Goal: Use online tool/utility: Utilize a website feature to perform a specific function

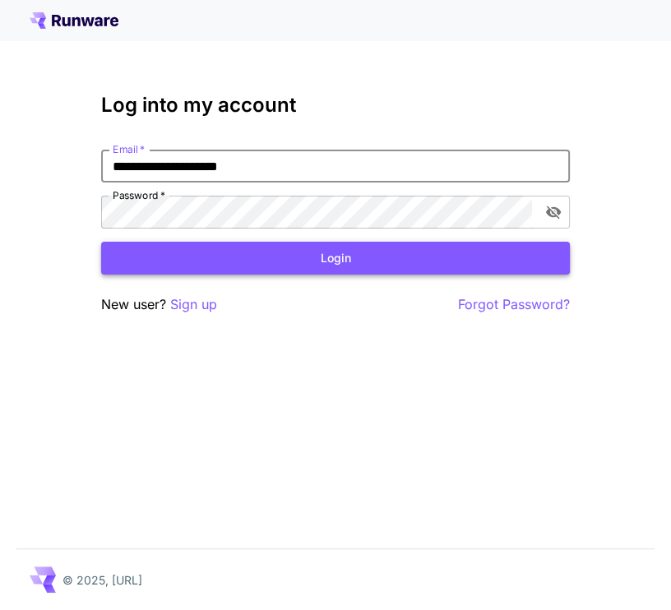
click at [281, 264] on button "Login" at bounding box center [335, 259] width 468 height 34
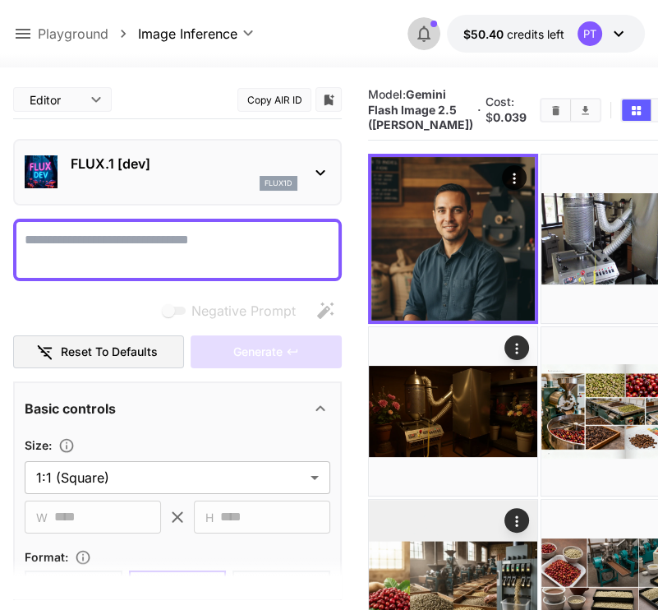
click at [426, 34] on icon "button" at bounding box center [424, 34] width 20 height 20
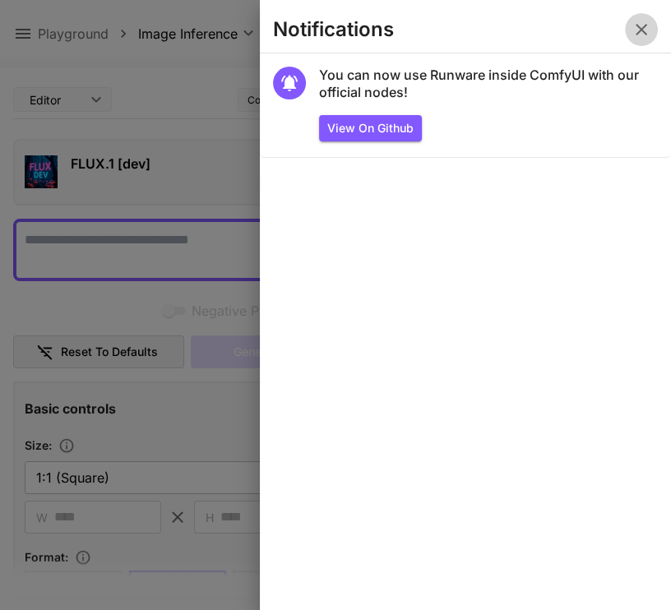
drag, startPoint x: 644, startPoint y: 31, endPoint x: 591, endPoint y: 44, distance: 54.2
click at [643, 31] on icon "button" at bounding box center [641, 30] width 20 height 20
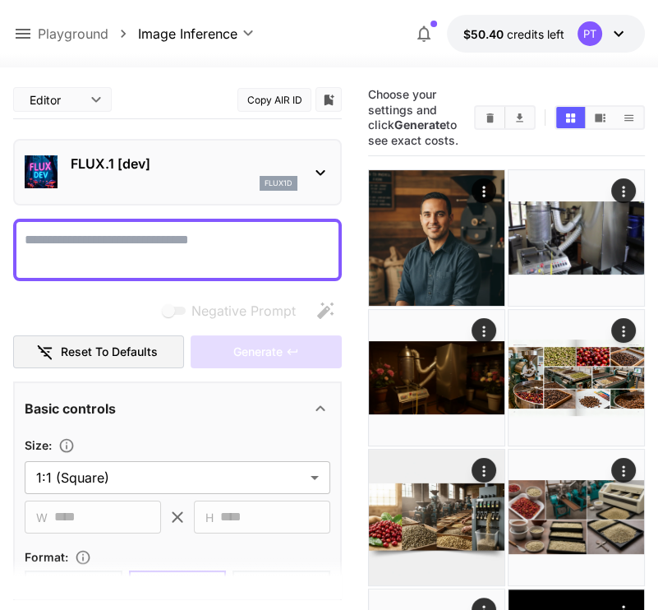
click at [312, 168] on icon at bounding box center [321, 173] width 20 height 20
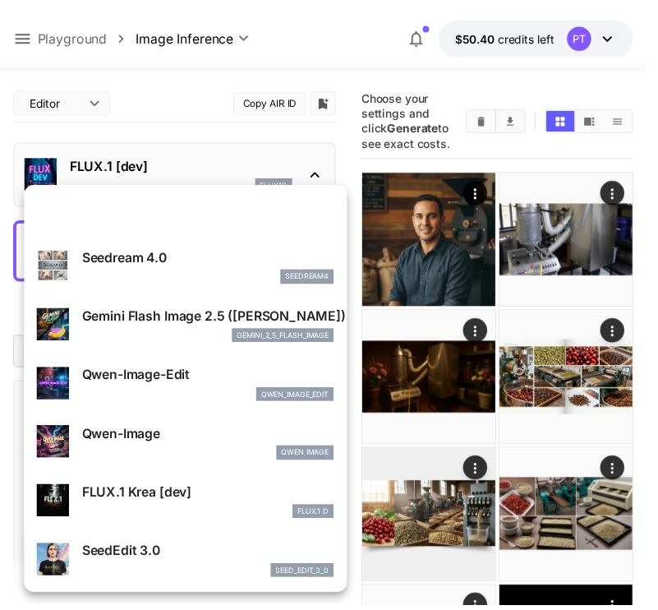
scroll to position [164, 0]
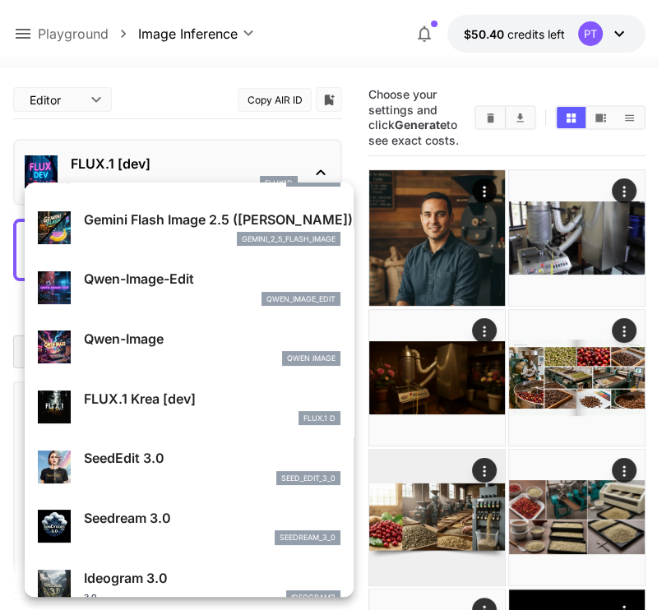
click at [145, 217] on p "Gemini Flash Image 2.5 ([PERSON_NAME])" at bounding box center [212, 220] width 256 height 20
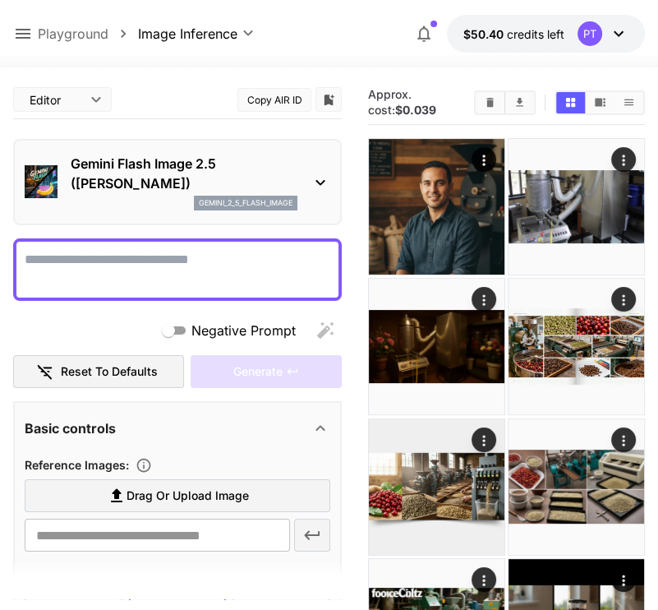
click at [134, 268] on textarea "Negative Prompt" at bounding box center [178, 269] width 306 height 39
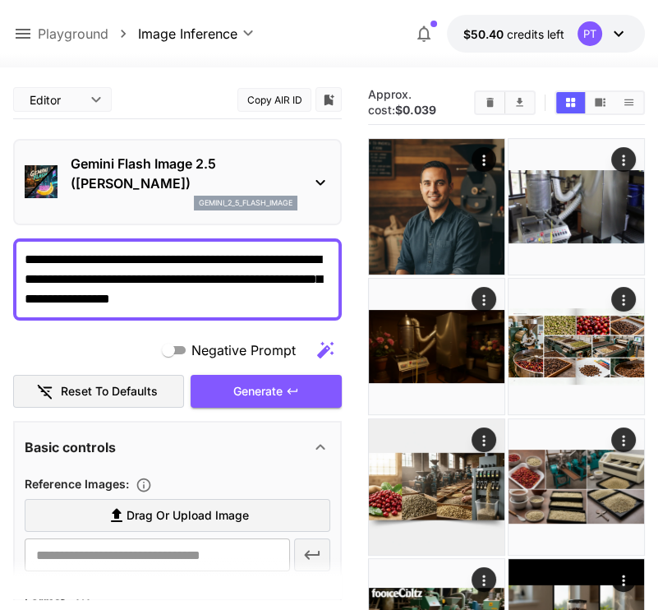
type textarea "**********"
click at [236, 298] on textarea "**********" at bounding box center [178, 279] width 307 height 59
paste textarea "********"
click at [294, 298] on textarea "**********" at bounding box center [178, 279] width 307 height 59
paste textarea "********"
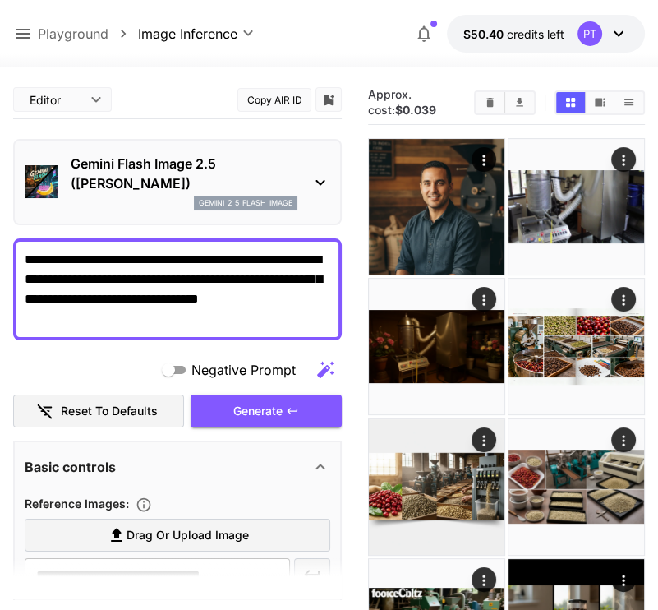
paste textarea "********"
click at [145, 316] on textarea "**********" at bounding box center [178, 289] width 307 height 79
paste textarea "********"
click at [208, 319] on textarea "**********" at bounding box center [178, 289] width 307 height 79
paste textarea "********"
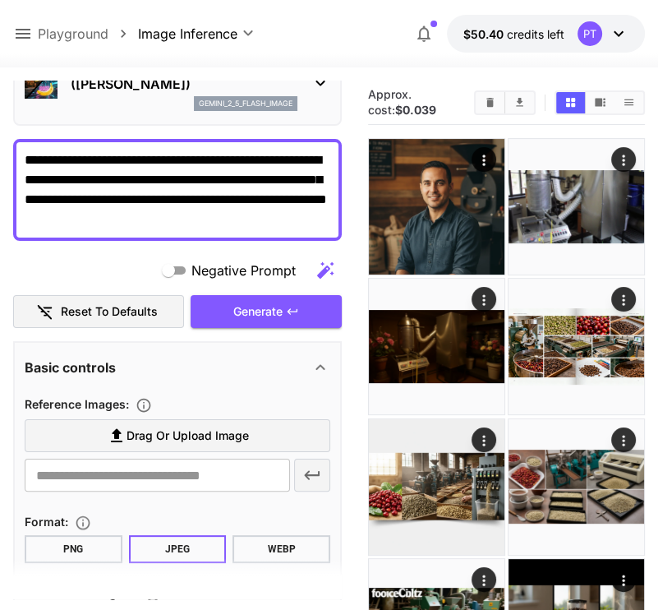
scroll to position [247, 0]
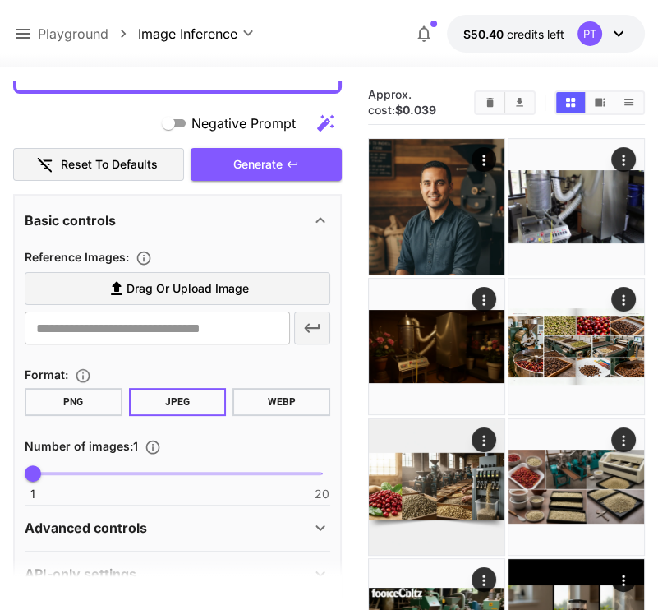
type textarea "**********"
click at [290, 400] on button "WEBP" at bounding box center [282, 402] width 98 height 28
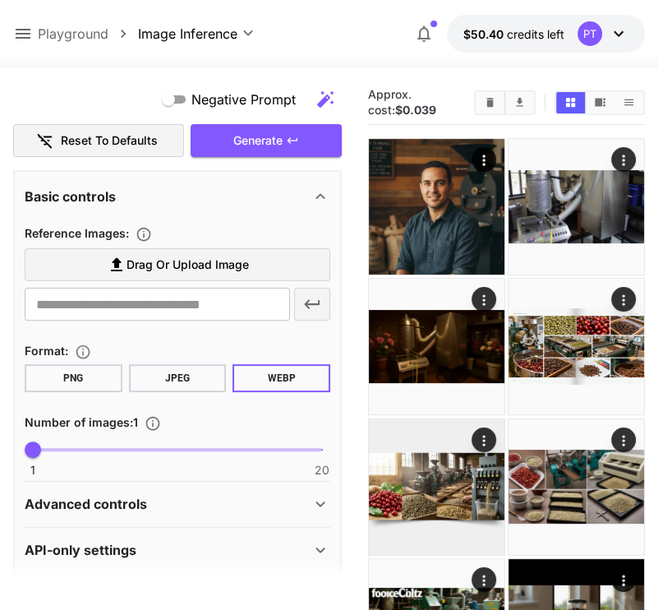
scroll to position [282, 0]
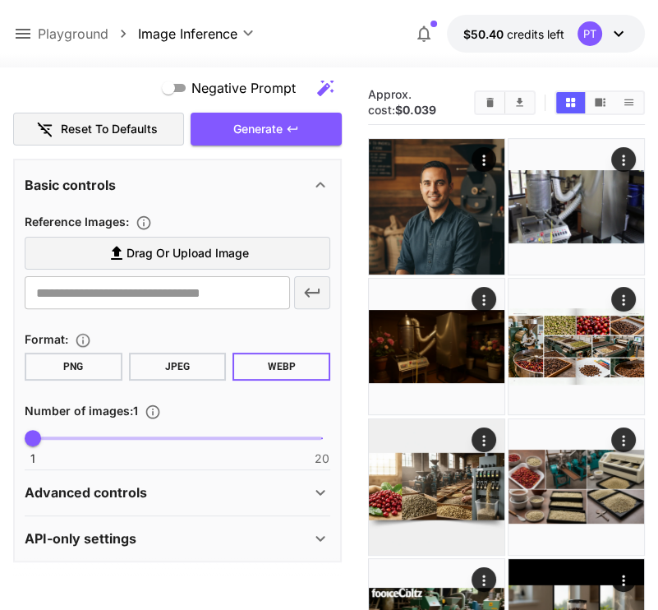
click at [290, 489] on div "Advanced controls" at bounding box center [168, 492] width 286 height 20
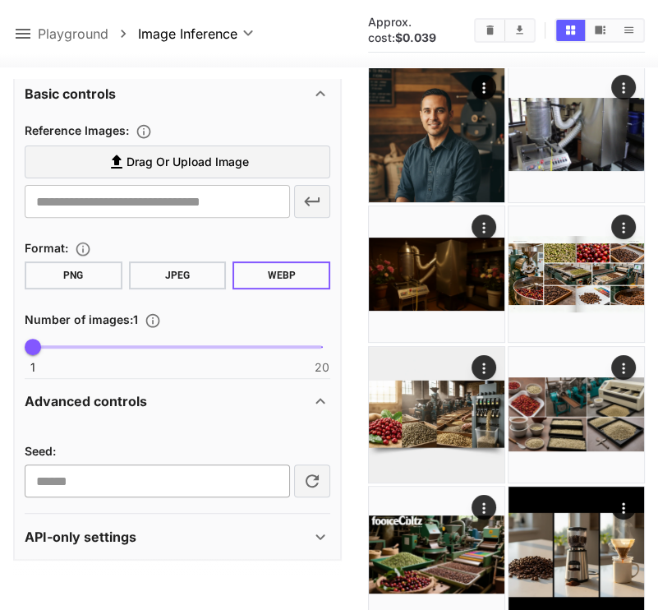
scroll to position [164, 0]
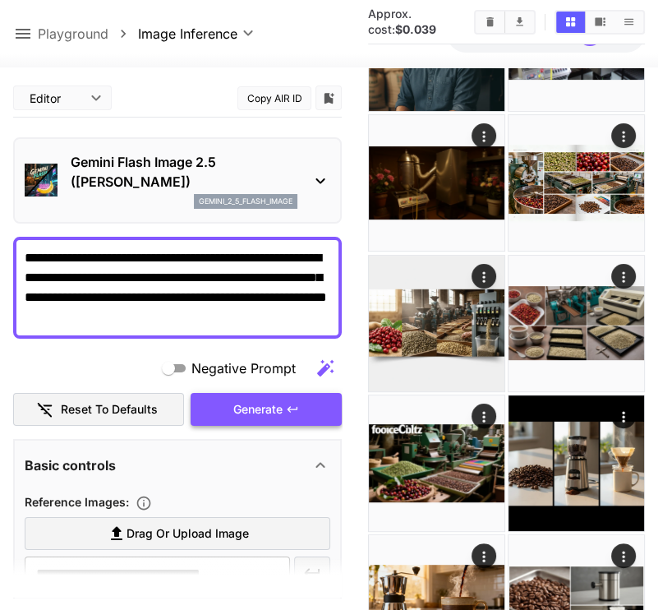
click at [261, 408] on span "Generate" at bounding box center [257, 409] width 49 height 21
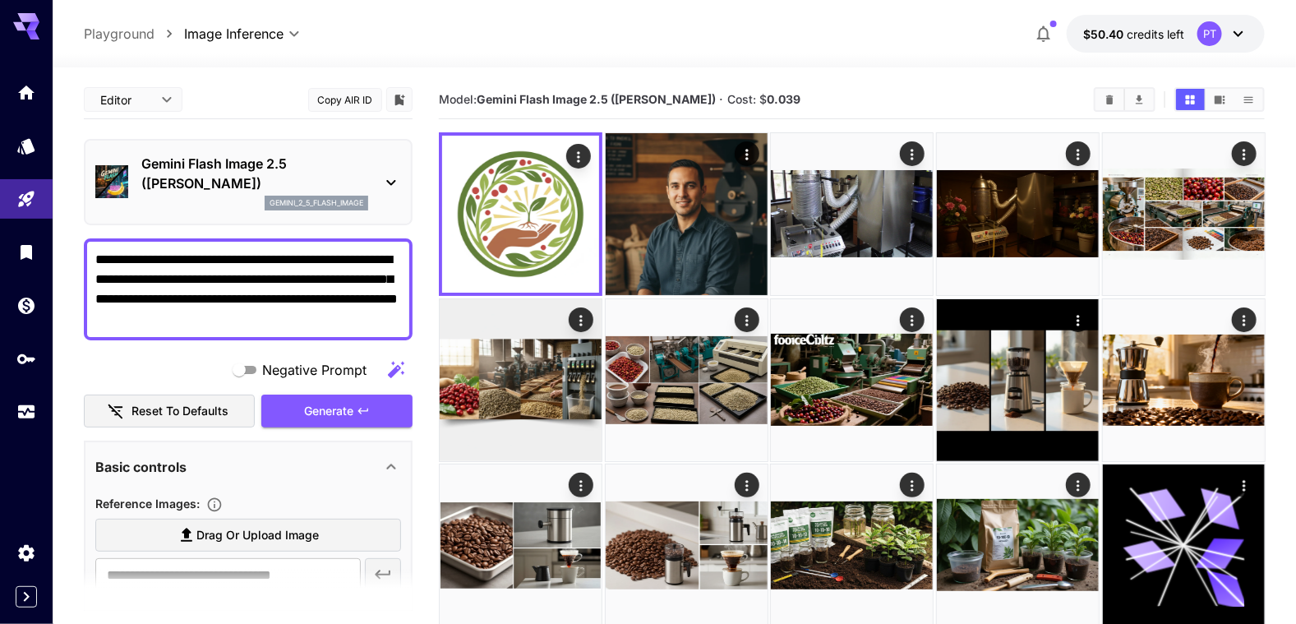
click at [357, 319] on textarea "**********" at bounding box center [248, 289] width 307 height 79
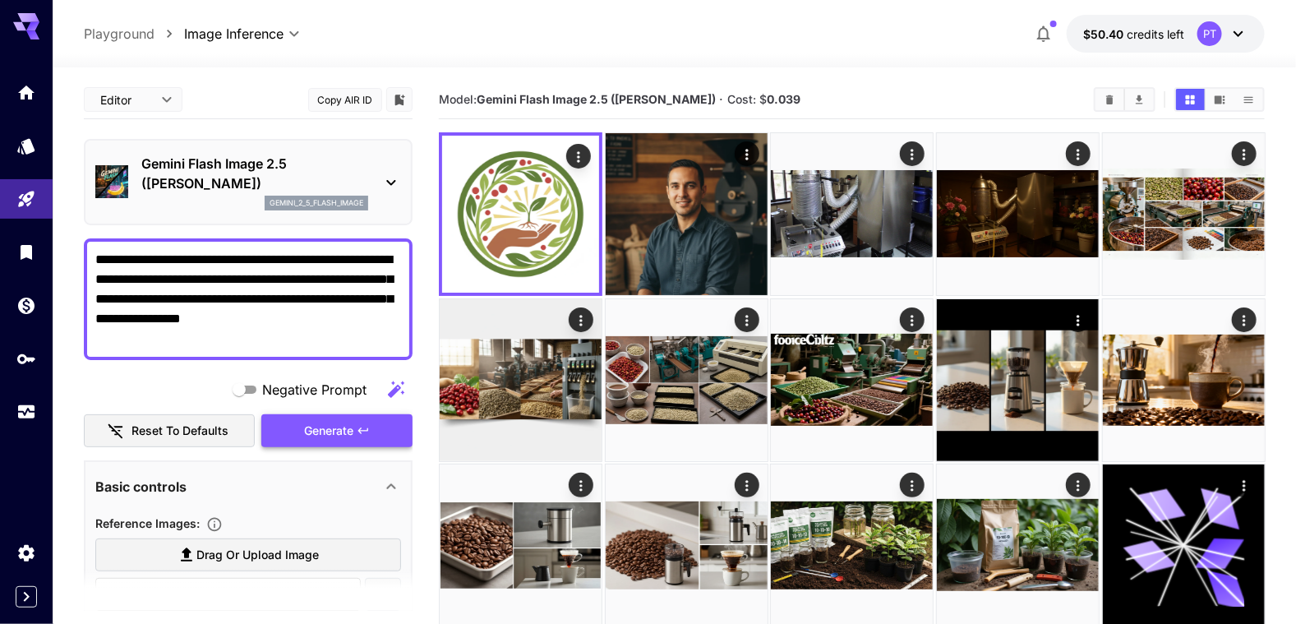
click at [352, 430] on span "Generate" at bounding box center [328, 431] width 49 height 21
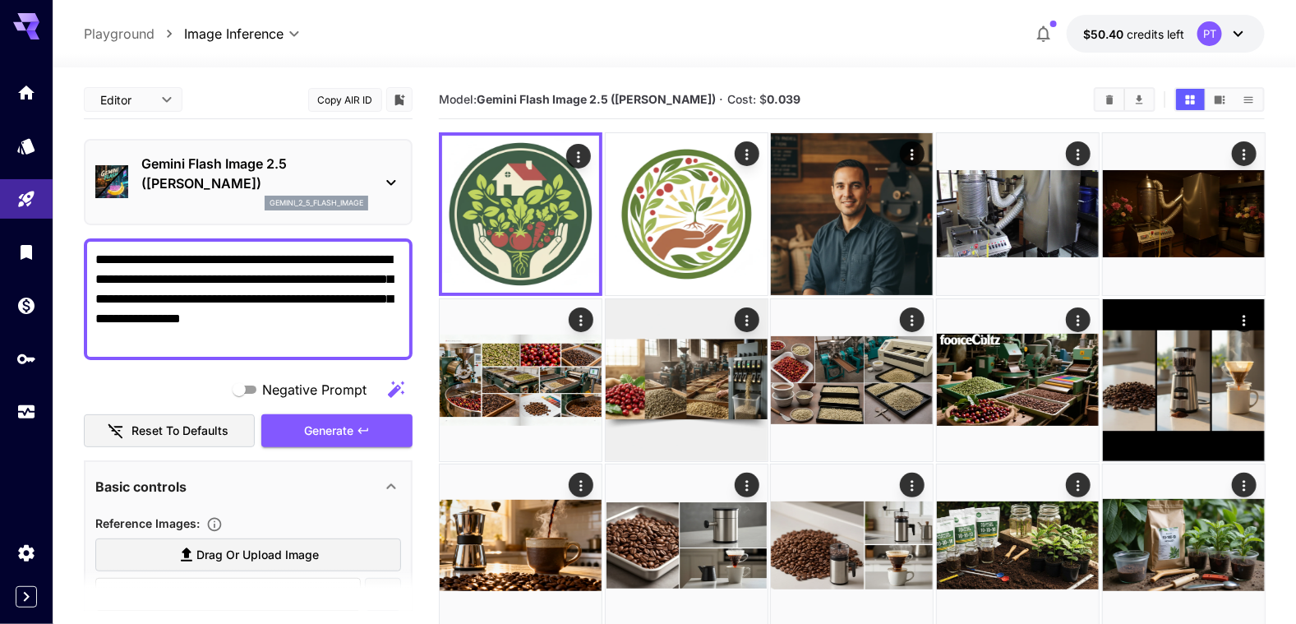
click at [160, 341] on textarea "**********" at bounding box center [248, 299] width 307 height 99
click at [385, 318] on textarea "**********" at bounding box center [248, 299] width 307 height 99
type textarea "**********"
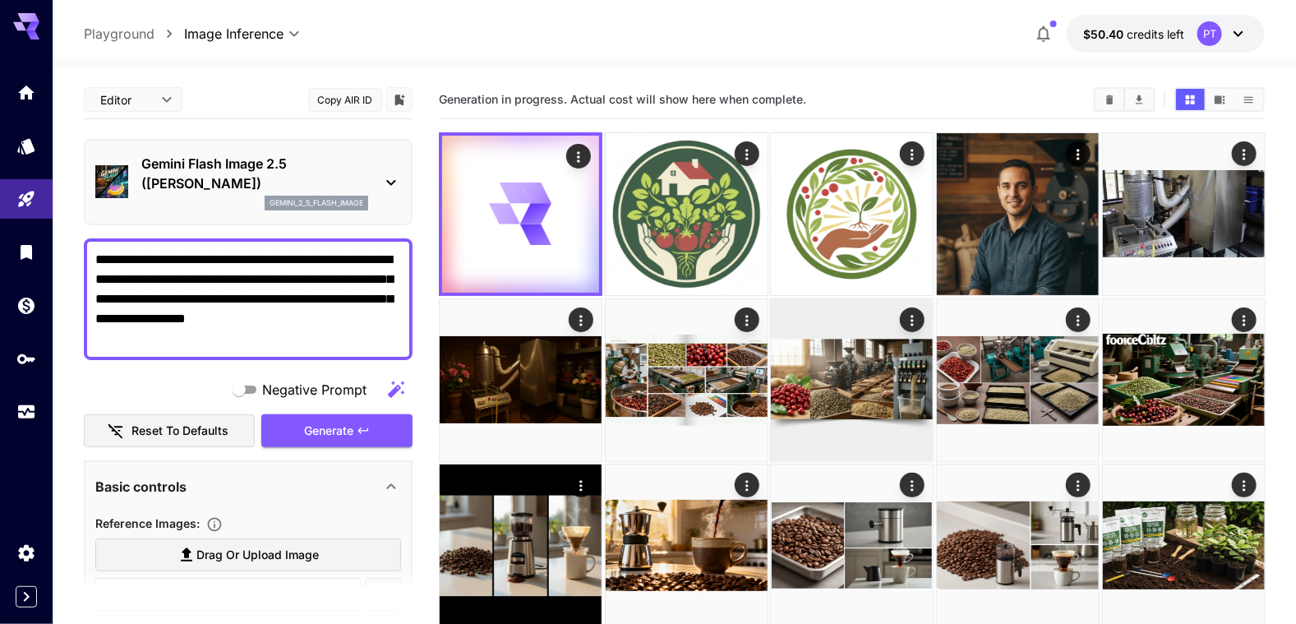
click at [372, 323] on textarea "**********" at bounding box center [248, 299] width 307 height 99
drag, startPoint x: 372, startPoint y: 323, endPoint x: 309, endPoint y: 345, distance: 67.1
click at [309, 345] on textarea "**********" at bounding box center [248, 299] width 307 height 99
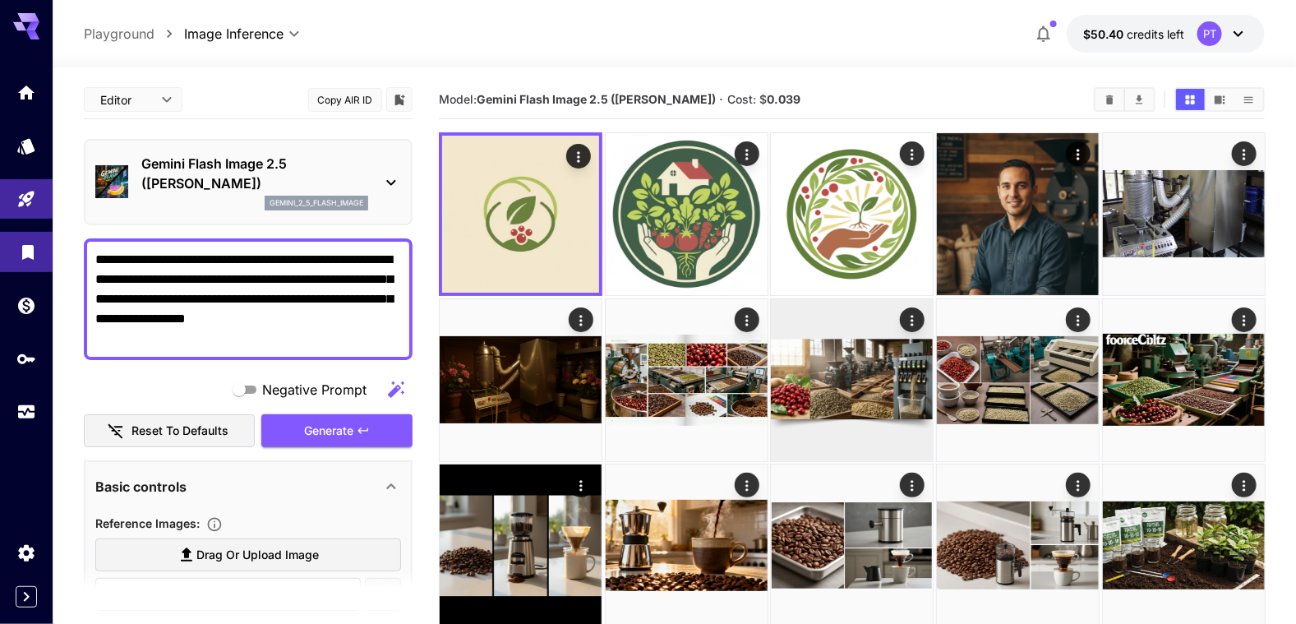
drag, startPoint x: 133, startPoint y: 341, endPoint x: 42, endPoint y: 236, distance: 139.3
click at [398, 383] on icon "button" at bounding box center [396, 389] width 16 height 16
click at [321, 426] on span "Generate" at bounding box center [328, 431] width 49 height 21
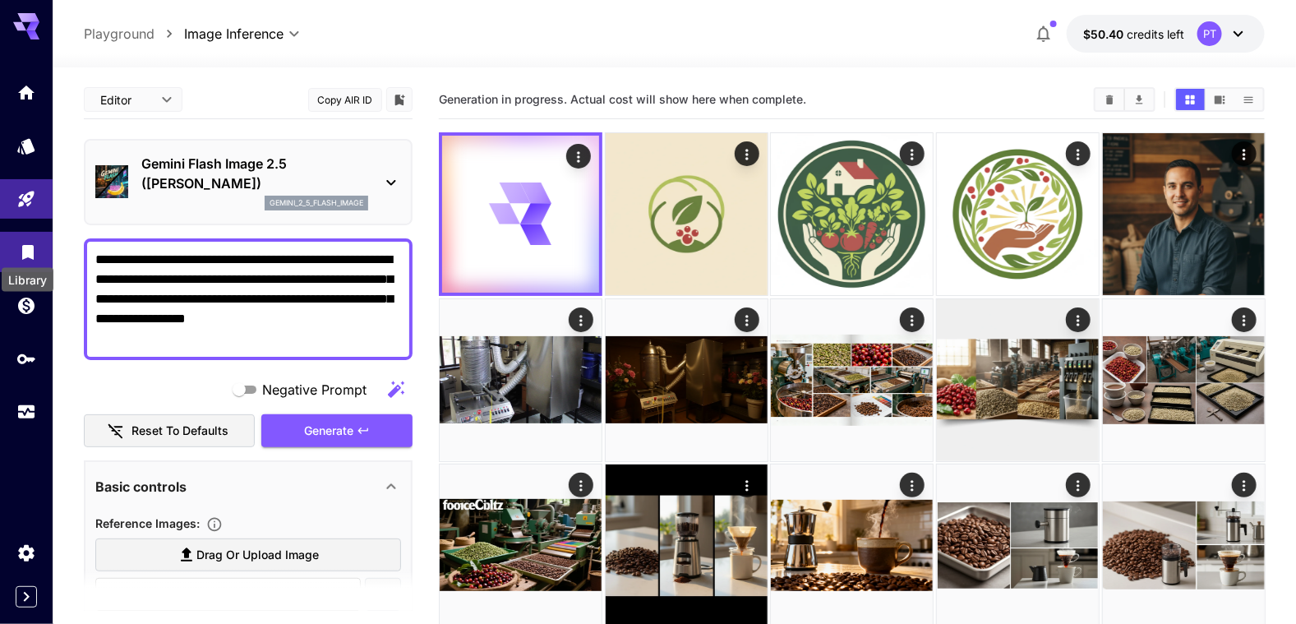
drag, startPoint x: 278, startPoint y: 345, endPoint x: 35, endPoint y: 245, distance: 263.1
type textarea "**********"
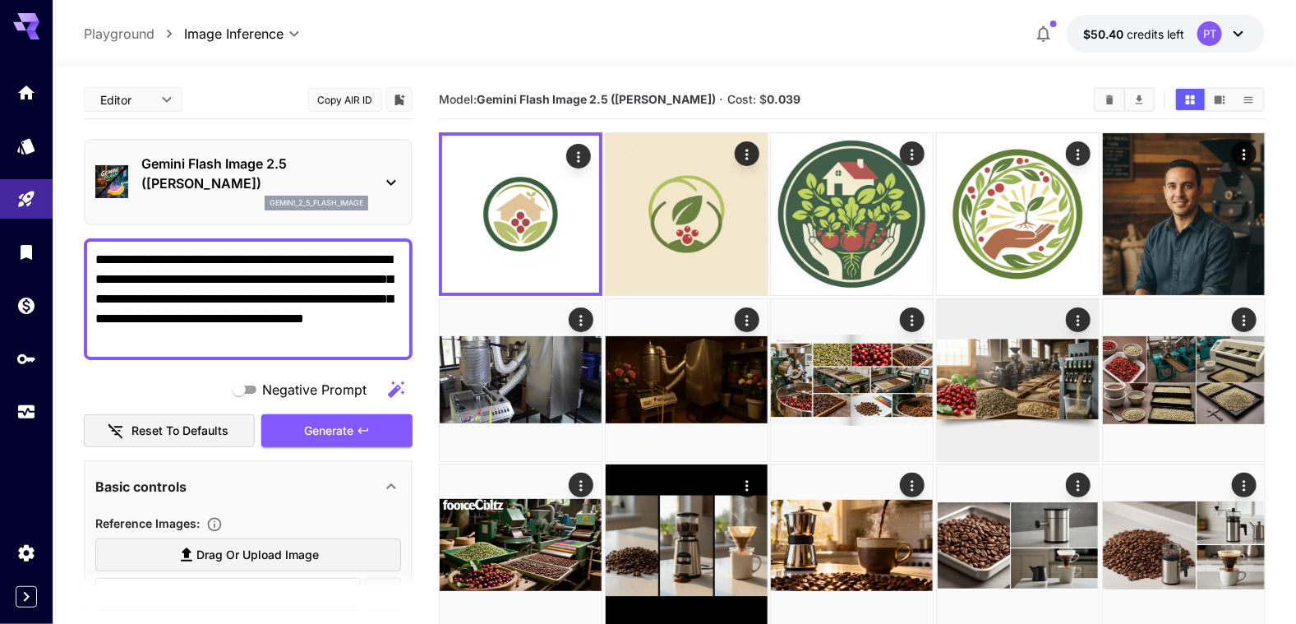
click at [395, 180] on icon at bounding box center [390, 183] width 9 height 6
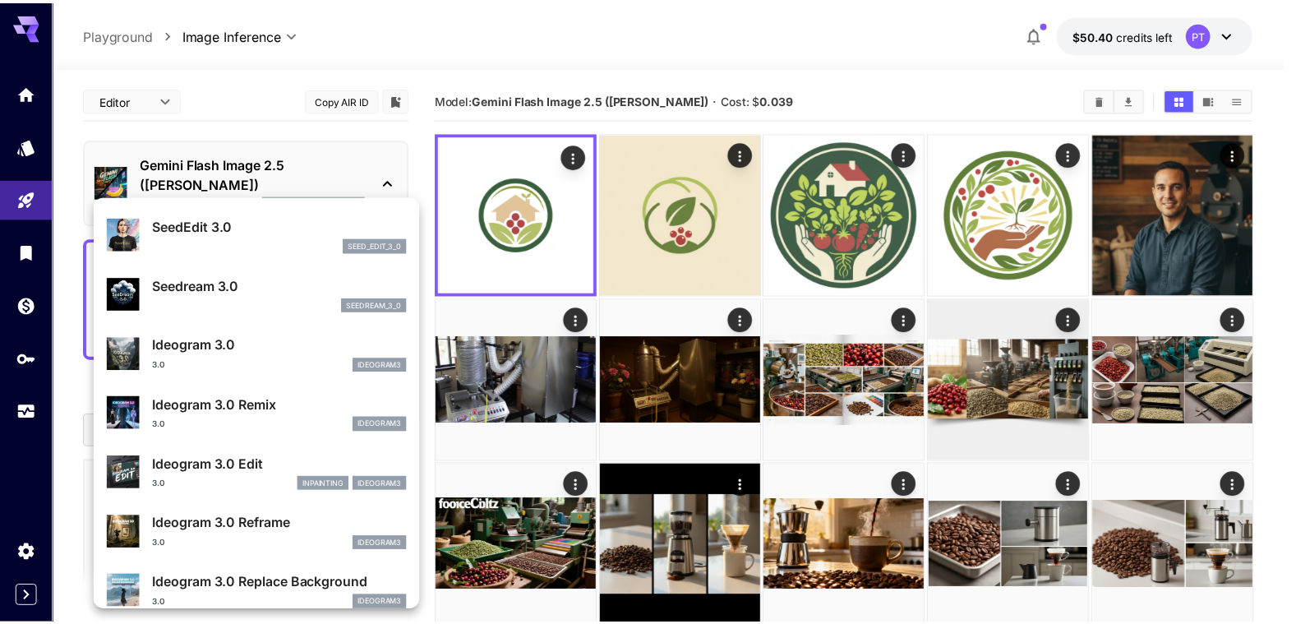
scroll to position [495, 0]
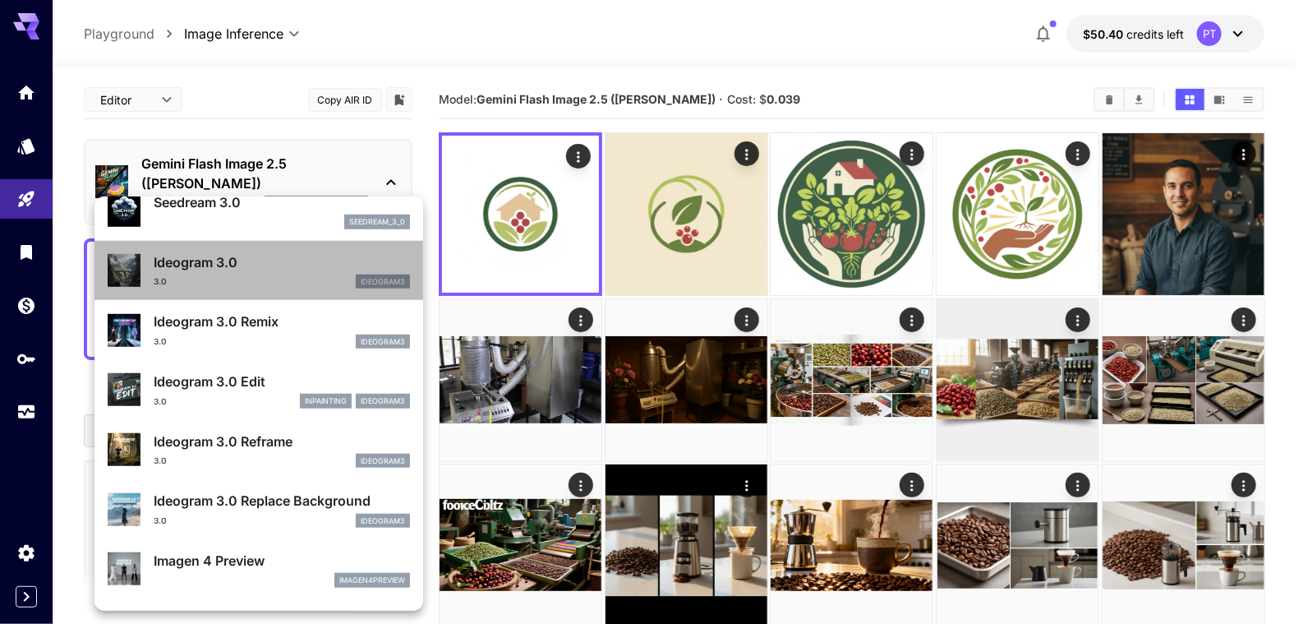
click at [268, 271] on div "Ideogram 3.0 3.0 ideogram3" at bounding box center [282, 270] width 256 height 37
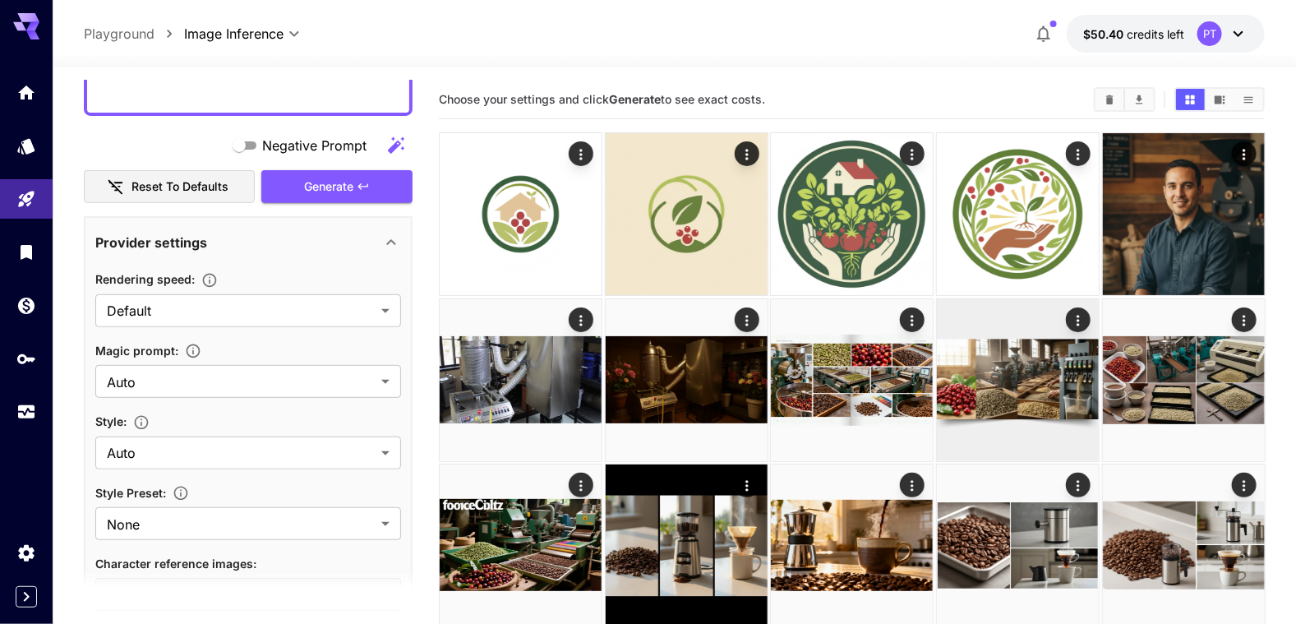
scroll to position [247, 0]
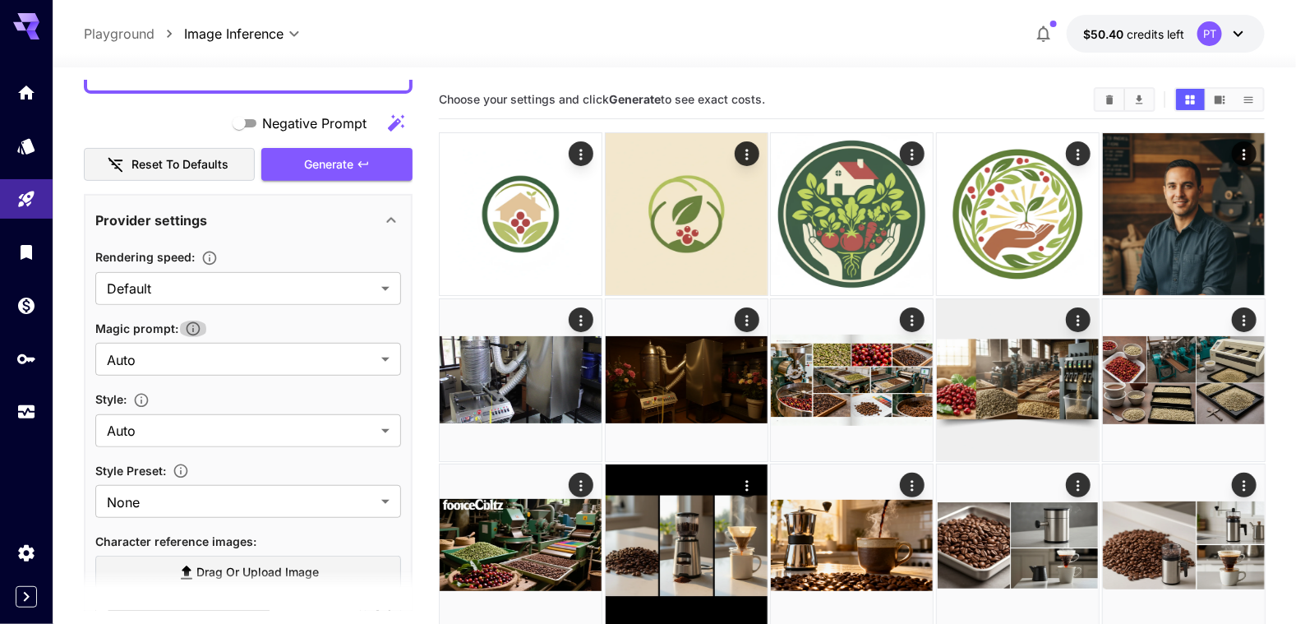
click at [187, 323] on icon "button" at bounding box center [193, 329] width 14 height 14
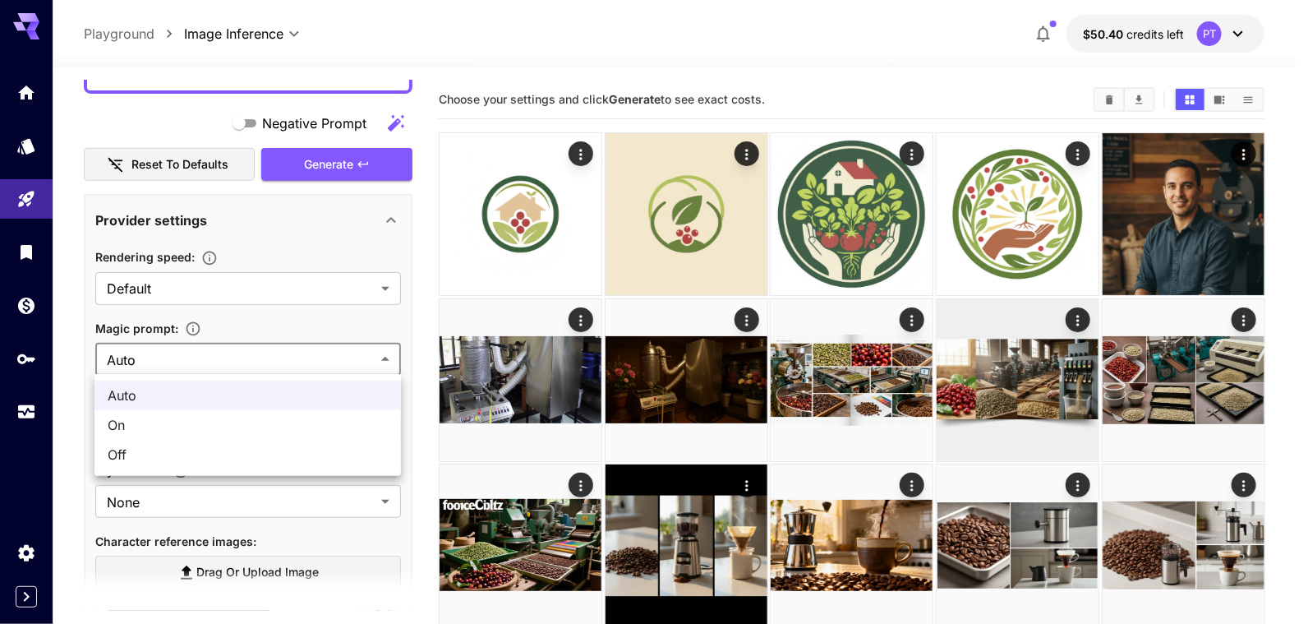
click at [201, 360] on div at bounding box center [654, 312] width 1308 height 624
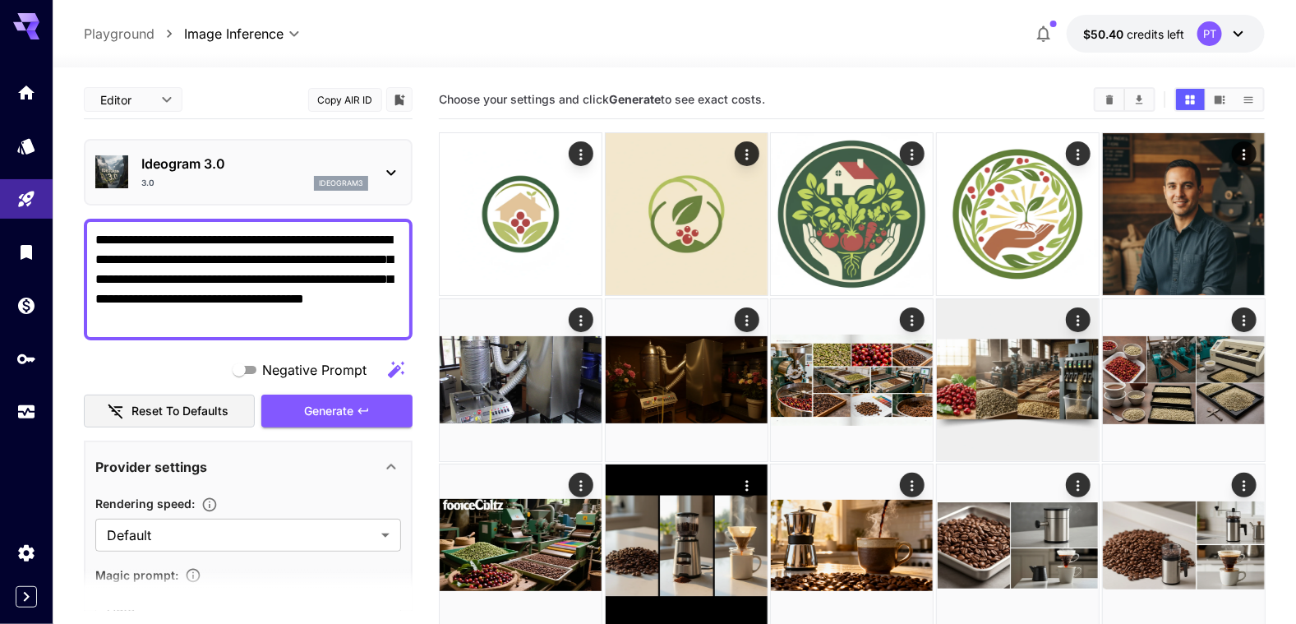
scroll to position [247, 0]
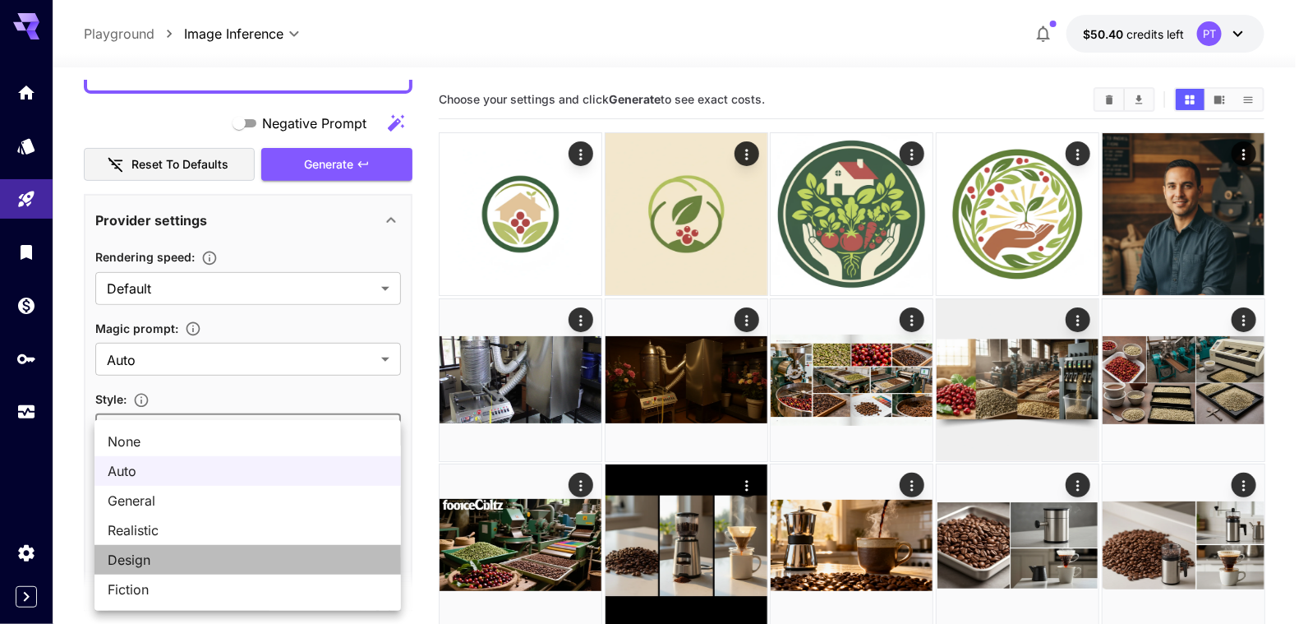
click at [133, 562] on span "Design" at bounding box center [248, 560] width 280 height 20
type input "******"
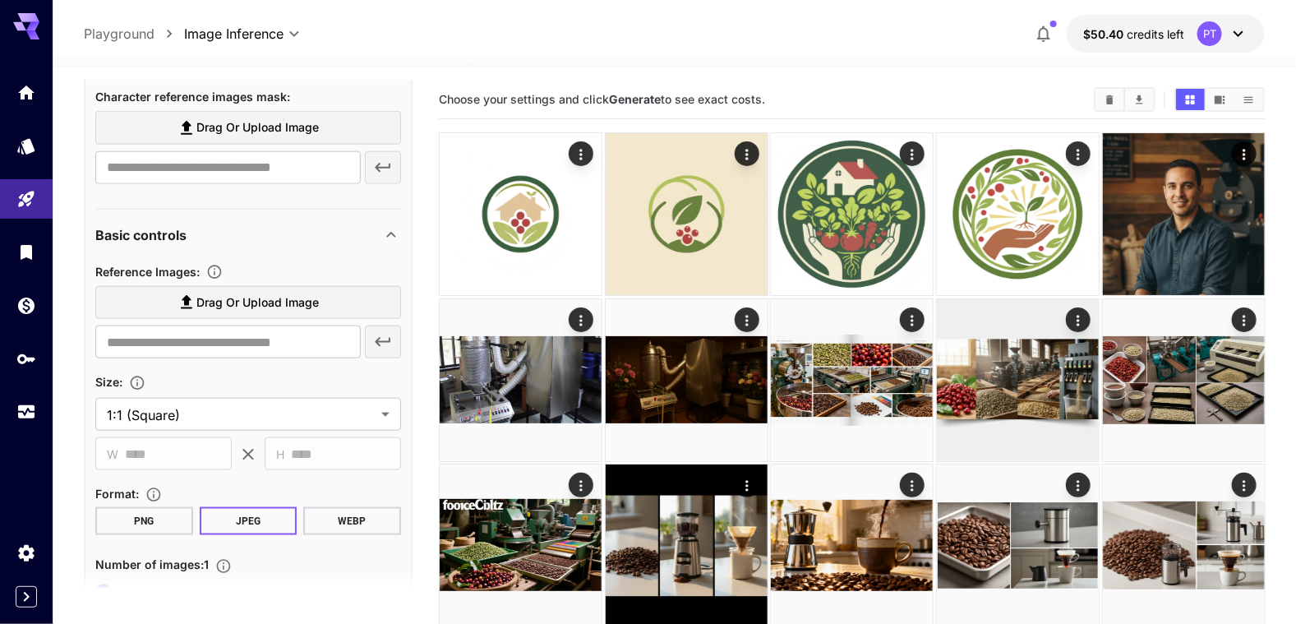
scroll to position [904, 0]
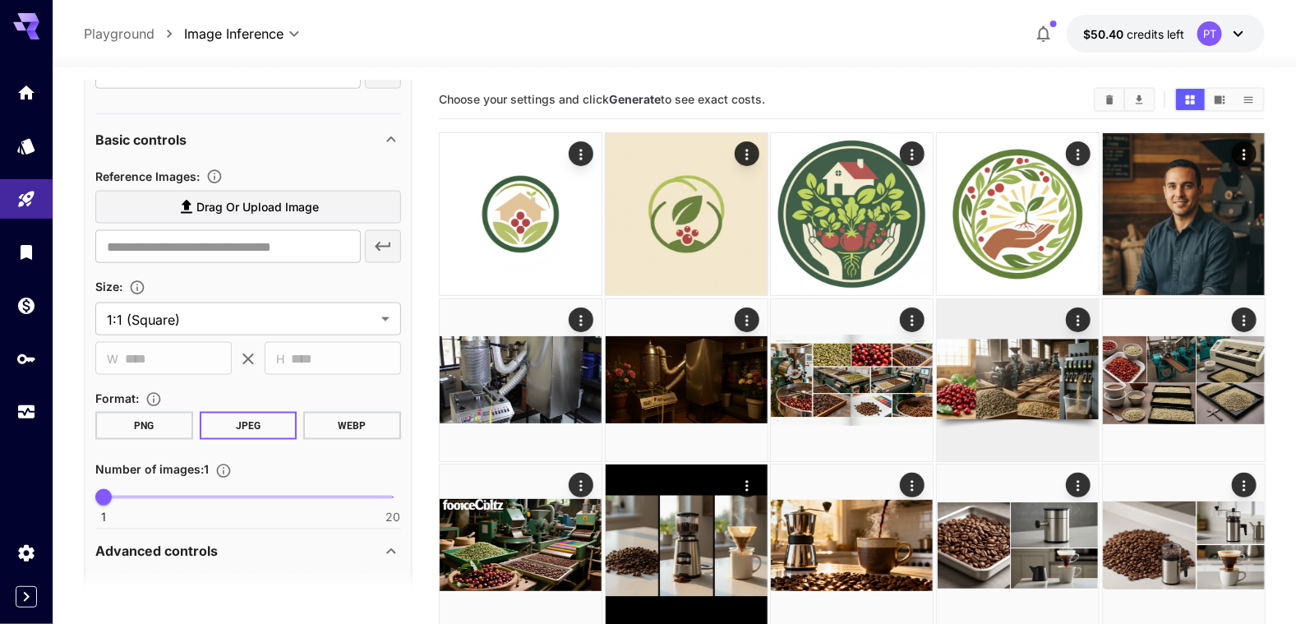
click at [340, 428] on button "WEBP" at bounding box center [352, 426] width 98 height 28
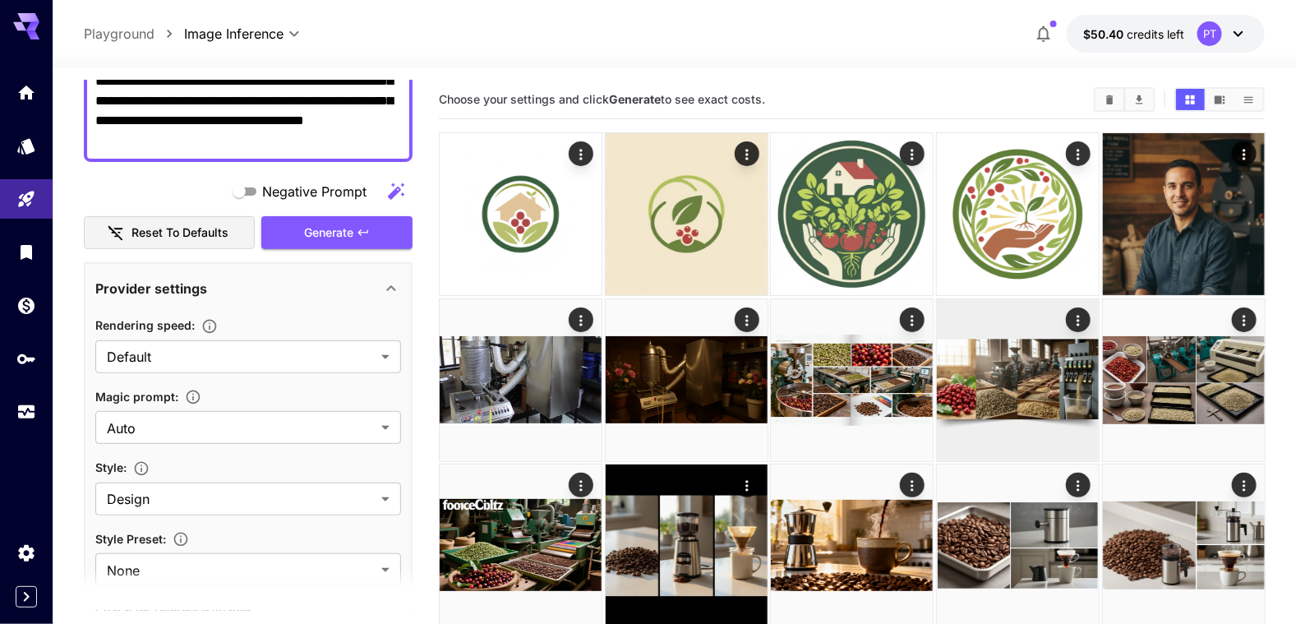
scroll to position [136, 0]
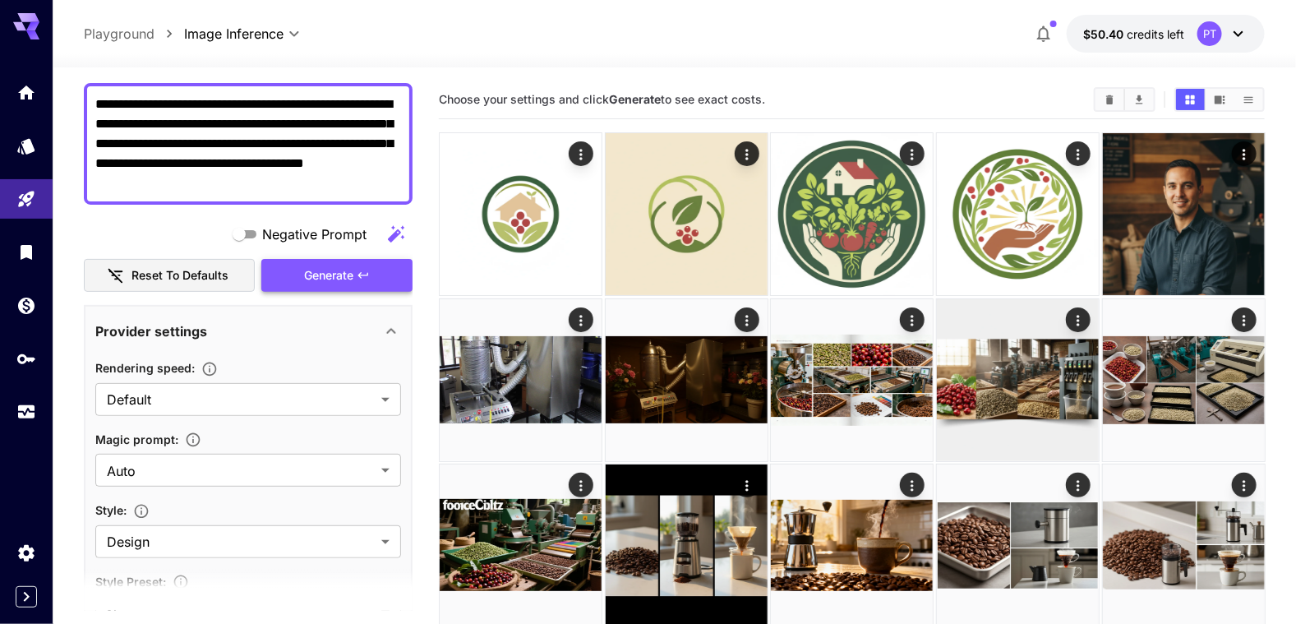
click at [312, 286] on button "Generate" at bounding box center [336, 276] width 151 height 34
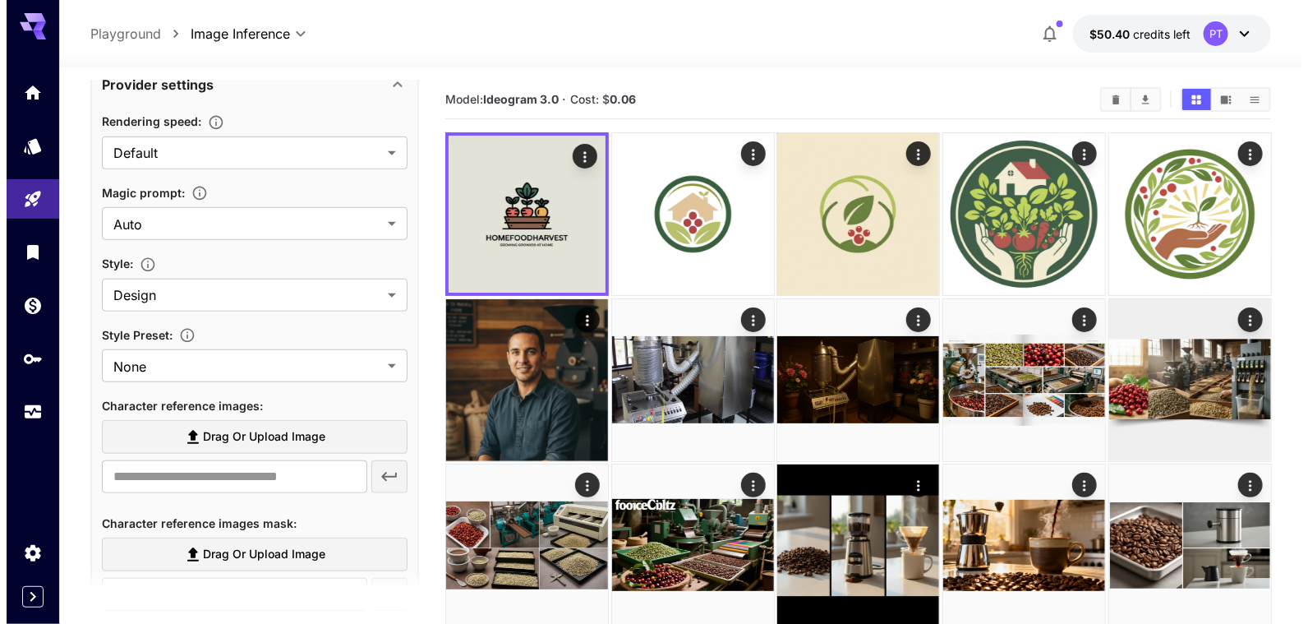
scroll to position [53, 0]
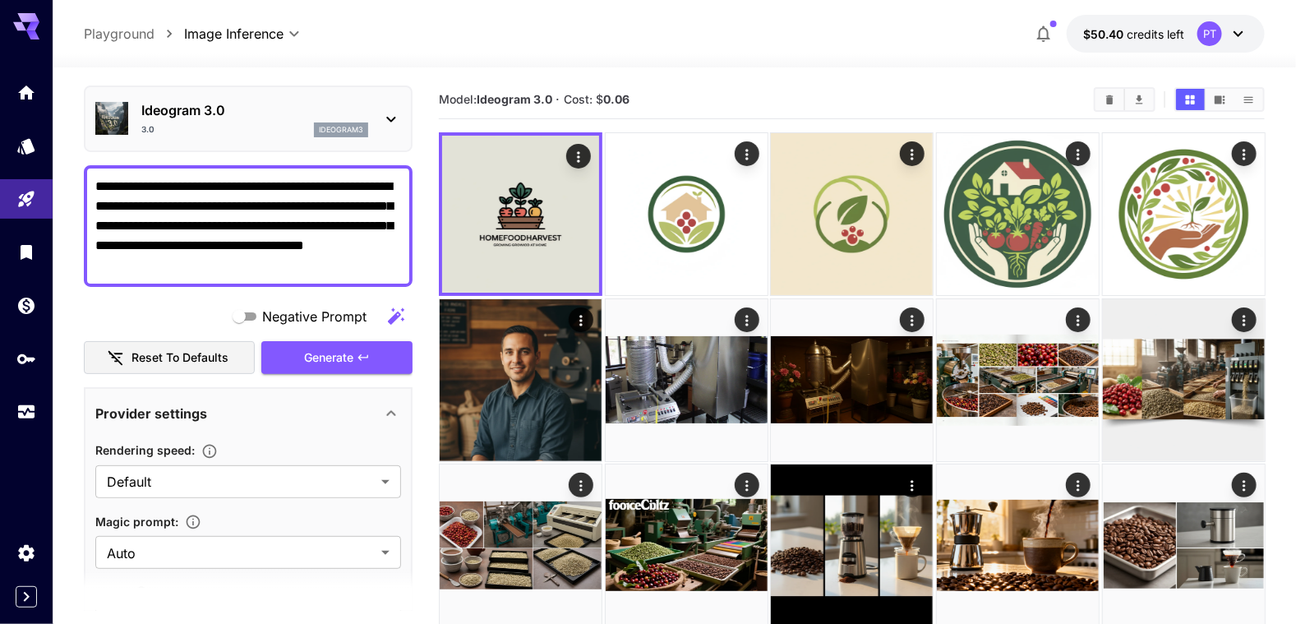
click at [386, 121] on icon at bounding box center [391, 119] width 20 height 20
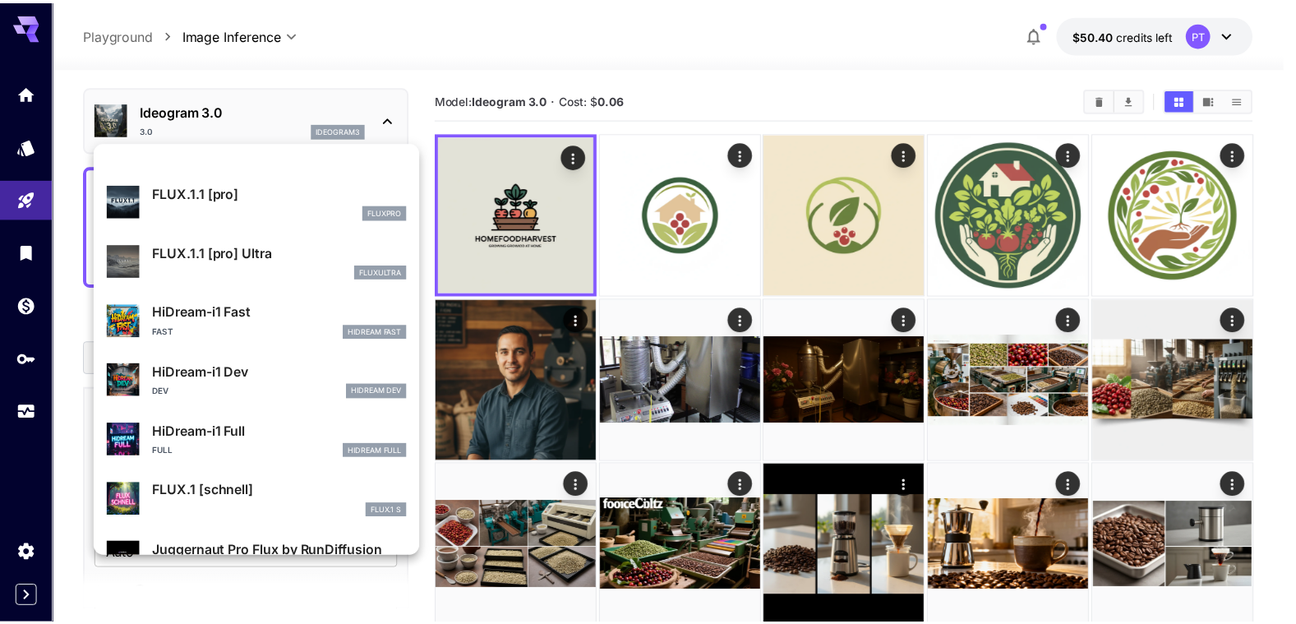
scroll to position [1328, 0]
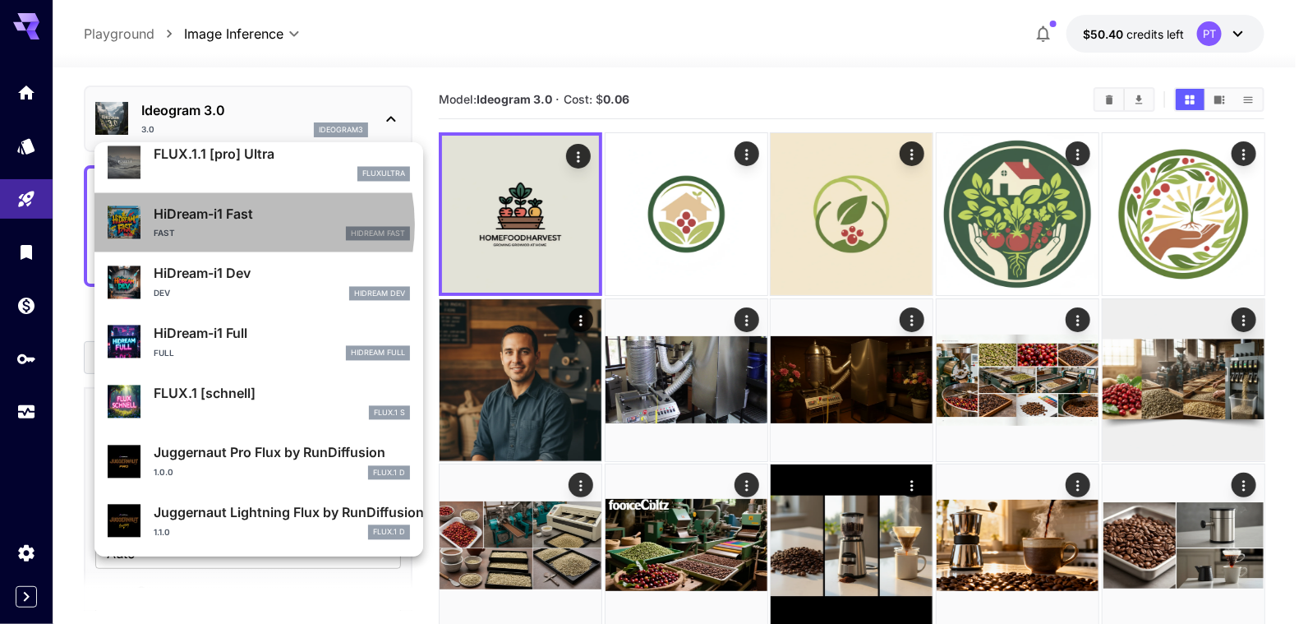
click at [231, 224] on div "HiDream-i1 Fast Fast HiDream Fast" at bounding box center [282, 223] width 256 height 37
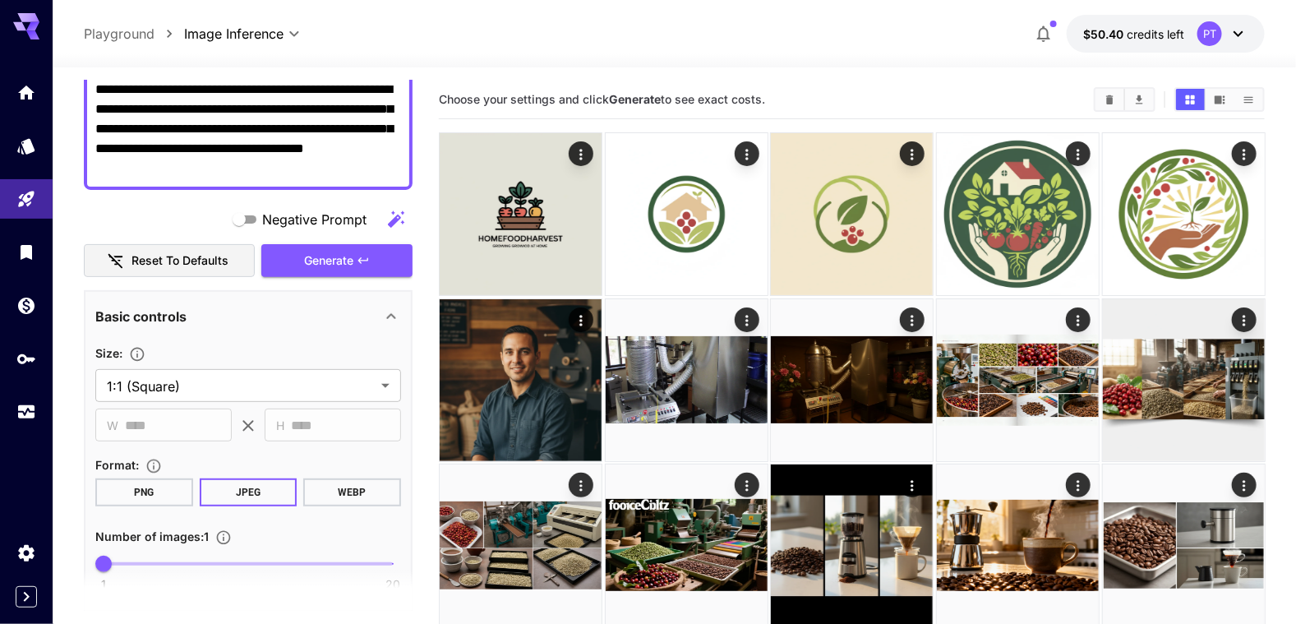
scroll to position [218, 0]
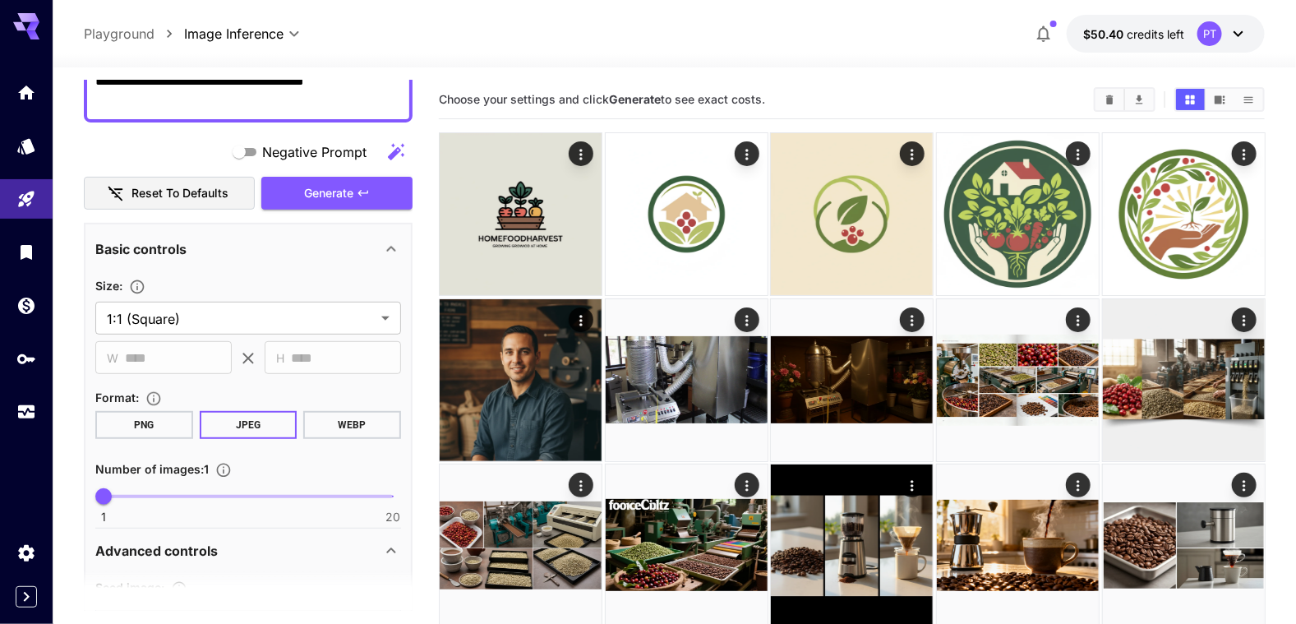
click at [361, 429] on button "WEBP" at bounding box center [352, 425] width 98 height 28
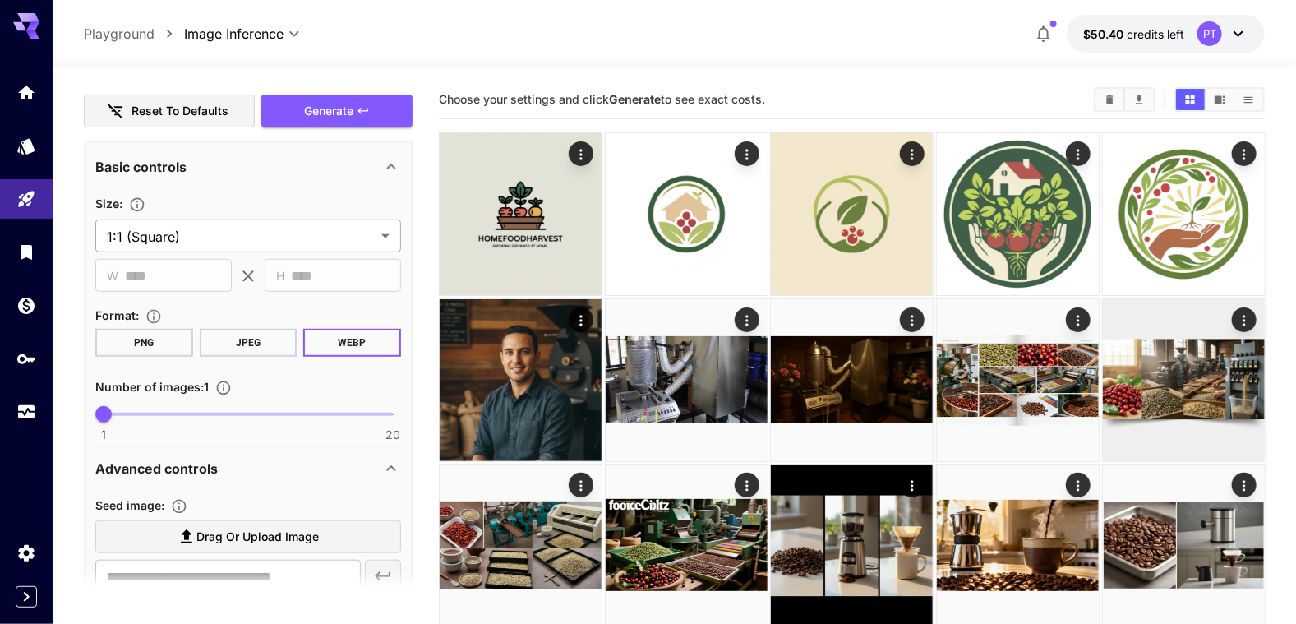
scroll to position [136, 0]
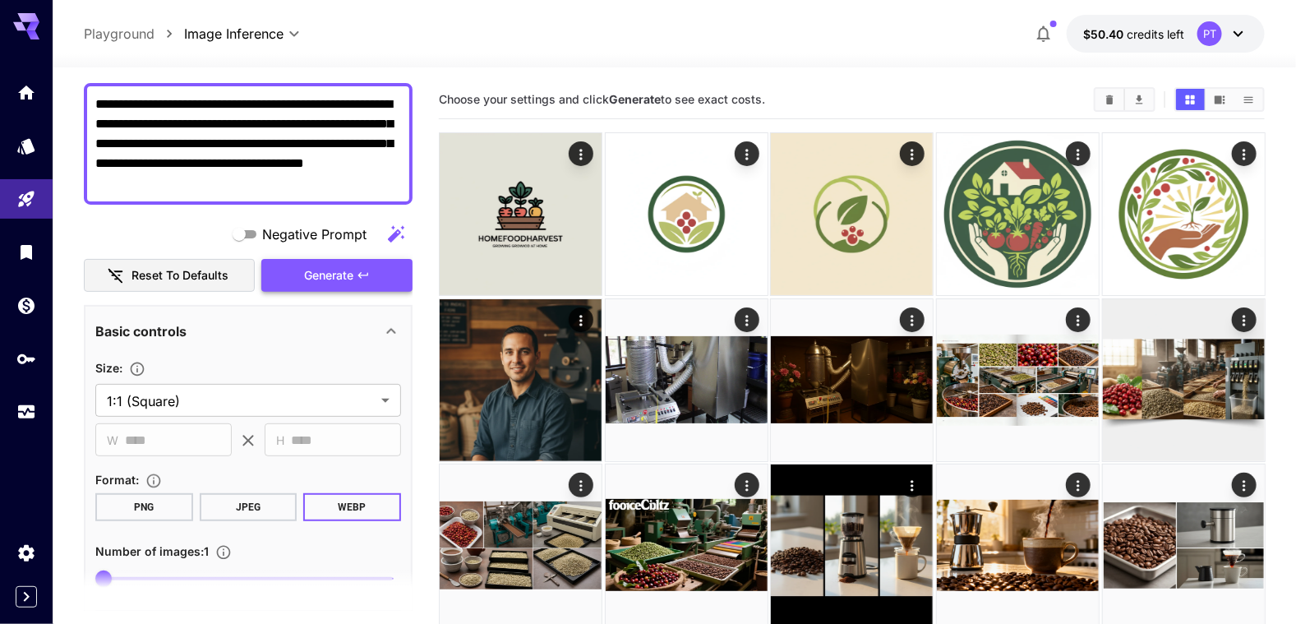
click at [313, 280] on span "Generate" at bounding box center [328, 275] width 49 height 21
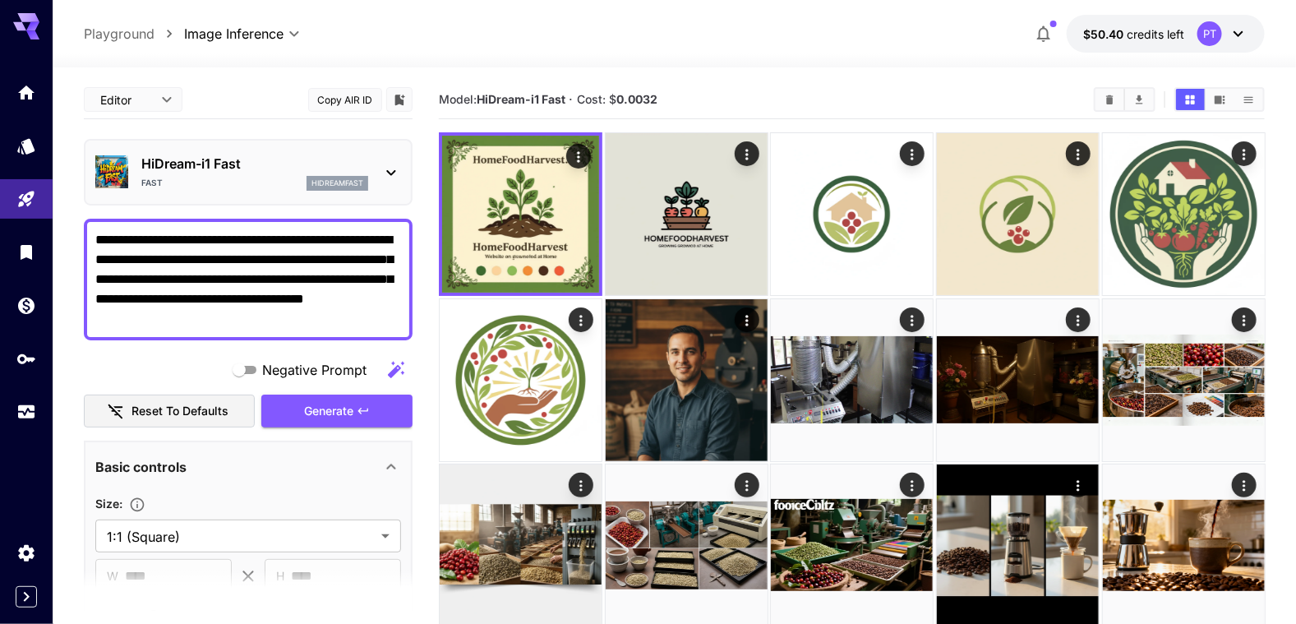
click at [362, 157] on p "HiDream-i1 Fast" at bounding box center [254, 164] width 227 height 20
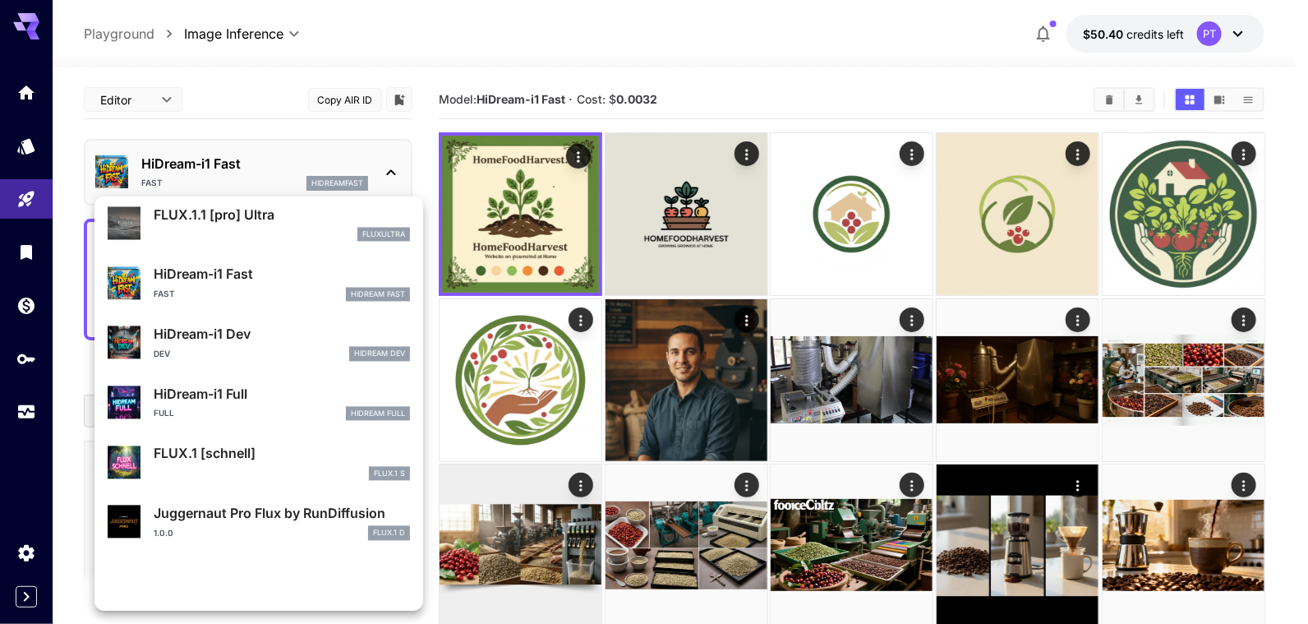
scroll to position [1322, 0]
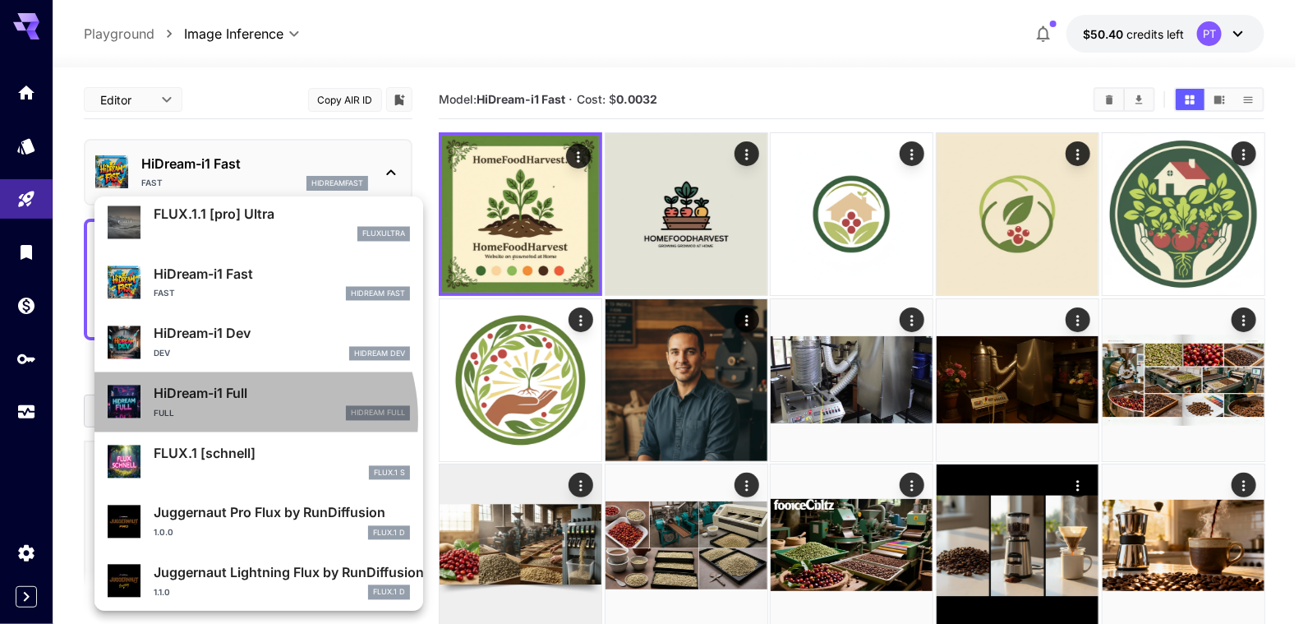
click at [233, 418] on div "Full HiDream Full" at bounding box center [282, 413] width 256 height 15
type input "**"
type input "***"
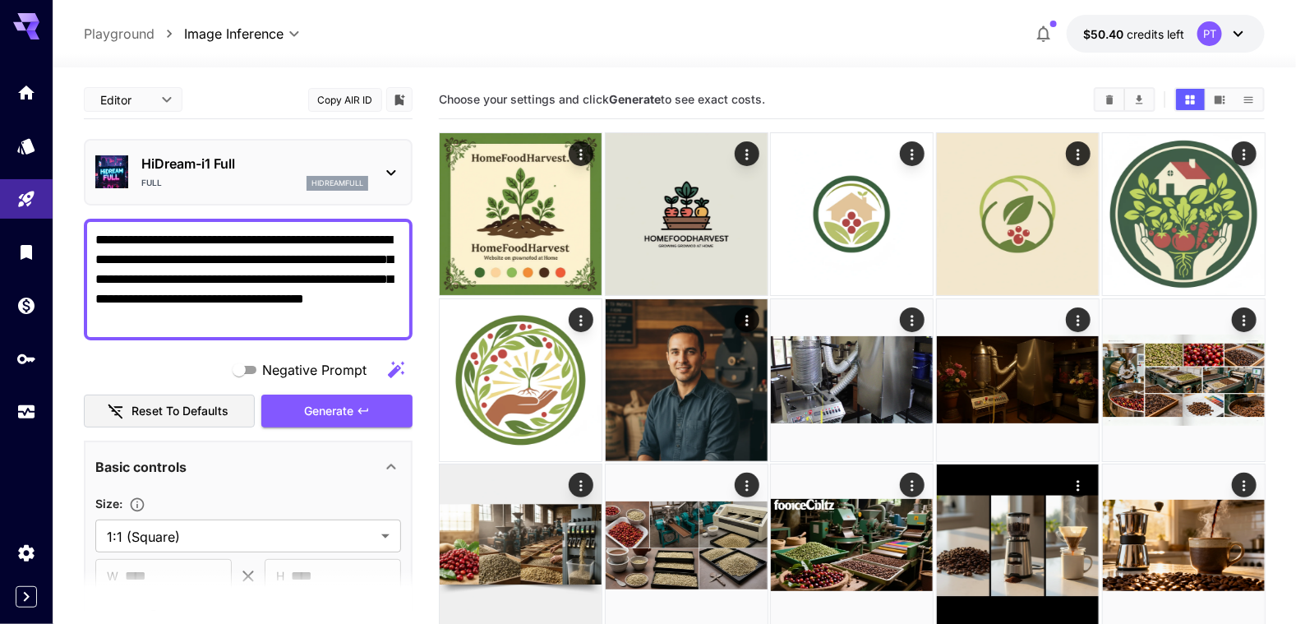
click at [391, 168] on icon at bounding box center [391, 173] width 20 height 20
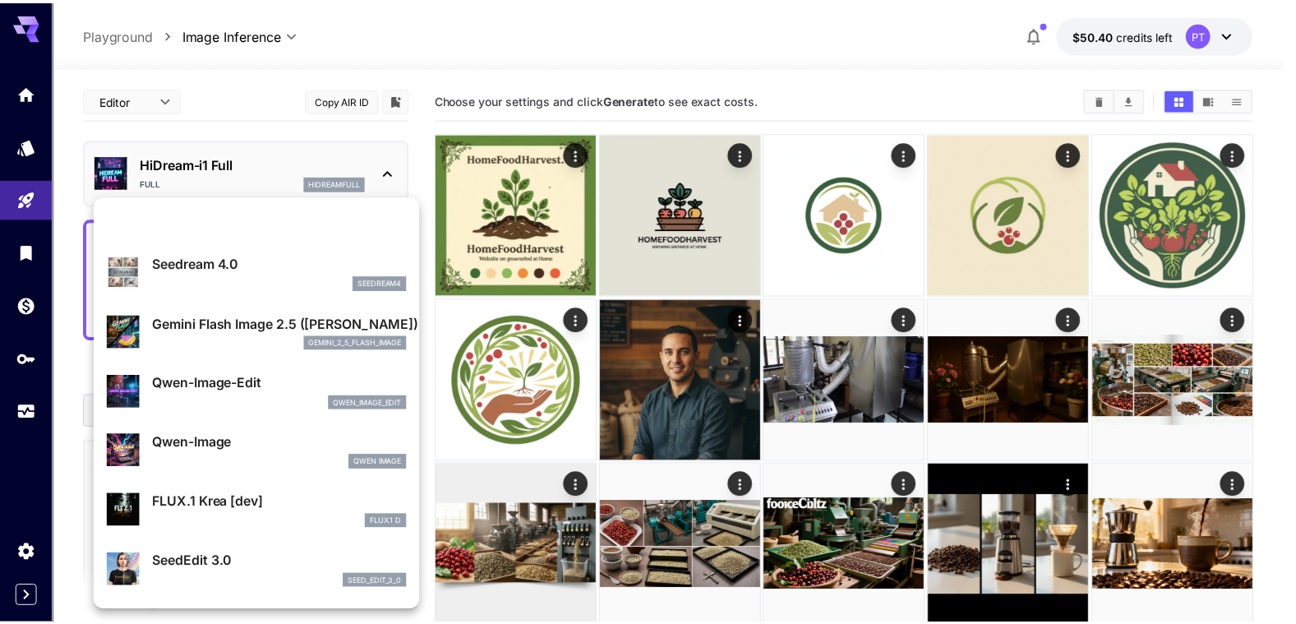
scroll to position [164, 0]
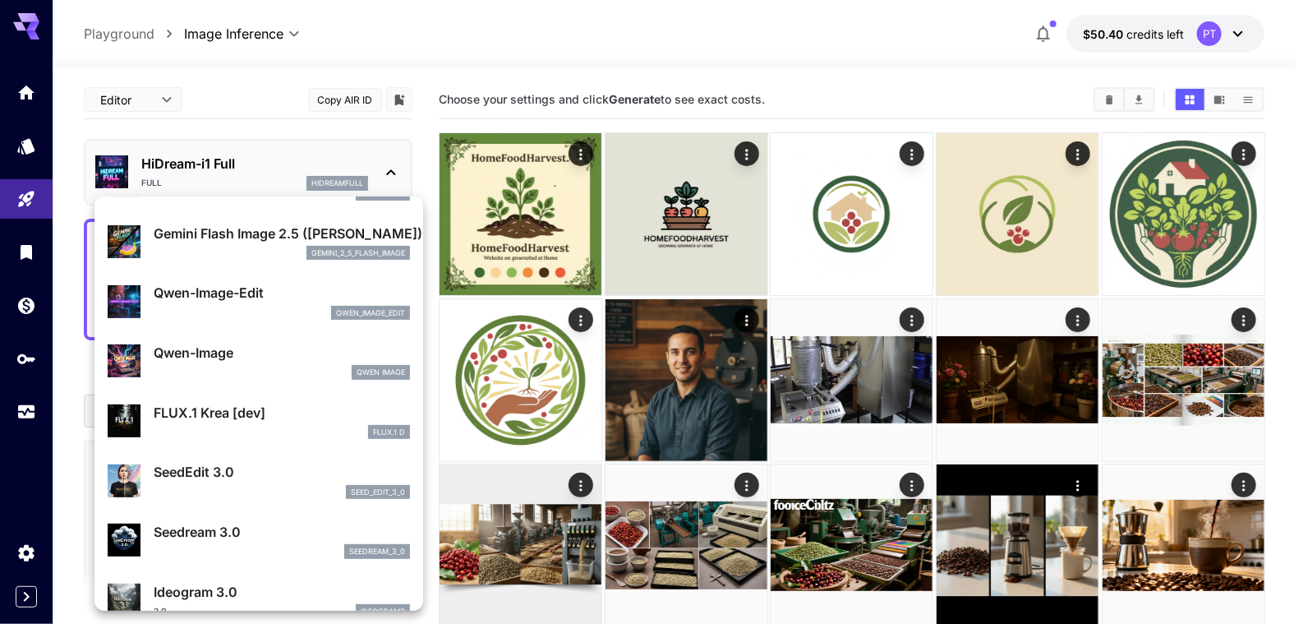
click at [237, 344] on p "Qwen-Image" at bounding box center [282, 353] width 256 height 20
type input "**"
type input "***"
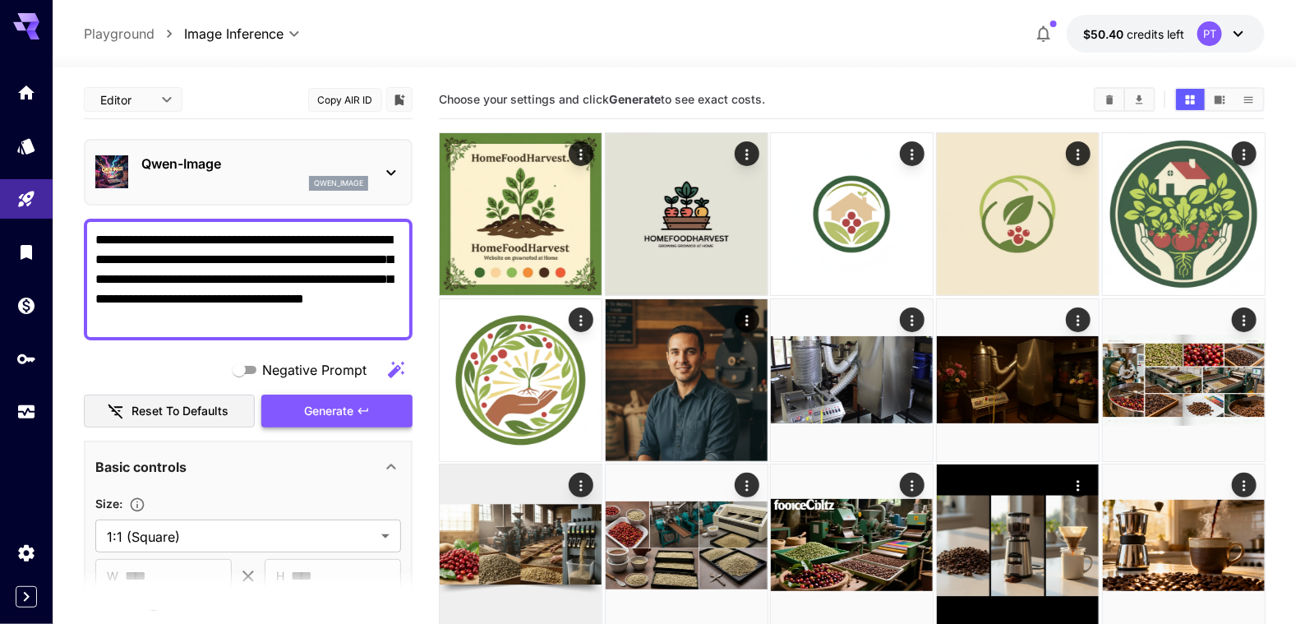
click at [316, 405] on span "Generate" at bounding box center [328, 411] width 49 height 21
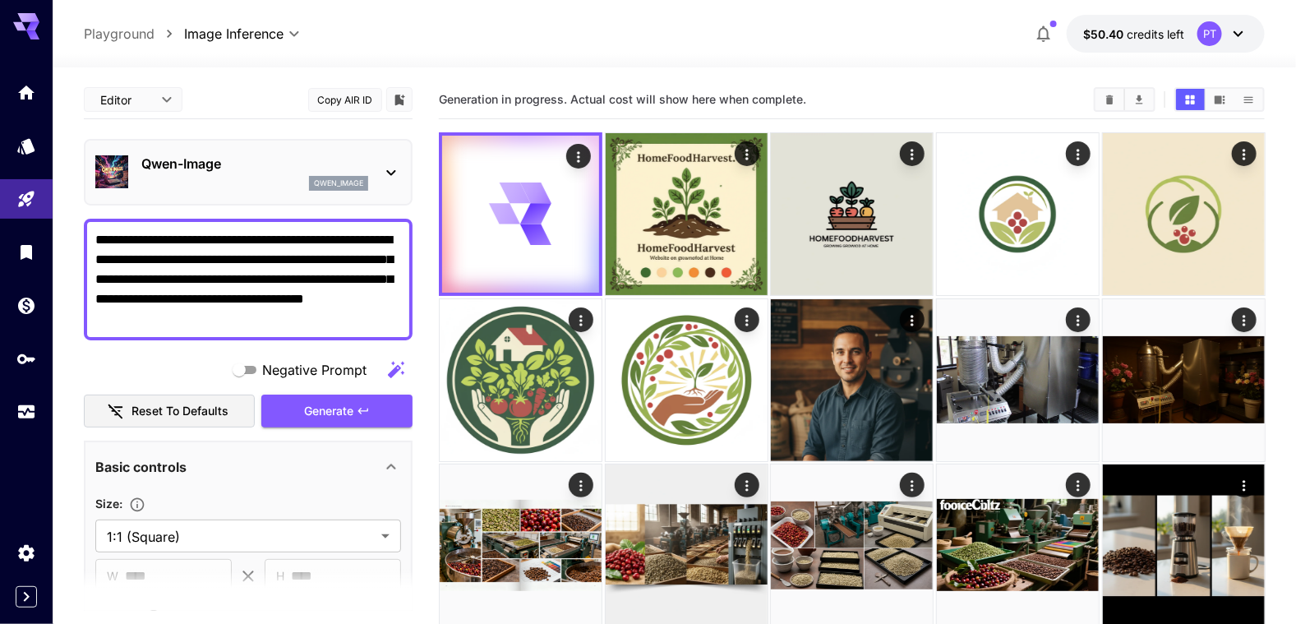
scroll to position [328, 0]
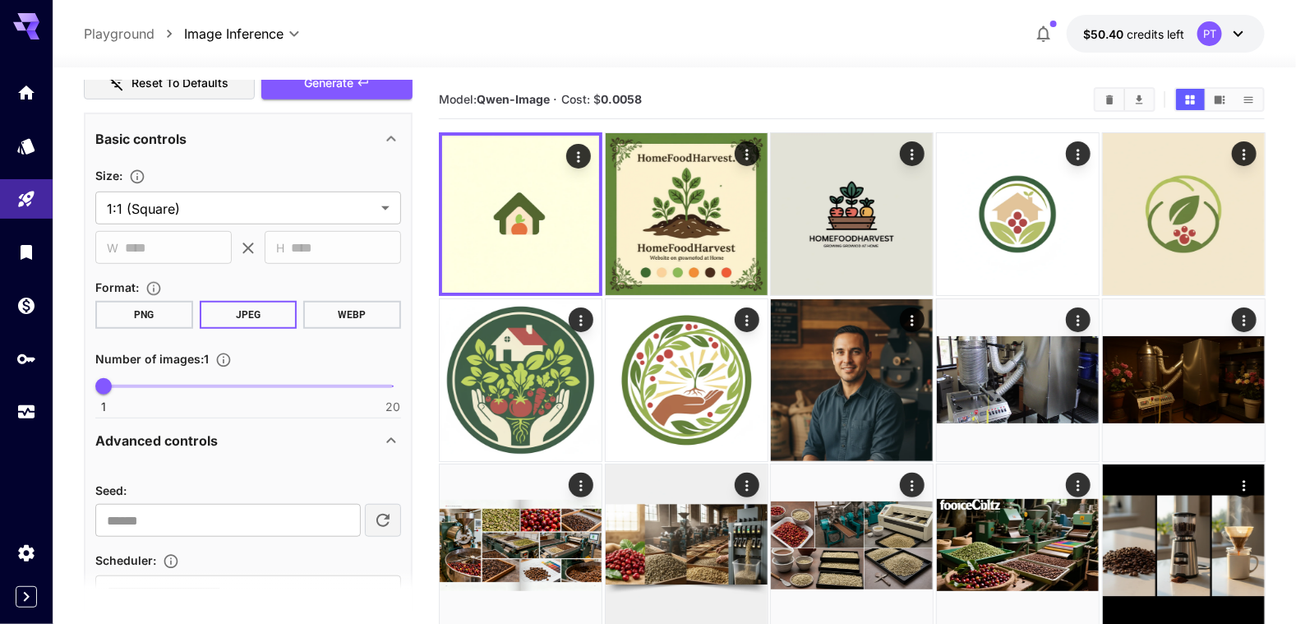
click at [353, 325] on button "WEBP" at bounding box center [352, 315] width 98 height 28
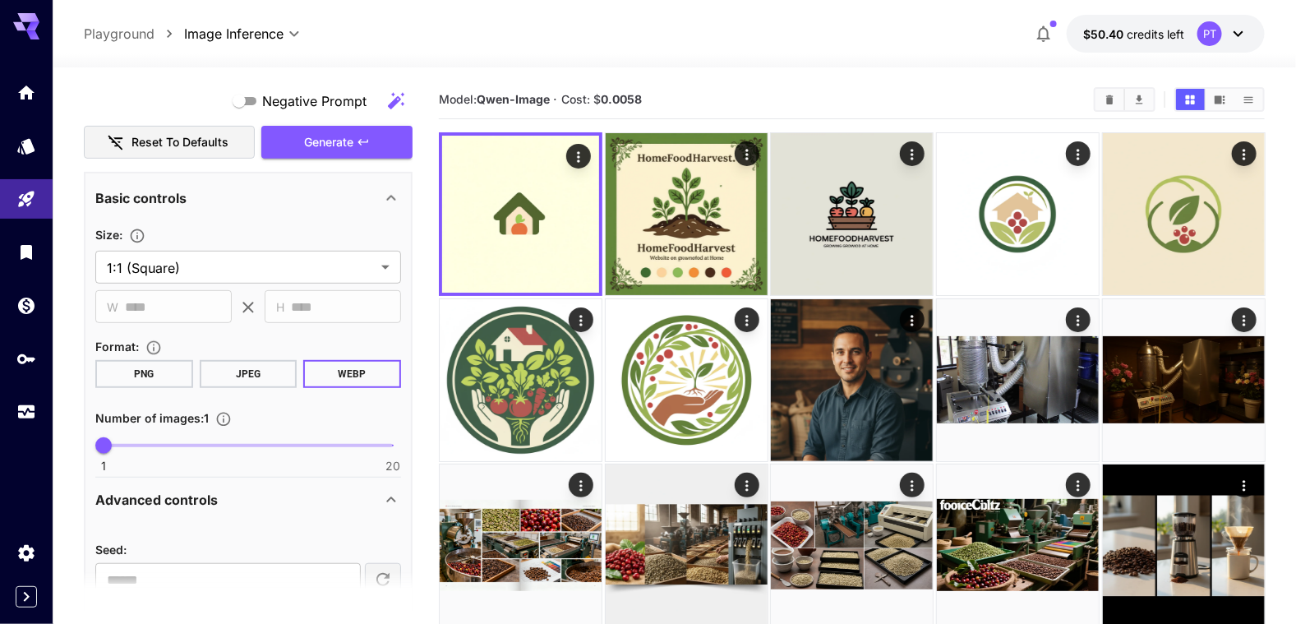
scroll to position [247, 0]
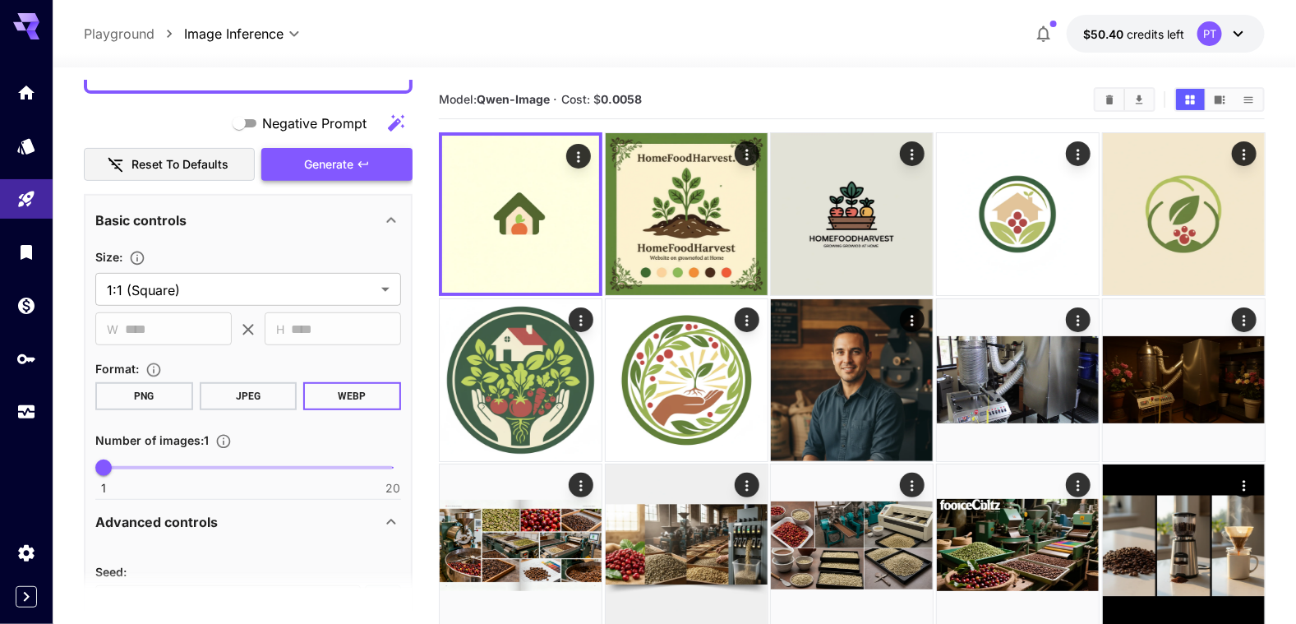
click at [298, 173] on button "Generate" at bounding box center [336, 165] width 151 height 34
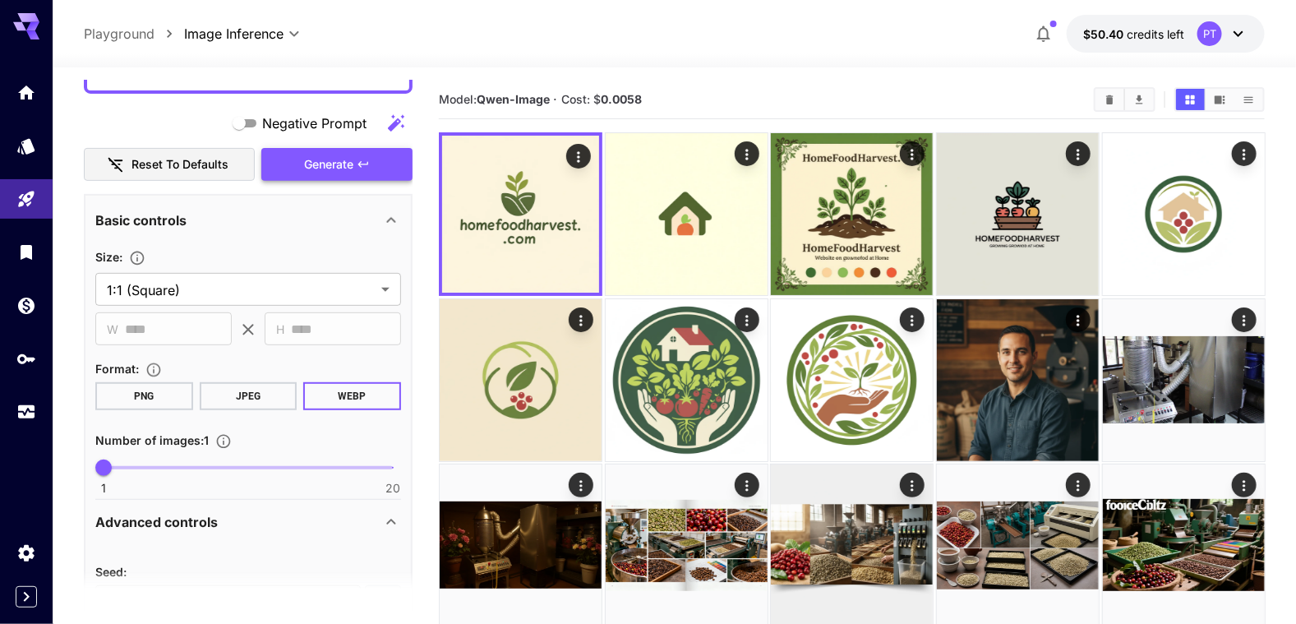
click at [326, 166] on span "Generate" at bounding box center [328, 165] width 49 height 21
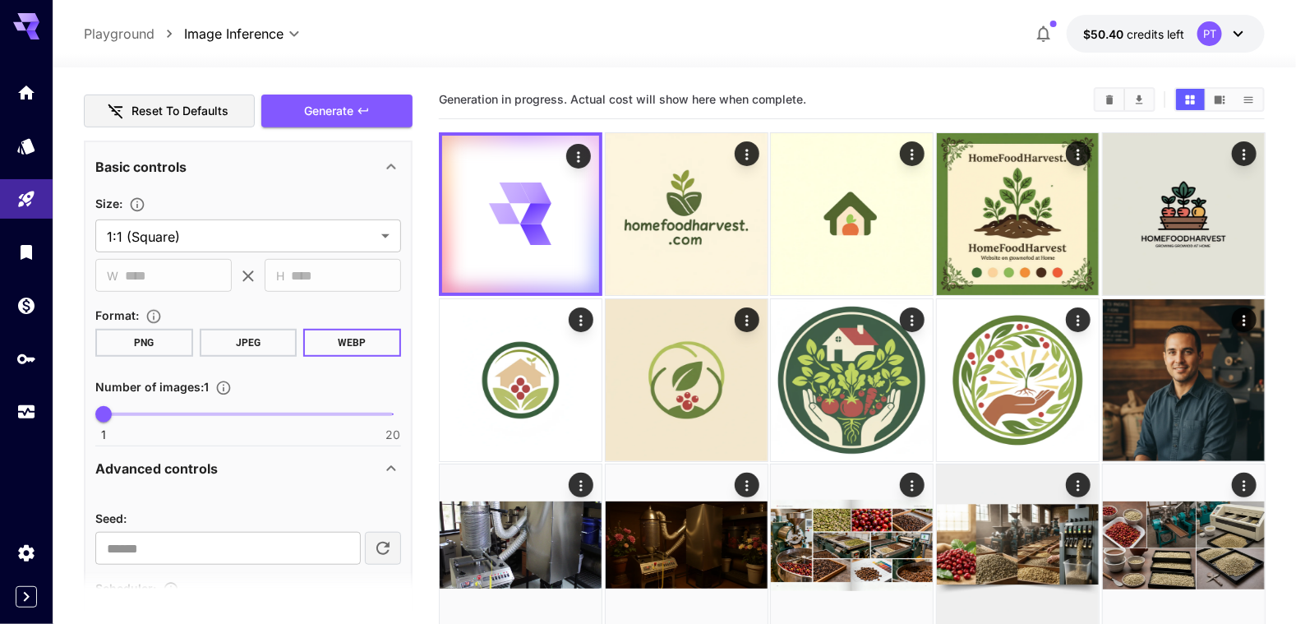
scroll to position [293, 0]
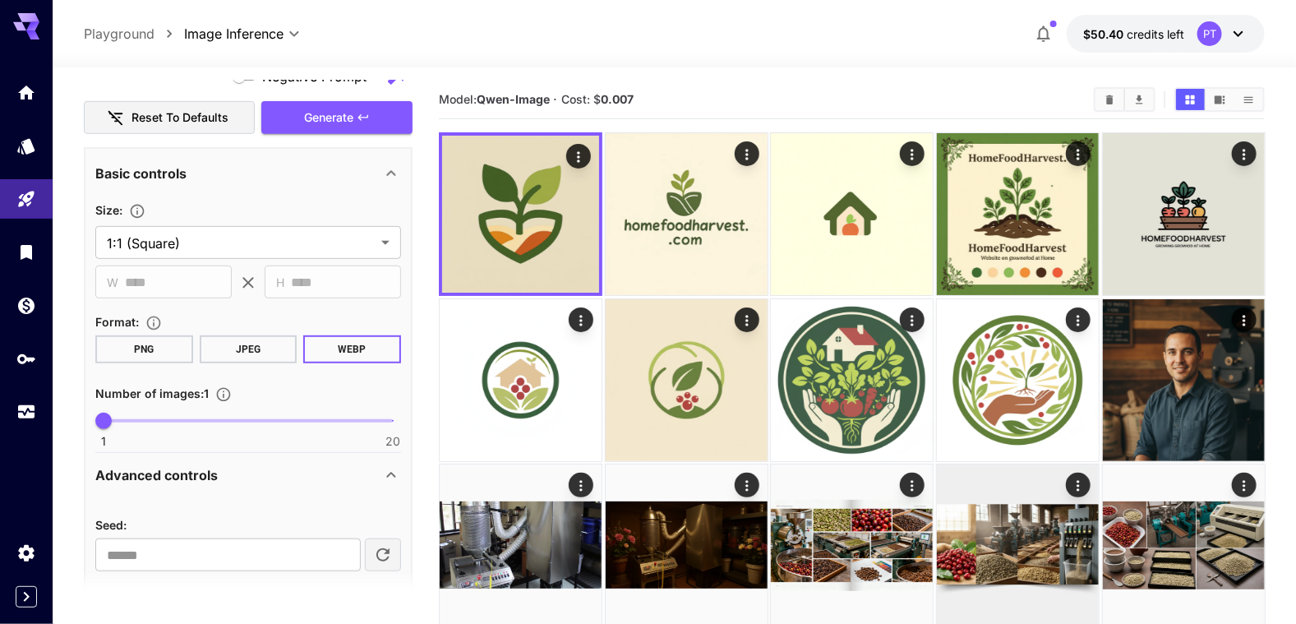
click at [317, 115] on span "Generate" at bounding box center [328, 118] width 49 height 21
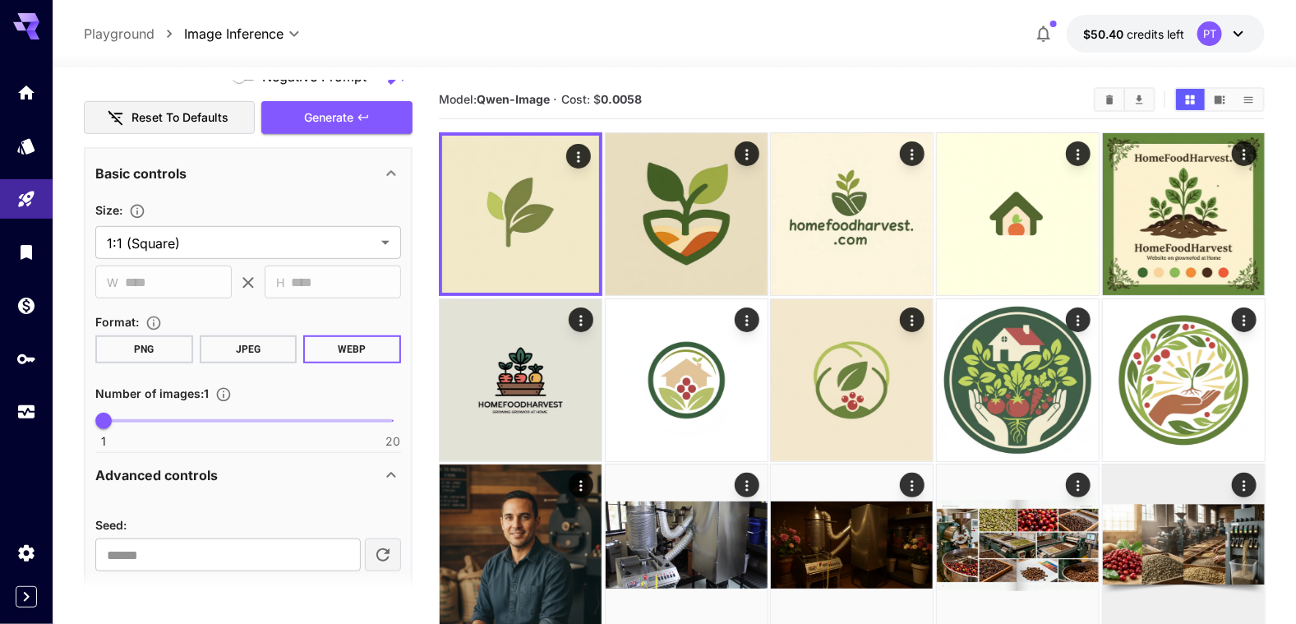
click at [317, 115] on span "Generate" at bounding box center [328, 118] width 49 height 21
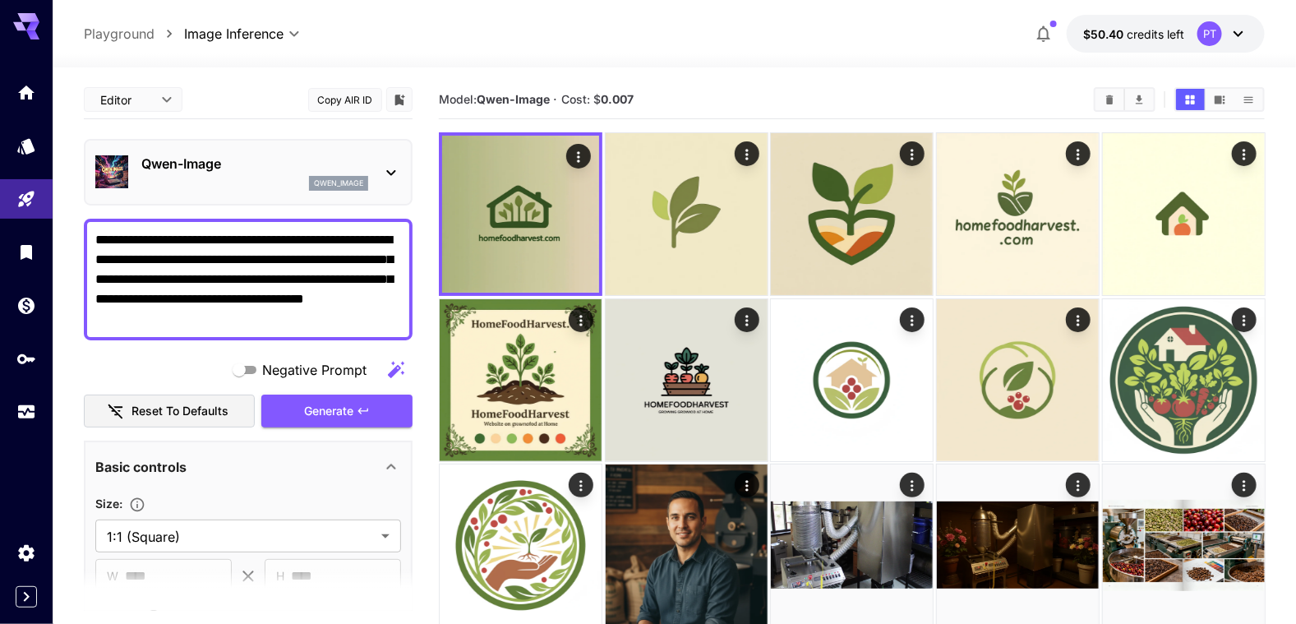
click at [362, 259] on textarea "**********" at bounding box center [248, 279] width 307 height 99
type textarea "**********"
click at [965, 90] on section "Model: [PERSON_NAME]-Image · Cost: $ 0.007" at bounding box center [760, 100] width 642 height 20
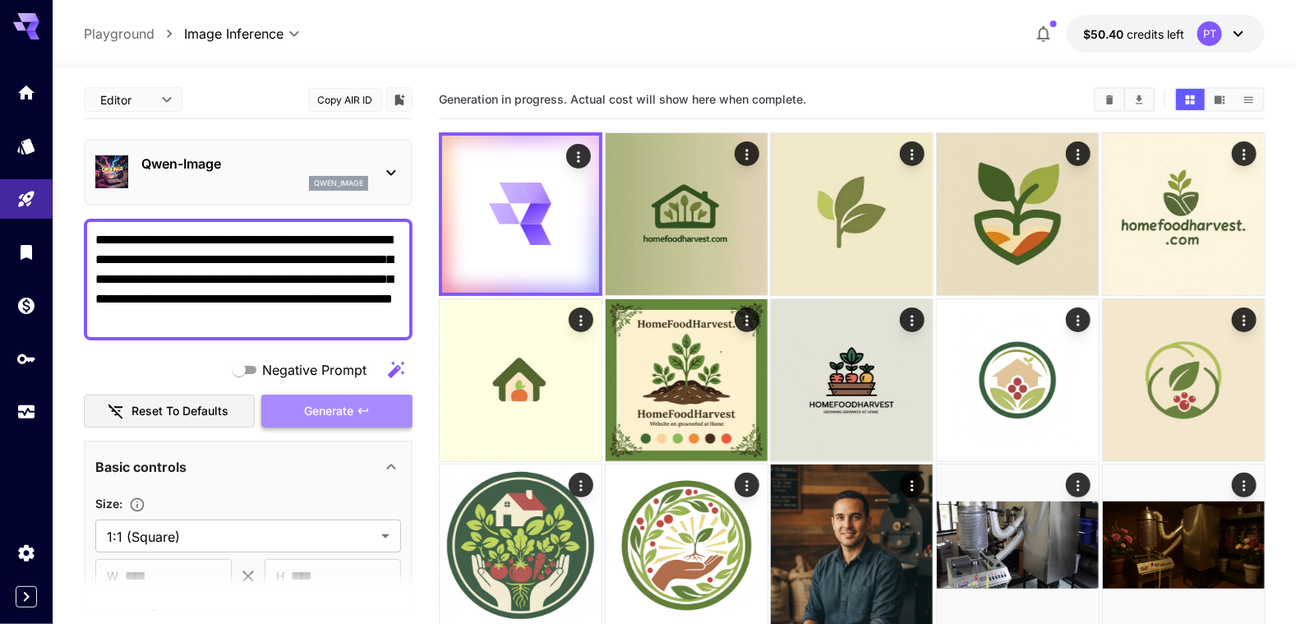
click at [304, 413] on span "Generate" at bounding box center [328, 411] width 49 height 21
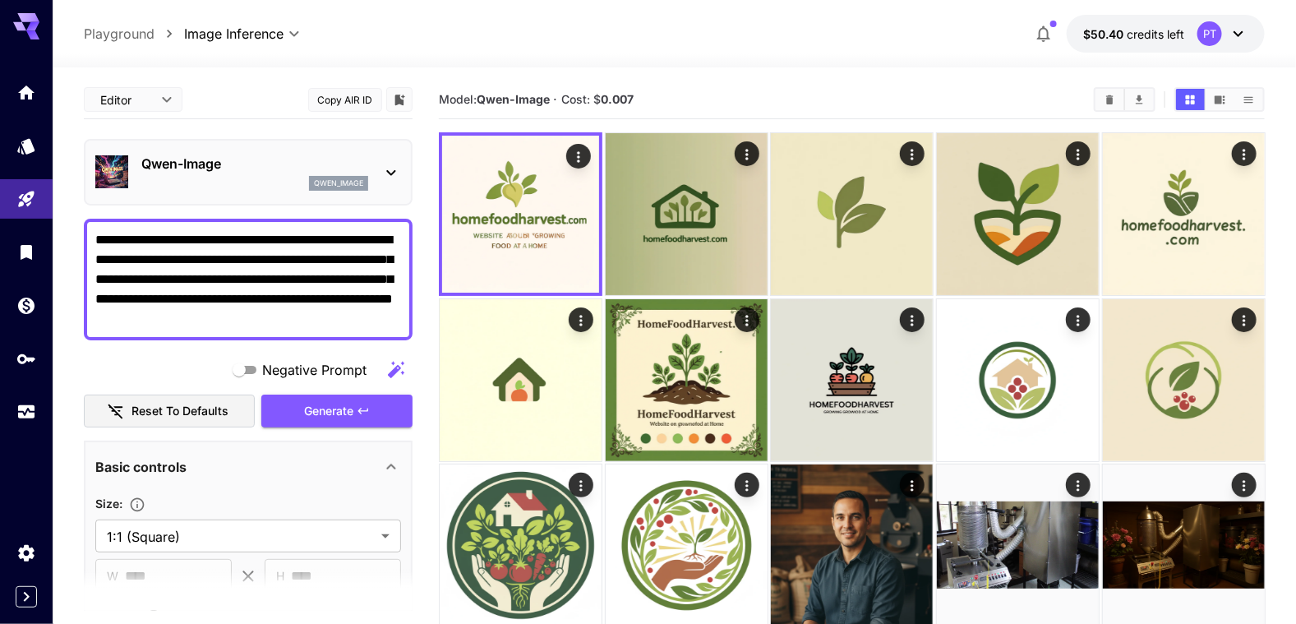
drag, startPoint x: 252, startPoint y: 273, endPoint x: 272, endPoint y: 273, distance: 20.5
click at [272, 273] on textarea "**********" at bounding box center [248, 279] width 307 height 99
drag, startPoint x: 272, startPoint y: 273, endPoint x: 290, endPoint y: 329, distance: 58.7
click at [272, 275] on textarea "**********" at bounding box center [248, 279] width 307 height 99
type textarea "**********"
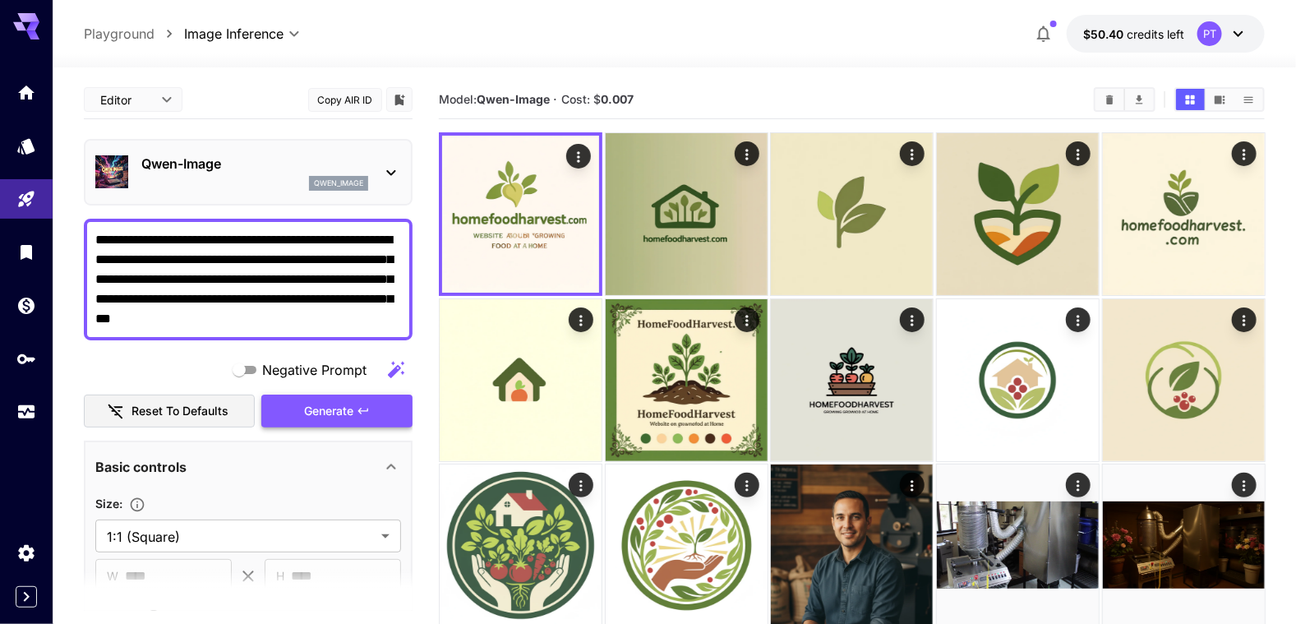
click at [314, 405] on span "Generate" at bounding box center [328, 411] width 49 height 21
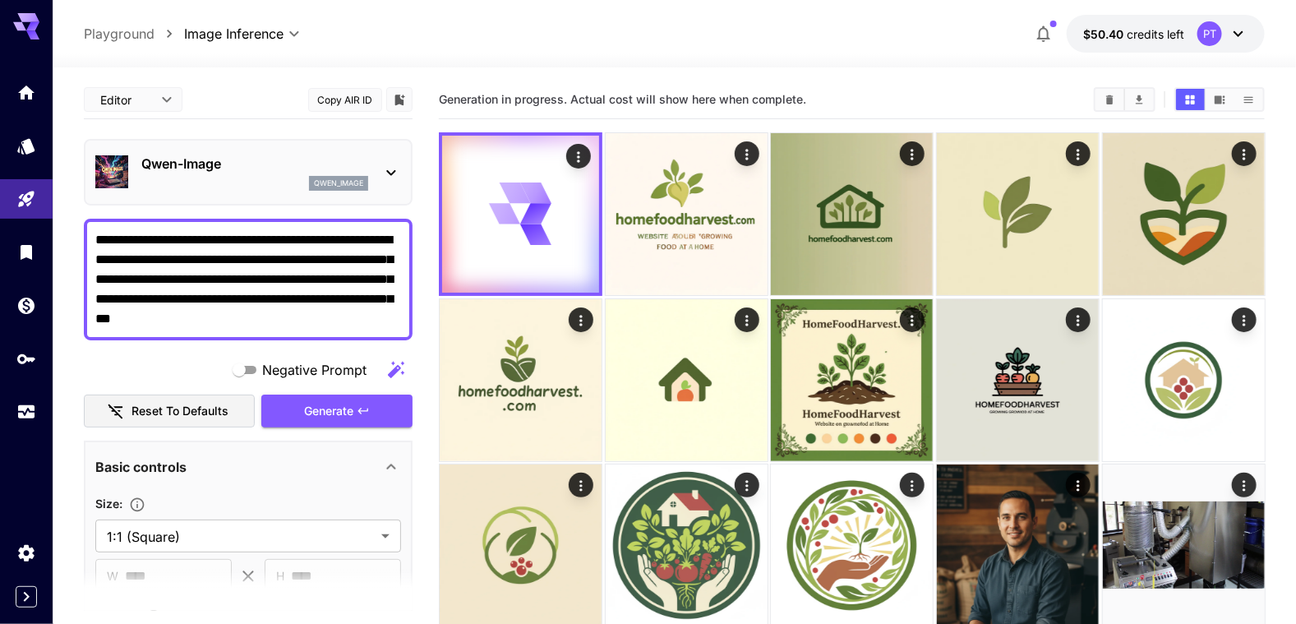
click at [392, 361] on icon "button" at bounding box center [396, 369] width 16 height 16
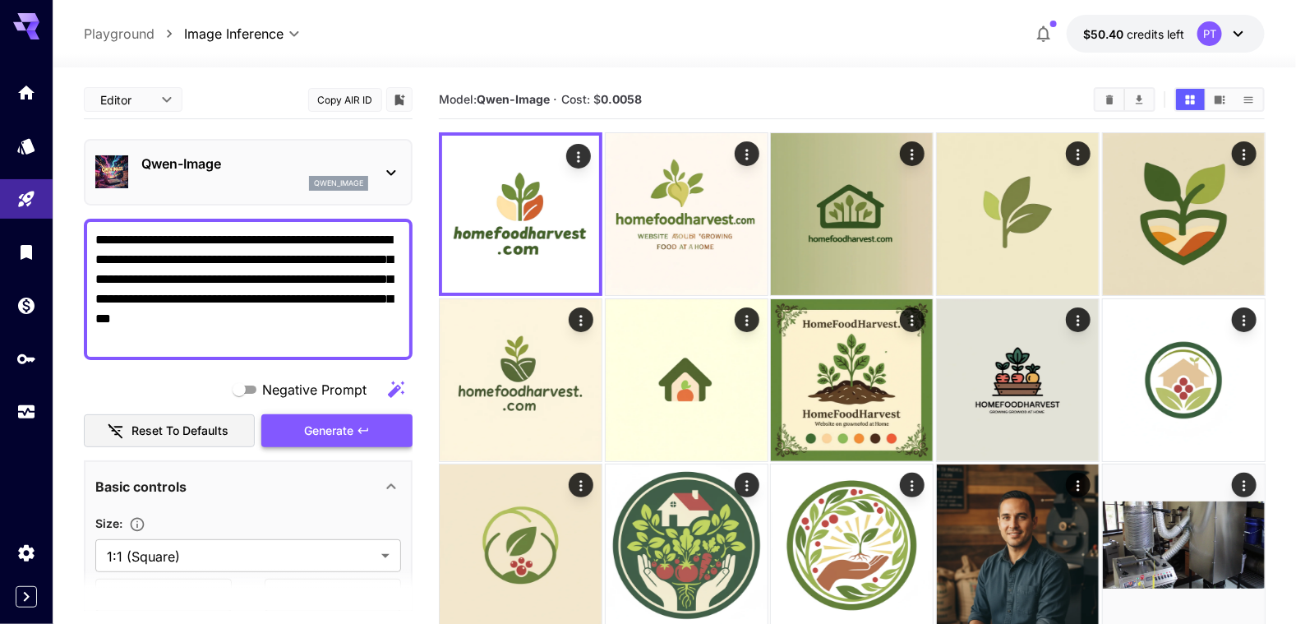
click at [346, 434] on span "Generate" at bounding box center [328, 431] width 49 height 21
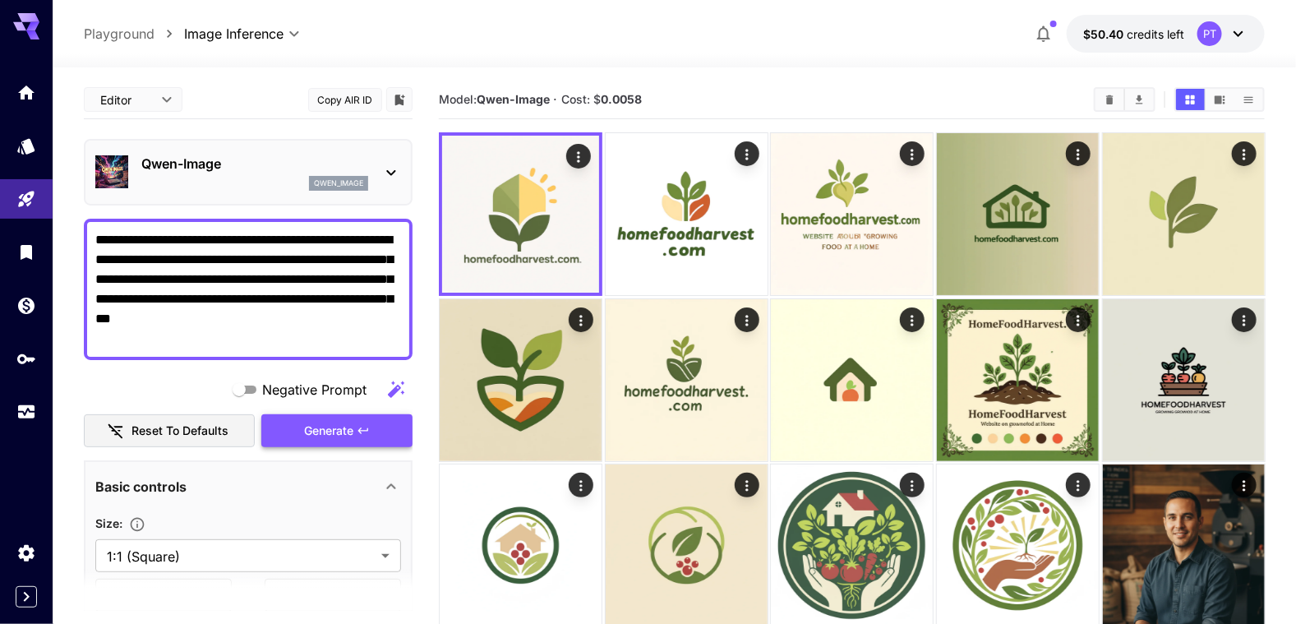
click at [346, 432] on span "Generate" at bounding box center [328, 431] width 49 height 21
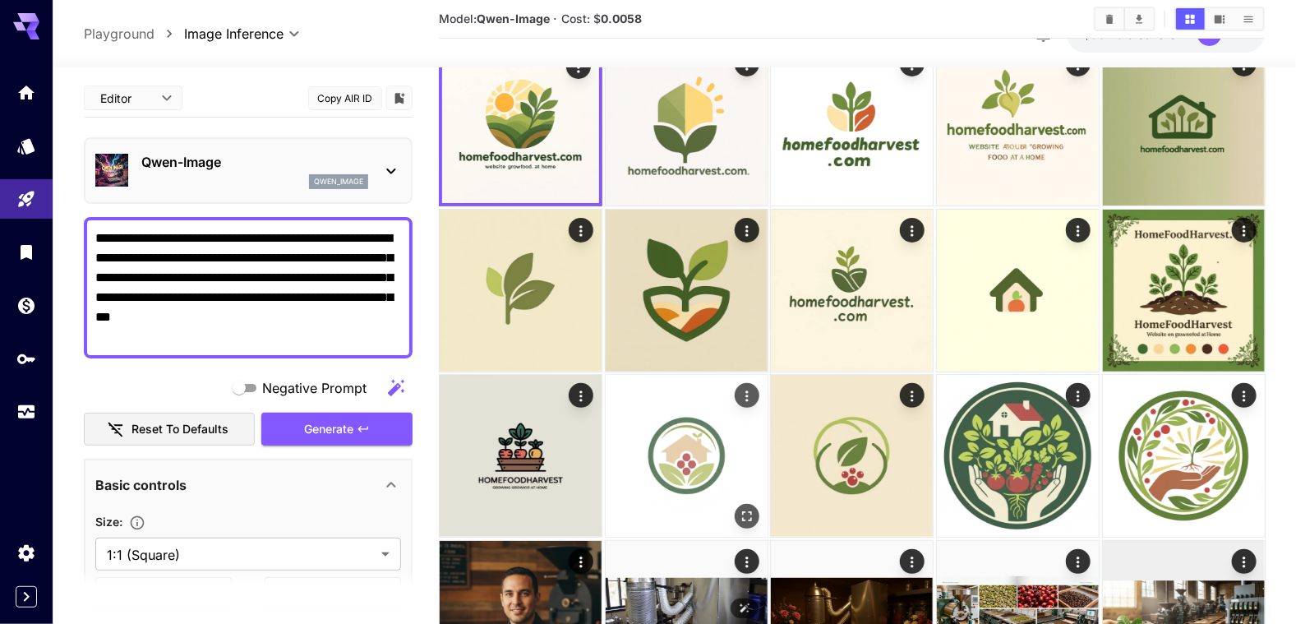
scroll to position [164, 0]
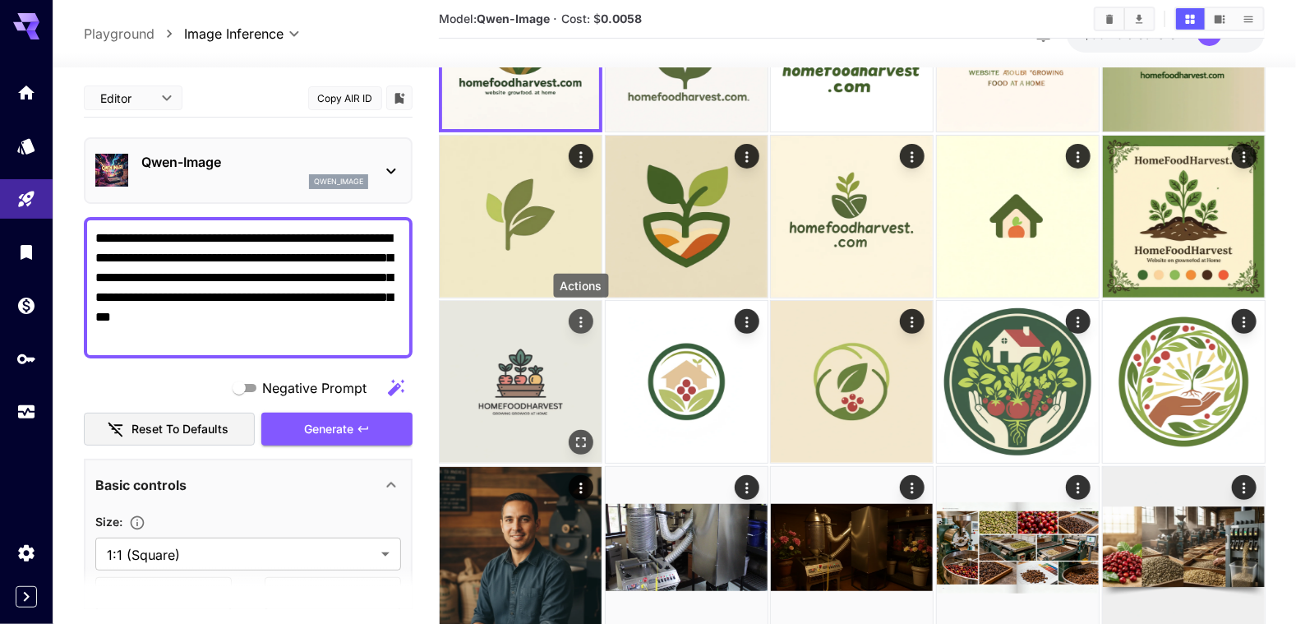
click at [575, 320] on icon "Actions" at bounding box center [580, 322] width 16 height 16
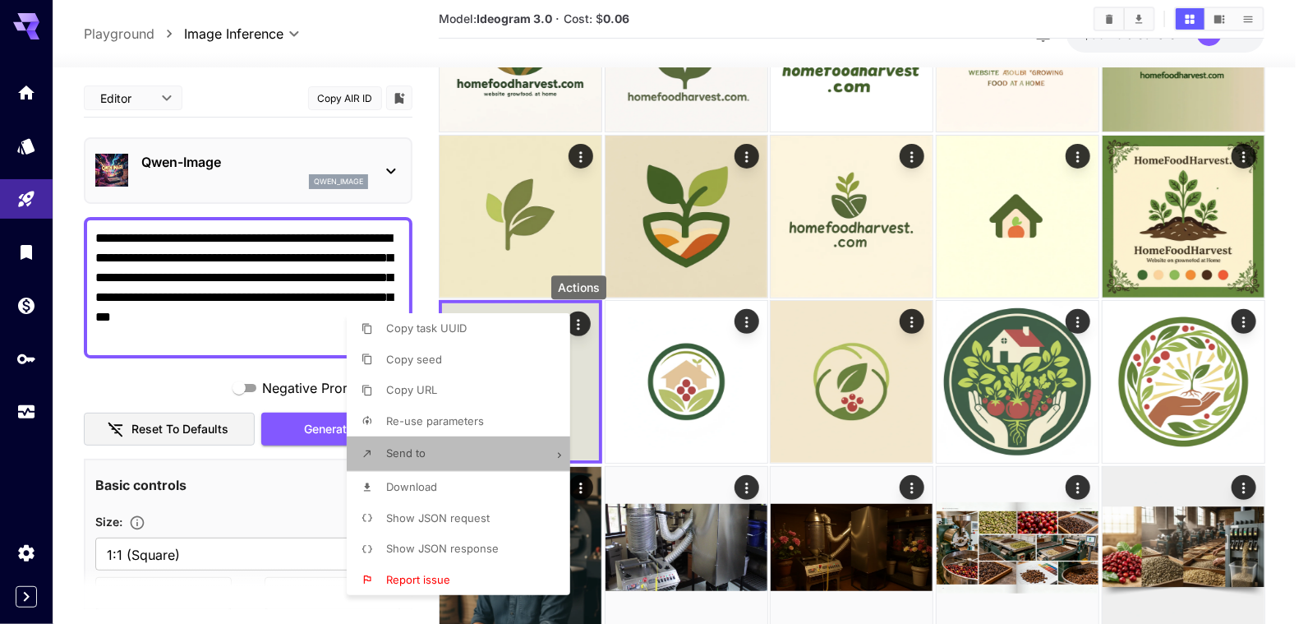
click at [560, 454] on icon at bounding box center [559, 455] width 3 height 6
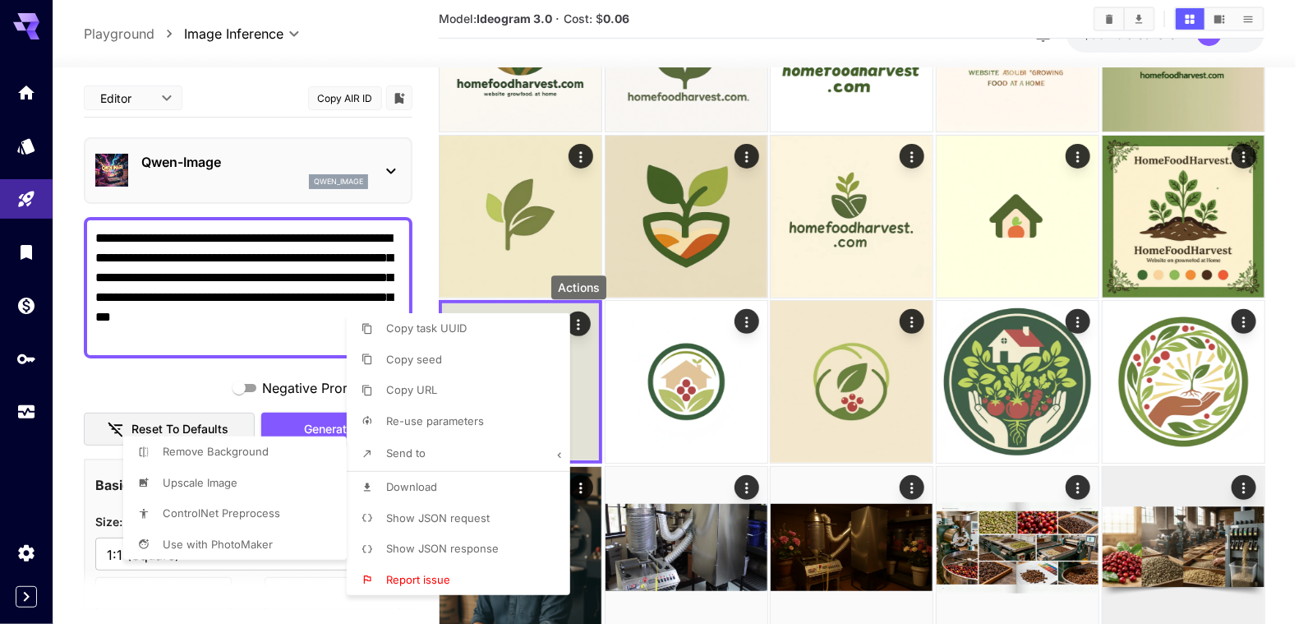
click at [420, 261] on div at bounding box center [654, 312] width 1308 height 624
click at [265, 483] on div at bounding box center [654, 312] width 1308 height 624
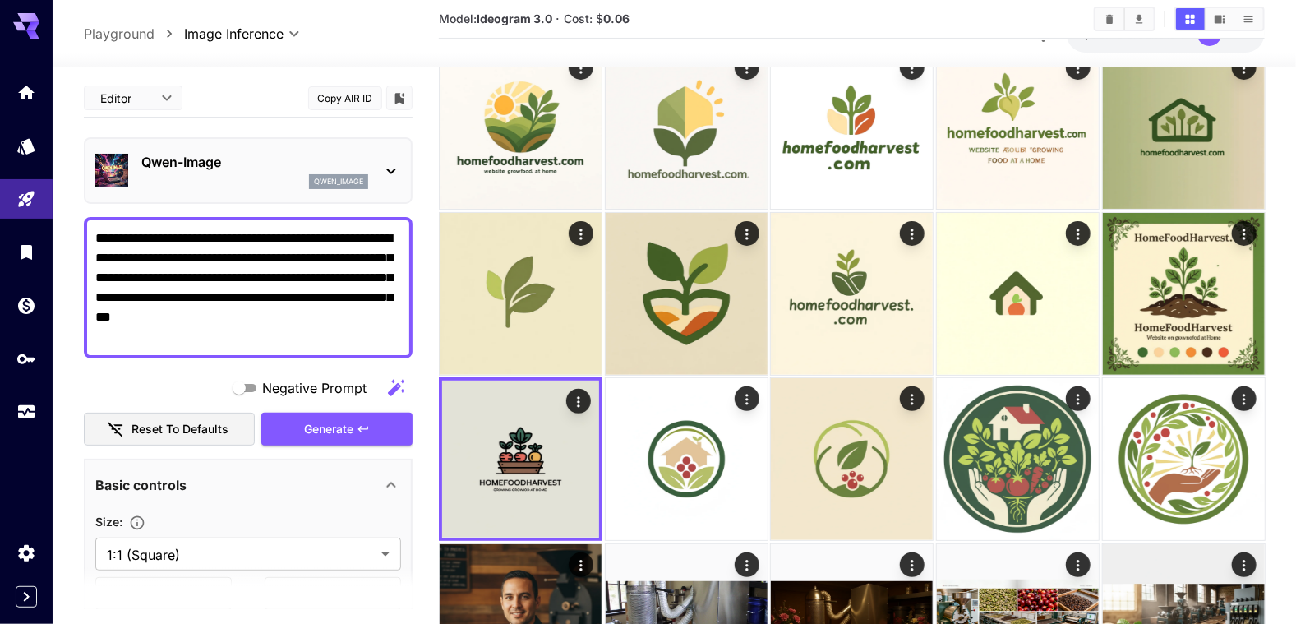
scroll to position [0, 0]
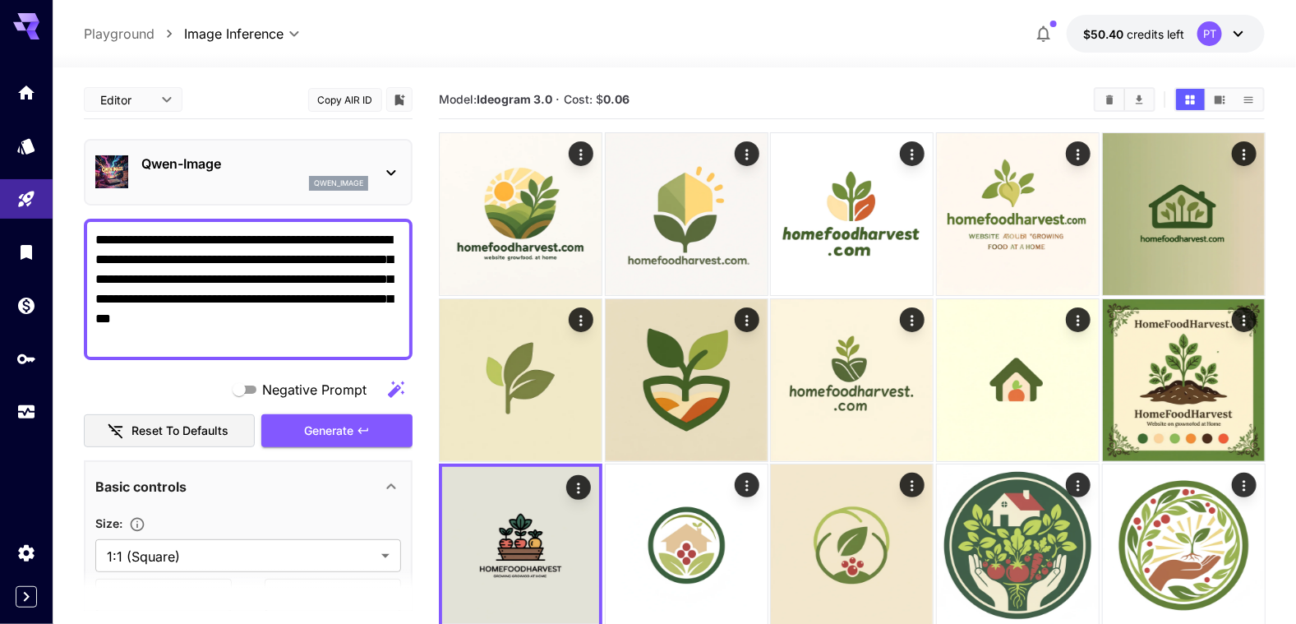
click at [371, 341] on textarea "**********" at bounding box center [248, 289] width 307 height 118
click at [362, 431] on icon "button" at bounding box center [363, 430] width 13 height 13
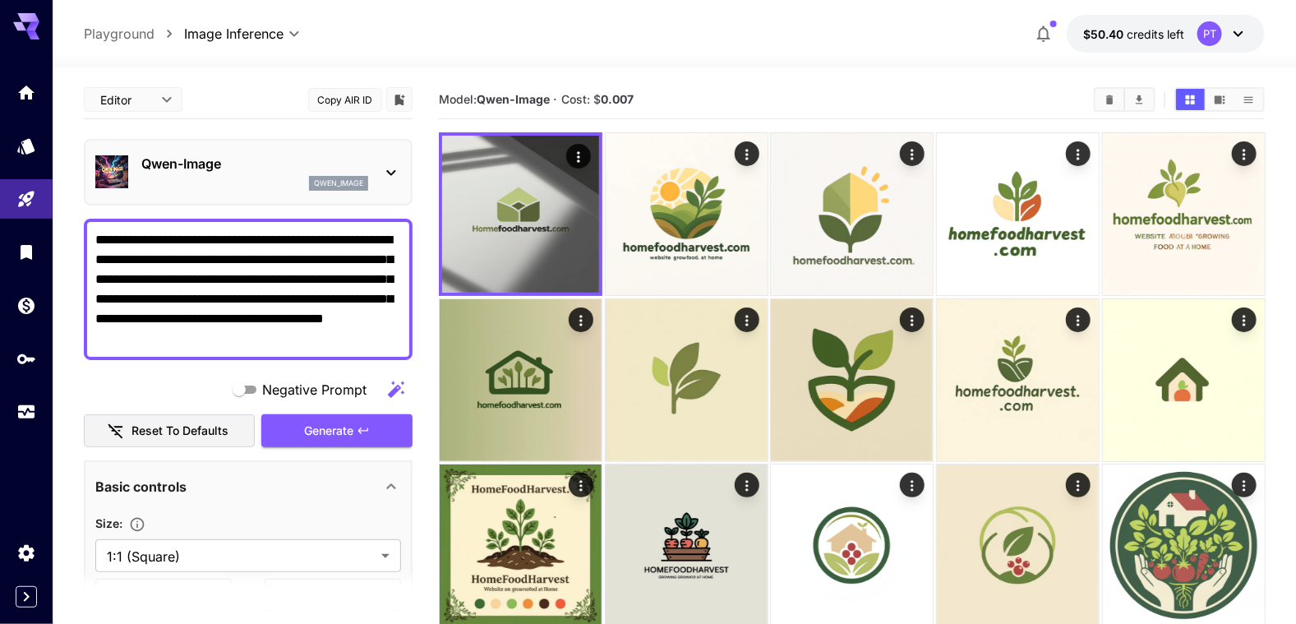
drag, startPoint x: 196, startPoint y: 338, endPoint x: 73, endPoint y: 342, distance: 122.5
type textarea "**********"
click at [393, 176] on icon at bounding box center [391, 173] width 20 height 20
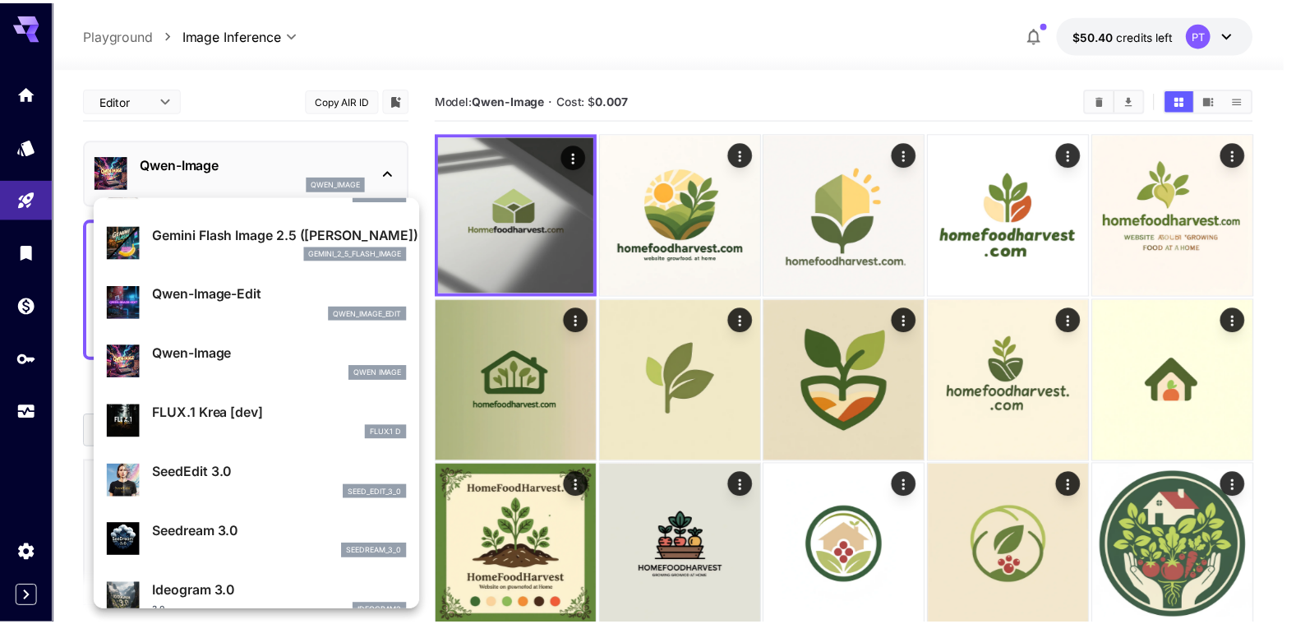
scroll to position [164, 0]
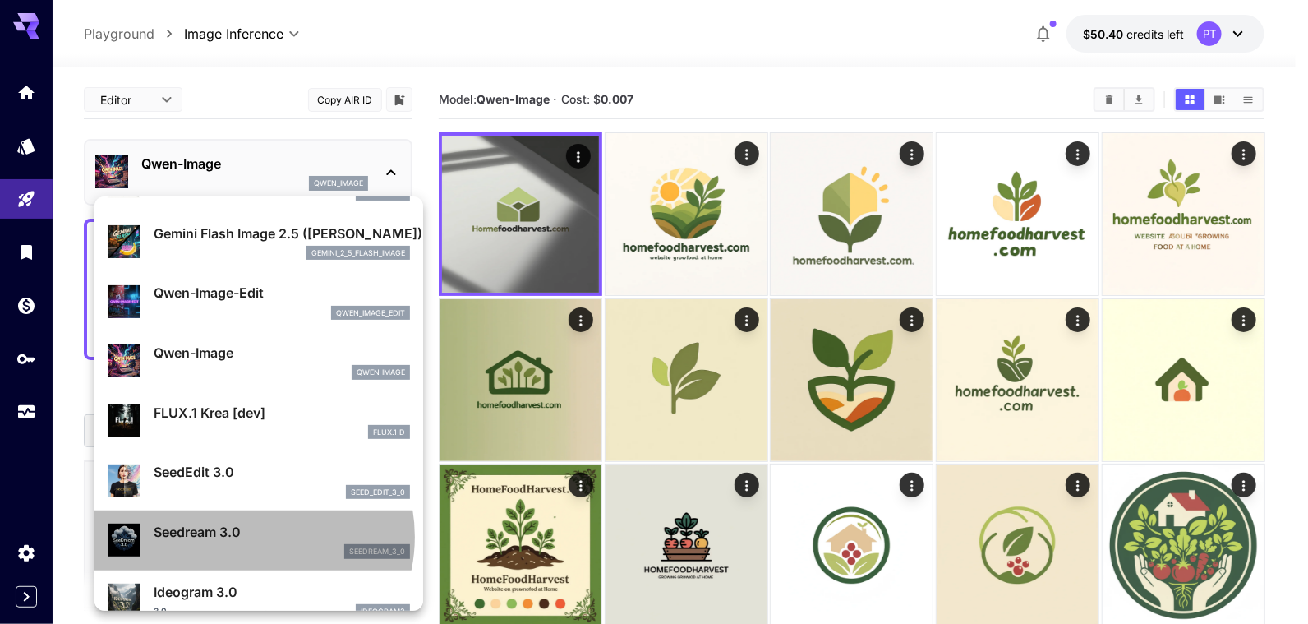
click at [247, 536] on p "Seedream 3.0" at bounding box center [282, 532] width 256 height 20
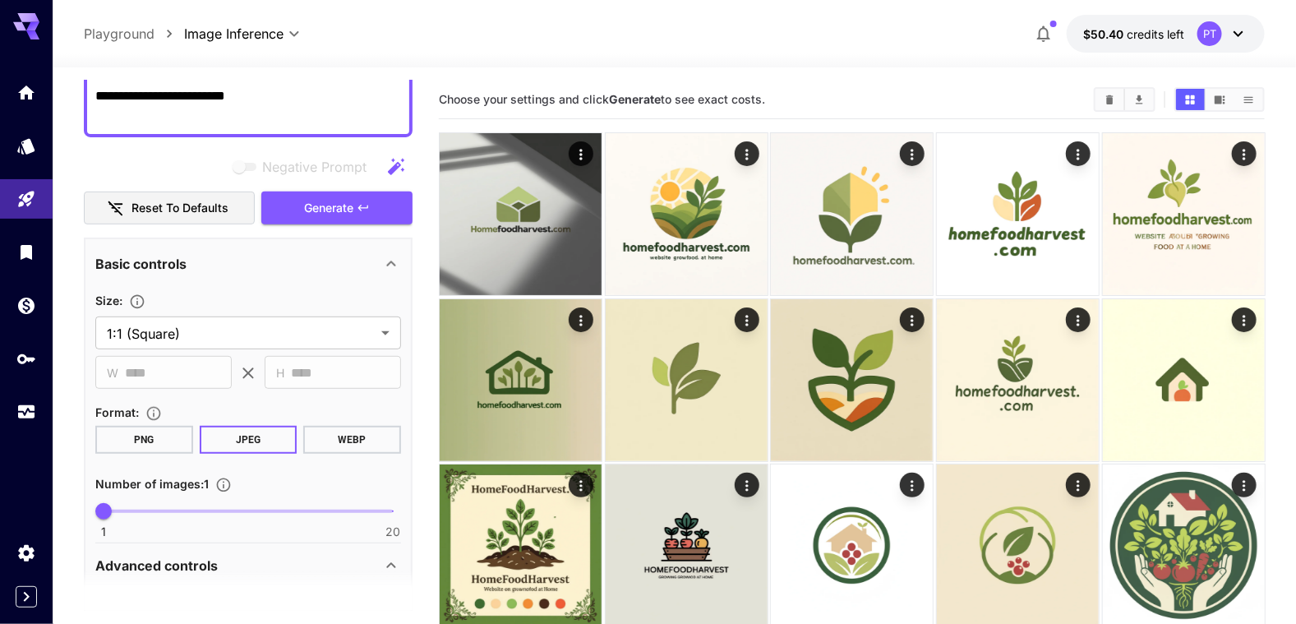
scroll to position [328, 0]
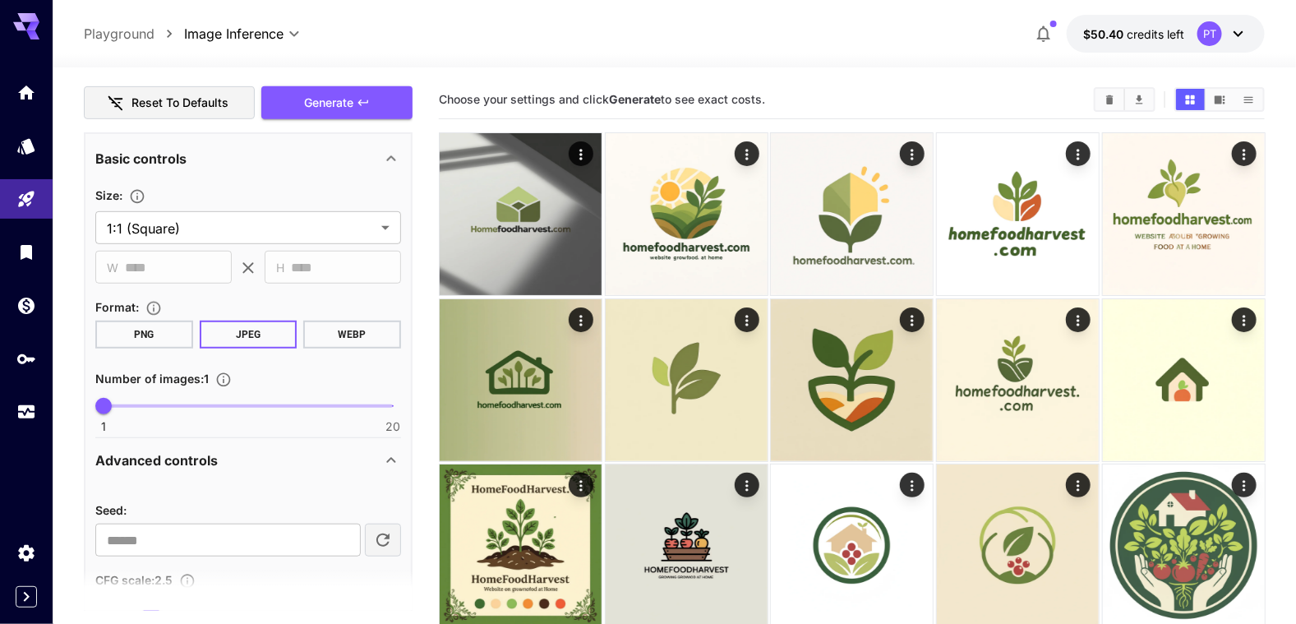
click at [342, 342] on button "WEBP" at bounding box center [352, 335] width 98 height 28
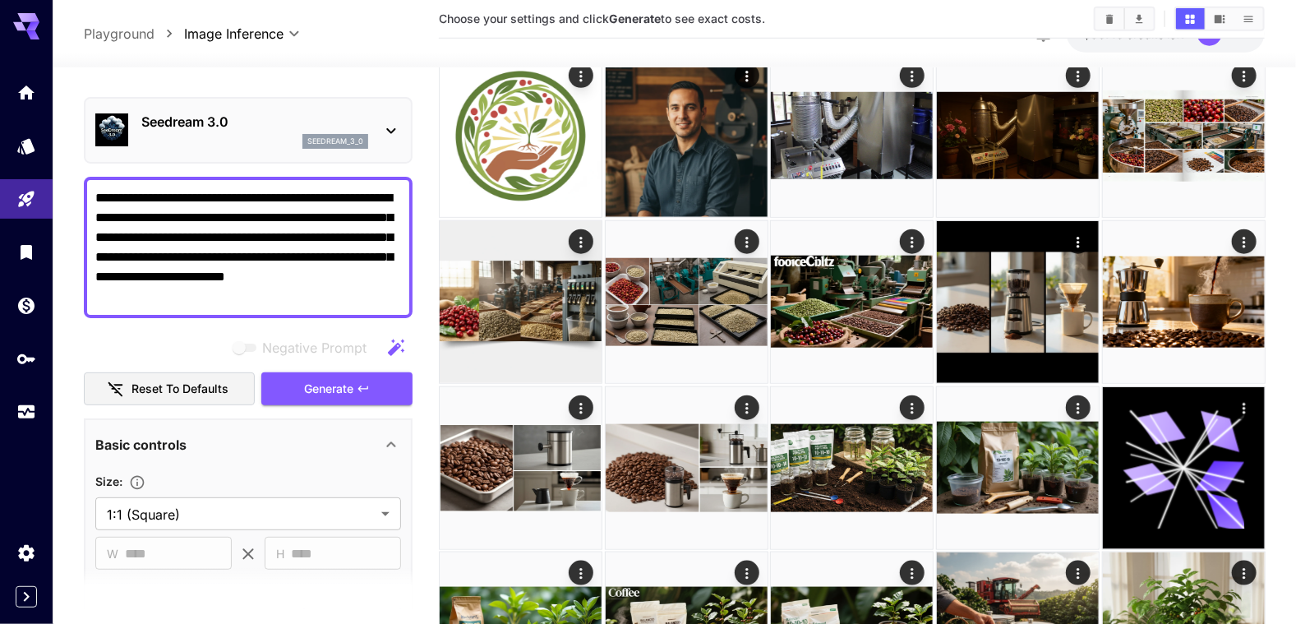
scroll to position [0, 0]
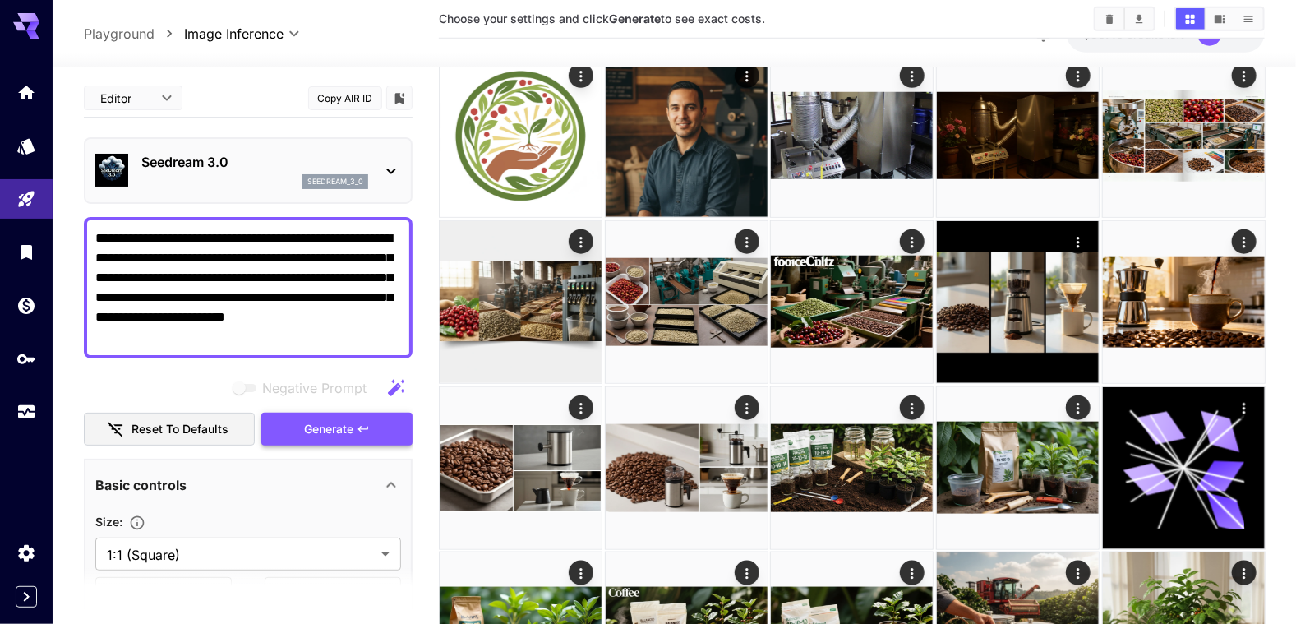
click at [327, 420] on span "Generate" at bounding box center [328, 429] width 49 height 21
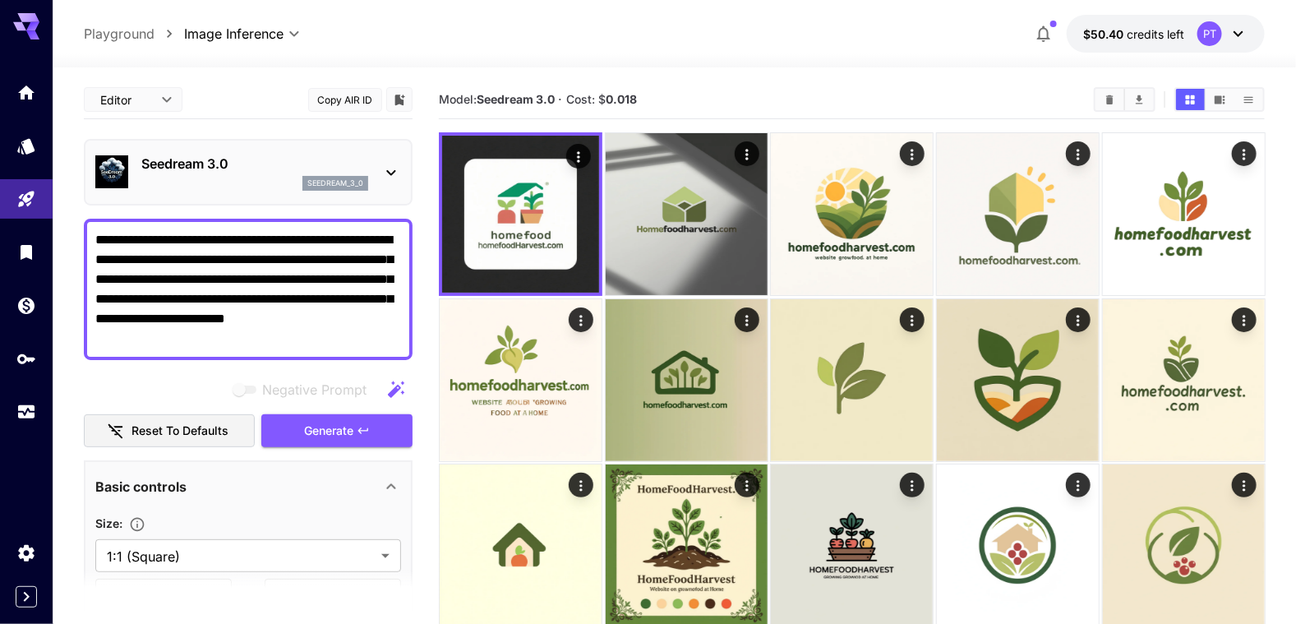
click at [393, 175] on icon at bounding box center [391, 173] width 20 height 20
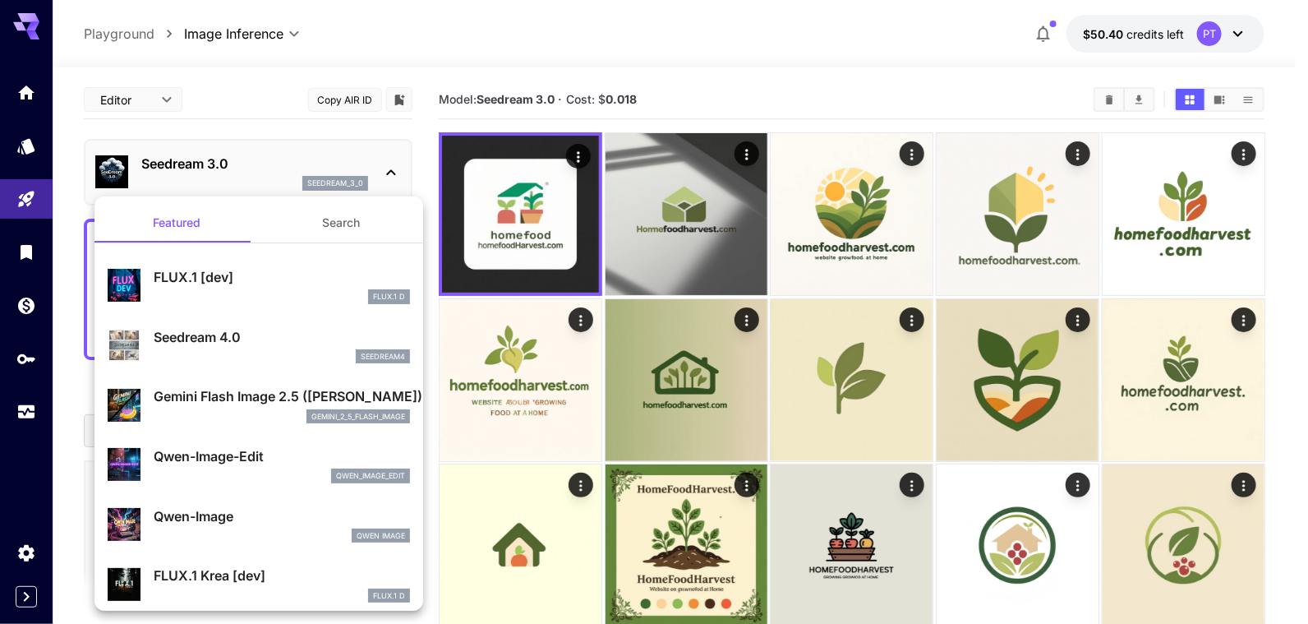
click at [213, 354] on div "seedream4" at bounding box center [282, 356] width 256 height 15
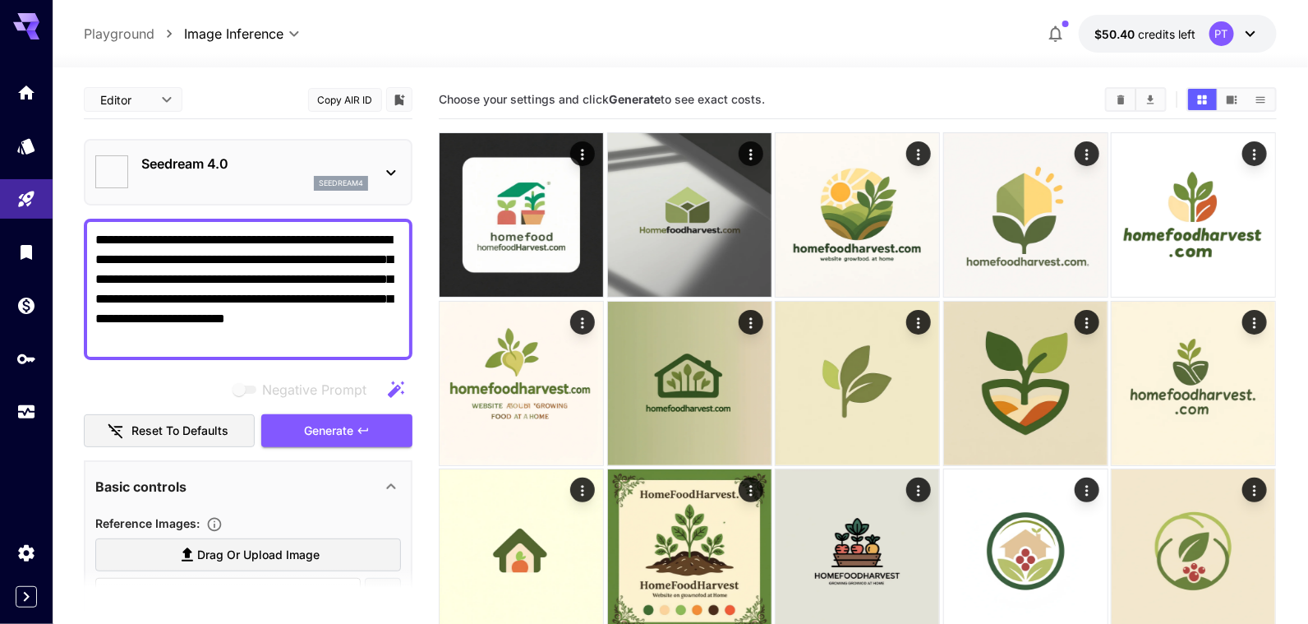
type input "**********"
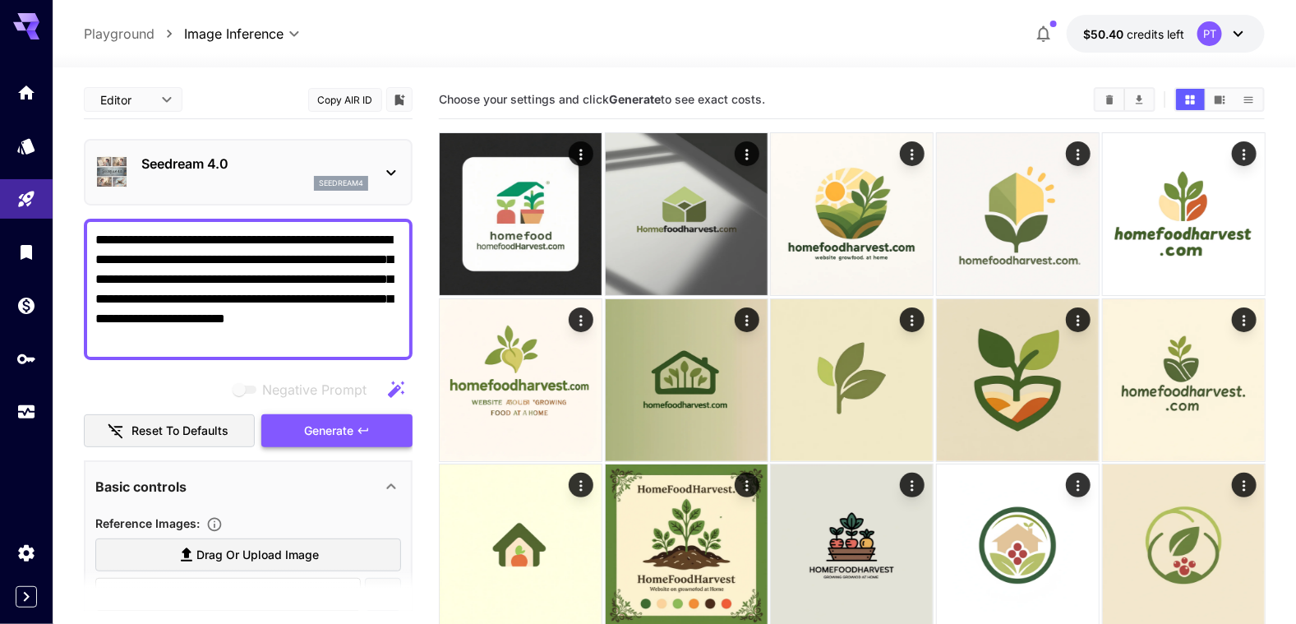
click at [326, 441] on button "Generate" at bounding box center [336, 431] width 151 height 34
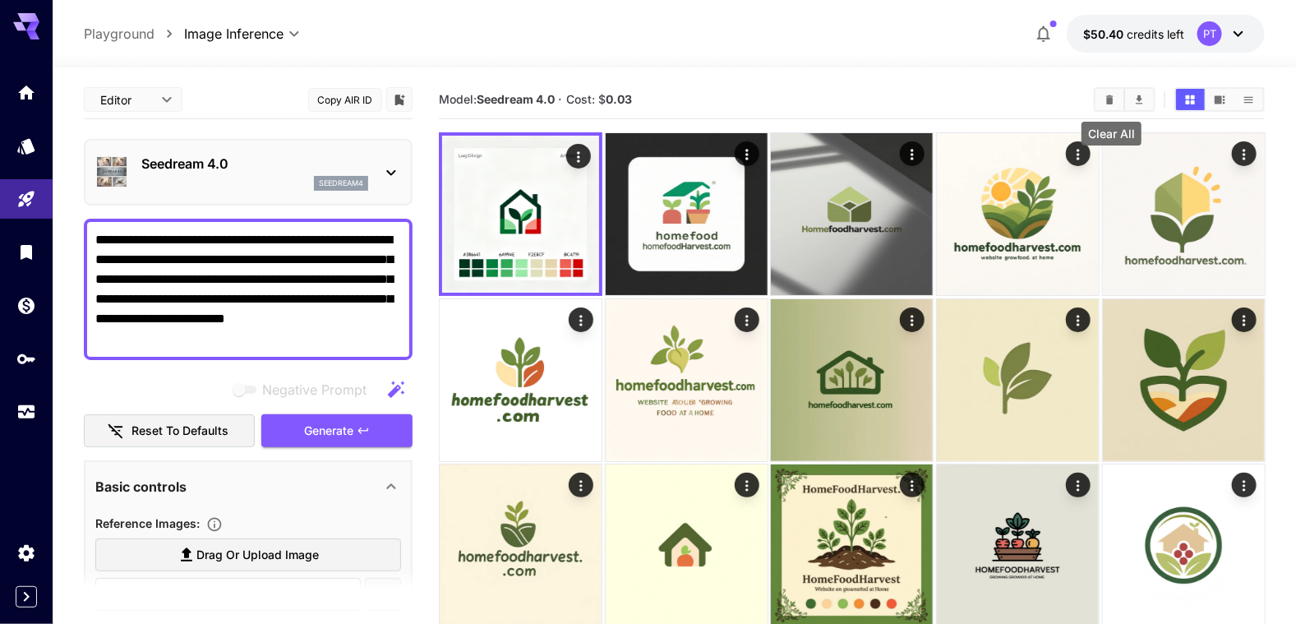
click at [1106, 104] on icon "Clear All" at bounding box center [1110, 100] width 12 height 12
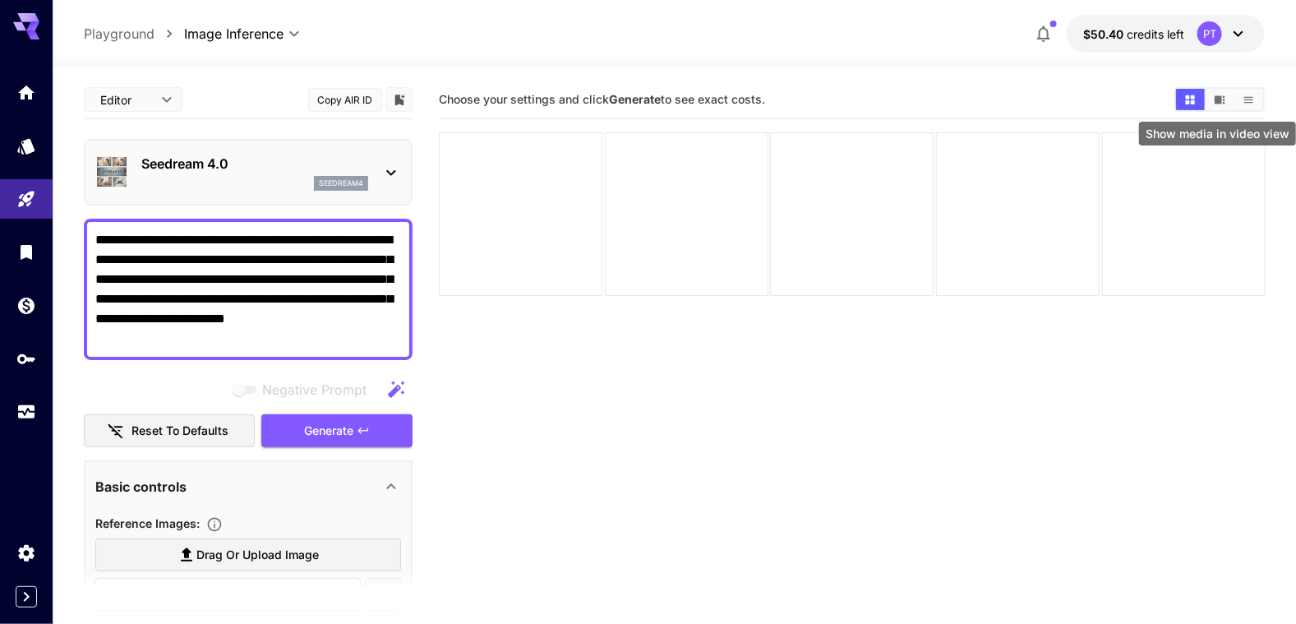
click at [1219, 100] on icon "Show media in video view" at bounding box center [1220, 99] width 11 height 8
click at [1188, 101] on icon "Show media in grid view" at bounding box center [1190, 99] width 9 height 9
click at [1209, 102] on button "Show media in video view" at bounding box center [1220, 99] width 29 height 21
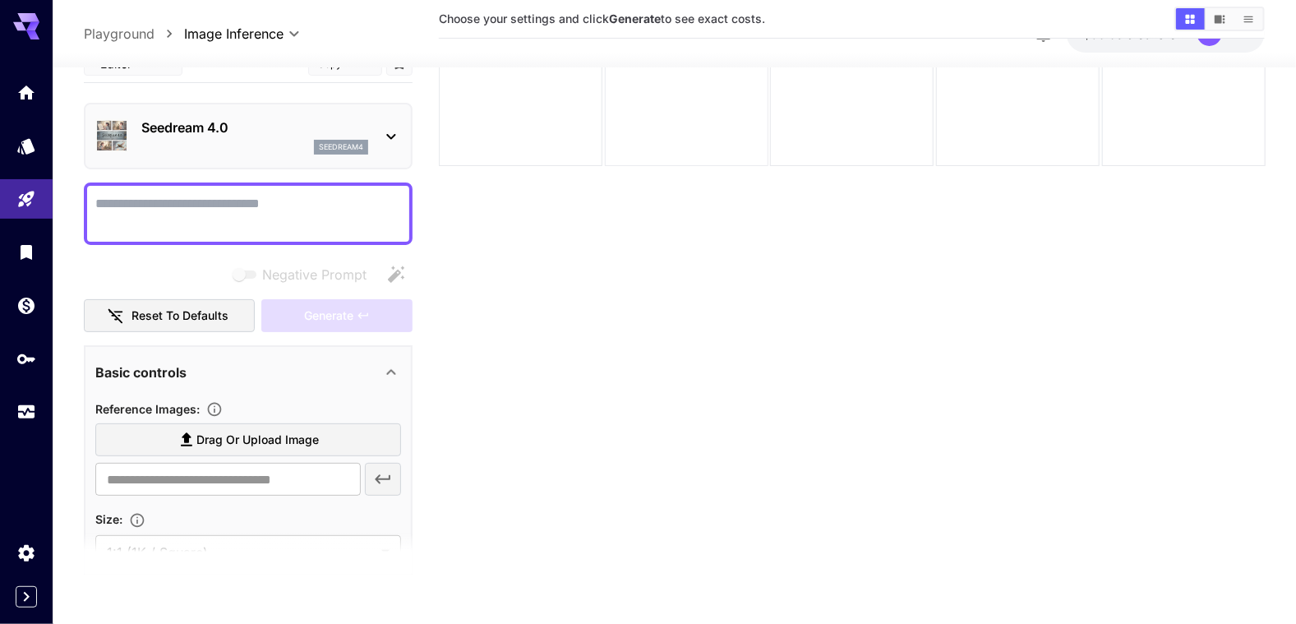
click at [625, 105] on div at bounding box center [687, 84] width 164 height 164
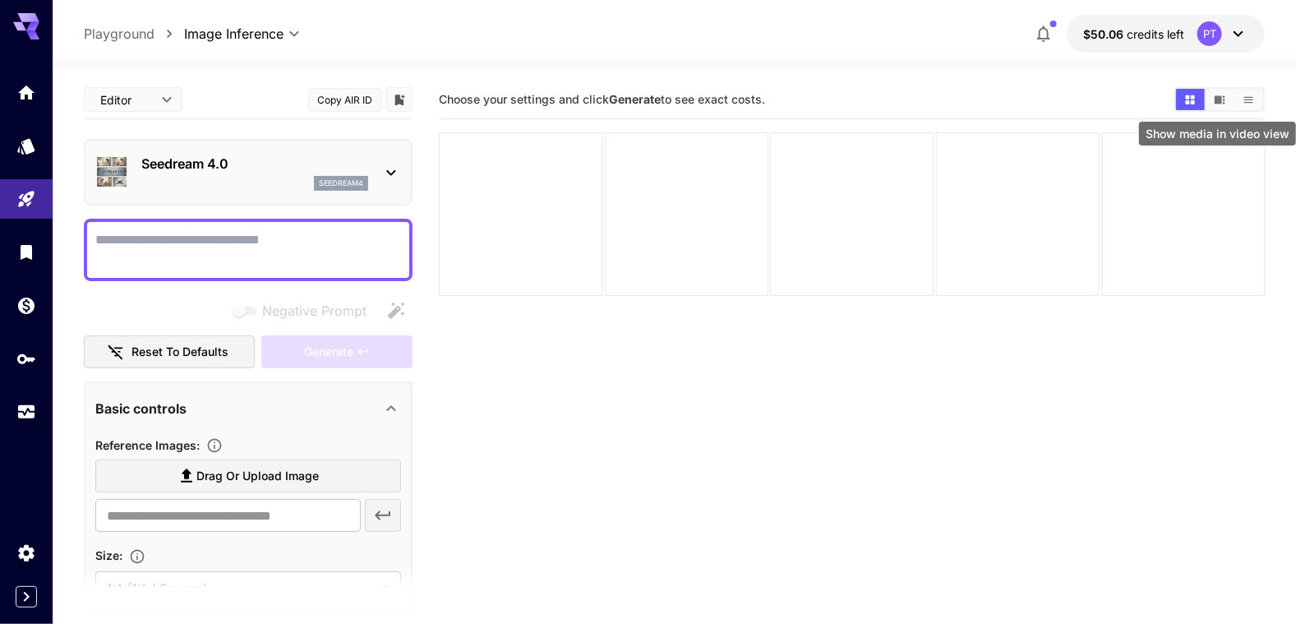
click at [1223, 105] on button "Show media in video view" at bounding box center [1220, 99] width 29 height 21
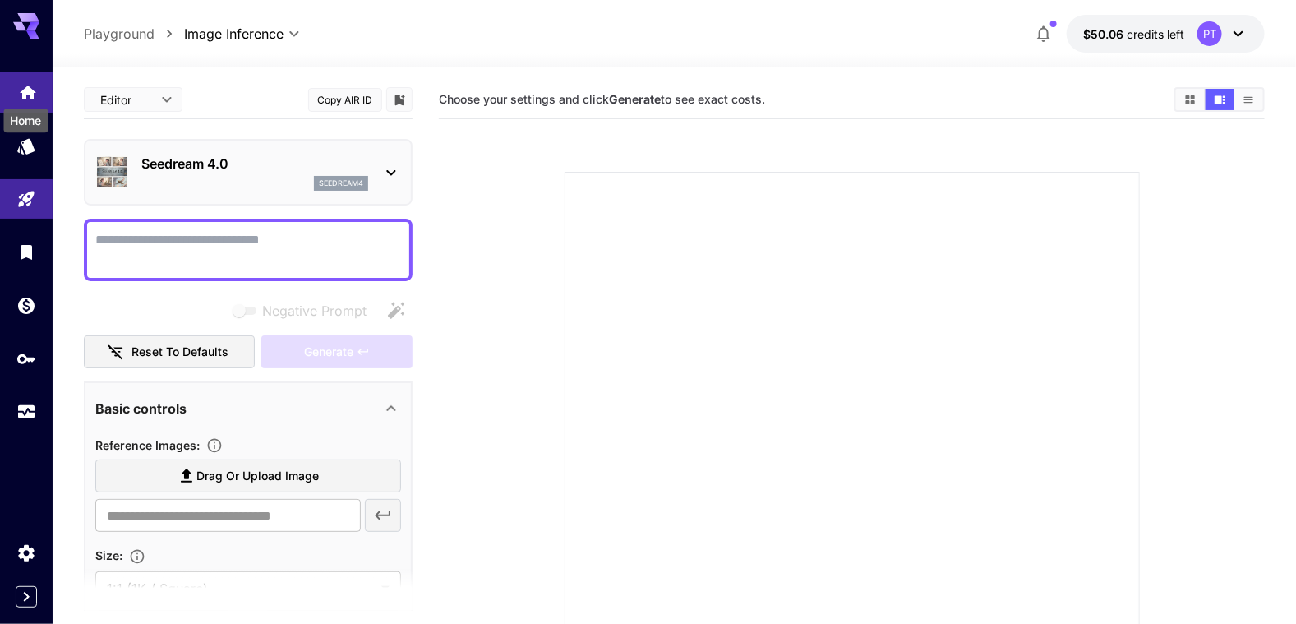
click at [30, 92] on icon "Home" at bounding box center [28, 88] width 16 height 14
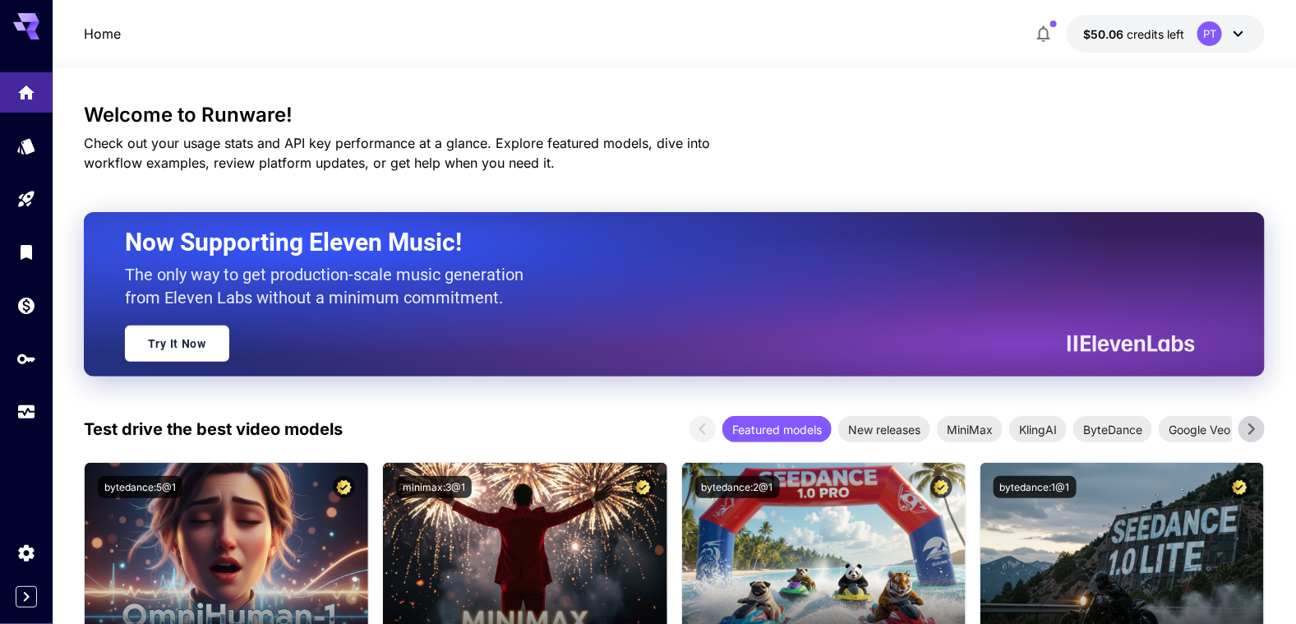
scroll to position [164, 0]
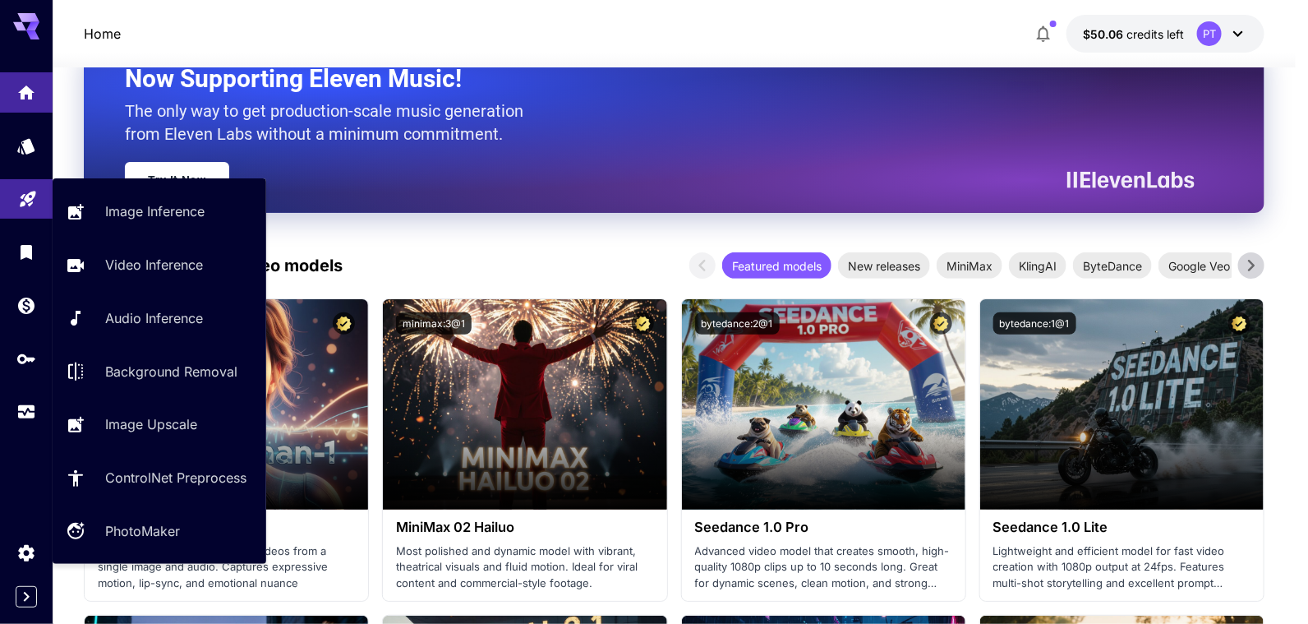
click at [38, 193] on link at bounding box center [26, 199] width 53 height 40
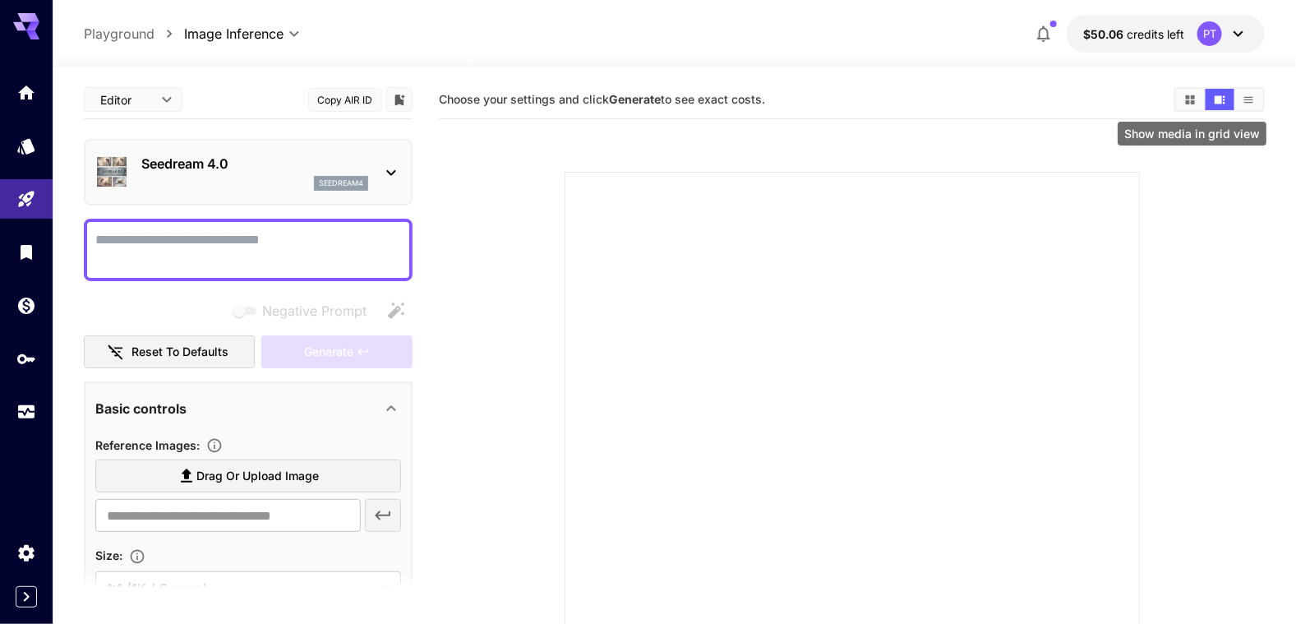
click at [1188, 99] on icon "Show media in grid view" at bounding box center [1190, 100] width 12 height 12
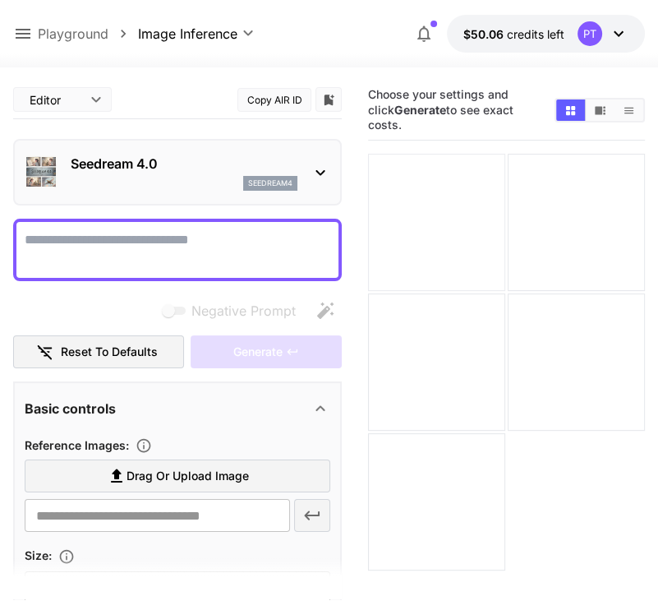
click at [427, 176] on div at bounding box center [436, 222] width 137 height 137
click at [568, 181] on div at bounding box center [576, 222] width 137 height 137
click at [153, 245] on textarea "Negative Prompt" at bounding box center [178, 249] width 306 height 39
paste textarea "**********"
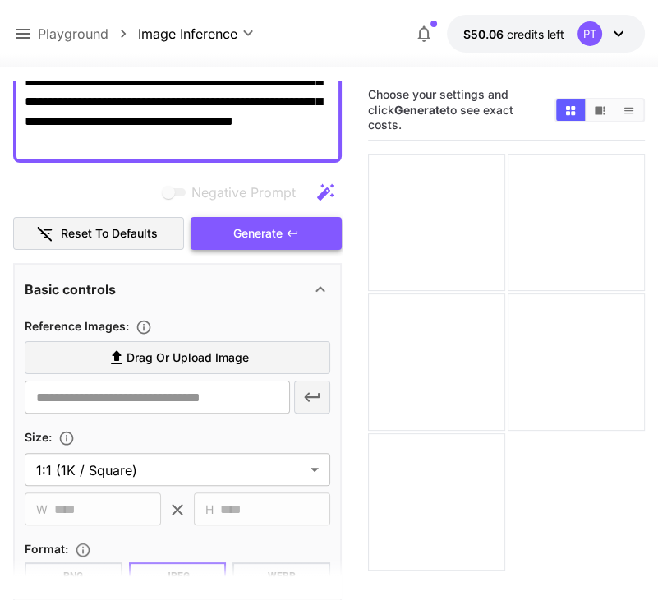
scroll to position [387, 0]
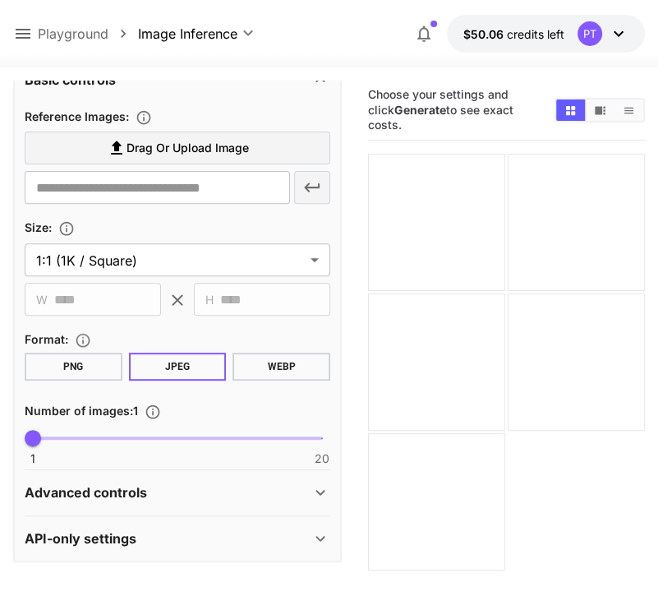
type textarea "**********"
click at [256, 355] on button "WEBP" at bounding box center [282, 367] width 98 height 28
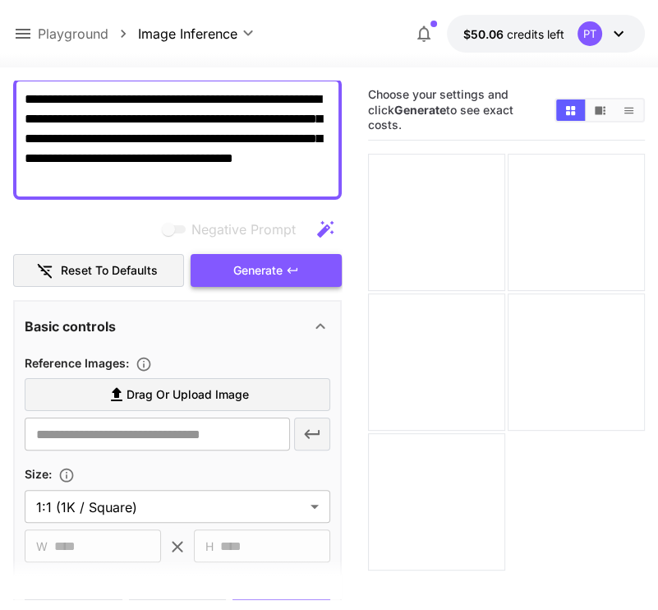
click at [247, 270] on span "Generate" at bounding box center [257, 271] width 49 height 21
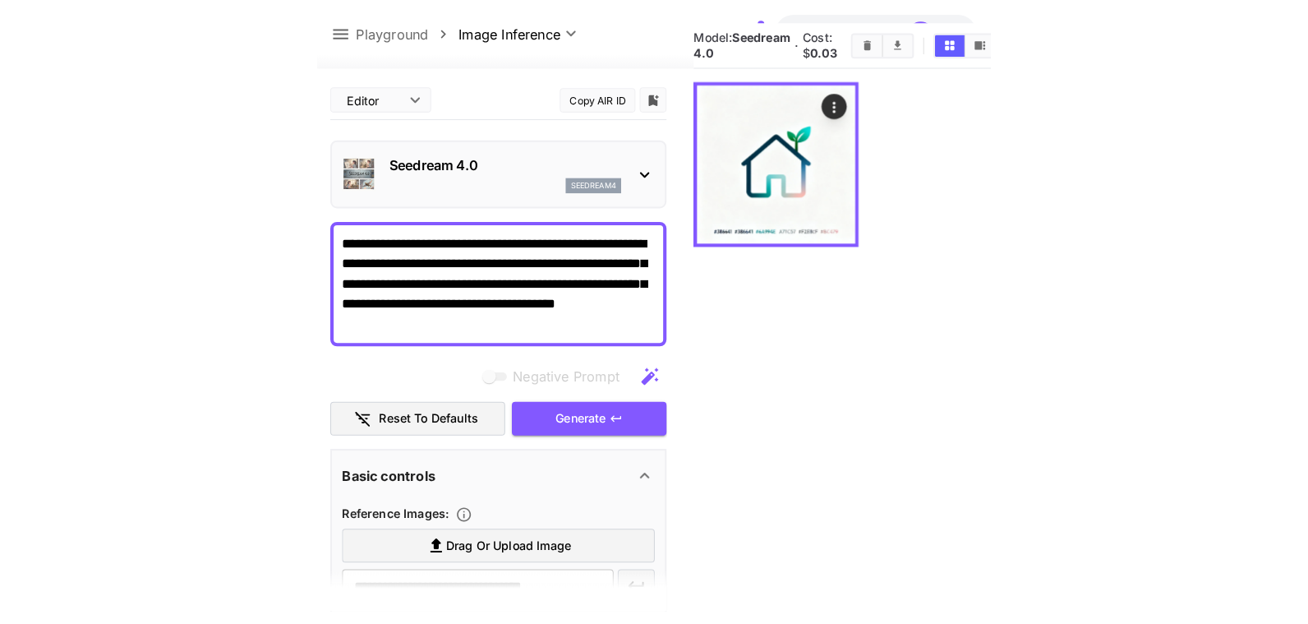
scroll to position [0, 0]
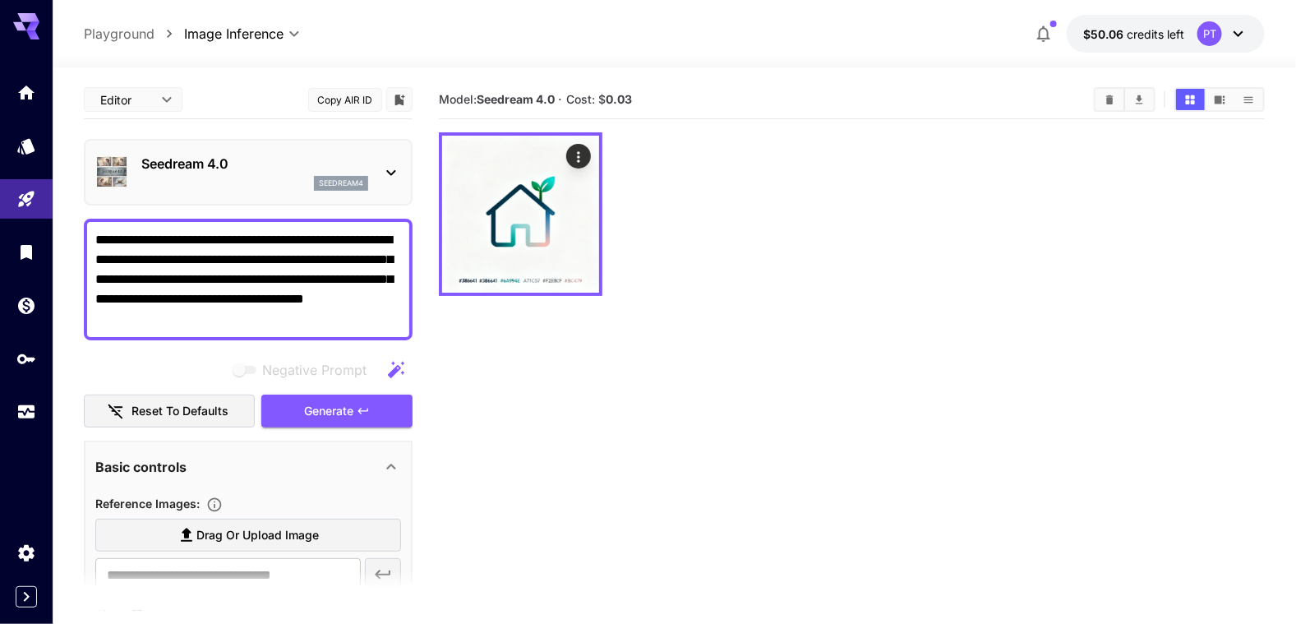
click at [744, 256] on div at bounding box center [852, 214] width 826 height 164
click at [1212, 98] on button "Show media in video view" at bounding box center [1220, 99] width 29 height 21
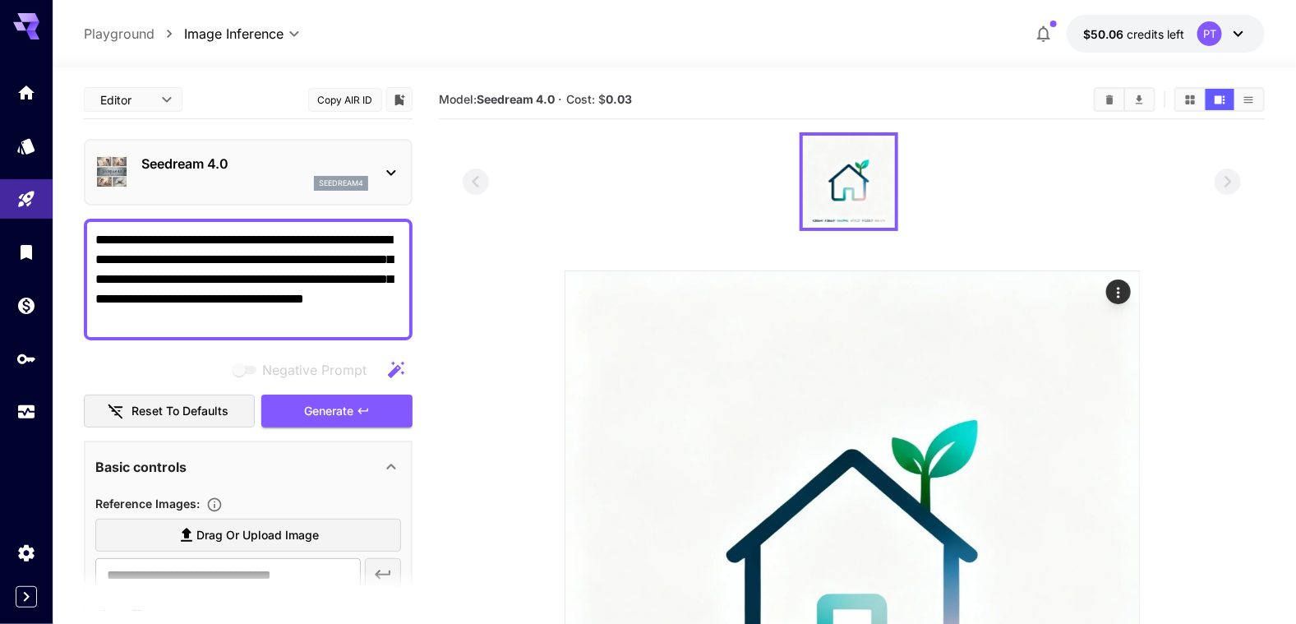
click at [248, 35] on body "**********" at bounding box center [648, 447] width 1296 height 895
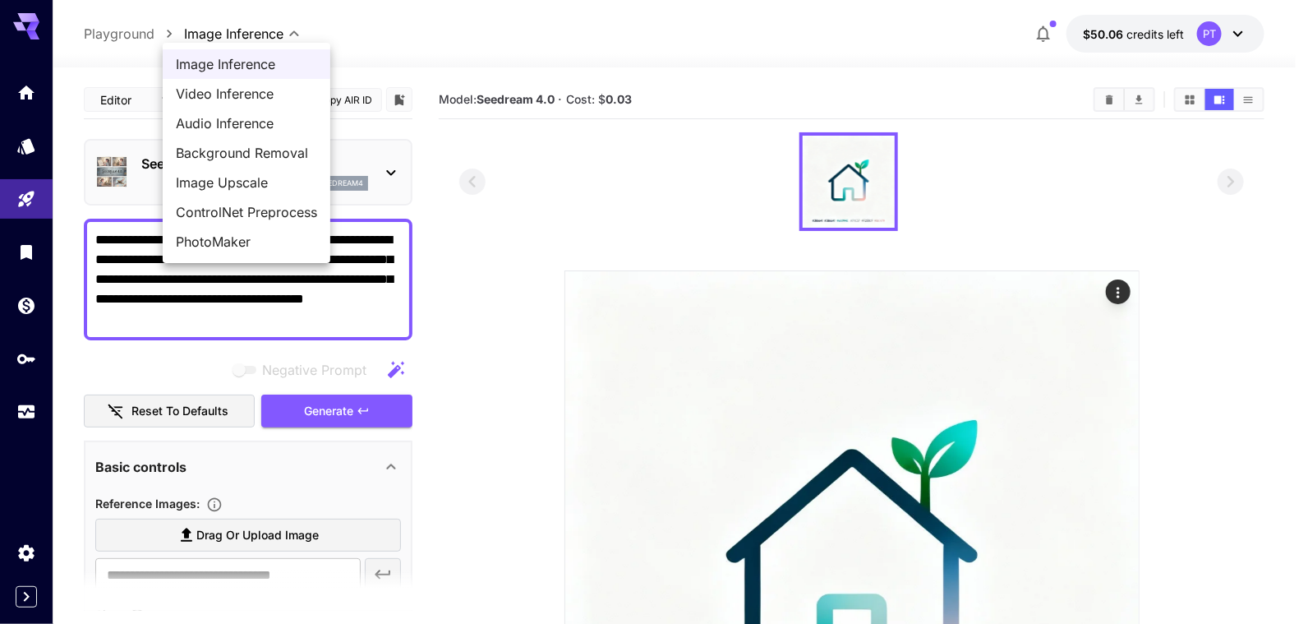
click at [248, 35] on div at bounding box center [654, 312] width 1308 height 624
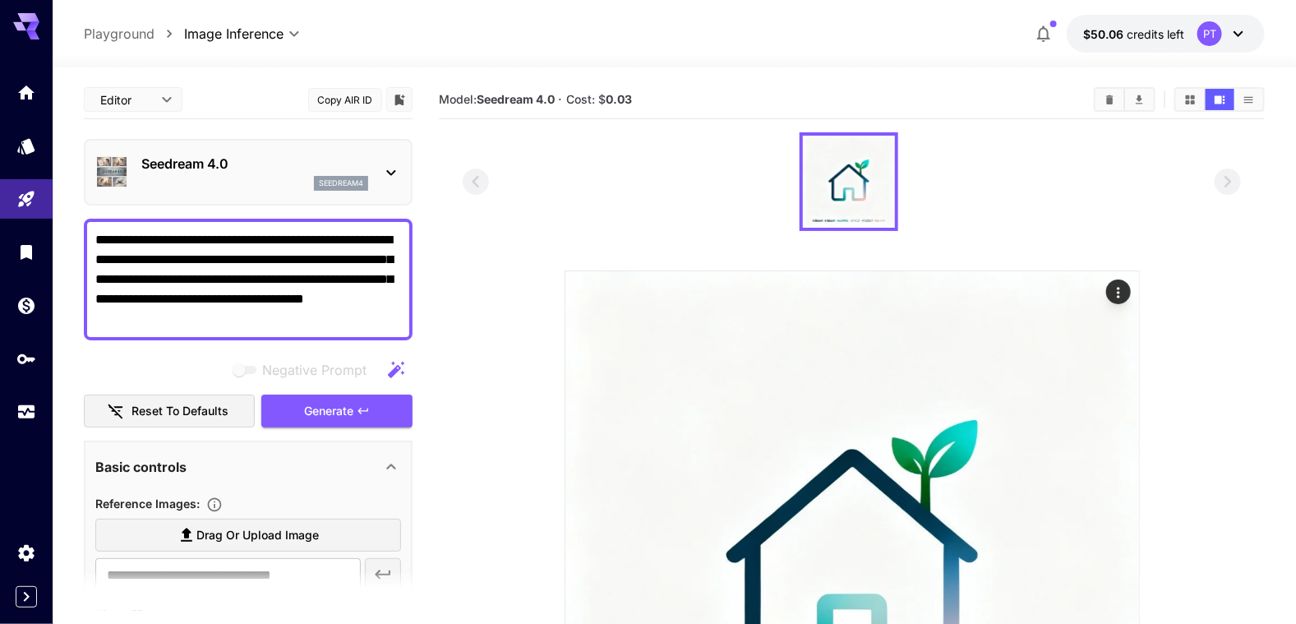
click at [396, 178] on icon at bounding box center [391, 173] width 20 height 20
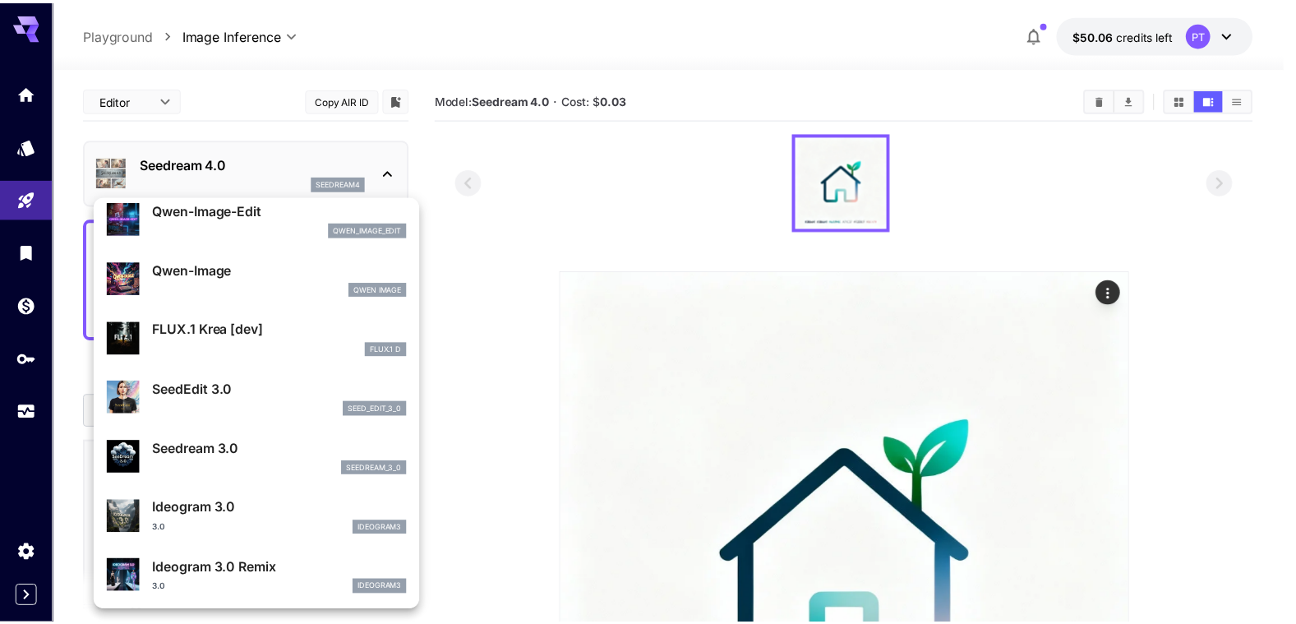
scroll to position [248, 0]
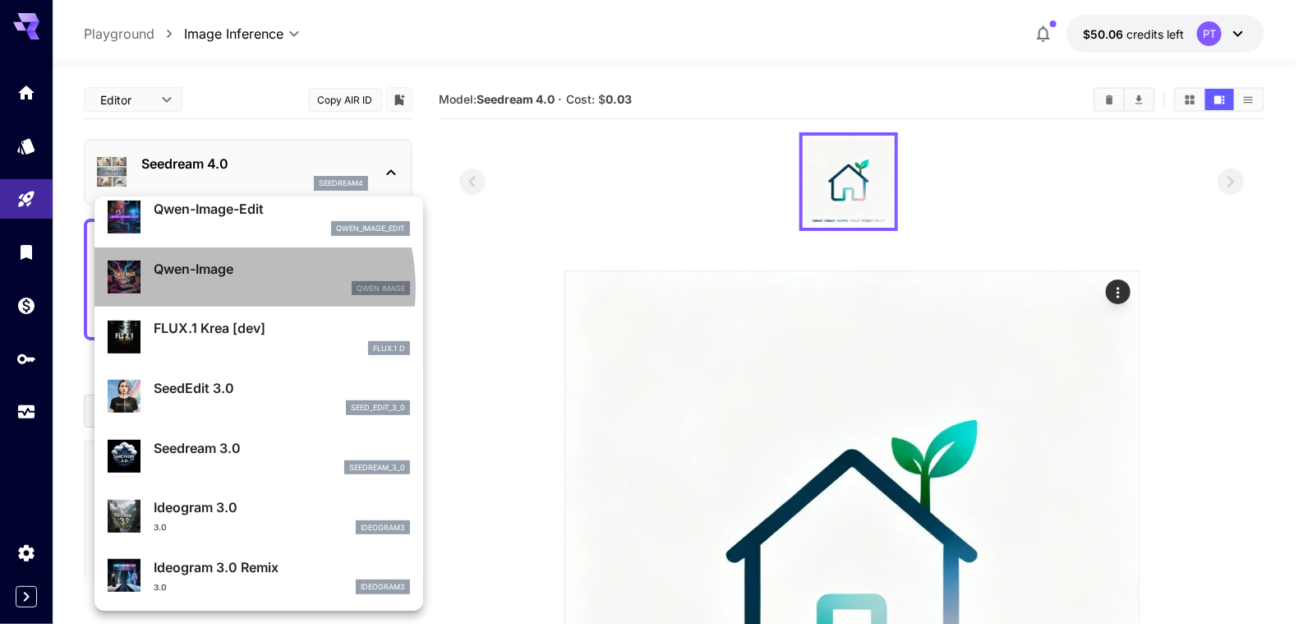
click at [207, 288] on div "Qwen Image" at bounding box center [282, 288] width 256 height 15
type input "**********"
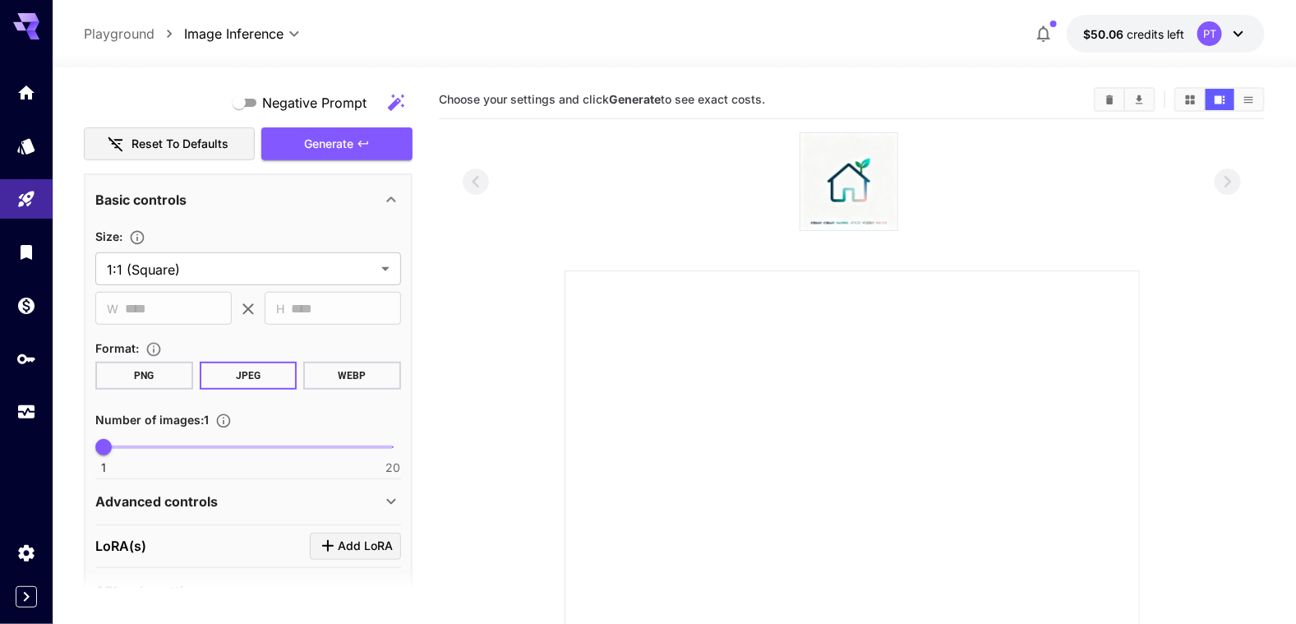
scroll to position [308, 0]
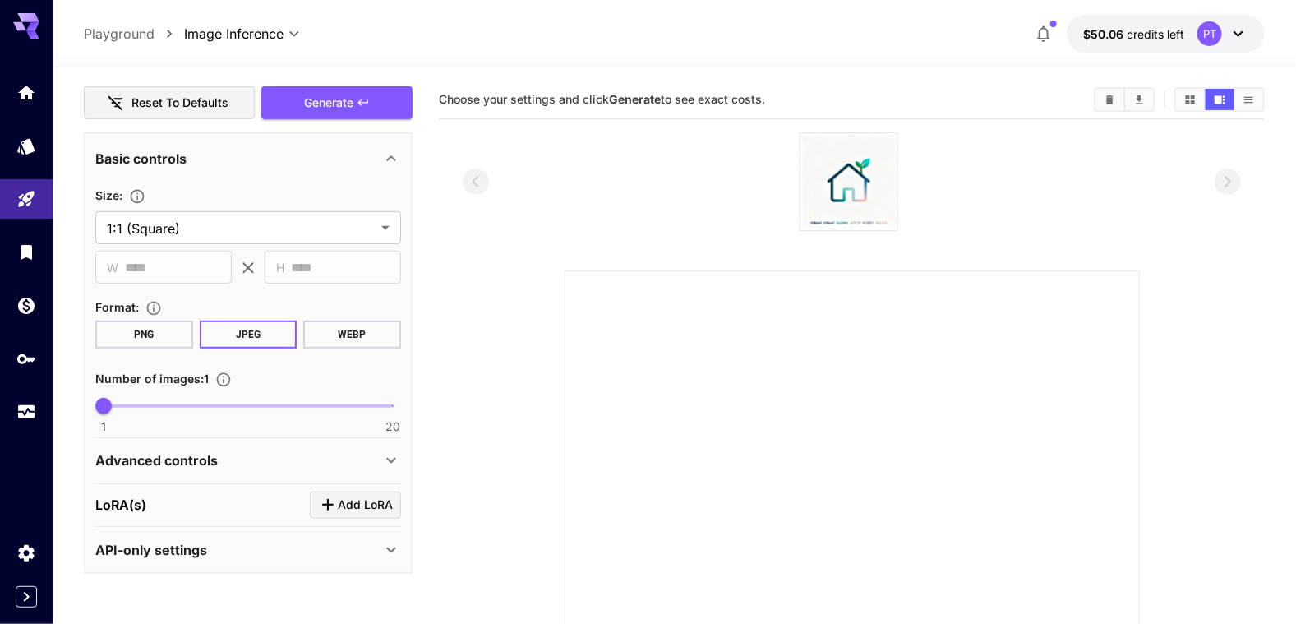
click at [350, 339] on button "WEBP" at bounding box center [352, 335] width 98 height 28
click at [350, 89] on button "Generate" at bounding box center [336, 103] width 151 height 34
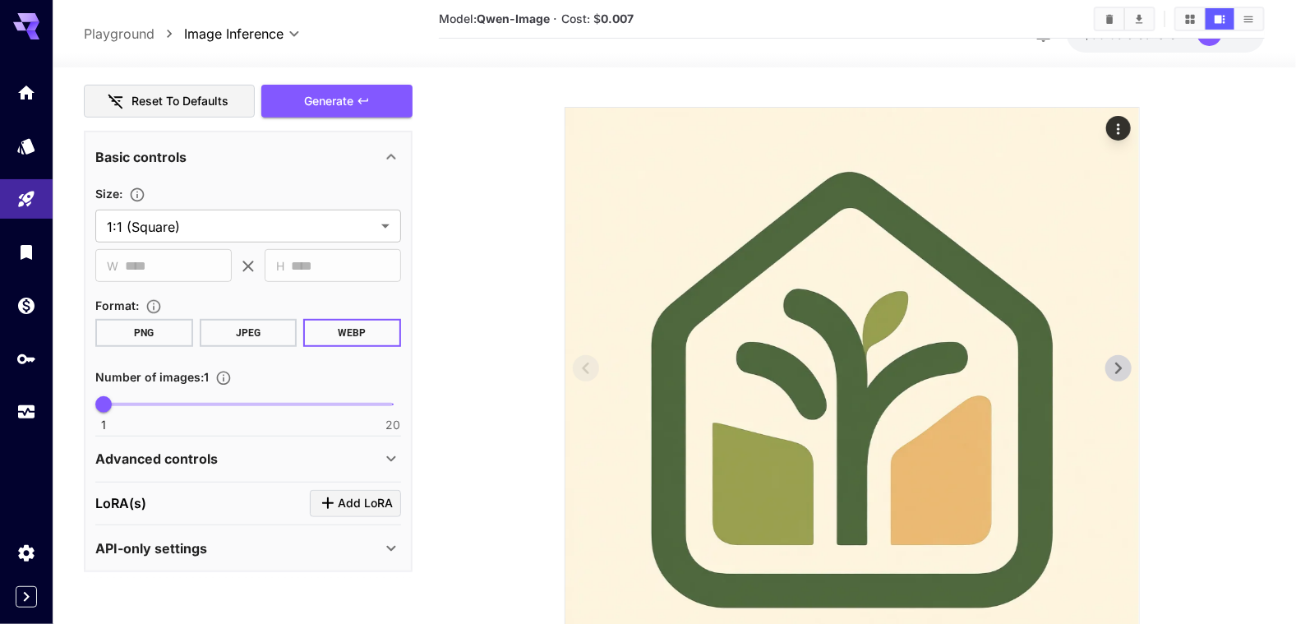
scroll to position [0, 0]
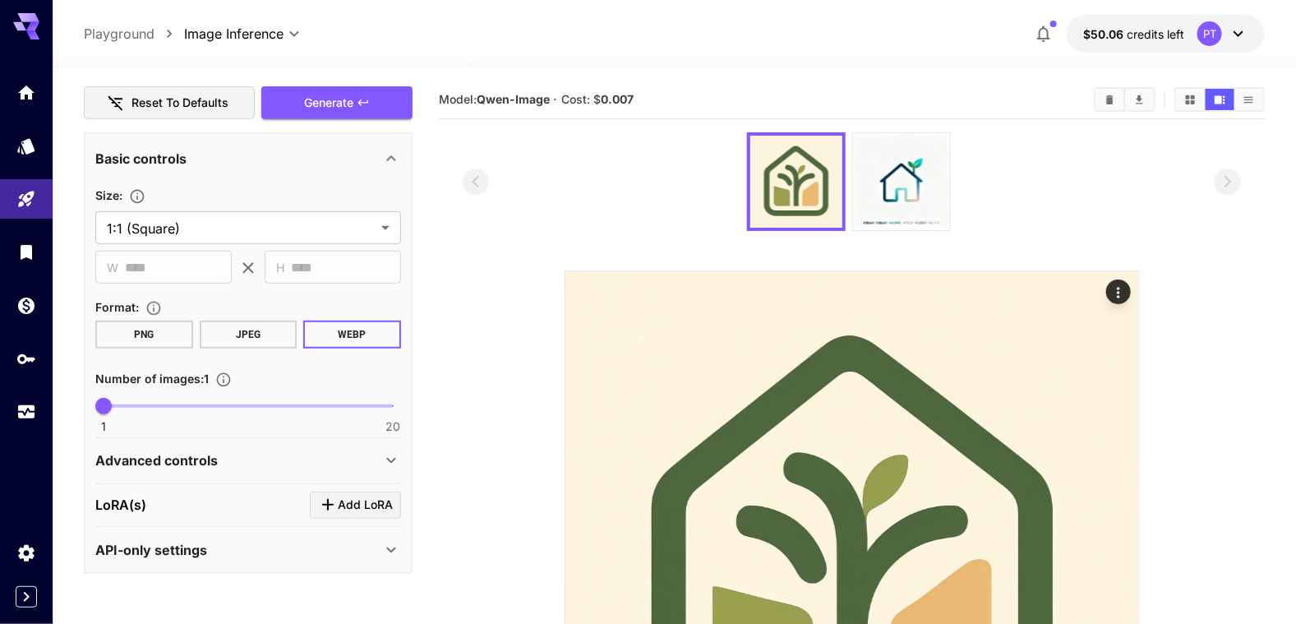
click at [115, 35] on p "Playground" at bounding box center [119, 34] width 71 height 20
click at [1246, 37] on icon at bounding box center [1239, 34] width 20 height 20
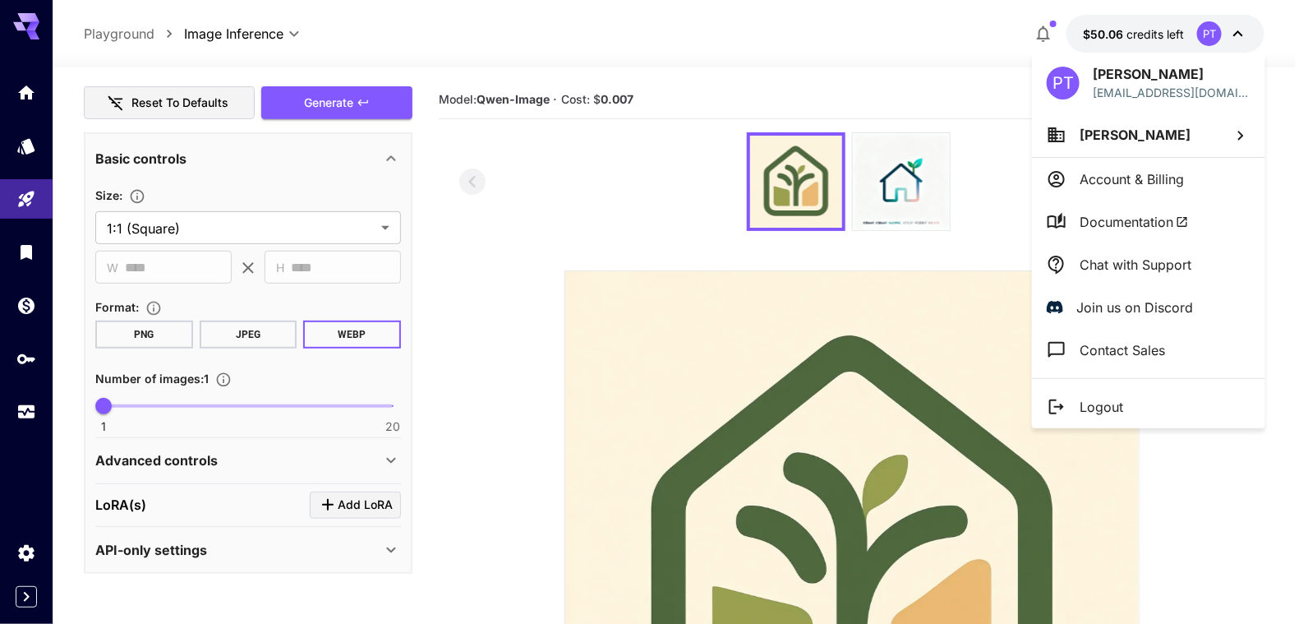
click at [1246, 37] on div at bounding box center [654, 312] width 1308 height 624
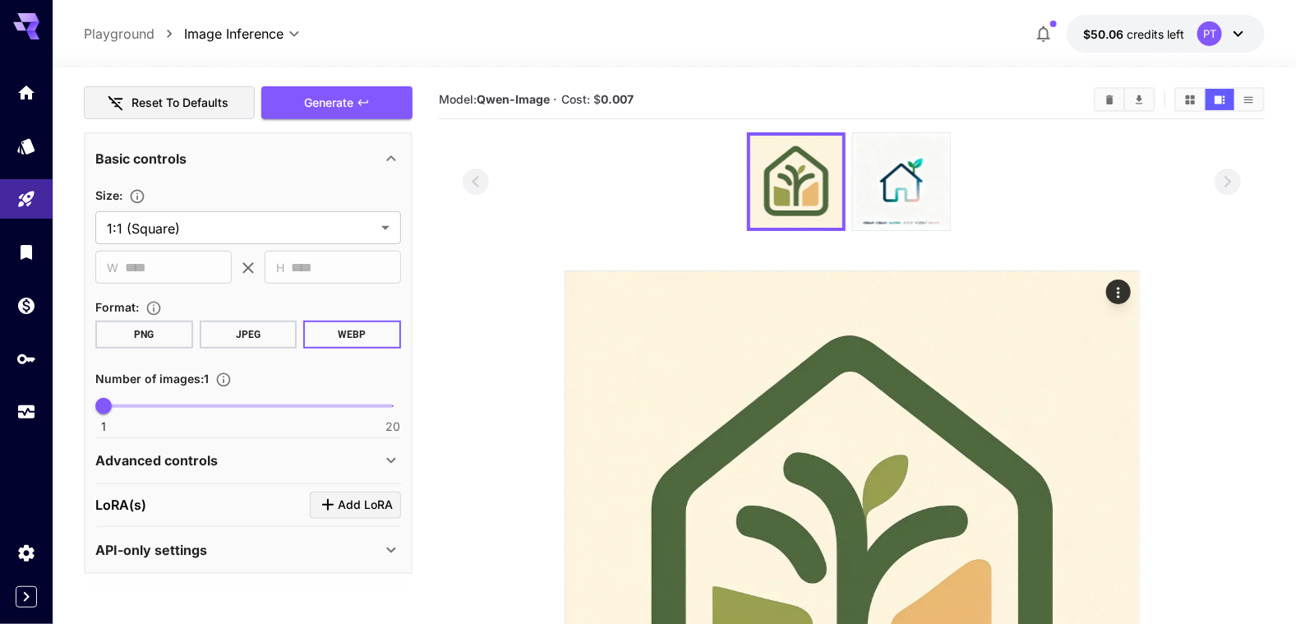
click at [1255, 99] on icon "Show media in list view" at bounding box center [1249, 100] width 12 height 12
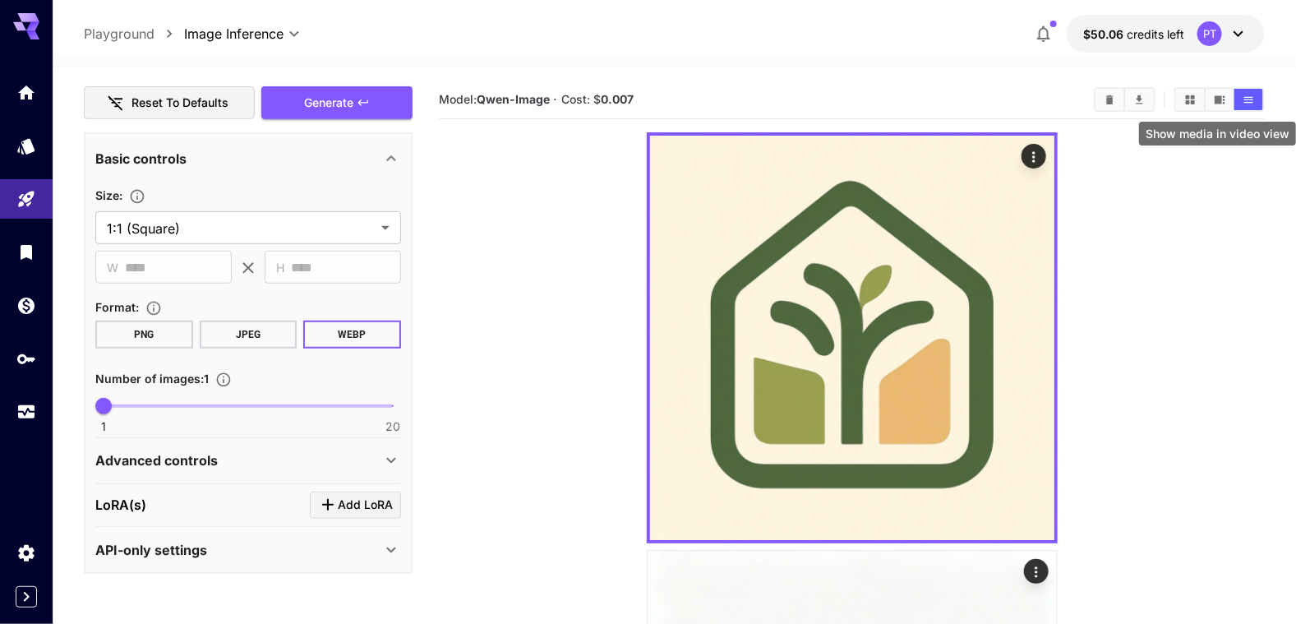
drag, startPoint x: 1217, startPoint y: 98, endPoint x: 1207, endPoint y: 99, distance: 10.8
click at [1217, 98] on icon "Show media in video view" at bounding box center [1220, 99] width 11 height 8
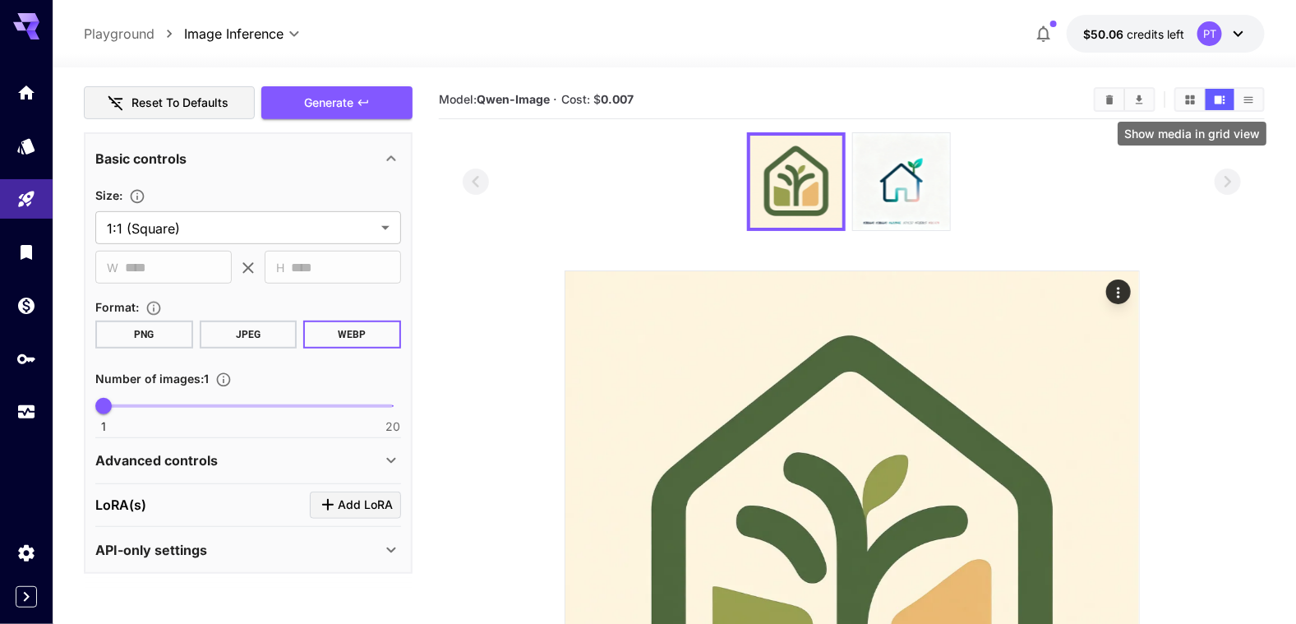
click at [1188, 99] on icon "Show media in grid view" at bounding box center [1190, 100] width 12 height 12
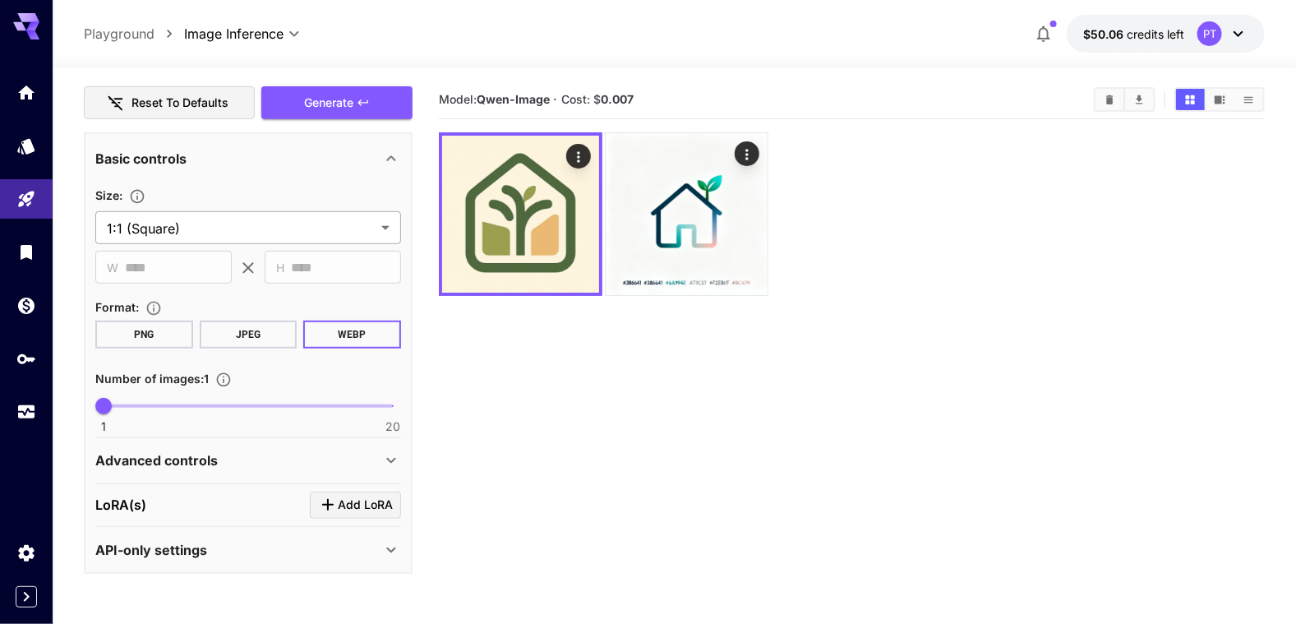
scroll to position [62, 0]
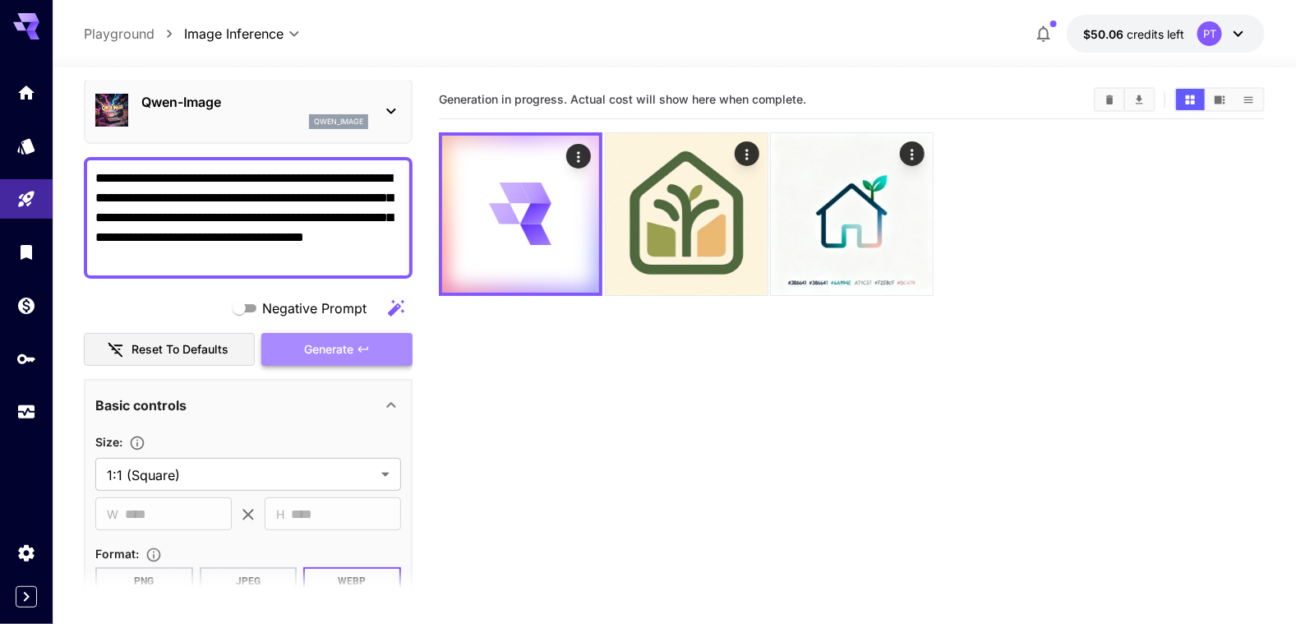
click at [358, 349] on icon "button" at bounding box center [363, 349] width 13 height 13
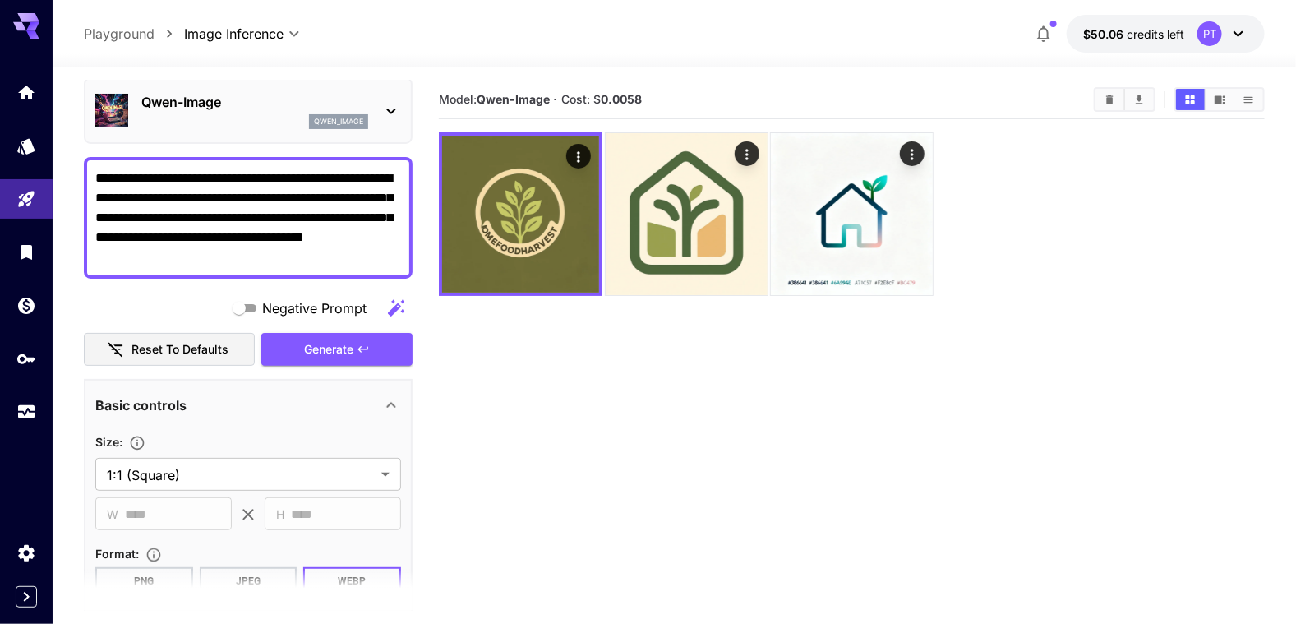
click at [404, 310] on icon "button" at bounding box center [396, 308] width 20 height 20
click at [186, 217] on textarea "**********" at bounding box center [248, 217] width 307 height 99
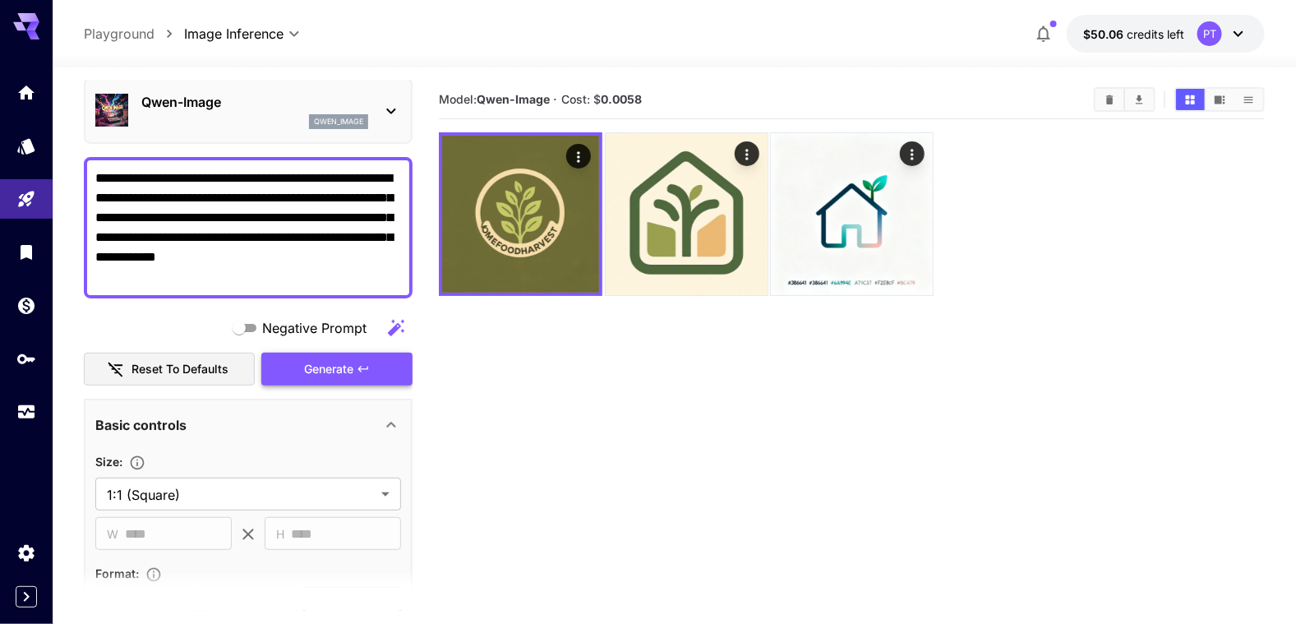
type textarea "**********"
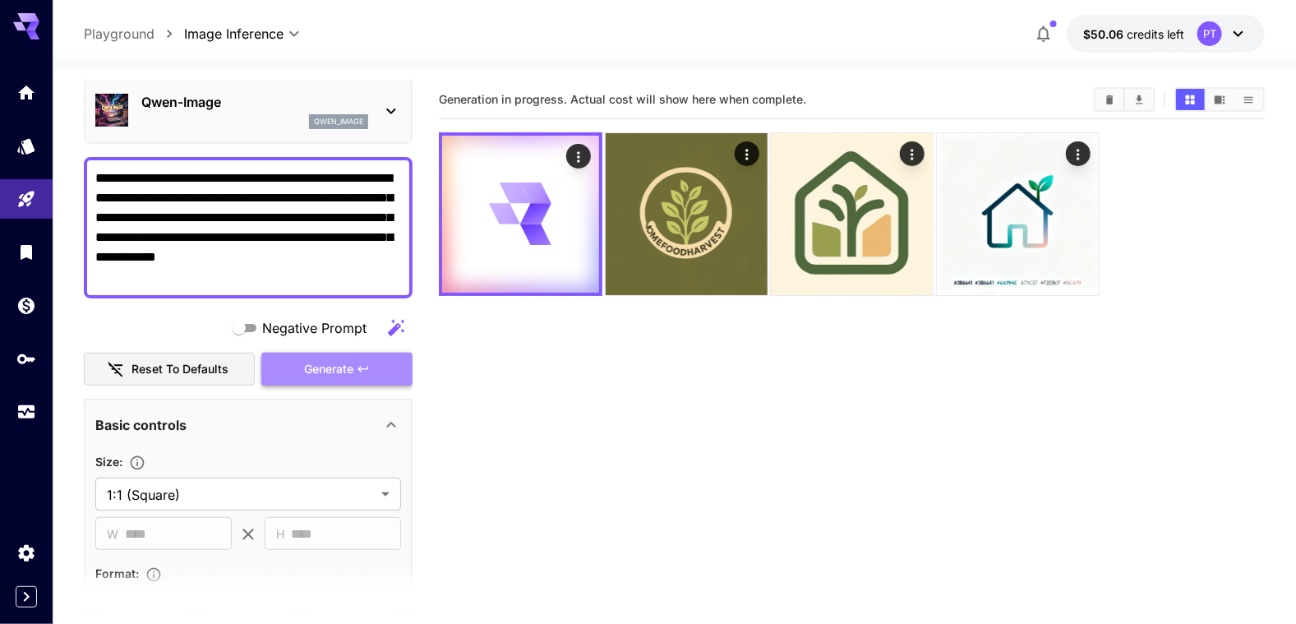
click at [354, 362] on button "Generate" at bounding box center [336, 370] width 151 height 34
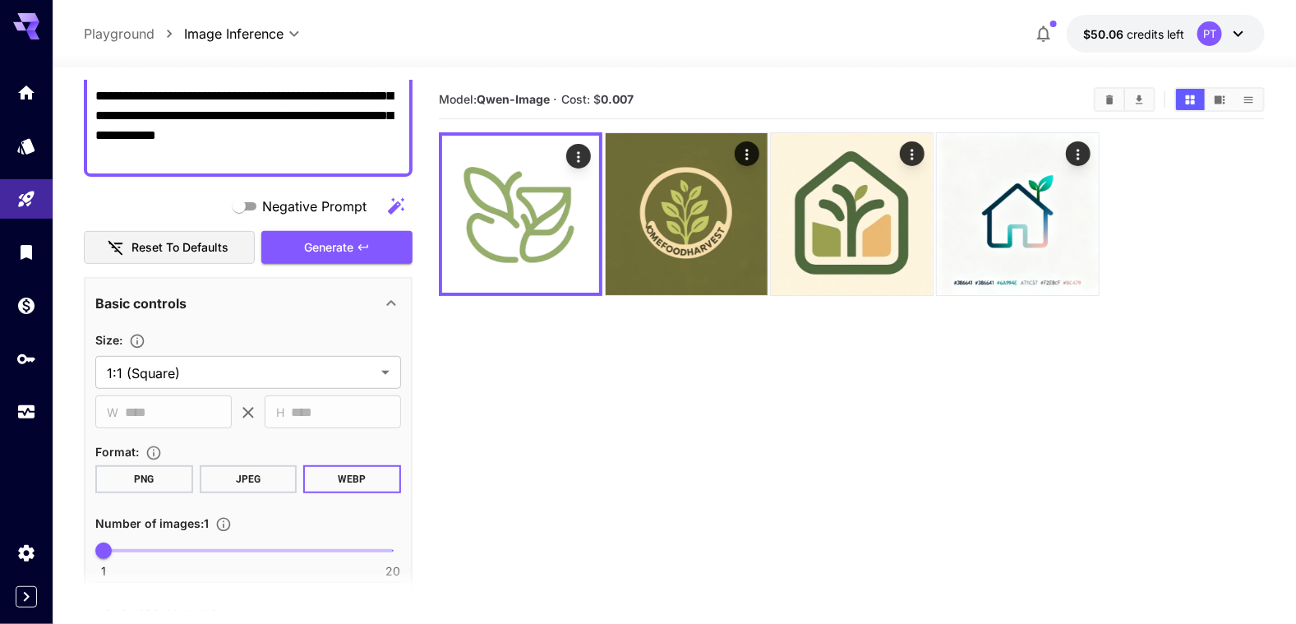
scroll to position [0, 0]
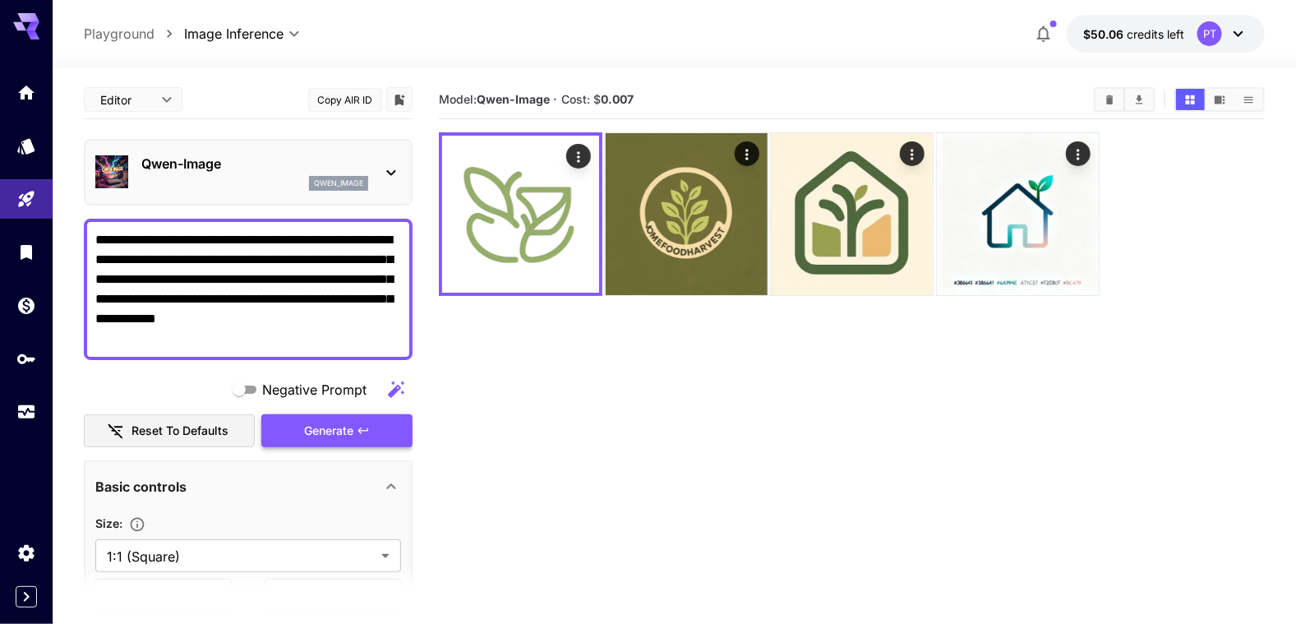
click at [313, 440] on button "Generate" at bounding box center [336, 431] width 151 height 34
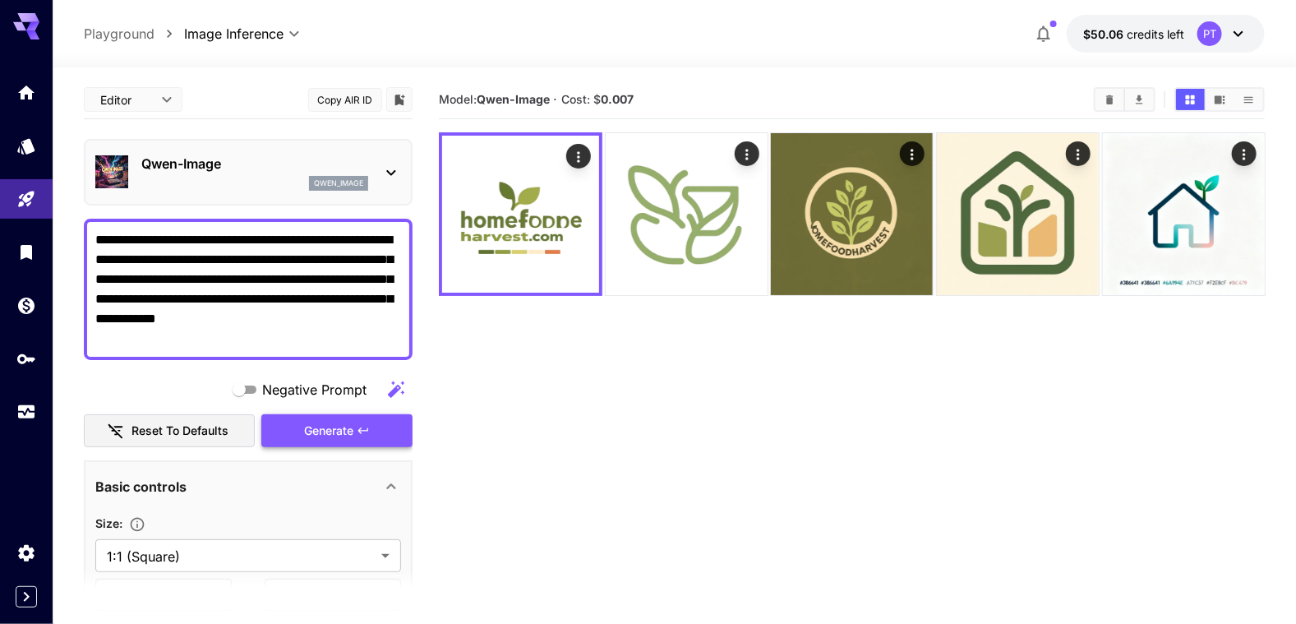
click at [313, 437] on span "Generate" at bounding box center [328, 431] width 49 height 21
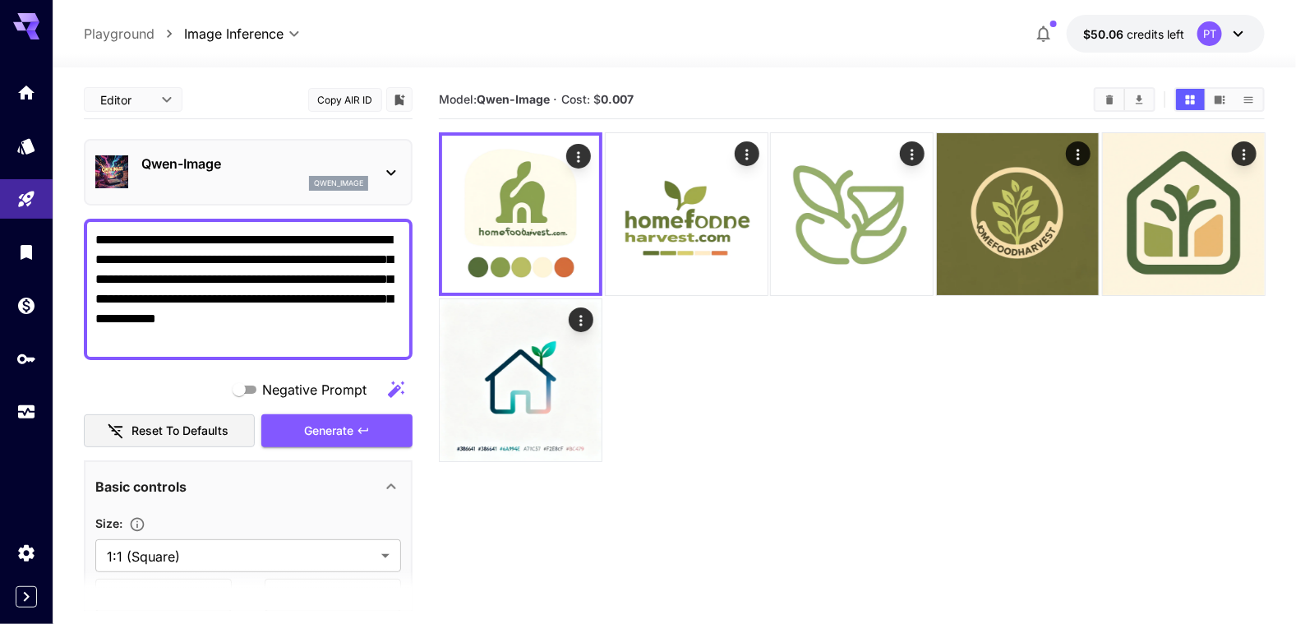
click at [387, 167] on icon at bounding box center [391, 173] width 20 height 20
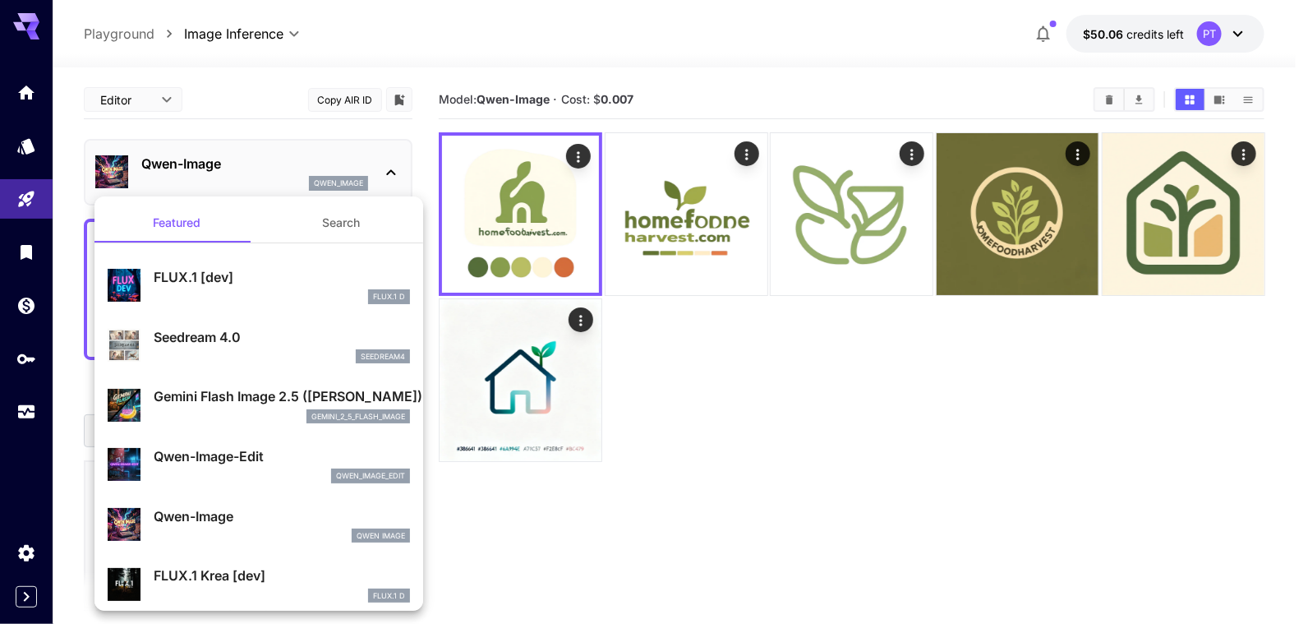
click at [239, 381] on div "Gemini Flash Image 2.5 (Nano Banana) gemini_2_5_flash_image" at bounding box center [259, 405] width 302 height 50
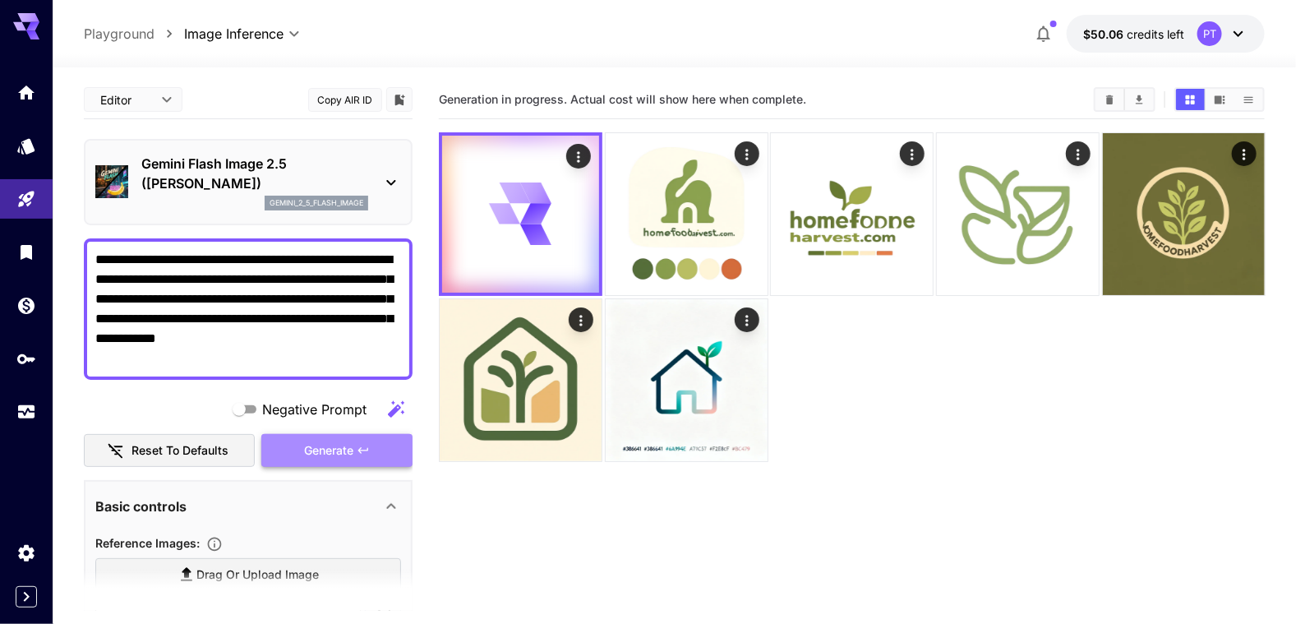
click at [331, 456] on span "Generate" at bounding box center [328, 451] width 49 height 21
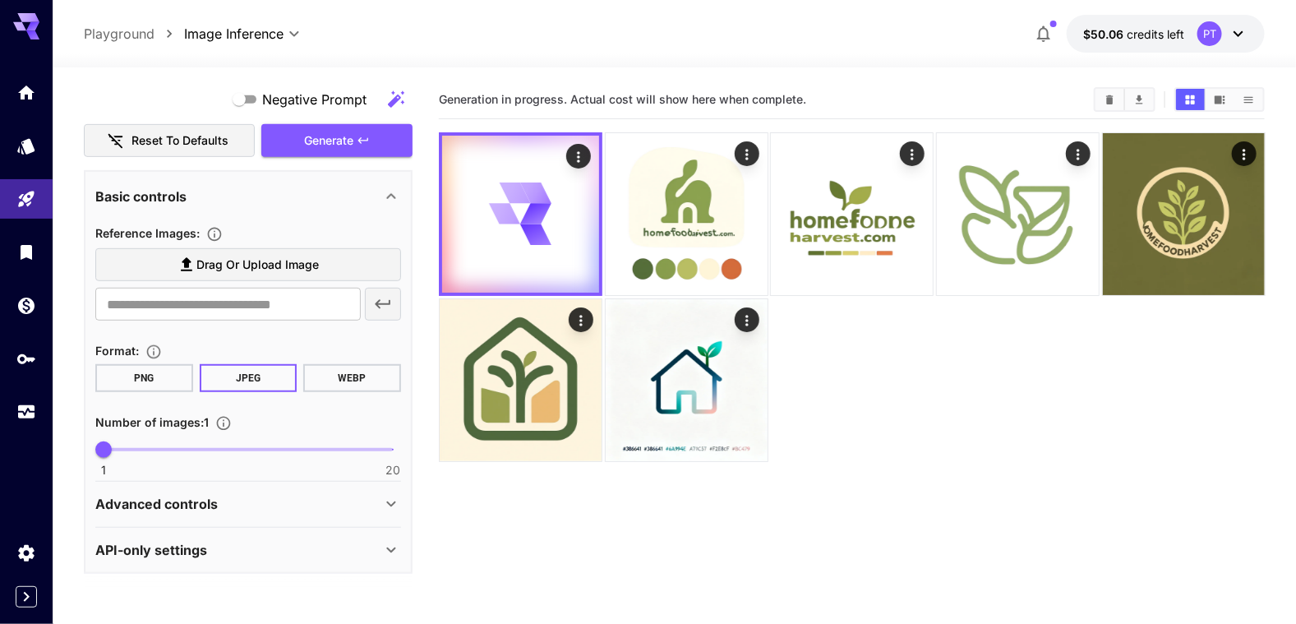
click at [334, 364] on button "WEBP" at bounding box center [352, 378] width 98 height 28
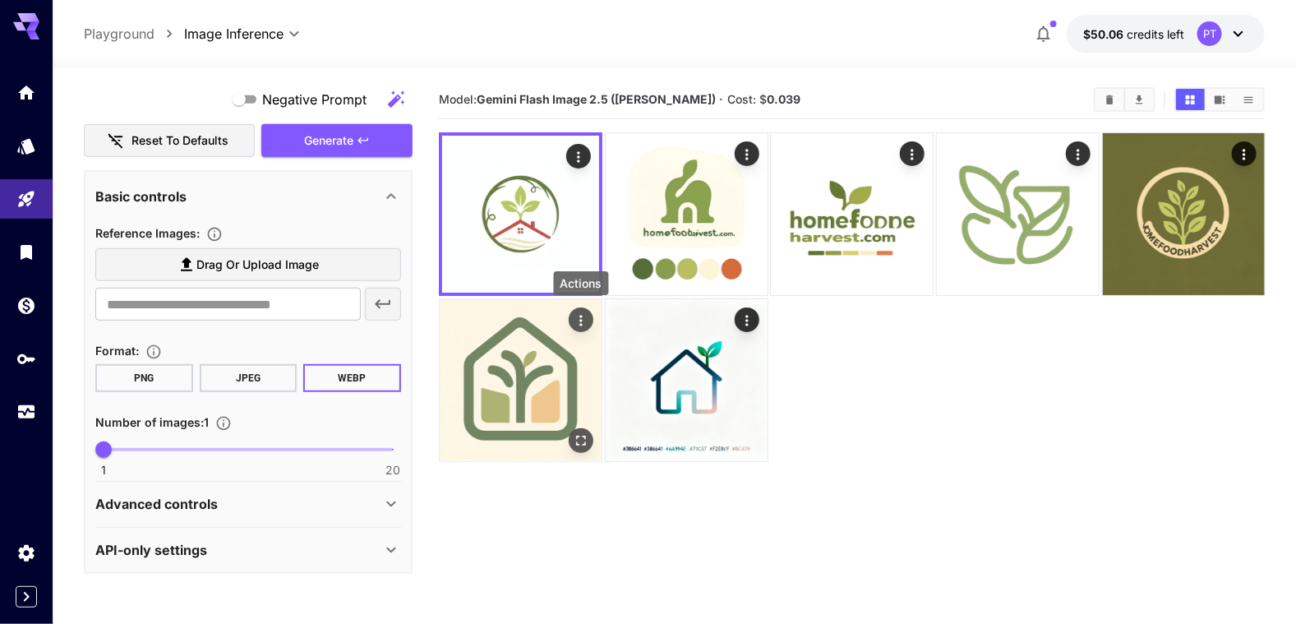
click at [581, 317] on icon "Actions" at bounding box center [580, 319] width 16 height 16
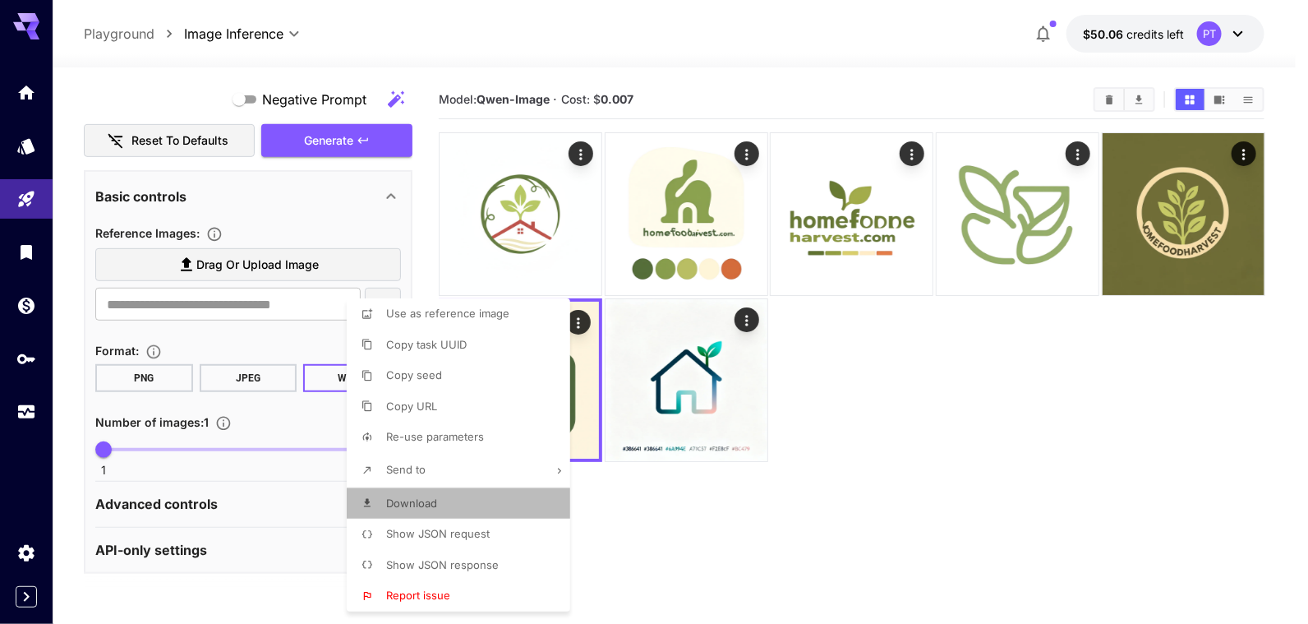
click at [457, 502] on li "Download" at bounding box center [463, 503] width 233 height 31
click at [301, 268] on div at bounding box center [654, 312] width 1308 height 624
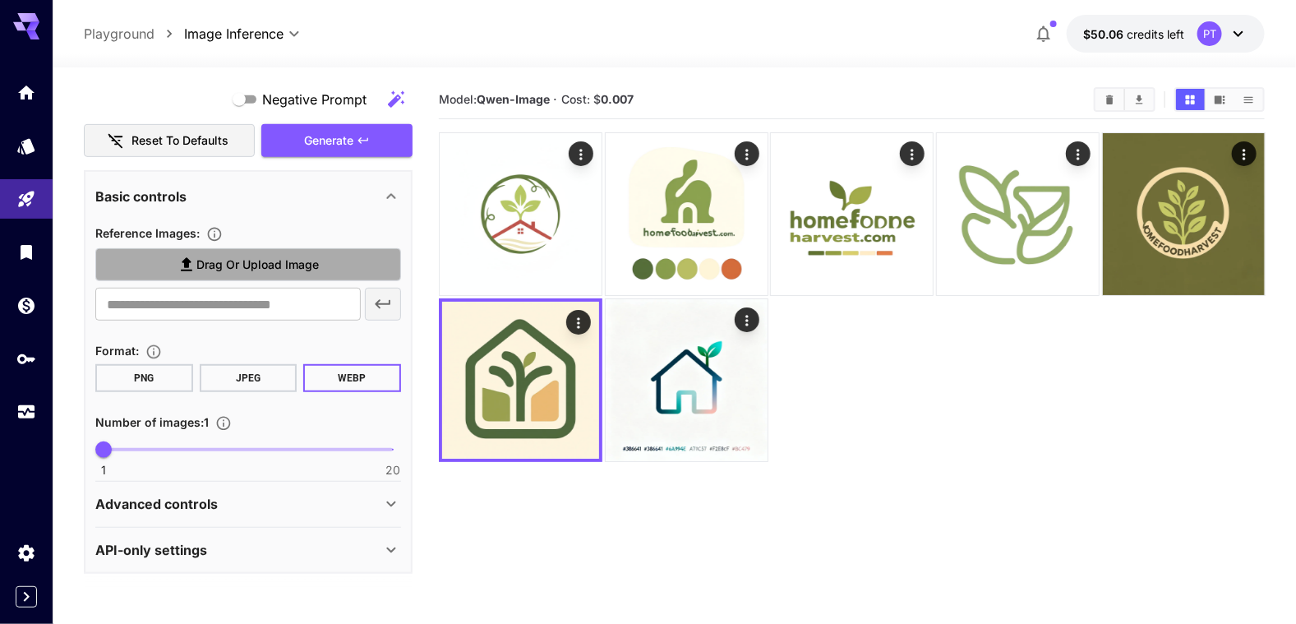
click at [305, 262] on span "Drag or upload image" at bounding box center [257, 265] width 122 height 21
click at [0, 0] on input "Drag or upload image" at bounding box center [0, 0] width 0 height 0
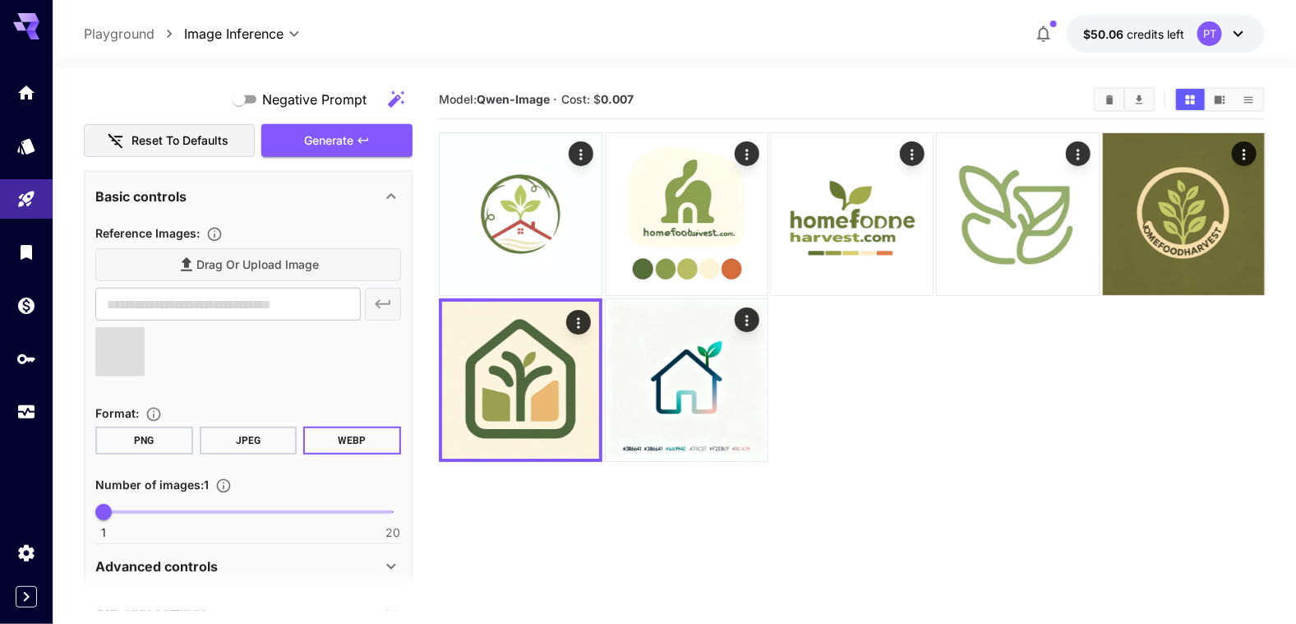
type input "**********"
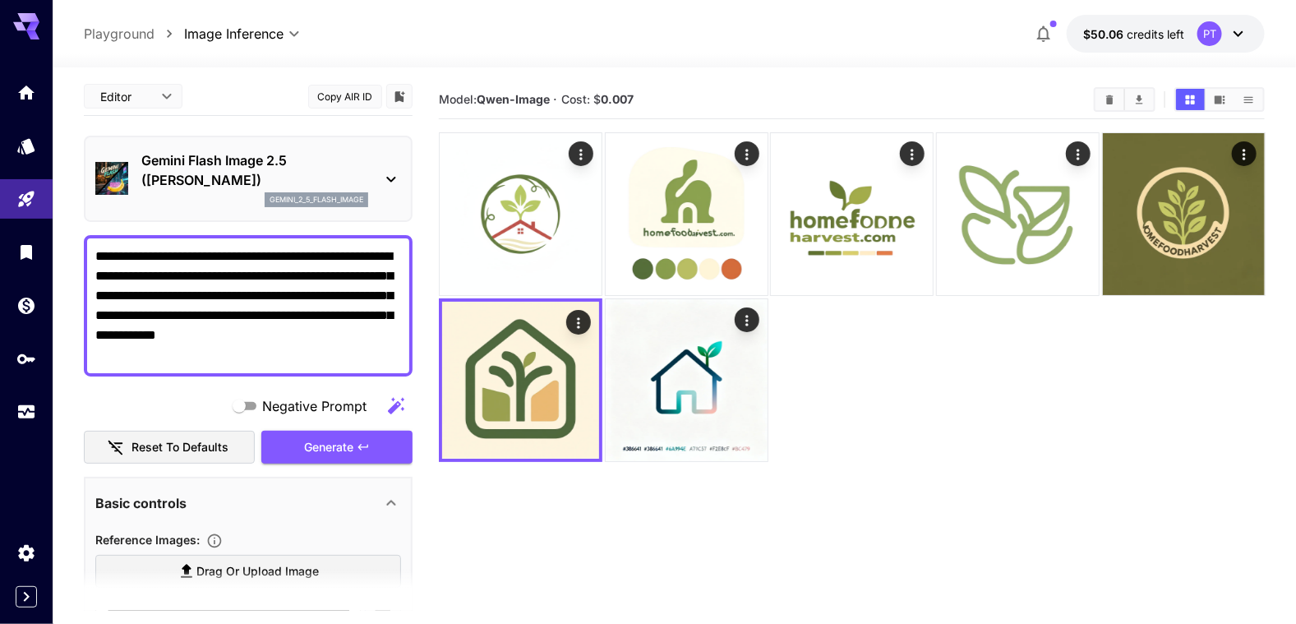
scroll to position [0, 0]
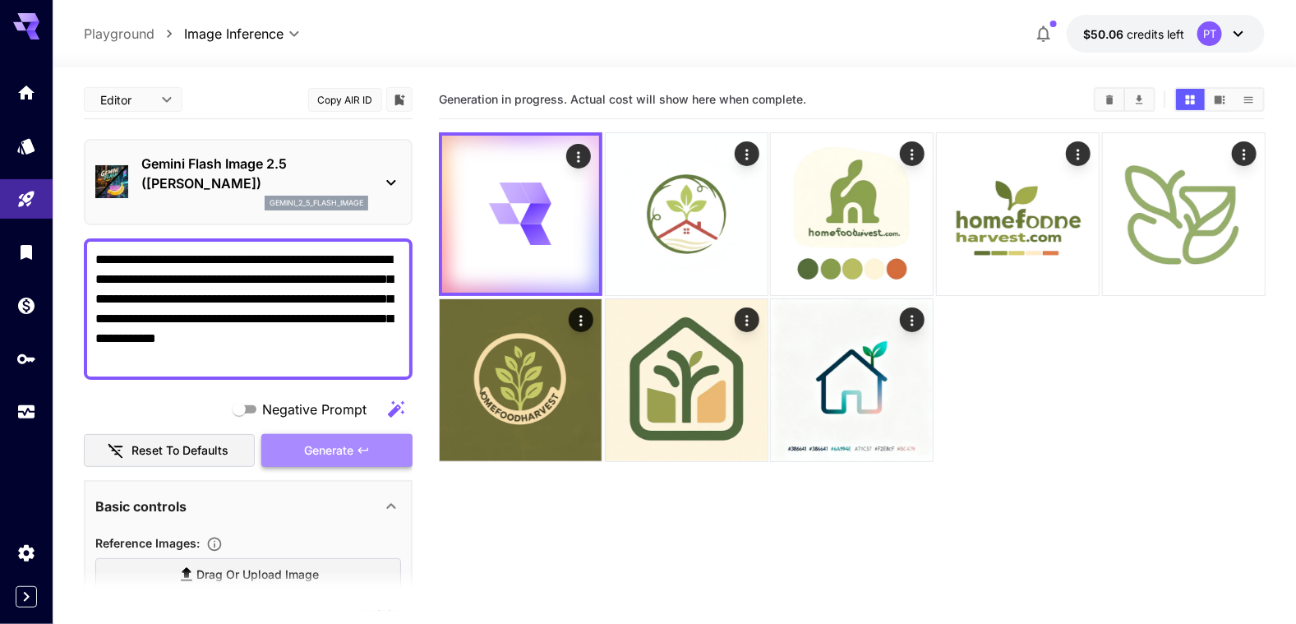
click at [323, 450] on span "Generate" at bounding box center [328, 451] width 49 height 21
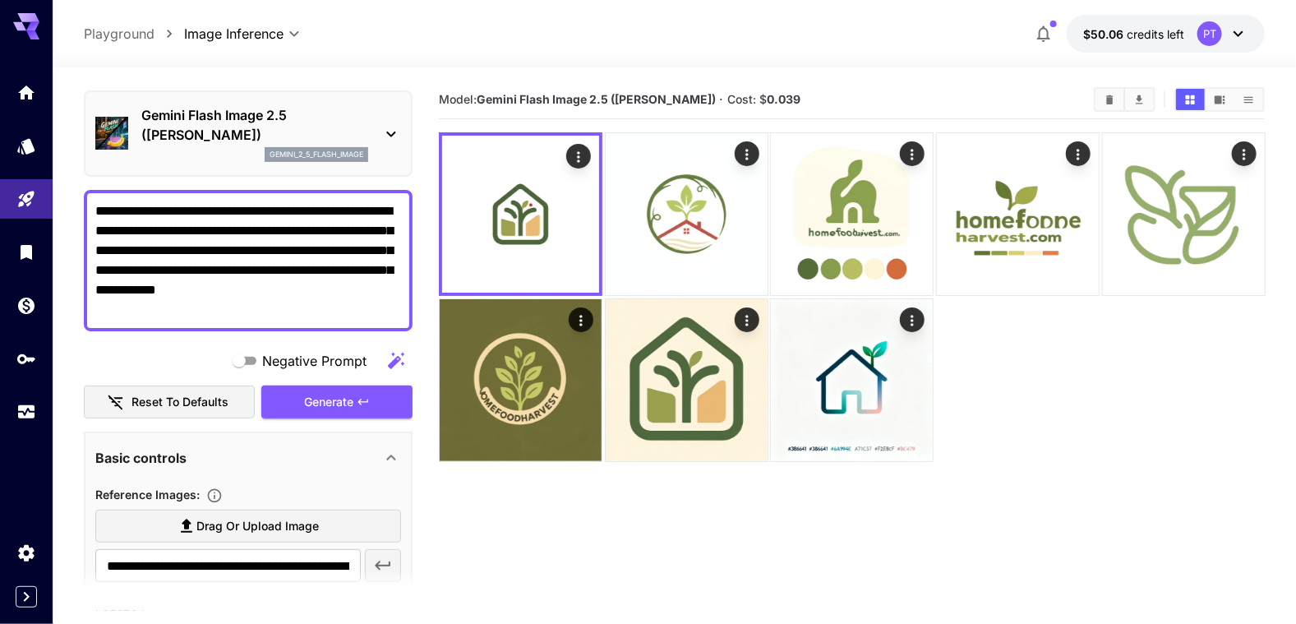
scroll to position [44, 0]
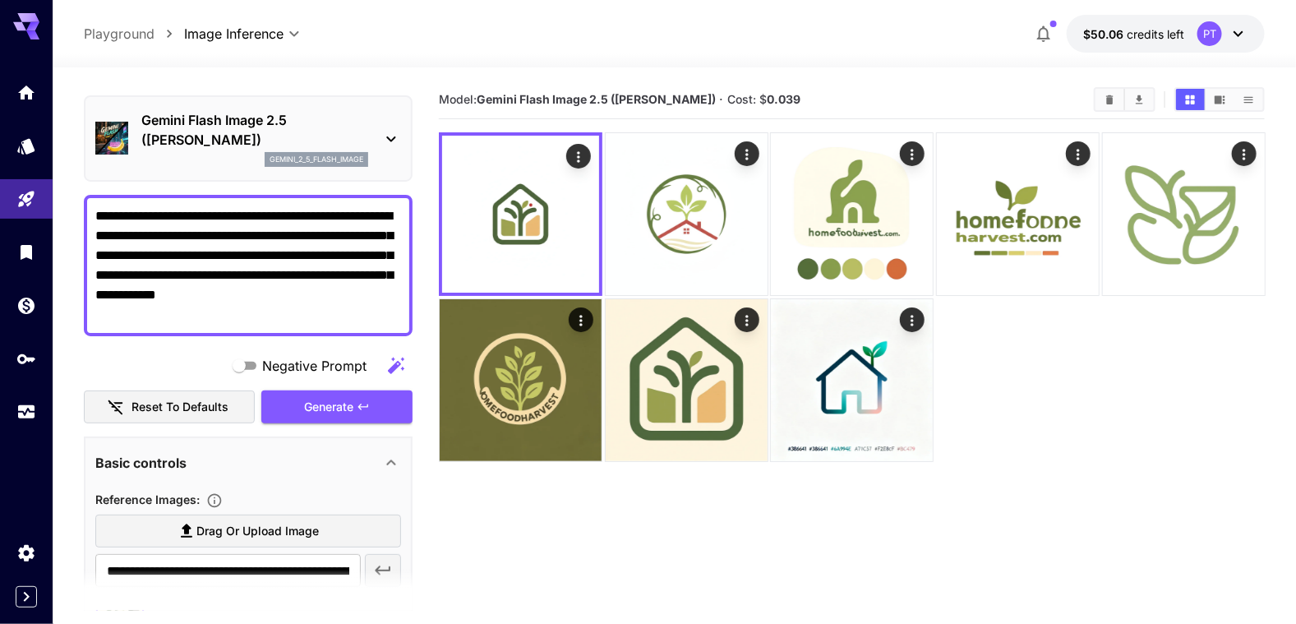
click at [396, 363] on icon "button" at bounding box center [396, 365] width 16 height 16
type textarea "**********"
click at [305, 412] on span "Generate" at bounding box center [328, 407] width 49 height 21
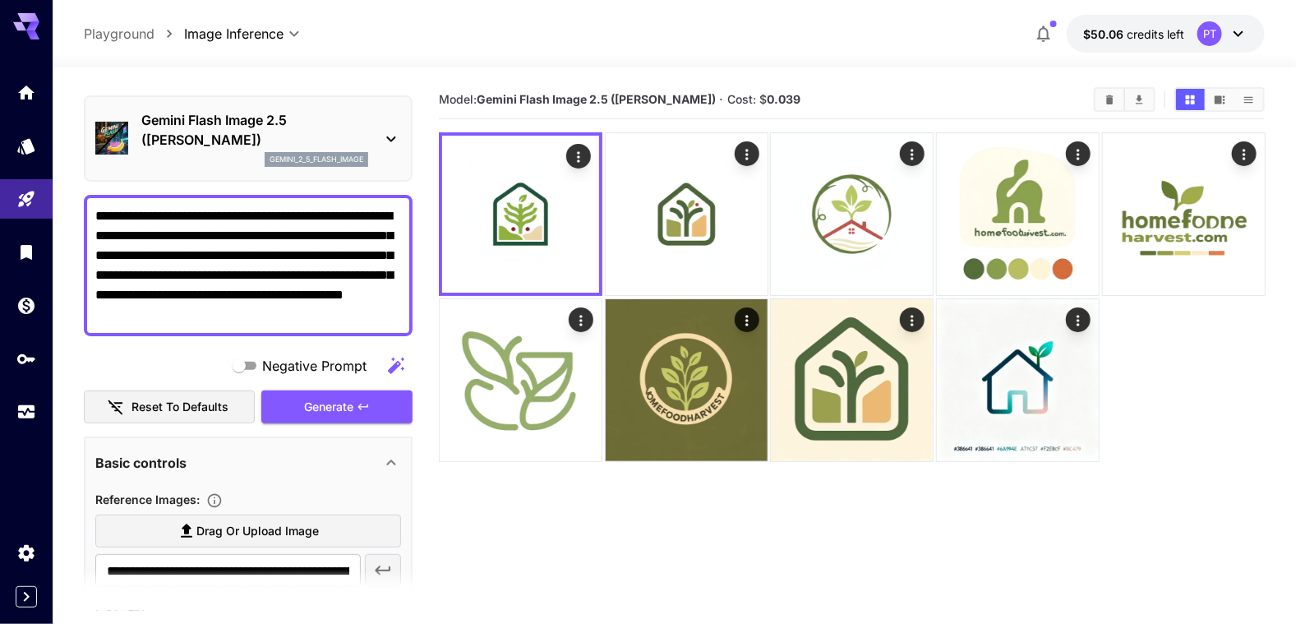
scroll to position [372, 0]
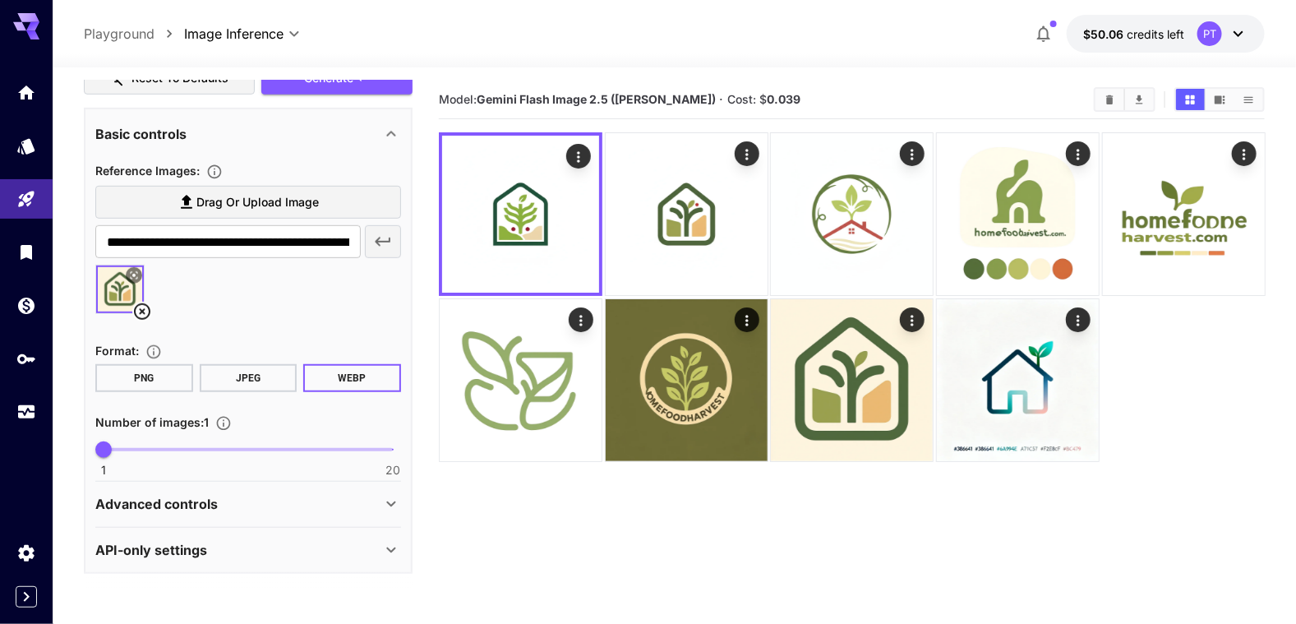
click at [143, 312] on icon at bounding box center [142, 312] width 20 height 20
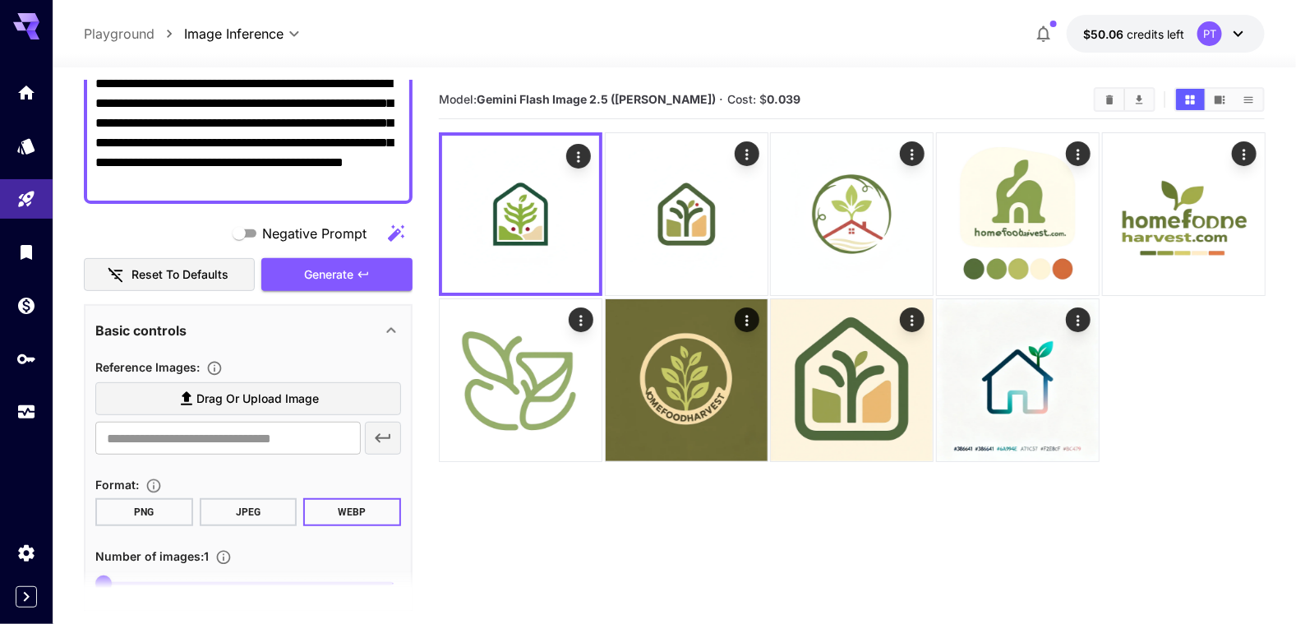
scroll to position [64, 0]
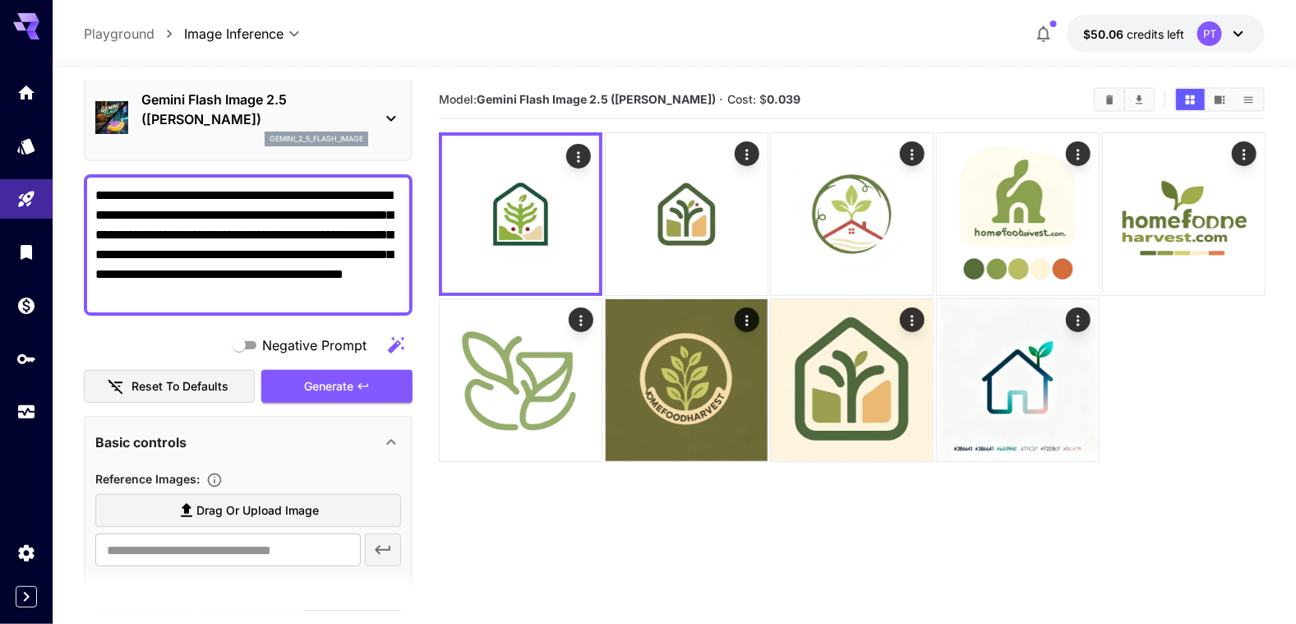
drag, startPoint x: 386, startPoint y: 288, endPoint x: 91, endPoint y: 313, distance: 296.2
click at [91, 313] on div "**********" at bounding box center [248, 244] width 329 height 141
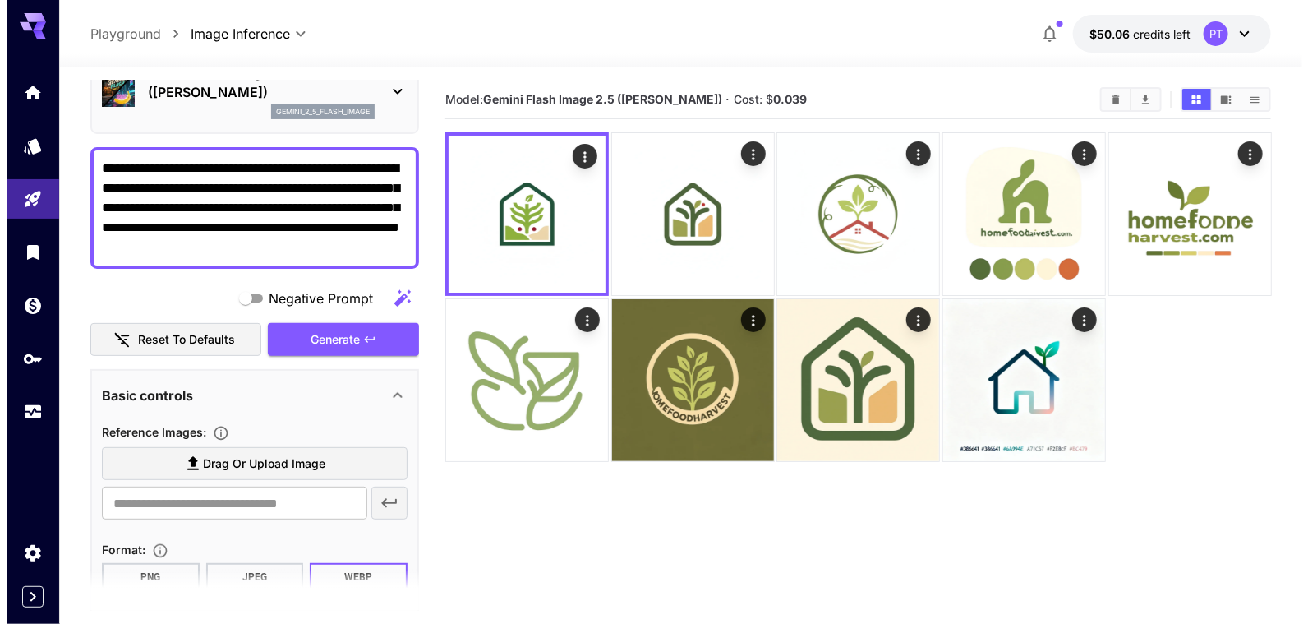
scroll to position [0, 0]
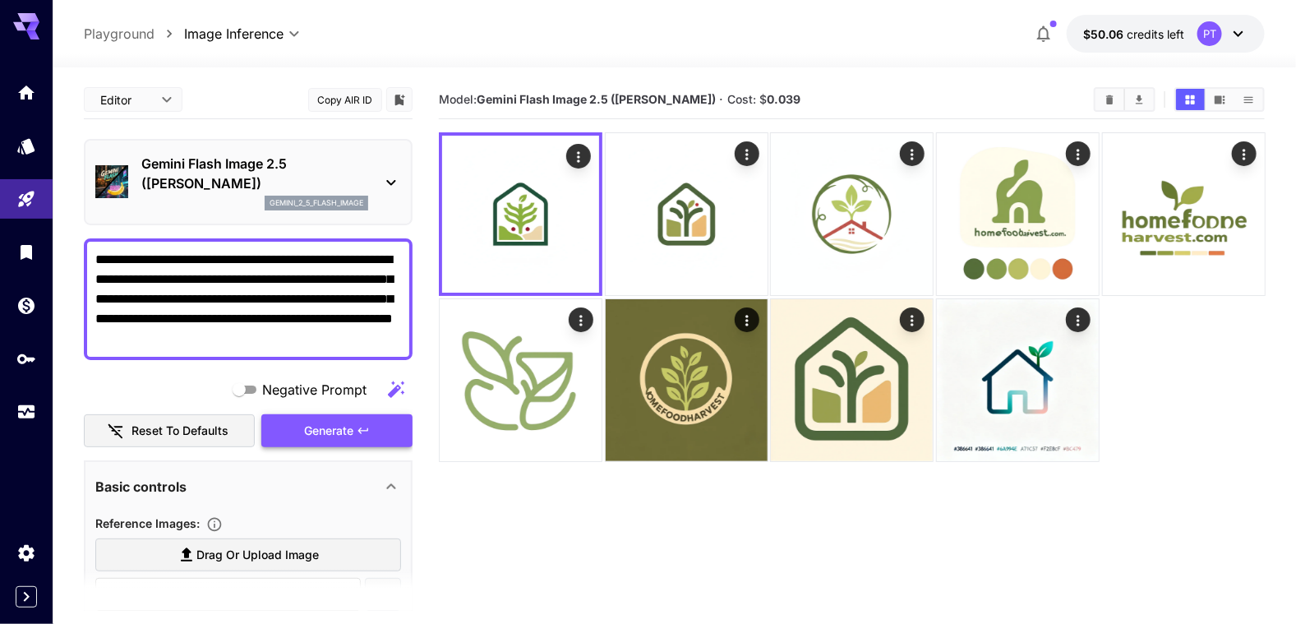
click at [344, 428] on span "Generate" at bounding box center [328, 431] width 49 height 21
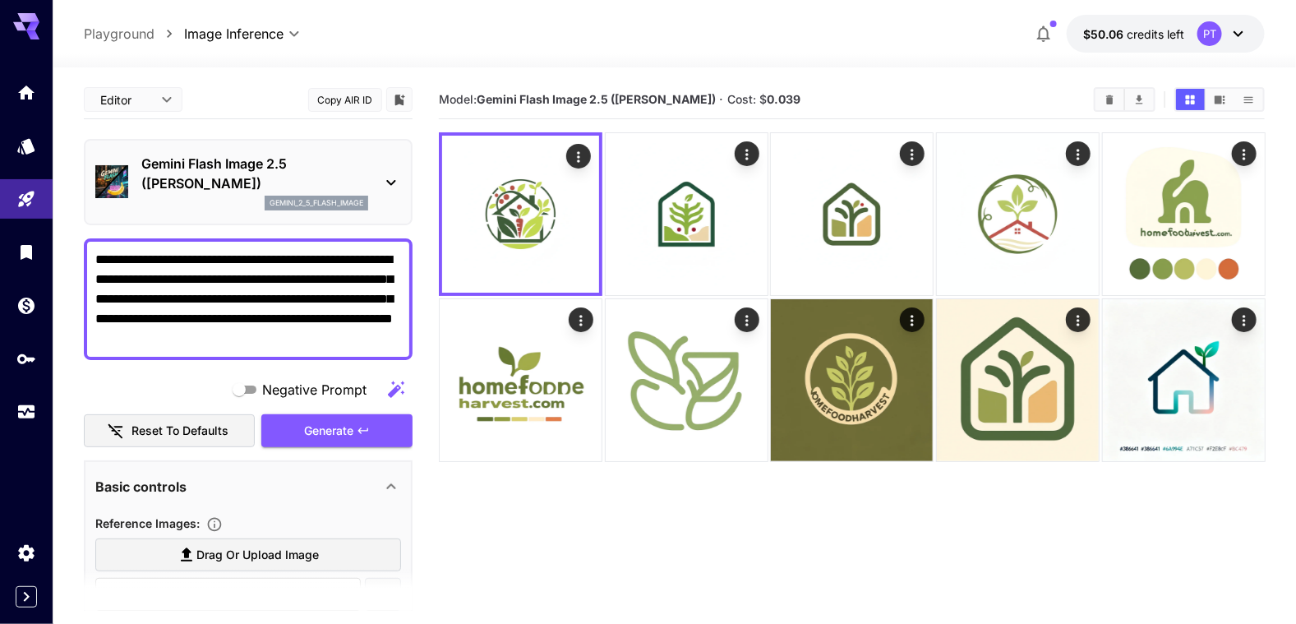
click at [364, 171] on p "Gemini Flash Image 2.5 ([PERSON_NAME])" at bounding box center [254, 173] width 227 height 39
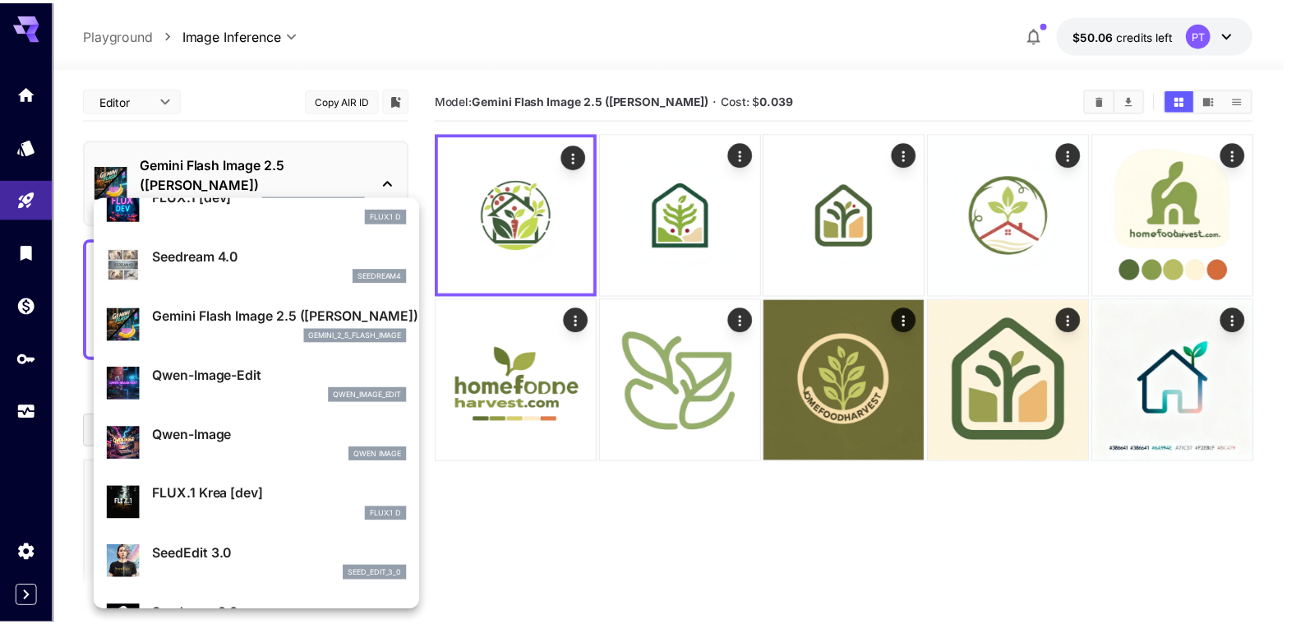
scroll to position [164, 0]
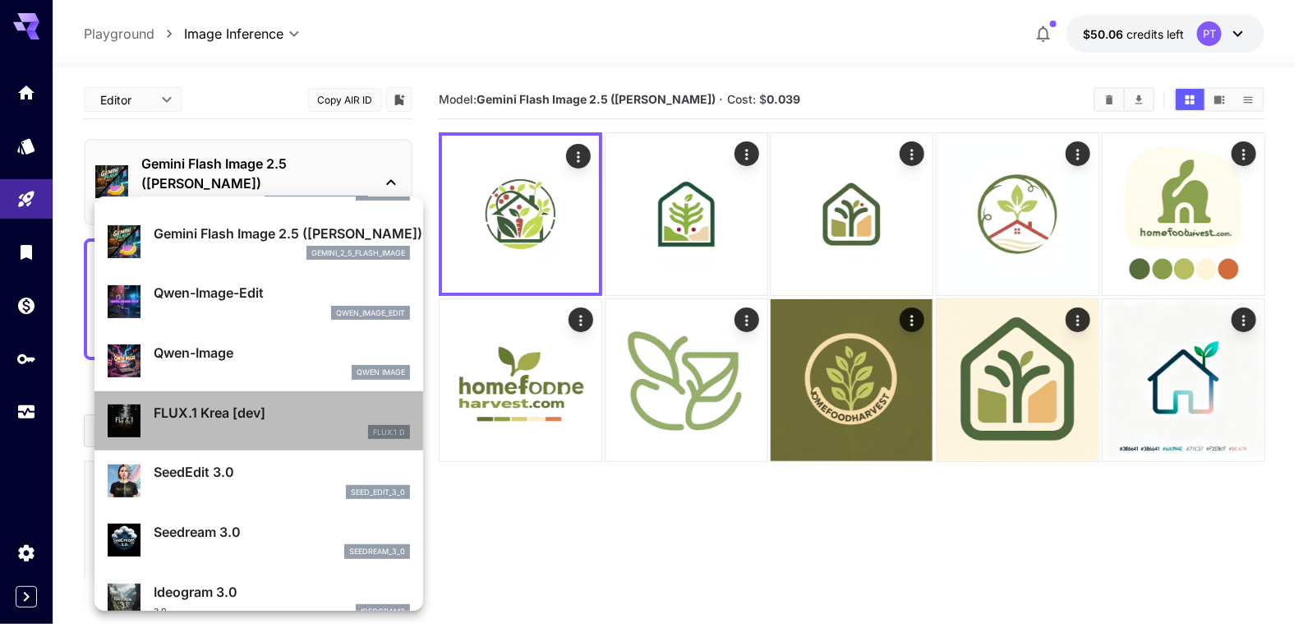
click at [288, 432] on div "FLUX.1 D" at bounding box center [282, 432] width 256 height 15
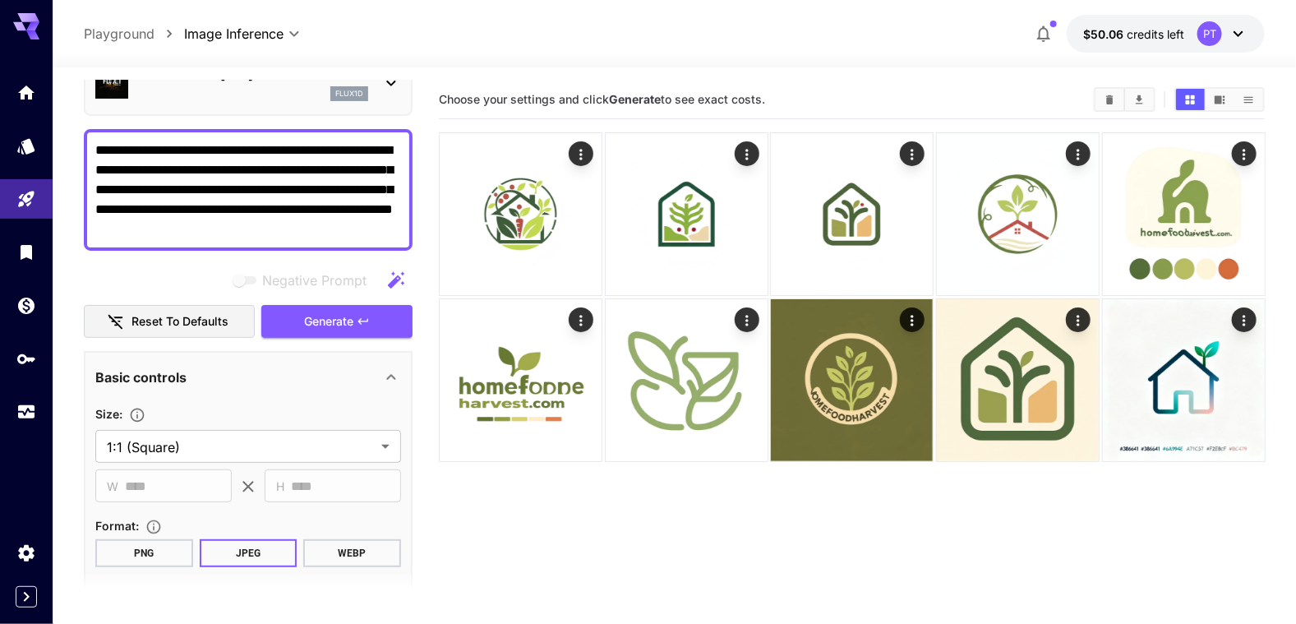
scroll to position [247, 0]
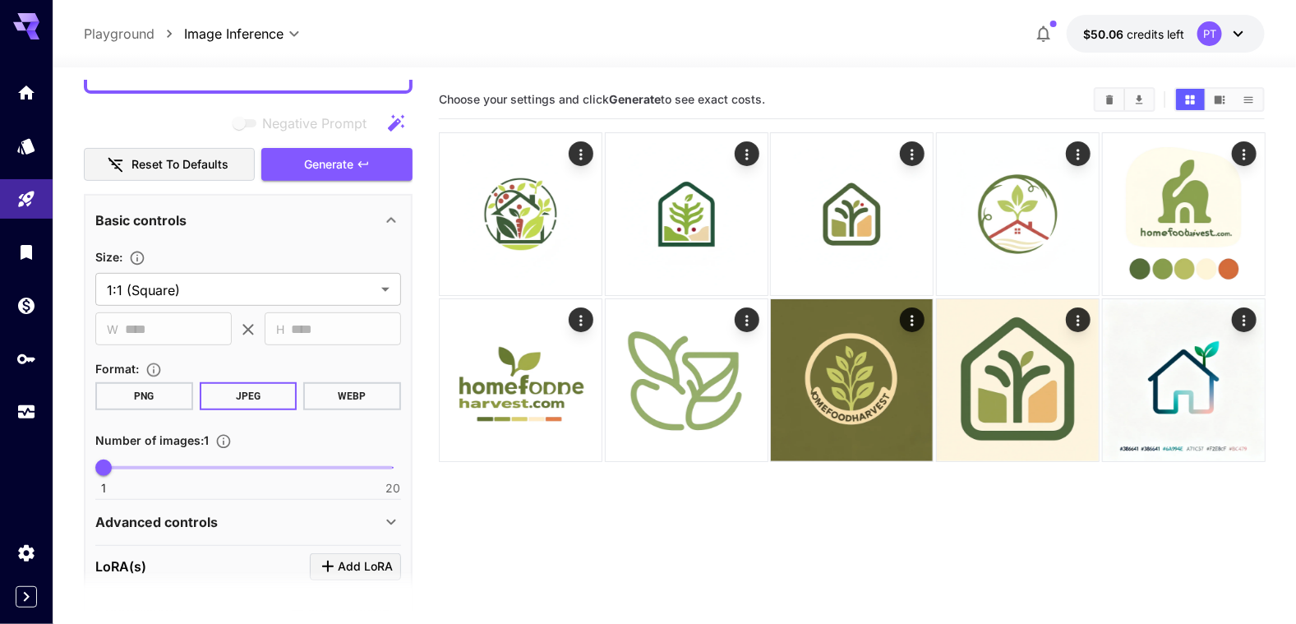
click at [367, 402] on button "WEBP" at bounding box center [352, 396] width 98 height 28
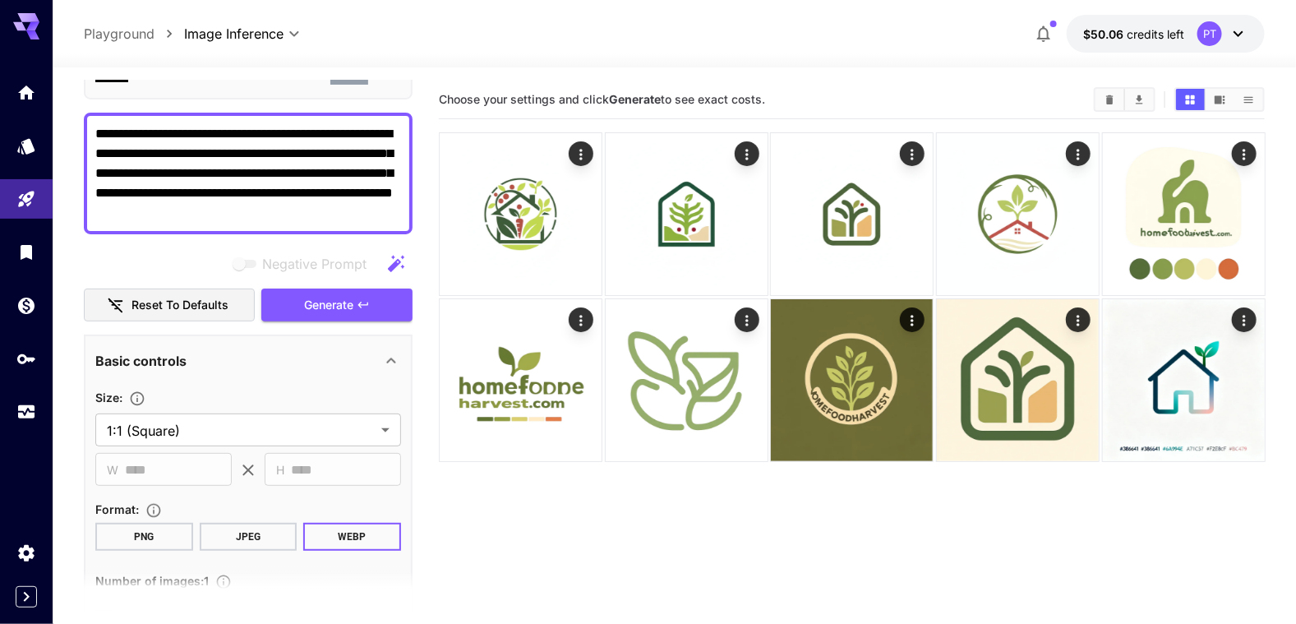
scroll to position [0, 0]
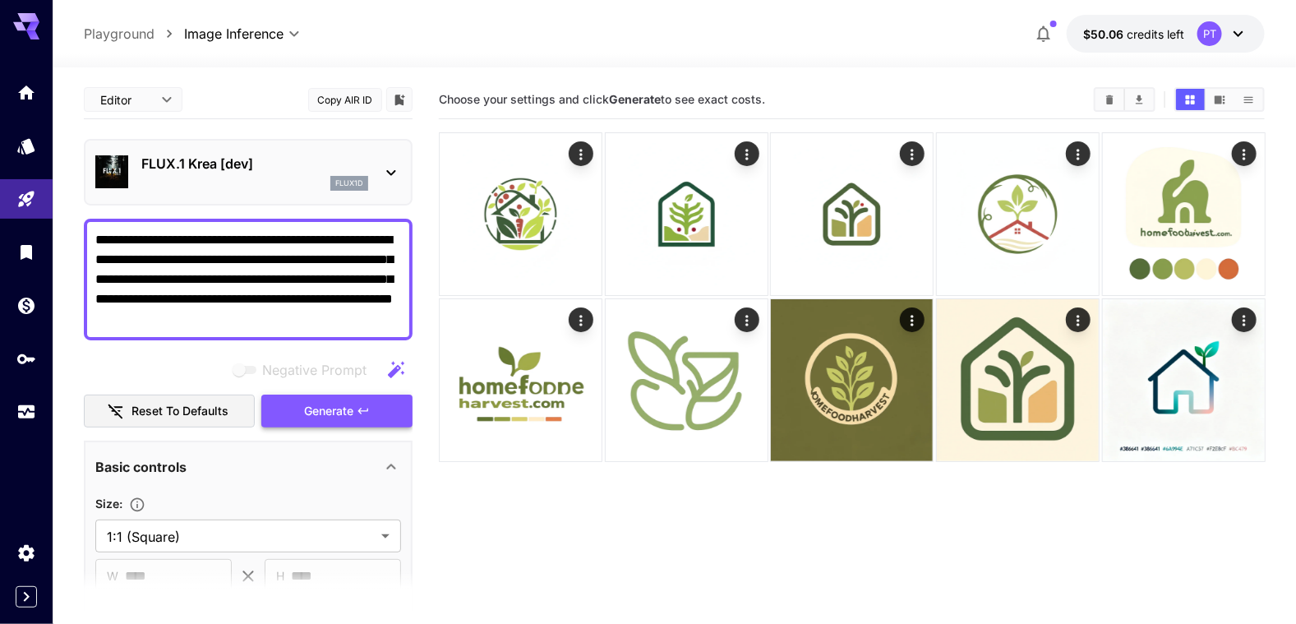
click at [335, 420] on button "Generate" at bounding box center [336, 412] width 151 height 34
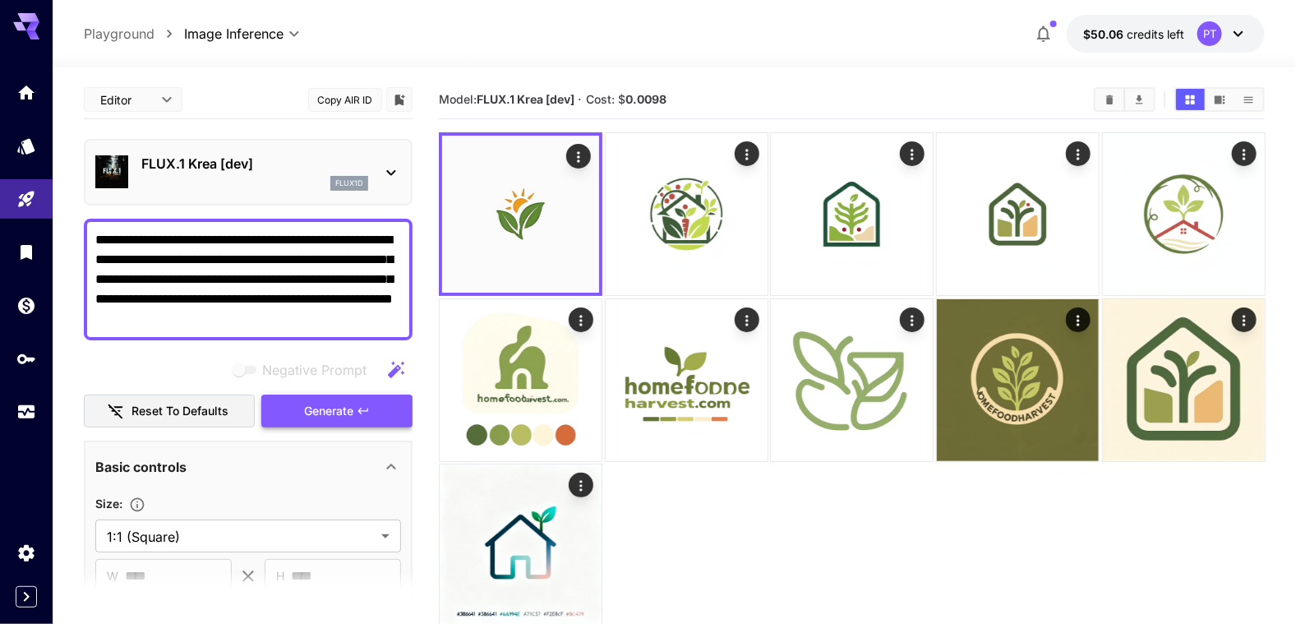
click at [339, 412] on span "Generate" at bounding box center [328, 411] width 49 height 21
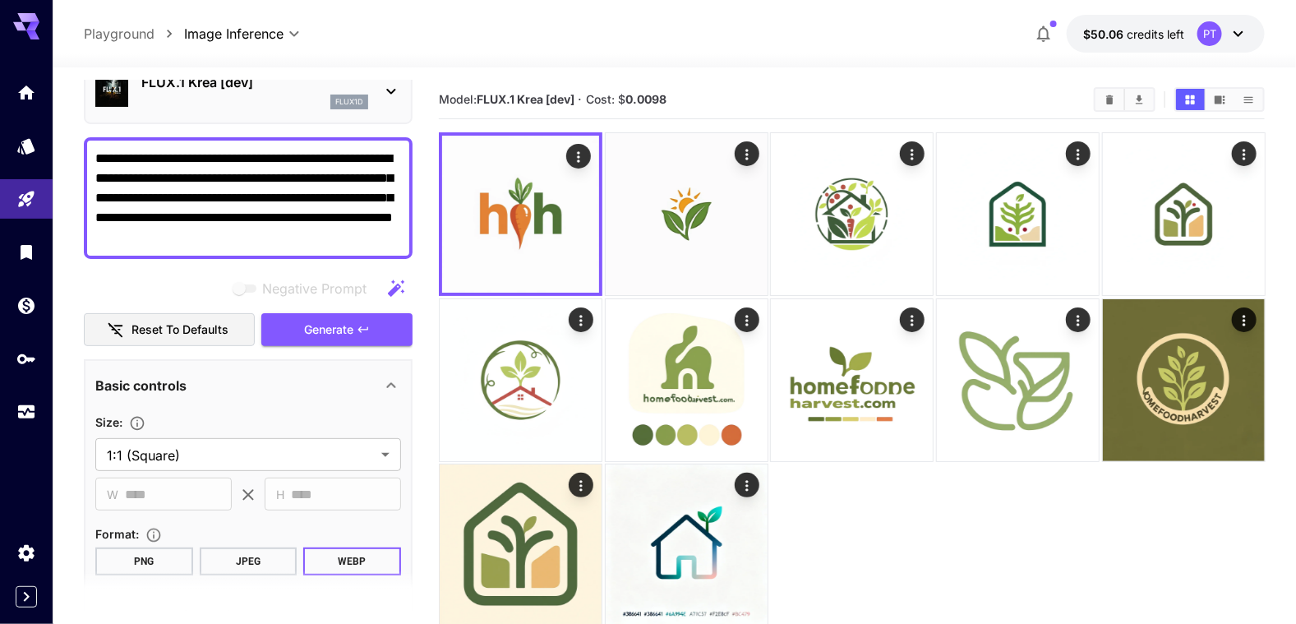
scroll to position [328, 0]
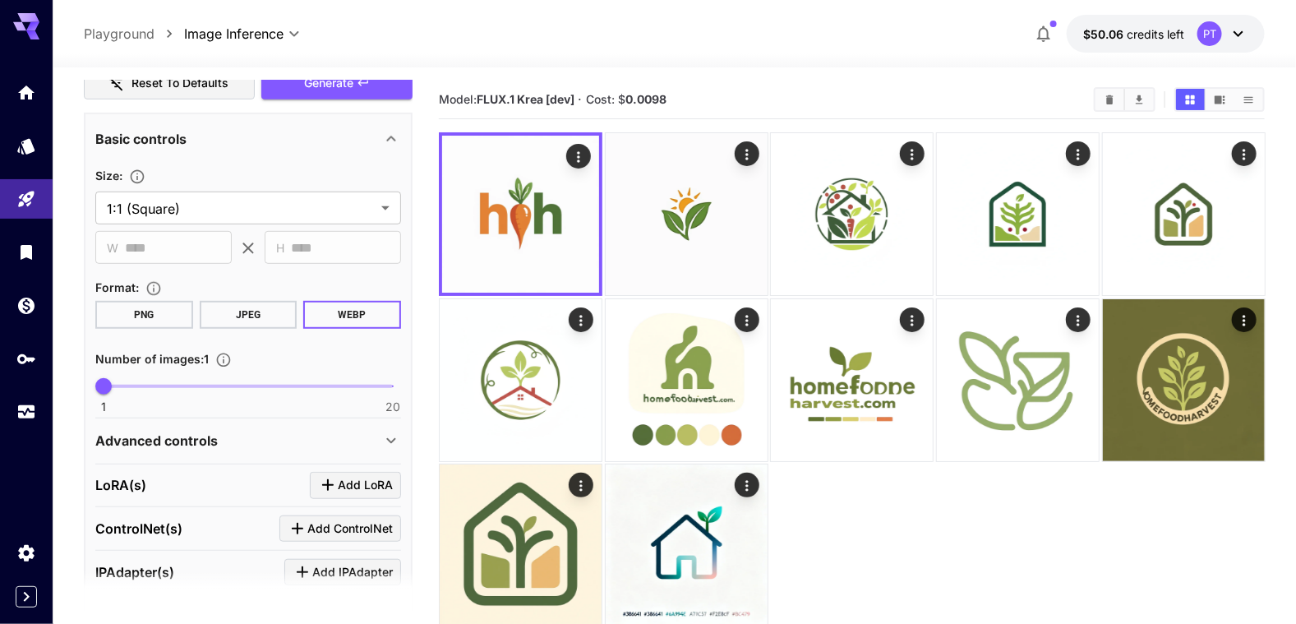
click at [392, 441] on icon at bounding box center [391, 441] width 20 height 20
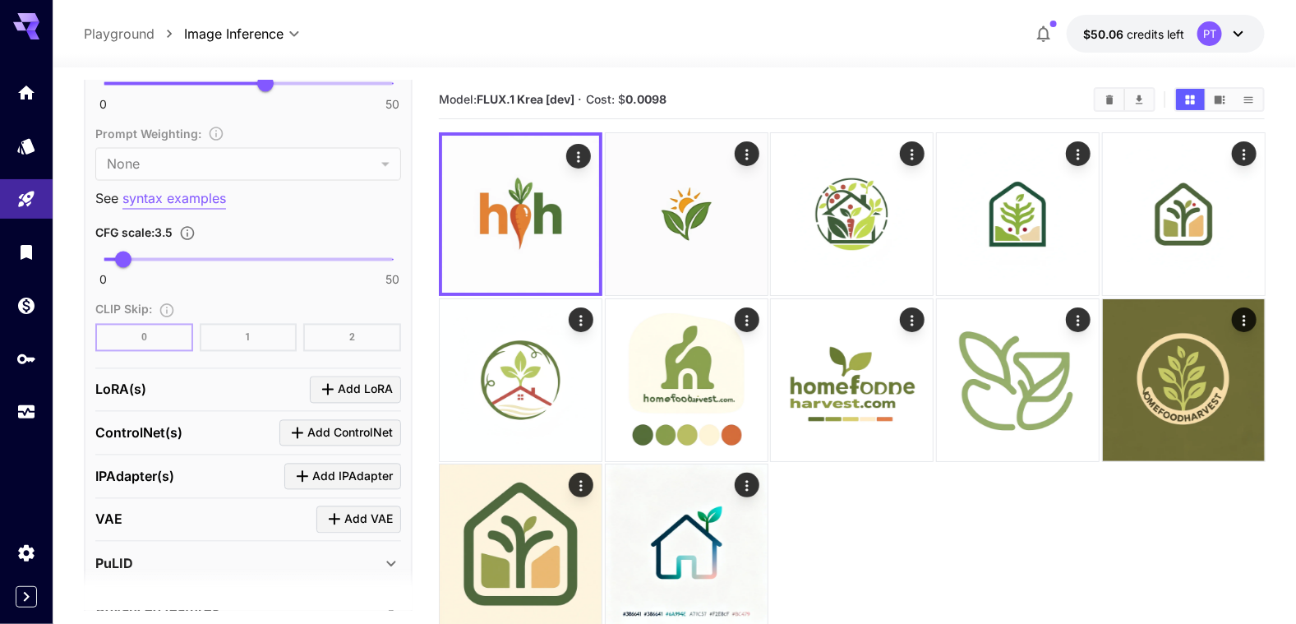
scroll to position [1151, 0]
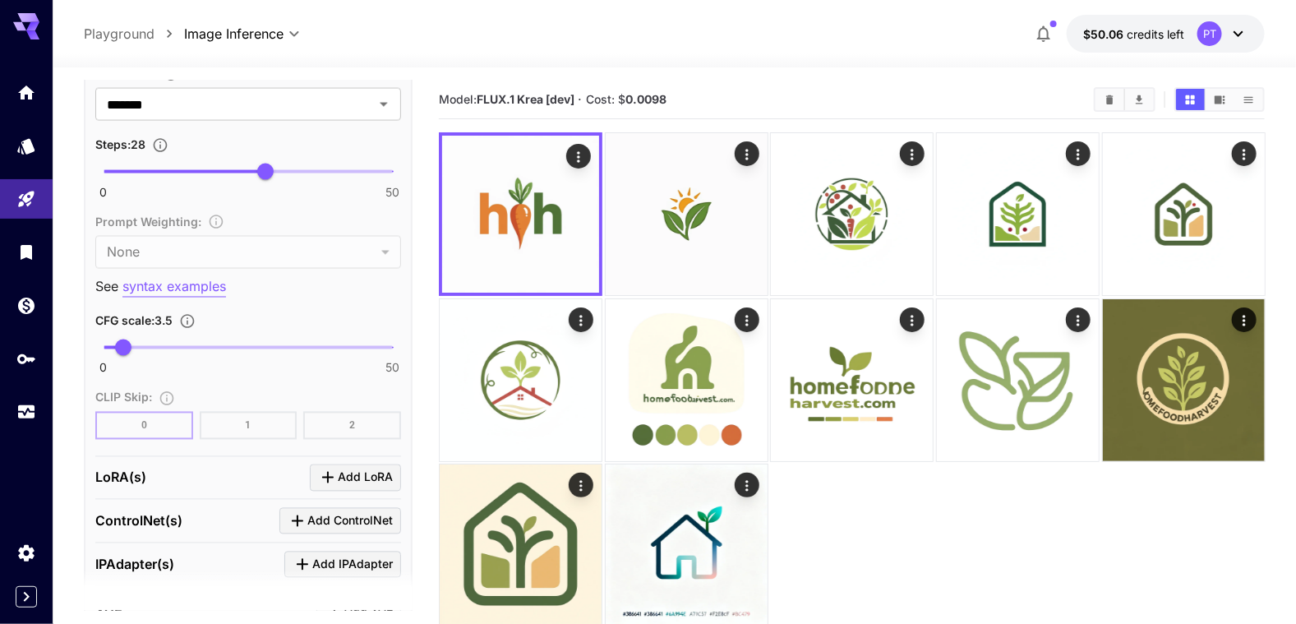
click at [178, 280] on p "syntax examples" at bounding box center [174, 287] width 104 height 21
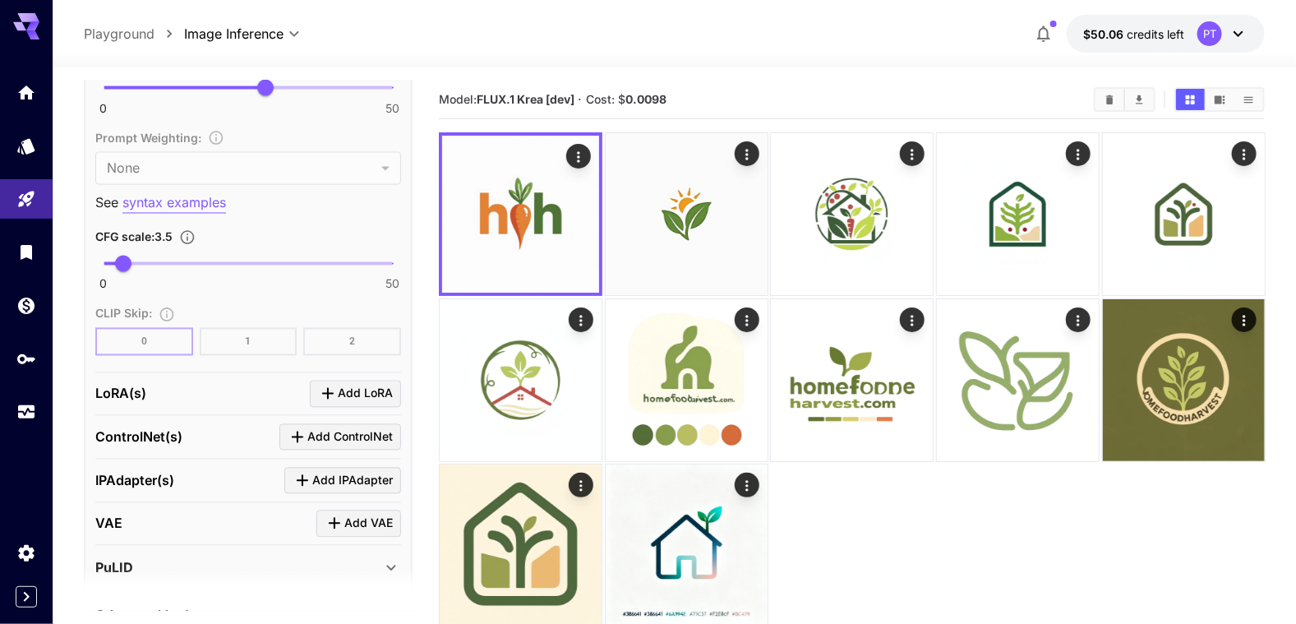
scroll to position [1314, 0]
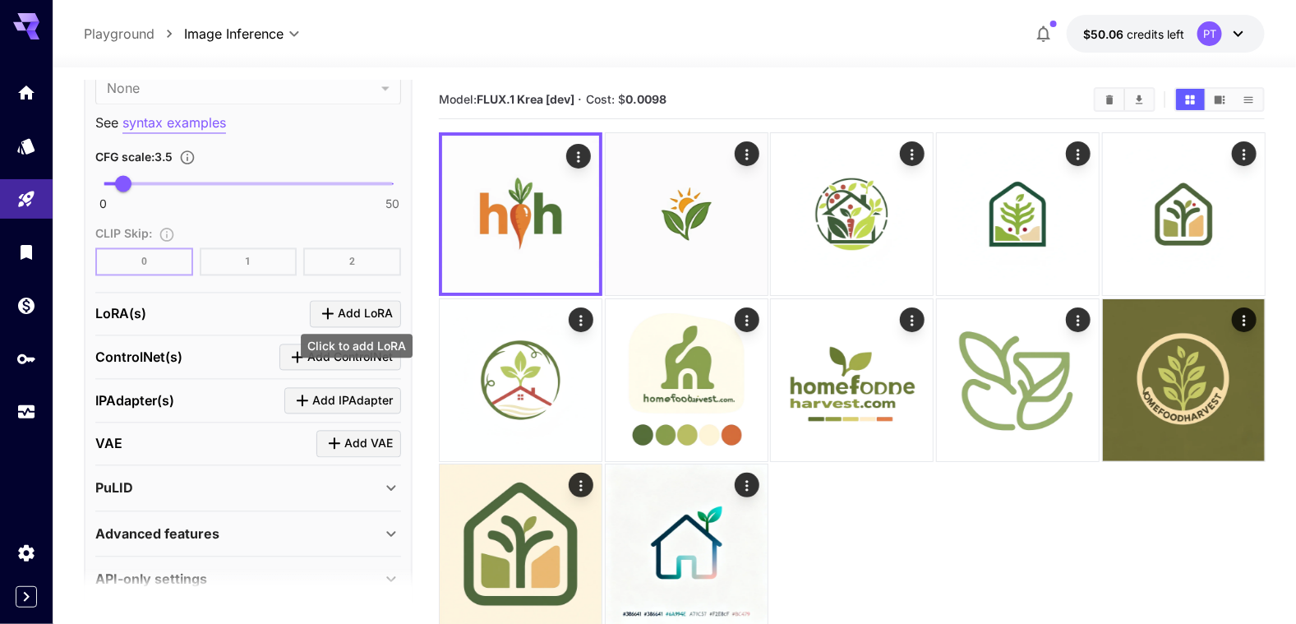
click at [376, 307] on span "Add LoRA" at bounding box center [365, 314] width 55 height 21
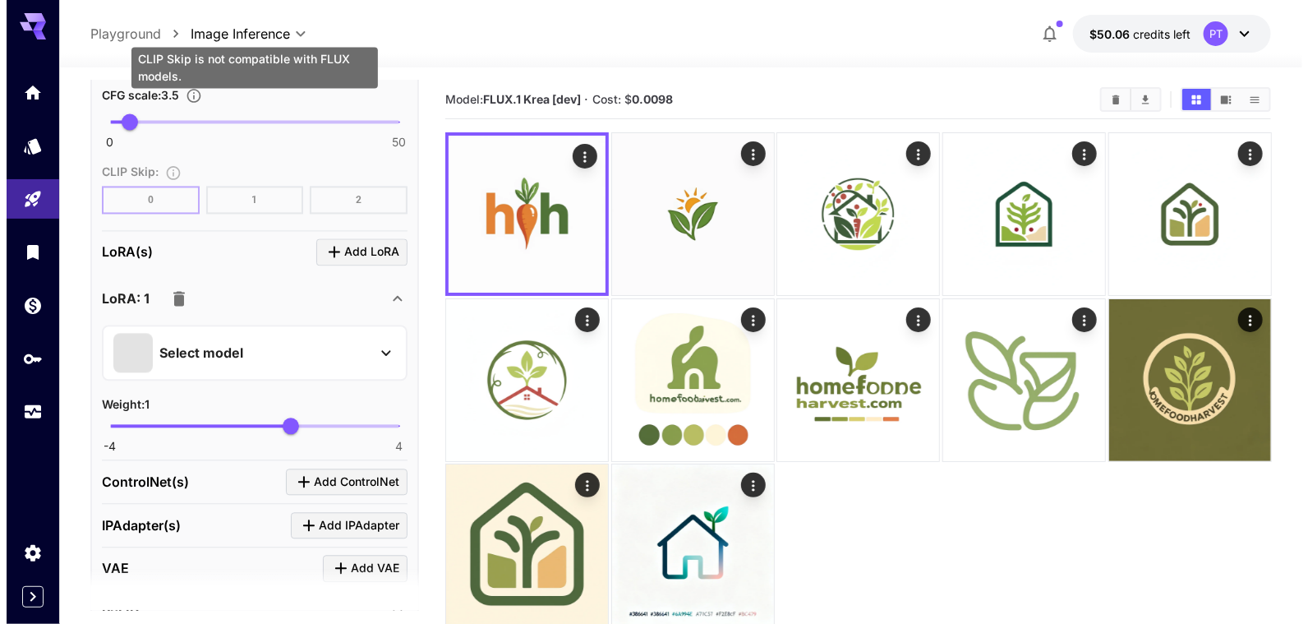
scroll to position [1479, 0]
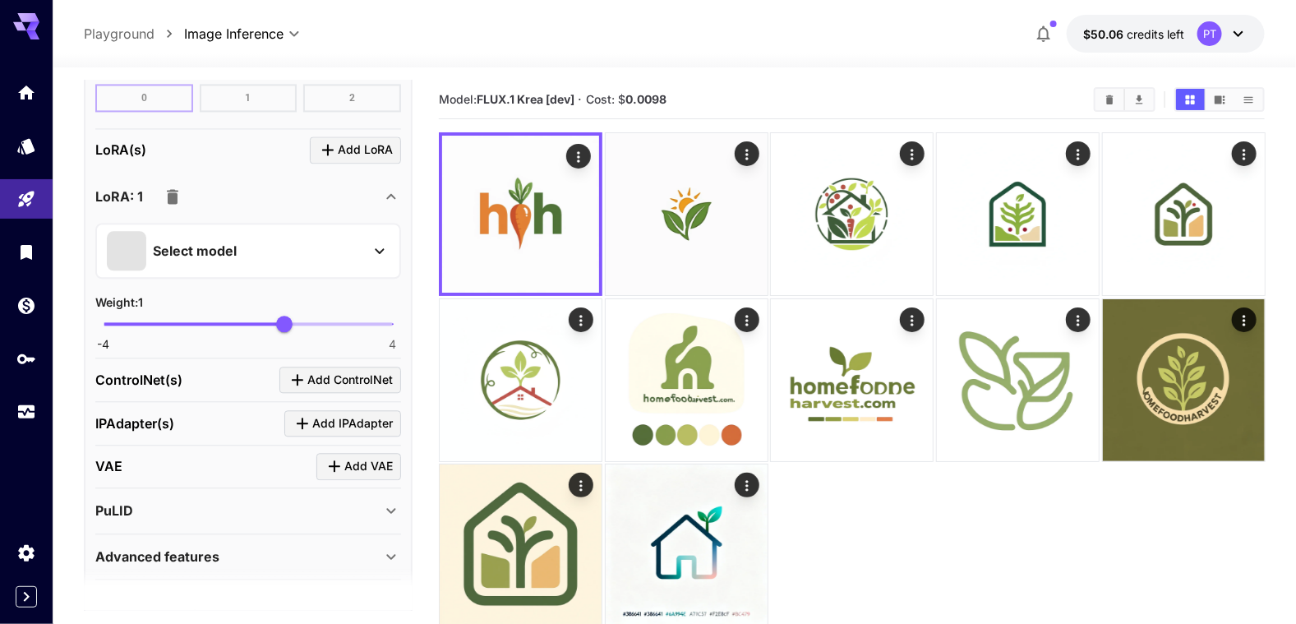
click at [371, 244] on icon at bounding box center [380, 251] width 20 height 20
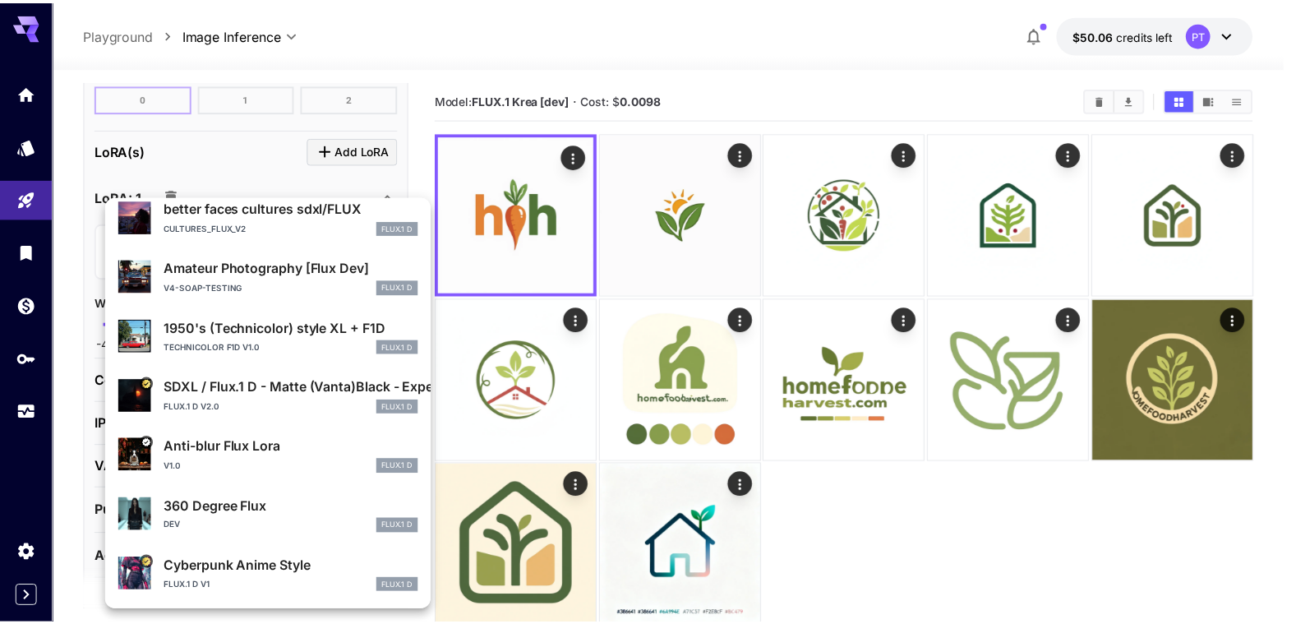
scroll to position [0, 0]
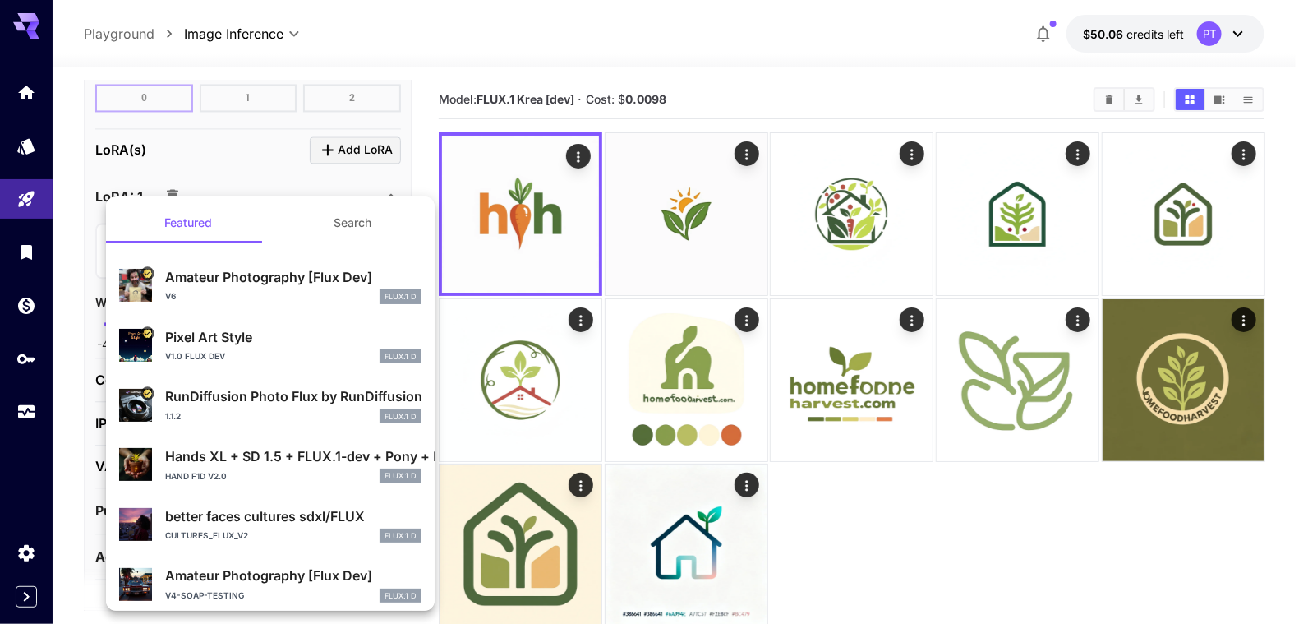
click at [275, 168] on div at bounding box center [654, 312] width 1308 height 624
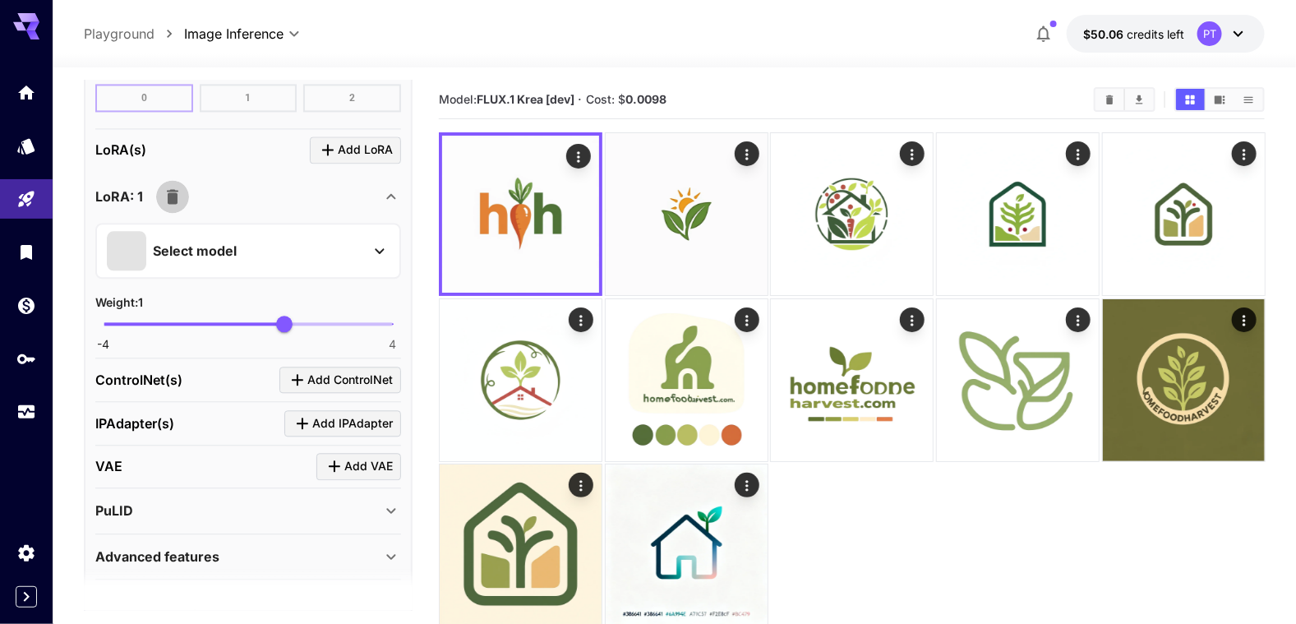
click at [178, 196] on icon "button" at bounding box center [173, 197] width 20 height 20
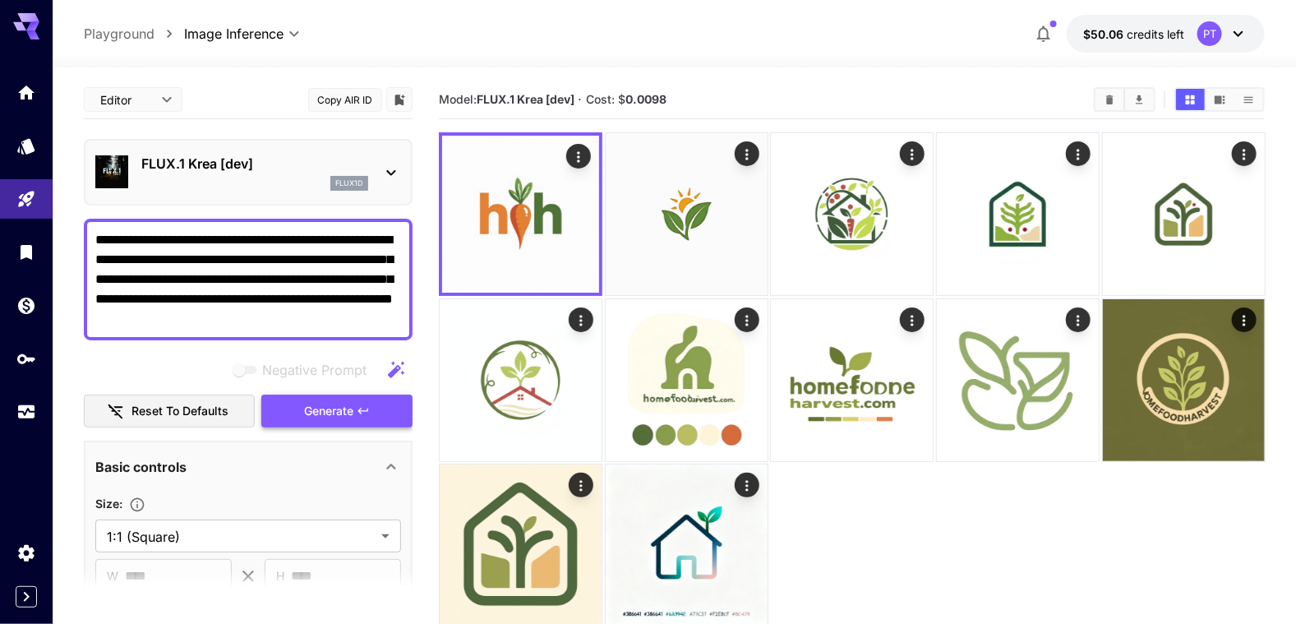
click at [301, 413] on button "Generate" at bounding box center [336, 412] width 151 height 34
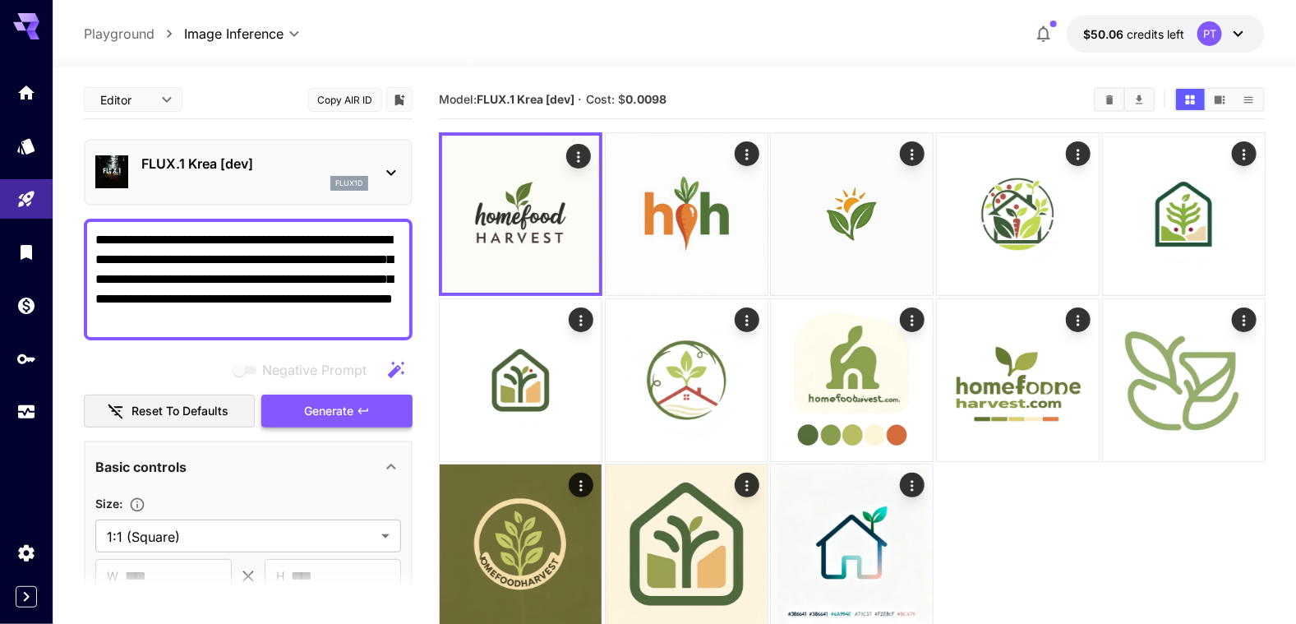
click at [326, 414] on span "Generate" at bounding box center [328, 411] width 49 height 21
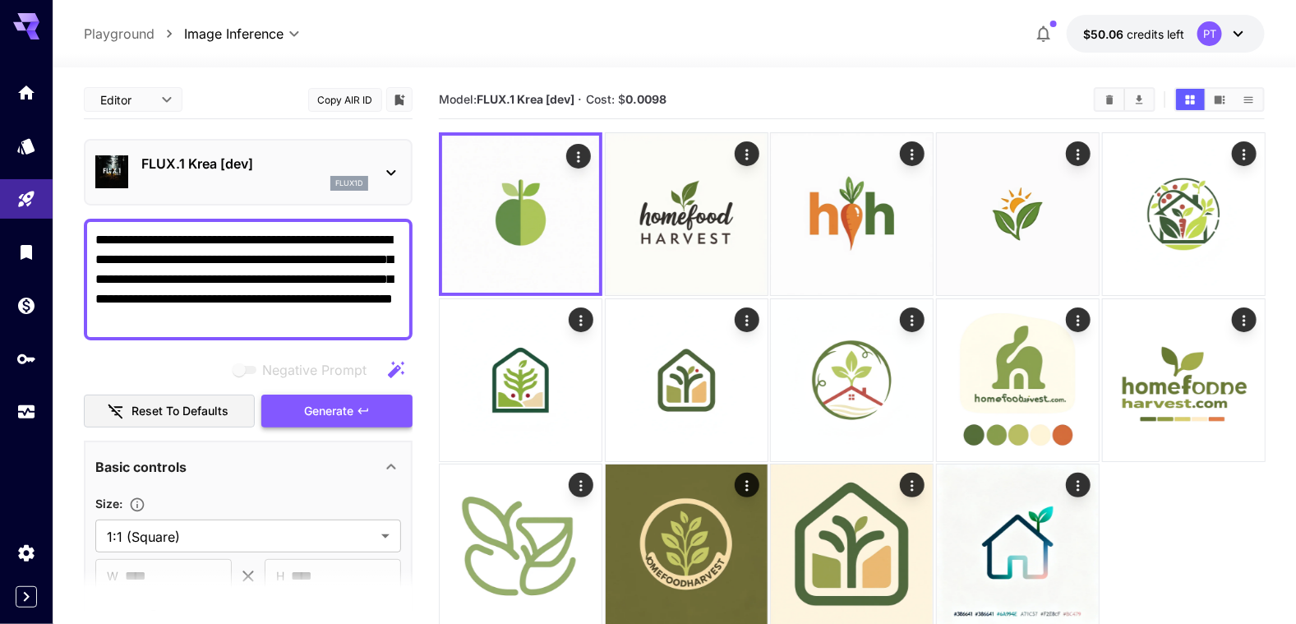
click at [325, 404] on span "Generate" at bounding box center [328, 411] width 49 height 21
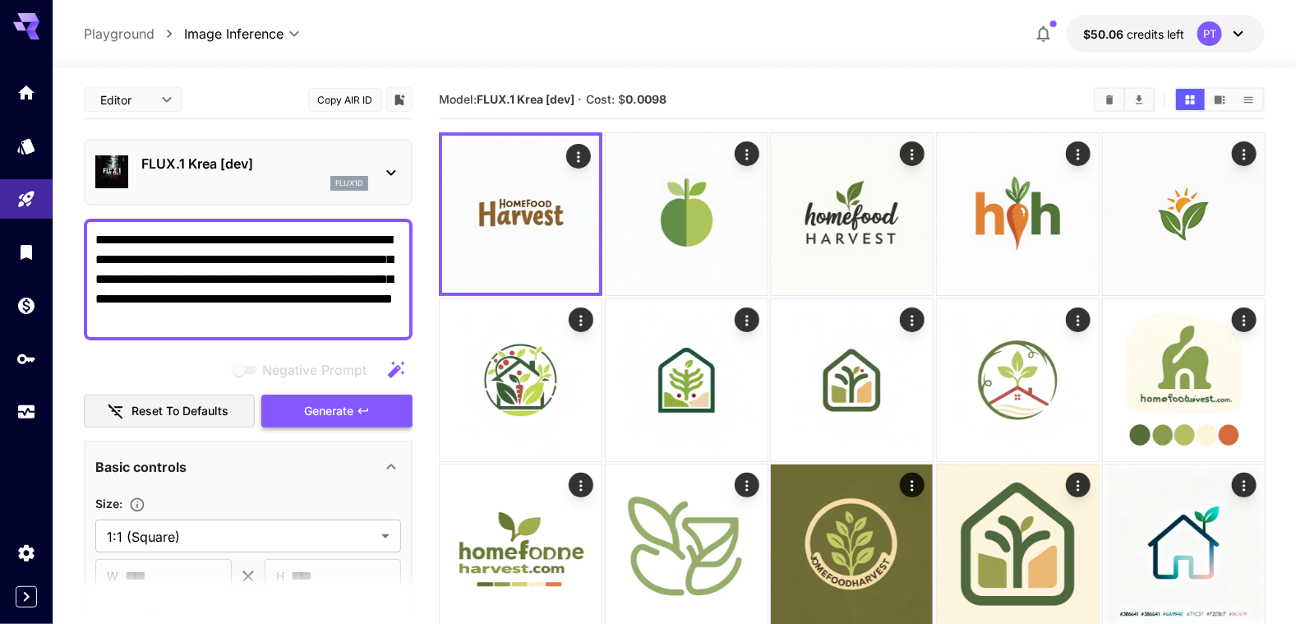
click at [345, 406] on span "Generate" at bounding box center [328, 411] width 49 height 21
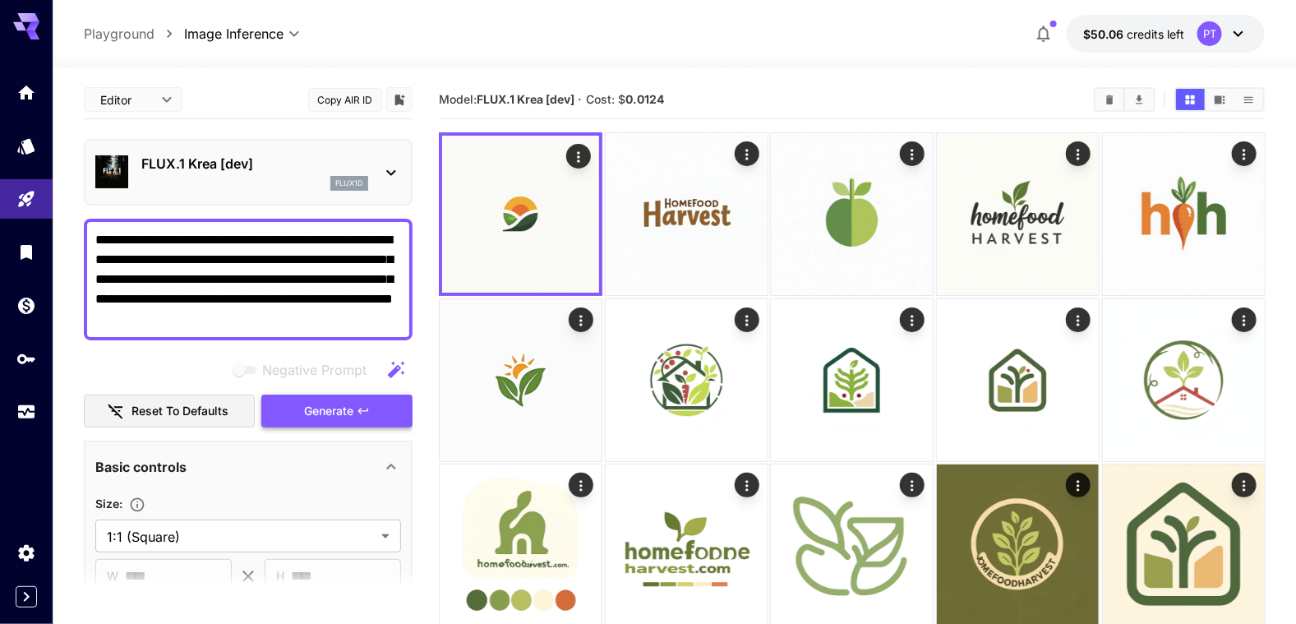
click at [338, 416] on span "Generate" at bounding box center [328, 411] width 49 height 21
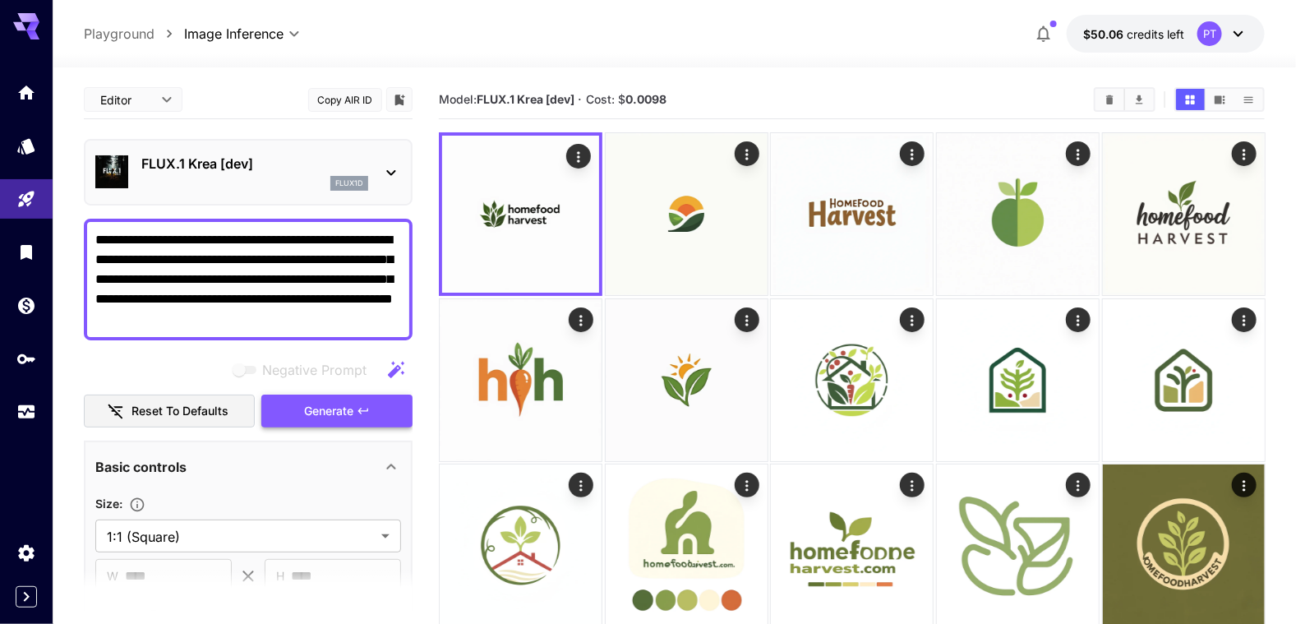
click at [339, 404] on span "Generate" at bounding box center [328, 411] width 49 height 21
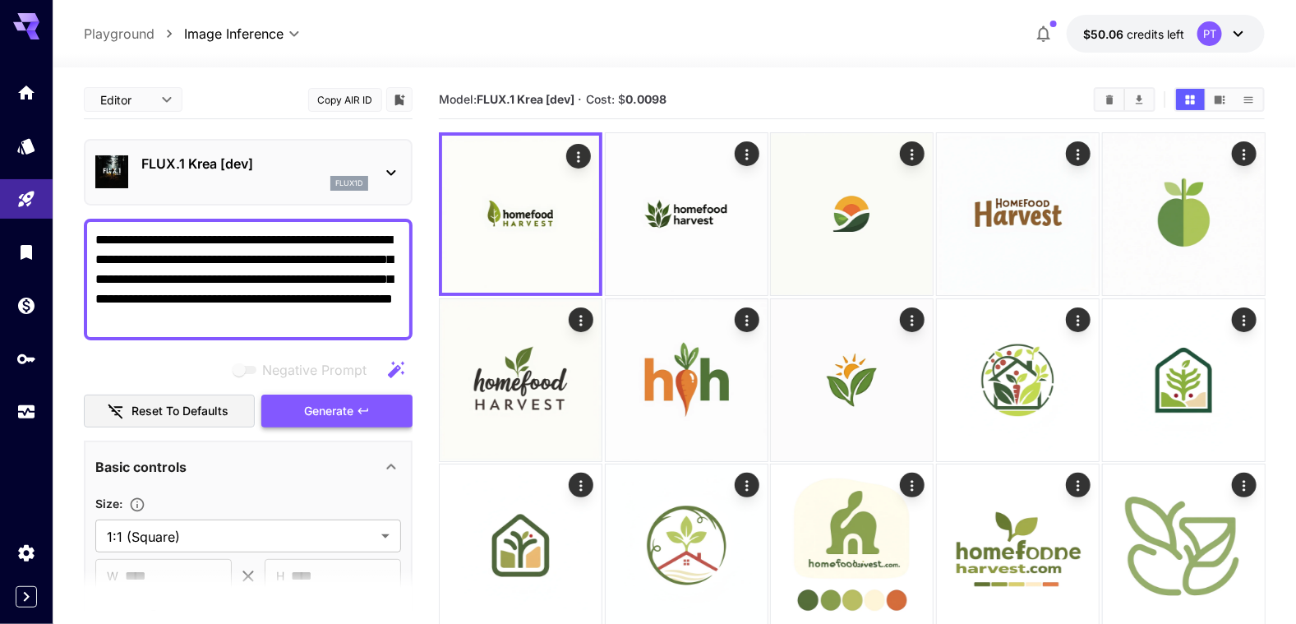
click at [357, 404] on icon "button" at bounding box center [363, 410] width 13 height 13
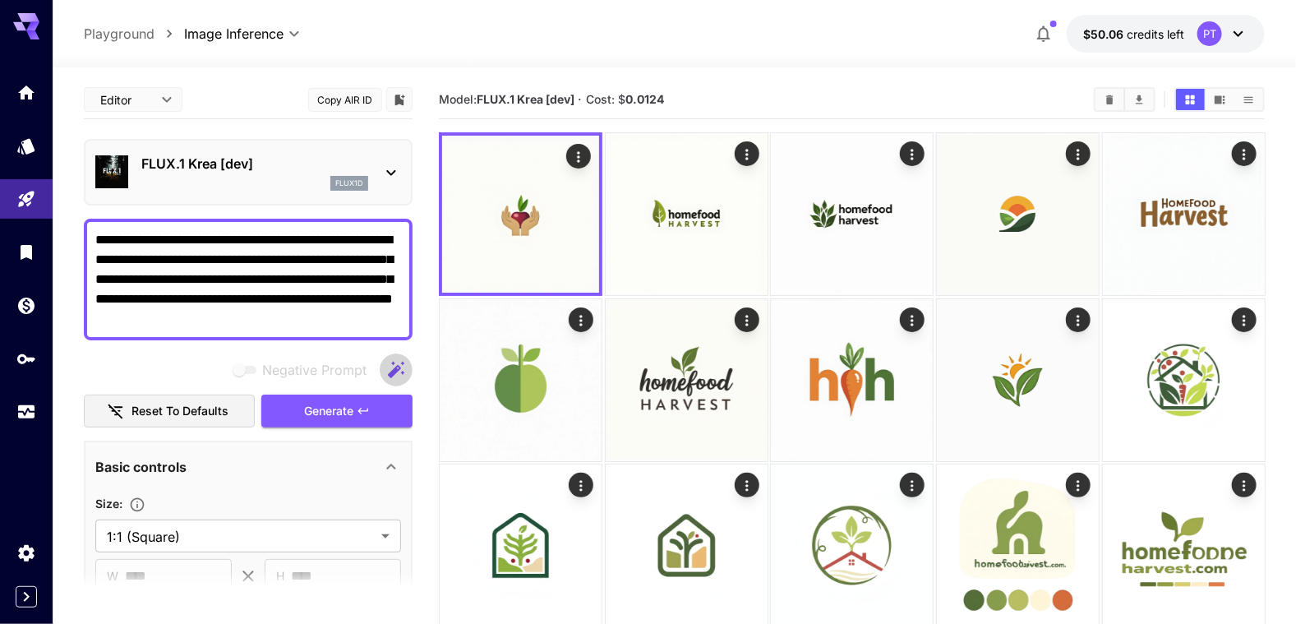
click at [391, 376] on icon "button" at bounding box center [396, 370] width 20 height 20
type textarea "**********"
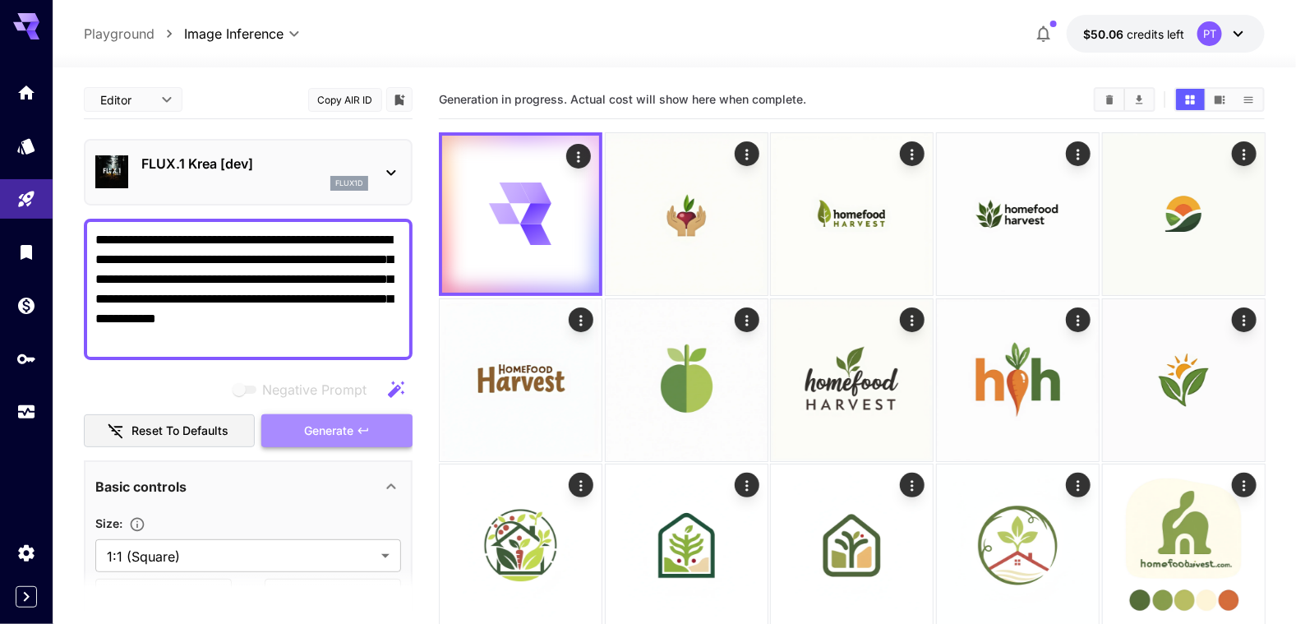
click at [305, 432] on span "Generate" at bounding box center [328, 431] width 49 height 21
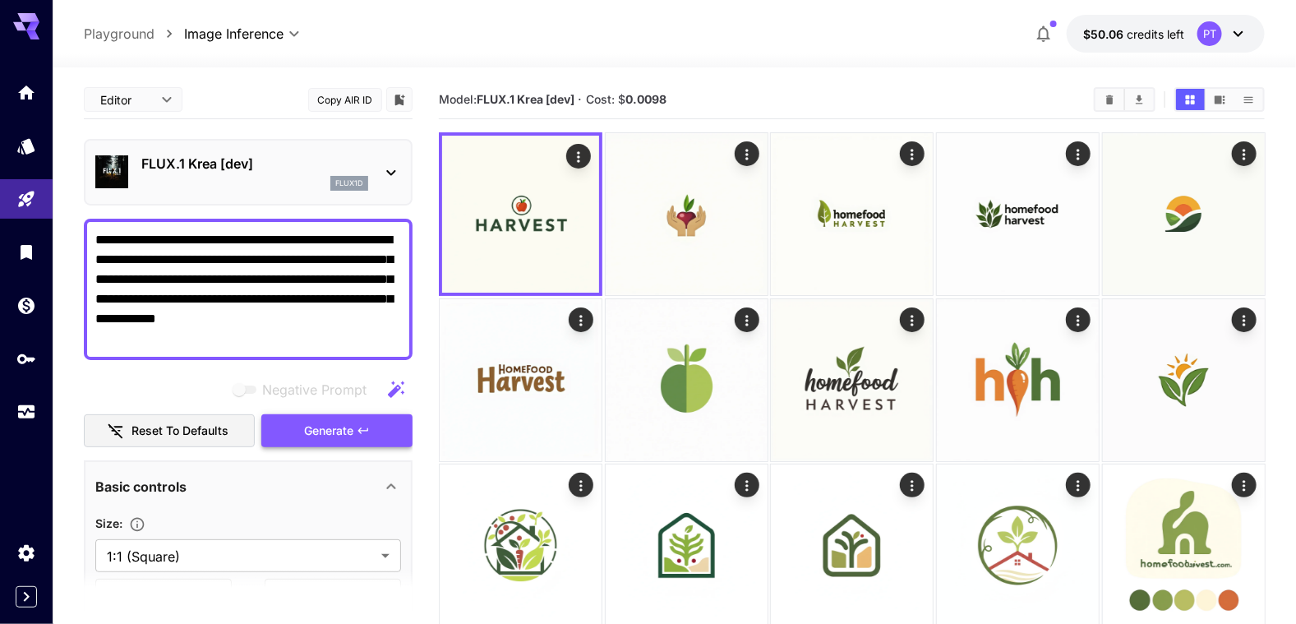
click at [316, 428] on span "Generate" at bounding box center [328, 431] width 49 height 21
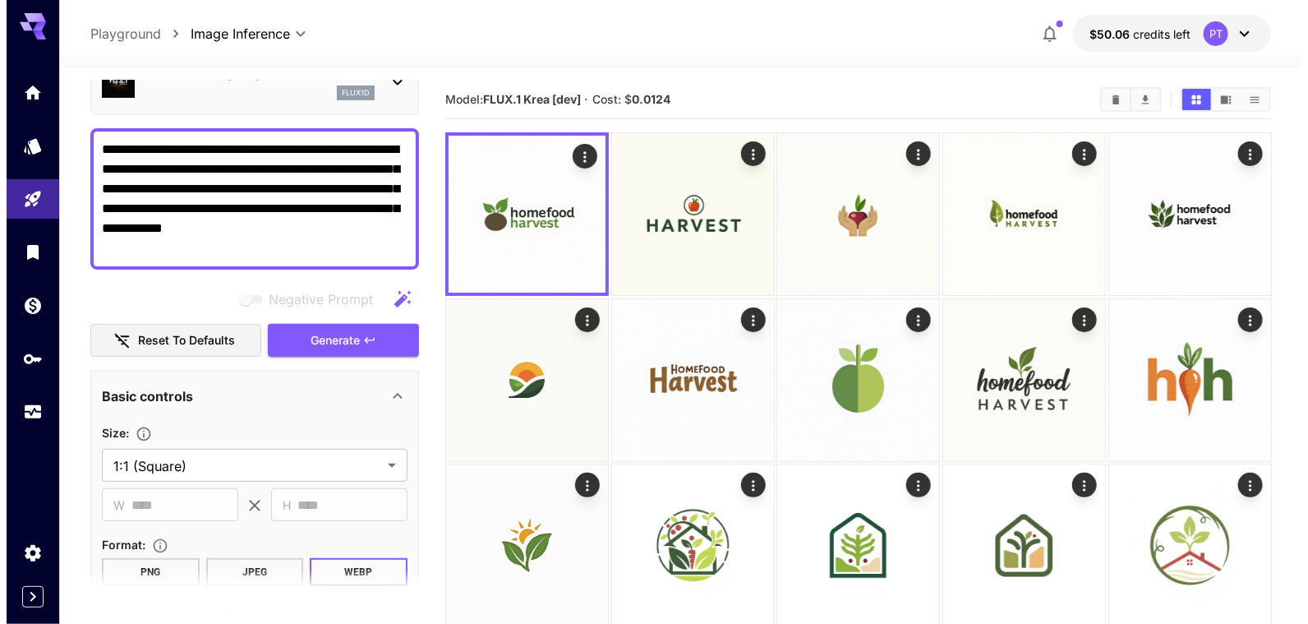
scroll to position [164, 0]
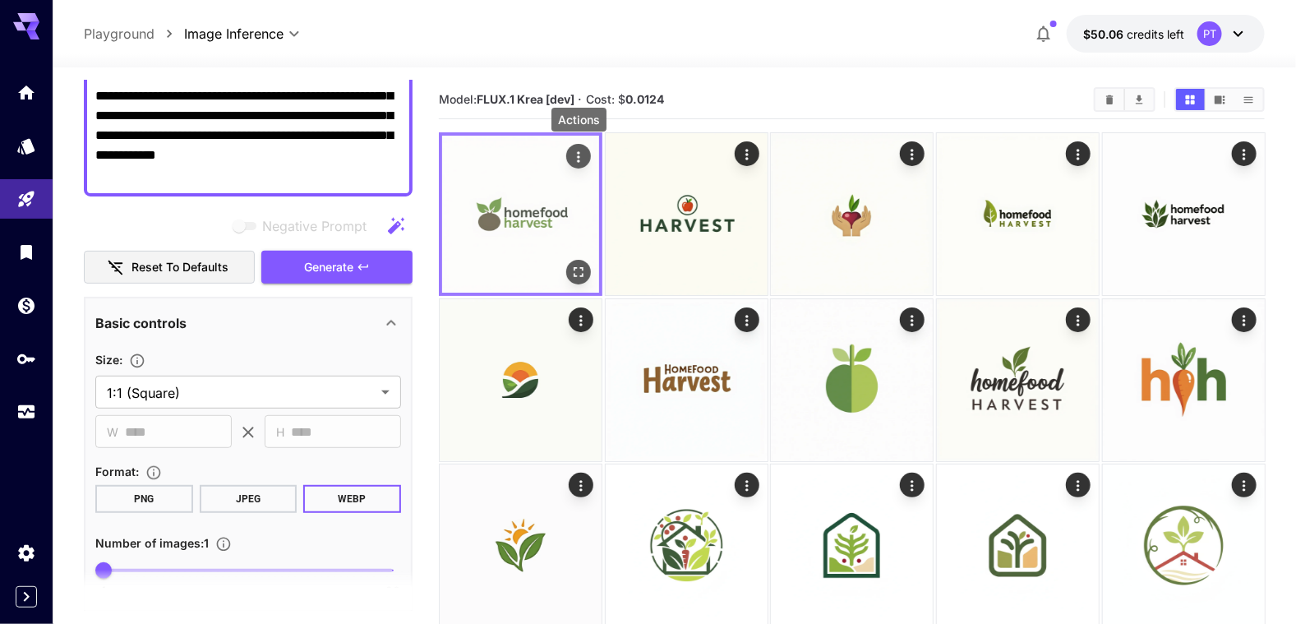
click at [584, 154] on icon "Actions" at bounding box center [578, 157] width 16 height 16
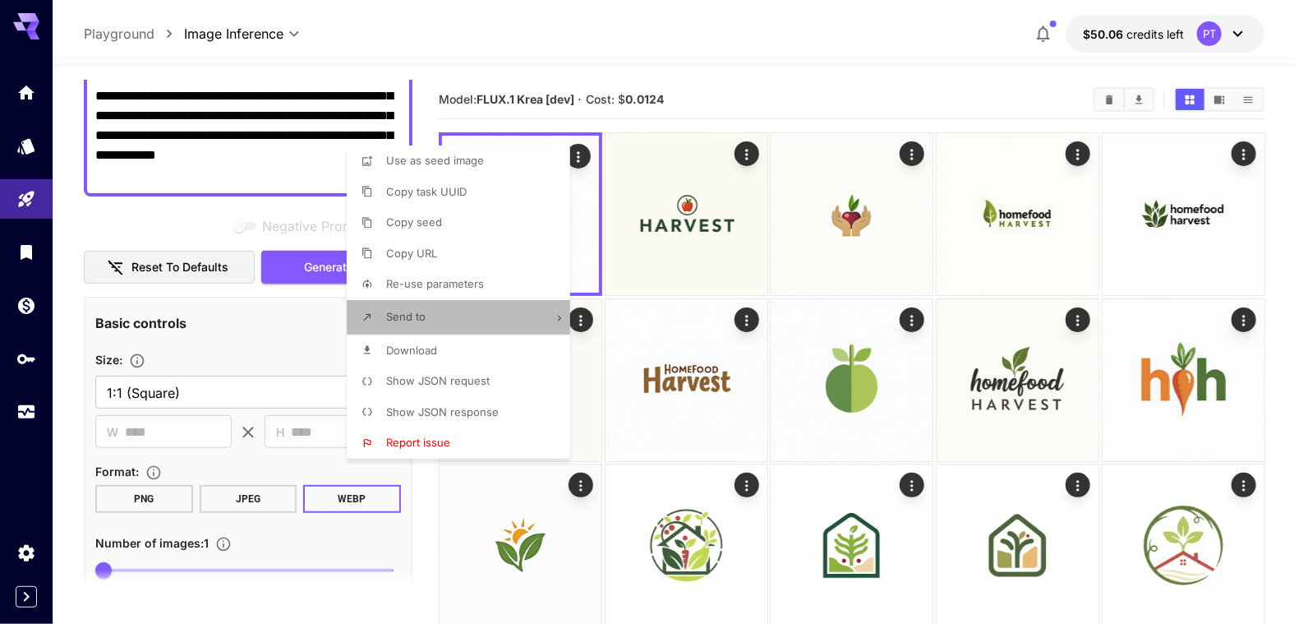
click at [477, 315] on li "Send to" at bounding box center [463, 317] width 233 height 35
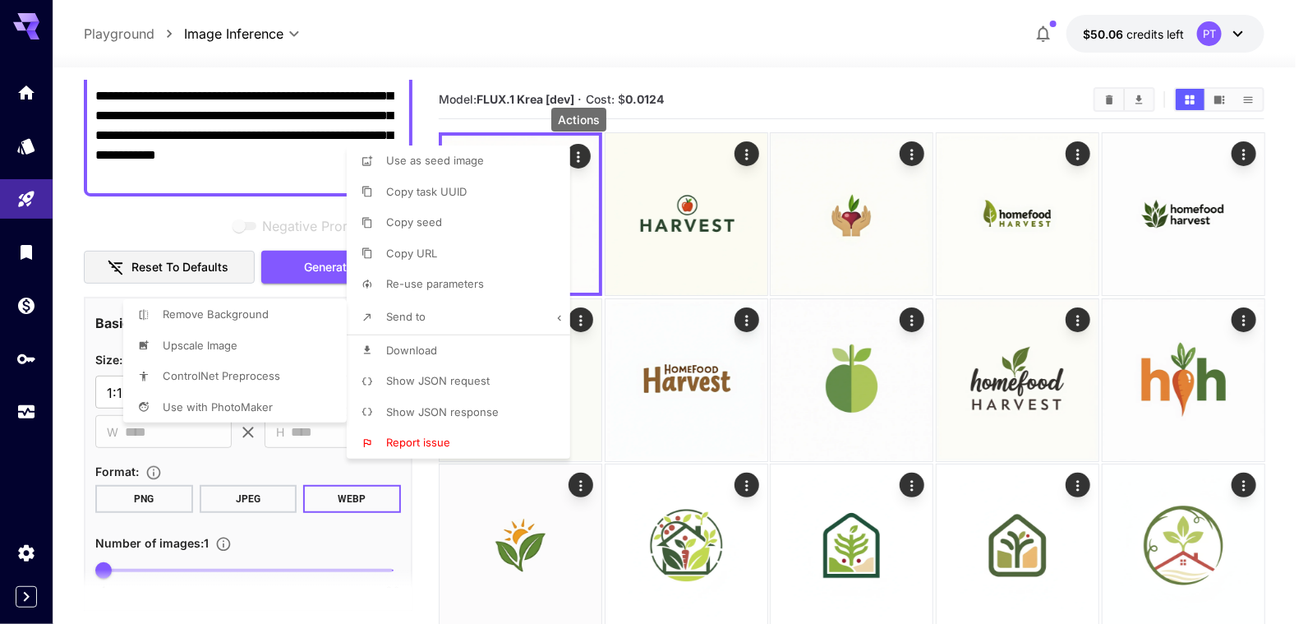
click at [457, 161] on div at bounding box center [654, 312] width 1308 height 624
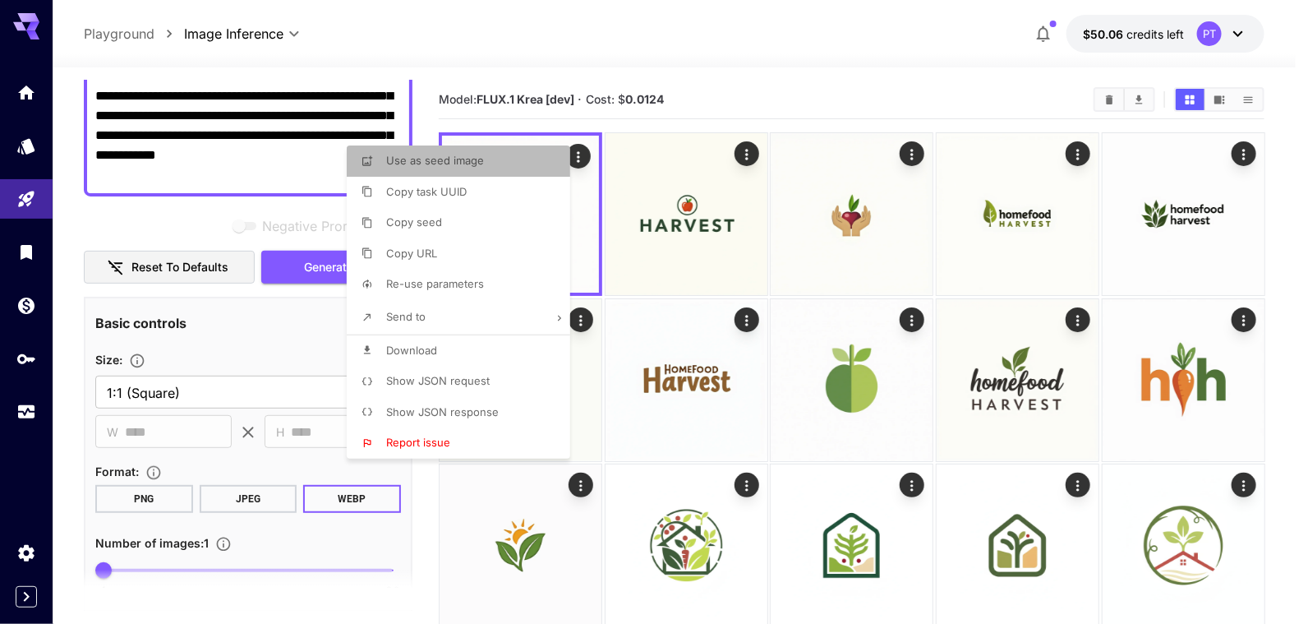
click at [436, 164] on span "Use as seed image" at bounding box center [435, 160] width 98 height 13
type input "**********"
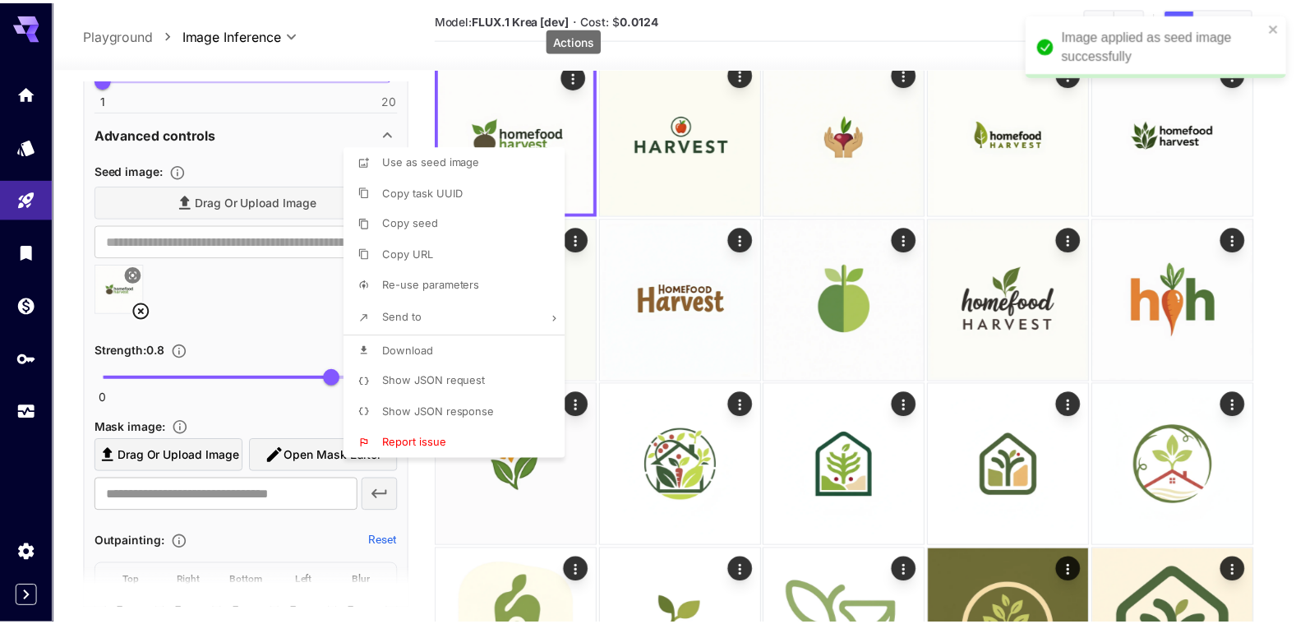
scroll to position [685, 0]
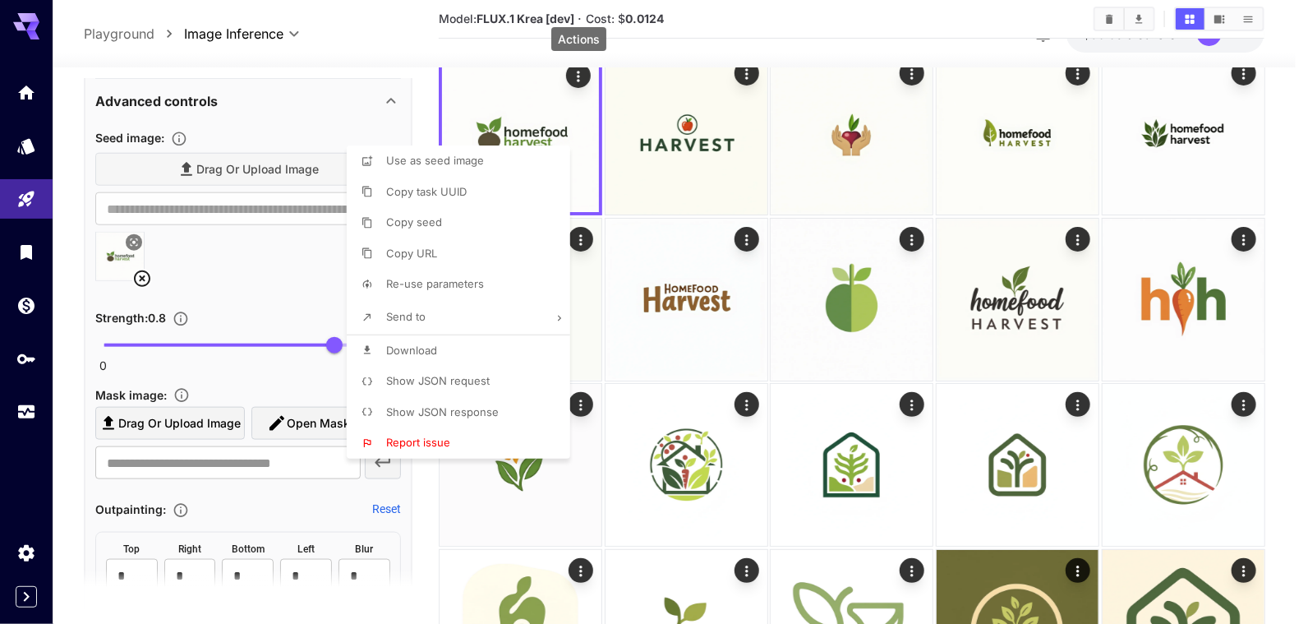
click at [260, 284] on div at bounding box center [654, 312] width 1308 height 624
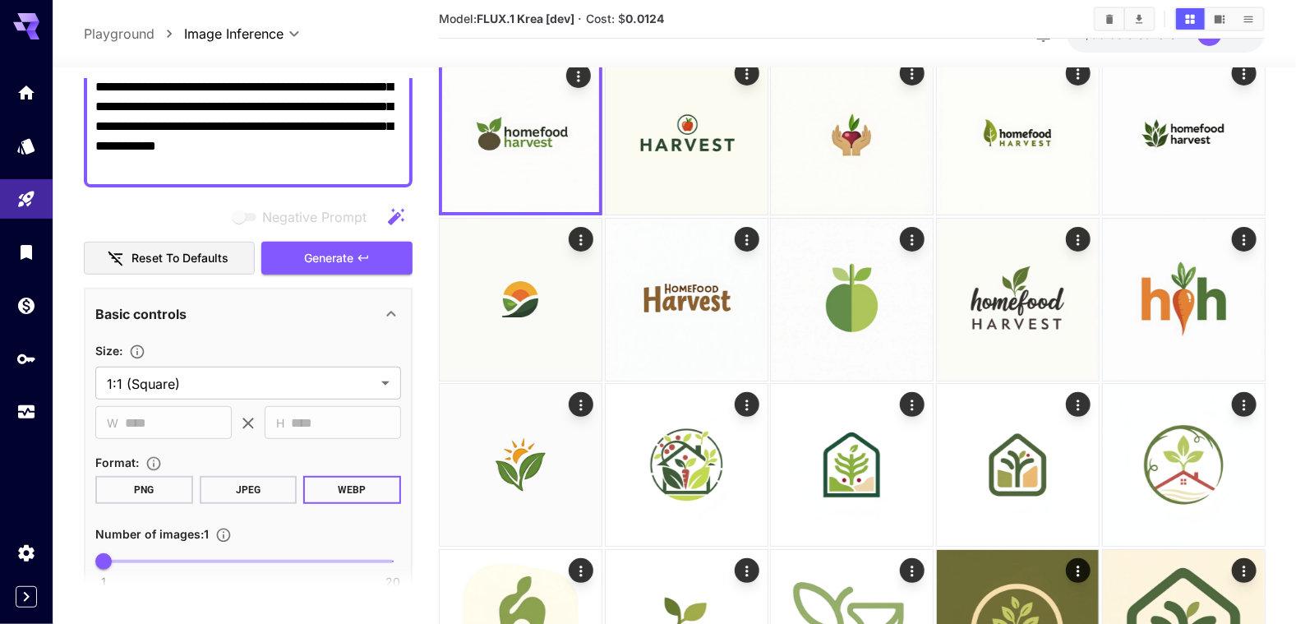
scroll to position [110, 0]
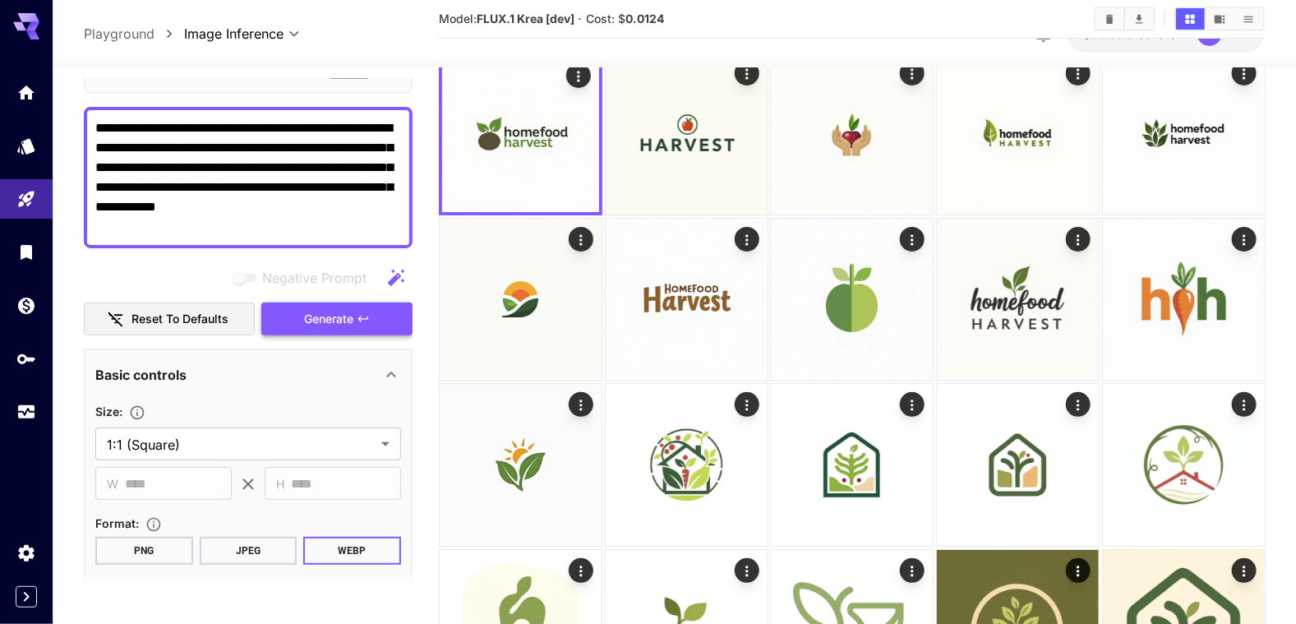
click at [315, 313] on span "Generate" at bounding box center [328, 319] width 49 height 21
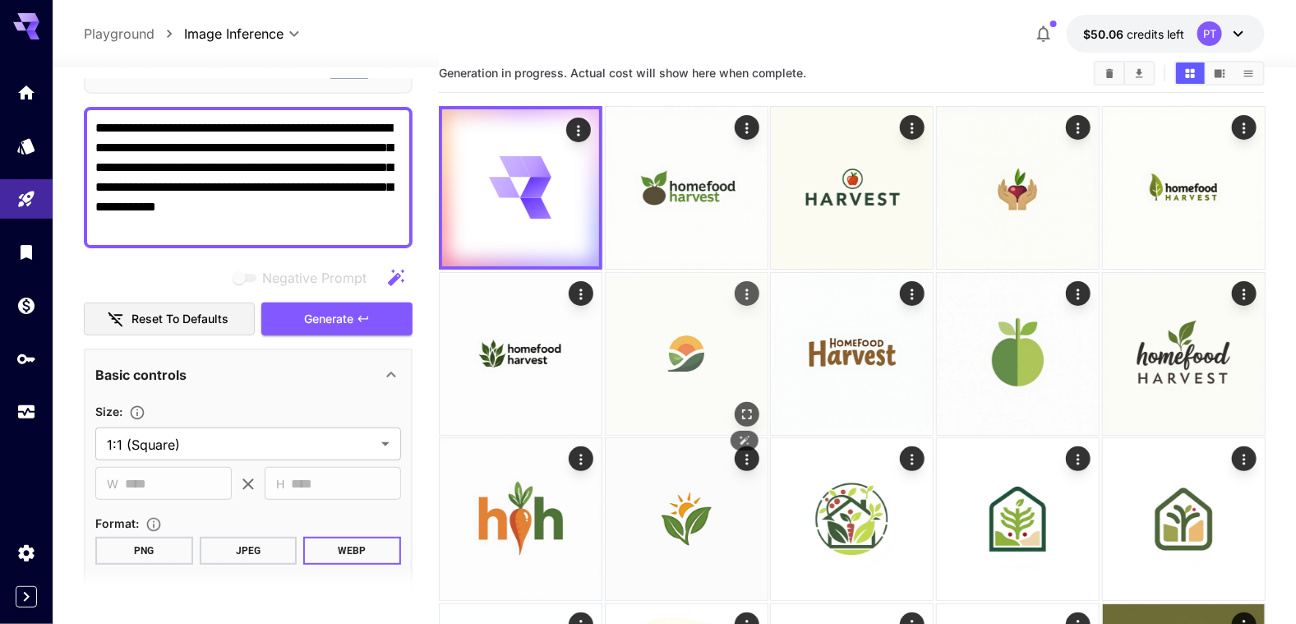
scroll to position [0, 0]
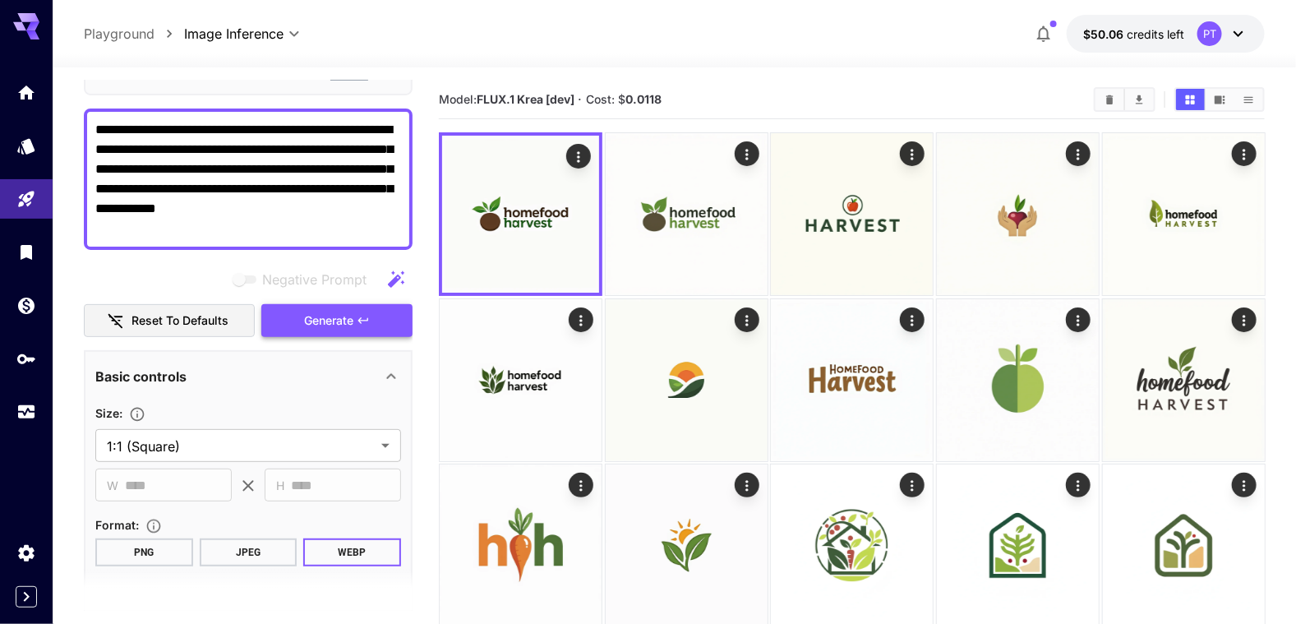
click at [326, 322] on span "Generate" at bounding box center [328, 321] width 49 height 21
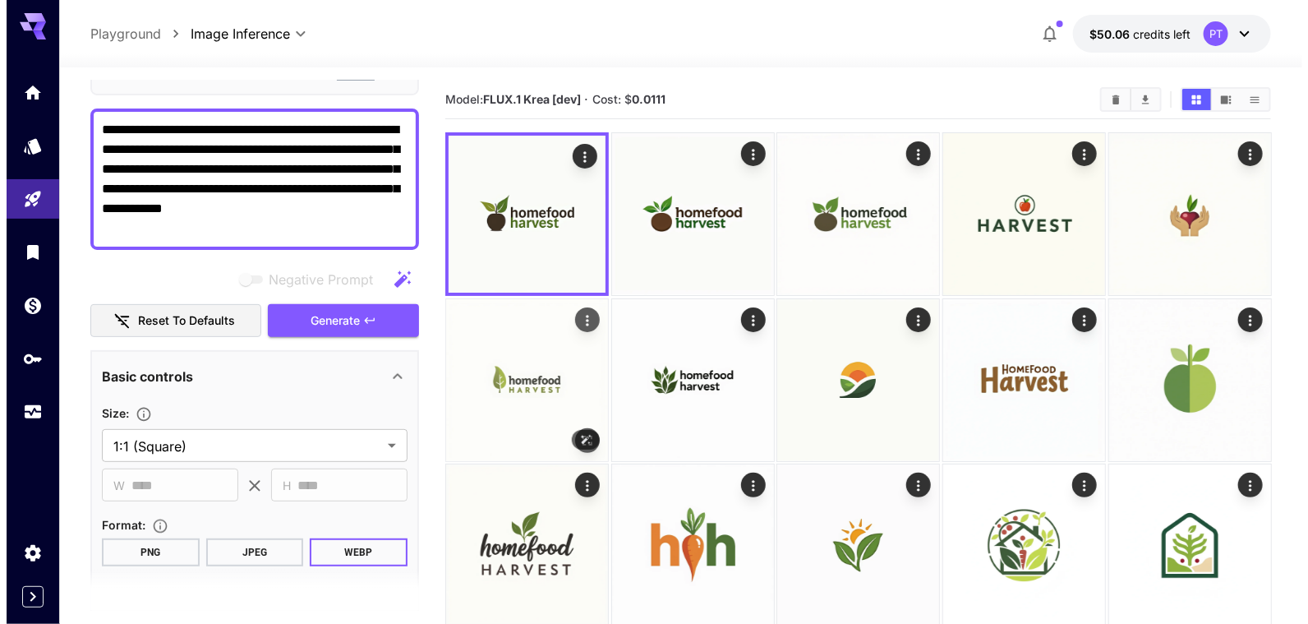
scroll to position [81, 0]
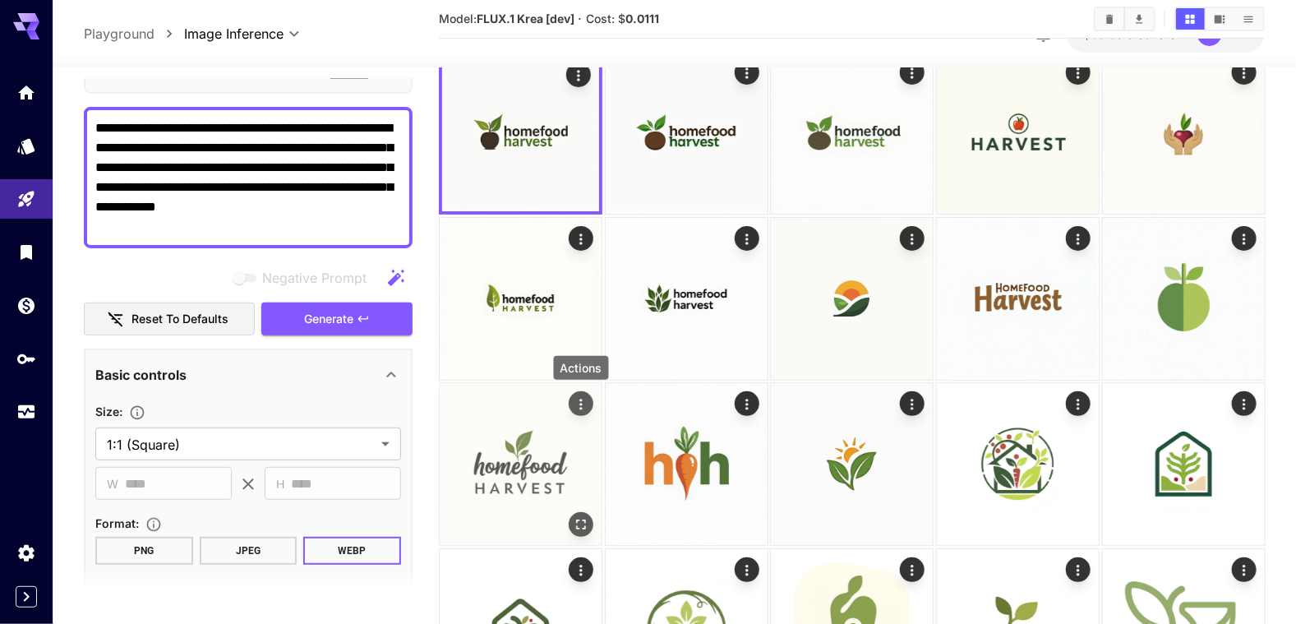
click at [582, 405] on icon "Actions" at bounding box center [580, 404] width 16 height 16
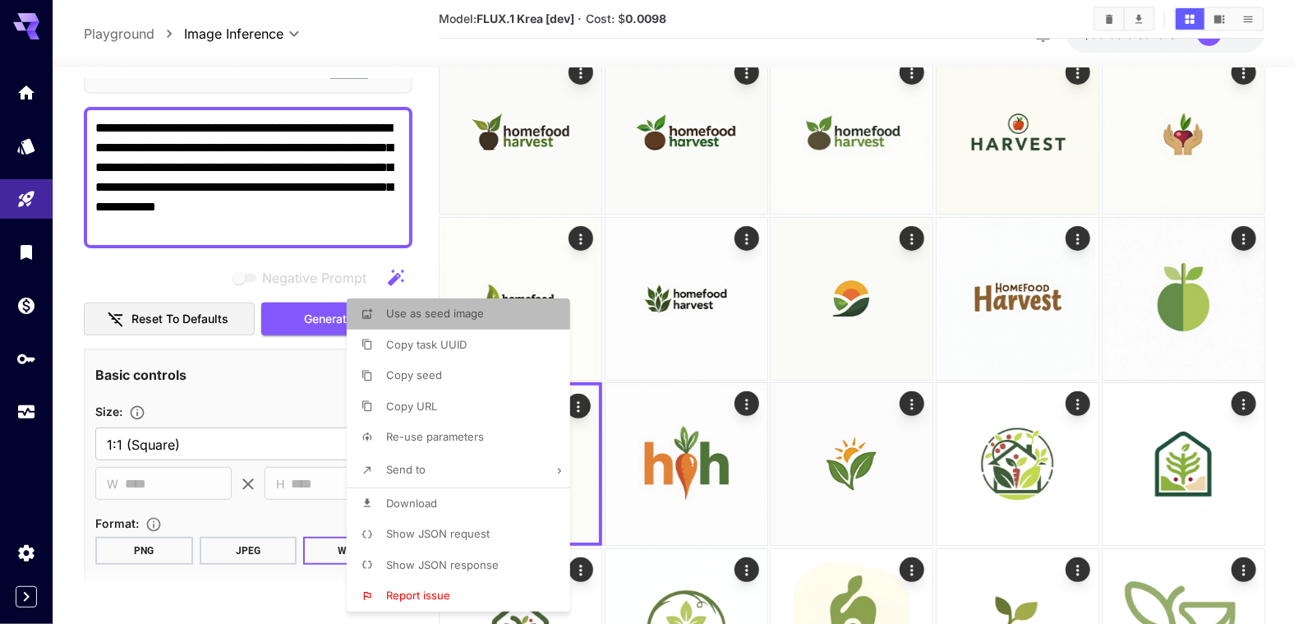
click at [444, 313] on span "Use as seed image" at bounding box center [435, 313] width 98 height 13
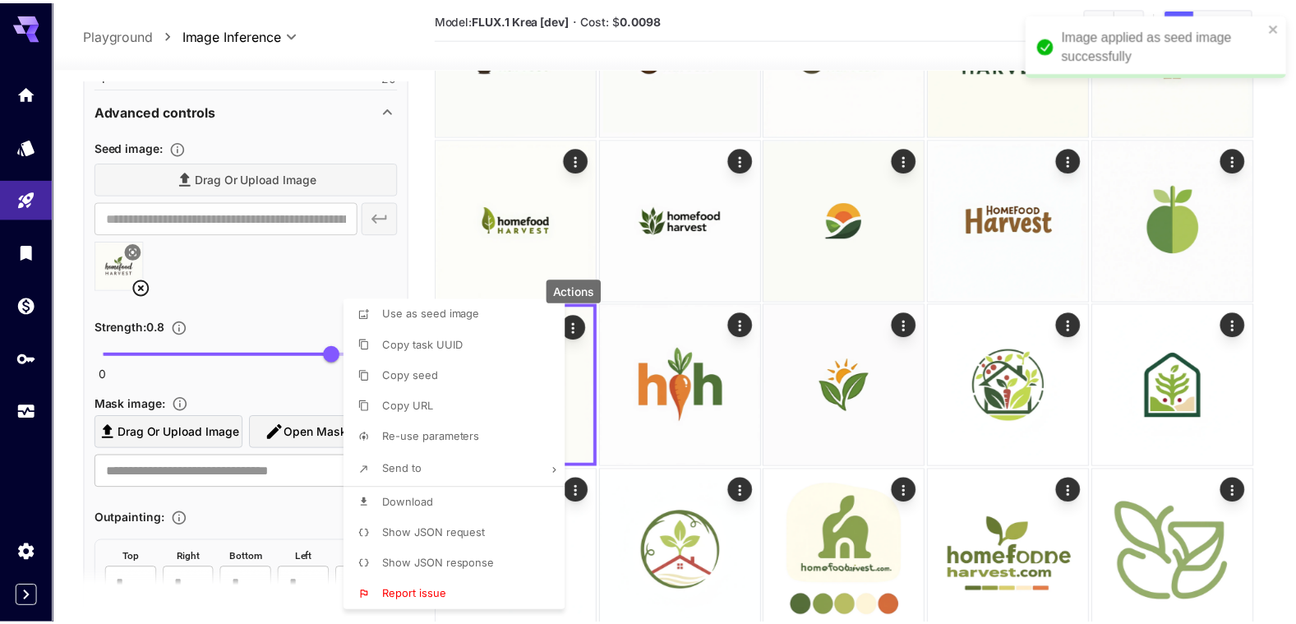
scroll to position [685, 0]
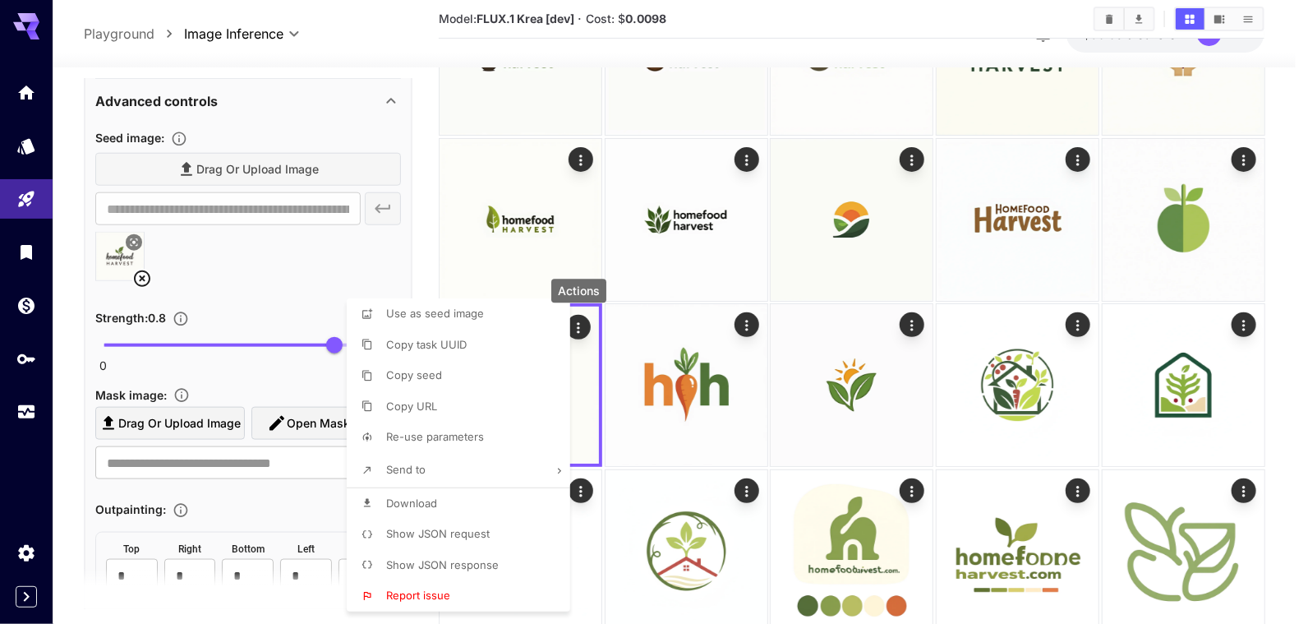
click at [422, 241] on div at bounding box center [654, 312] width 1308 height 624
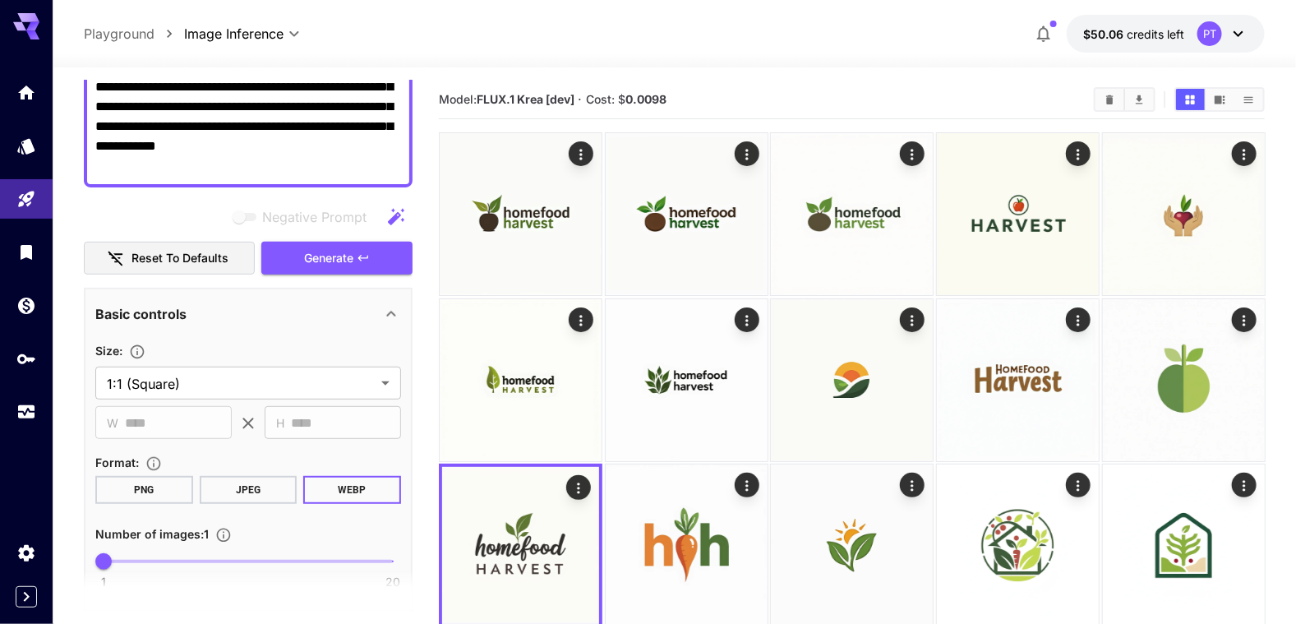
scroll to position [28, 0]
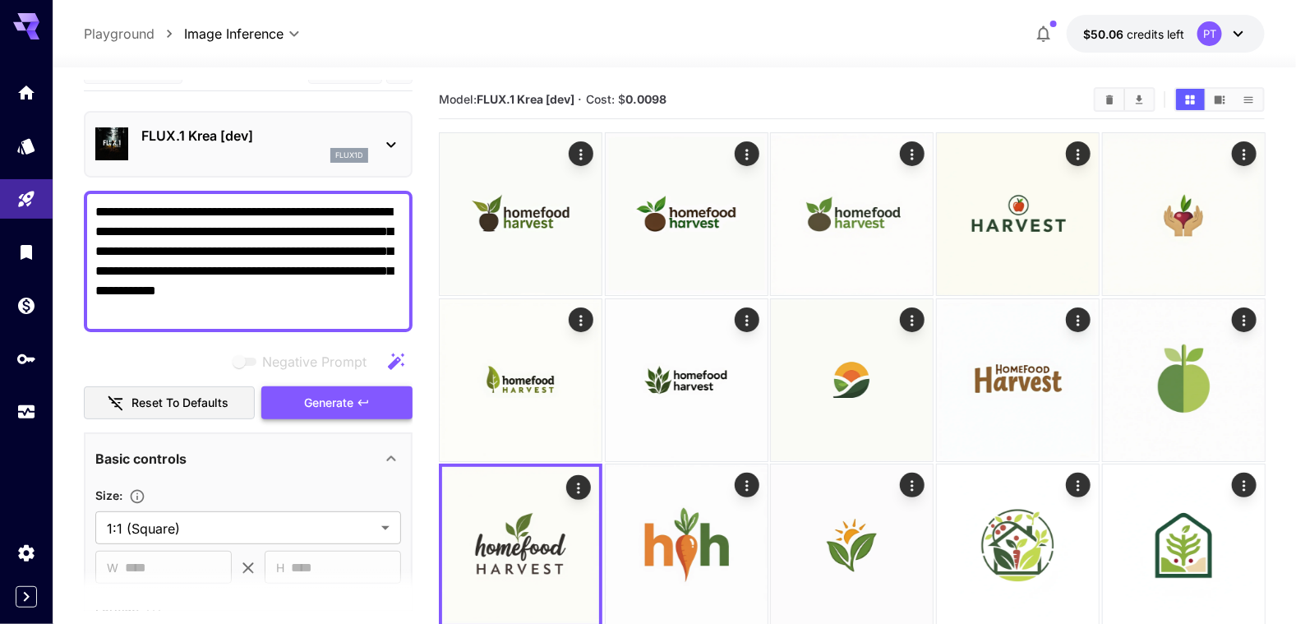
click at [317, 400] on span "Generate" at bounding box center [328, 403] width 49 height 21
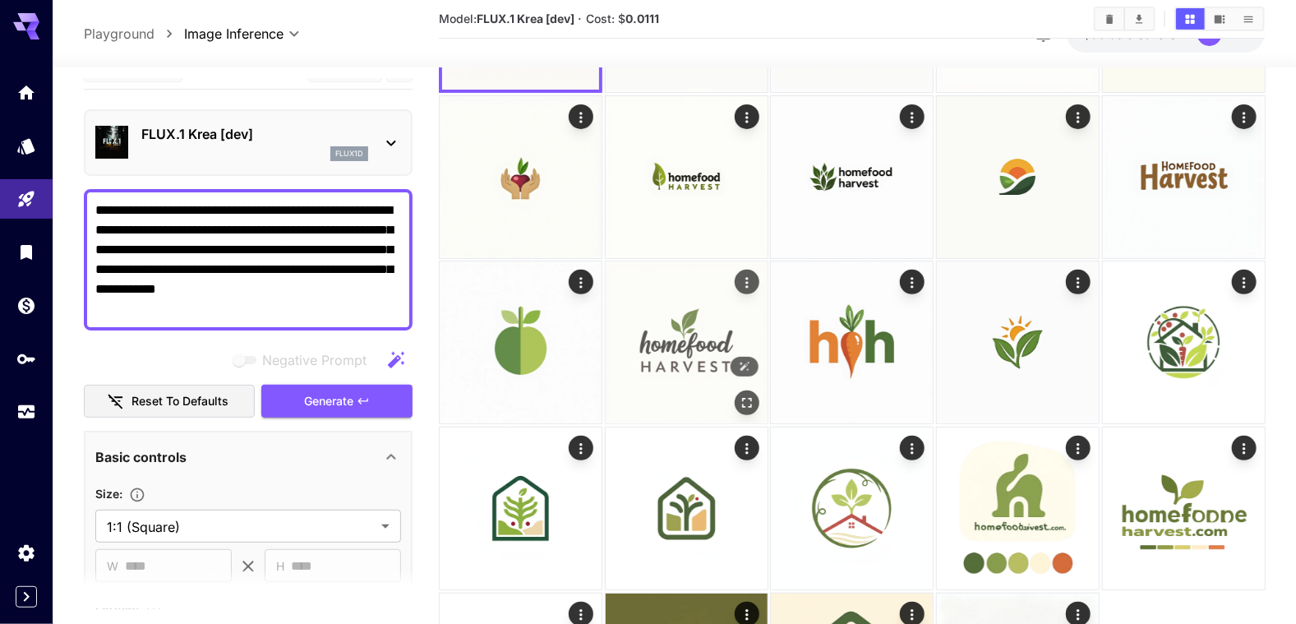
scroll to position [0, 0]
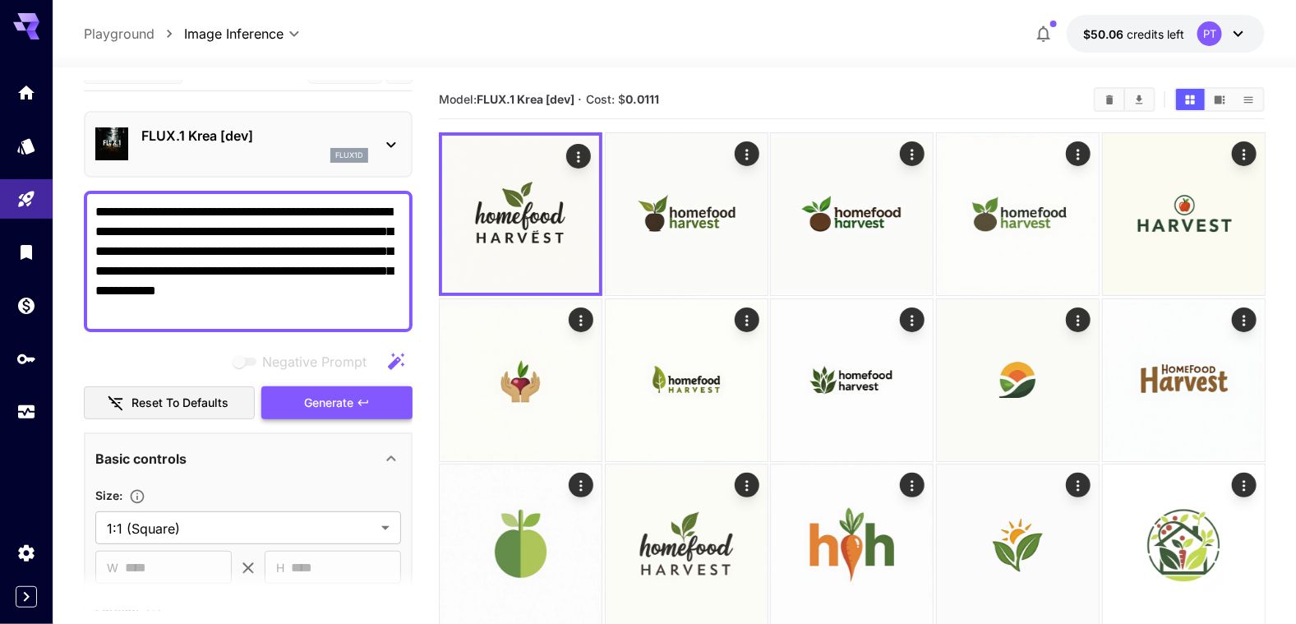
click at [329, 401] on span "Generate" at bounding box center [328, 403] width 49 height 21
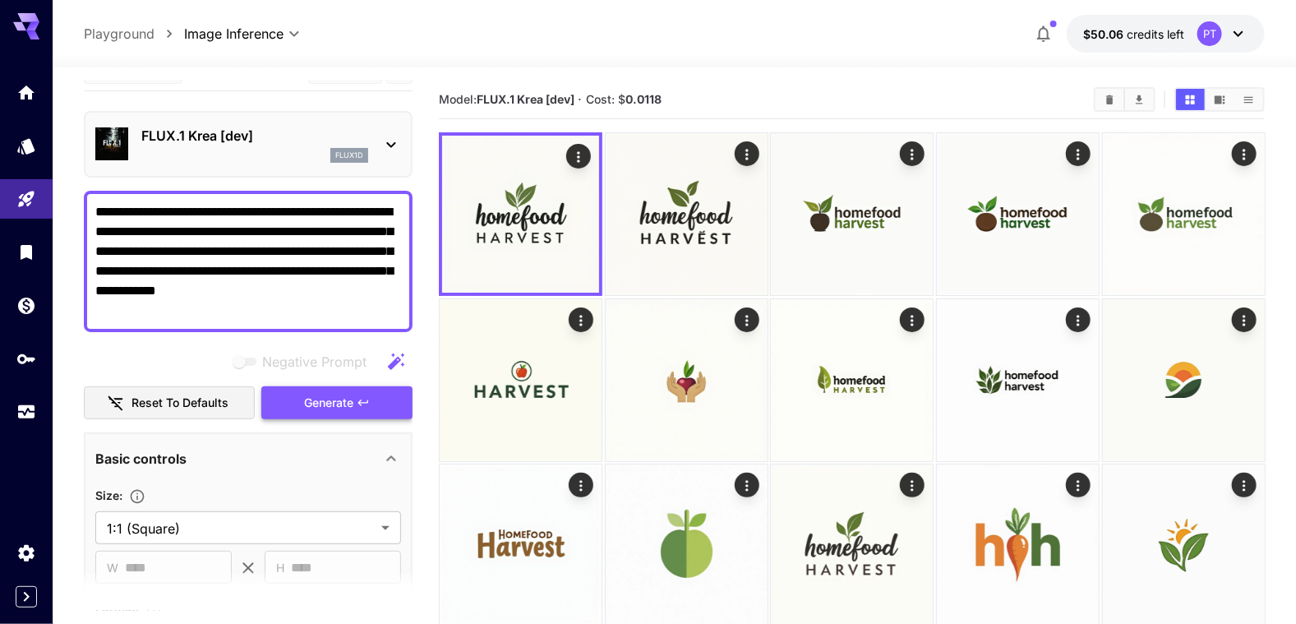
click at [341, 403] on span "Generate" at bounding box center [328, 403] width 49 height 21
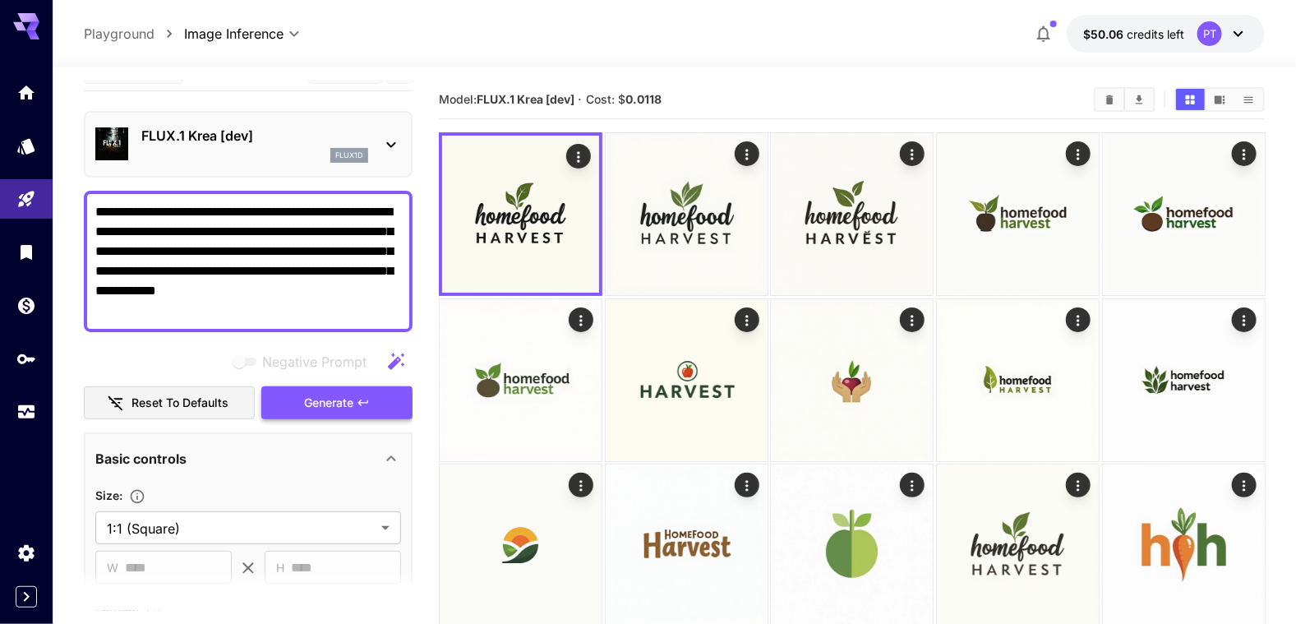
click at [341, 403] on span "Generate" at bounding box center [328, 403] width 49 height 21
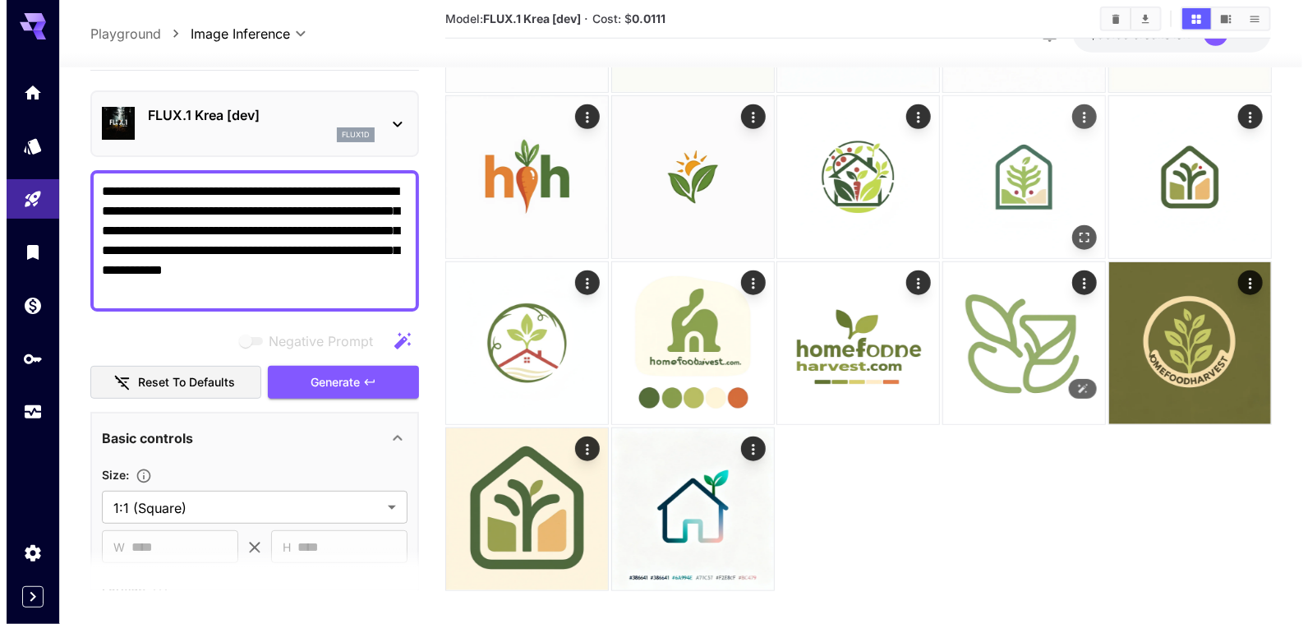
scroll to position [550, 0]
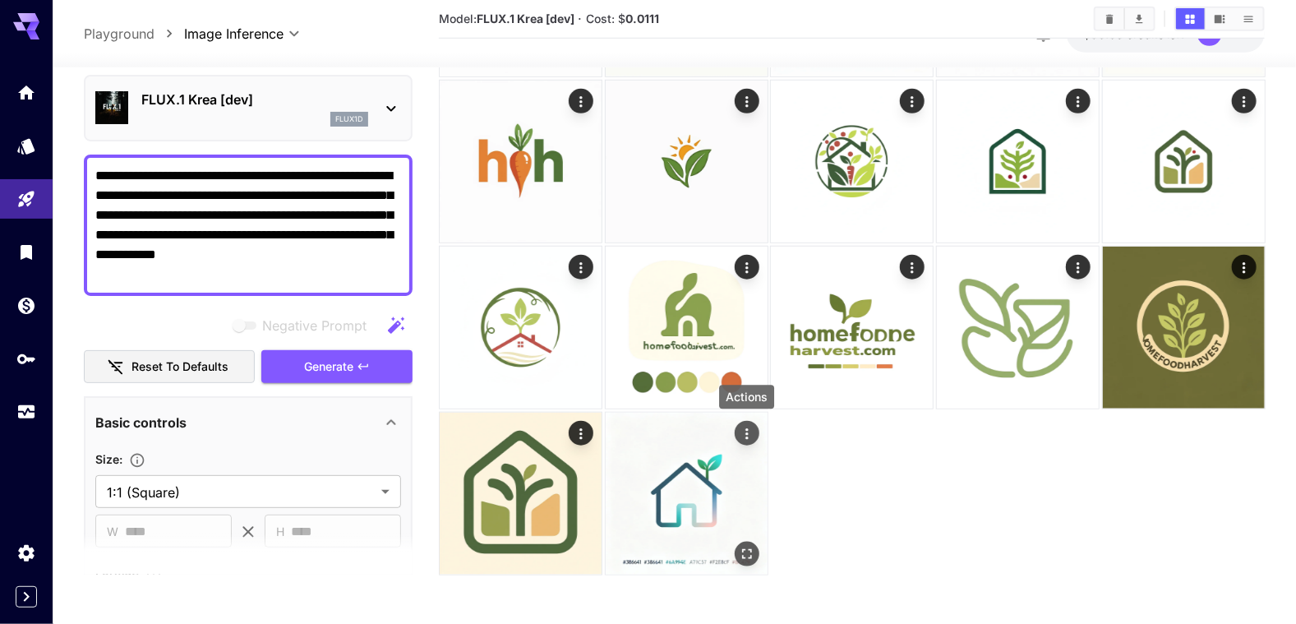
click at [750, 436] on icon "Actions" at bounding box center [746, 433] width 16 height 16
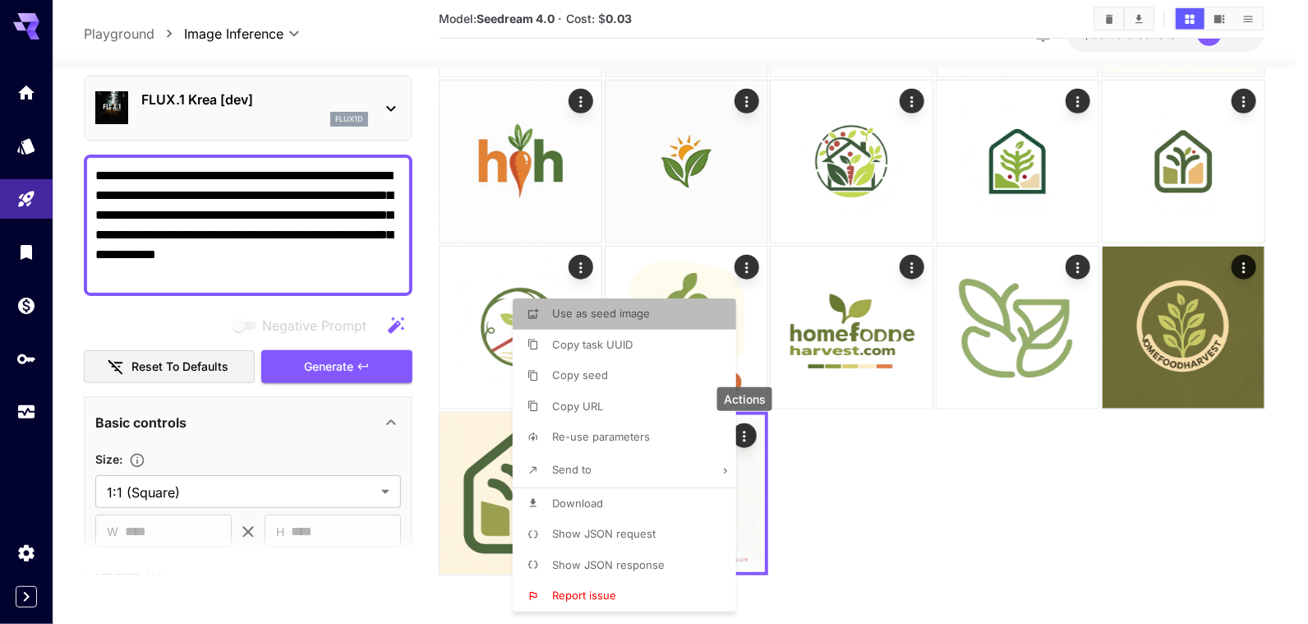
click at [644, 321] on p "Use as seed image" at bounding box center [601, 314] width 98 height 16
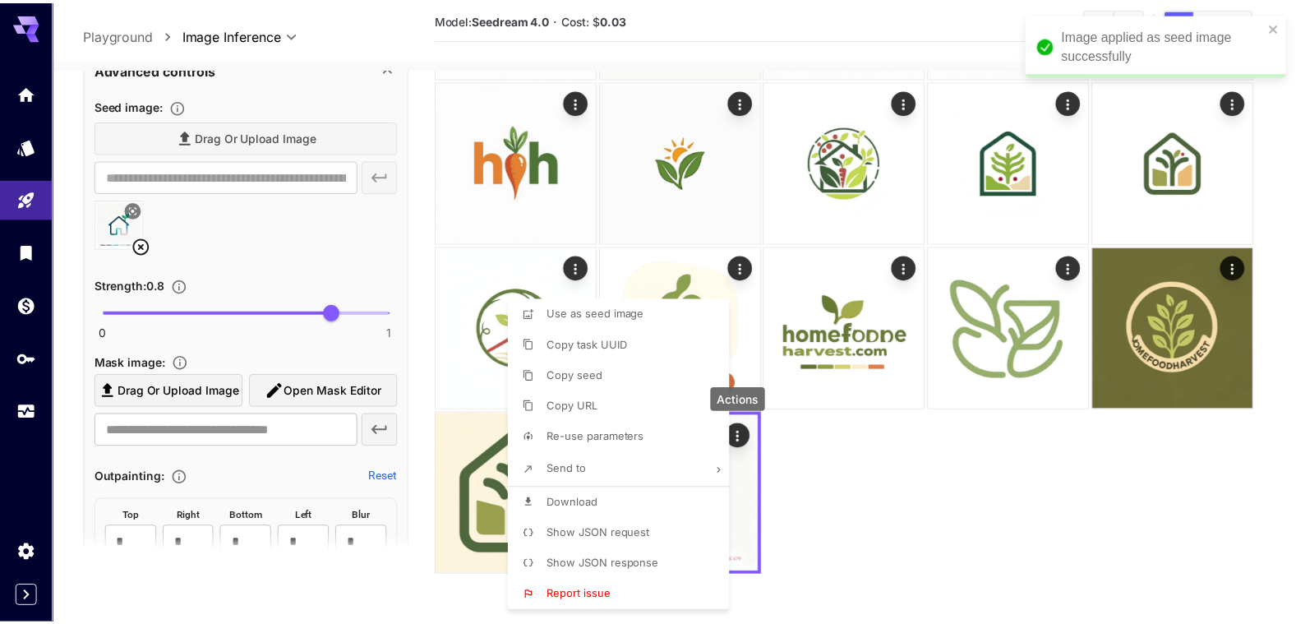
scroll to position [685, 0]
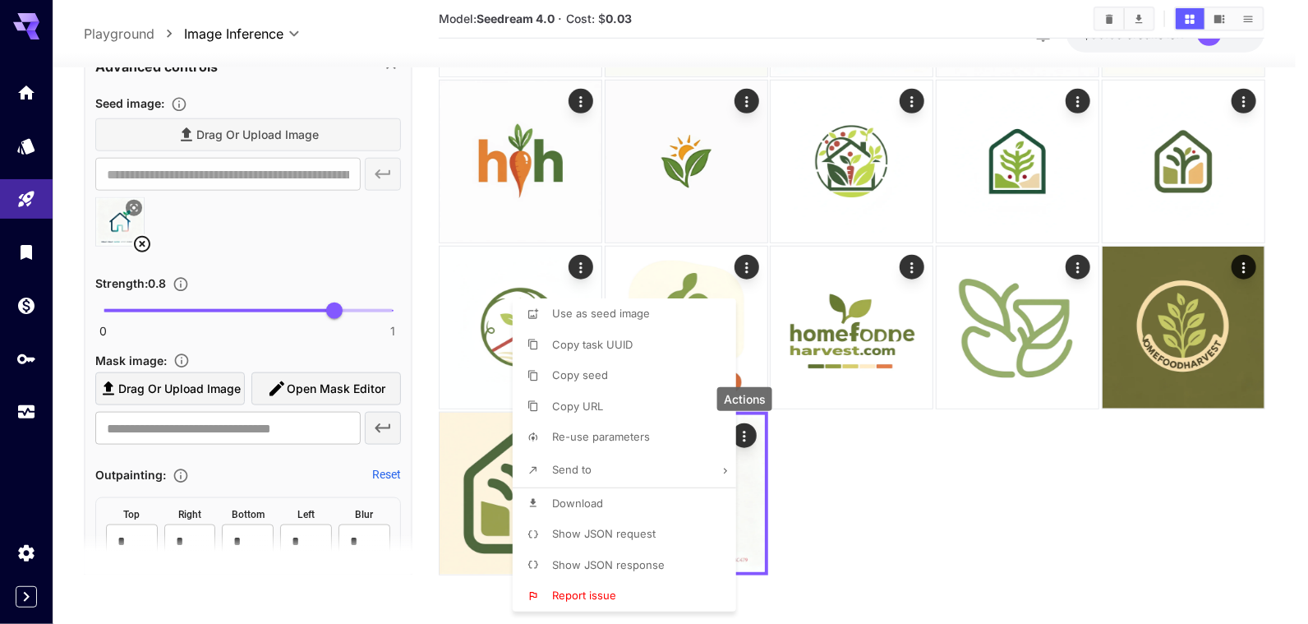
click at [425, 268] on div at bounding box center [654, 312] width 1308 height 624
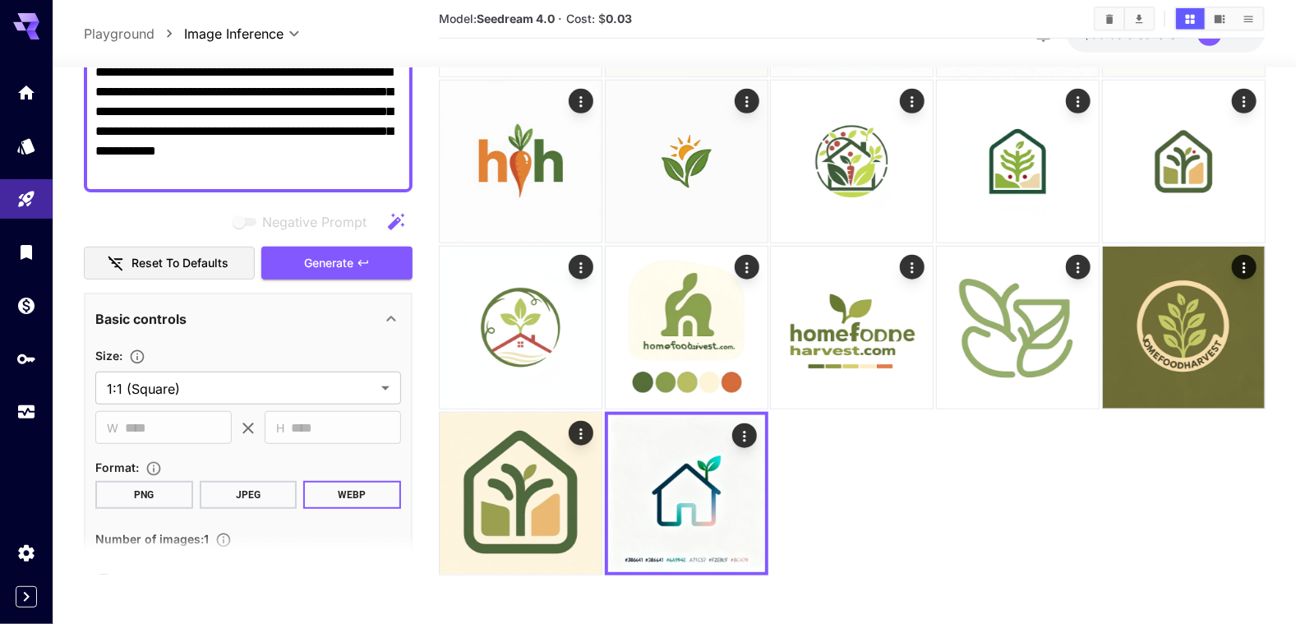
scroll to position [28, 0]
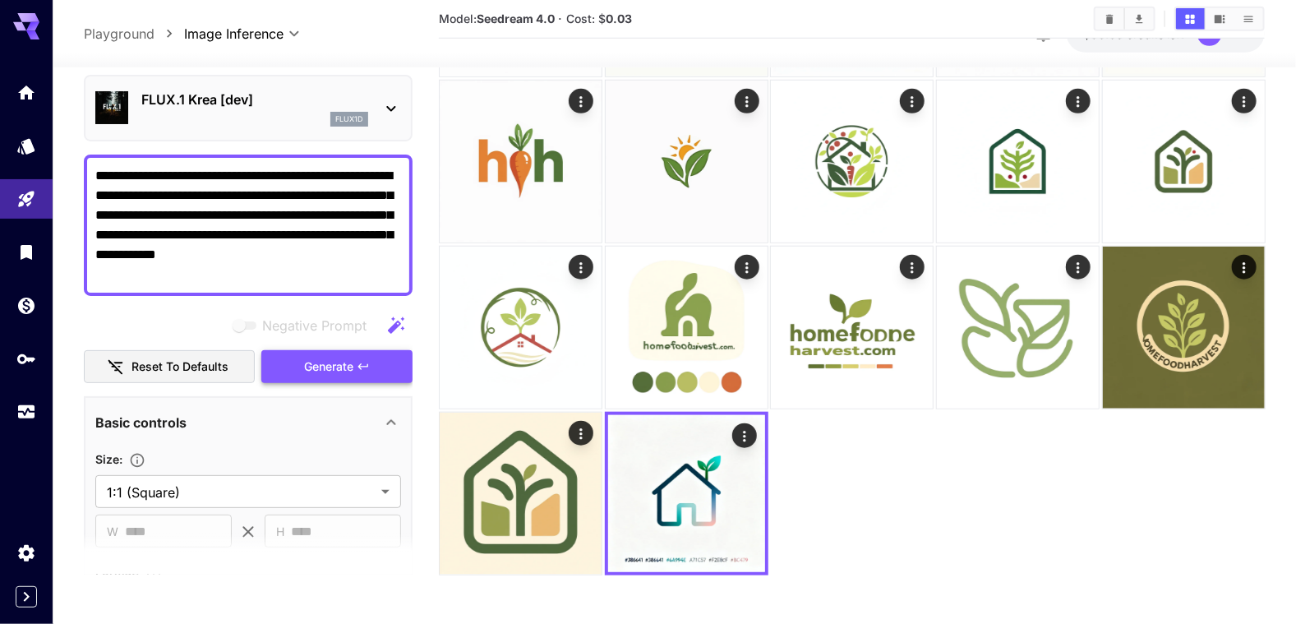
click at [334, 365] on span "Generate" at bounding box center [328, 367] width 49 height 21
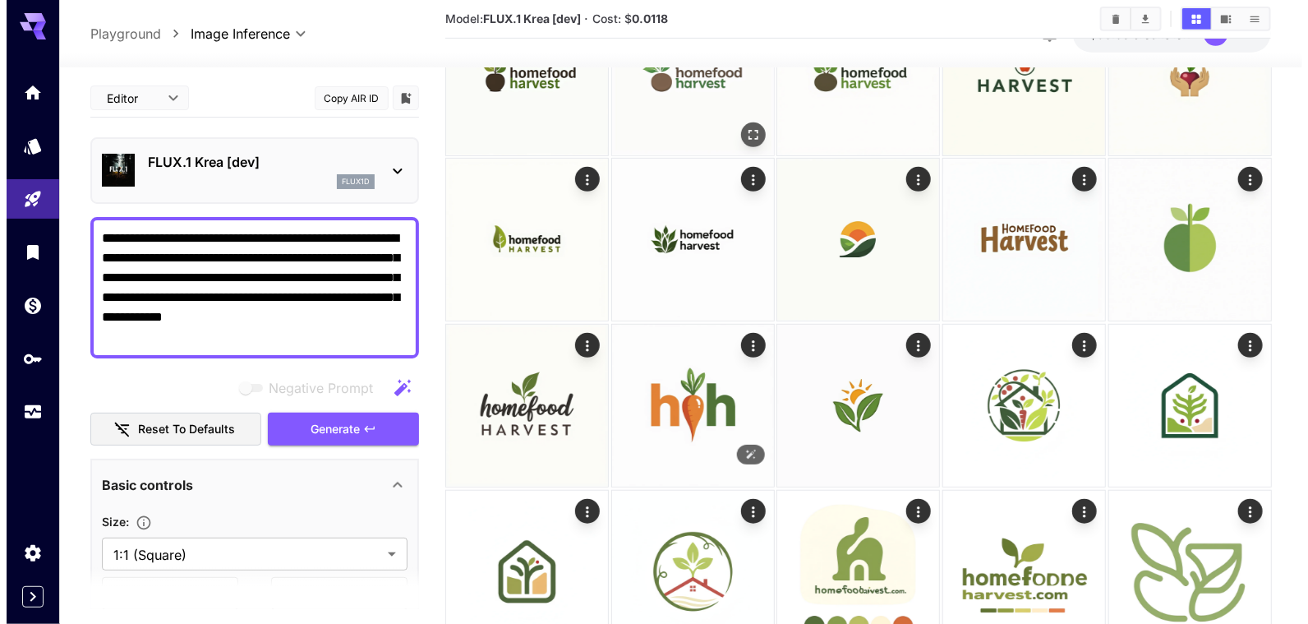
scroll to position [328, 0]
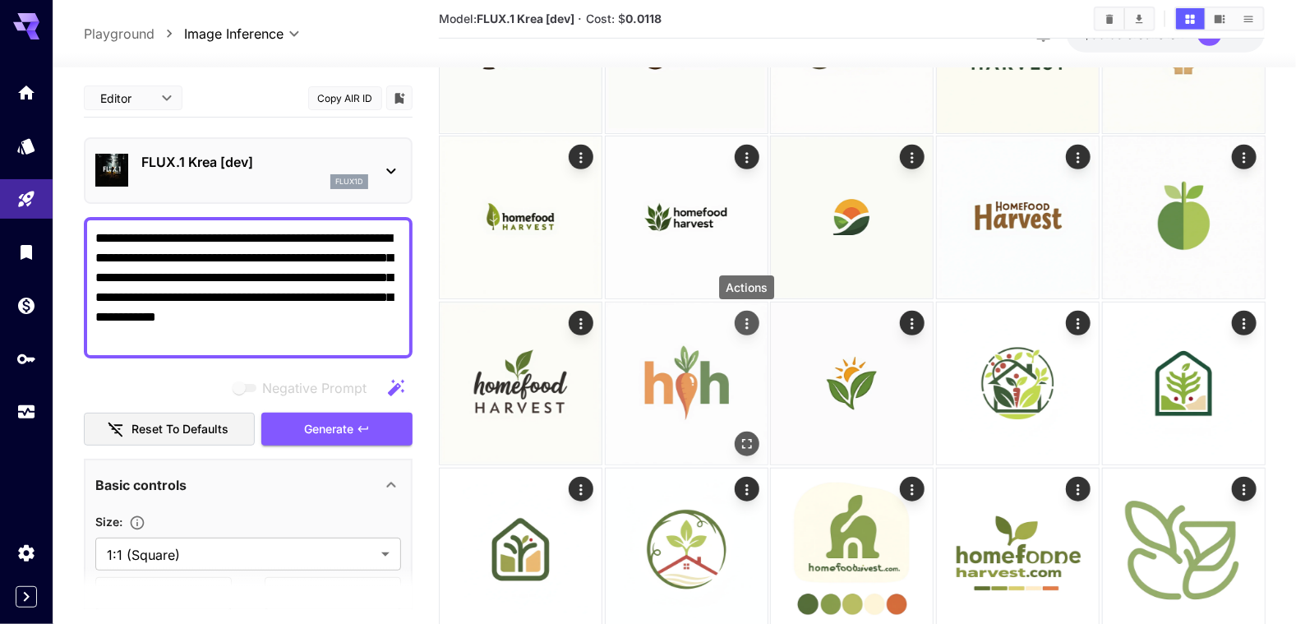
click at [741, 321] on icon "Actions" at bounding box center [746, 324] width 16 height 16
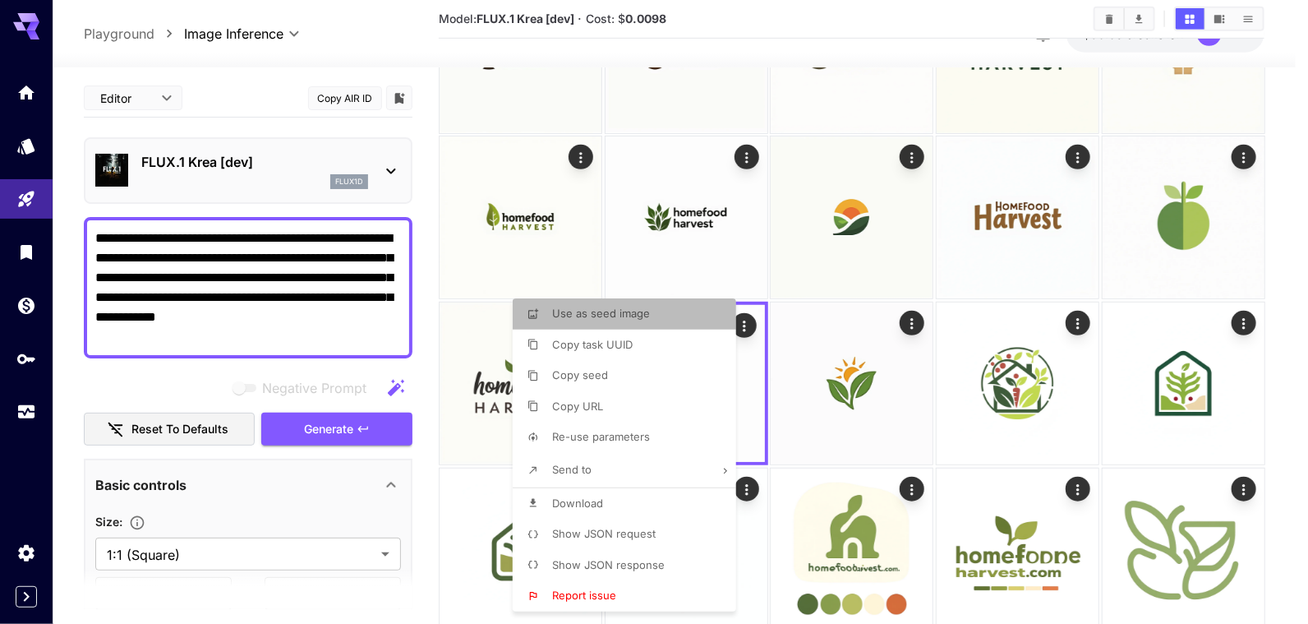
click at [626, 316] on span "Use as seed image" at bounding box center [601, 313] width 98 height 13
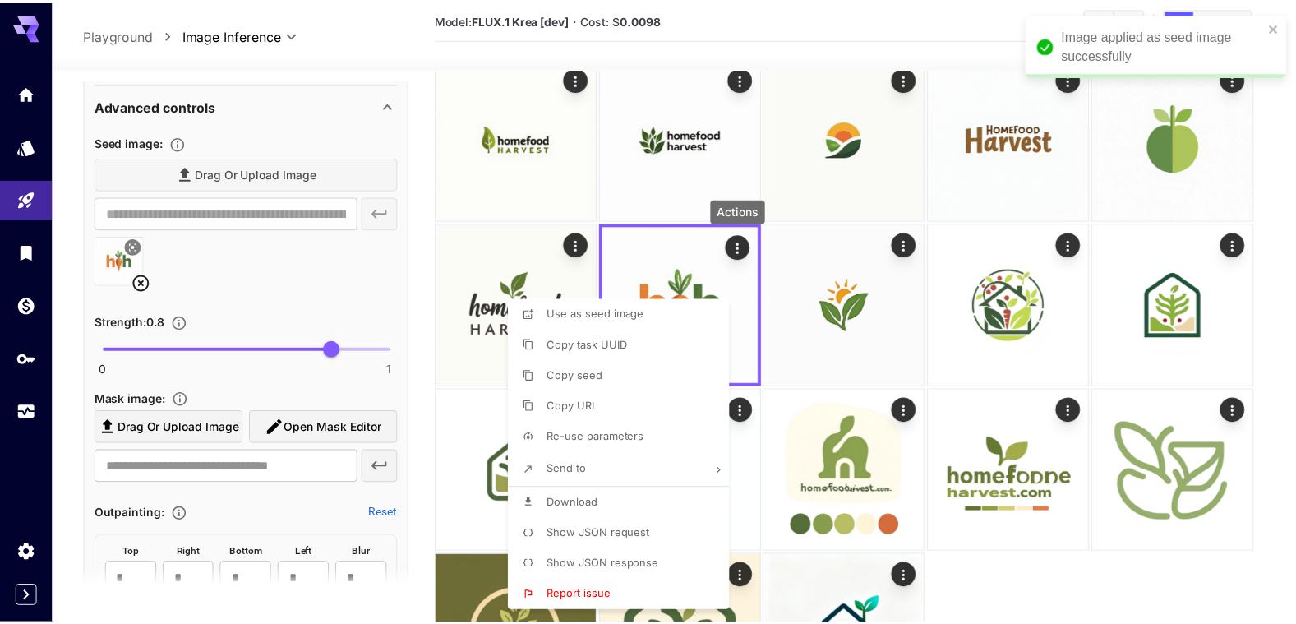
scroll to position [685, 0]
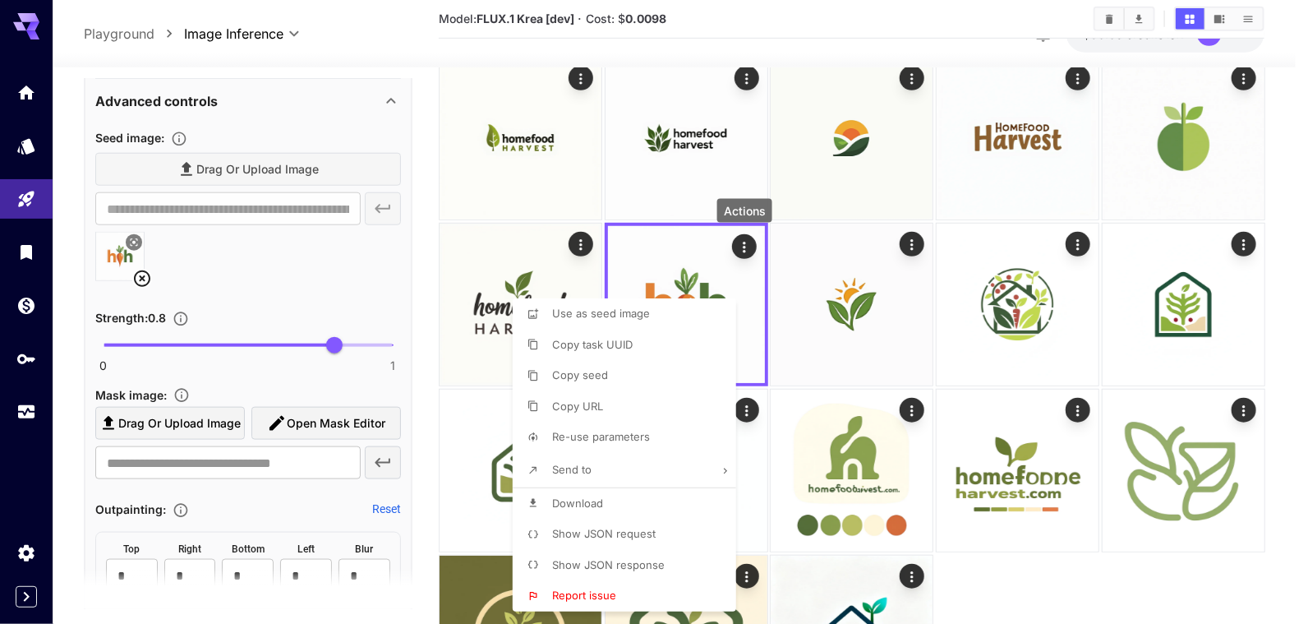
click at [454, 268] on div at bounding box center [654, 312] width 1308 height 624
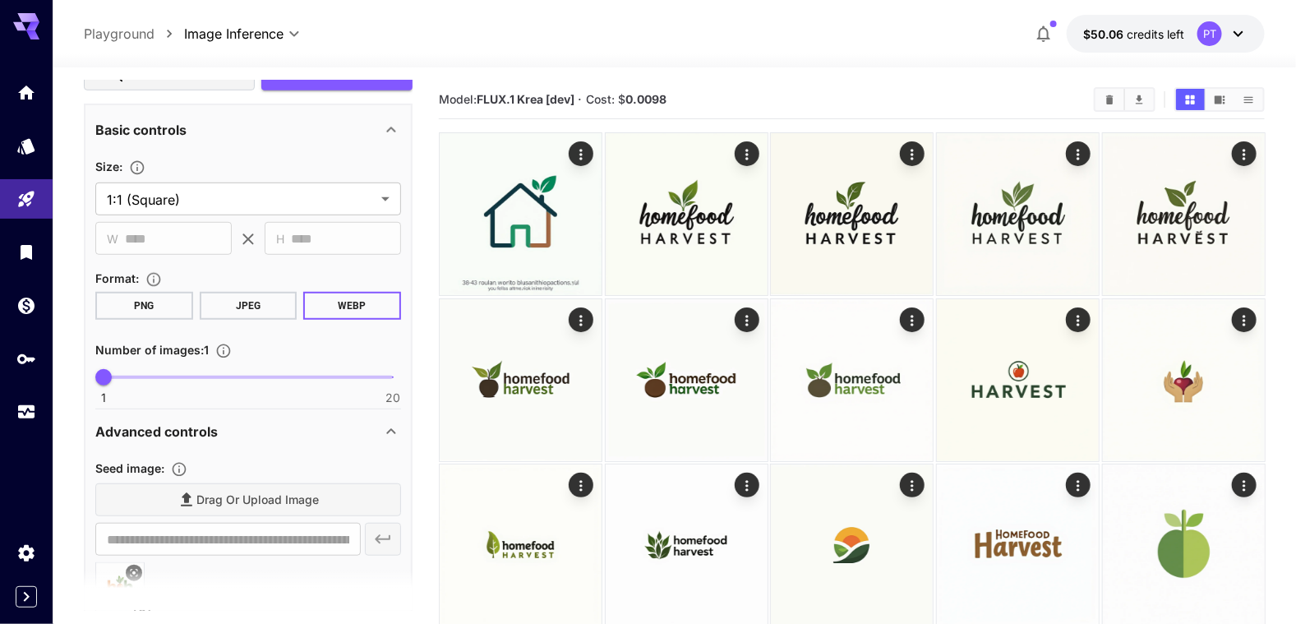
scroll to position [28, 0]
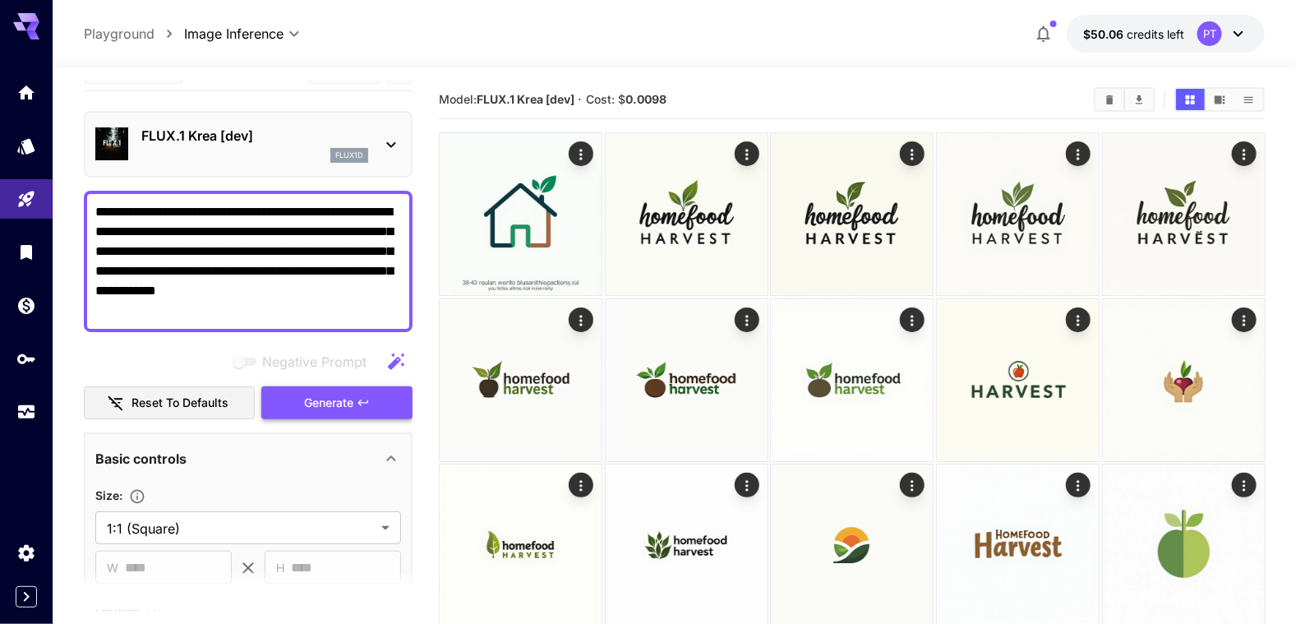
click at [334, 398] on span "Generate" at bounding box center [328, 403] width 49 height 21
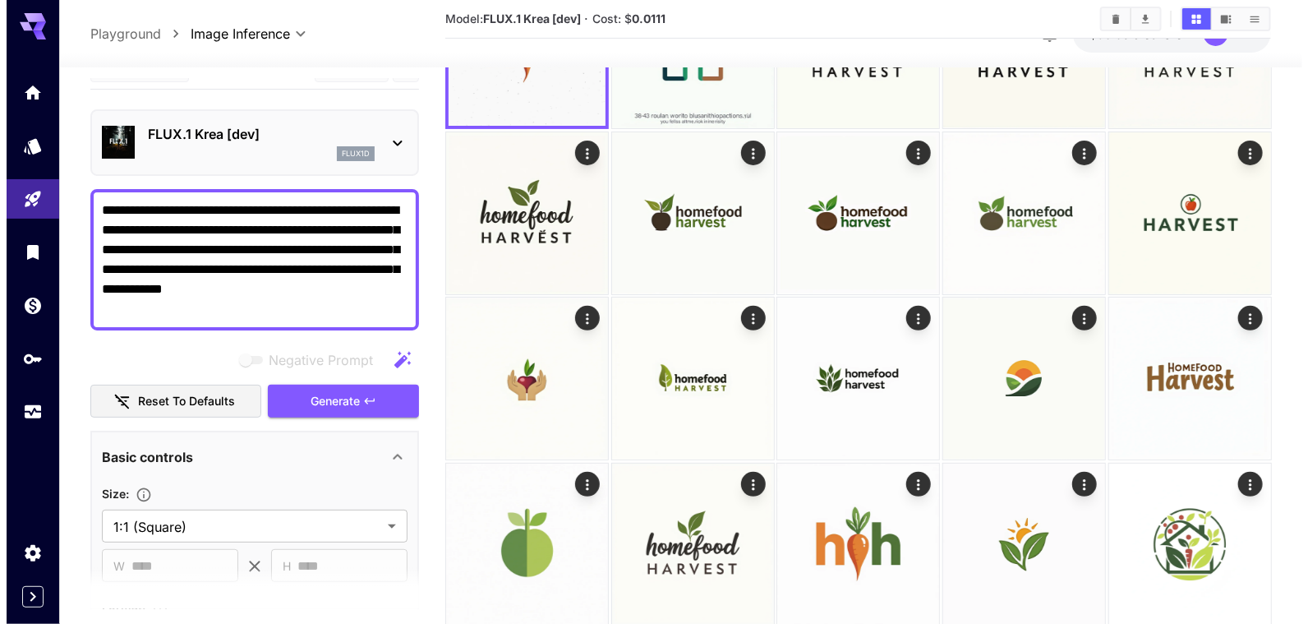
scroll to position [247, 0]
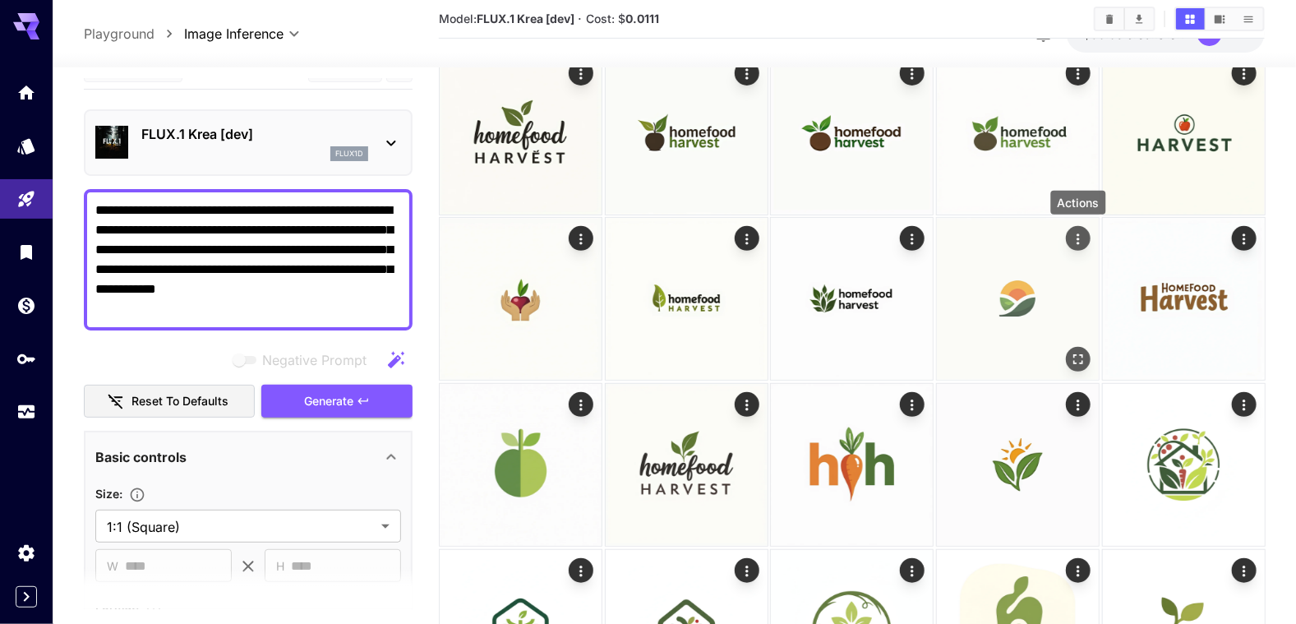
click at [1080, 238] on icon "Actions" at bounding box center [1077, 239] width 16 height 16
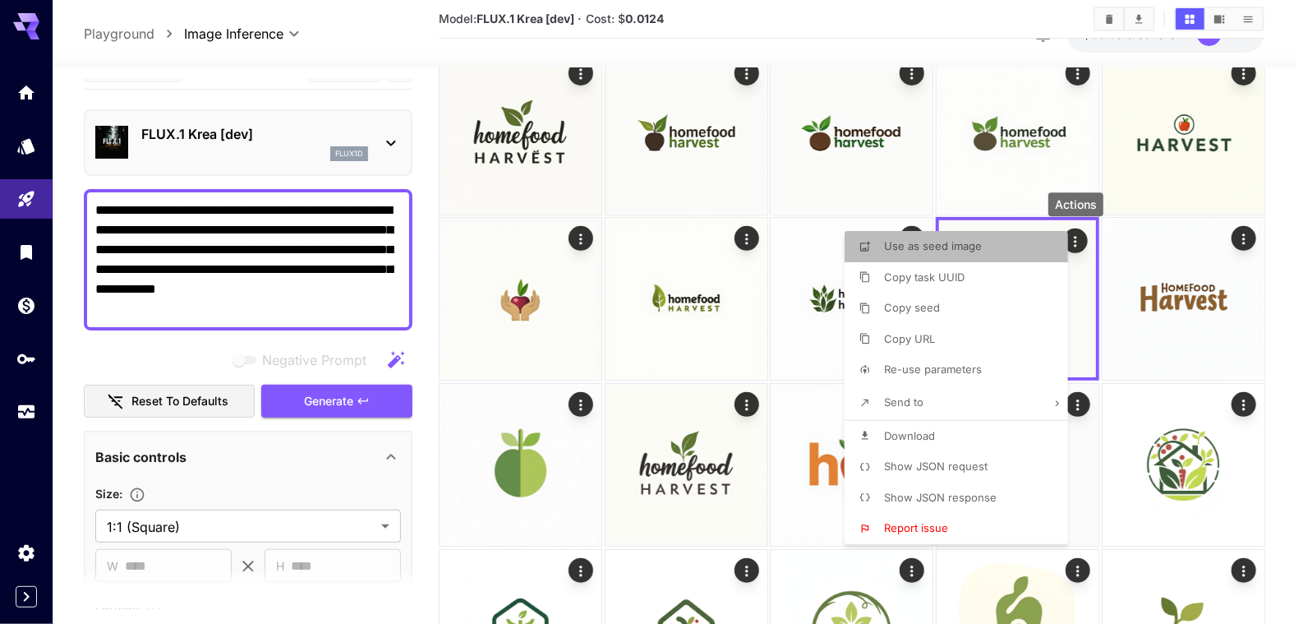
click at [931, 245] on span "Use as seed image" at bounding box center [933, 245] width 98 height 13
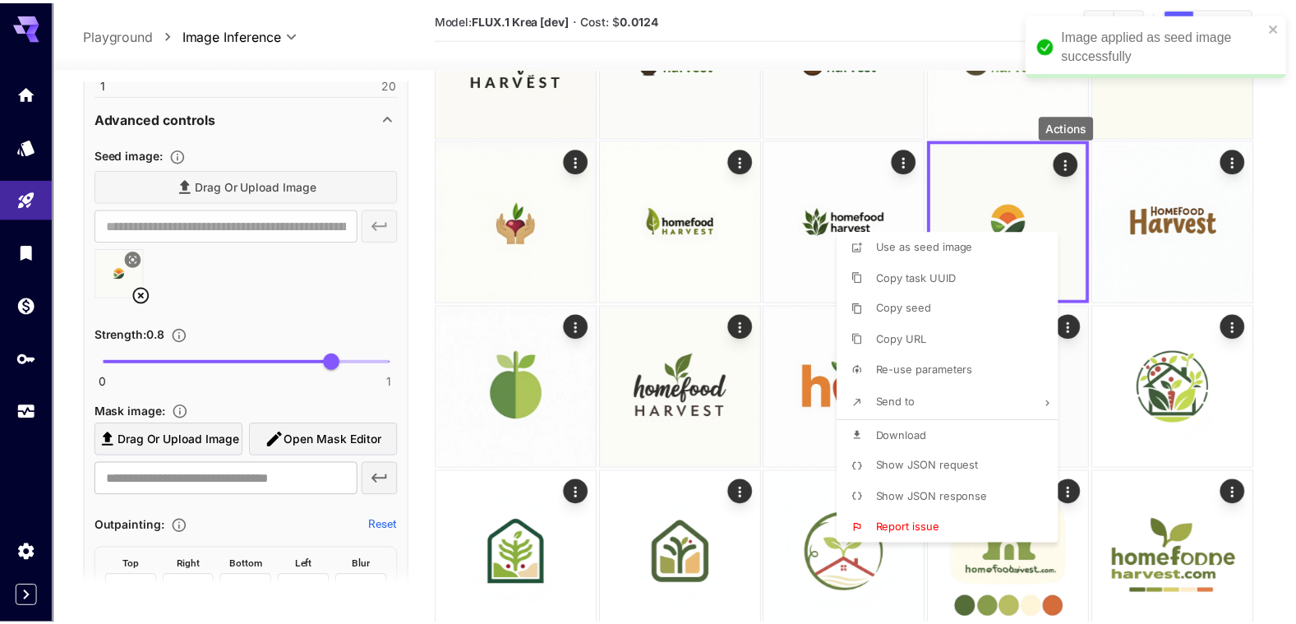
scroll to position [685, 0]
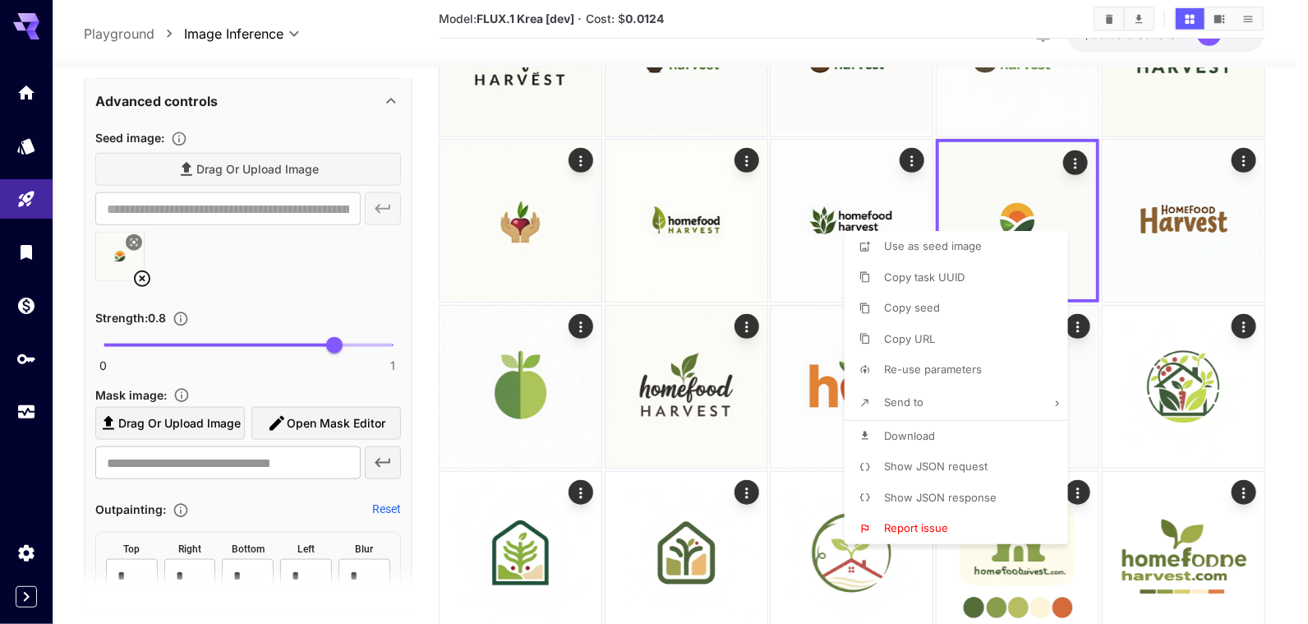
click at [422, 151] on div at bounding box center [654, 312] width 1308 height 624
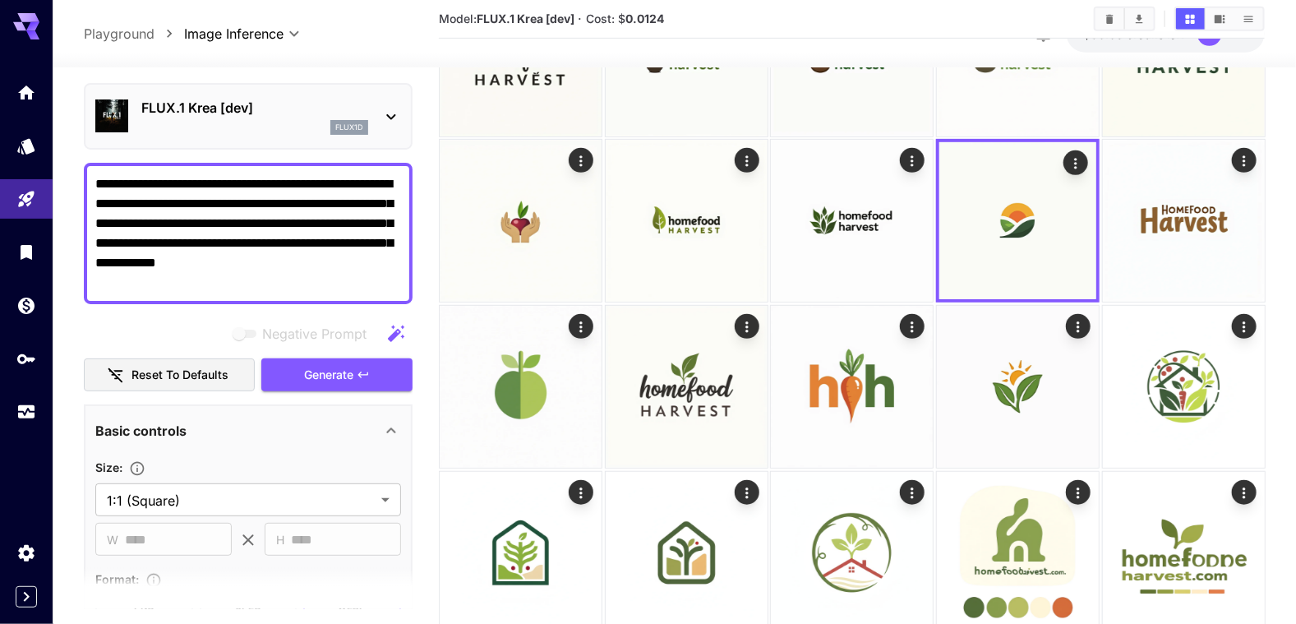
scroll to position [0, 0]
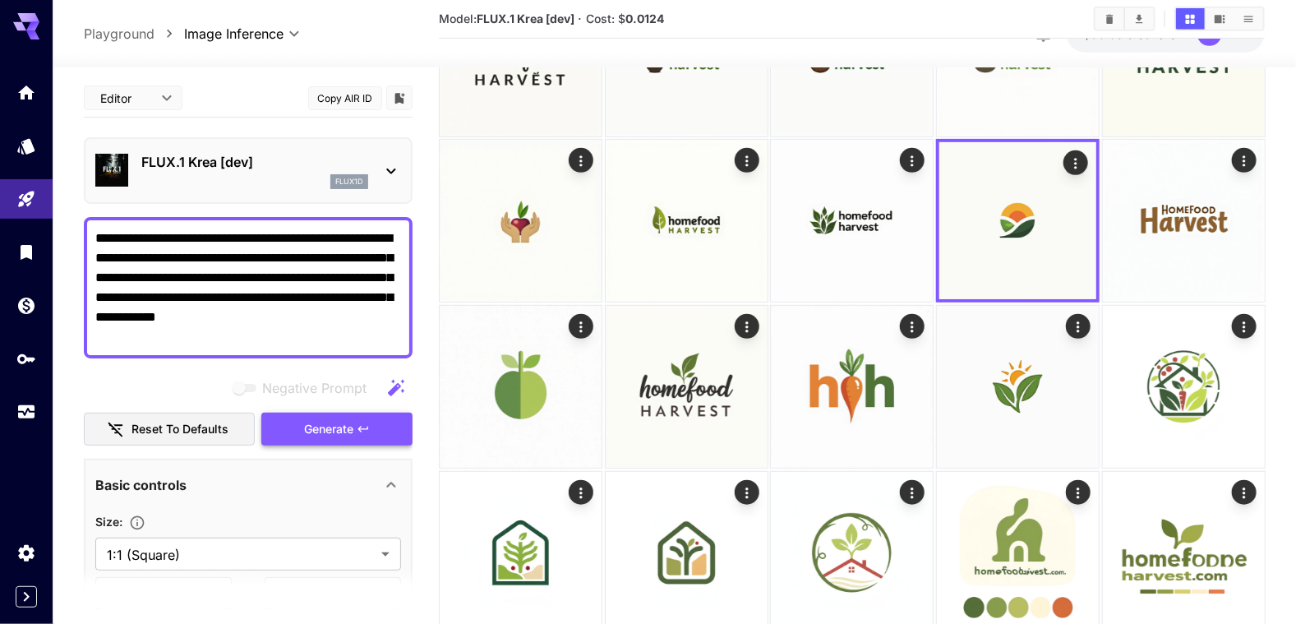
click at [310, 424] on span "Generate" at bounding box center [328, 429] width 49 height 21
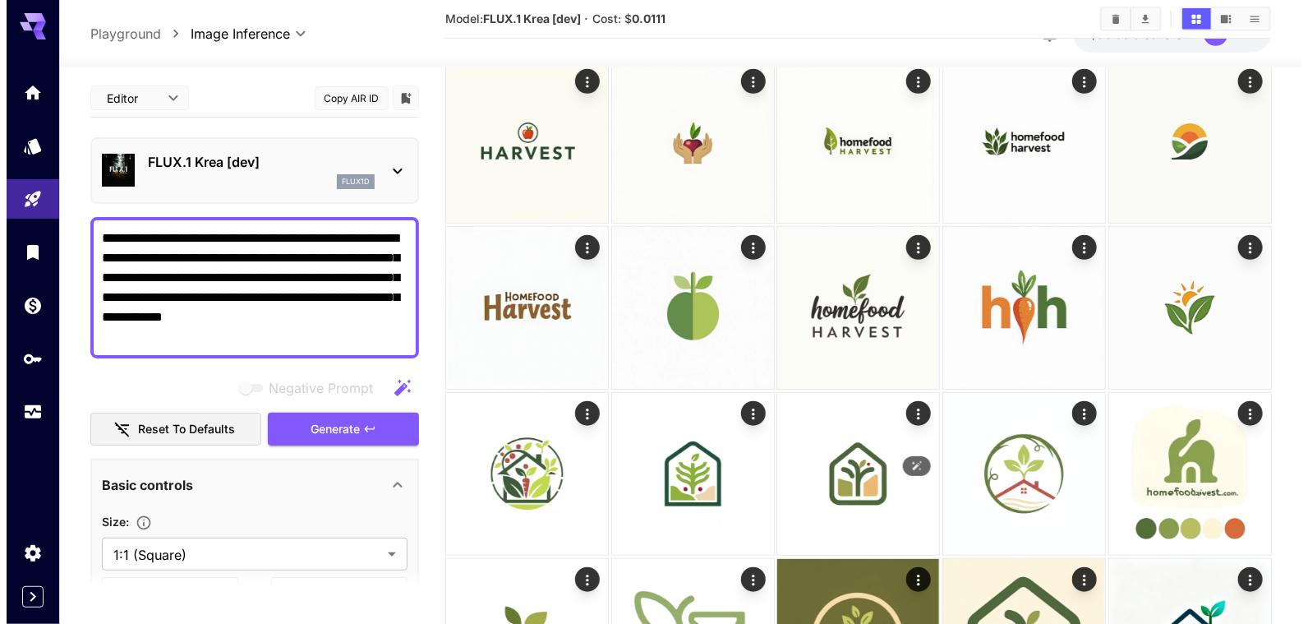
scroll to position [410, 0]
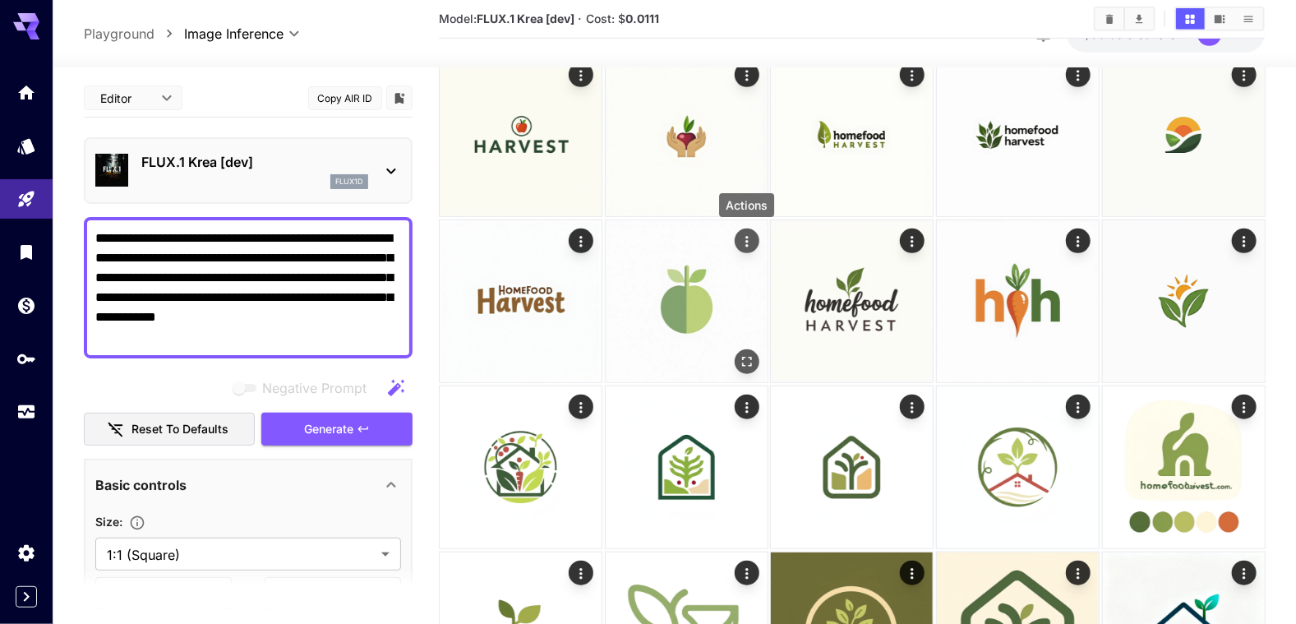
click at [750, 240] on icon "Actions" at bounding box center [746, 241] width 16 height 16
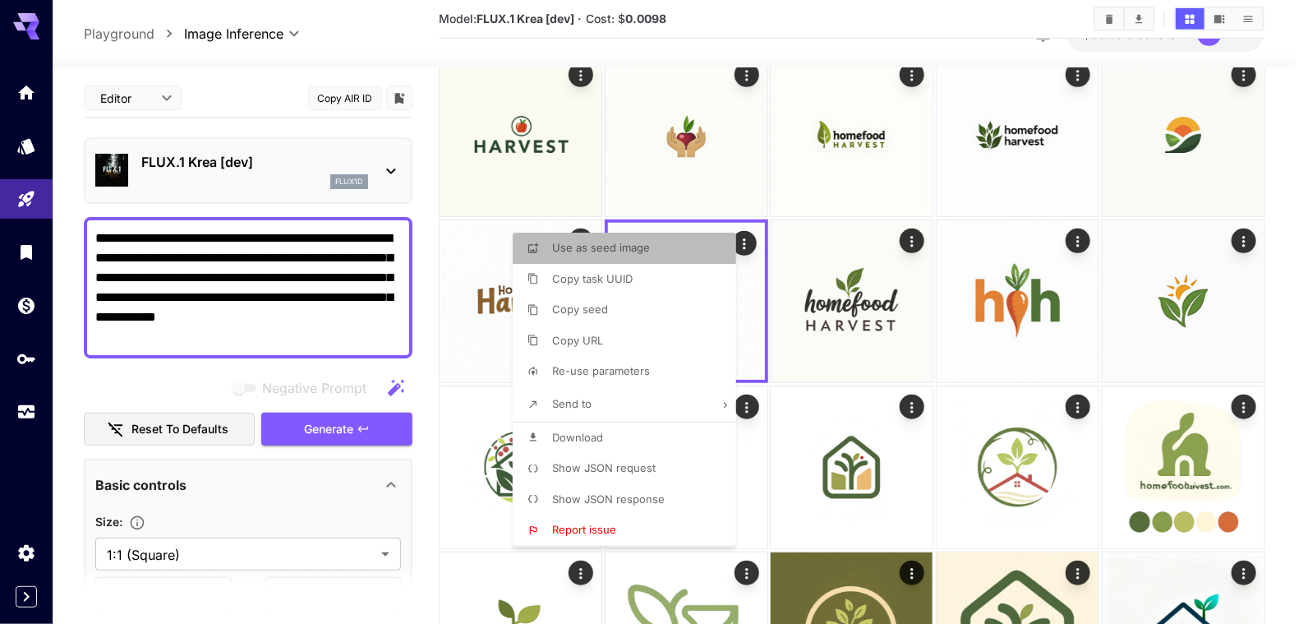
click at [626, 243] on span "Use as seed image" at bounding box center [601, 247] width 98 height 13
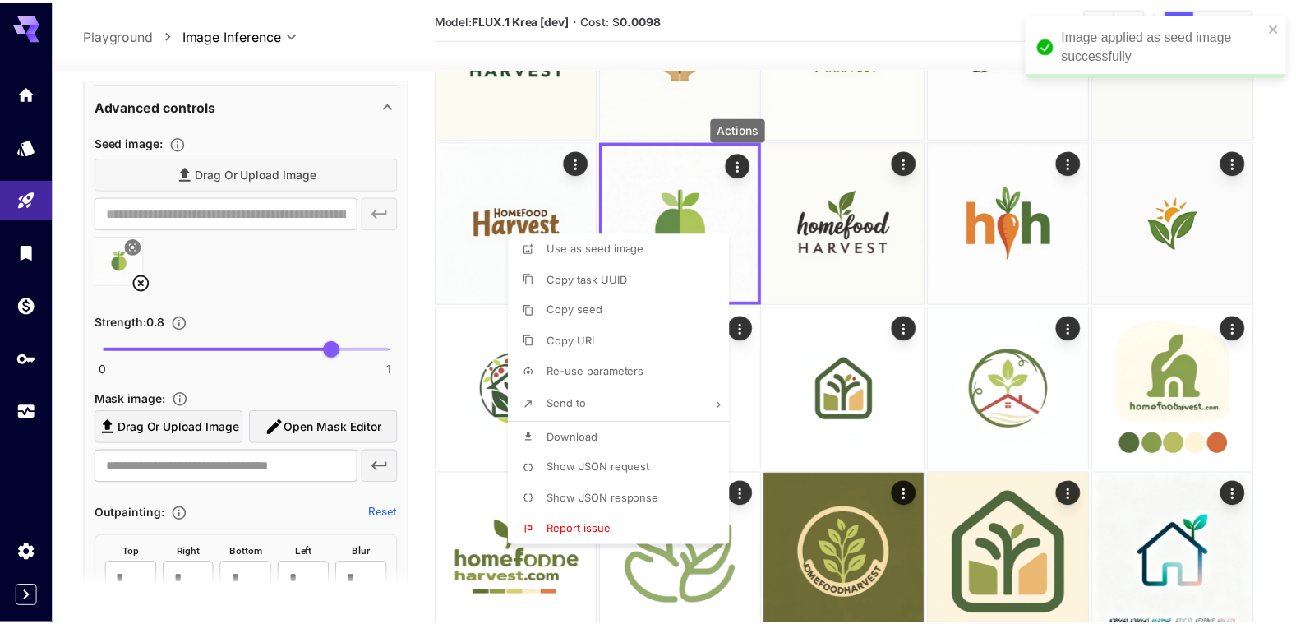
scroll to position [685, 0]
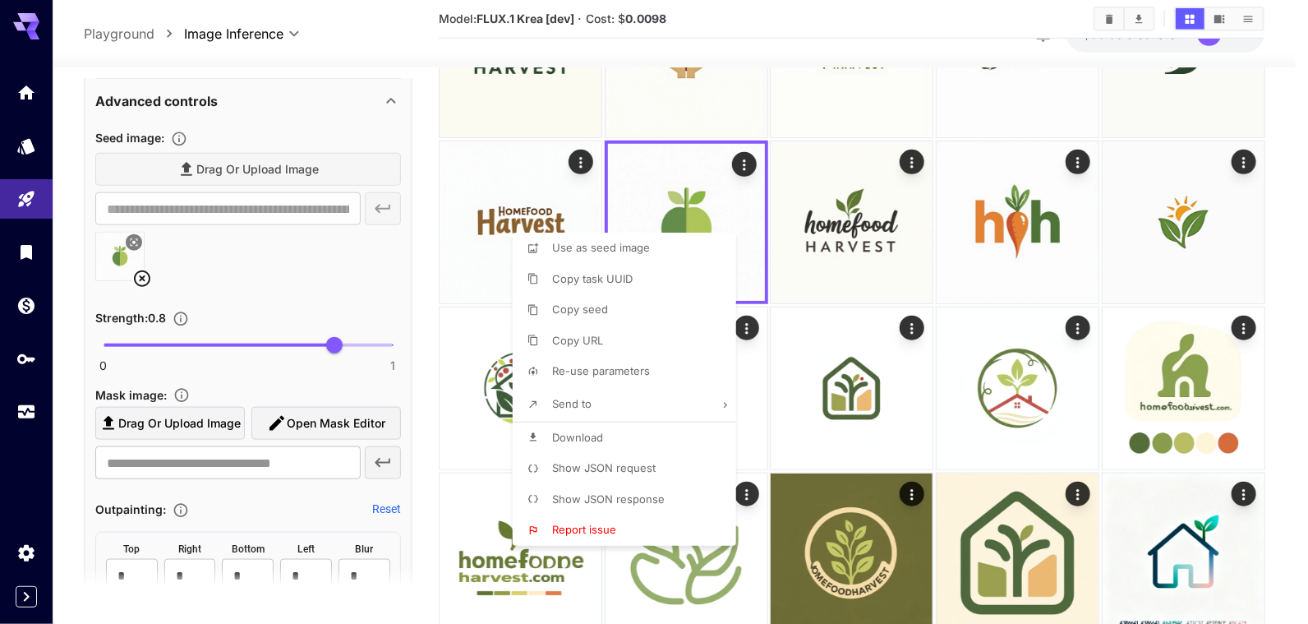
click at [420, 219] on div at bounding box center [654, 312] width 1308 height 624
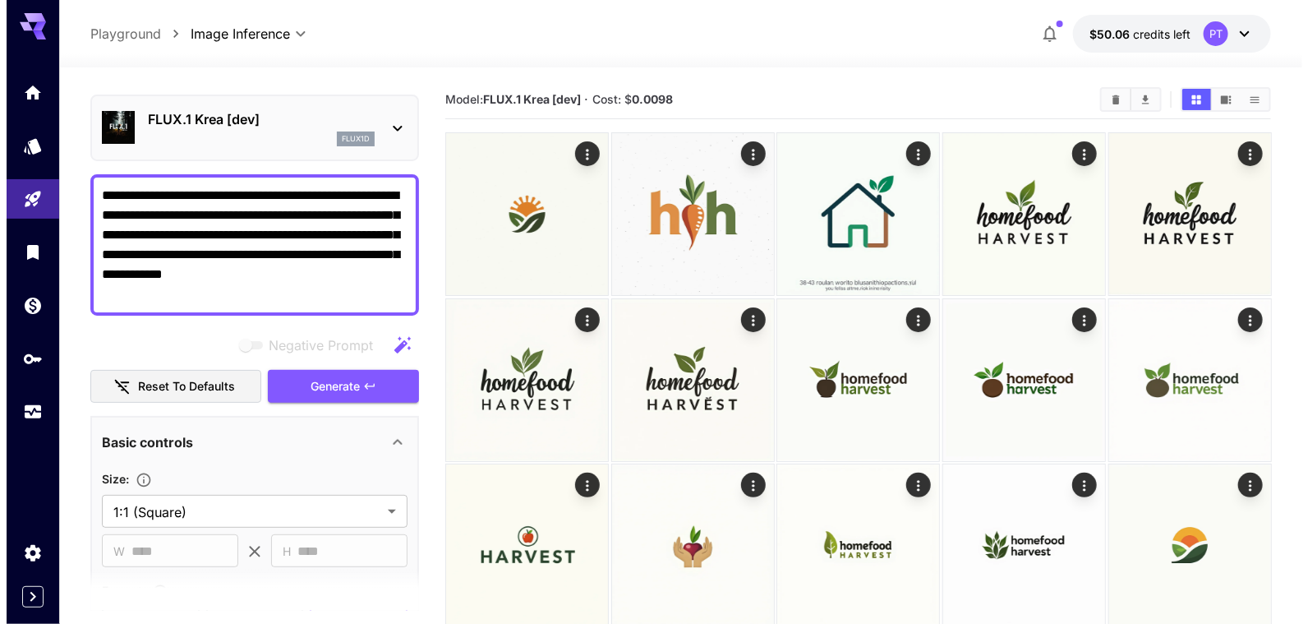
scroll to position [28, 0]
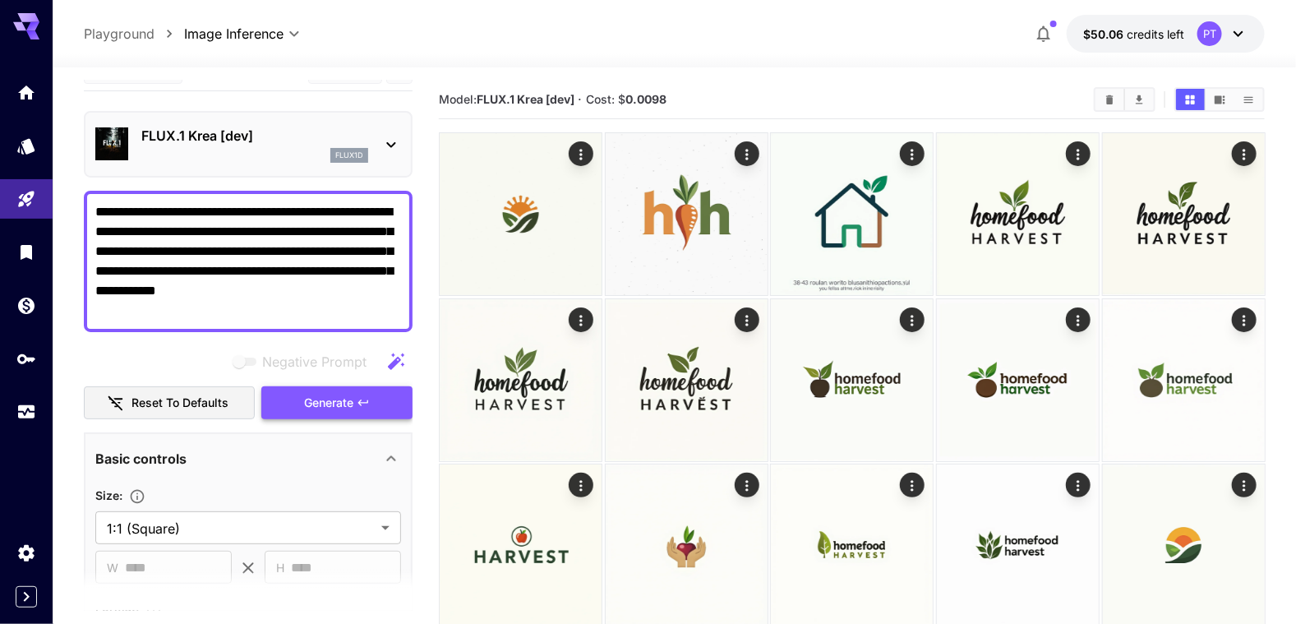
click at [321, 399] on span "Generate" at bounding box center [328, 403] width 49 height 21
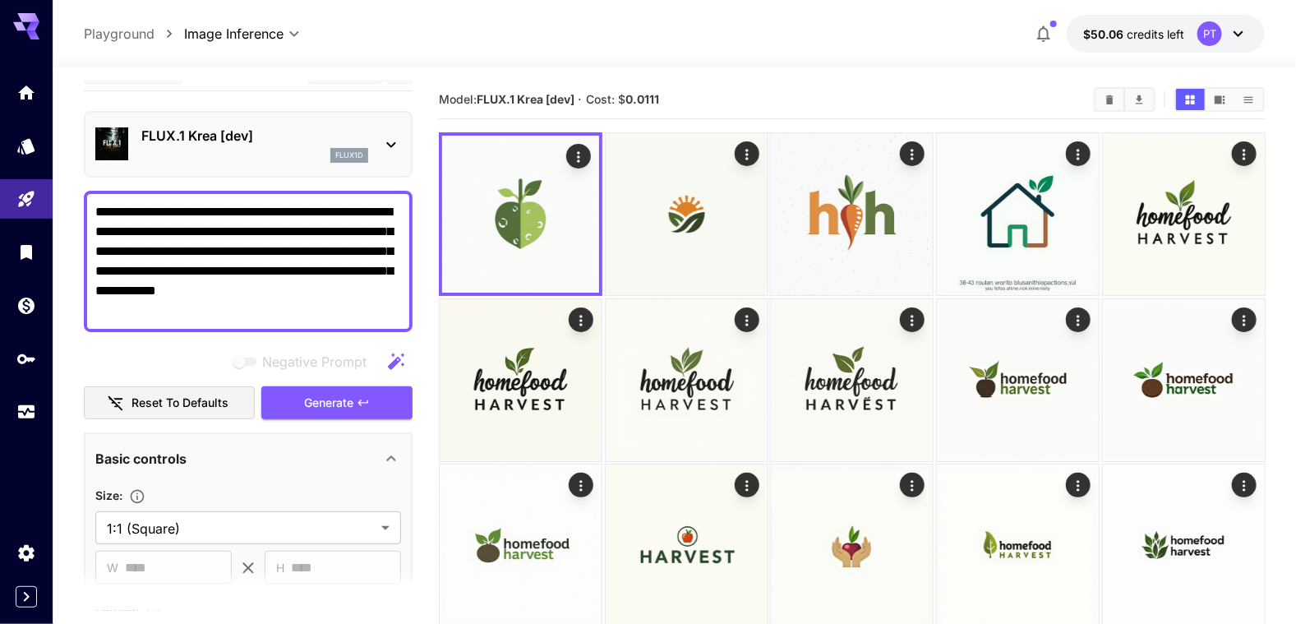
click at [298, 140] on p "FLUX.1 Krea [dev]" at bounding box center [254, 136] width 227 height 20
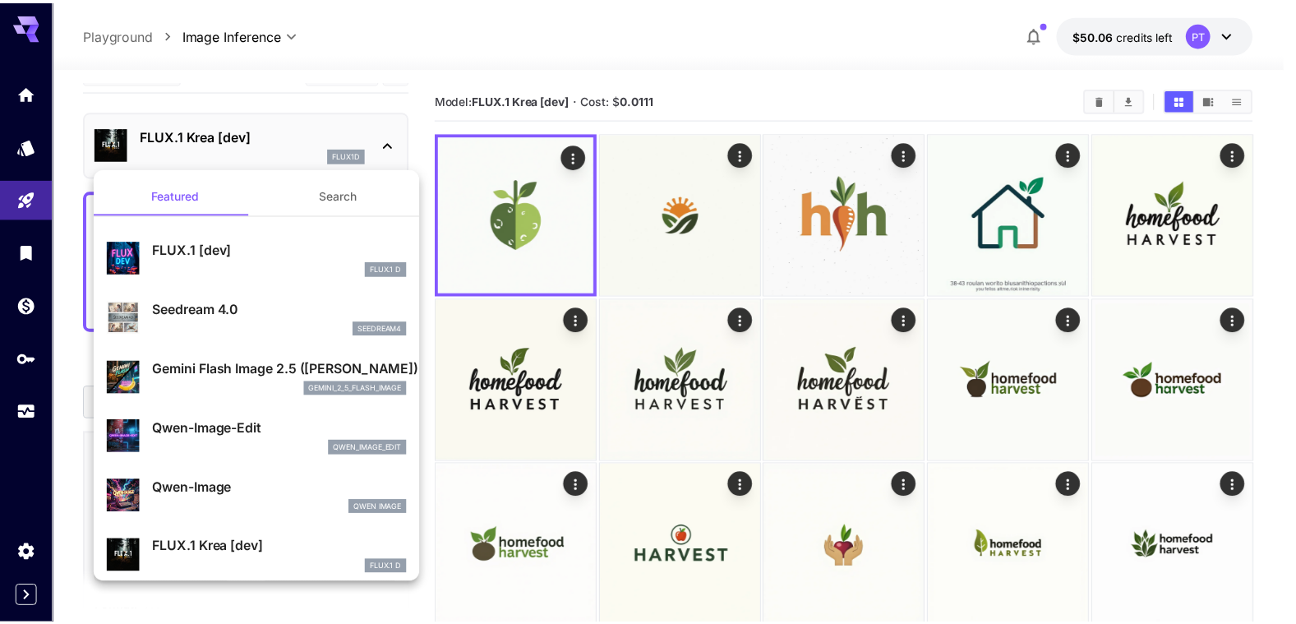
scroll to position [164, 0]
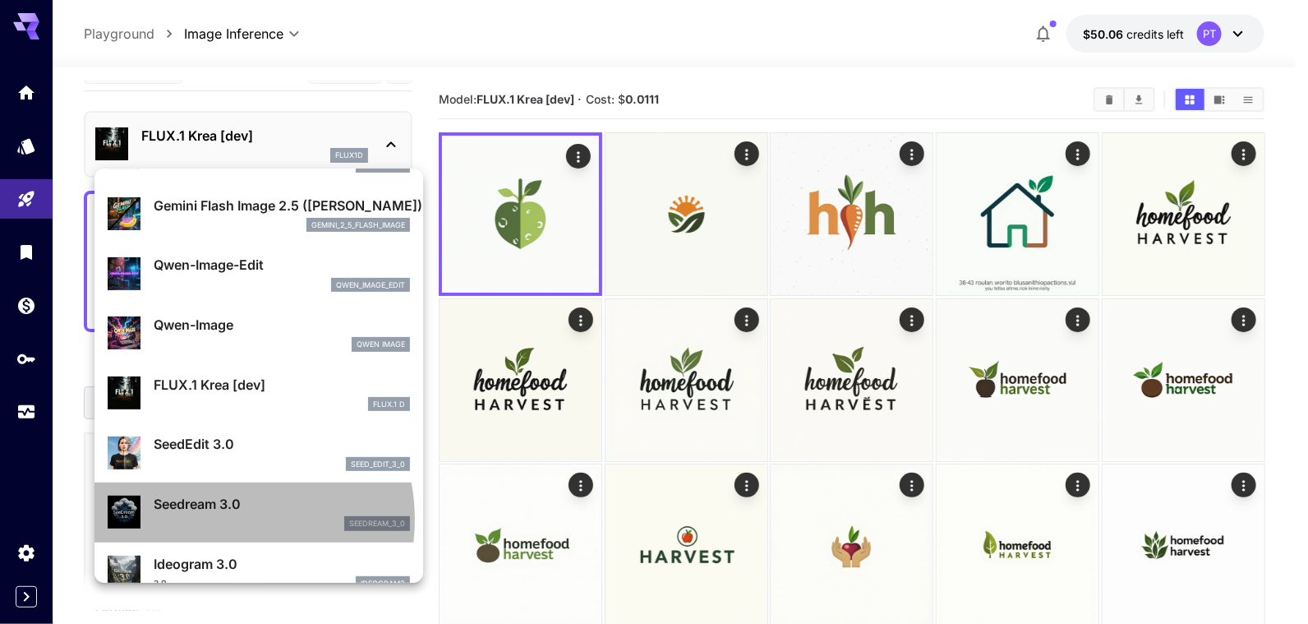
click at [212, 519] on div "seedream_3_0" at bounding box center [282, 523] width 256 height 15
type input "***"
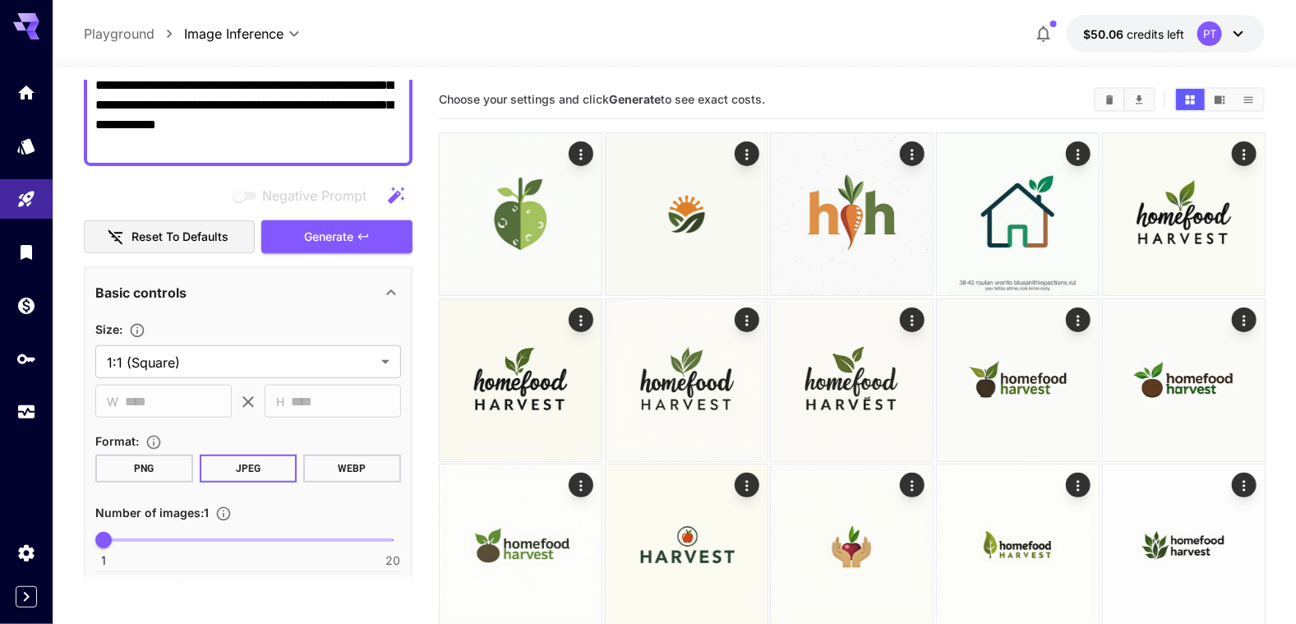
scroll to position [357, 0]
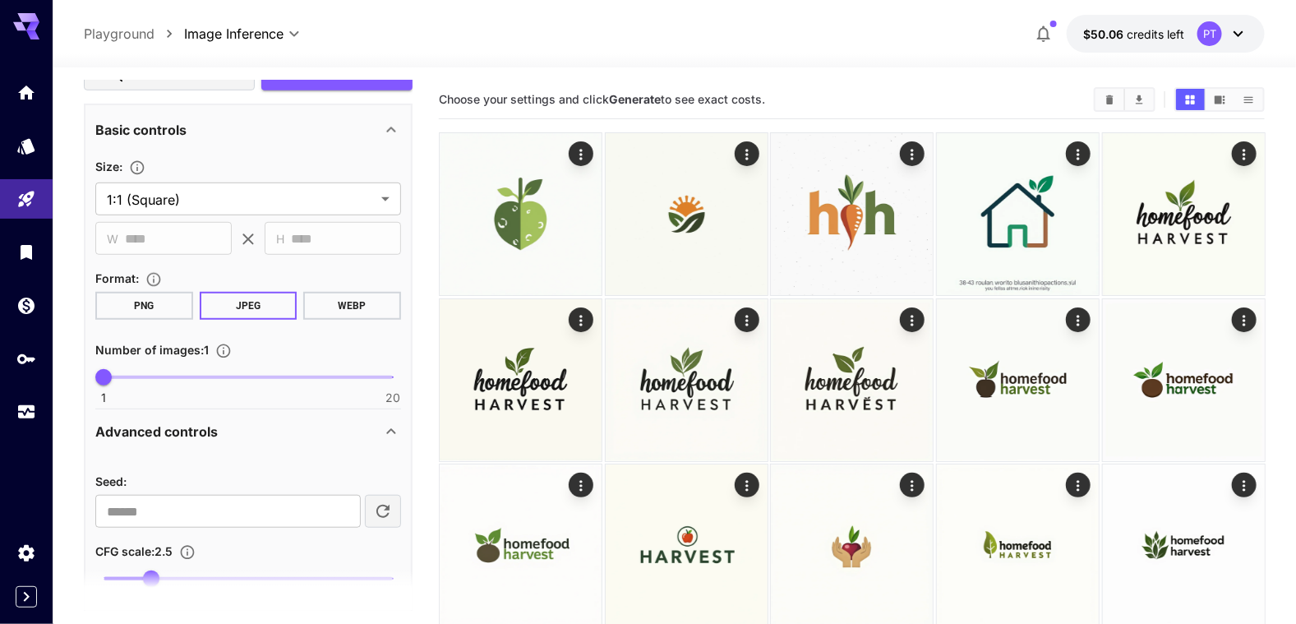
click at [362, 309] on button "WEBP" at bounding box center [352, 306] width 98 height 28
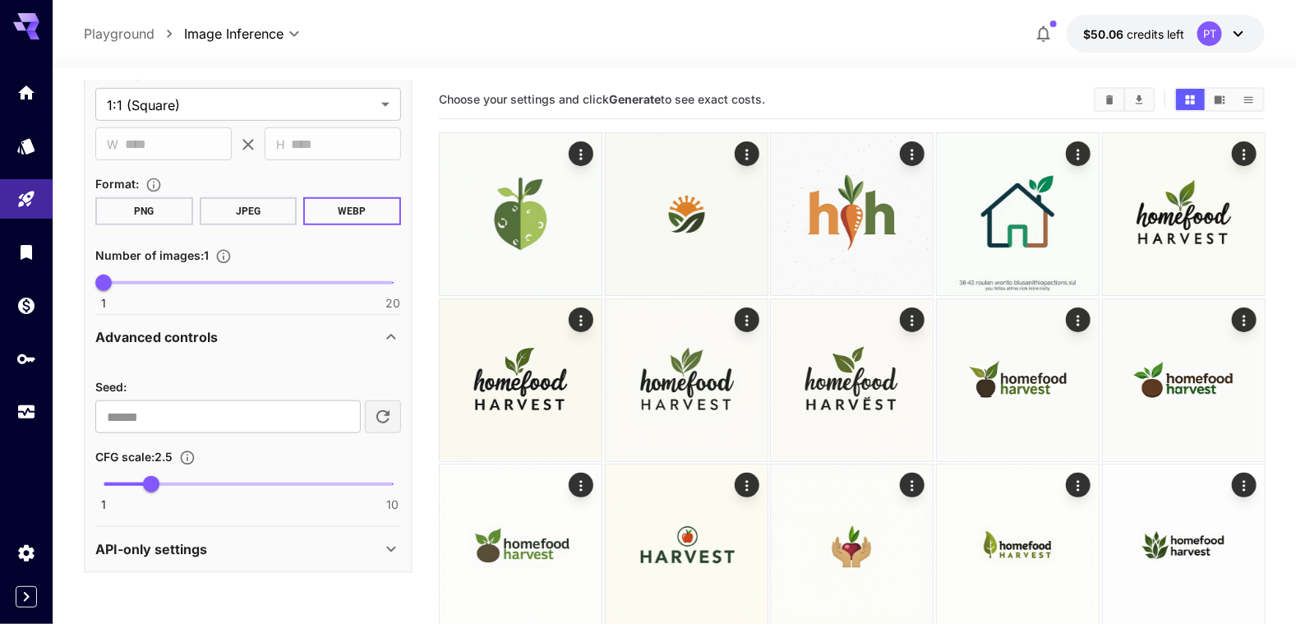
scroll to position [122, 0]
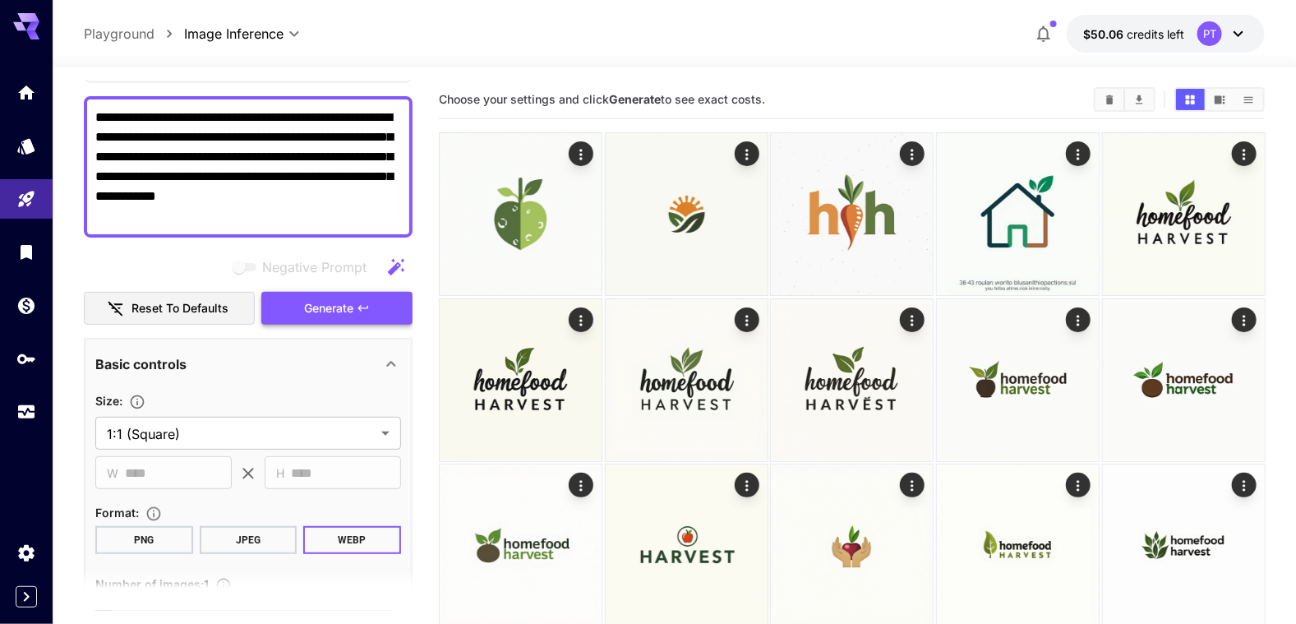
click at [332, 309] on span "Generate" at bounding box center [328, 308] width 49 height 21
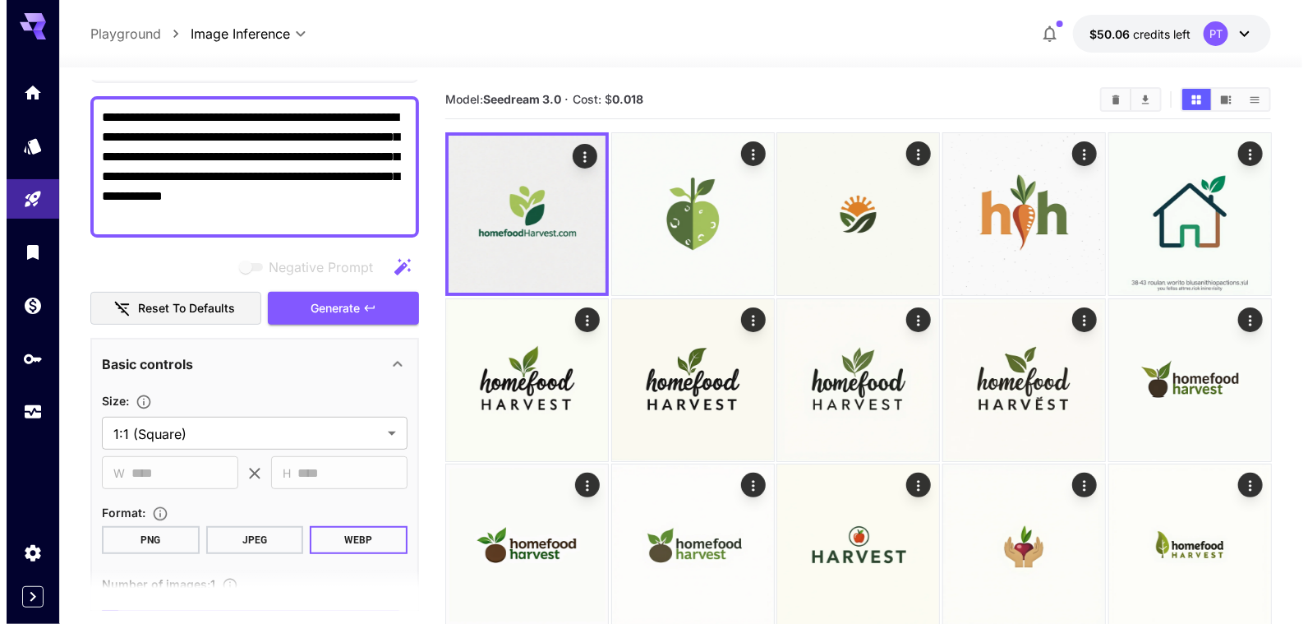
scroll to position [0, 0]
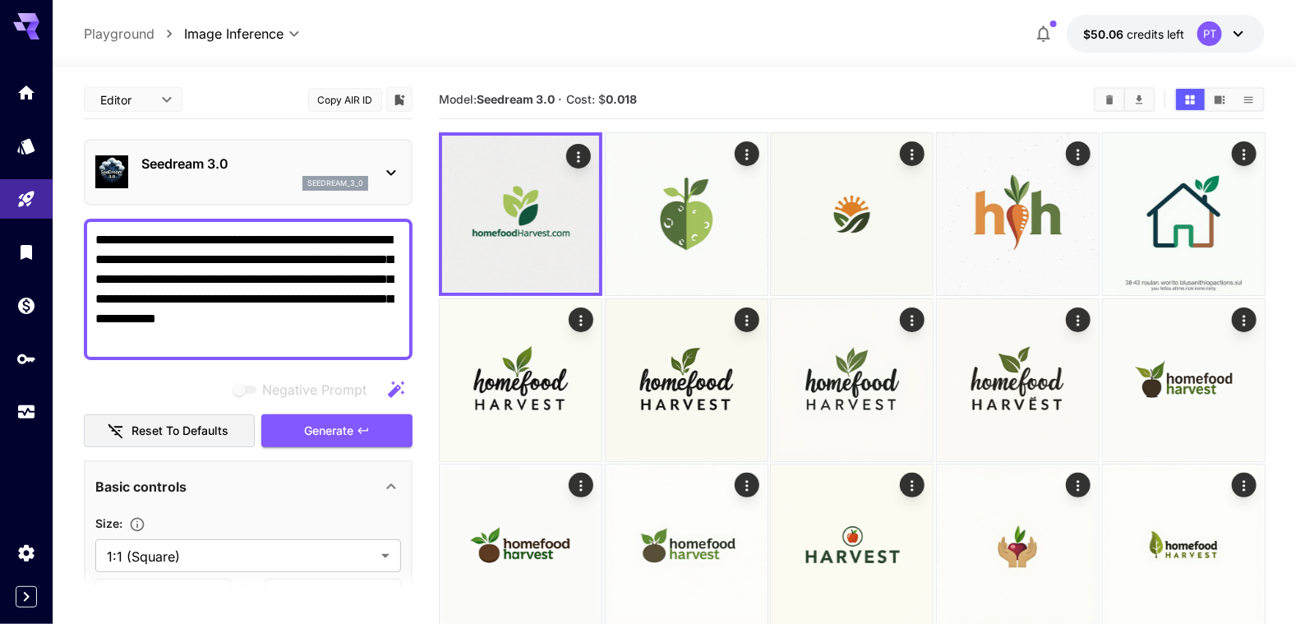
click at [305, 159] on p "Seedream 3.0" at bounding box center [254, 164] width 227 height 20
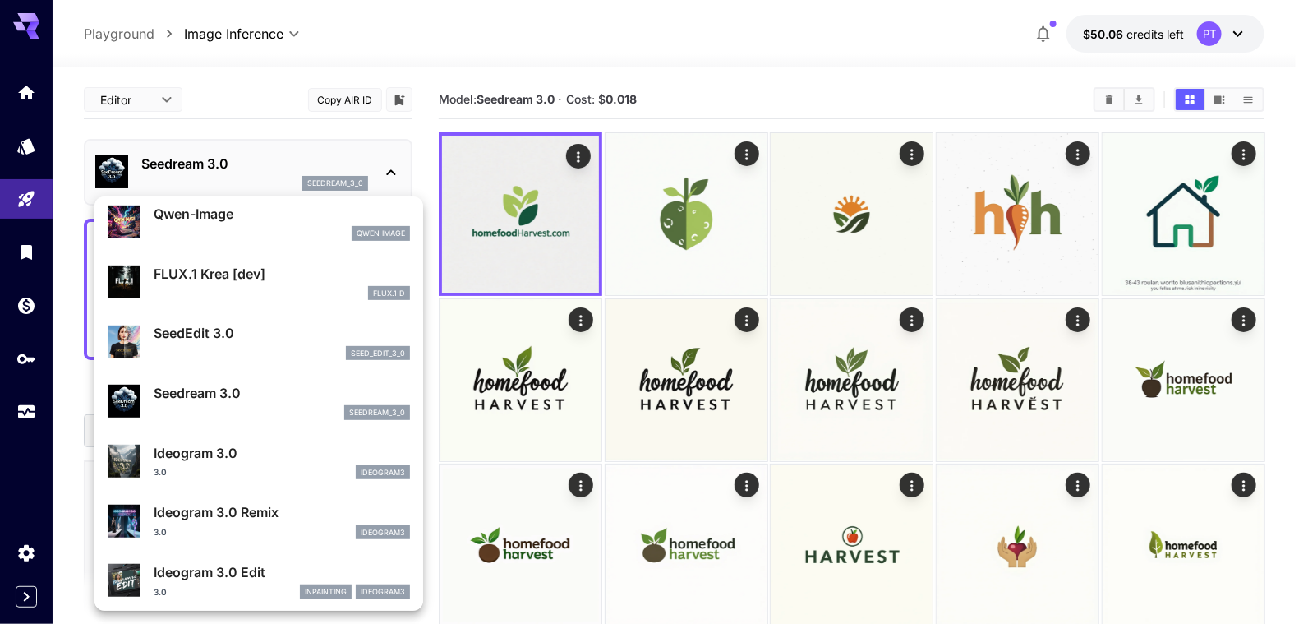
scroll to position [330, 0]
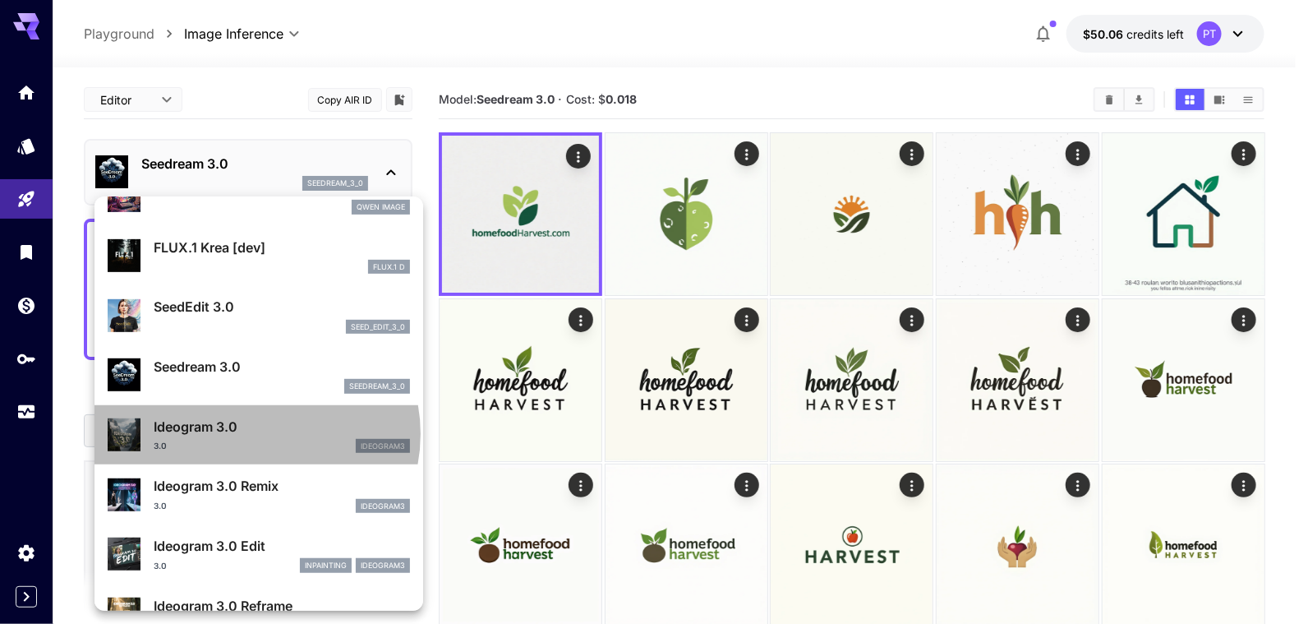
click at [256, 433] on p "Ideogram 3.0" at bounding box center [282, 427] width 256 height 20
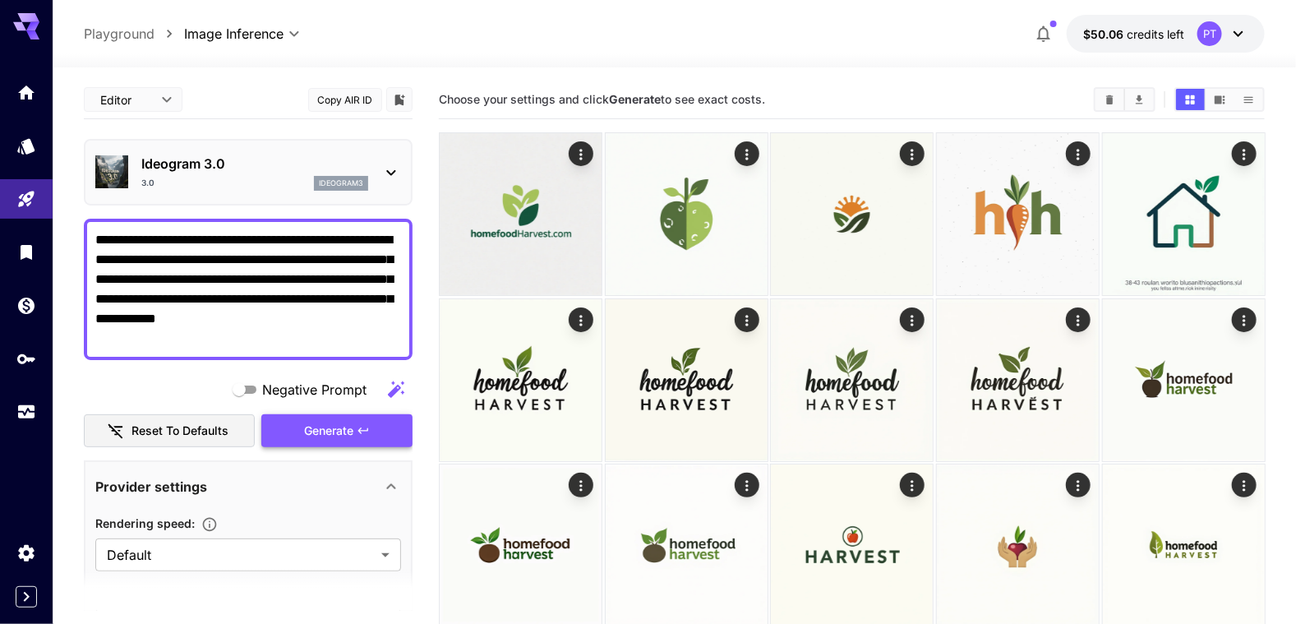
click at [338, 428] on span "Generate" at bounding box center [328, 431] width 49 height 21
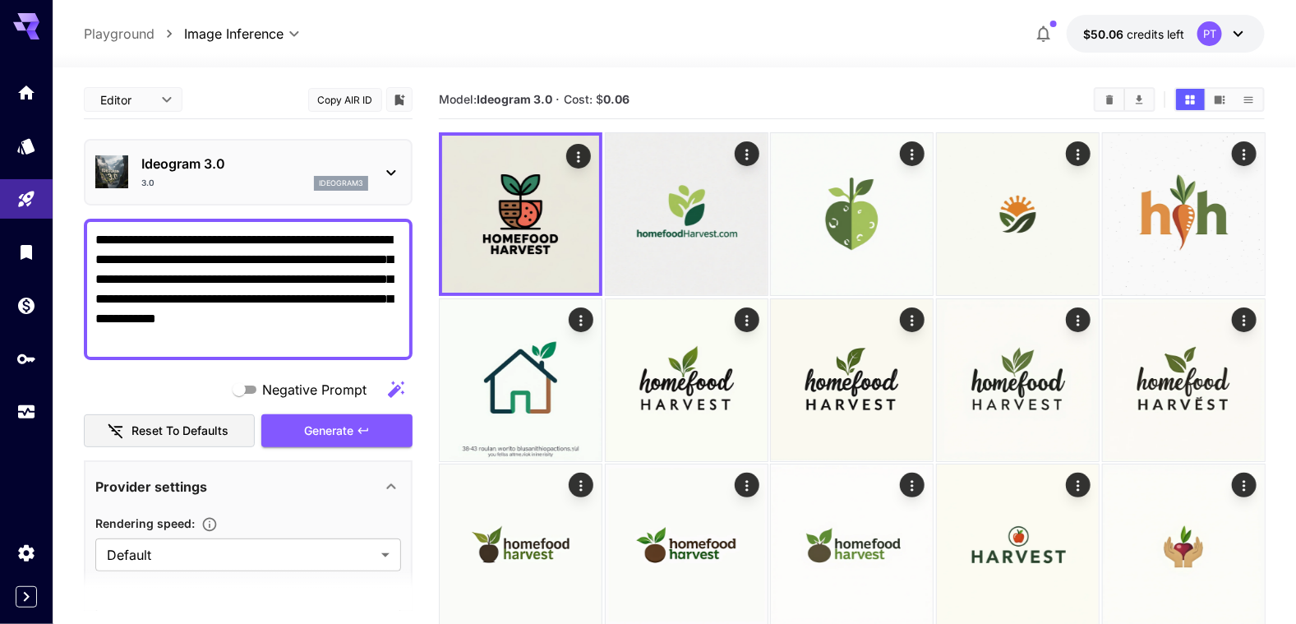
click at [368, 169] on div "Ideogram 3.0 3.0 ideogram3" at bounding box center [248, 172] width 306 height 50
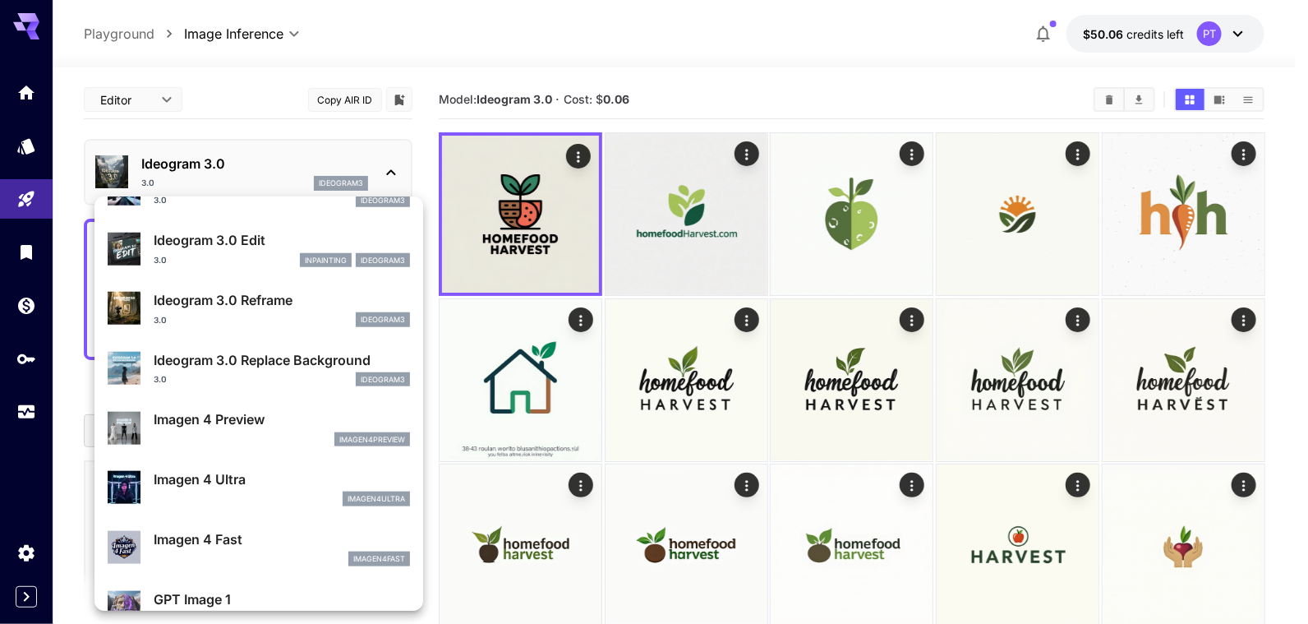
scroll to position [660, 0]
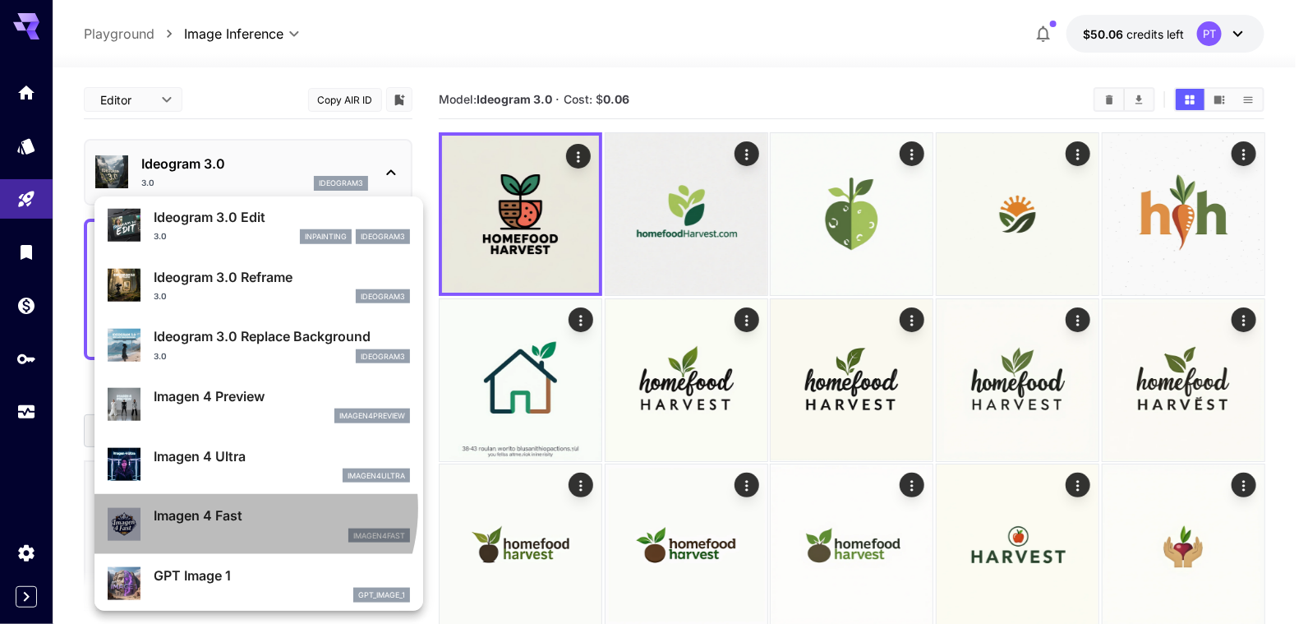
click at [237, 508] on p "Imagen 4 Fast" at bounding box center [282, 515] width 256 height 20
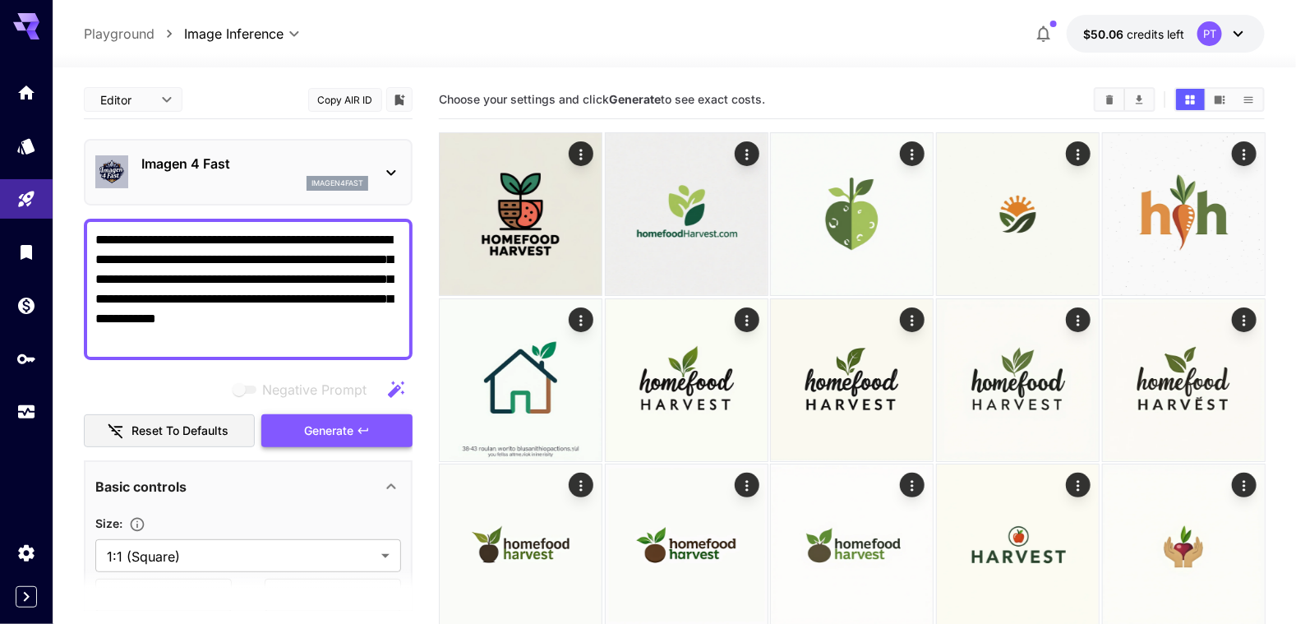
click at [302, 439] on button "Generate" at bounding box center [336, 431] width 151 height 34
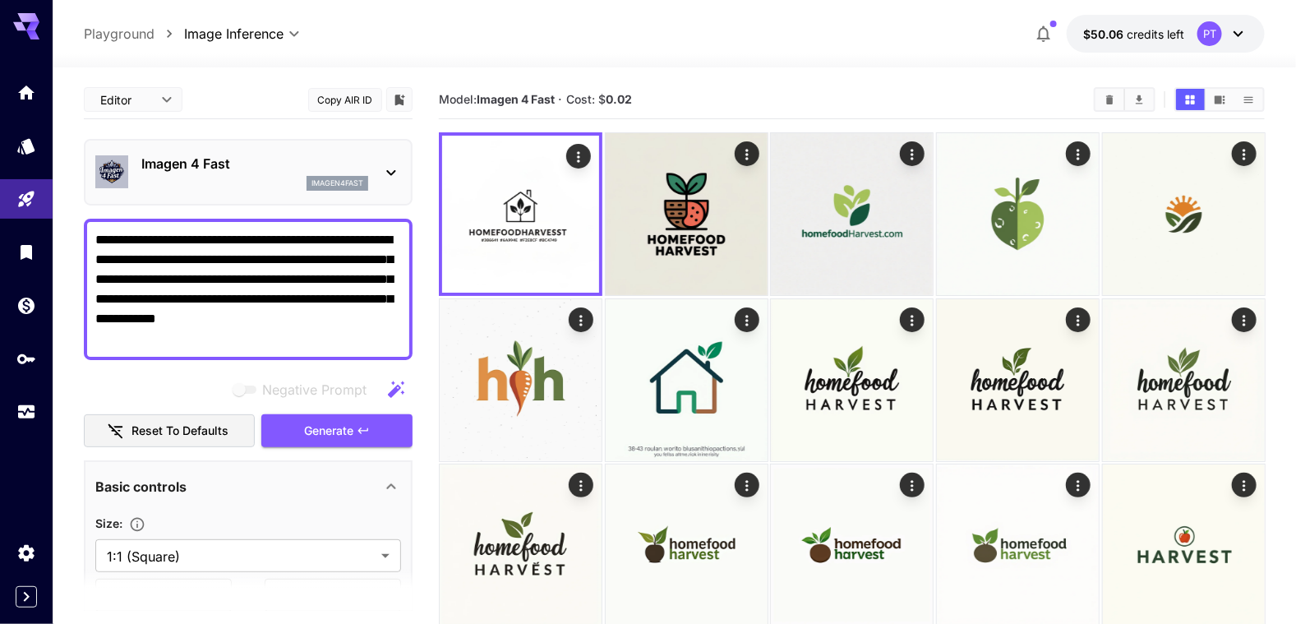
click at [276, 183] on div "imagen4fast" at bounding box center [254, 183] width 227 height 15
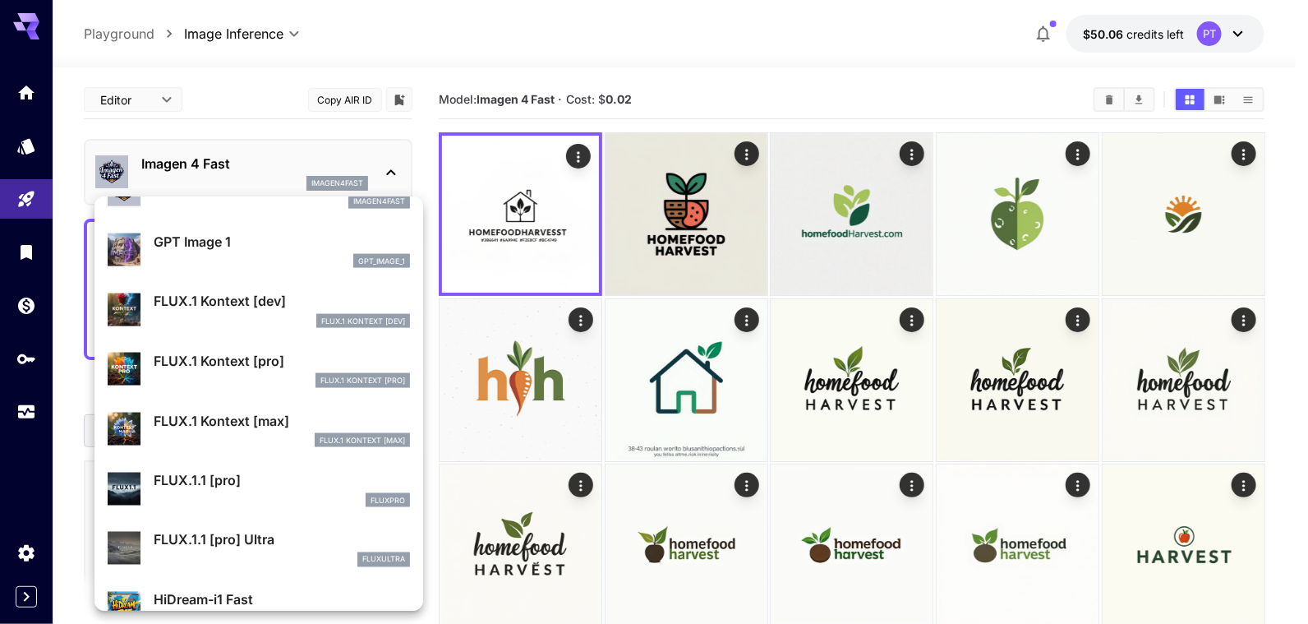
scroll to position [970, 0]
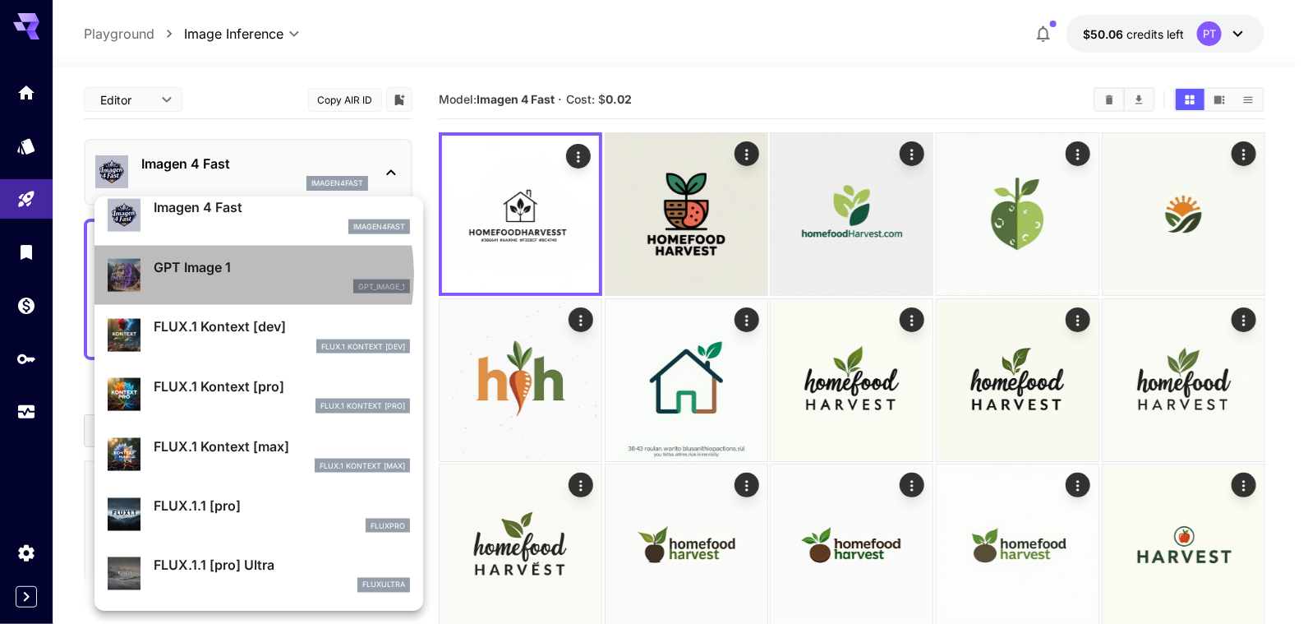
click at [215, 275] on p "GPT Image 1" at bounding box center [282, 267] width 256 height 20
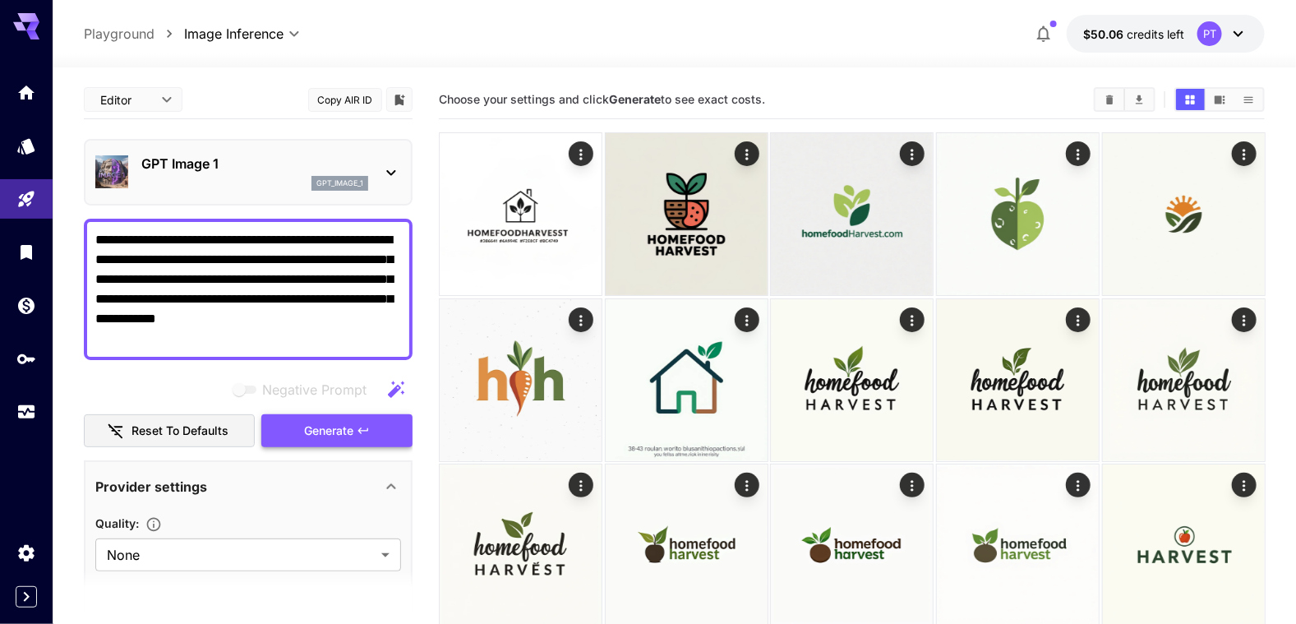
click at [356, 431] on button "Generate" at bounding box center [336, 431] width 151 height 34
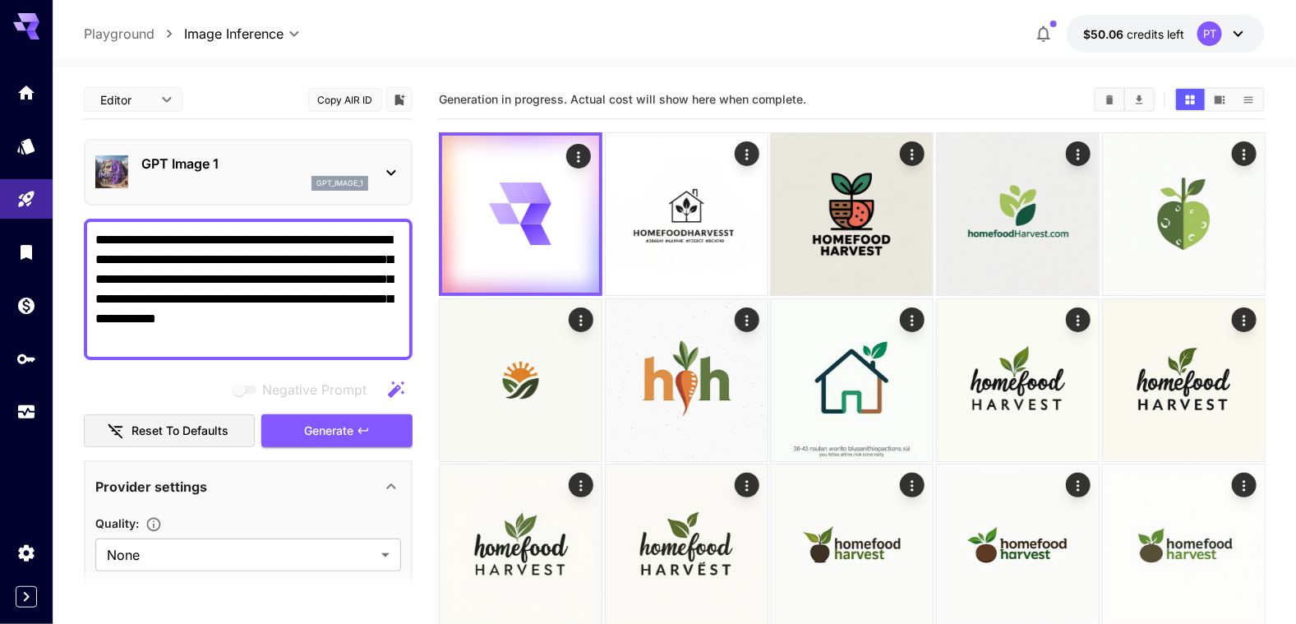
click at [399, 181] on icon at bounding box center [391, 173] width 20 height 20
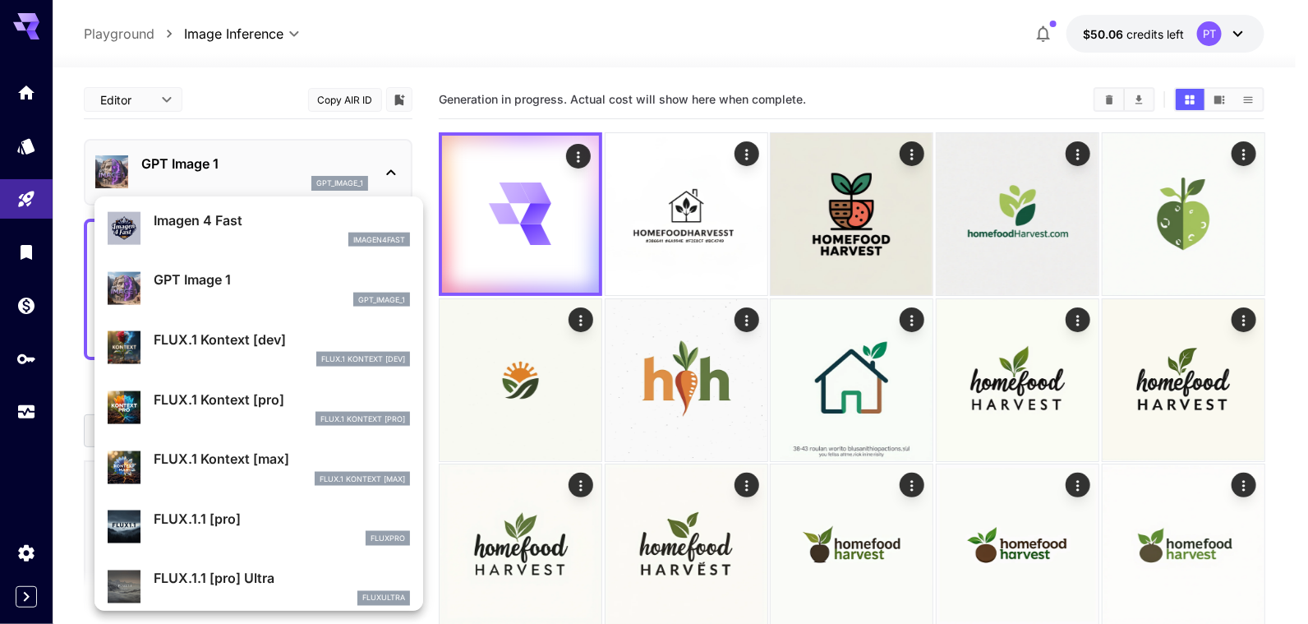
scroll to position [990, 0]
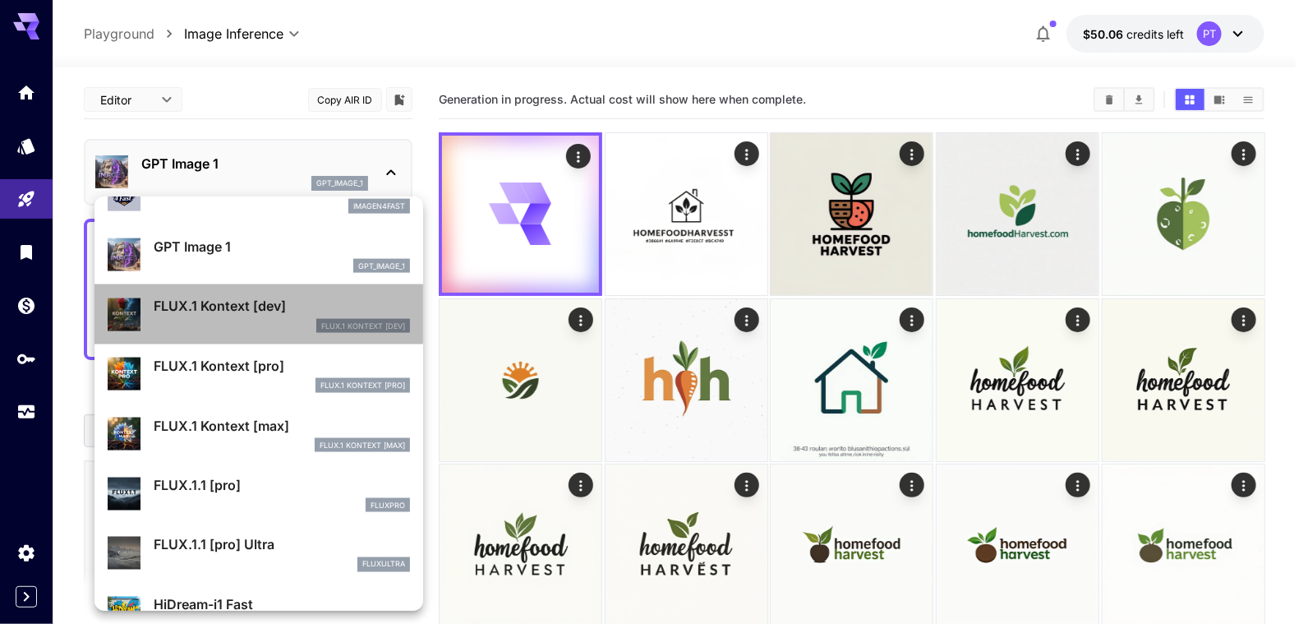
click at [264, 310] on p "FLUX.1 Kontext [dev]" at bounding box center [282, 306] width 256 height 20
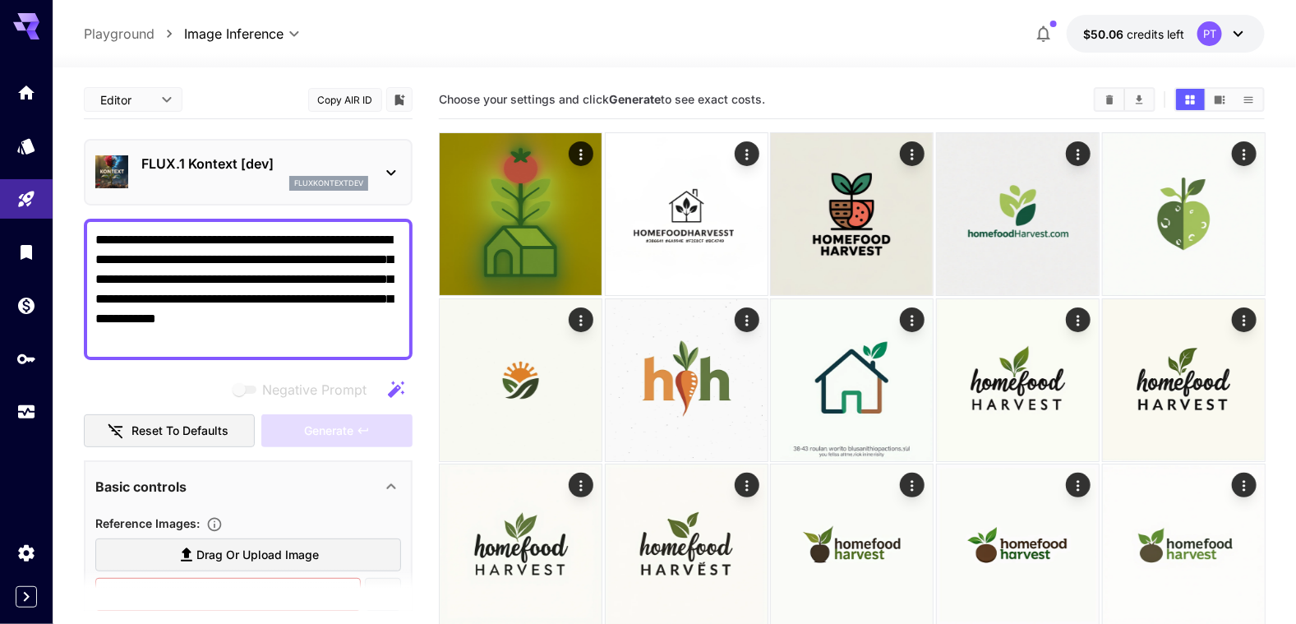
click at [341, 169] on p "FLUX.1 Kontext [dev]" at bounding box center [254, 164] width 227 height 20
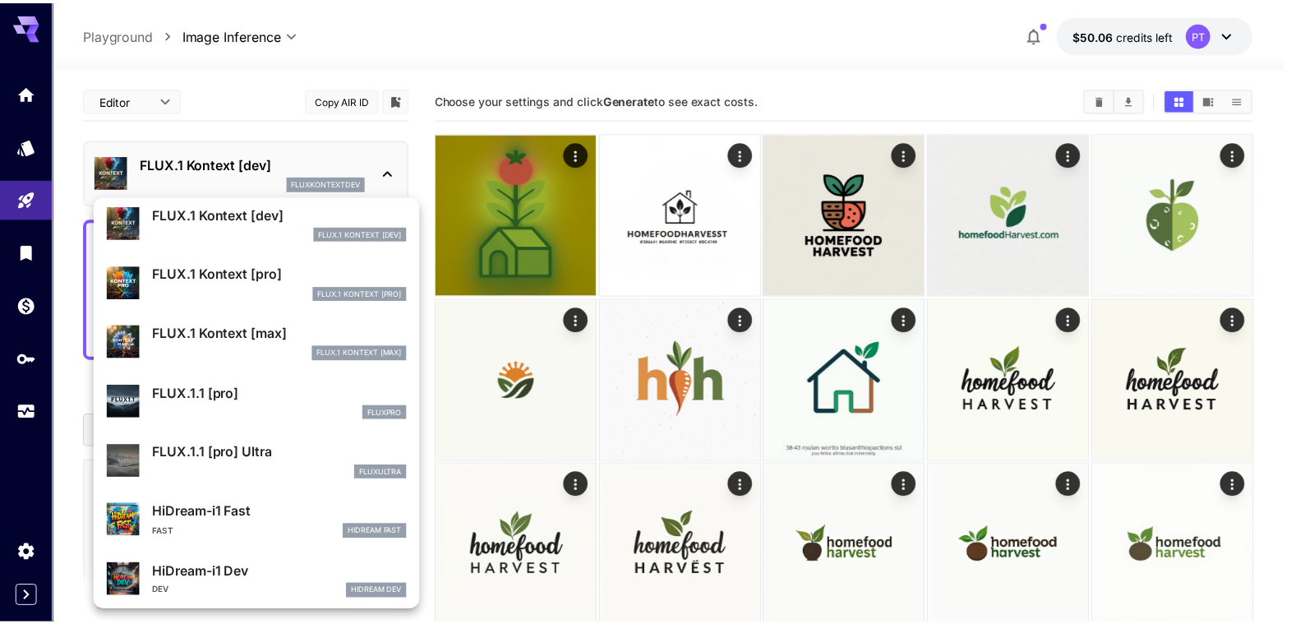
scroll to position [992, 0]
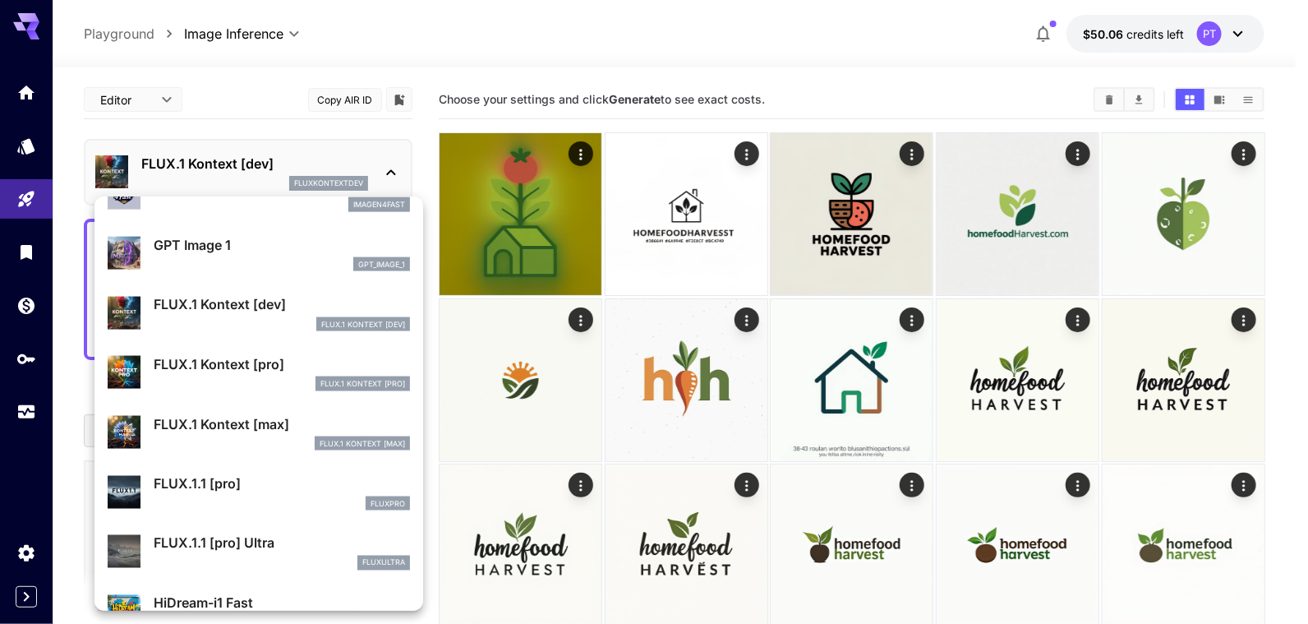
click at [212, 322] on div "FLUX.1 Kontext [dev]" at bounding box center [282, 324] width 256 height 15
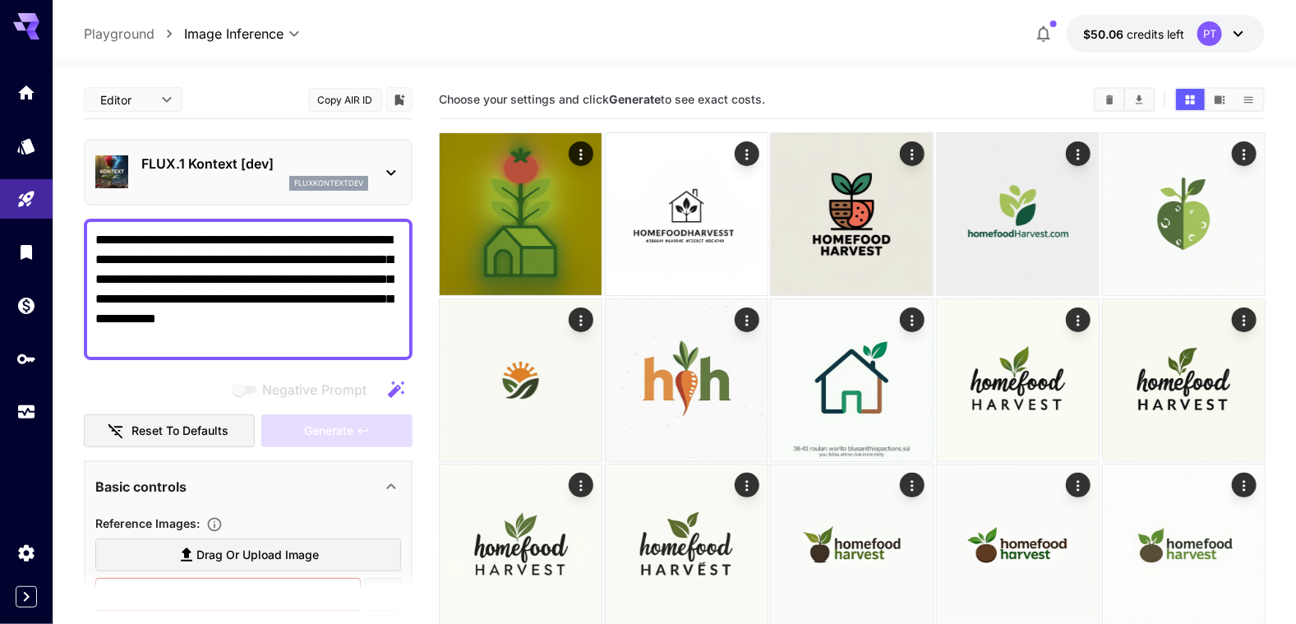
click at [180, 360] on div "**********" at bounding box center [248, 559] width 329 height 957
click at [182, 390] on div "Negative Prompt" at bounding box center [248, 389] width 329 height 33
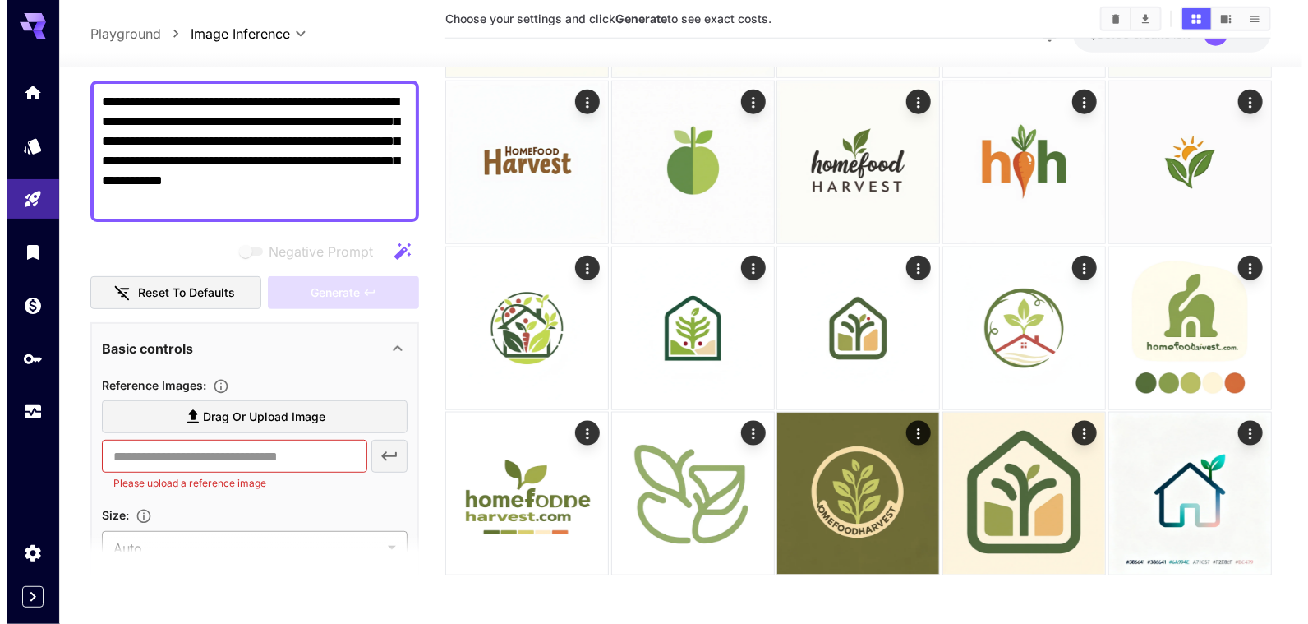
scroll to position [0, 0]
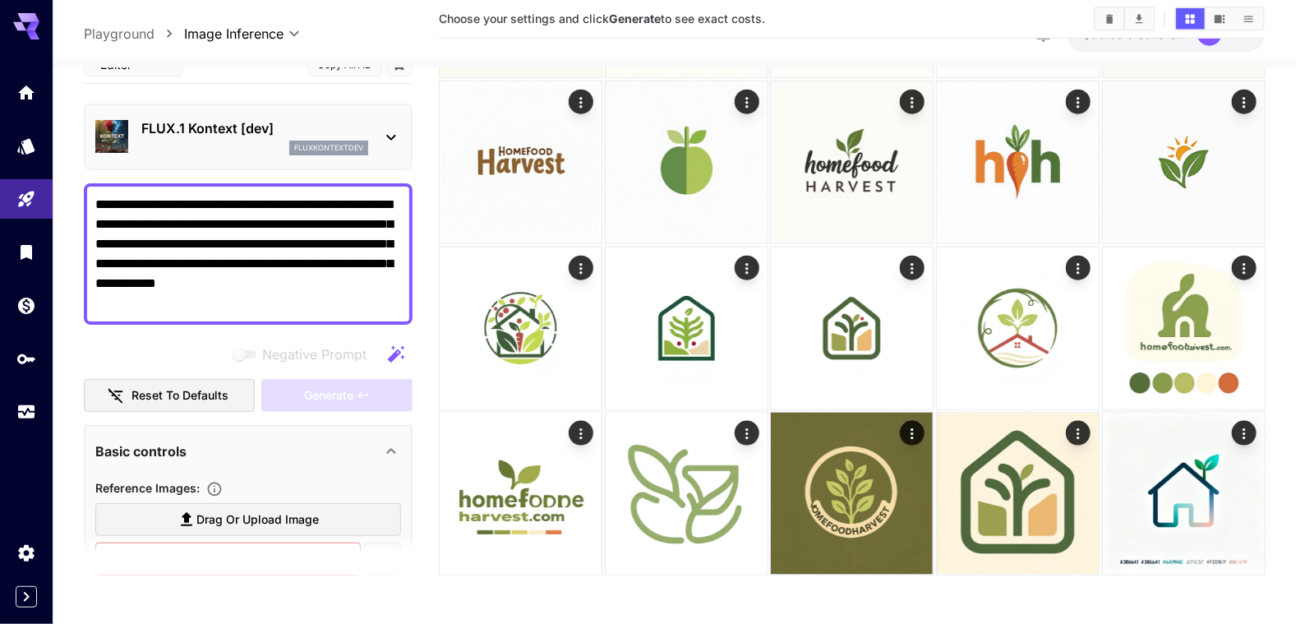
click at [387, 130] on icon at bounding box center [391, 137] width 20 height 20
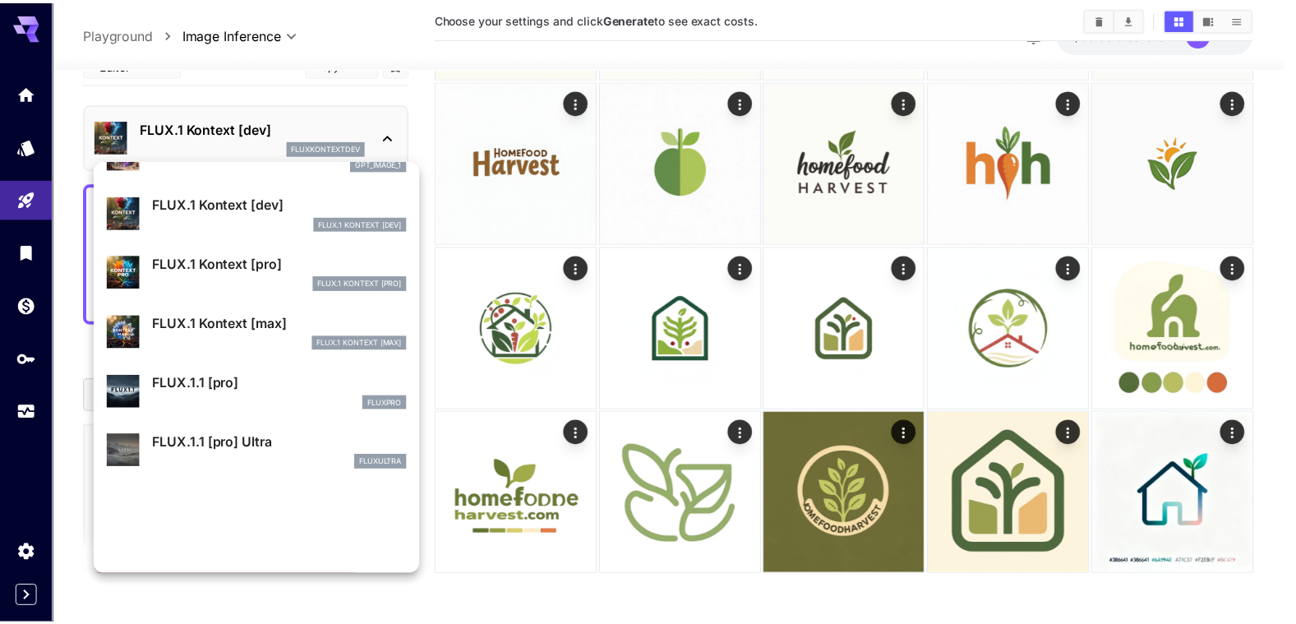
scroll to position [1155, 0]
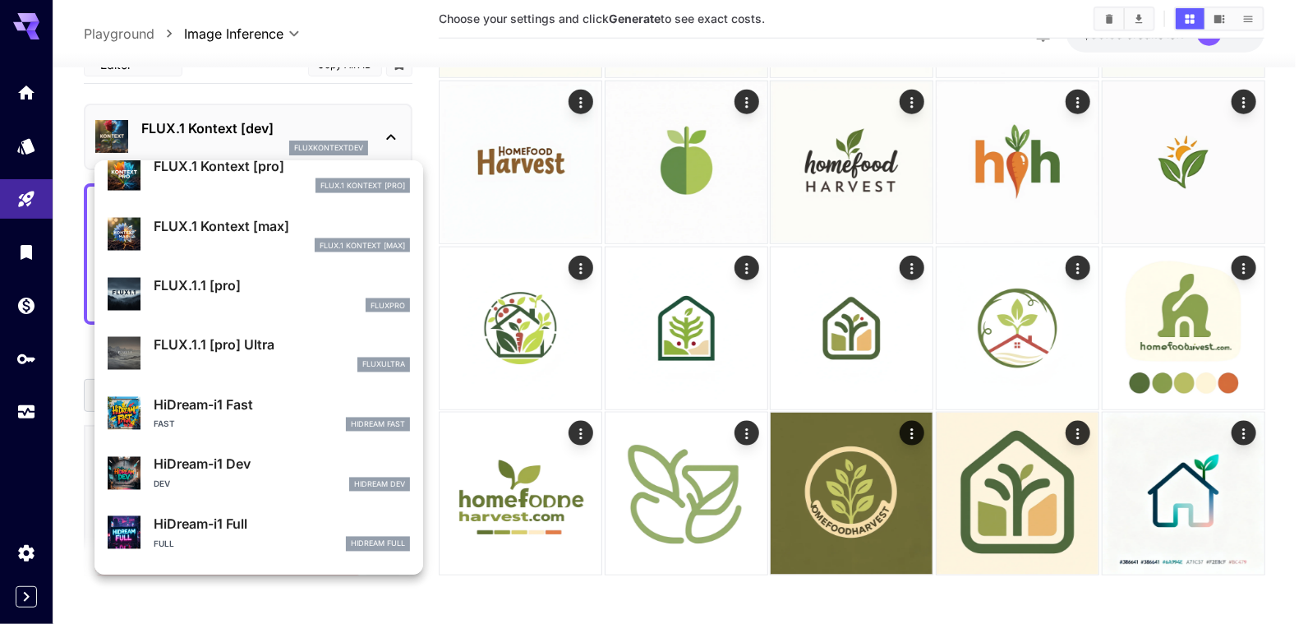
click at [223, 413] on p "HiDream-i1 Fast" at bounding box center [282, 405] width 256 height 20
type input "**********"
type input "**"
type input "*"
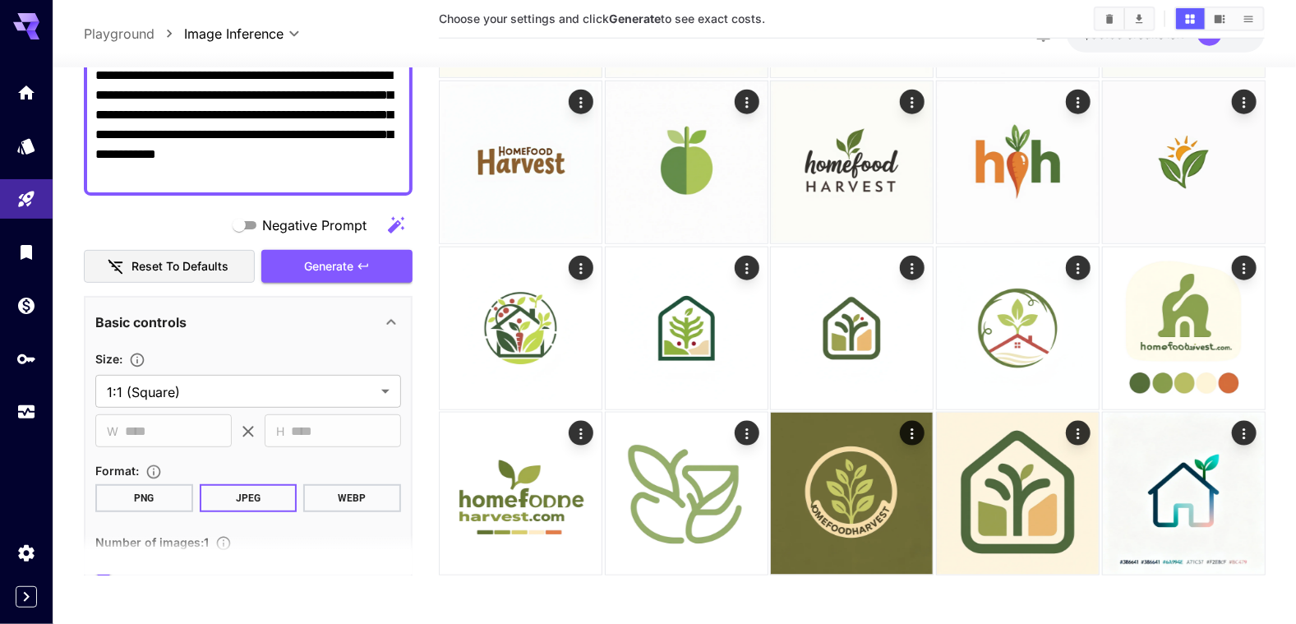
scroll to position [247, 0]
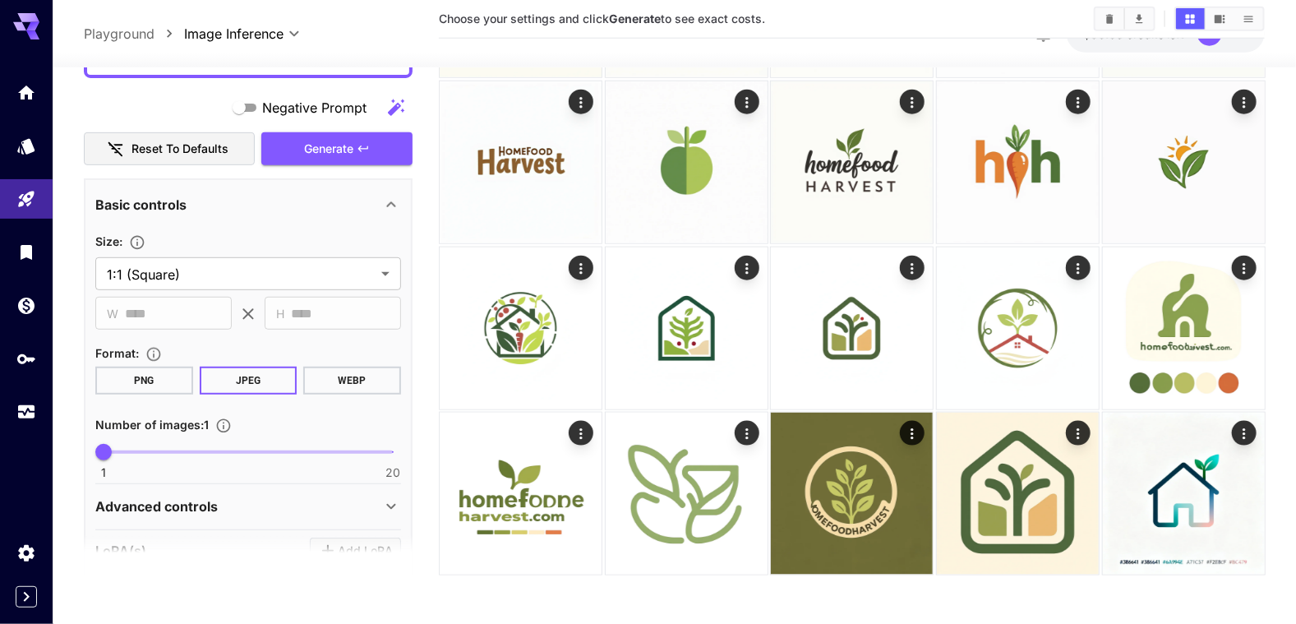
click at [341, 381] on button "WEBP" at bounding box center [352, 381] width 98 height 28
click at [327, 142] on div "Negative Prompt Reset to defaults Generate" at bounding box center [248, 127] width 329 height 75
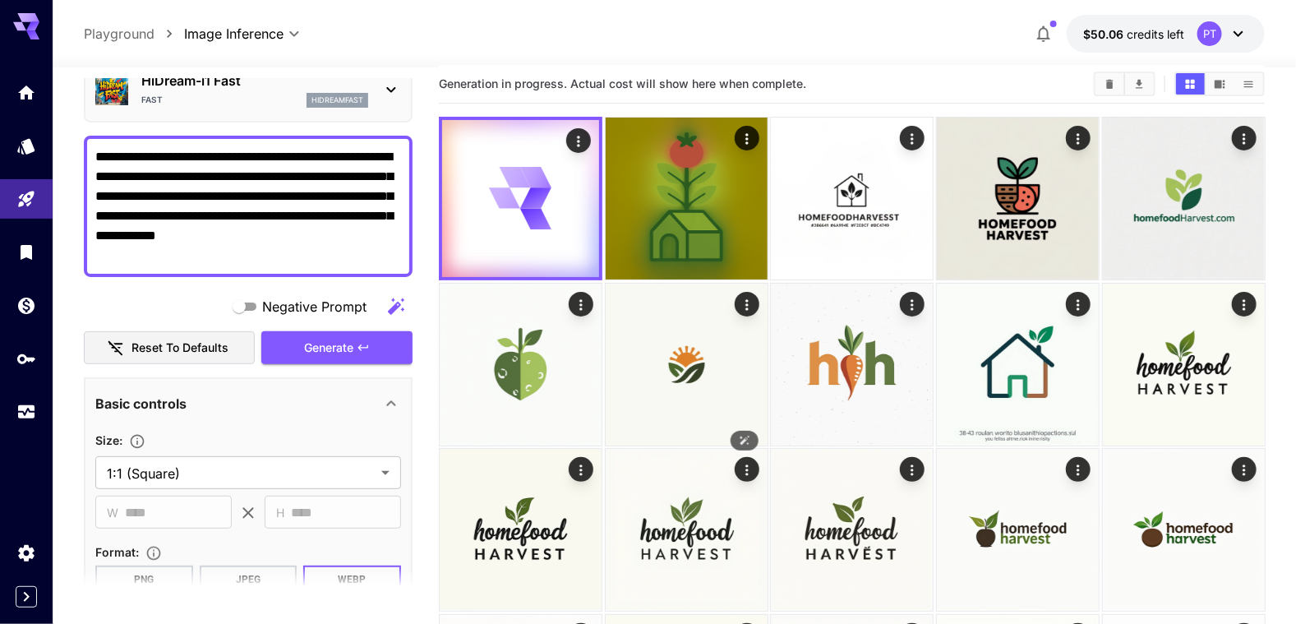
scroll to position [0, 0]
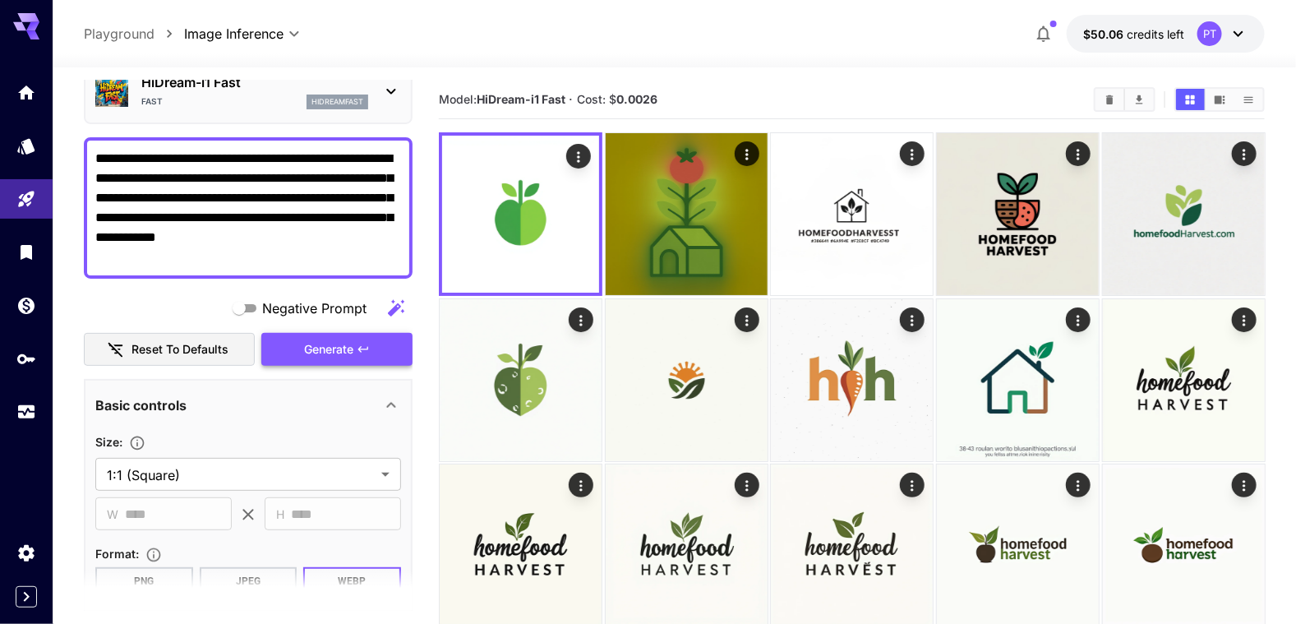
click at [341, 343] on span "Generate" at bounding box center [328, 349] width 49 height 21
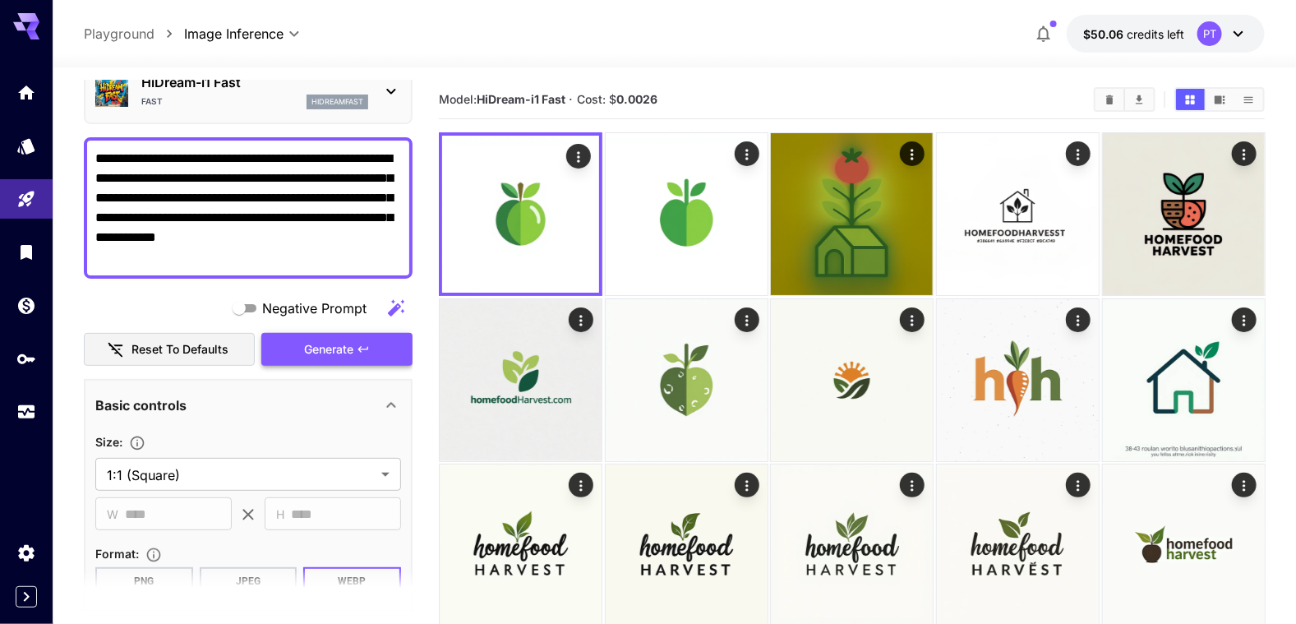
click at [342, 340] on span "Generate" at bounding box center [328, 349] width 49 height 21
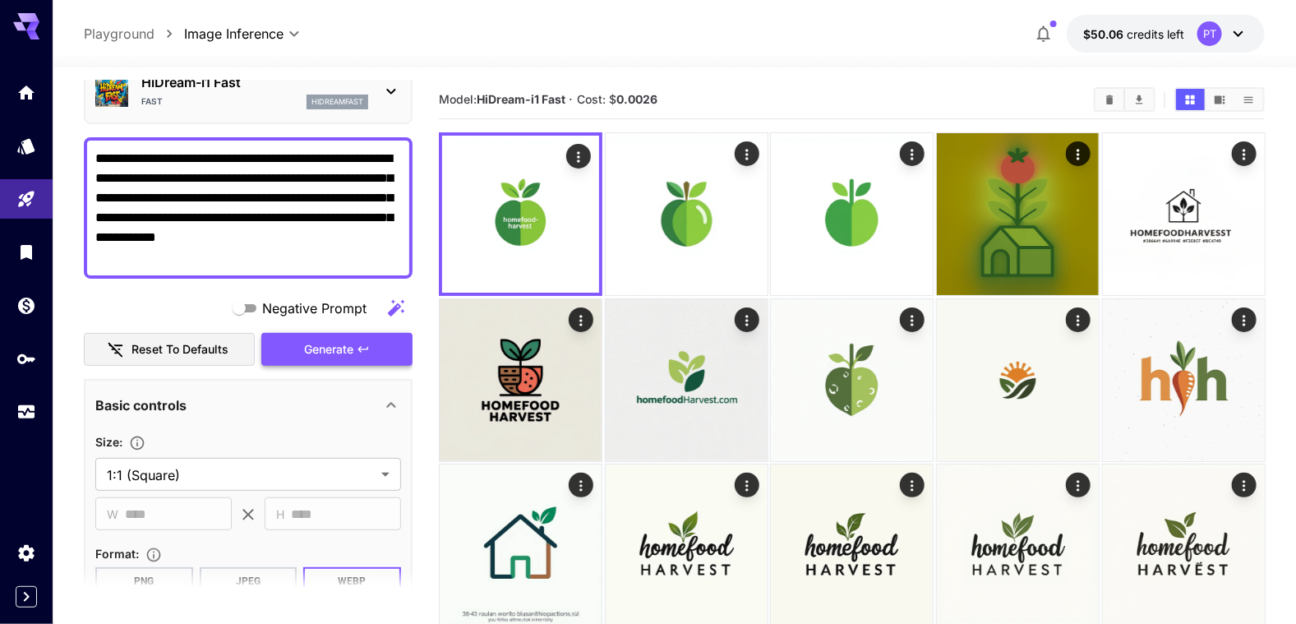
click at [344, 335] on button "Generate" at bounding box center [336, 350] width 151 height 34
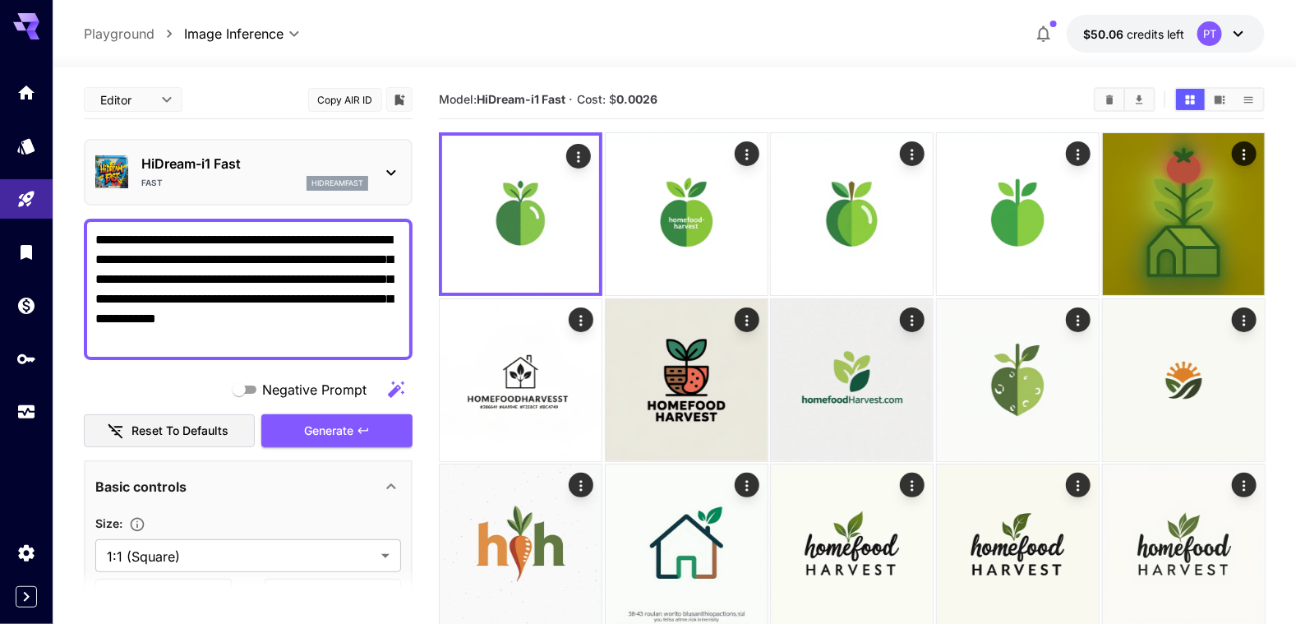
click at [223, 169] on p "HiDream-i1 Fast" at bounding box center [254, 164] width 227 height 20
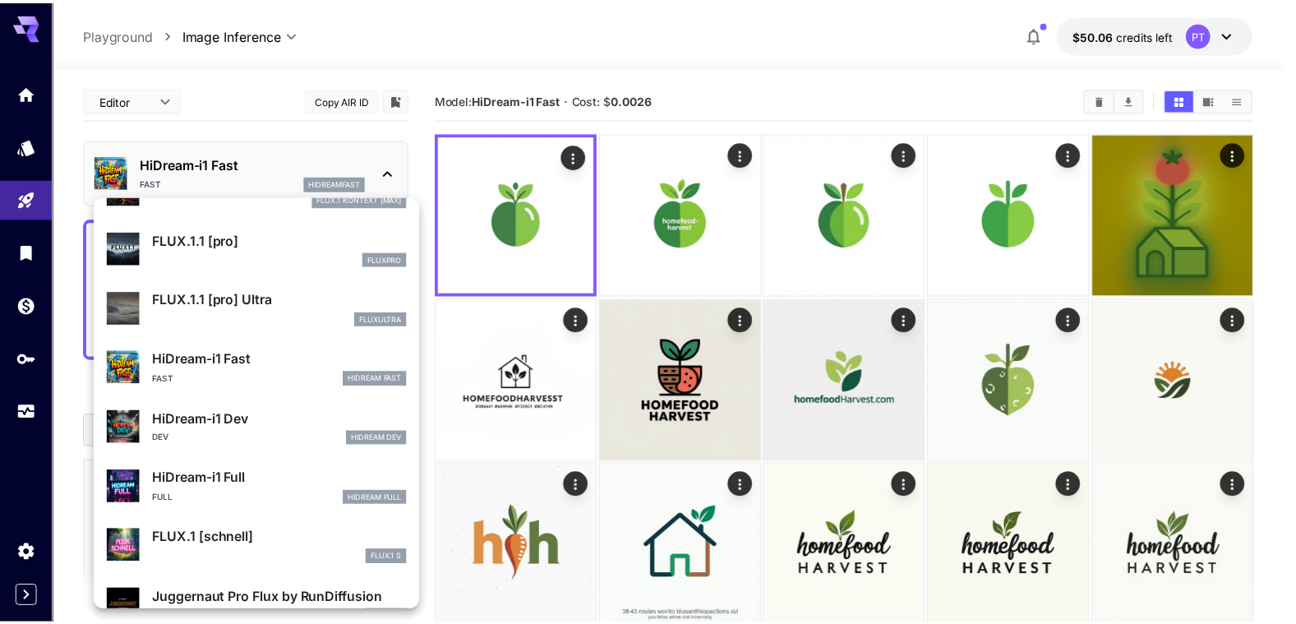
scroll to position [1328, 0]
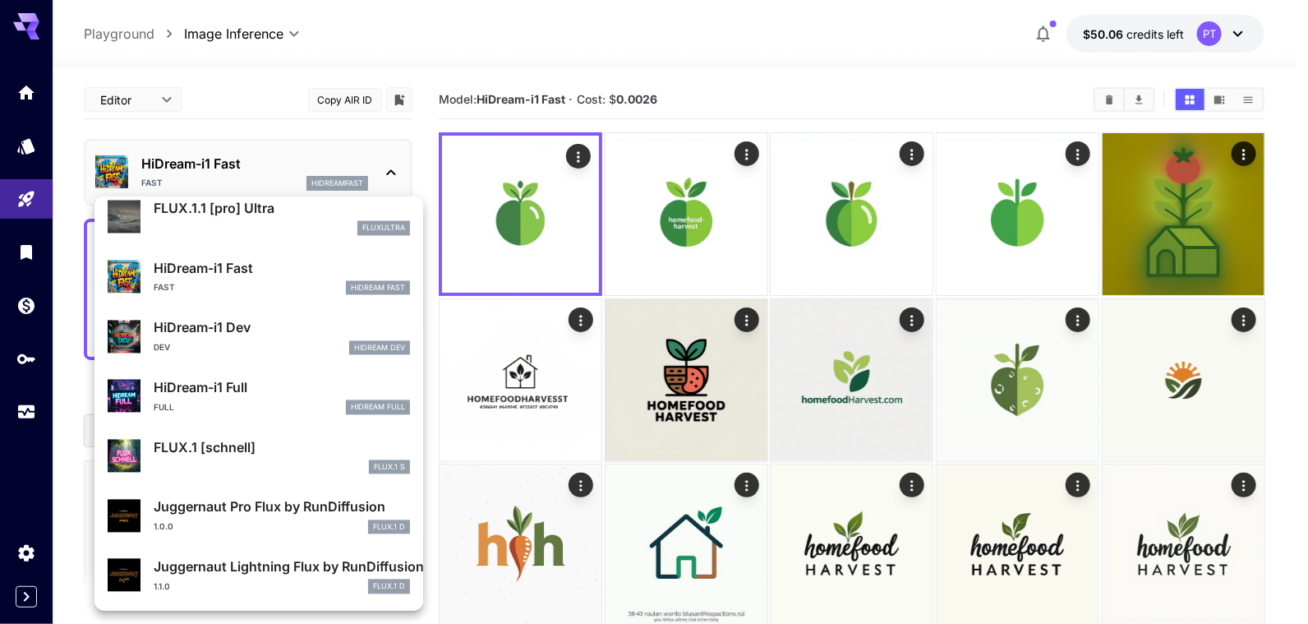
click at [262, 441] on p "FLUX.1 [schnell]" at bounding box center [282, 448] width 256 height 20
type input "*"
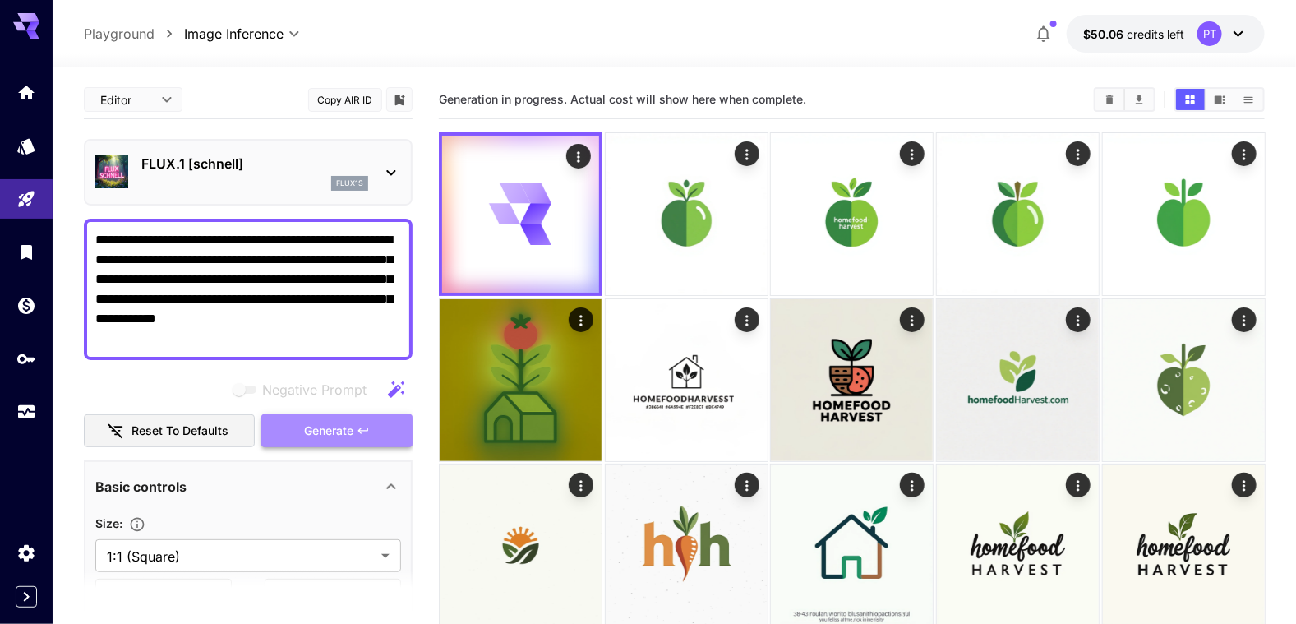
click at [325, 439] on button "Generate" at bounding box center [336, 431] width 151 height 34
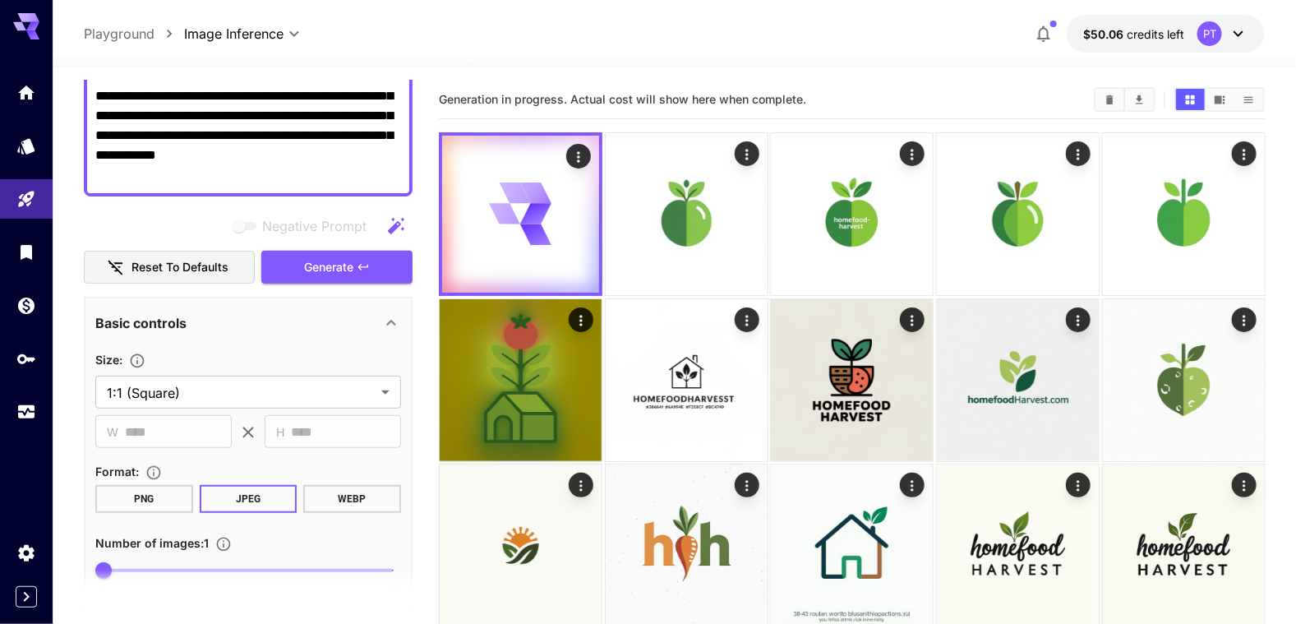
click at [330, 501] on button "WEBP" at bounding box center [352, 499] width 98 height 28
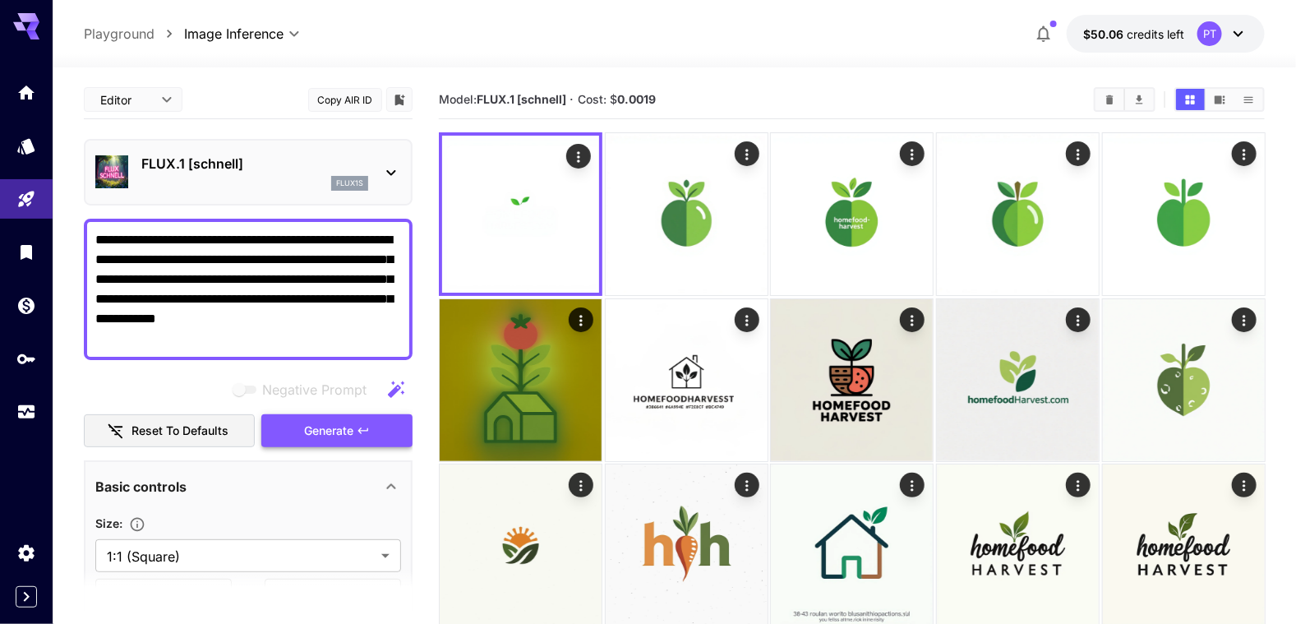
click at [330, 433] on span "Generate" at bounding box center [328, 431] width 49 height 21
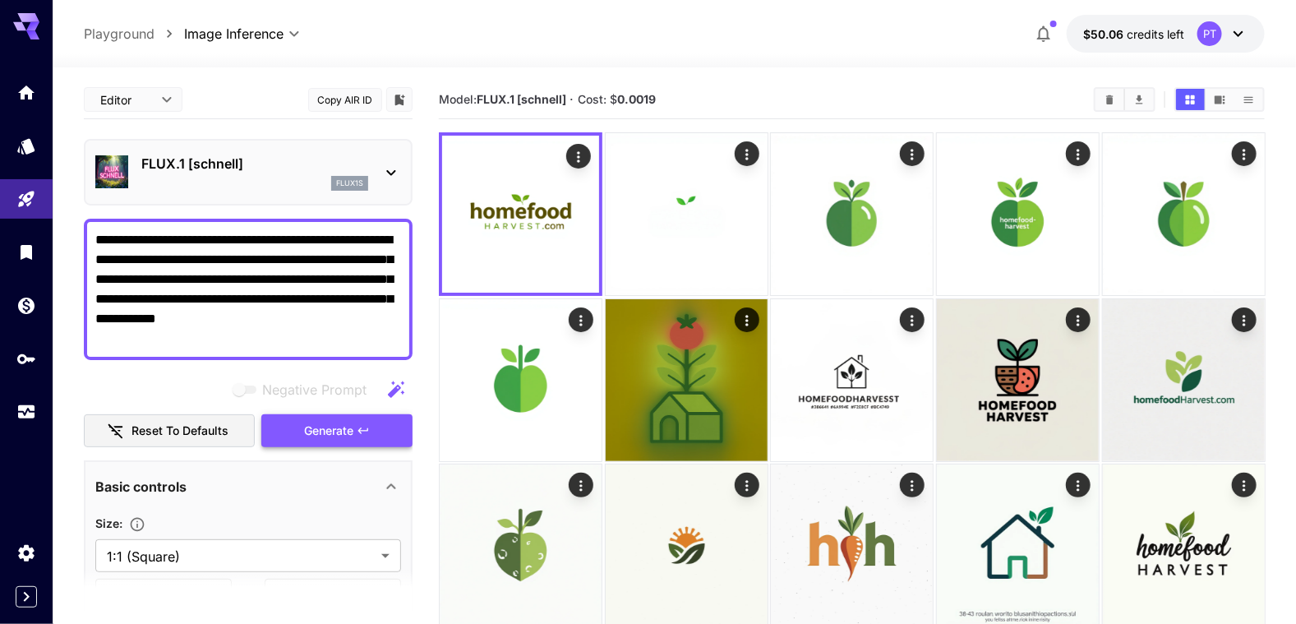
click at [276, 422] on button "Generate" at bounding box center [336, 431] width 151 height 34
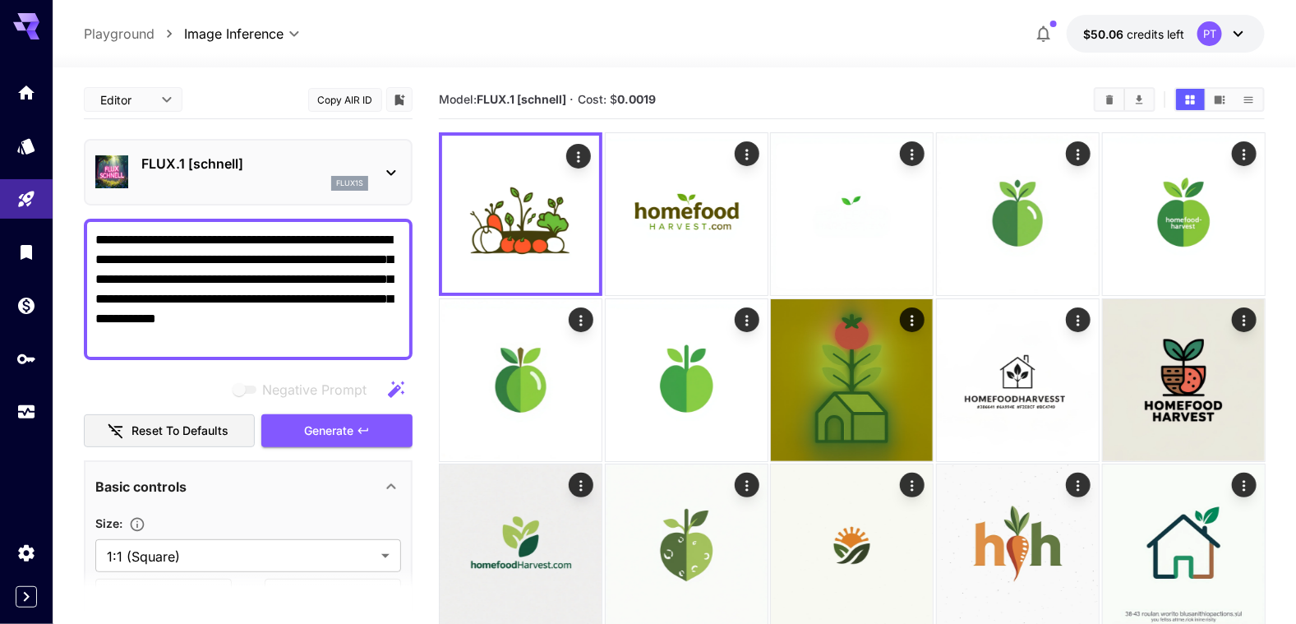
click at [391, 163] on icon at bounding box center [391, 173] width 20 height 20
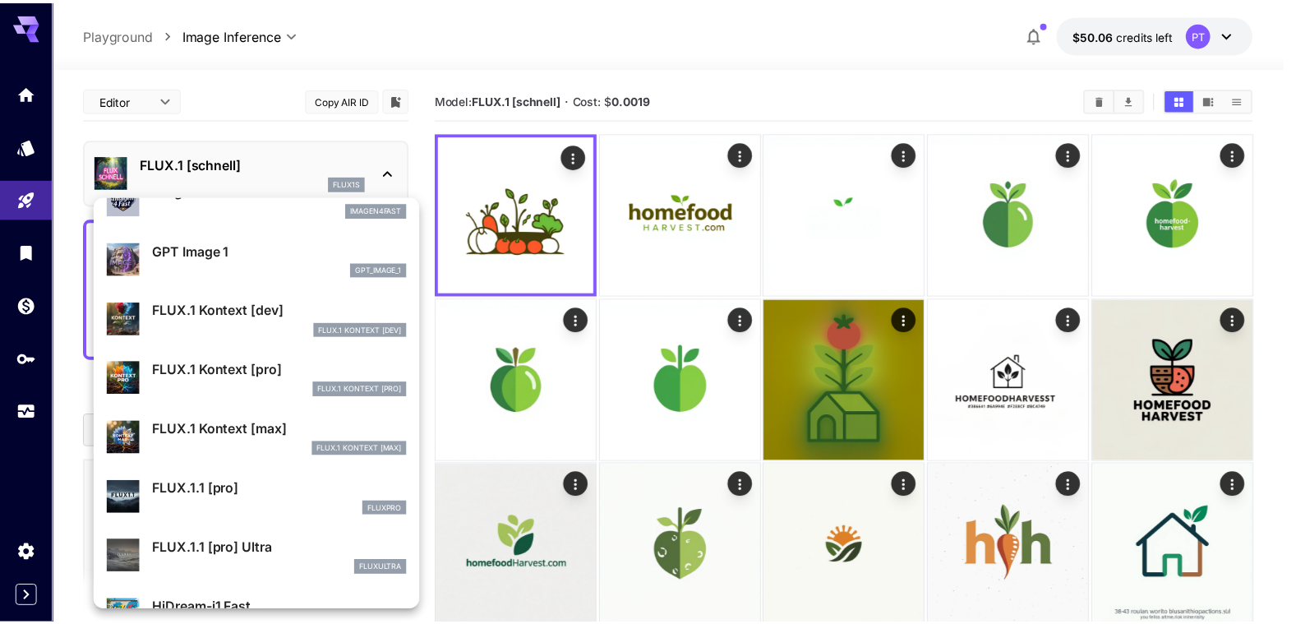
scroll to position [990, 0]
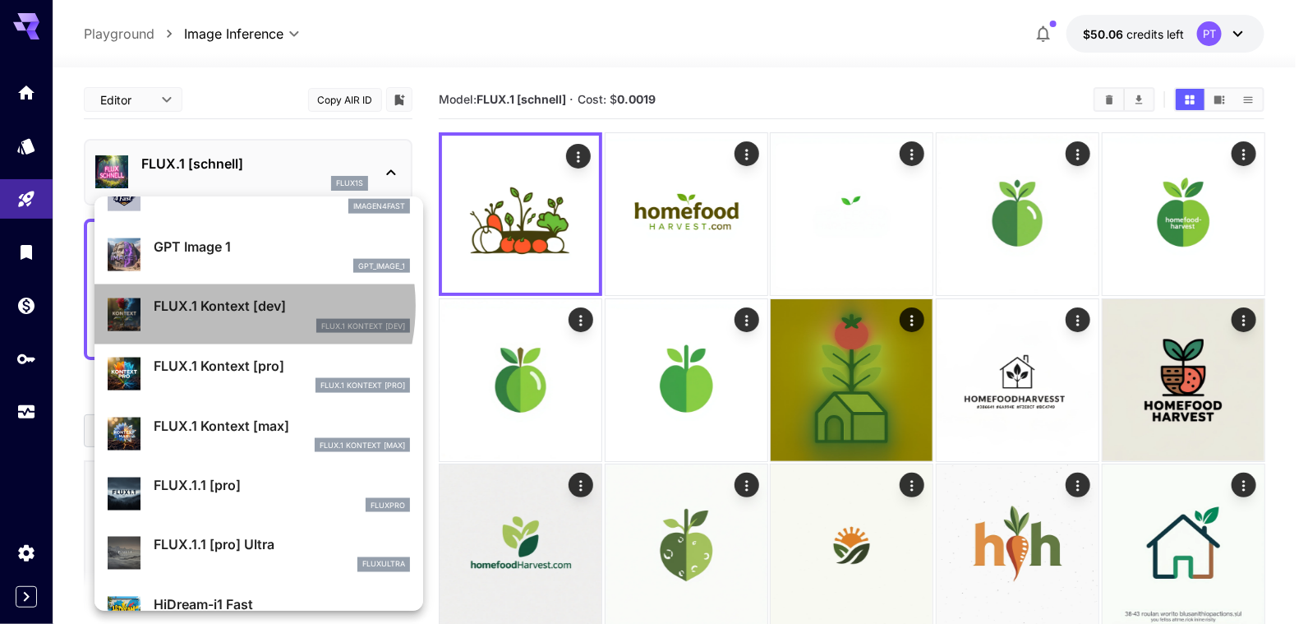
click at [214, 305] on p "FLUX.1 Kontext [dev]" at bounding box center [282, 306] width 256 height 20
type input "****"
type input "**"
type input "***"
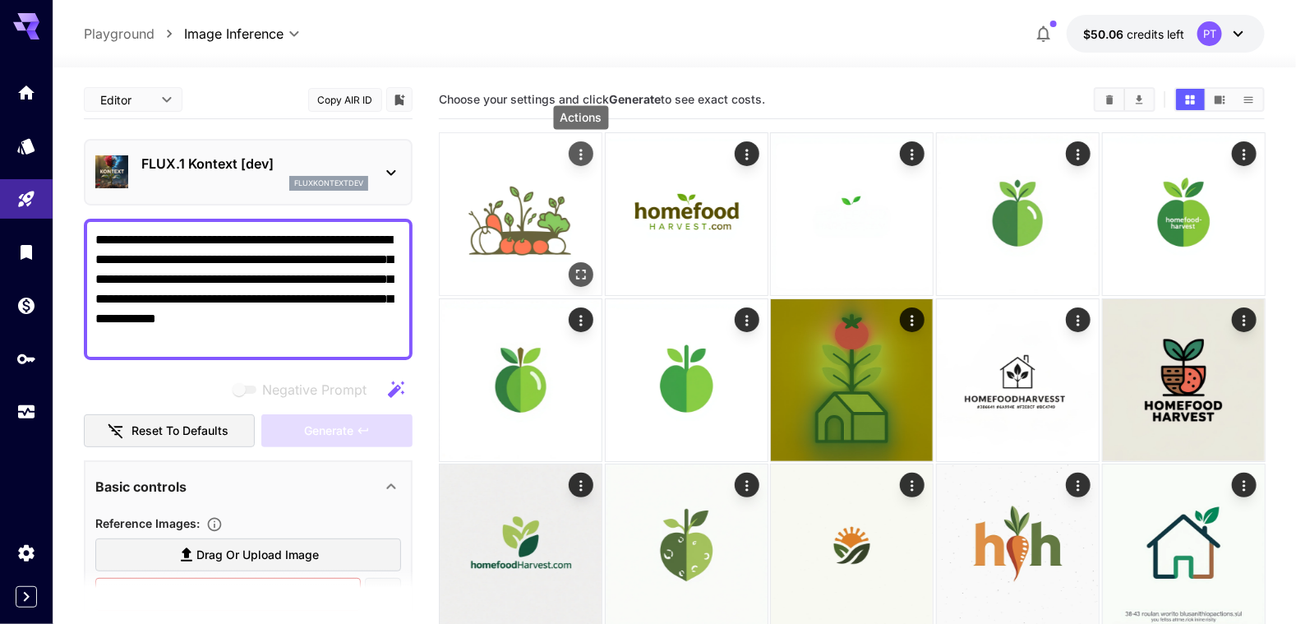
click at [590, 155] on button "Actions" at bounding box center [580, 153] width 25 height 25
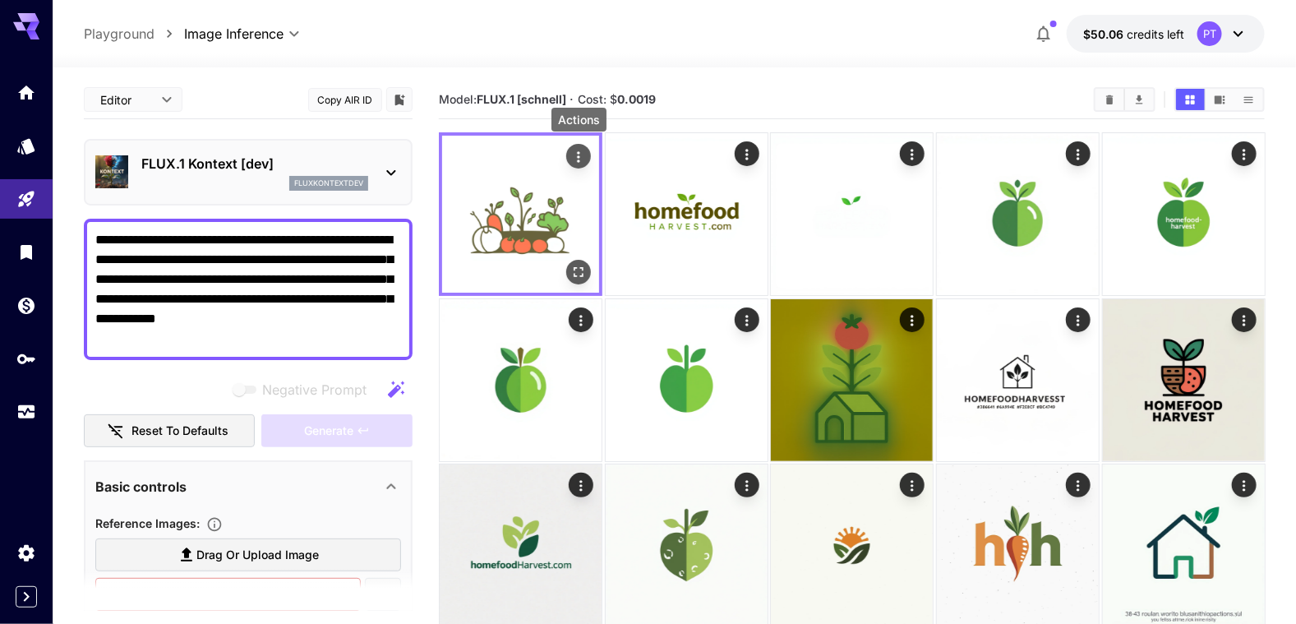
click at [580, 149] on icon "Actions" at bounding box center [578, 157] width 16 height 16
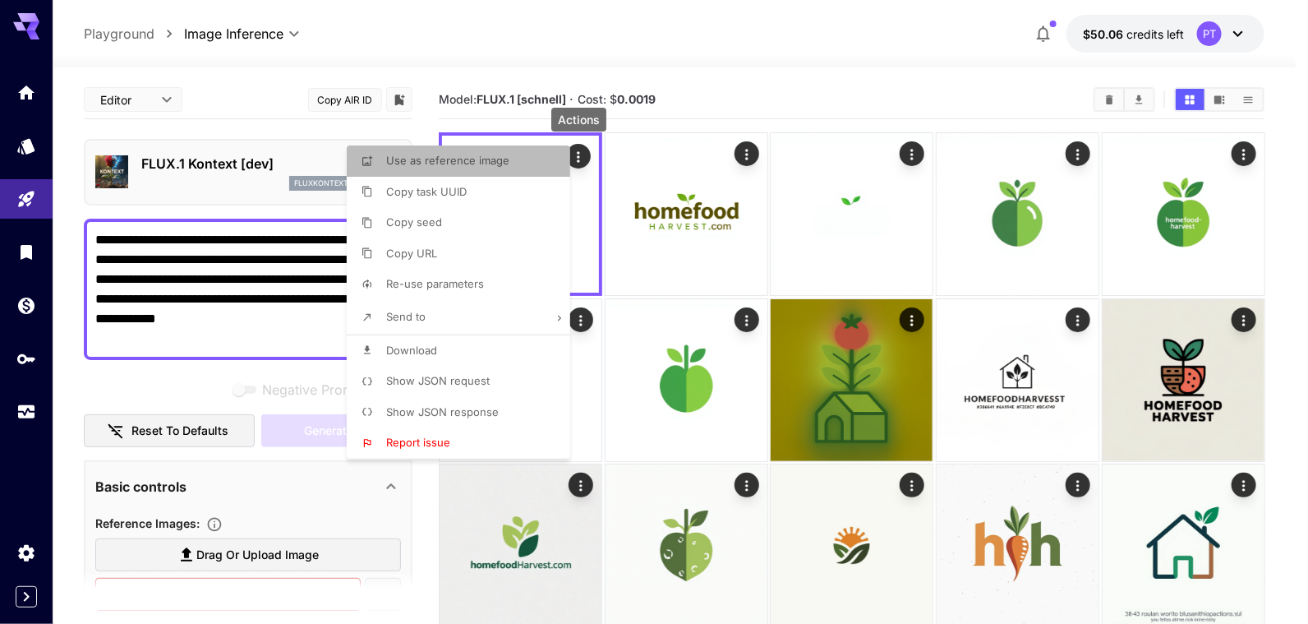
click at [472, 159] on span "Use as reference image" at bounding box center [447, 160] width 123 height 13
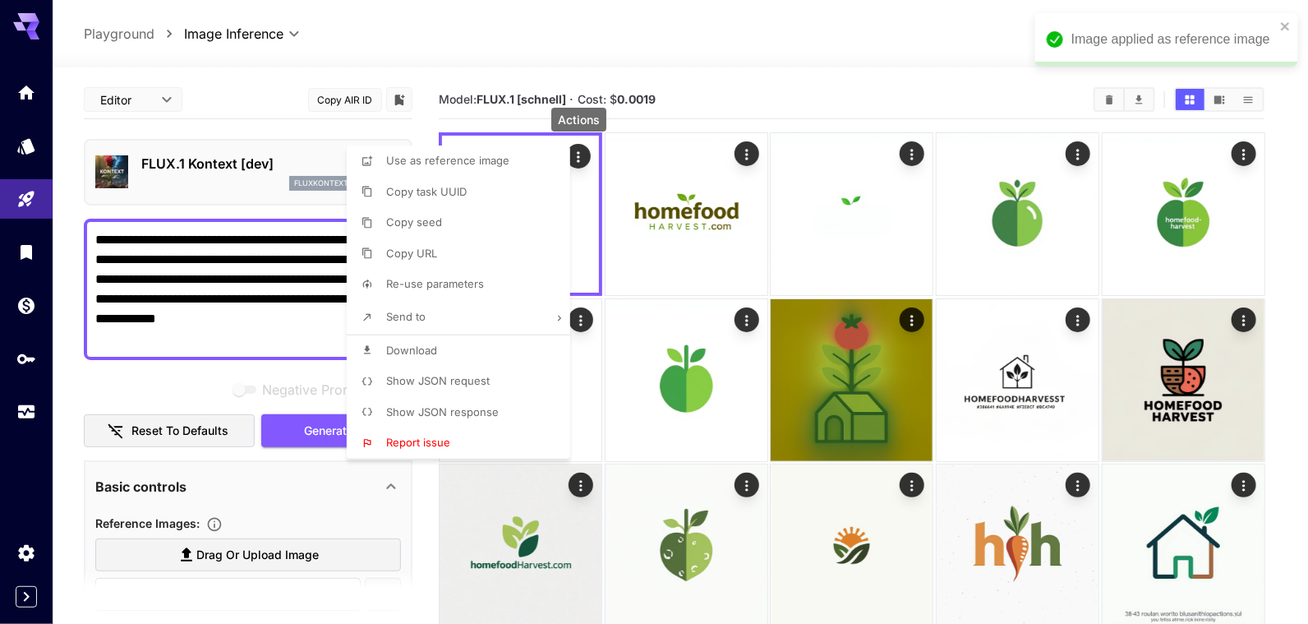
click at [239, 453] on div at bounding box center [654, 312] width 1308 height 624
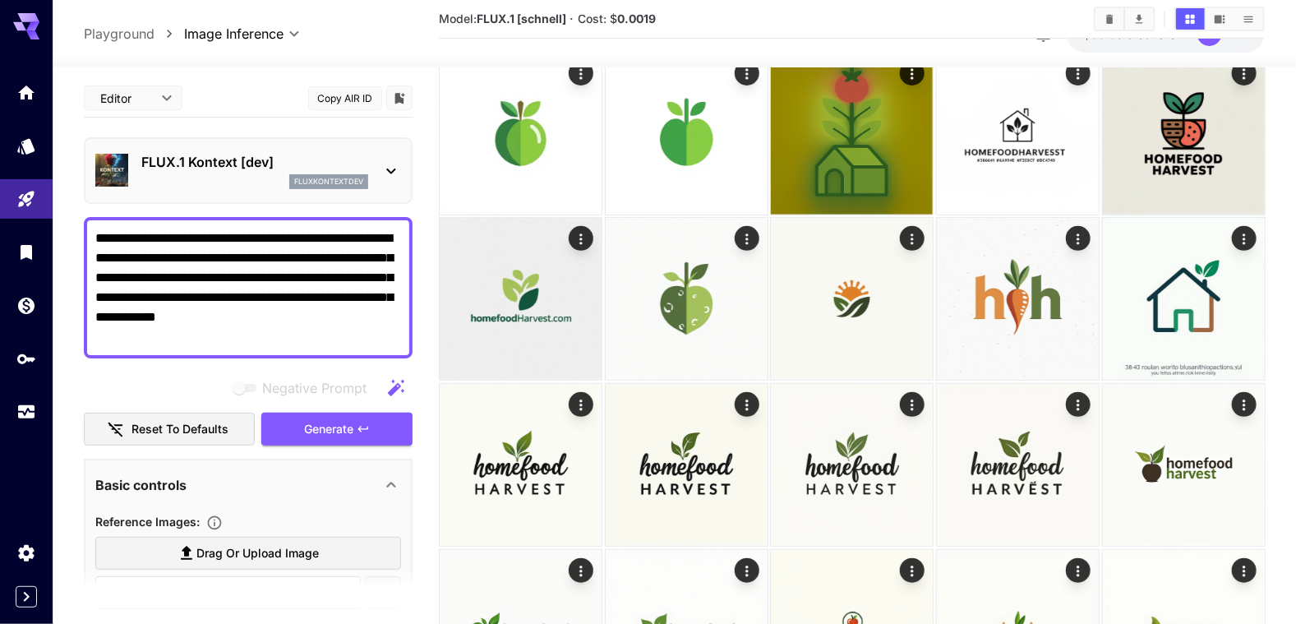
scroll to position [247, 0]
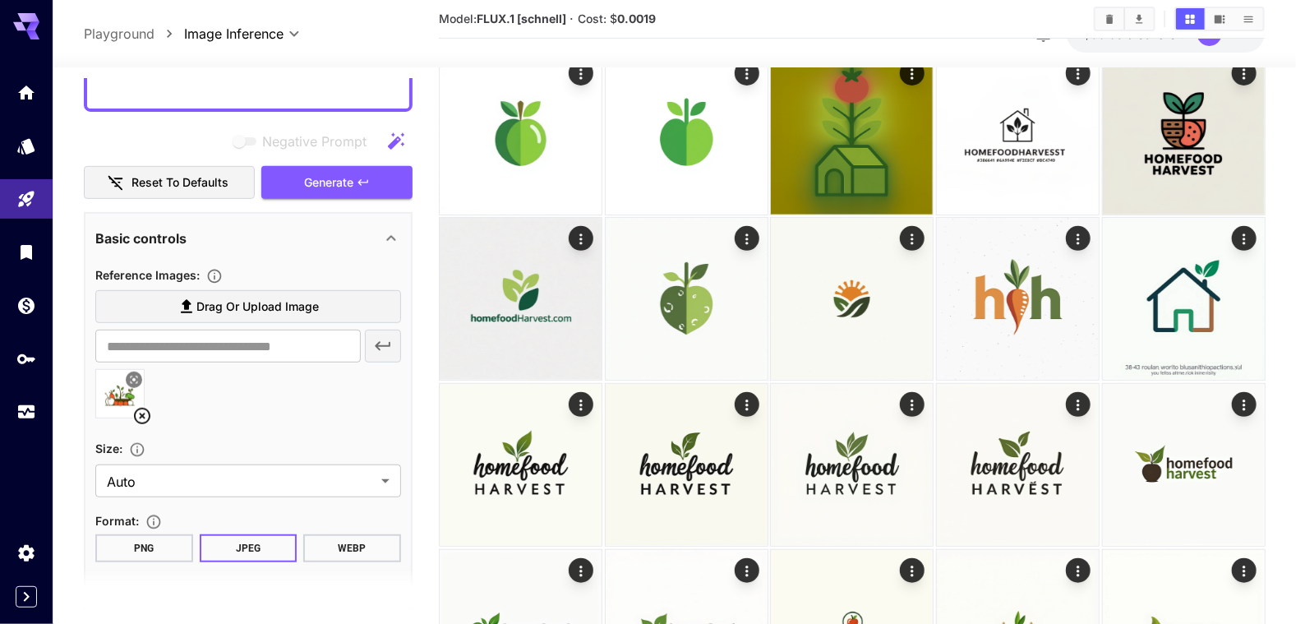
click at [383, 563] on div "Reference Images : Drag or upload image ​ Size : Auto **** ​ Format : PNG JPEG …" at bounding box center [248, 455] width 306 height 381
click at [371, 548] on button "WEBP" at bounding box center [352, 548] width 98 height 28
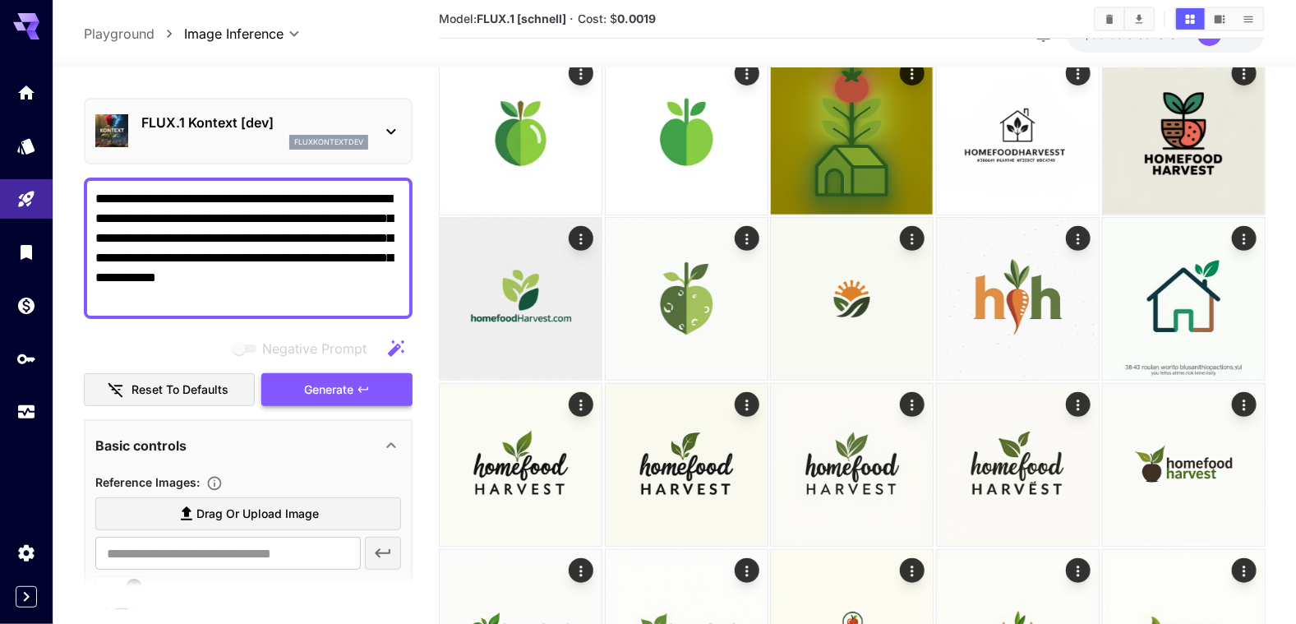
scroll to position [0, 0]
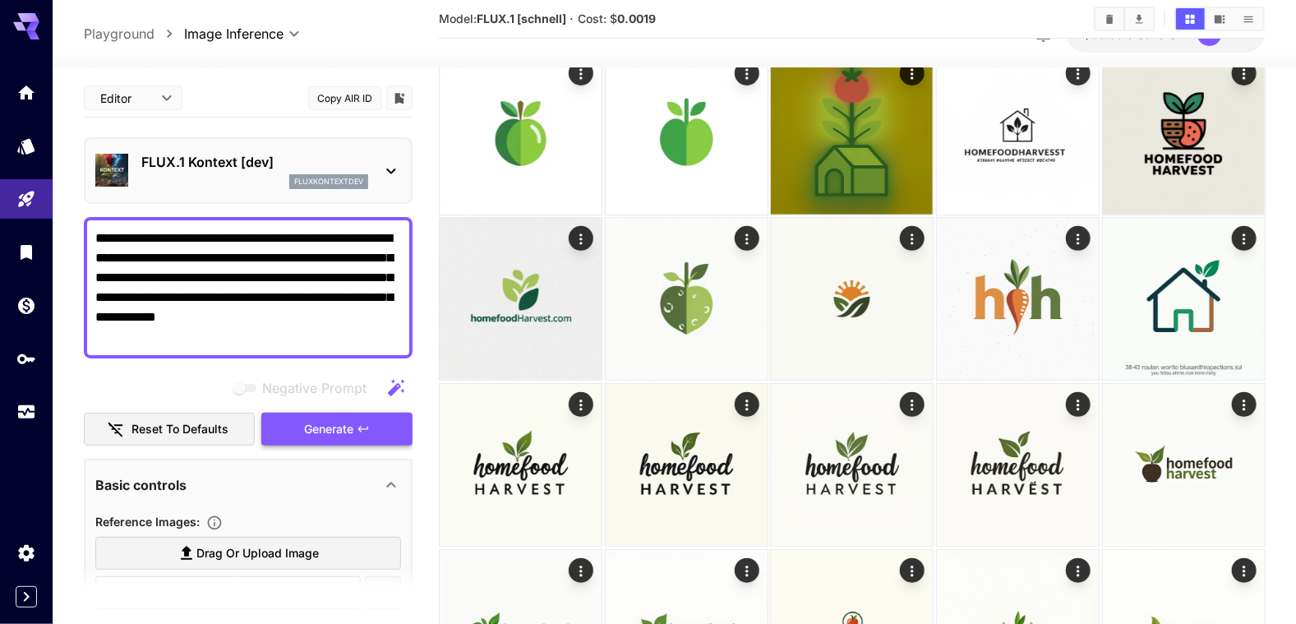
click at [317, 420] on span "Generate" at bounding box center [328, 429] width 49 height 21
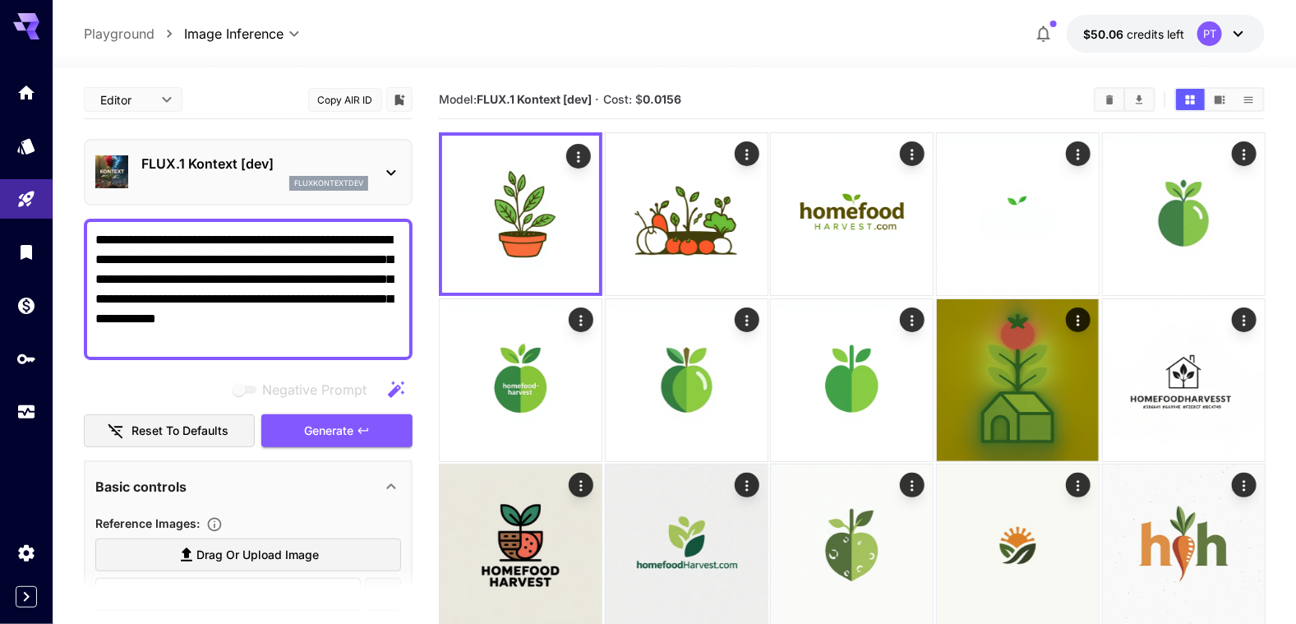
click at [391, 165] on icon at bounding box center [391, 173] width 20 height 20
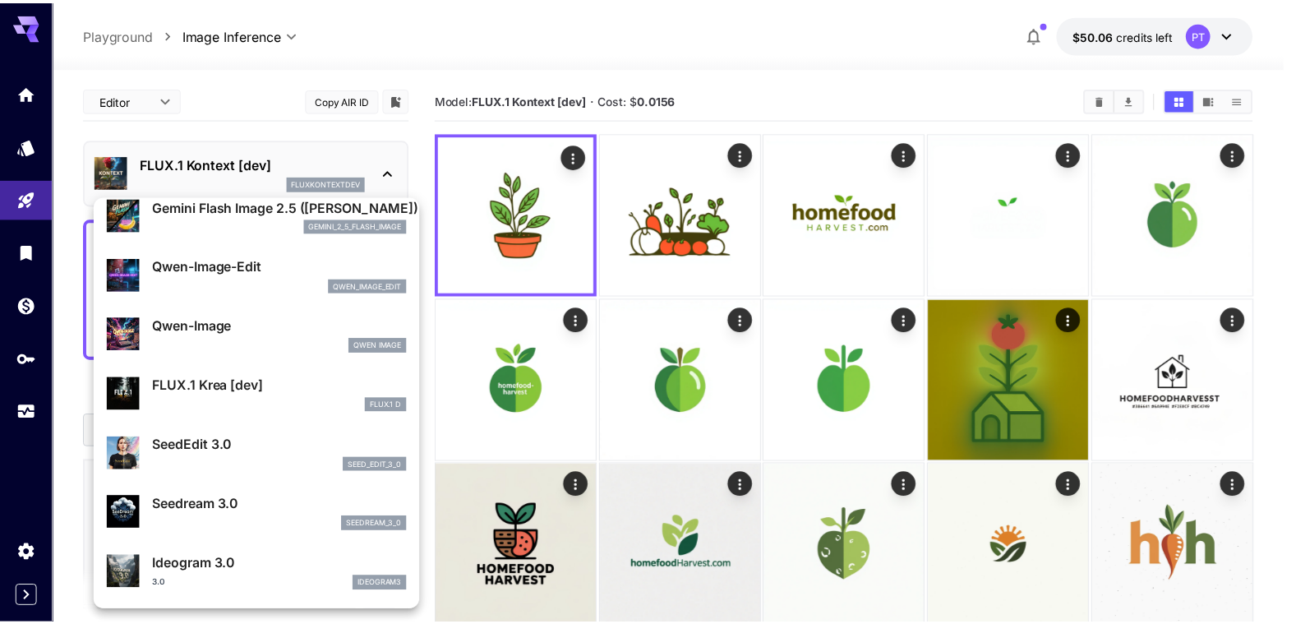
scroll to position [164, 0]
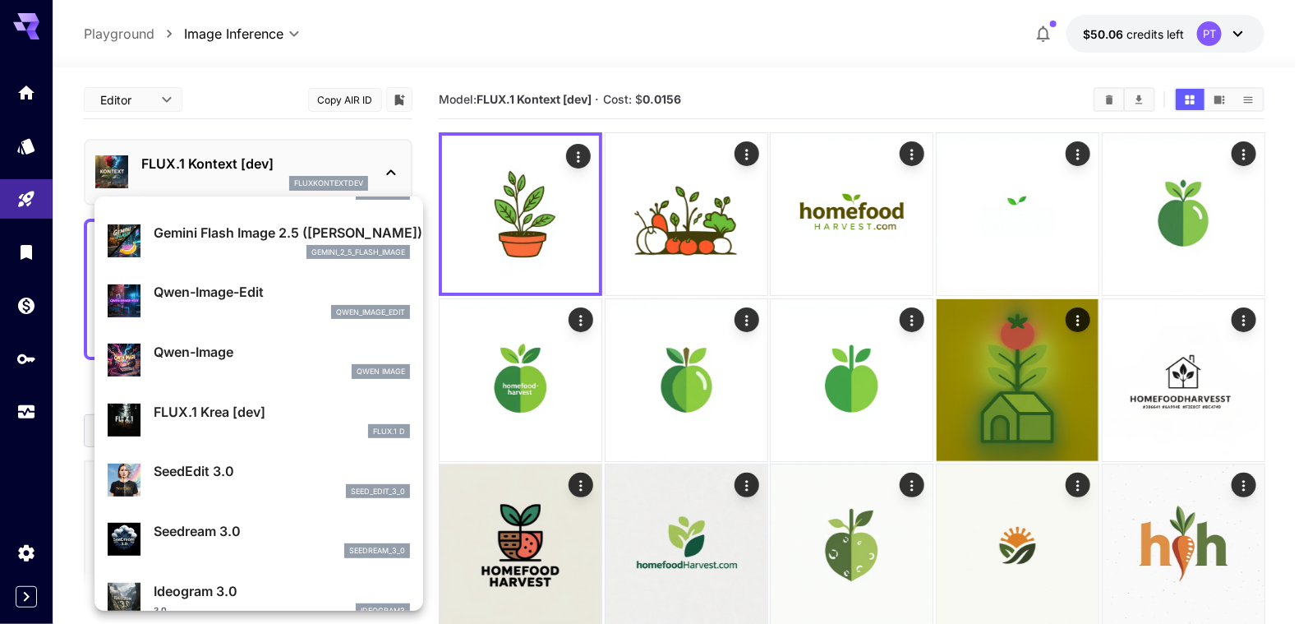
click at [221, 358] on p "Qwen-Image" at bounding box center [282, 352] width 256 height 20
type input "**********"
type input "**"
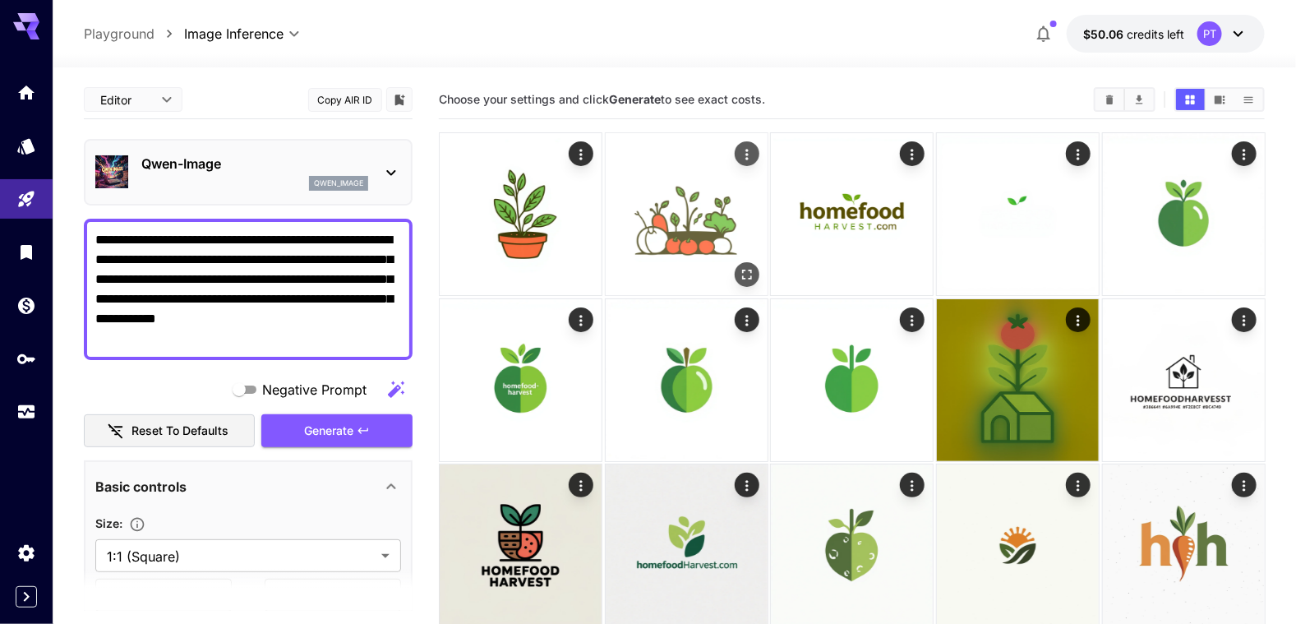
click at [745, 152] on icon "Actions" at bounding box center [746, 154] width 16 height 16
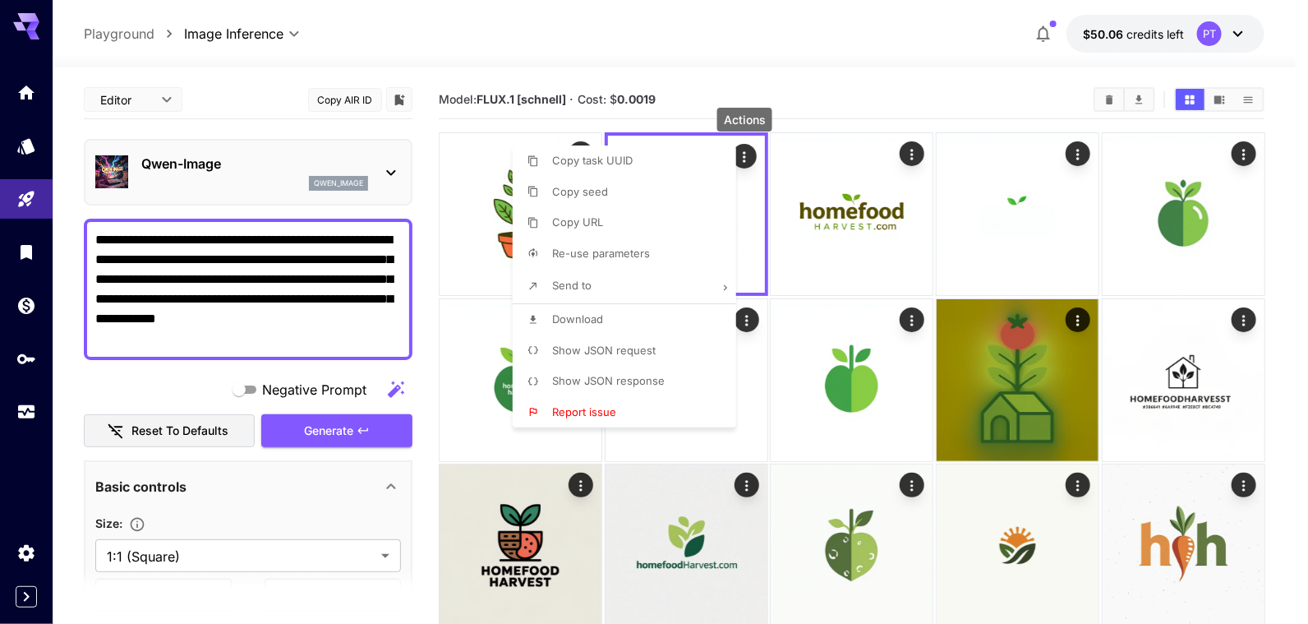
click at [589, 247] on span "Re-use parameters" at bounding box center [601, 253] width 98 height 13
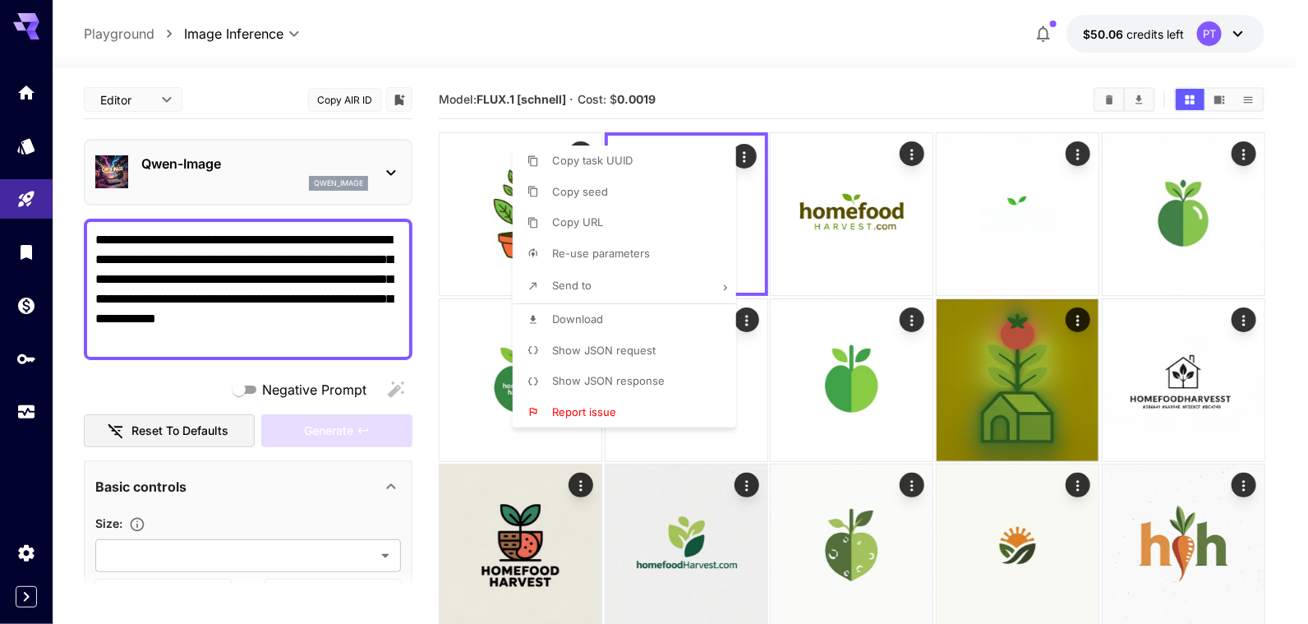
type input "*"
type input "*********"
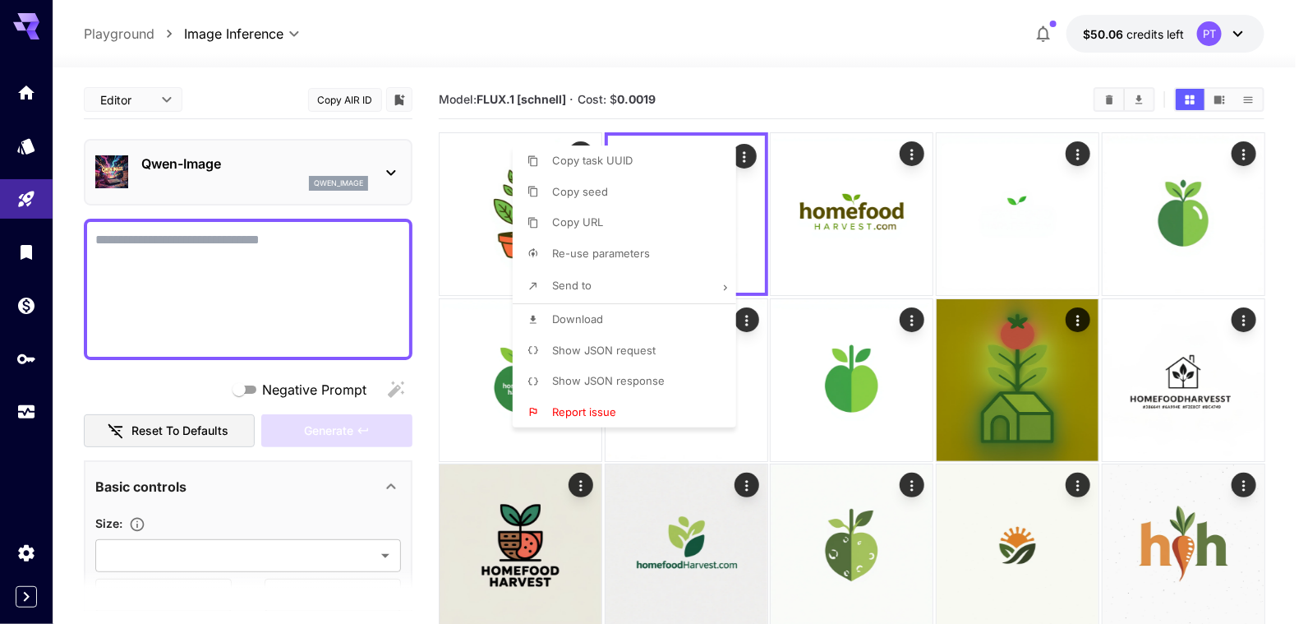
type textarea "**********"
type input "**********"
type input "*"
type input "****"
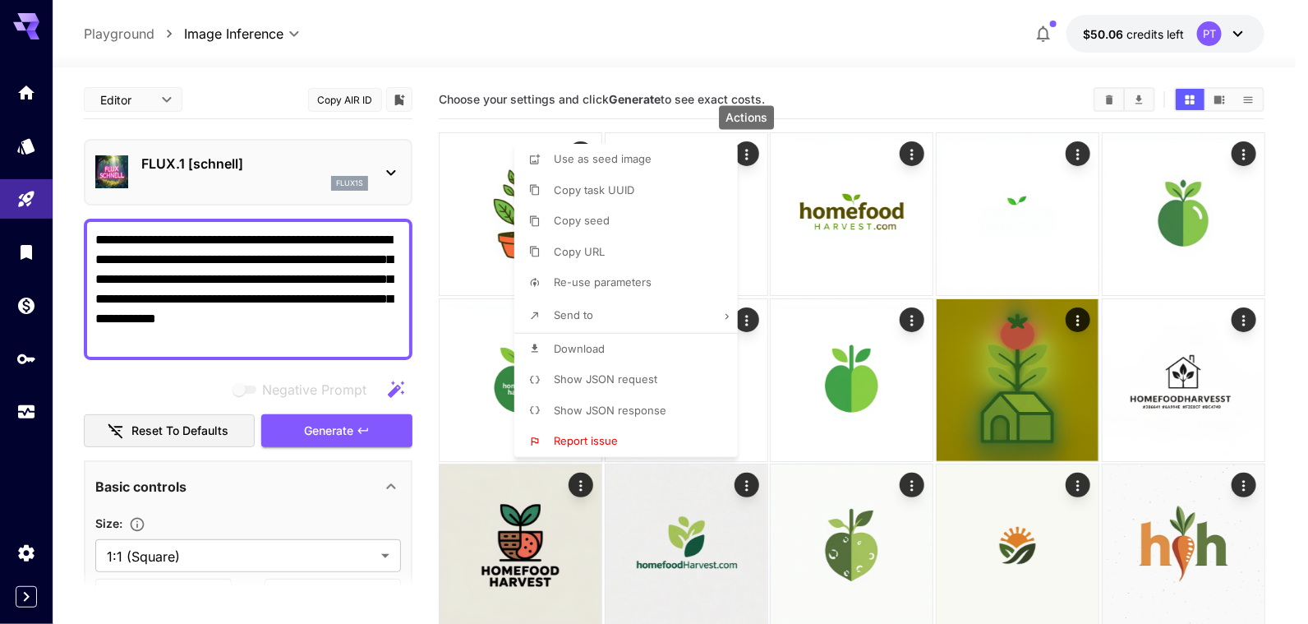
click at [101, 383] on div at bounding box center [654, 312] width 1308 height 624
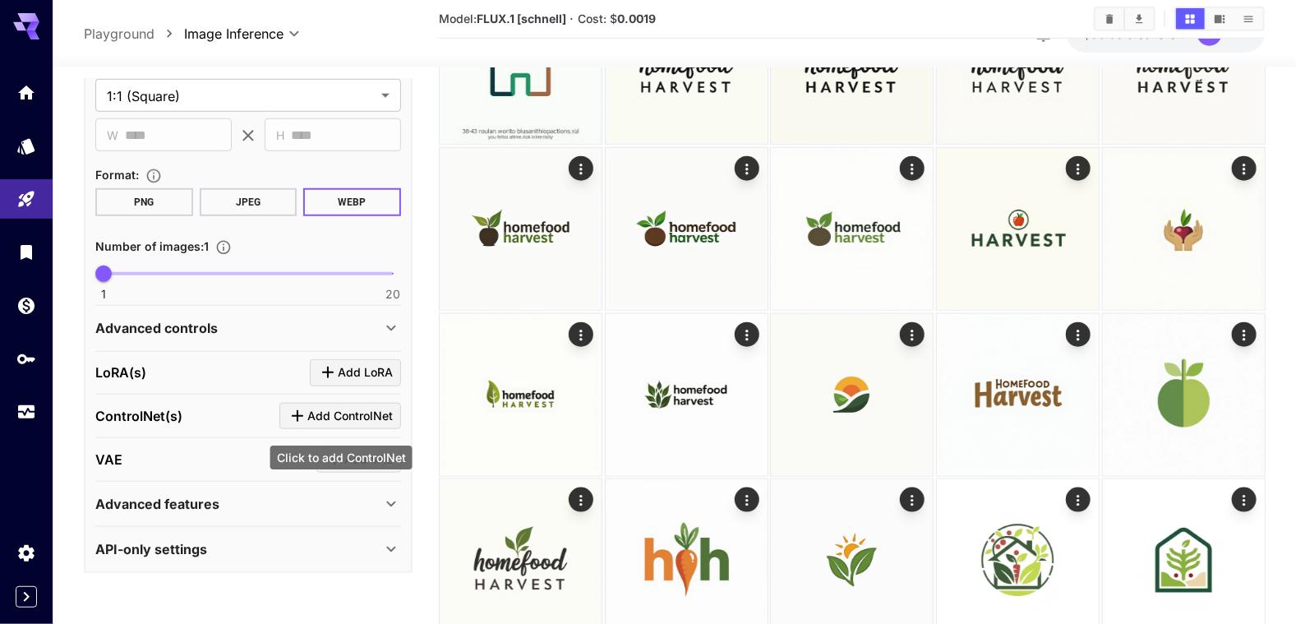
scroll to position [657, 0]
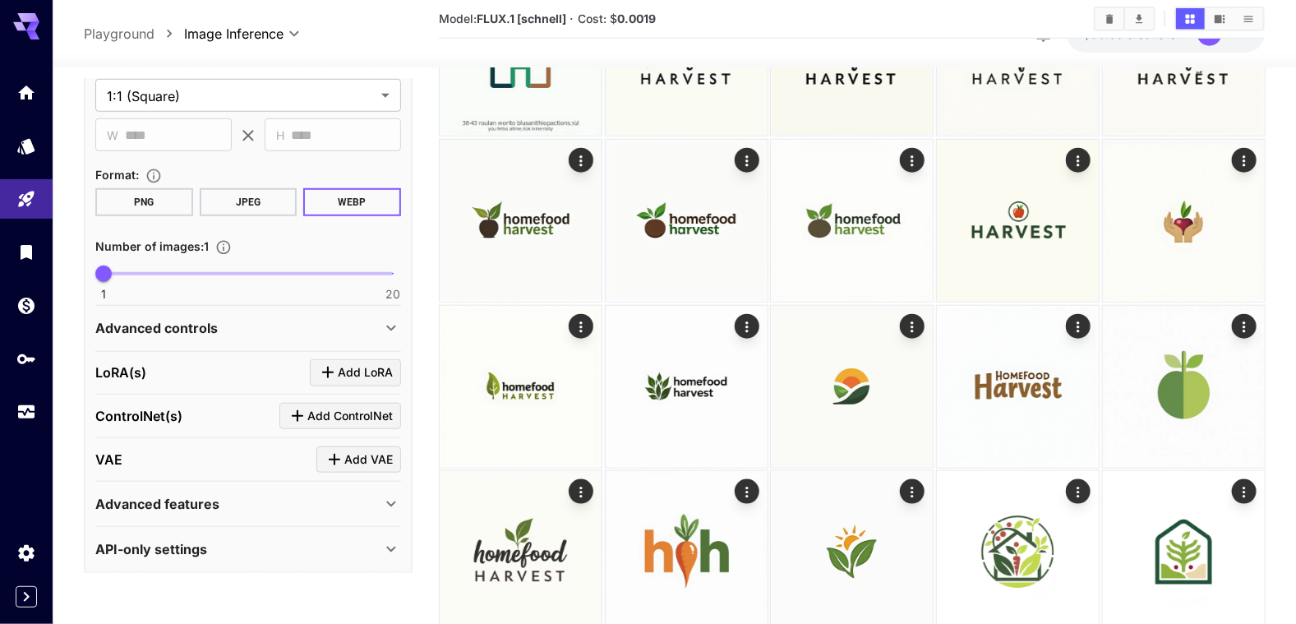
click at [378, 334] on div "Advanced controls" at bounding box center [238, 328] width 286 height 20
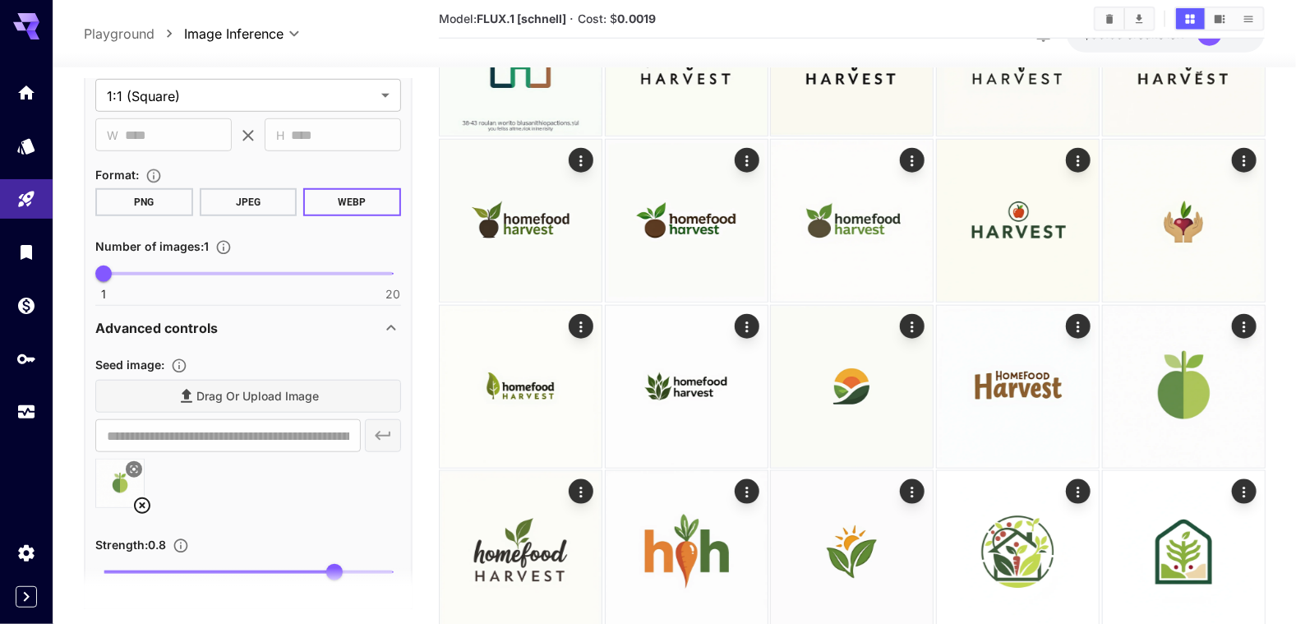
drag, startPoint x: 141, startPoint y: 500, endPoint x: 163, endPoint y: 490, distance: 24.3
click at [141, 501] on icon at bounding box center [142, 506] width 20 height 20
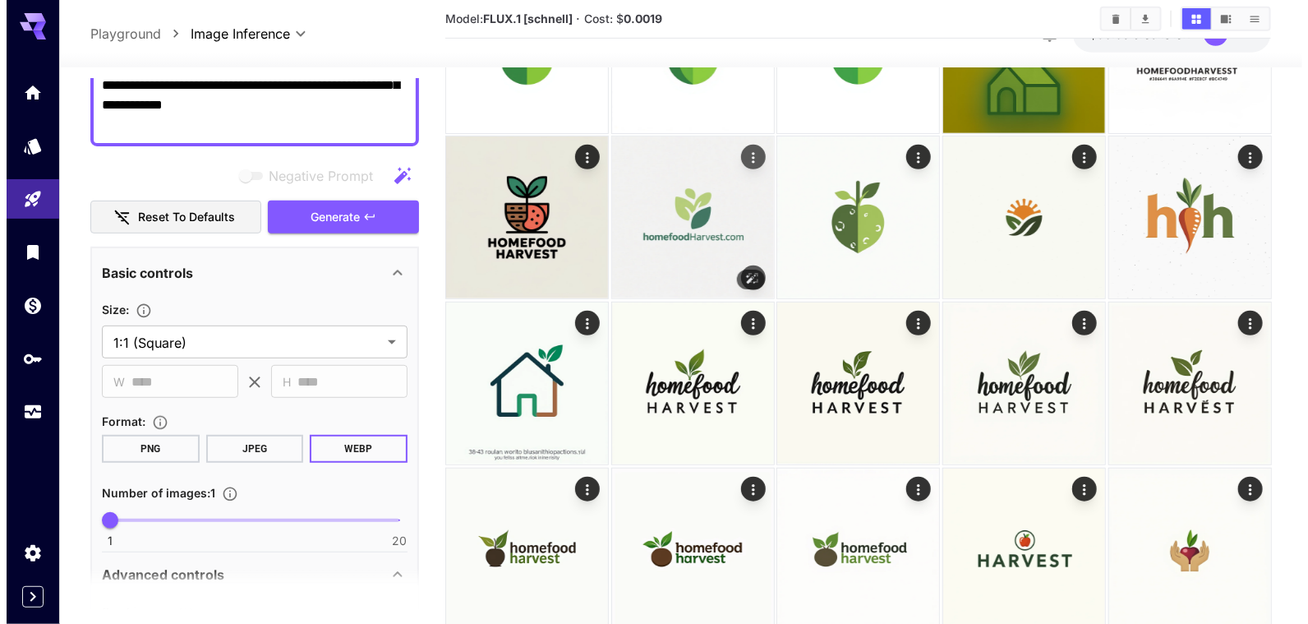
scroll to position [0, 0]
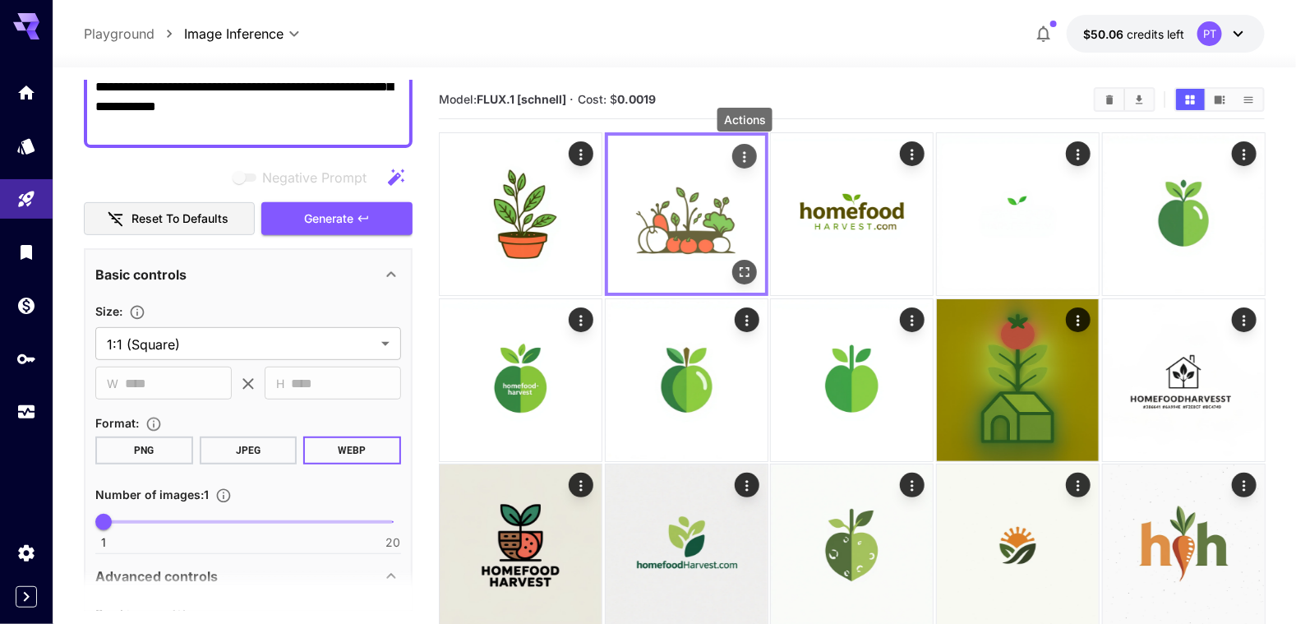
click at [744, 157] on icon "Actions" at bounding box center [744, 157] width 16 height 16
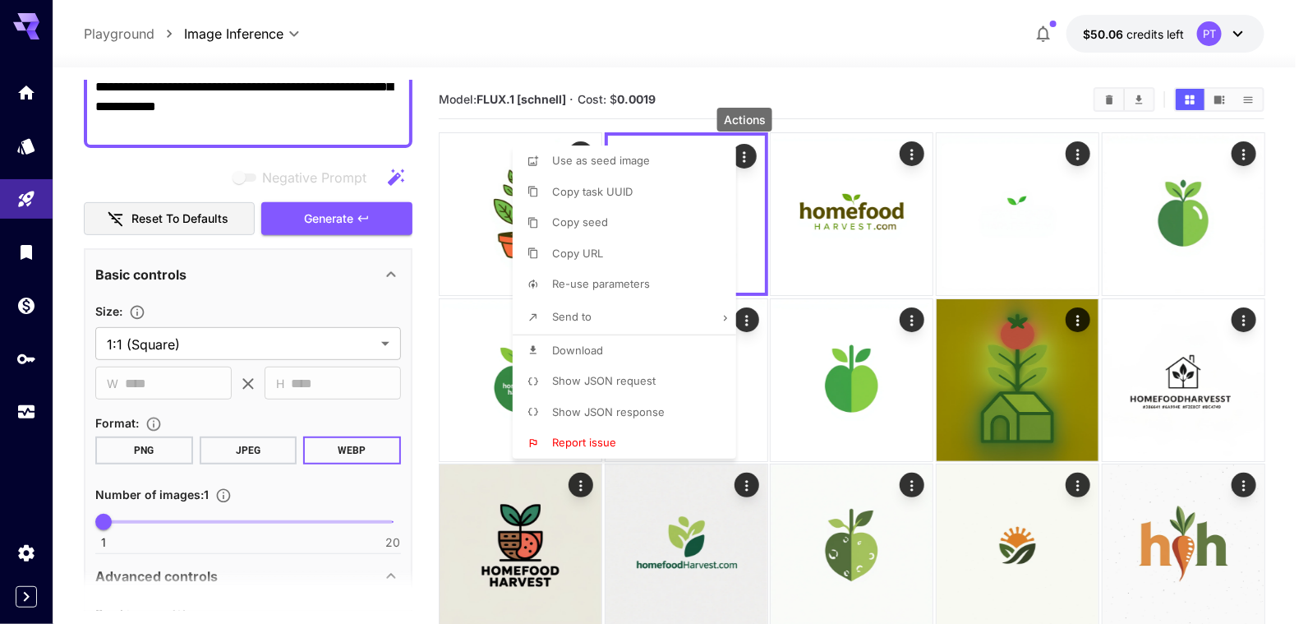
click at [626, 160] on span "Use as seed image" at bounding box center [601, 160] width 98 height 13
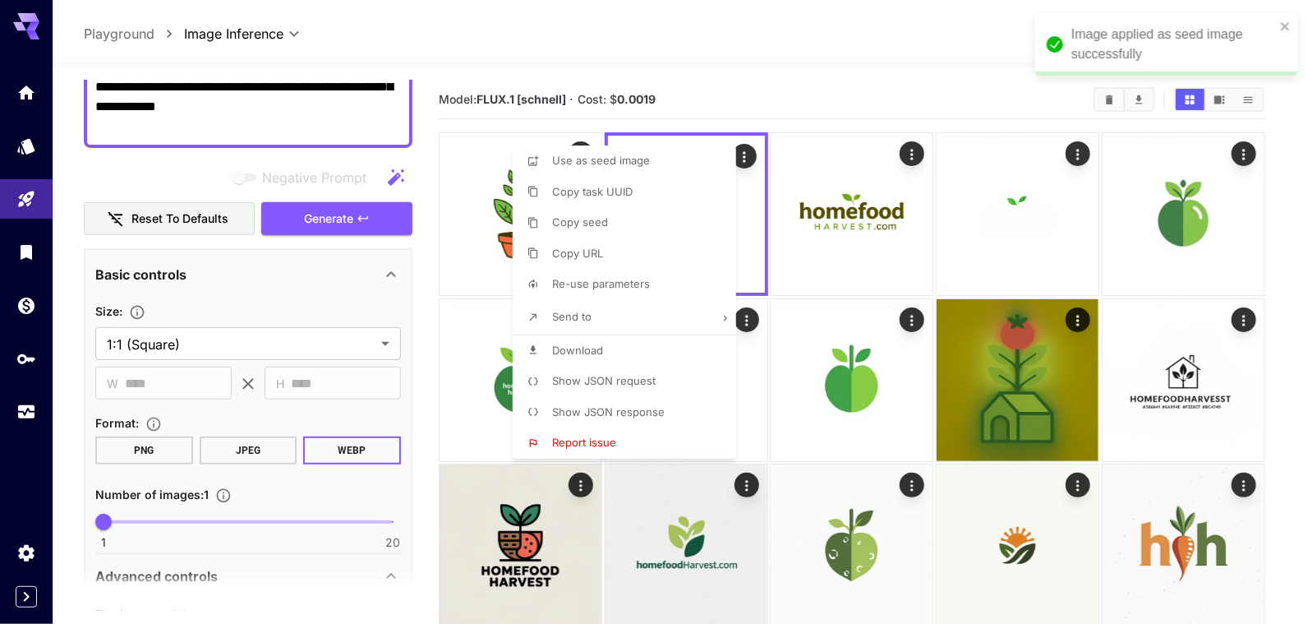
type input "**********"
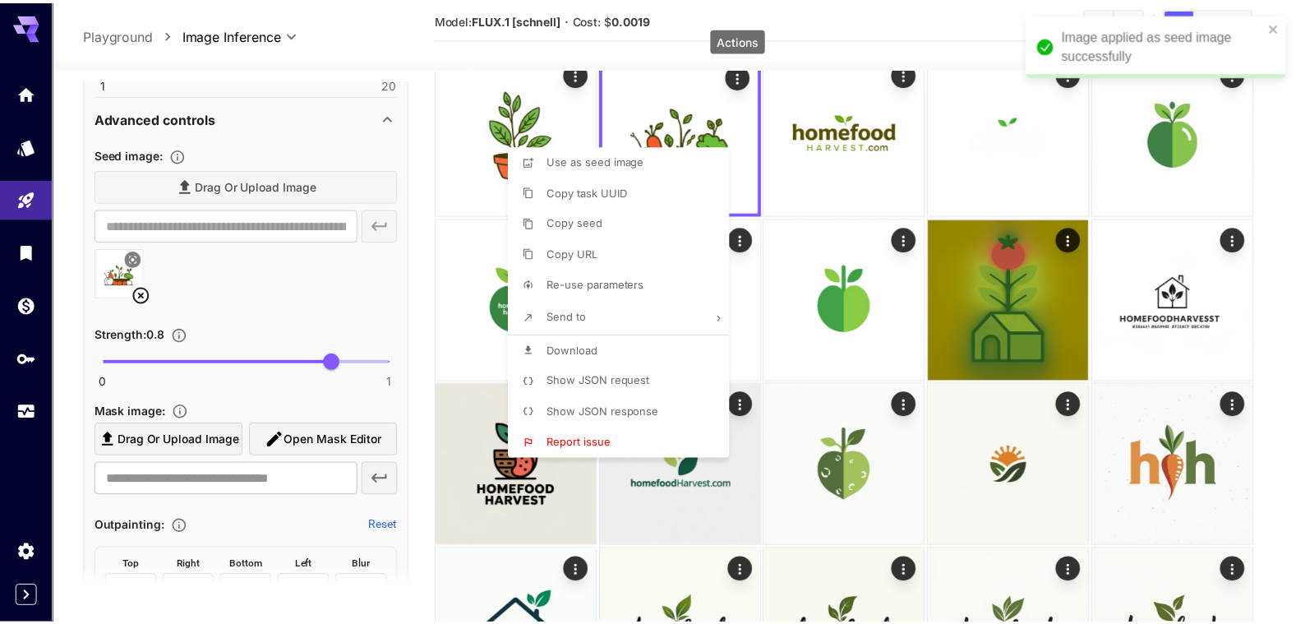
scroll to position [685, 0]
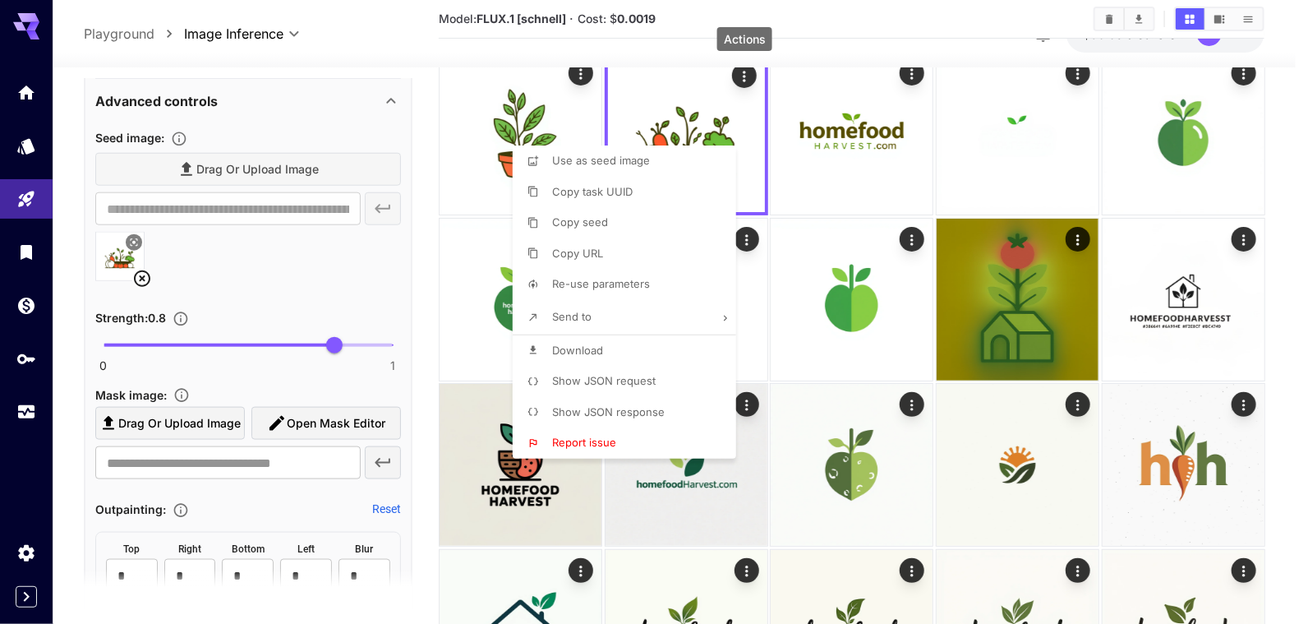
click at [421, 191] on div at bounding box center [654, 312] width 1308 height 624
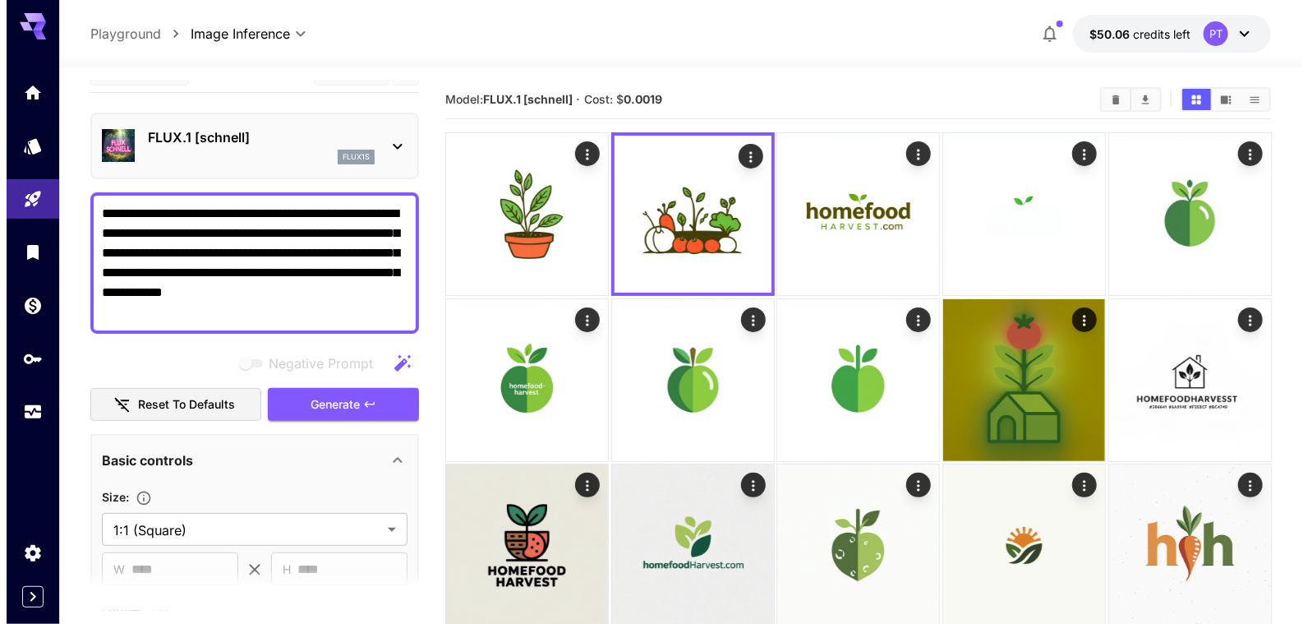
scroll to position [0, 0]
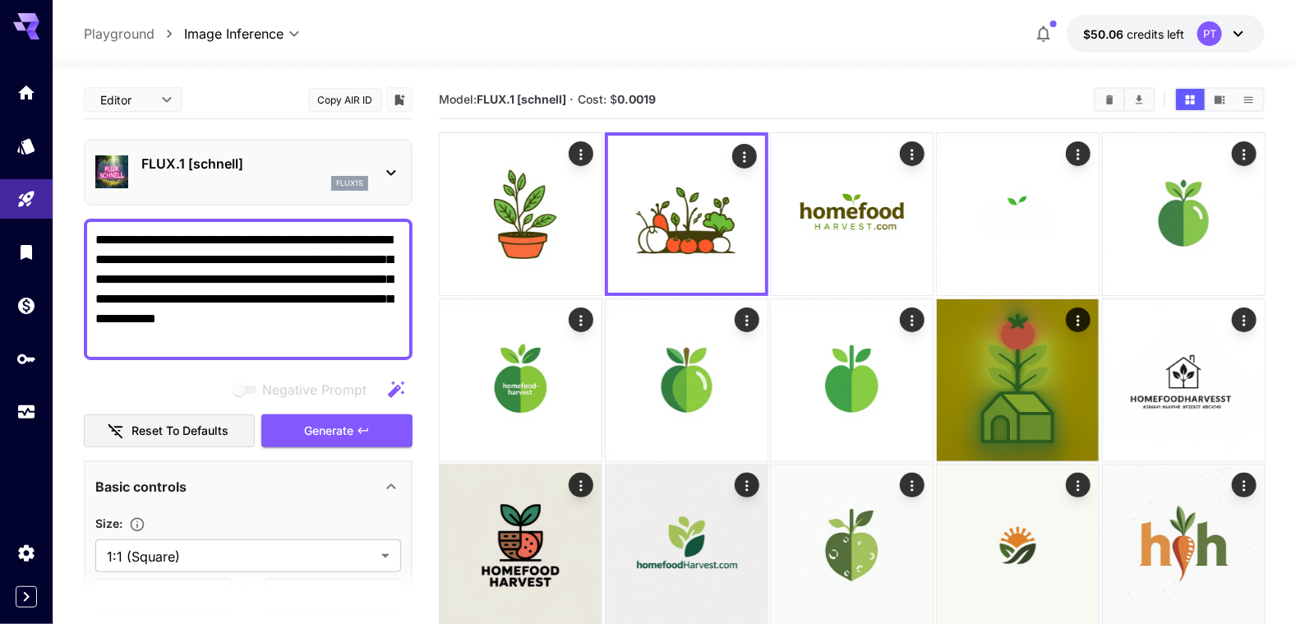
click at [393, 174] on icon at bounding box center [391, 173] width 20 height 20
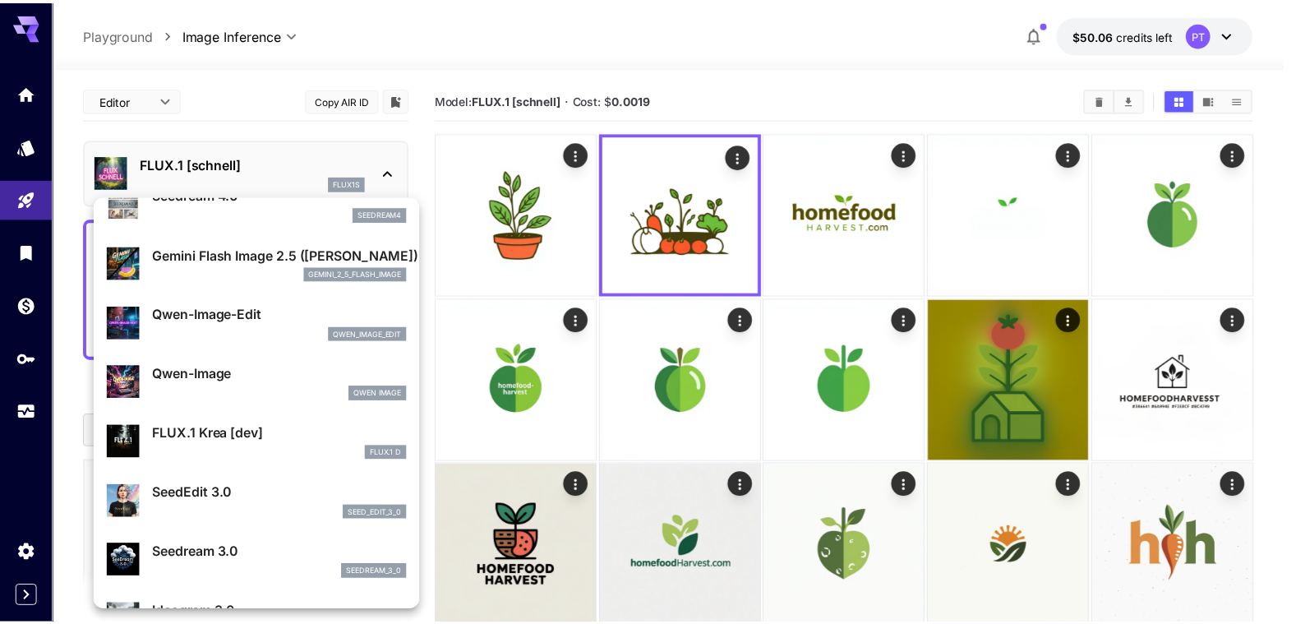
scroll to position [164, 0]
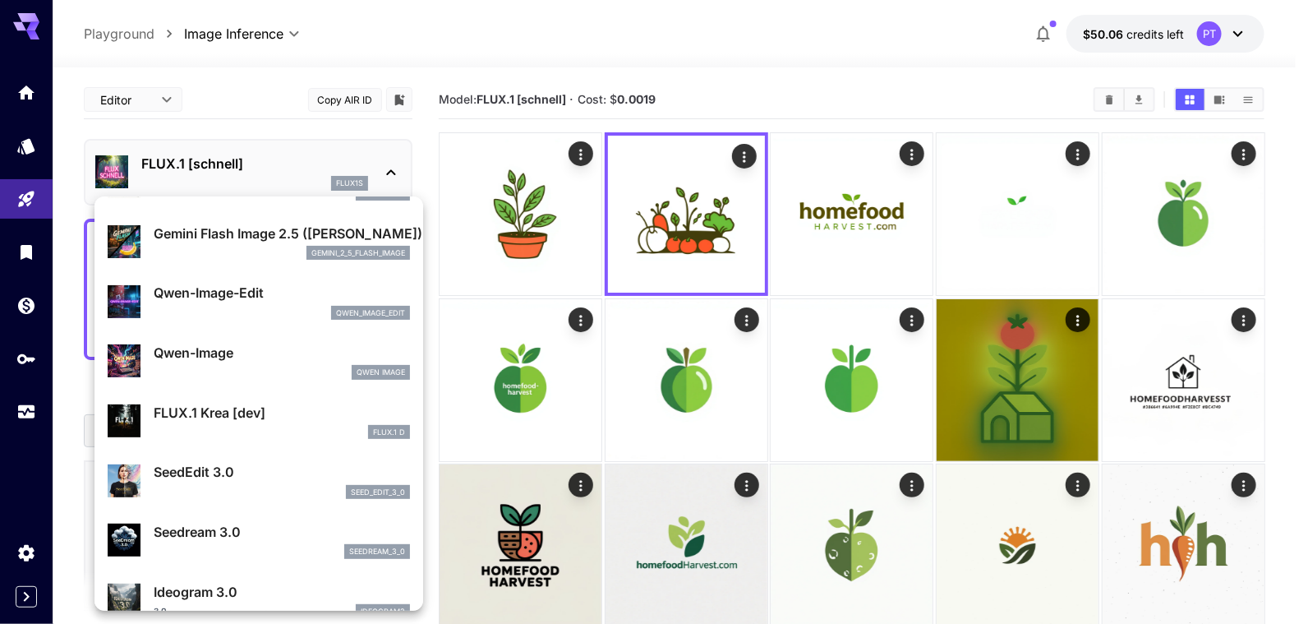
click at [427, 162] on div at bounding box center [654, 312] width 1308 height 624
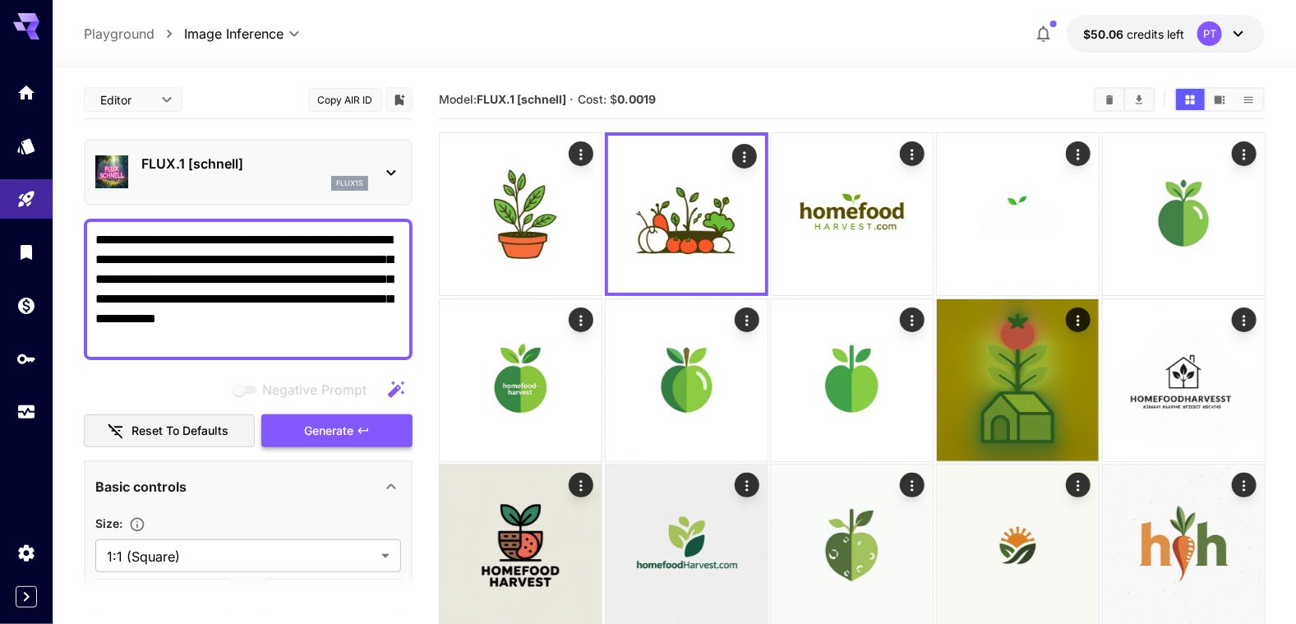
click at [364, 431] on icon "button" at bounding box center [363, 430] width 13 height 13
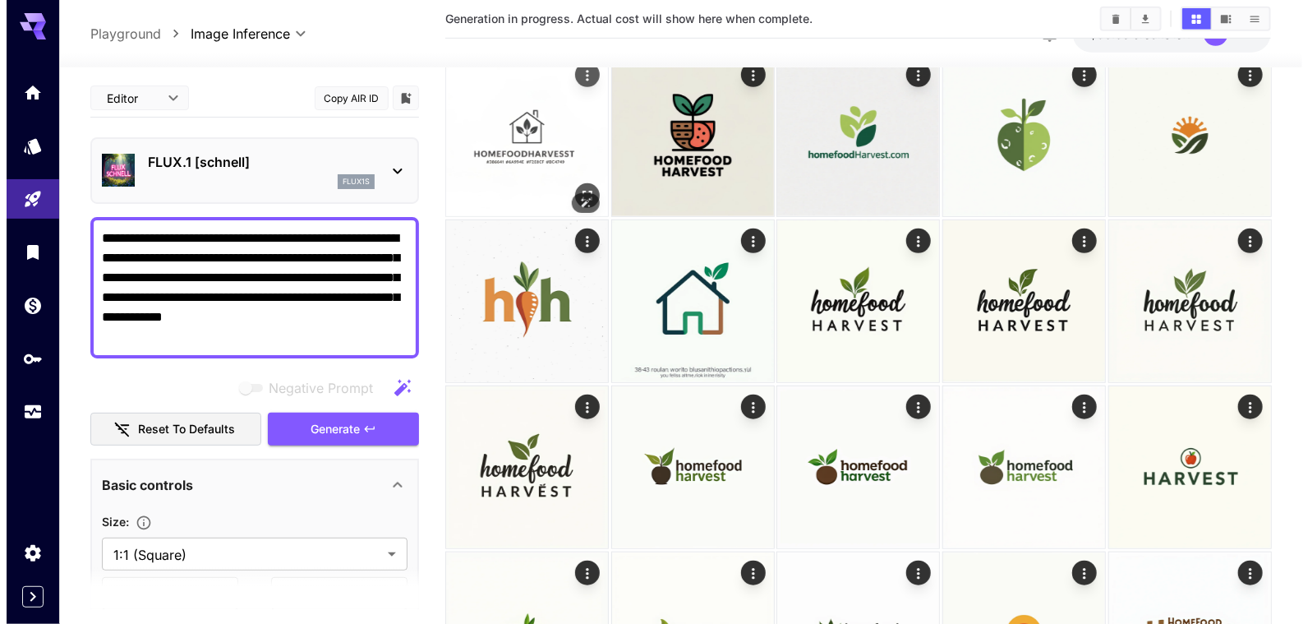
scroll to position [0, 0]
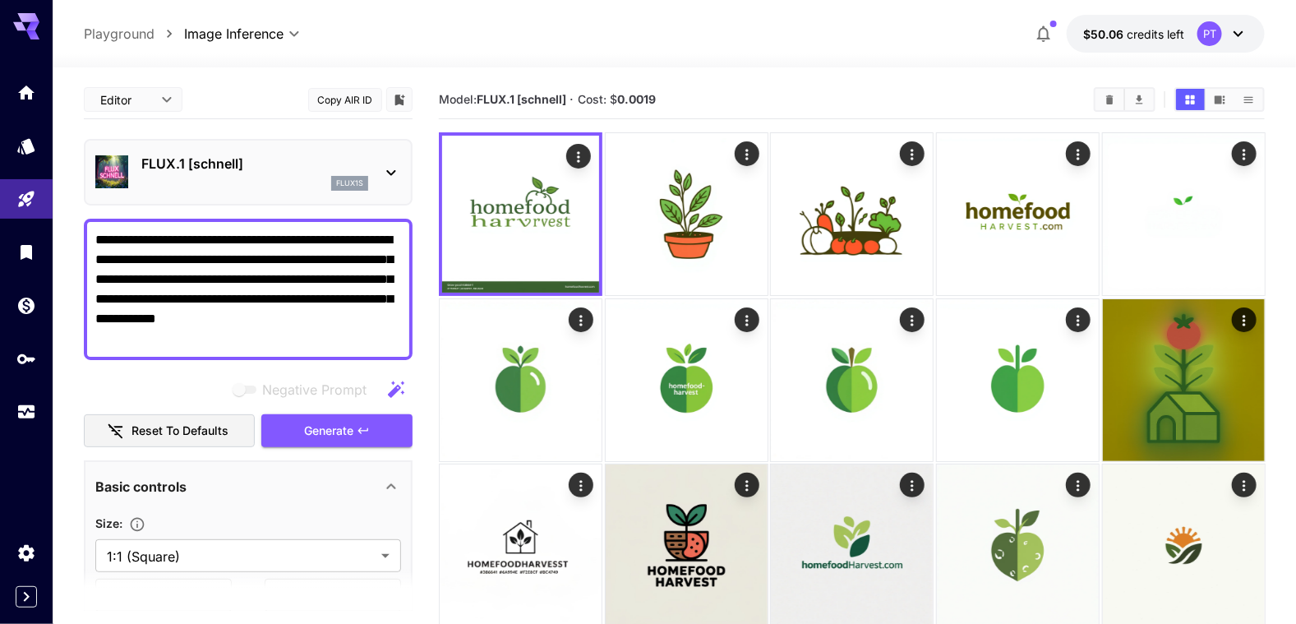
click at [387, 167] on icon at bounding box center [391, 173] width 20 height 20
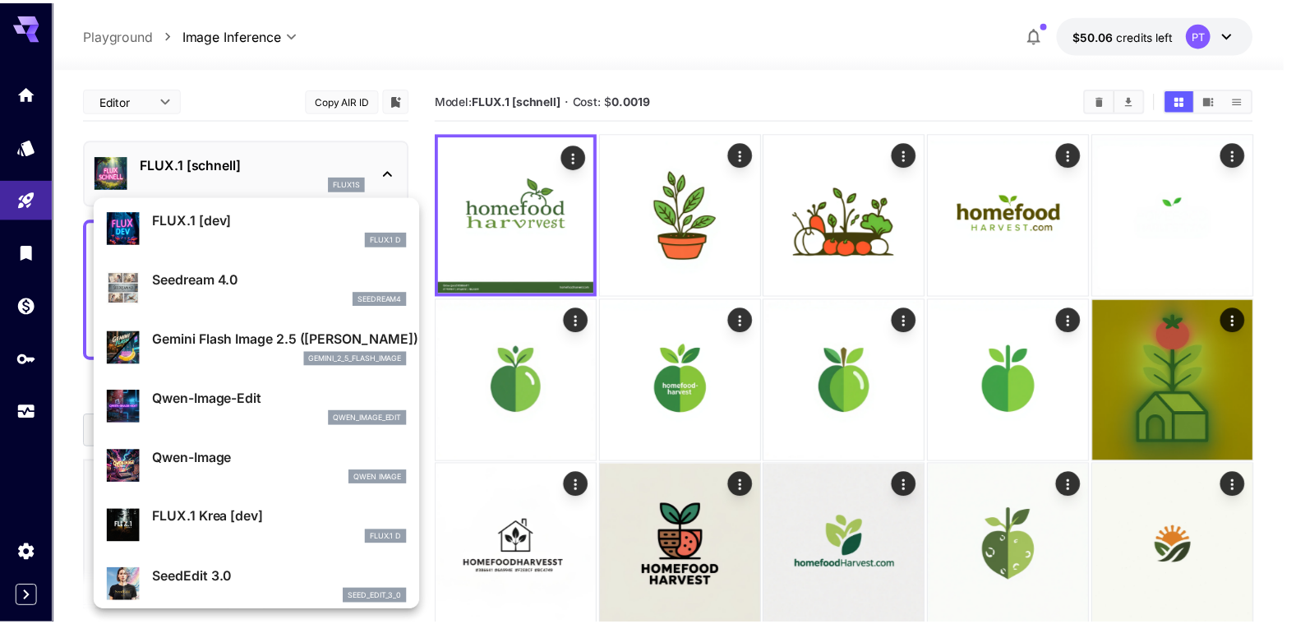
scroll to position [81, 0]
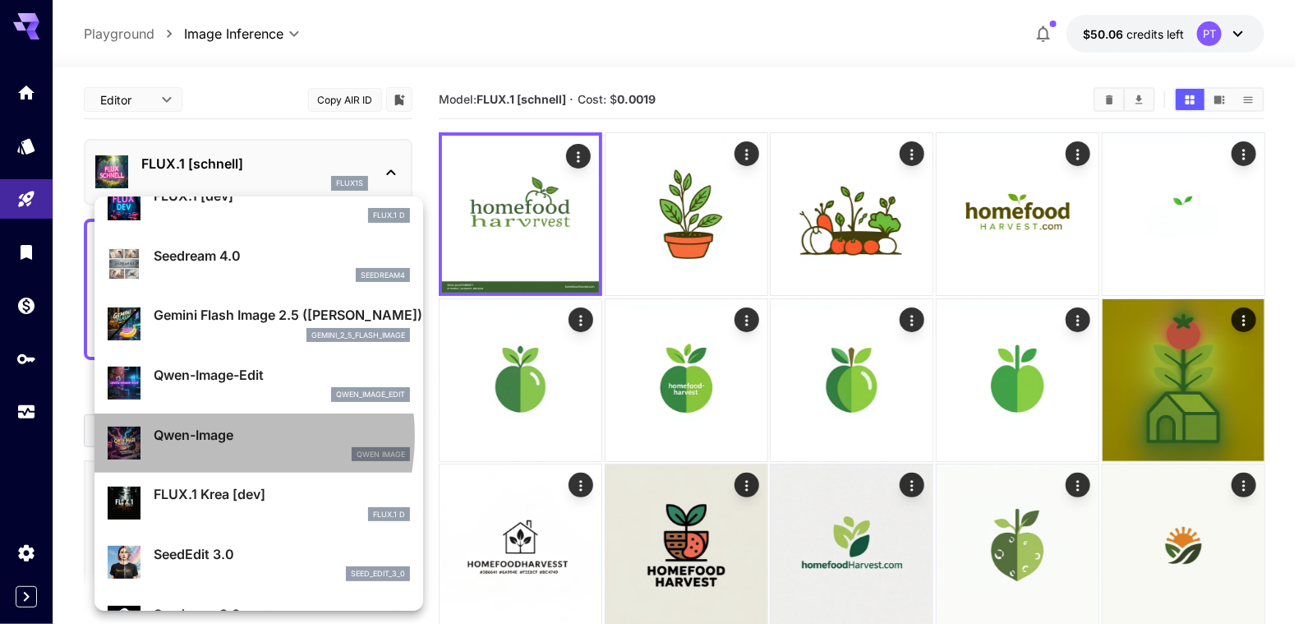
click at [192, 434] on p "Qwen-Image" at bounding box center [282, 435] width 256 height 20
type input "**"
type input "***"
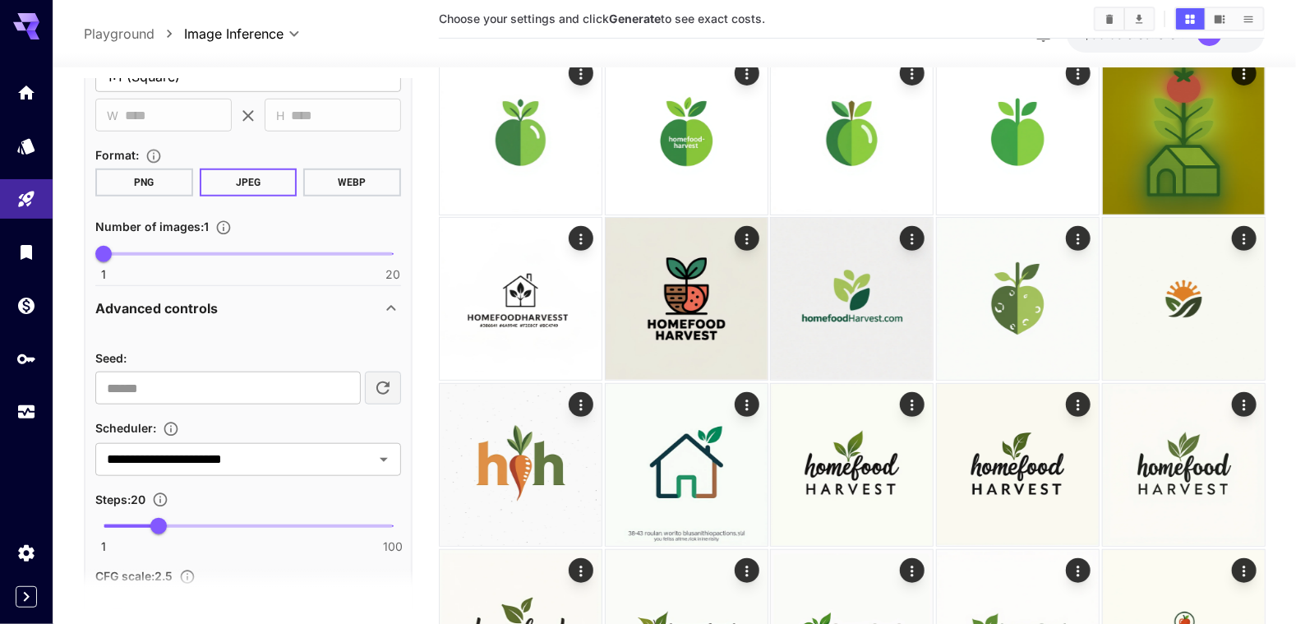
scroll to position [313, 0]
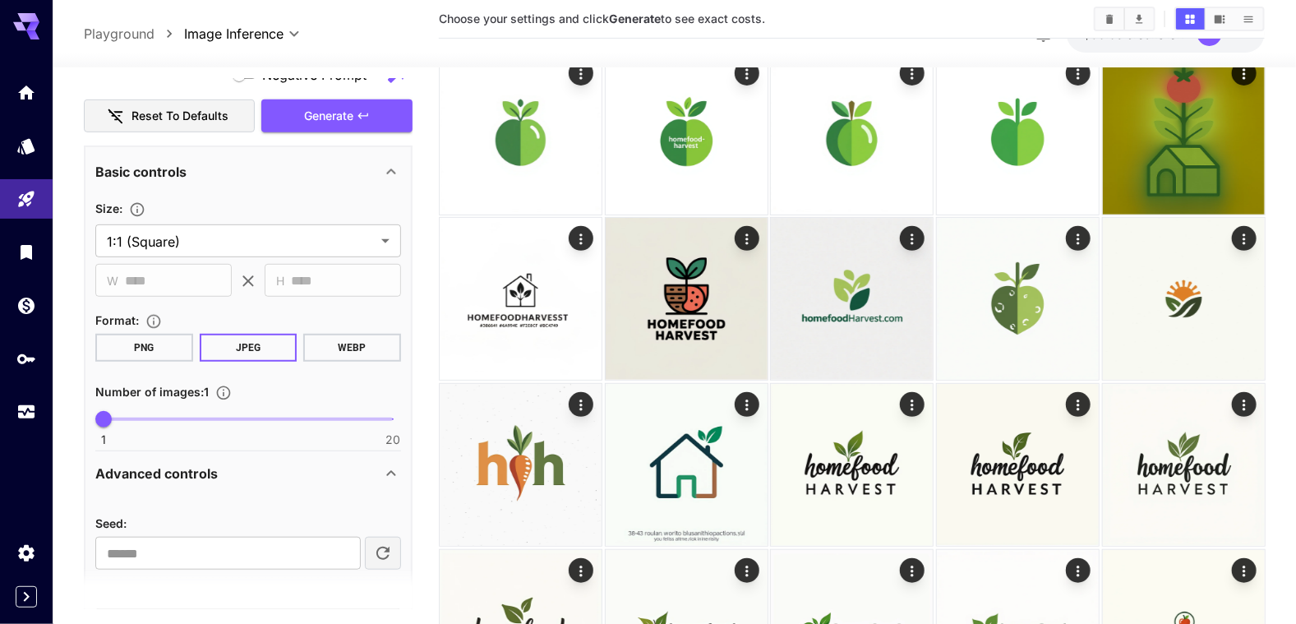
click at [418, 251] on main "**********" at bounding box center [674, 611] width 1181 height 1554
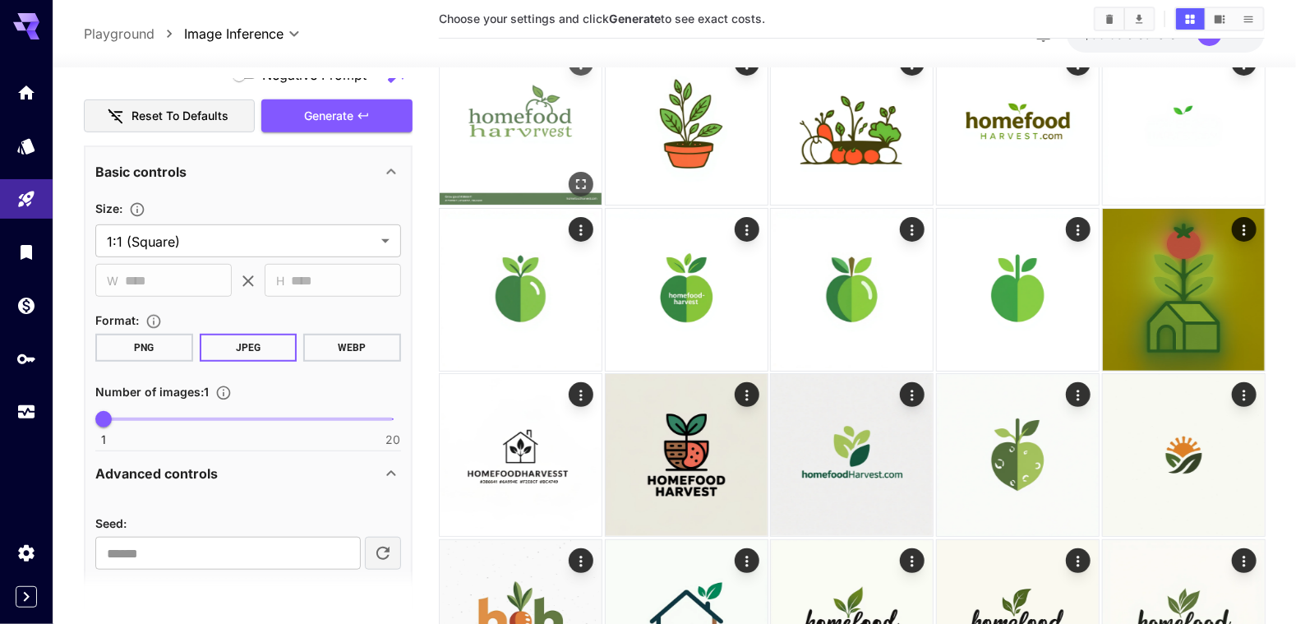
scroll to position [0, 0]
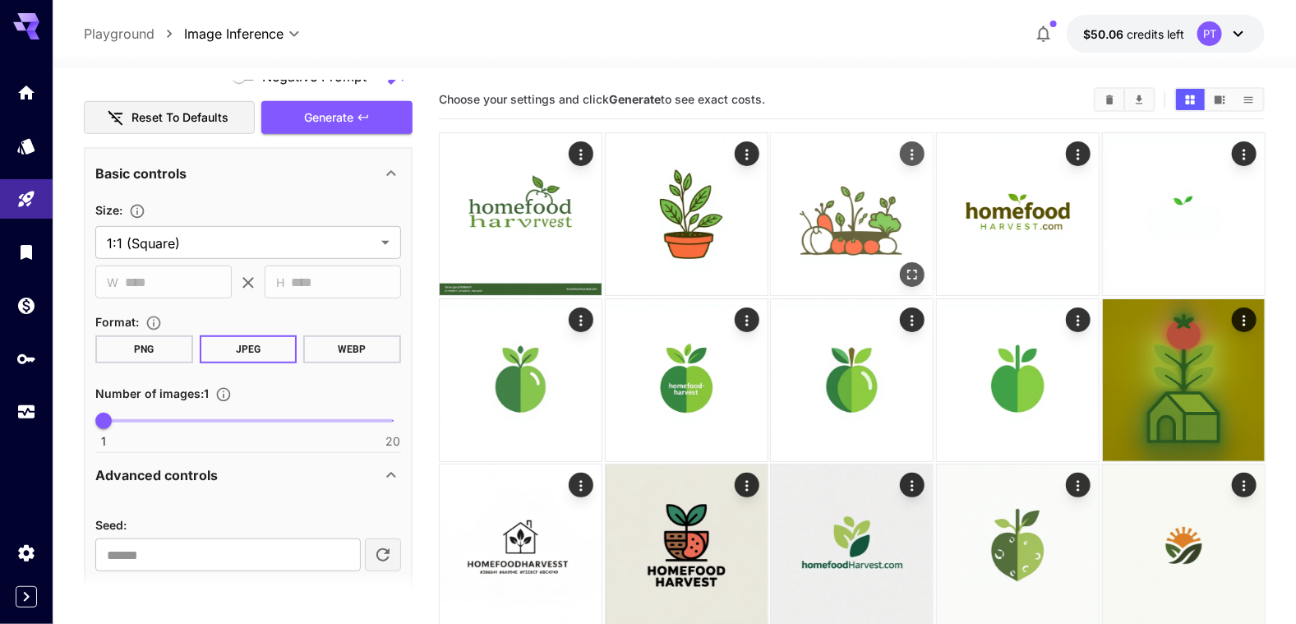
click at [912, 155] on icon "Actions" at bounding box center [912, 154] width 16 height 16
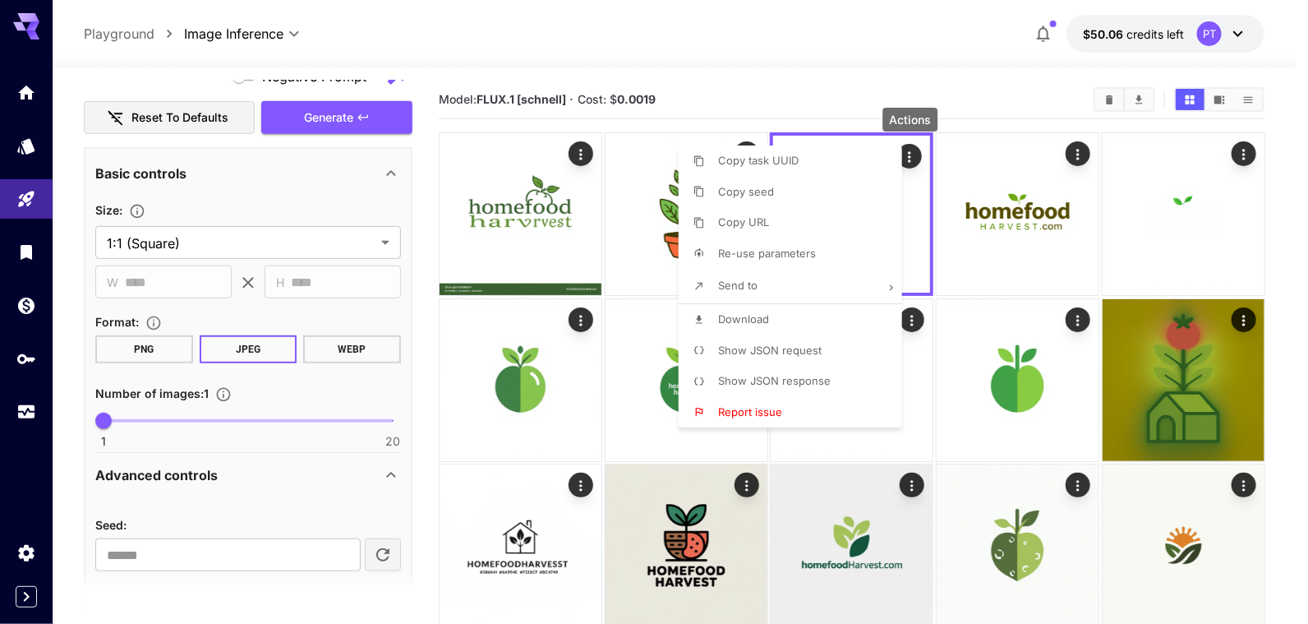
click at [428, 231] on div at bounding box center [654, 312] width 1308 height 624
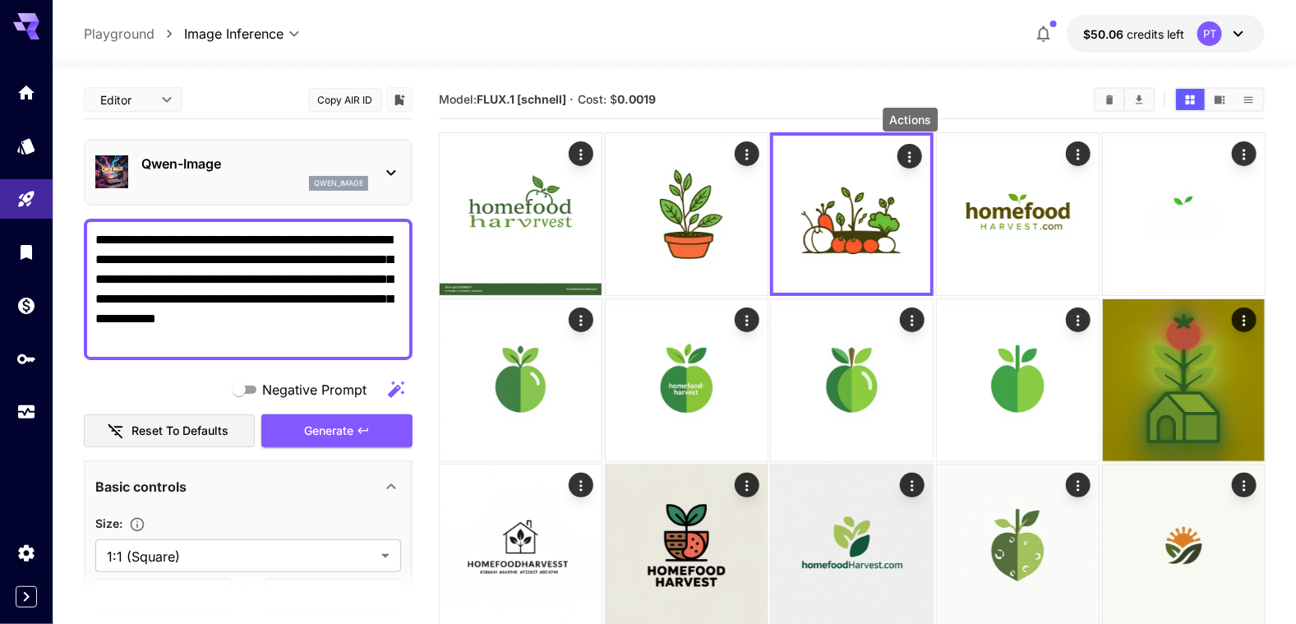
click at [385, 178] on icon at bounding box center [391, 173] width 20 height 20
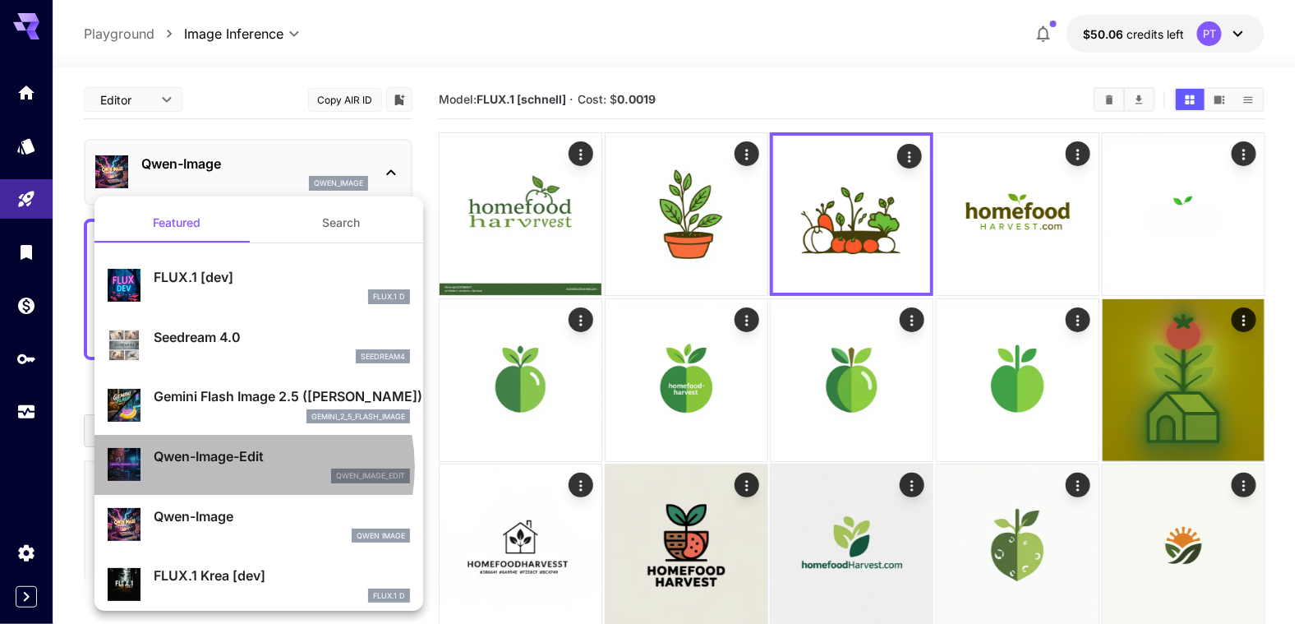
click at [241, 467] on div "Qwen-Image-Edit qwen_image_edit" at bounding box center [282, 464] width 256 height 37
type input "*"
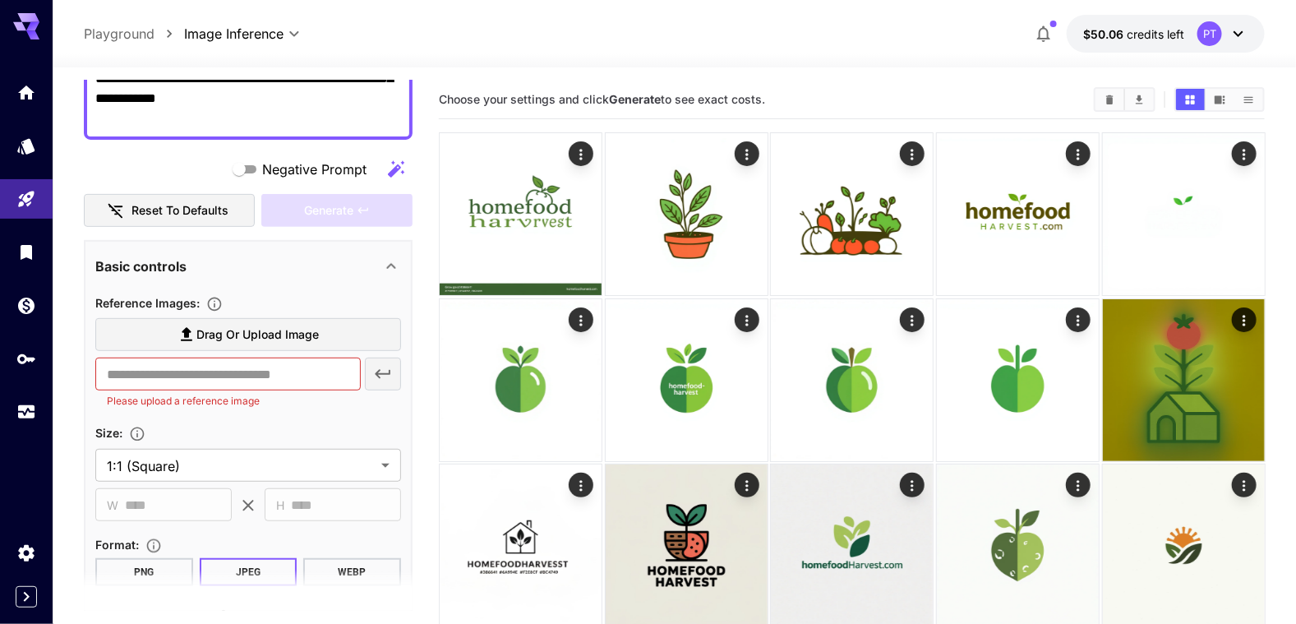
scroll to position [328, 0]
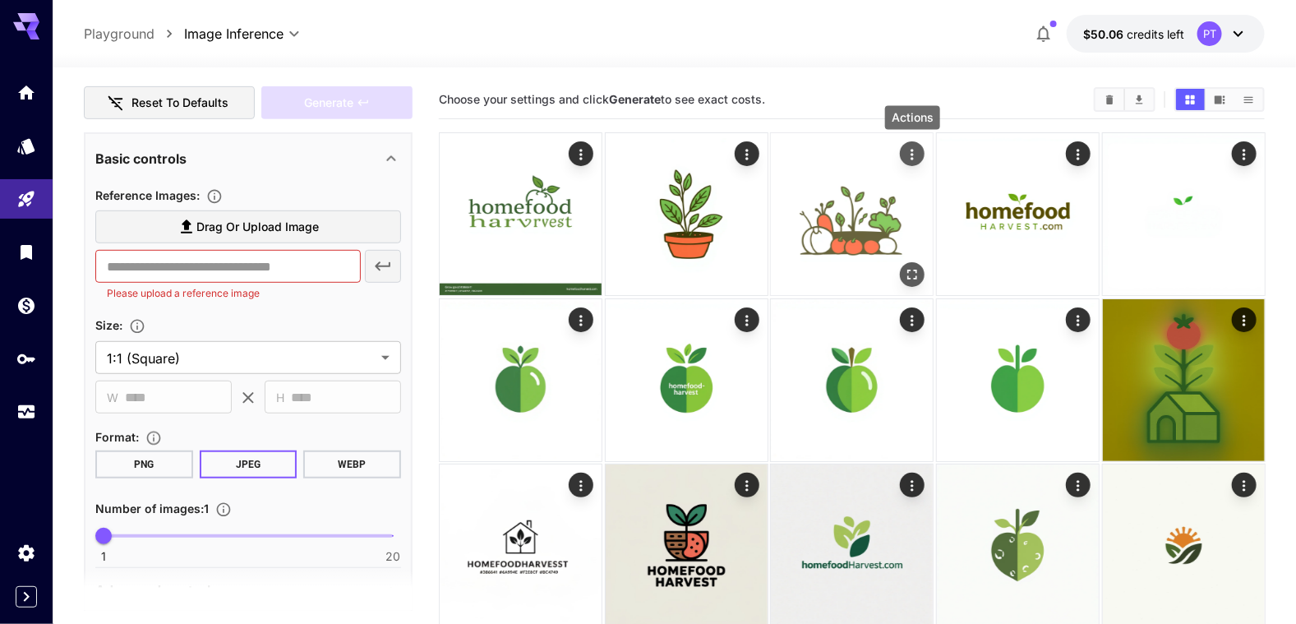
click at [916, 151] on icon "Actions" at bounding box center [912, 154] width 16 height 16
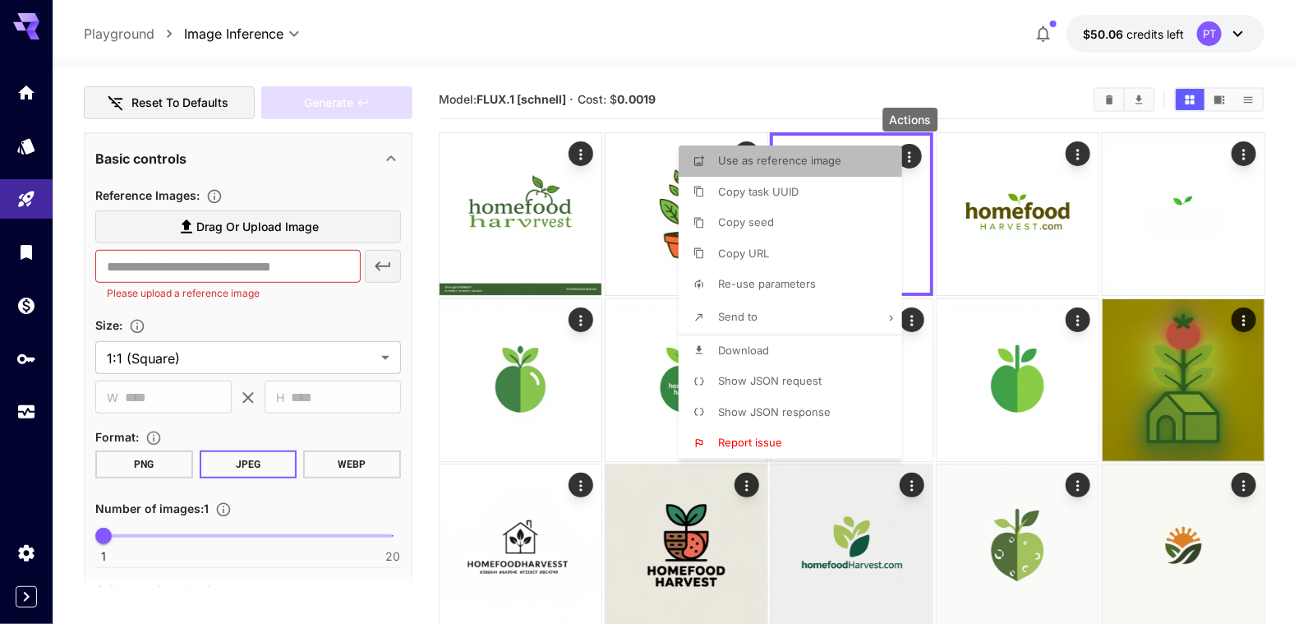
click at [796, 168] on p "Use as reference image" at bounding box center [779, 161] width 123 height 16
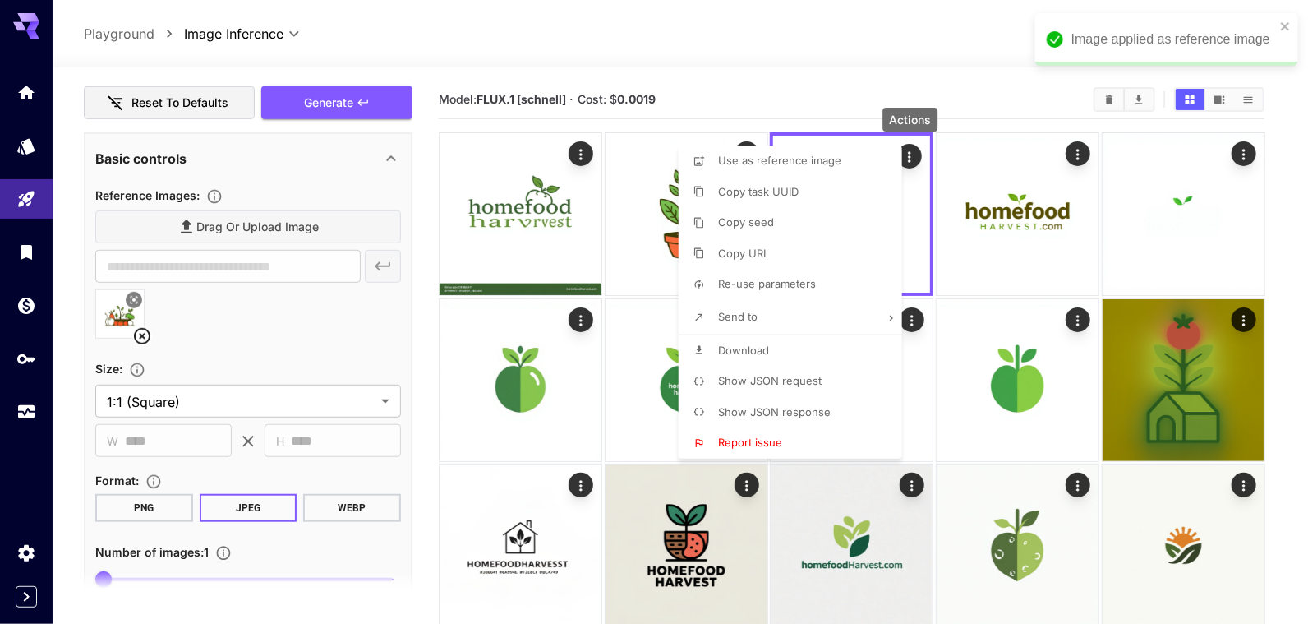
click at [330, 505] on div at bounding box center [654, 312] width 1308 height 624
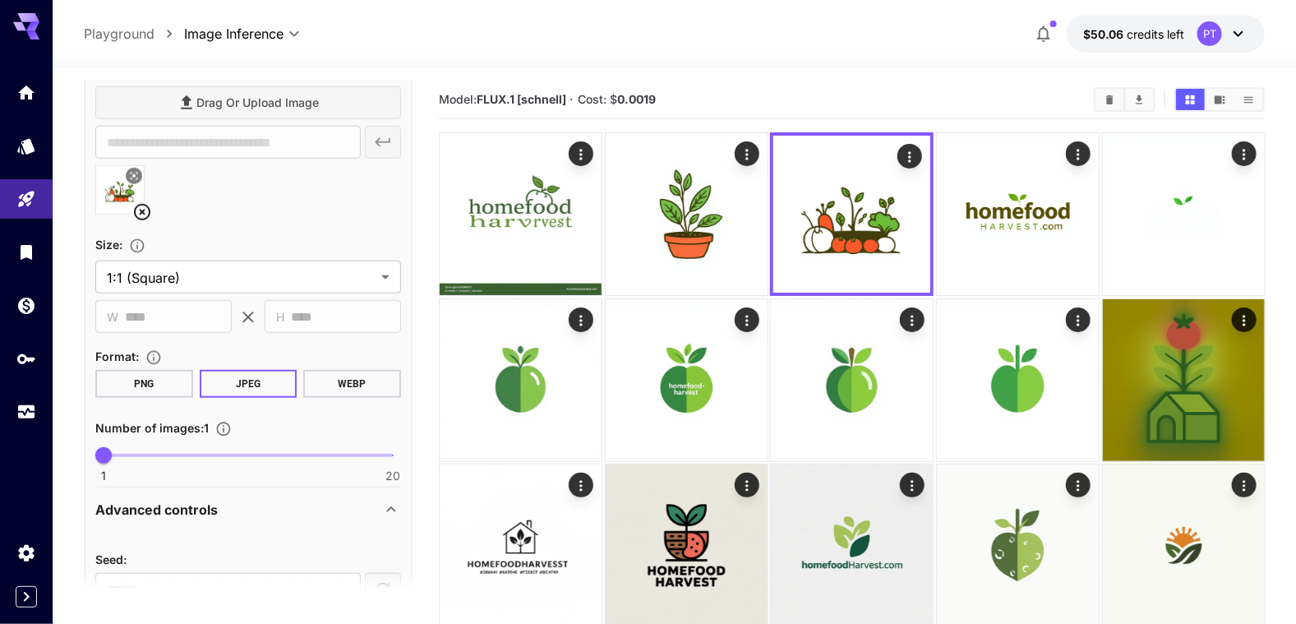
scroll to position [575, 0]
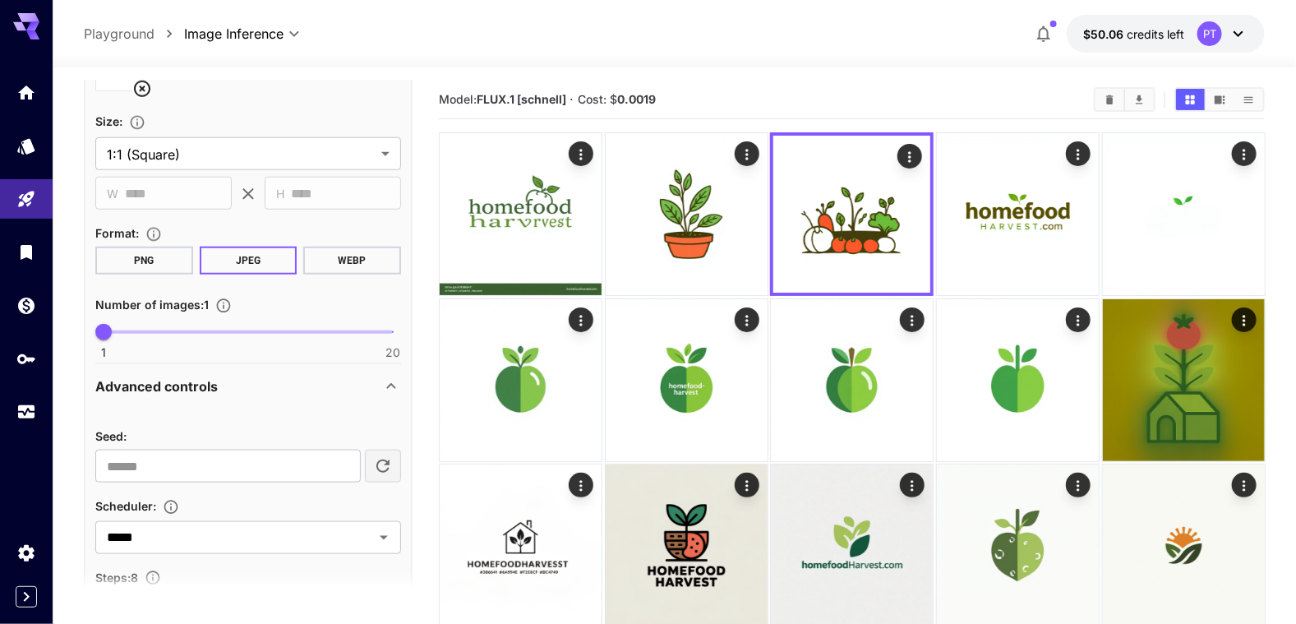
click at [370, 257] on button "WEBP" at bounding box center [352, 261] width 98 height 28
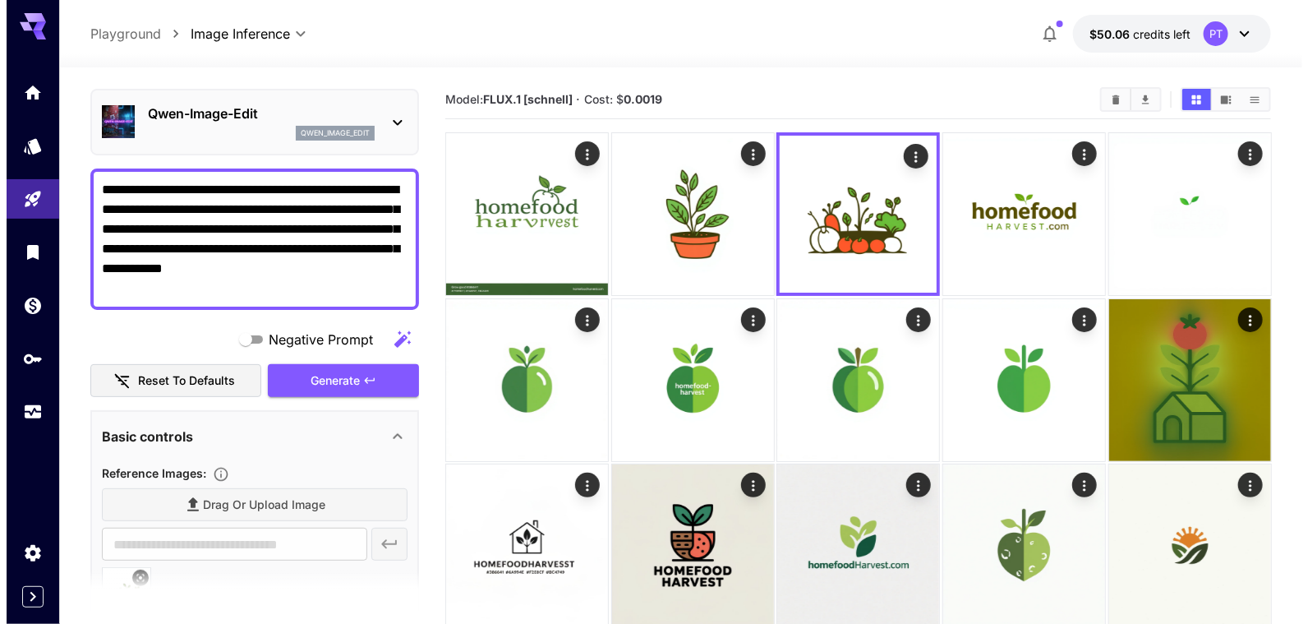
scroll to position [0, 0]
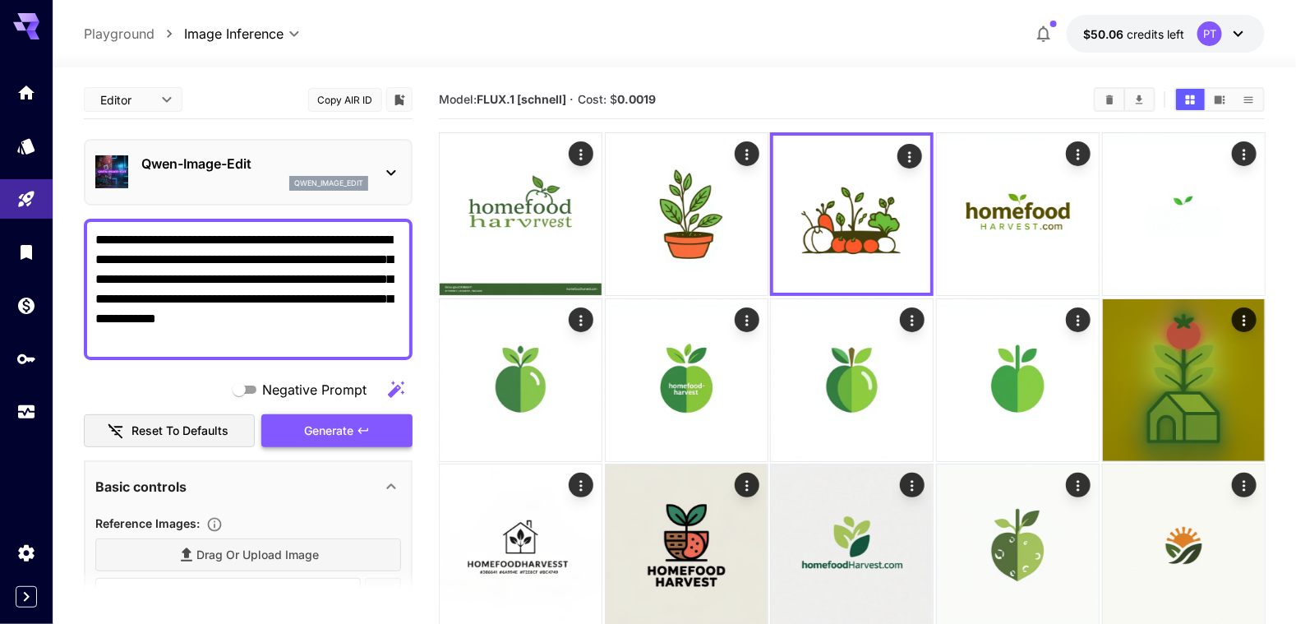
click at [322, 422] on span "Generate" at bounding box center [328, 431] width 49 height 21
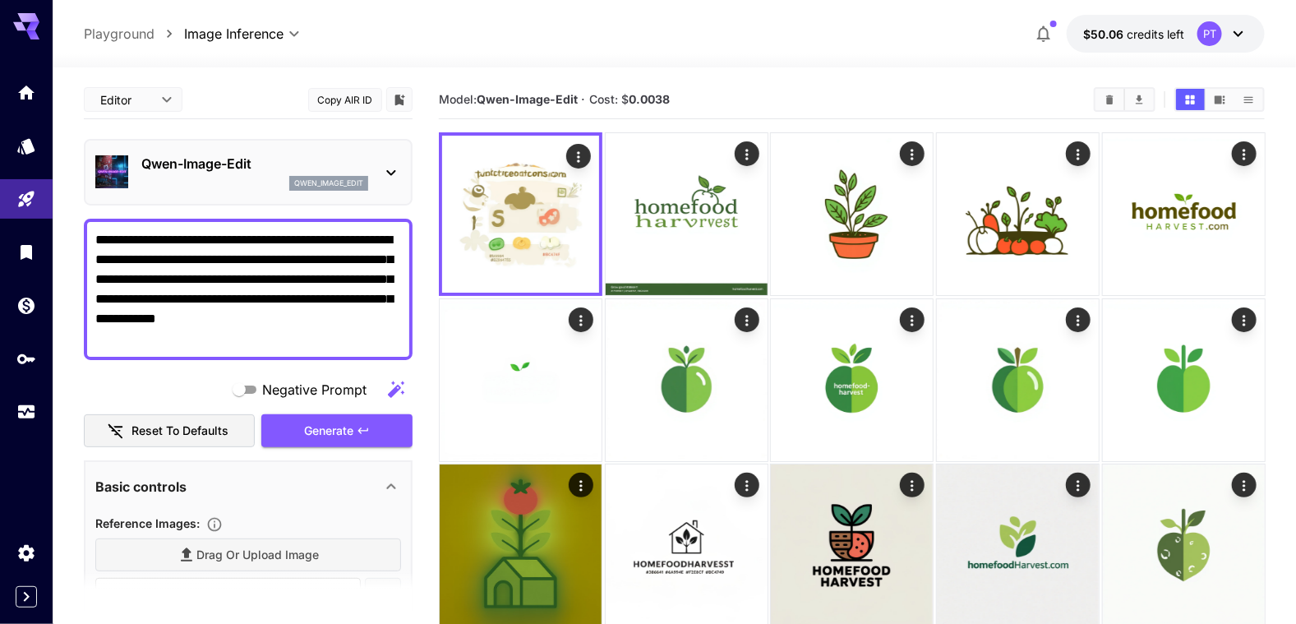
click at [399, 168] on icon at bounding box center [391, 173] width 20 height 20
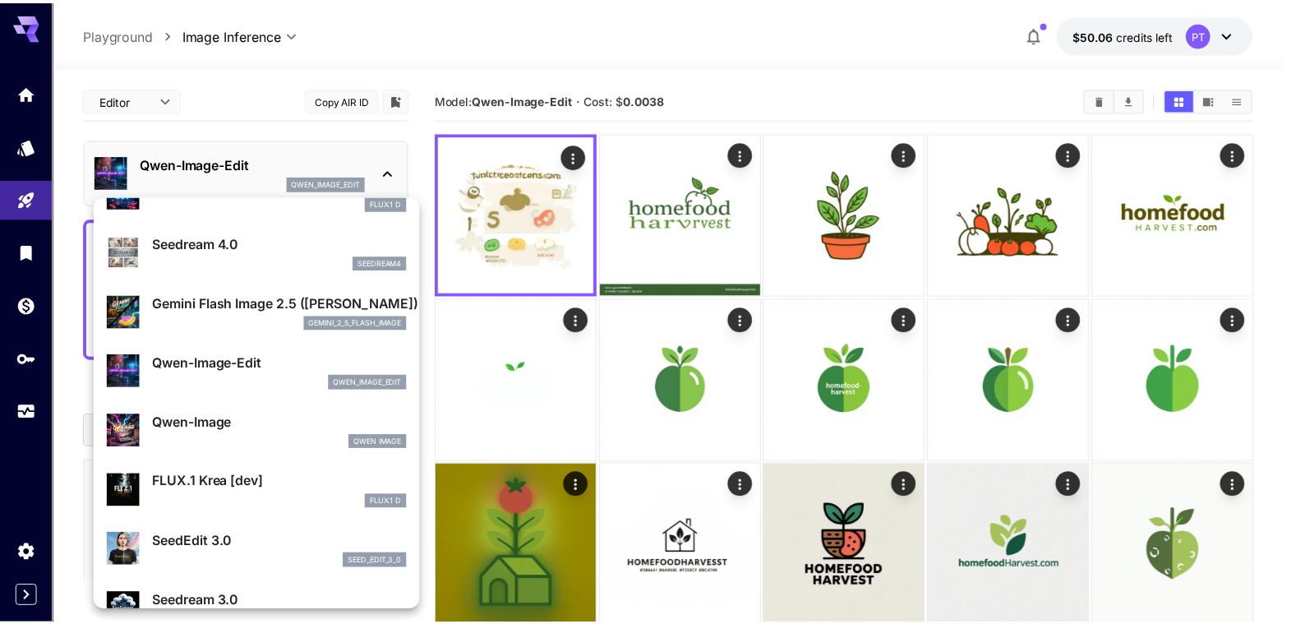
scroll to position [164, 0]
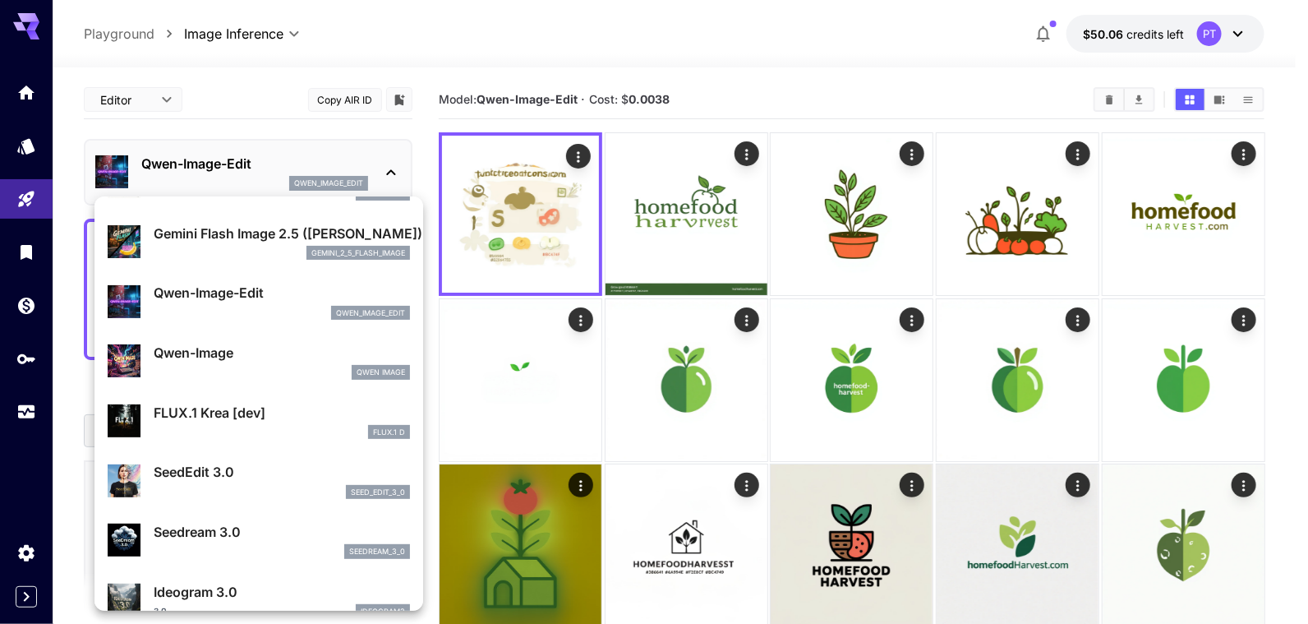
click at [247, 421] on div "FLUX.1 Krea [dev] FLUX.1 D" at bounding box center [282, 421] width 256 height 37
type input "**"
type input "***"
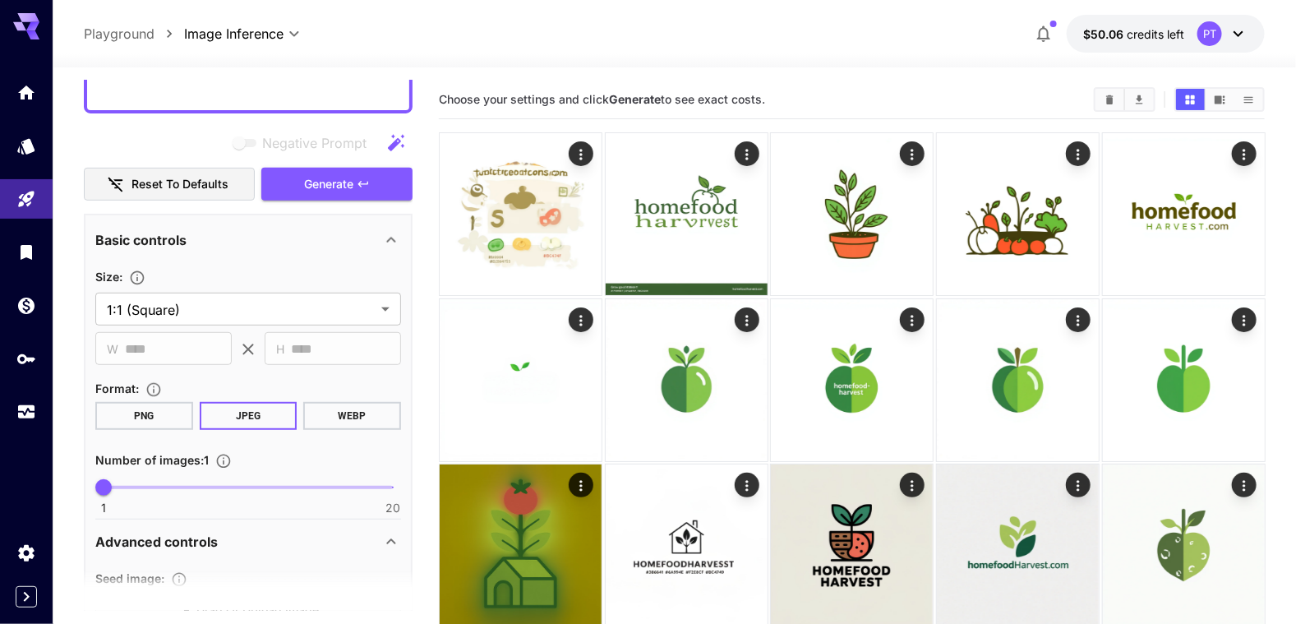
scroll to position [493, 0]
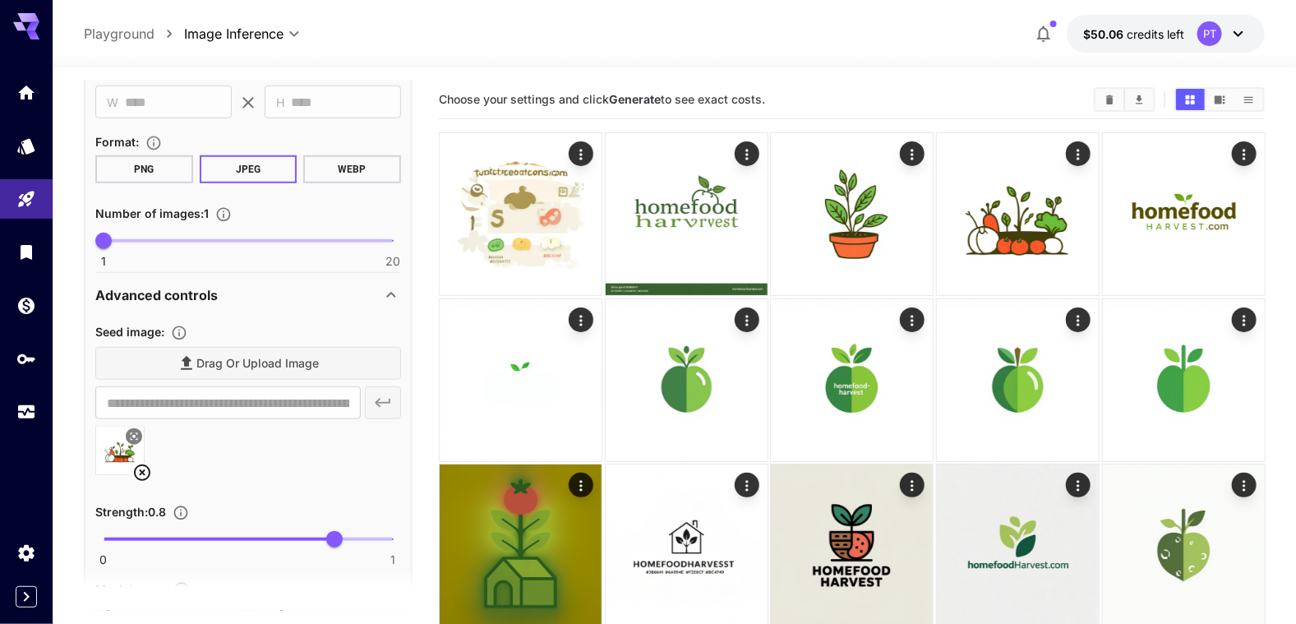
click at [346, 173] on button "WEBP" at bounding box center [352, 169] width 98 height 28
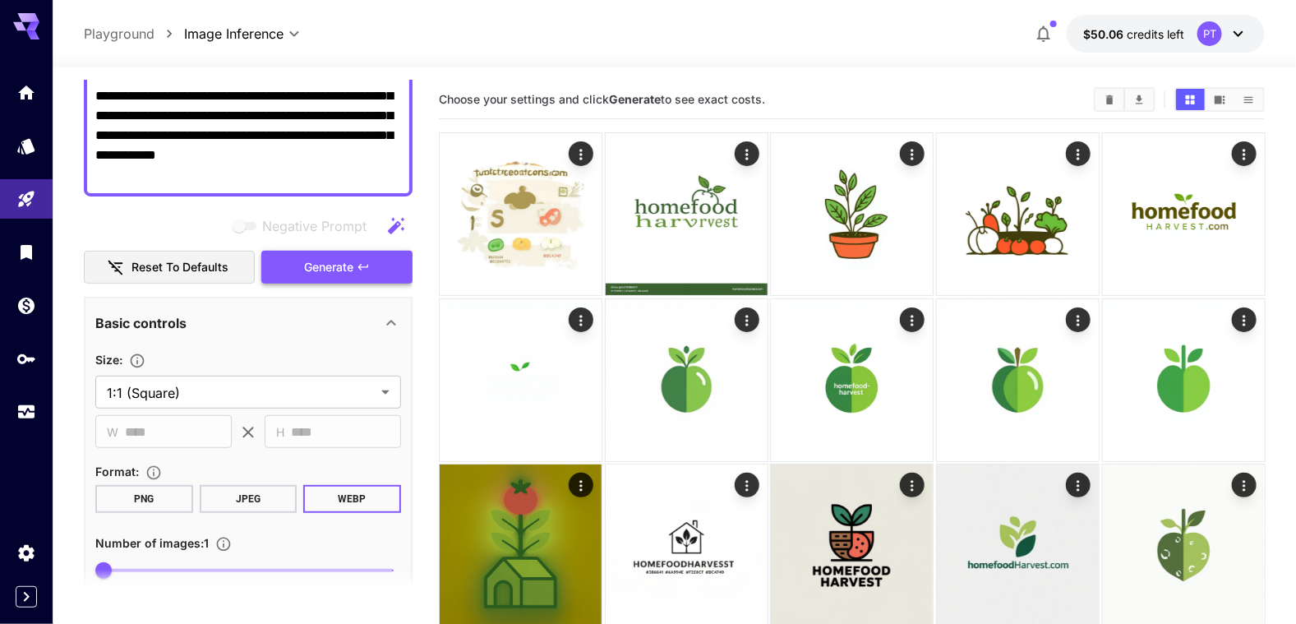
click at [333, 265] on span "Generate" at bounding box center [328, 267] width 49 height 21
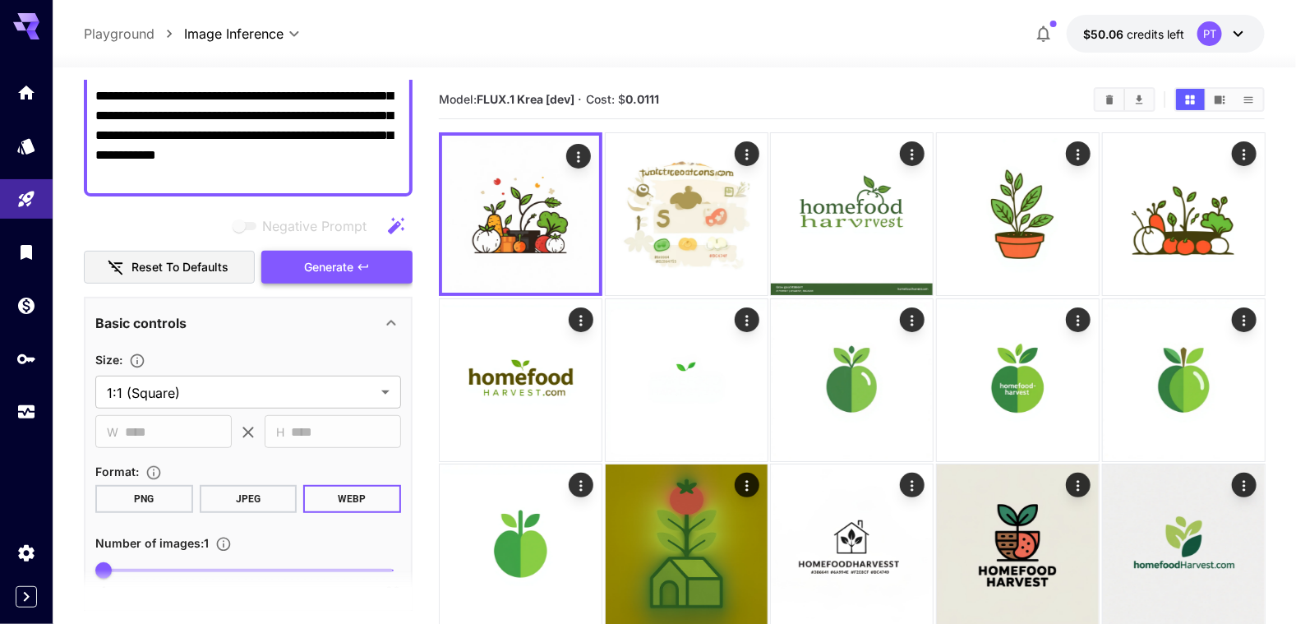
click at [355, 265] on button "Generate" at bounding box center [336, 268] width 151 height 34
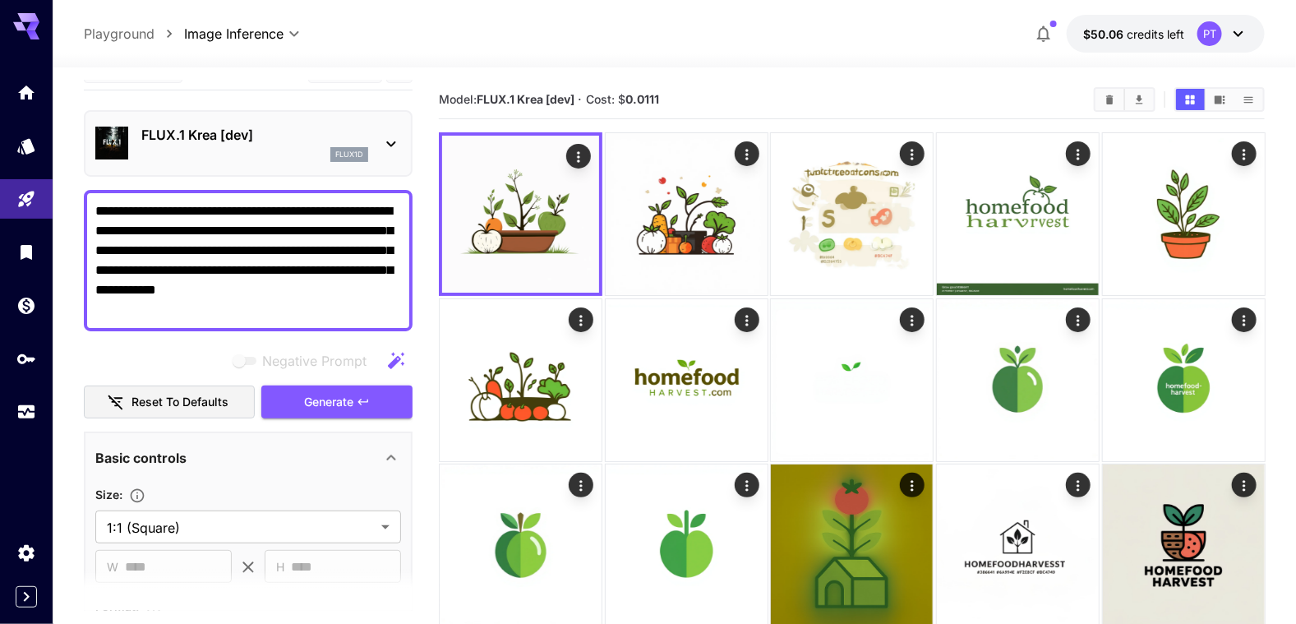
scroll to position [0, 0]
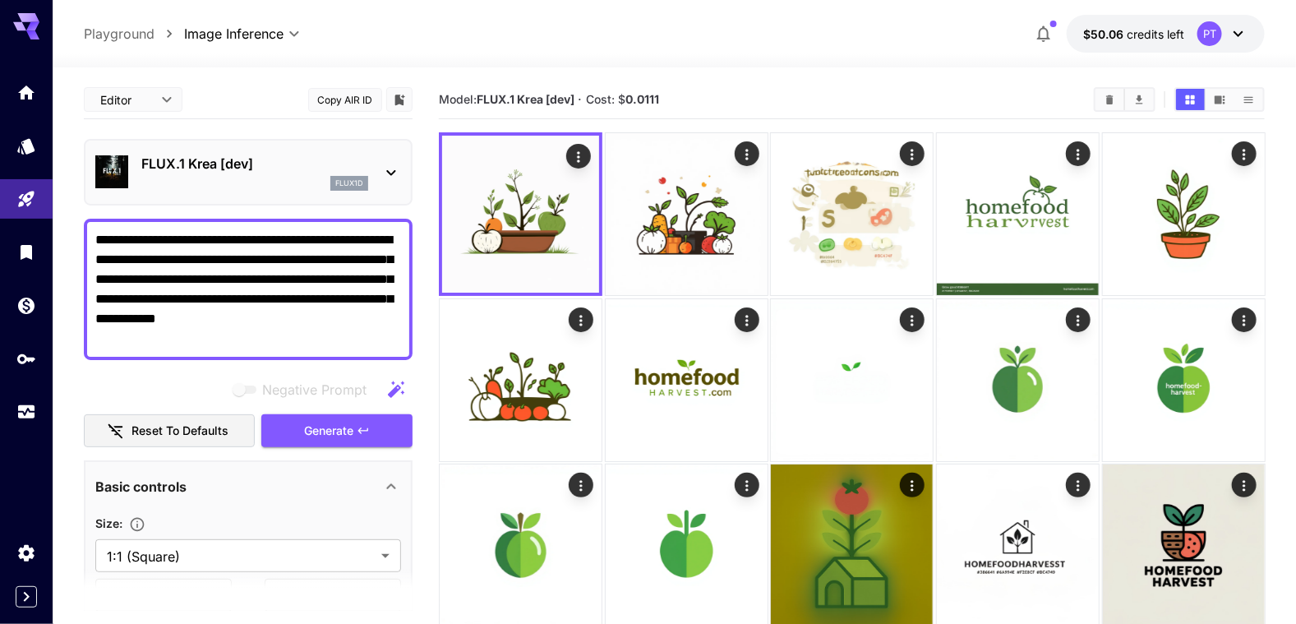
click at [388, 169] on icon at bounding box center [391, 173] width 20 height 20
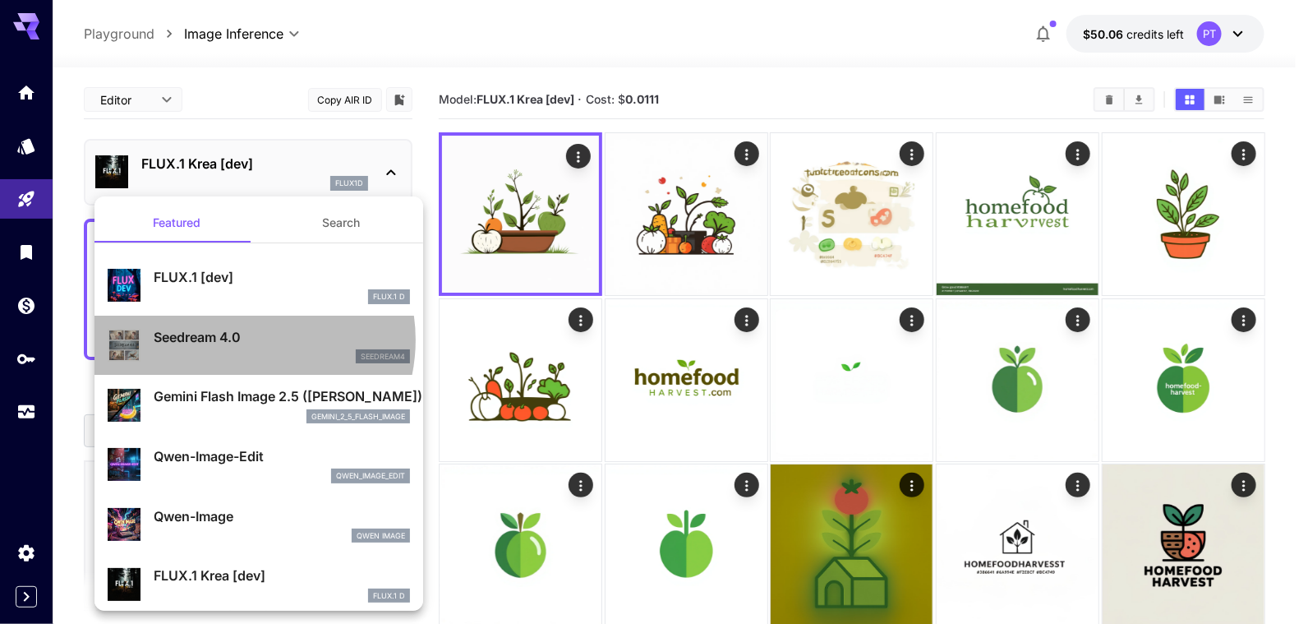
click at [241, 339] on p "Seedream 4.0" at bounding box center [282, 337] width 256 height 20
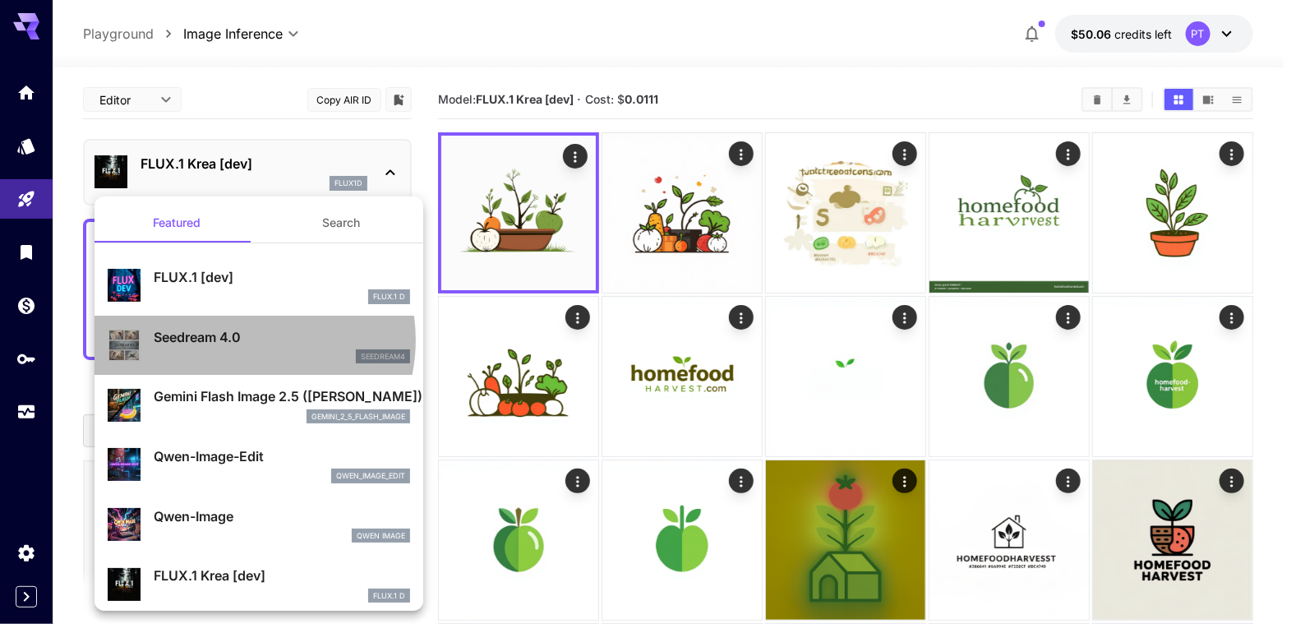
type input "**********"
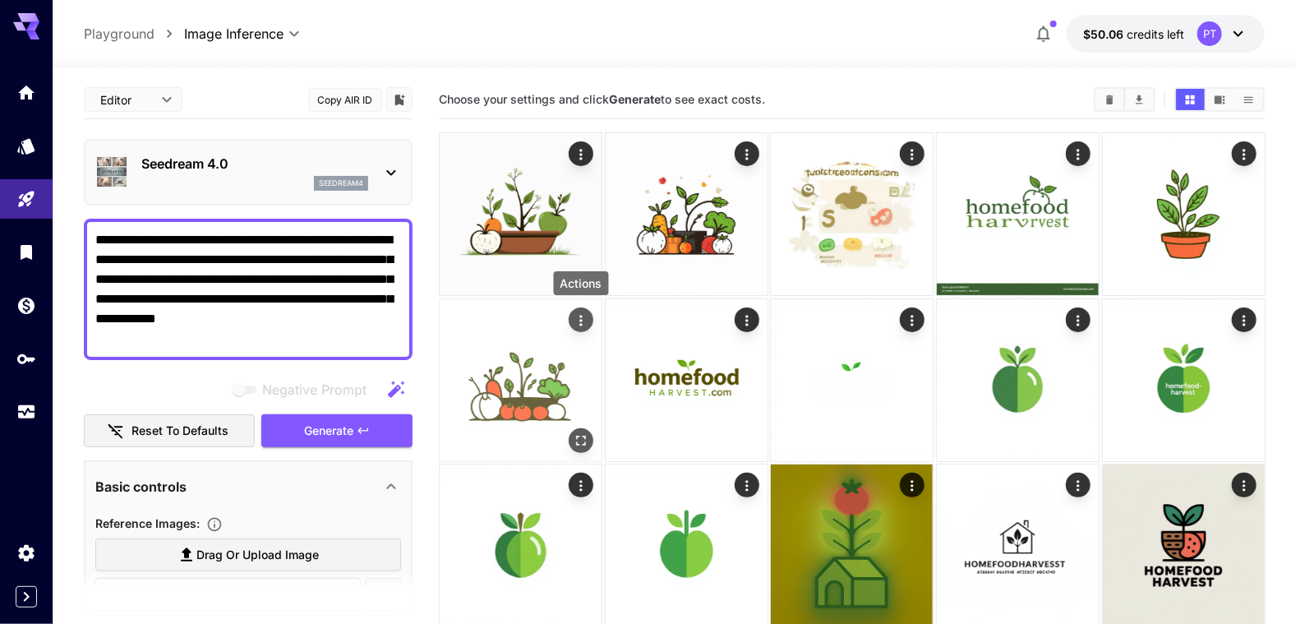
click at [580, 321] on icon "Actions" at bounding box center [580, 320] width 2 height 11
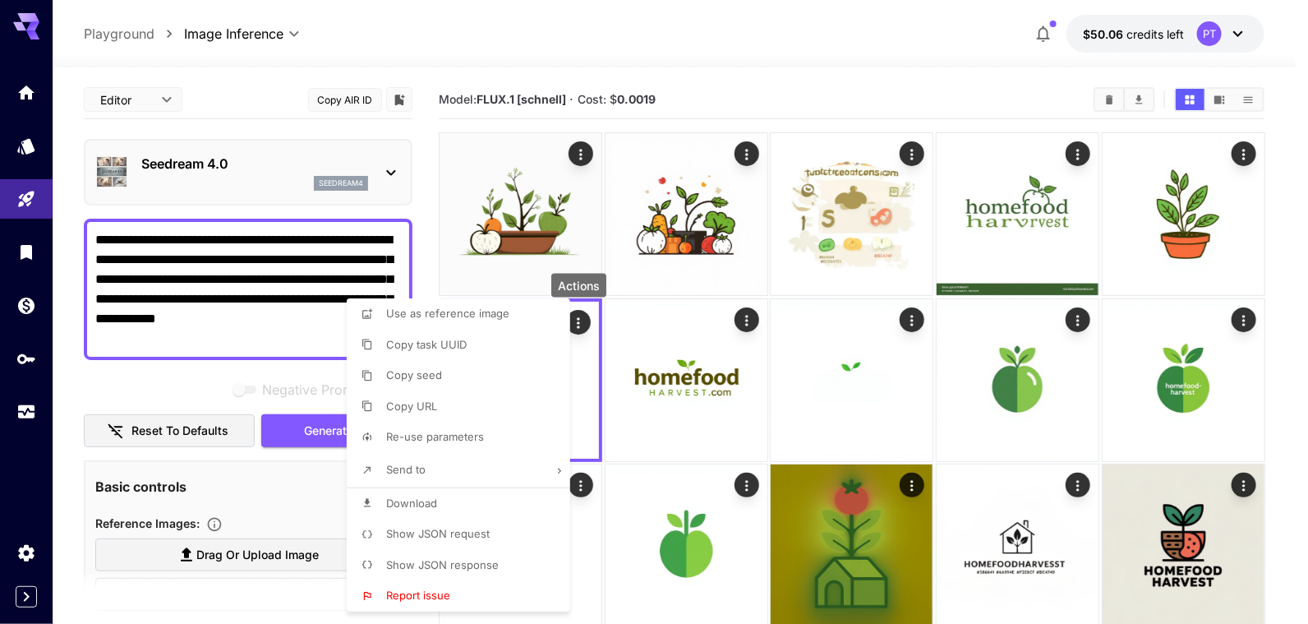
click at [484, 319] on span "Use as reference image" at bounding box center [447, 313] width 123 height 13
click at [252, 464] on div at bounding box center [654, 312] width 1308 height 624
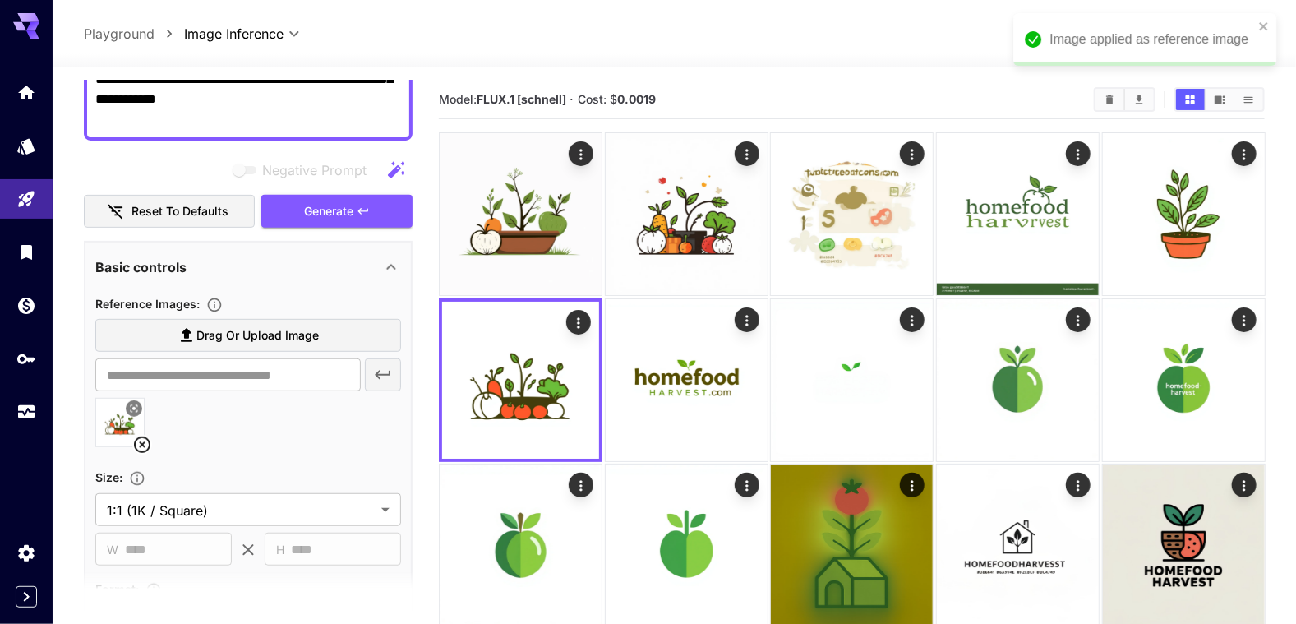
scroll to position [328, 0]
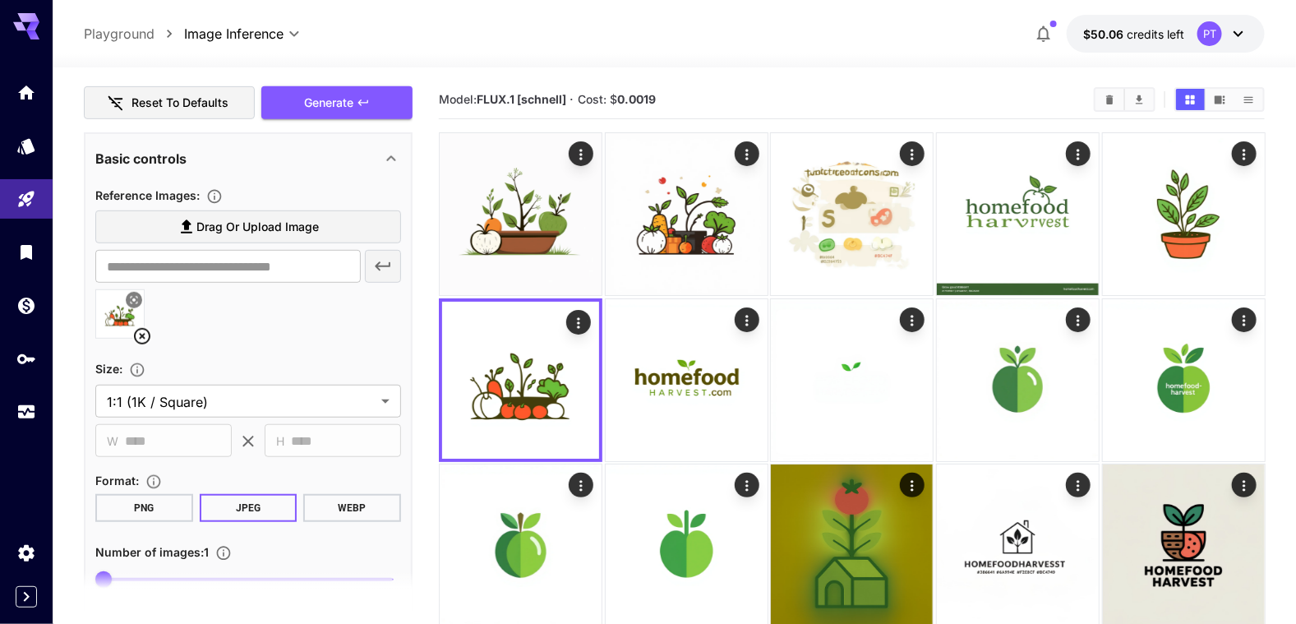
click at [381, 520] on div "**********" at bounding box center [248, 395] width 306 height 420
click at [379, 513] on button "WEBP" at bounding box center [352, 508] width 98 height 28
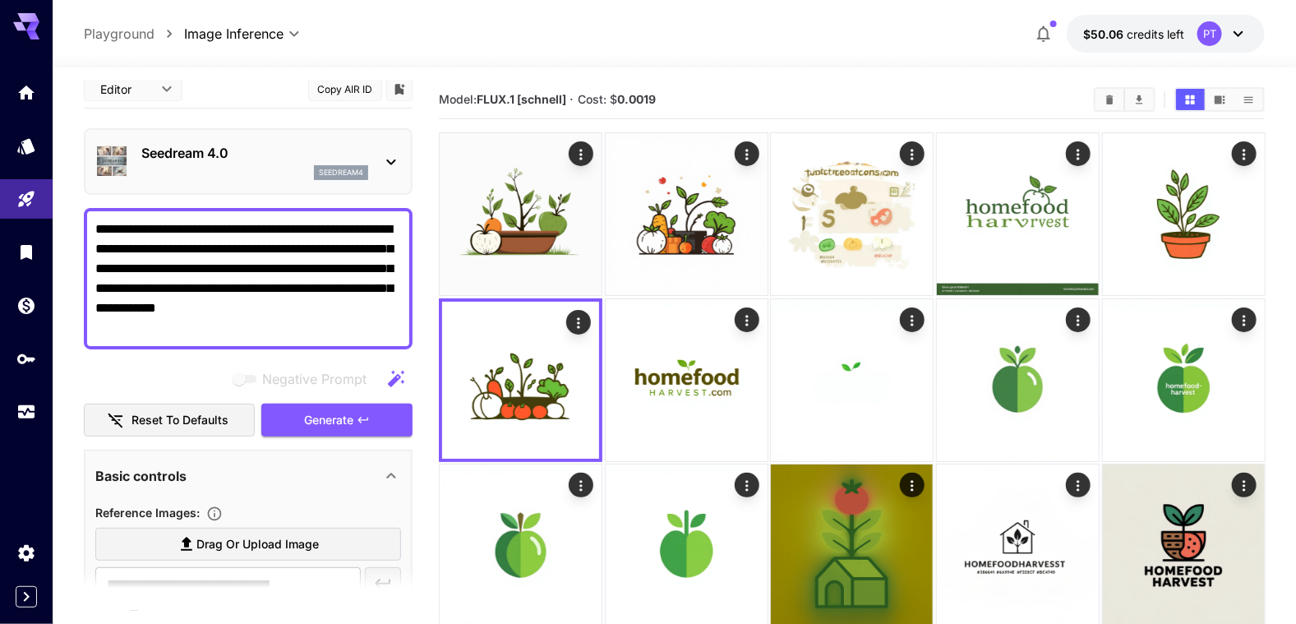
scroll to position [0, 0]
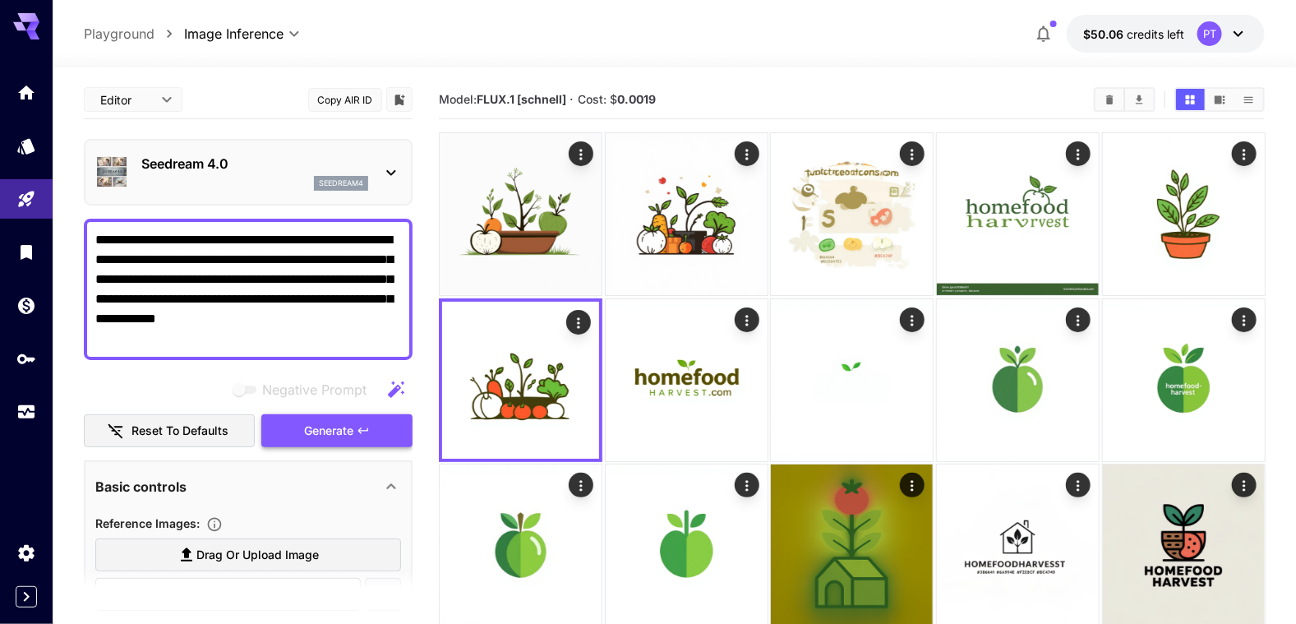
click at [325, 439] on button "Generate" at bounding box center [336, 431] width 151 height 34
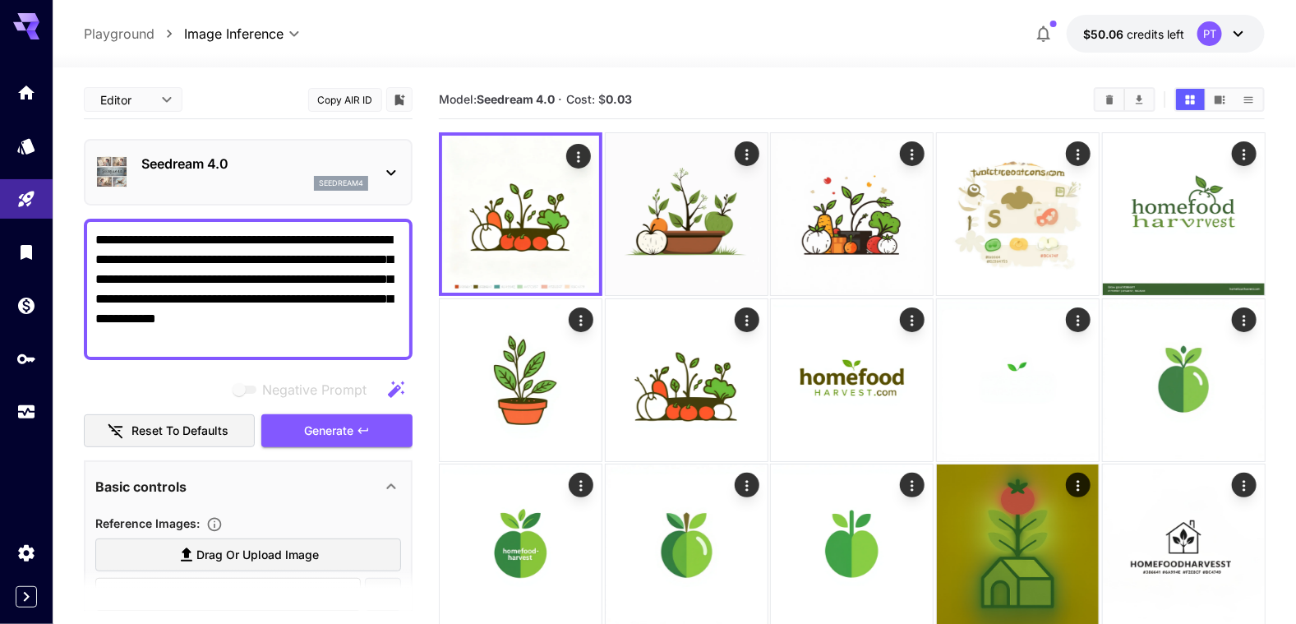
click at [399, 173] on icon at bounding box center [391, 173] width 20 height 20
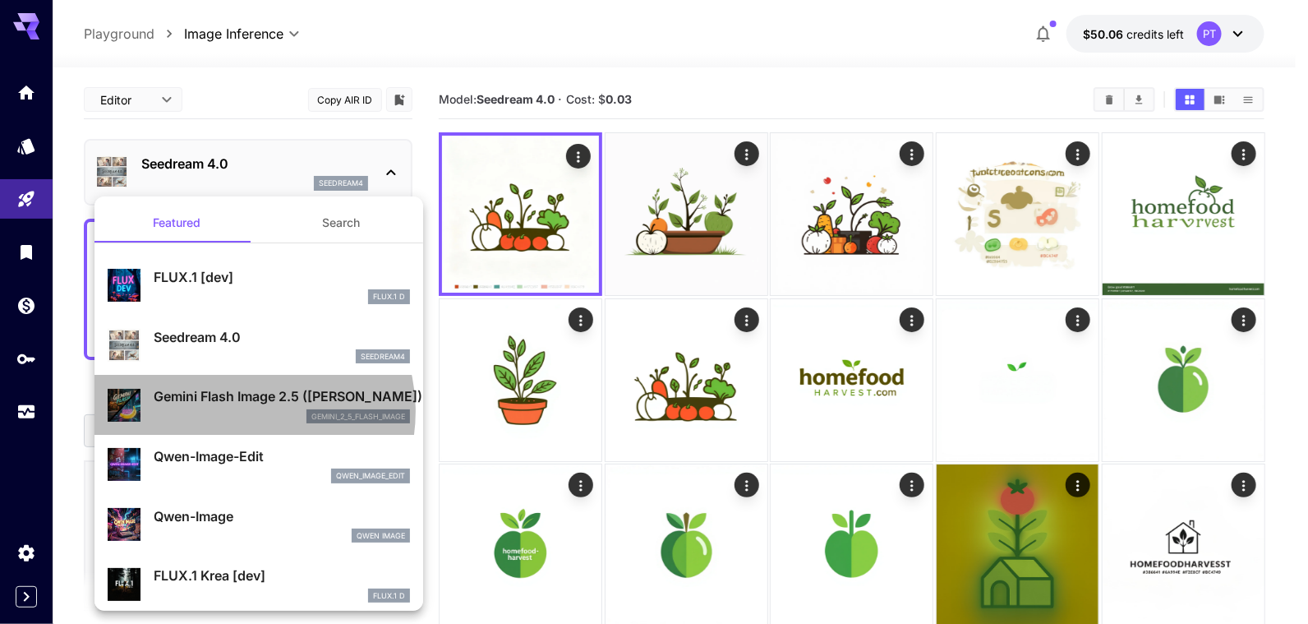
click at [240, 411] on div "gemini_2_5_flash_image" at bounding box center [282, 416] width 256 height 15
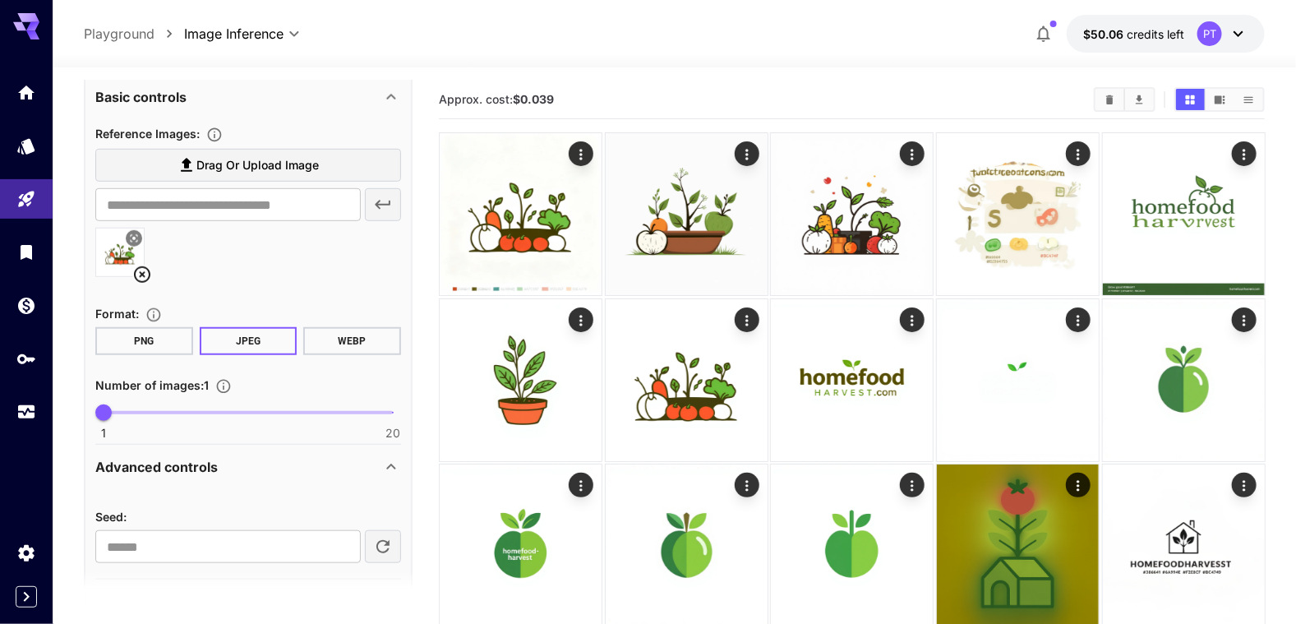
scroll to position [410, 0]
click at [354, 338] on button "WEBP" at bounding box center [352, 340] width 98 height 28
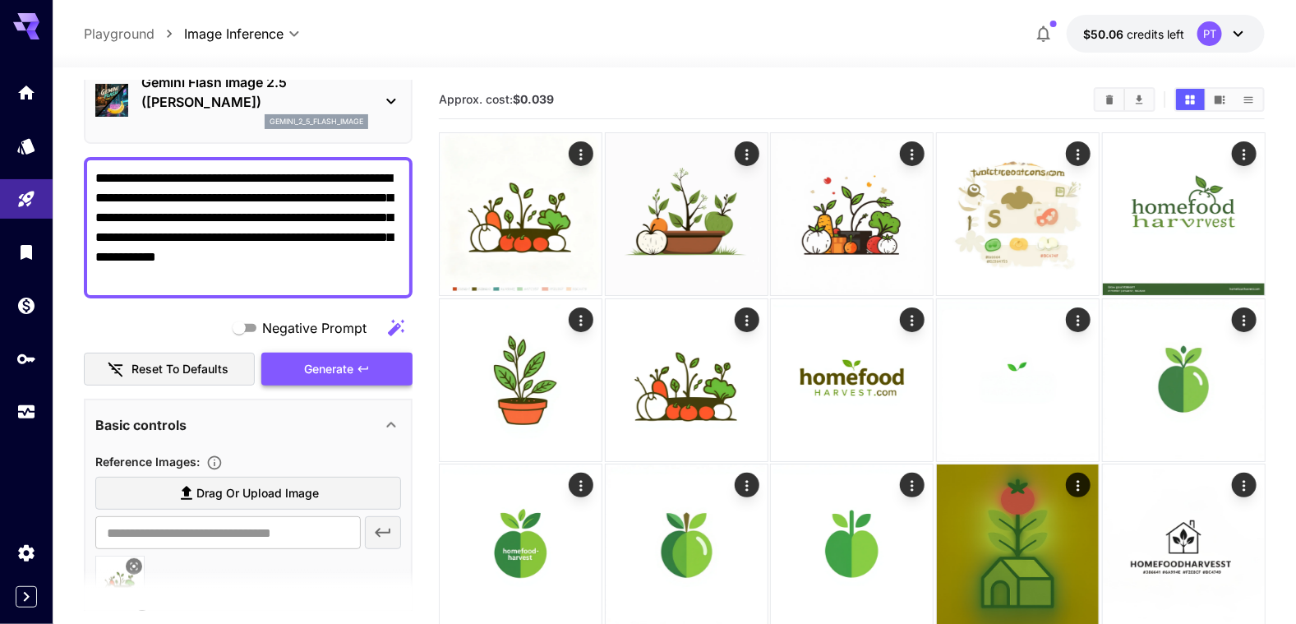
click at [309, 362] on span "Generate" at bounding box center [328, 369] width 49 height 21
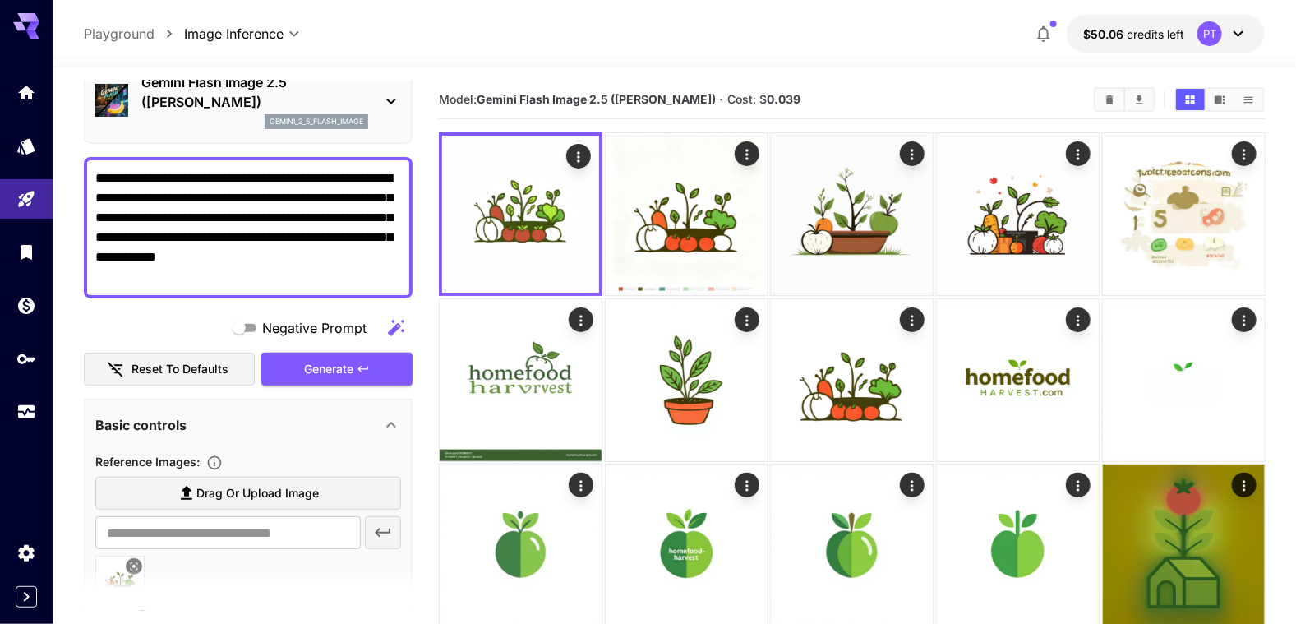
click at [391, 104] on icon at bounding box center [391, 101] width 20 height 20
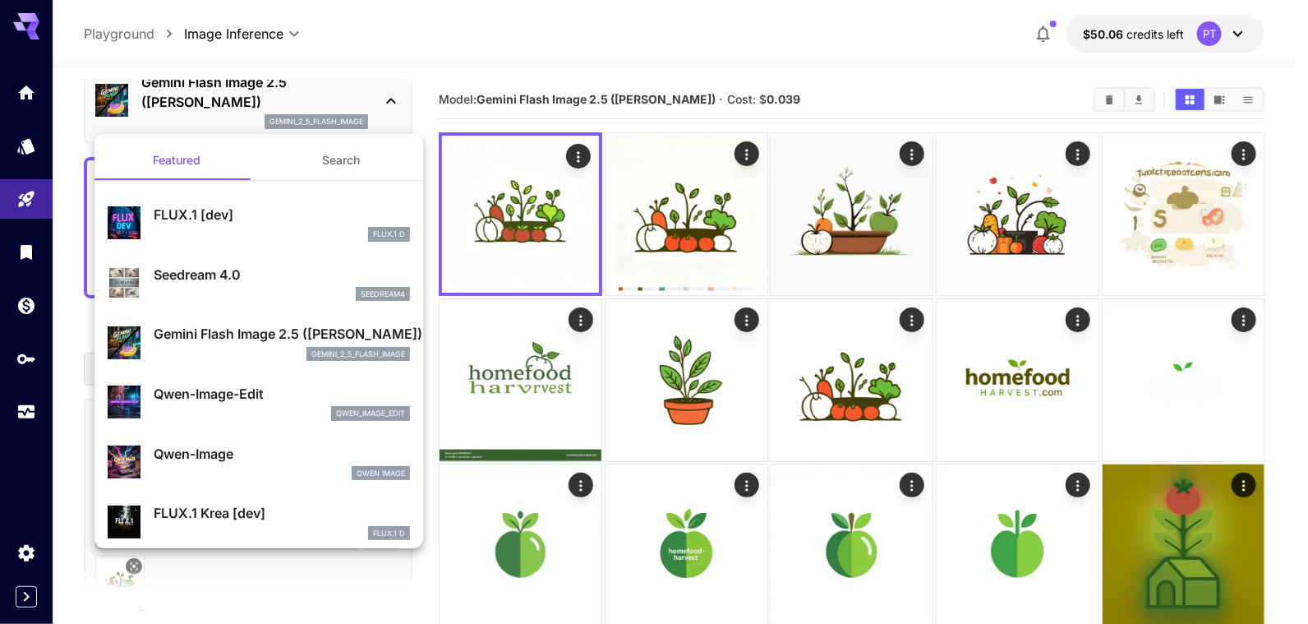
click at [207, 453] on p "Qwen-Image" at bounding box center [282, 454] width 256 height 20
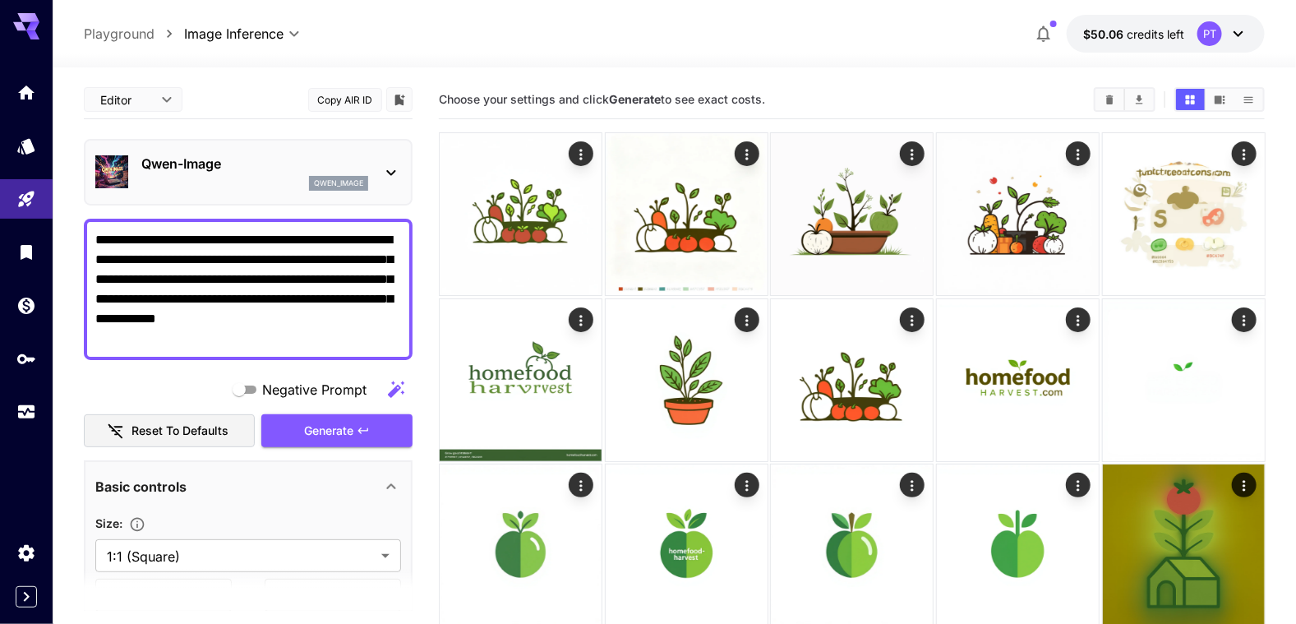
click at [400, 164] on icon at bounding box center [391, 173] width 20 height 20
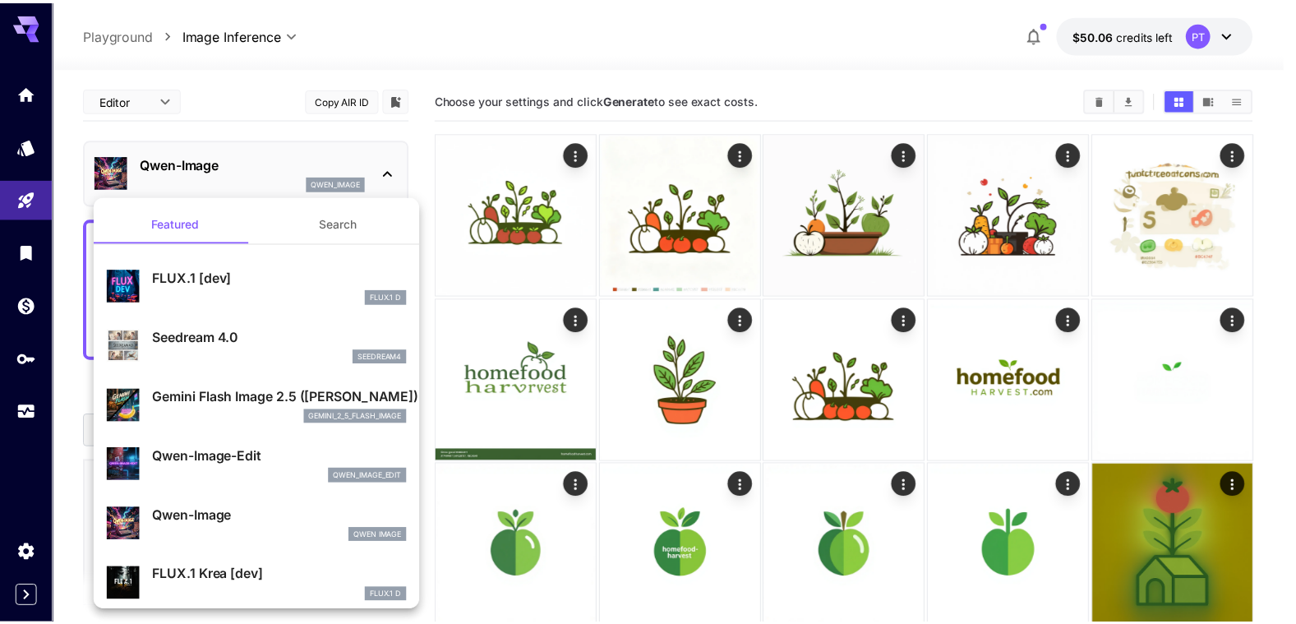
scroll to position [81, 0]
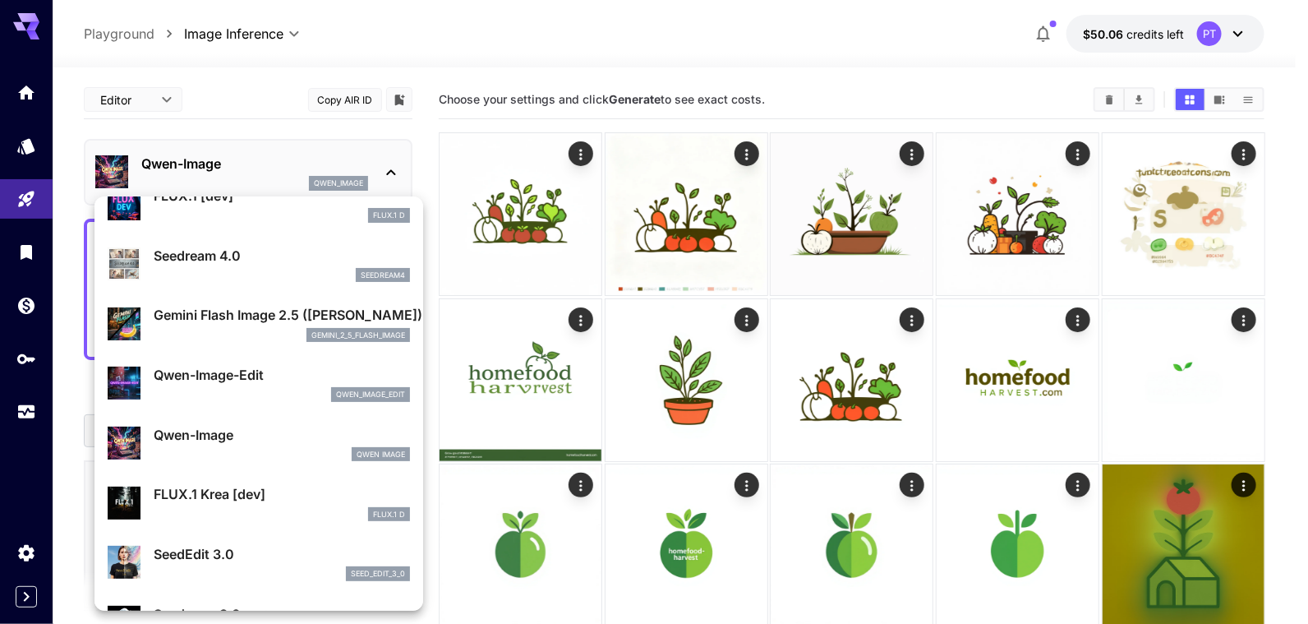
click at [215, 504] on div "FLUX.1 Krea [dev] FLUX.1 D" at bounding box center [282, 502] width 256 height 37
type input "**"
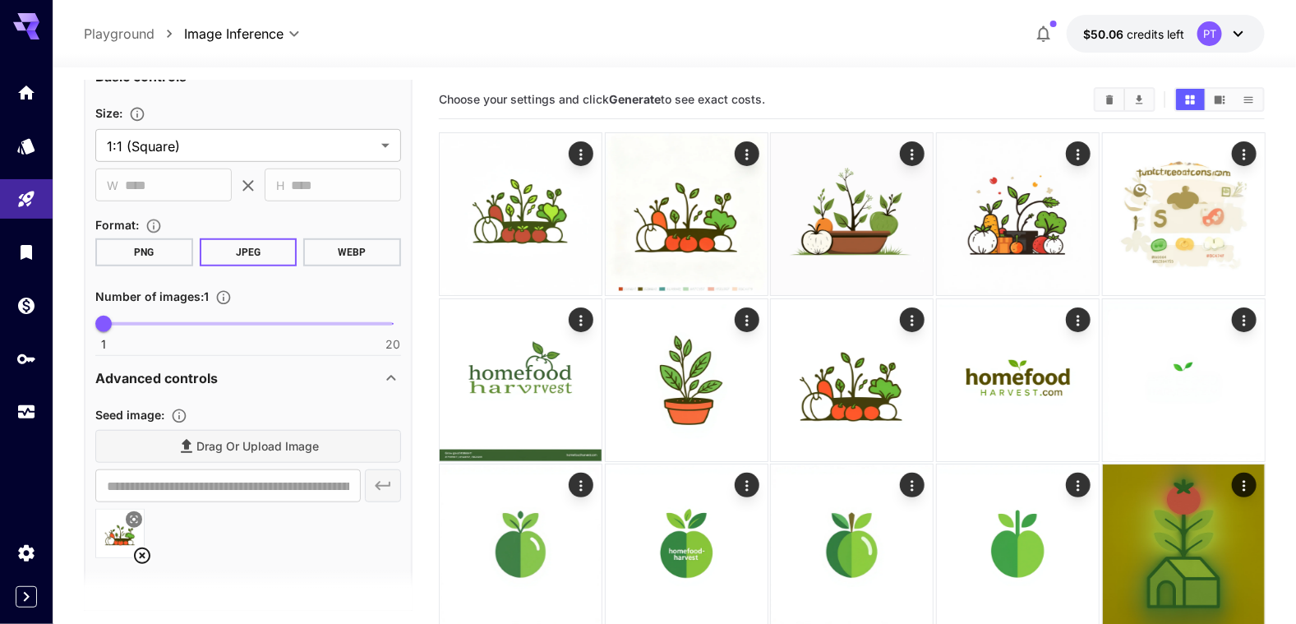
scroll to position [81, 0]
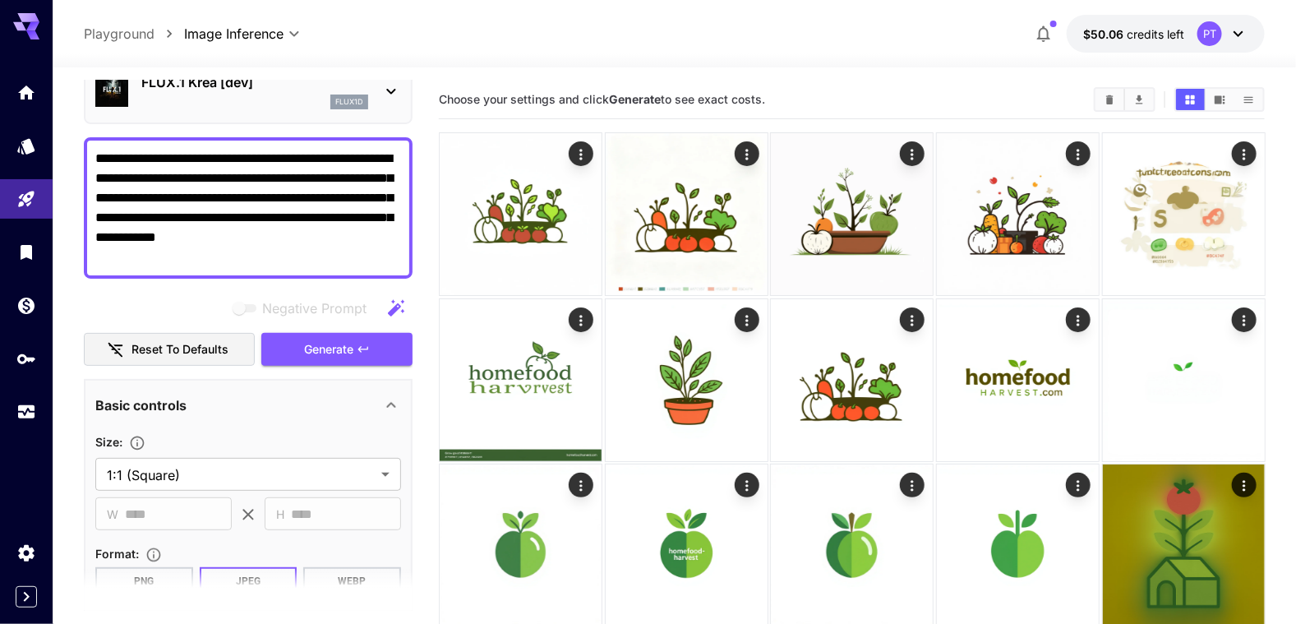
click at [339, 576] on section at bounding box center [248, 590] width 329 height 41
click at [339, 567] on button "WEBP" at bounding box center [352, 581] width 98 height 28
click at [299, 347] on button "Generate" at bounding box center [336, 350] width 151 height 34
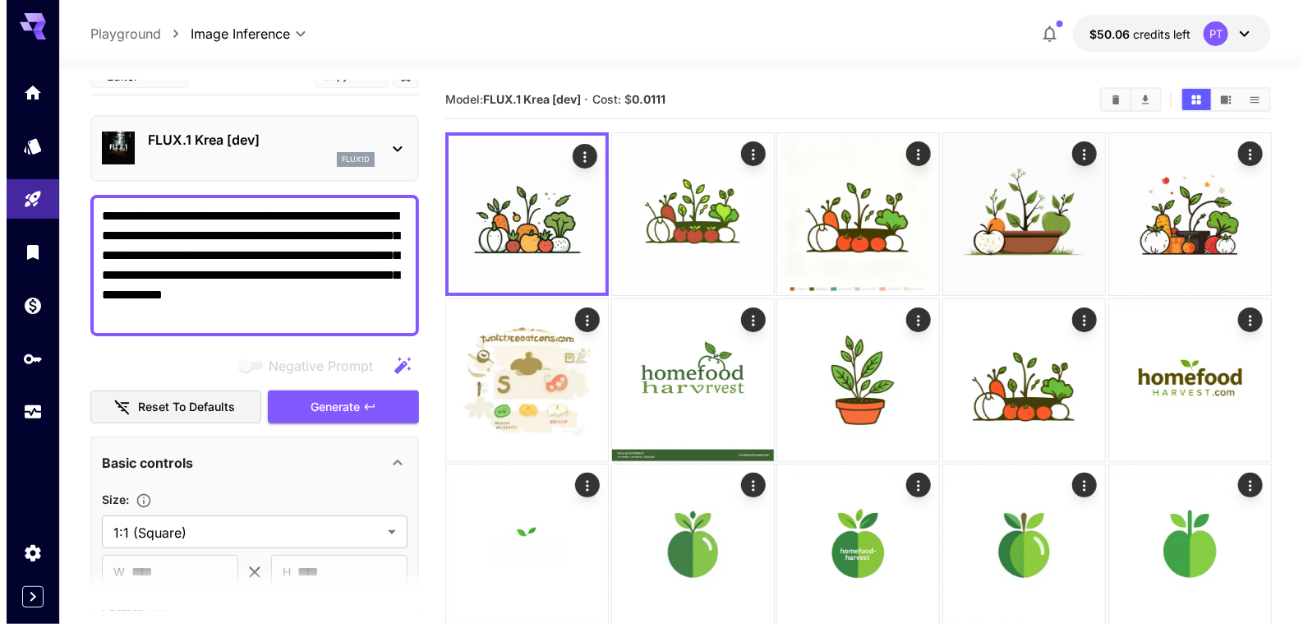
scroll to position [0, 0]
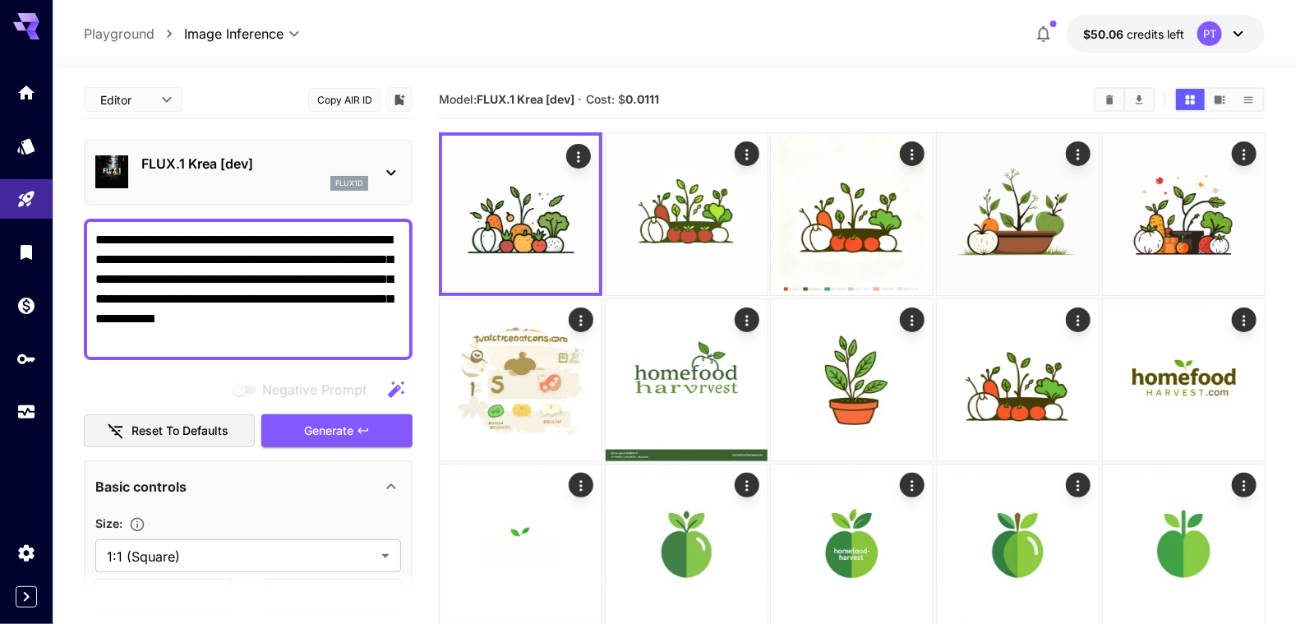
click at [391, 175] on icon at bounding box center [391, 173] width 20 height 20
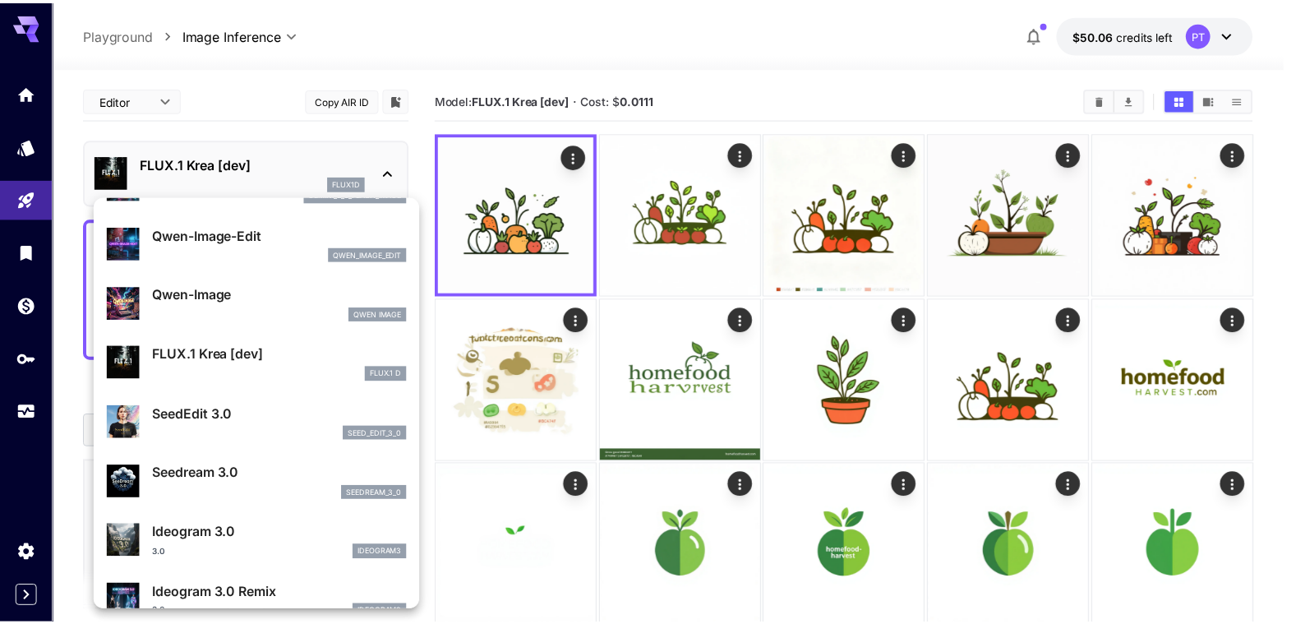
scroll to position [247, 0]
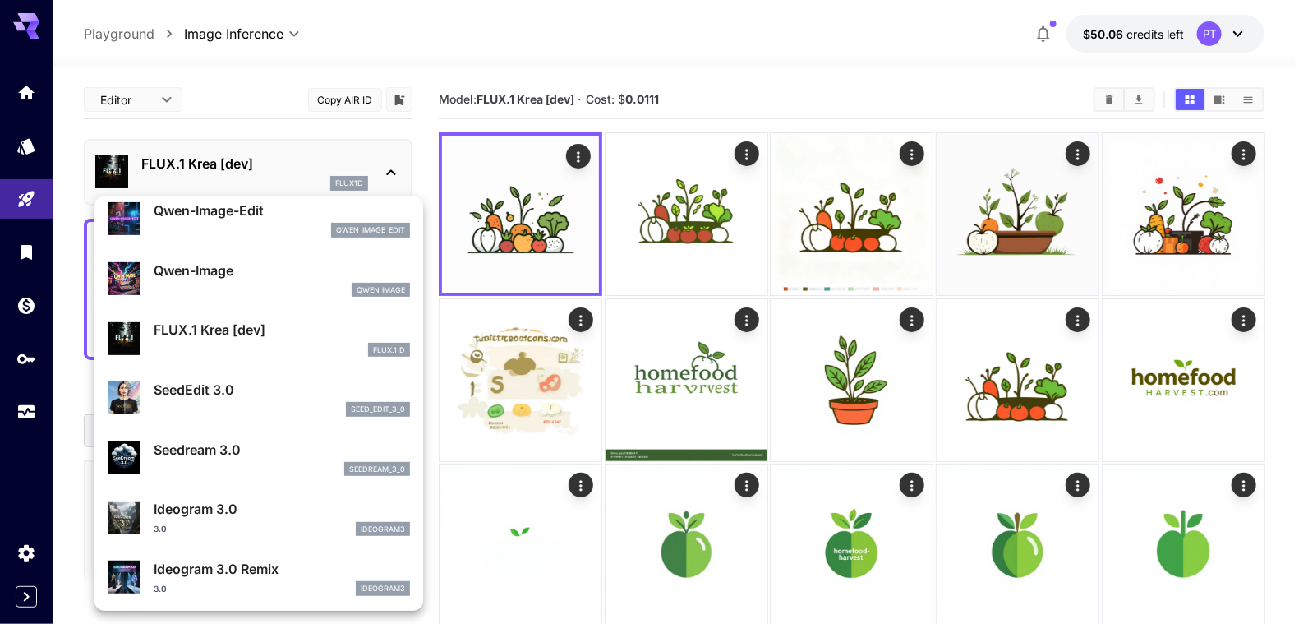
click at [228, 478] on div "Seedream 3.0 seedream_3_0" at bounding box center [259, 458] width 302 height 50
type input "***"
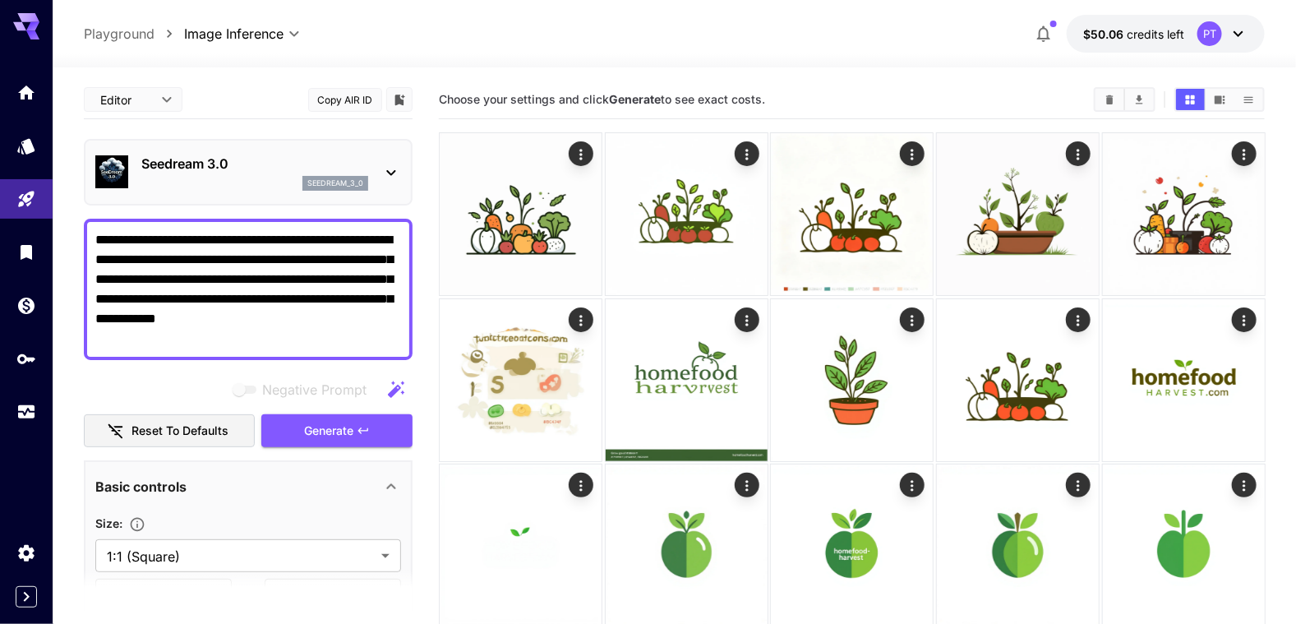
scroll to position [247, 0]
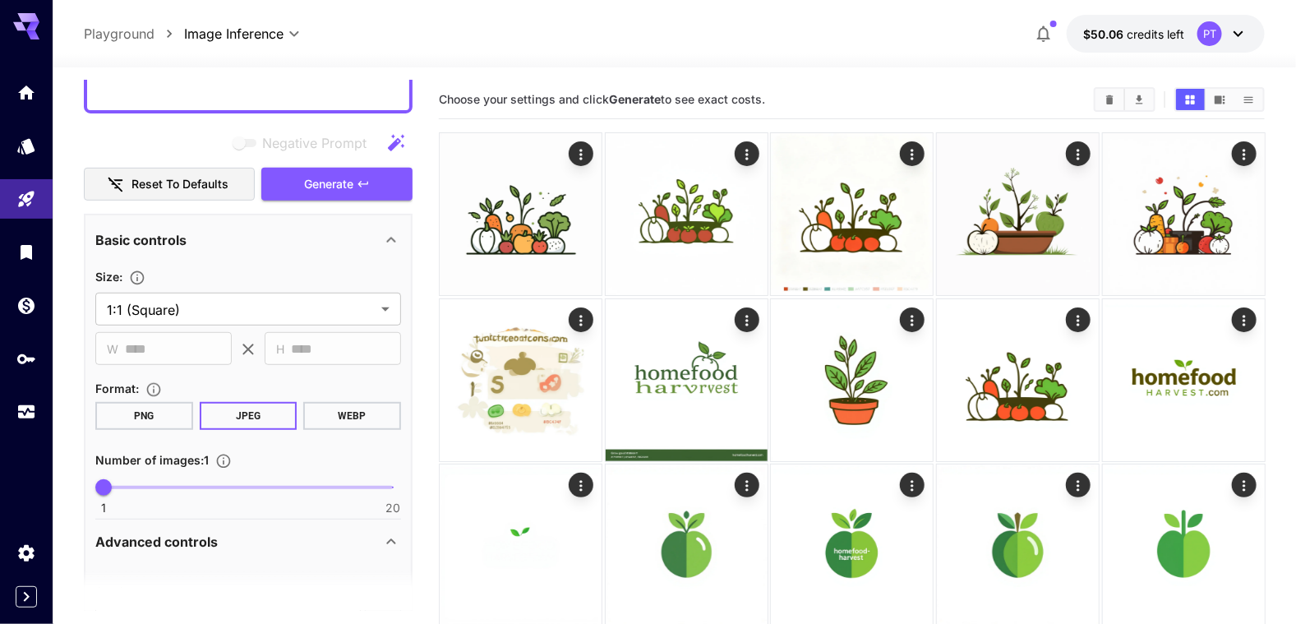
click at [313, 413] on button "WEBP" at bounding box center [352, 416] width 98 height 28
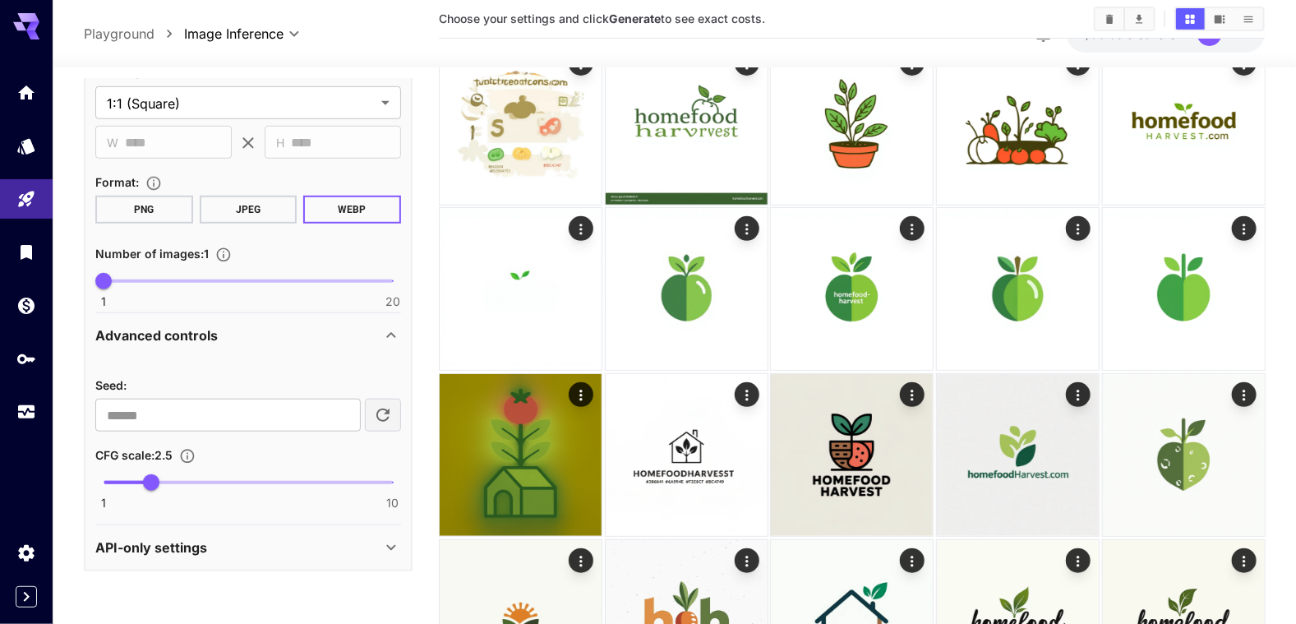
scroll to position [328, 0]
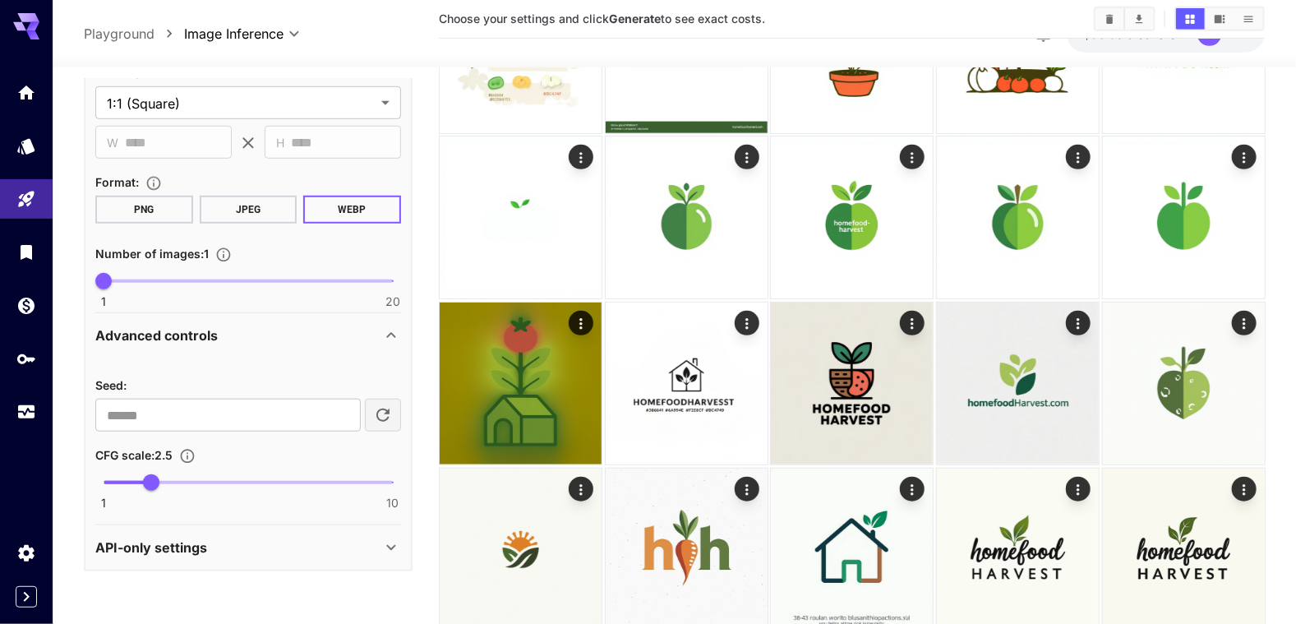
click at [237, 553] on div "API-only settings" at bounding box center [238, 548] width 286 height 20
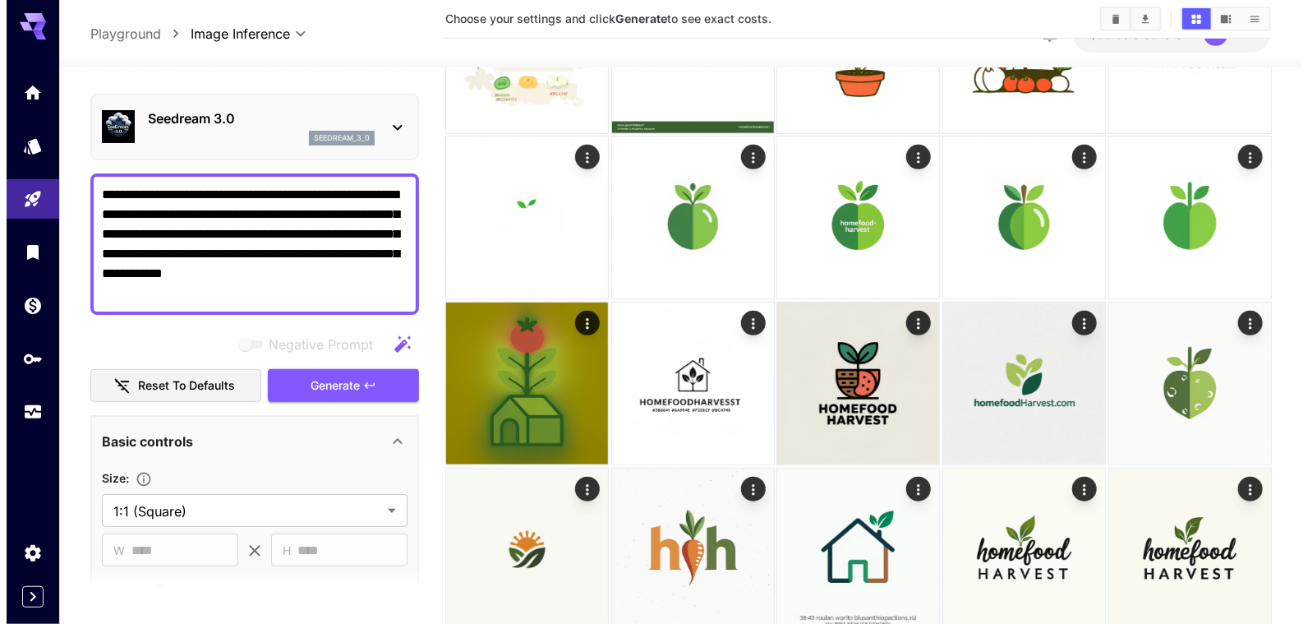
scroll to position [0, 0]
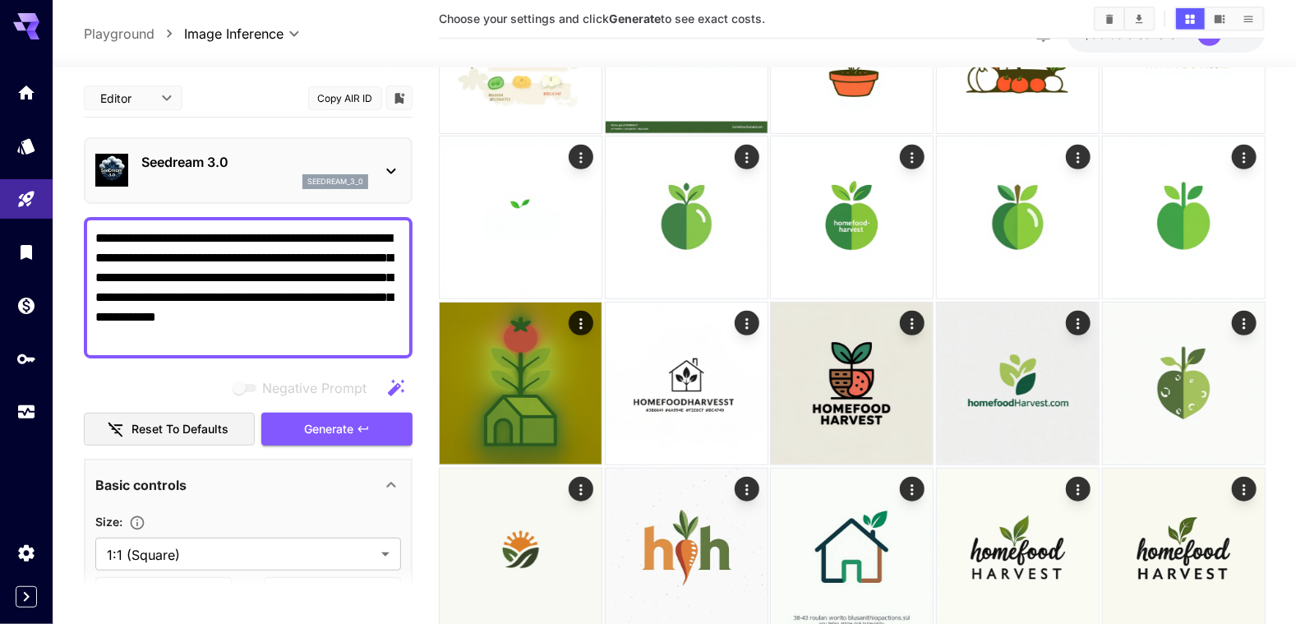
click at [281, 164] on p "Seedream 3.0" at bounding box center [254, 162] width 227 height 20
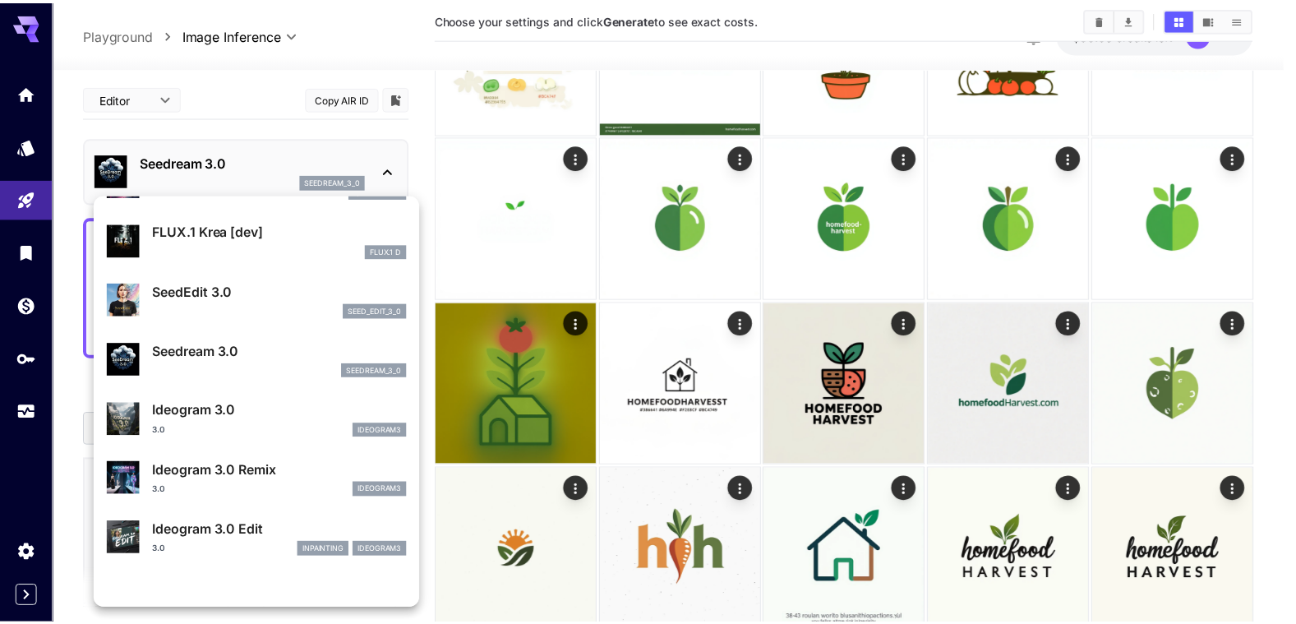
scroll to position [412, 0]
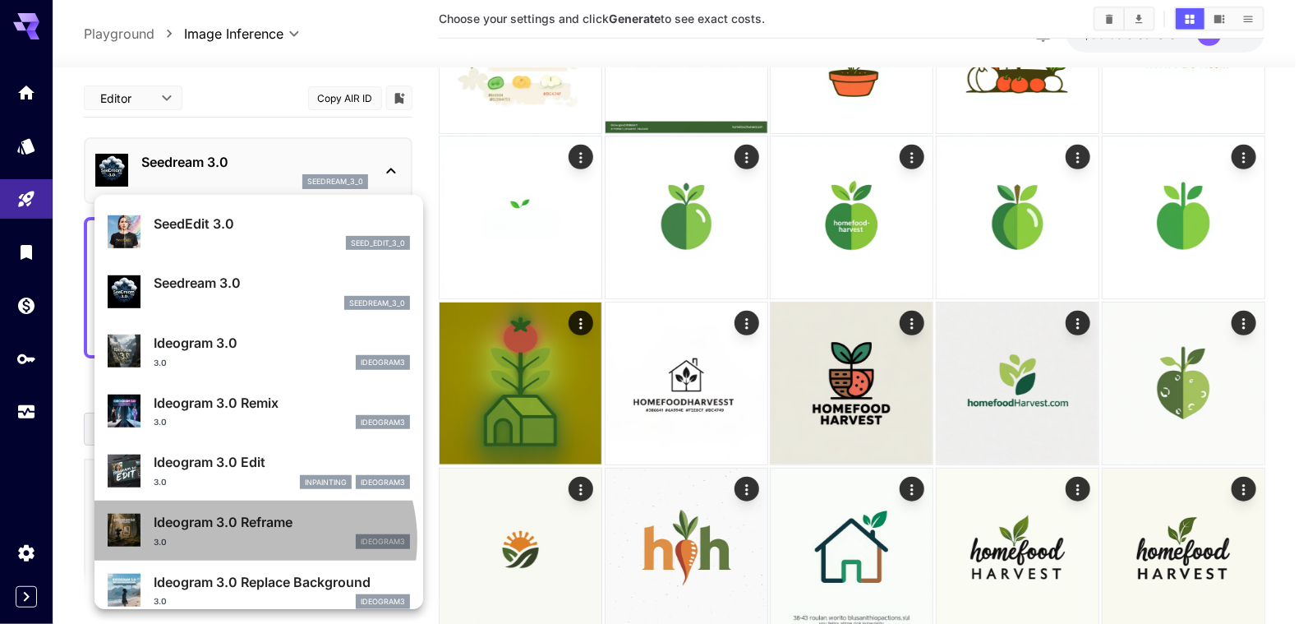
click at [253, 539] on div "3.0 ideogram3" at bounding box center [282, 541] width 256 height 15
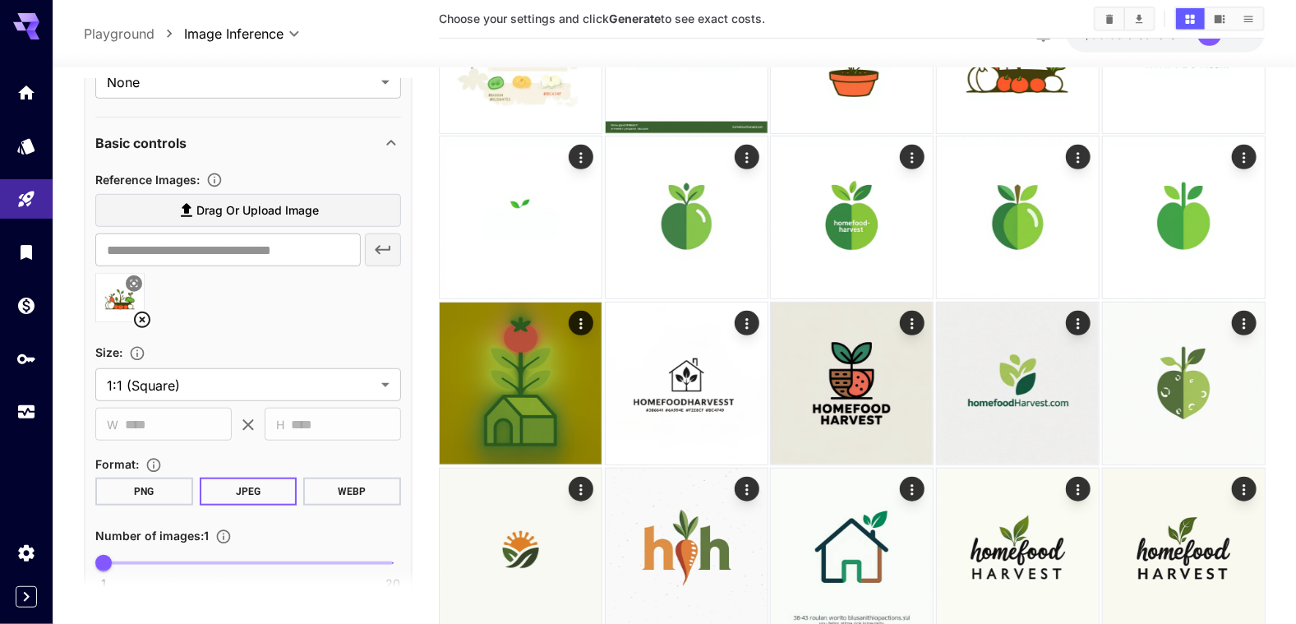
scroll to position [493, 0]
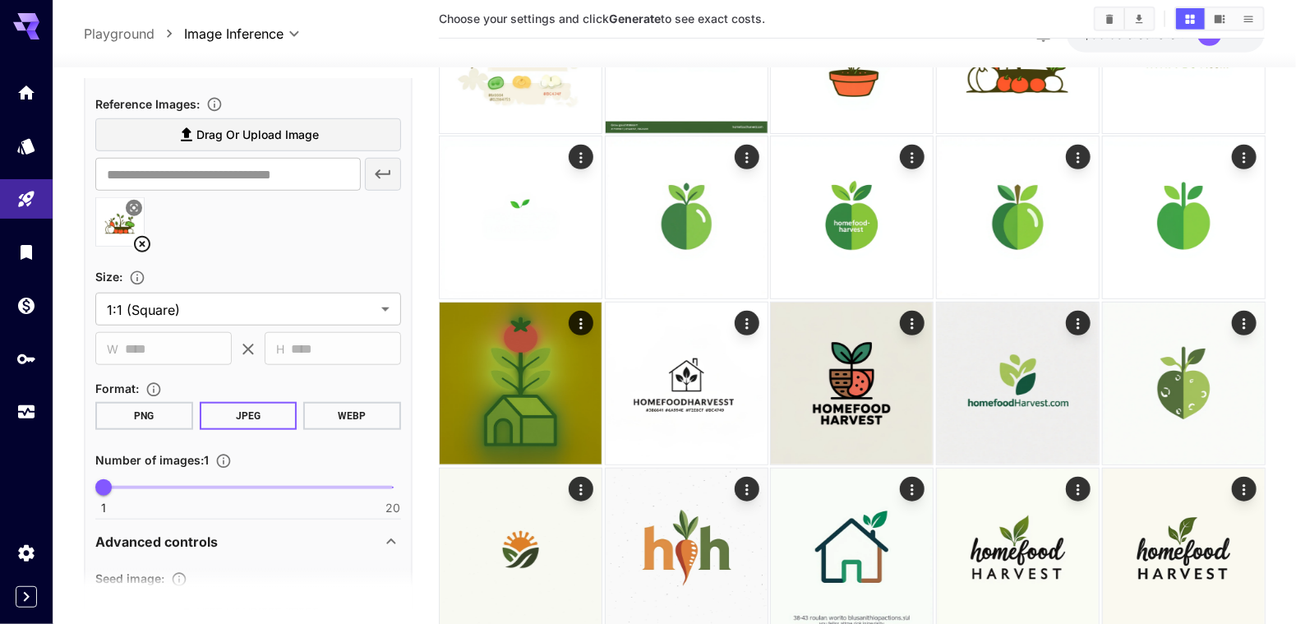
click at [350, 424] on button "WEBP" at bounding box center [352, 416] width 98 height 28
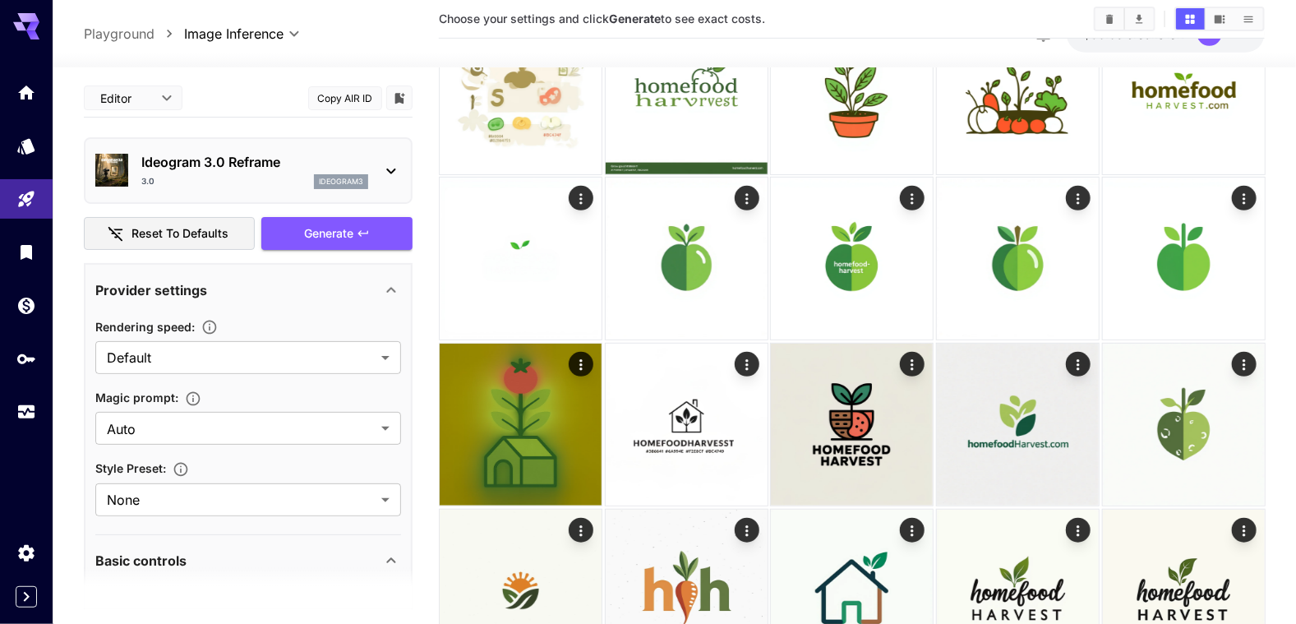
scroll to position [247, 0]
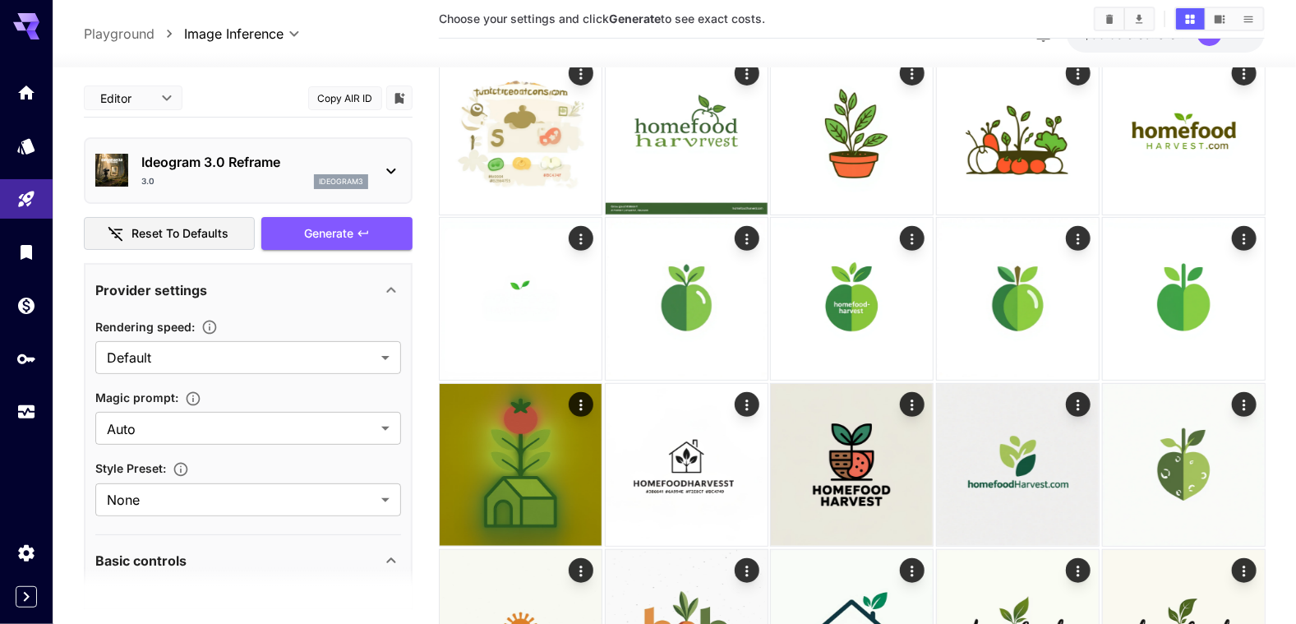
click at [330, 238] on span "Generate" at bounding box center [328, 234] width 49 height 21
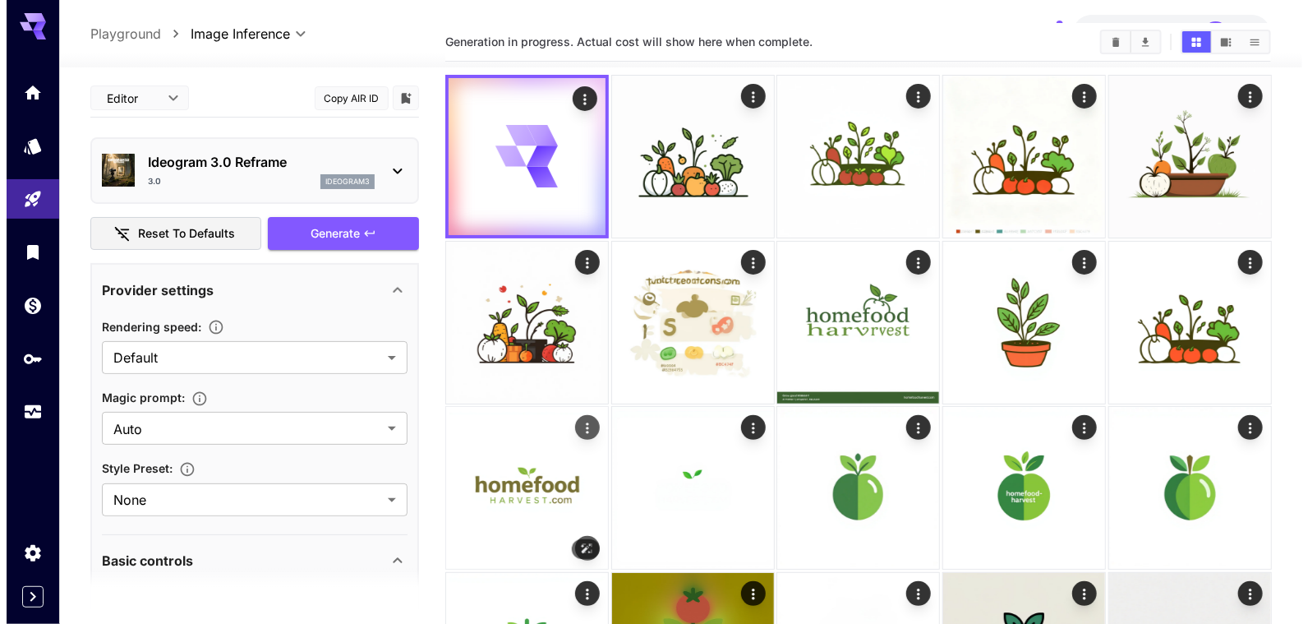
scroll to position [0, 0]
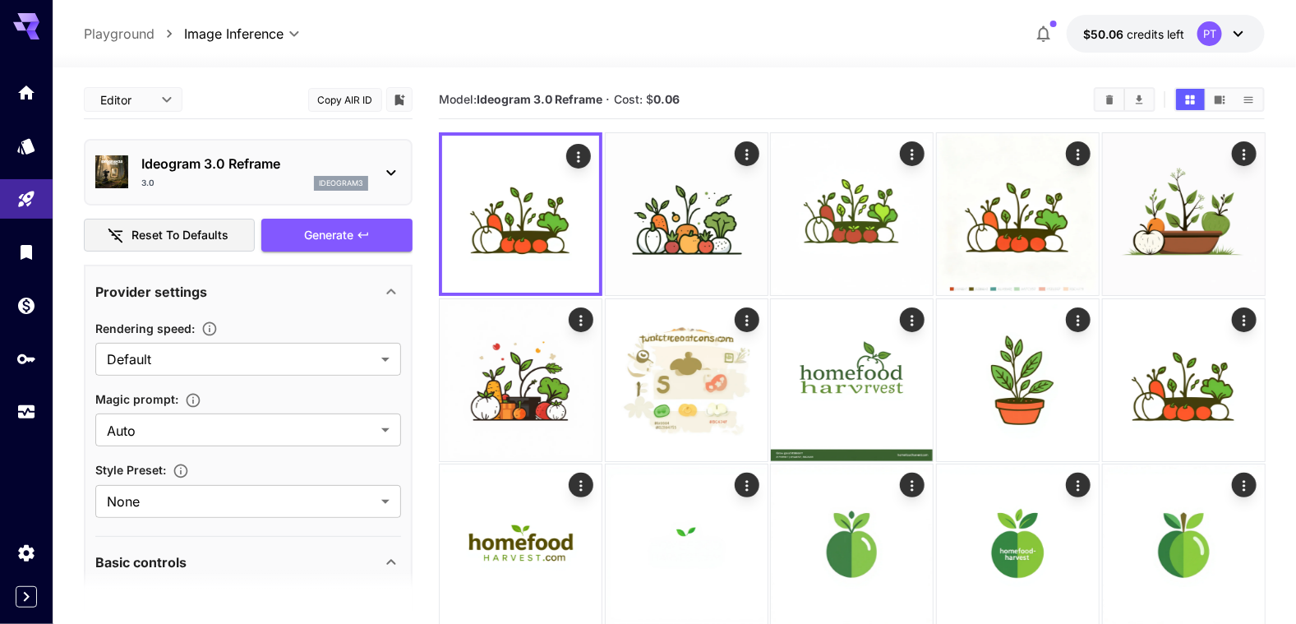
click at [391, 169] on icon at bounding box center [391, 173] width 20 height 20
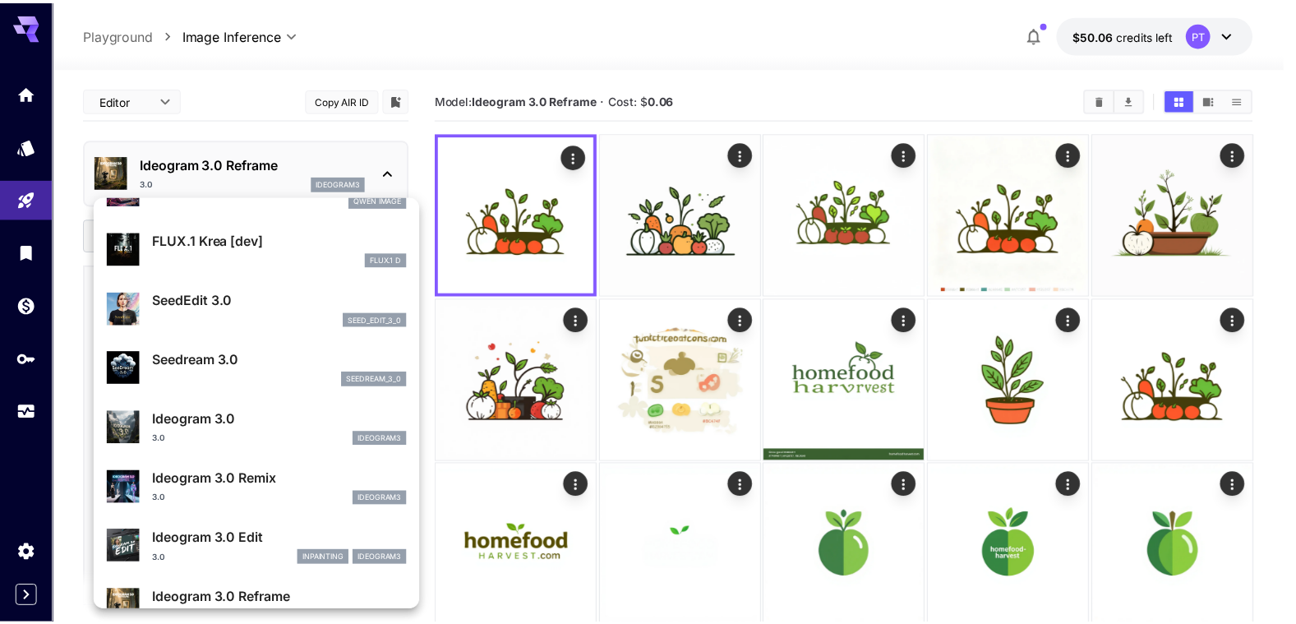
scroll to position [412, 0]
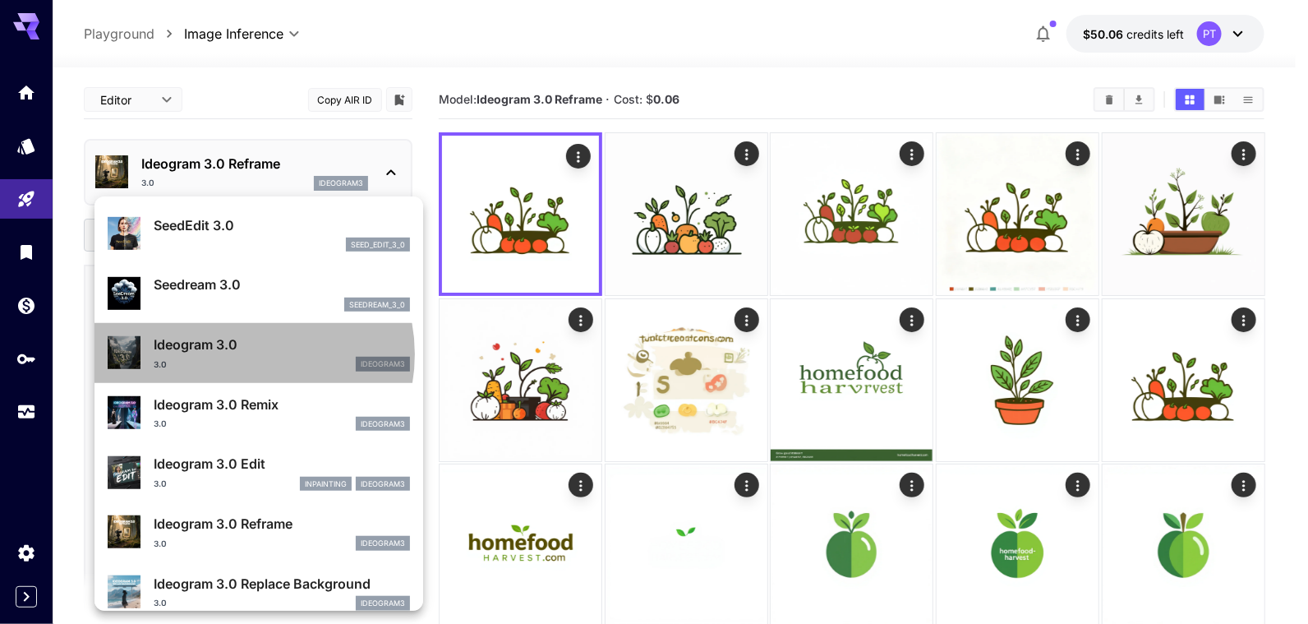
click at [242, 353] on div "Ideogram 3.0 3.0 ideogram3" at bounding box center [282, 353] width 256 height 37
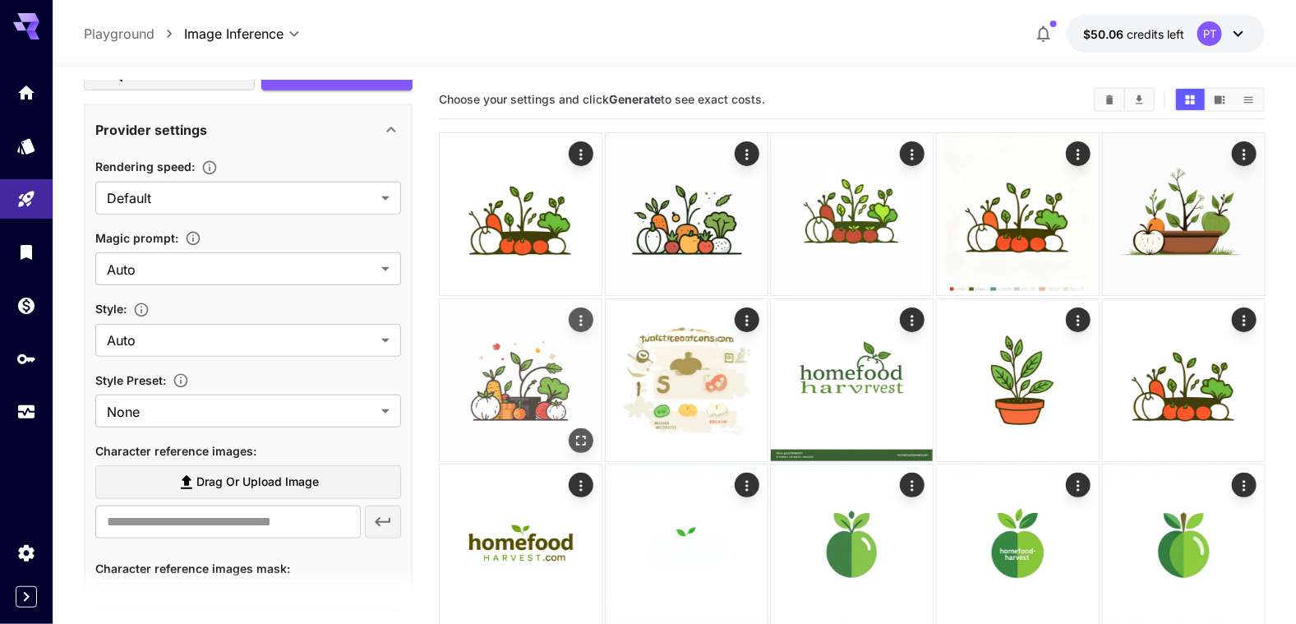
scroll to position [164, 0]
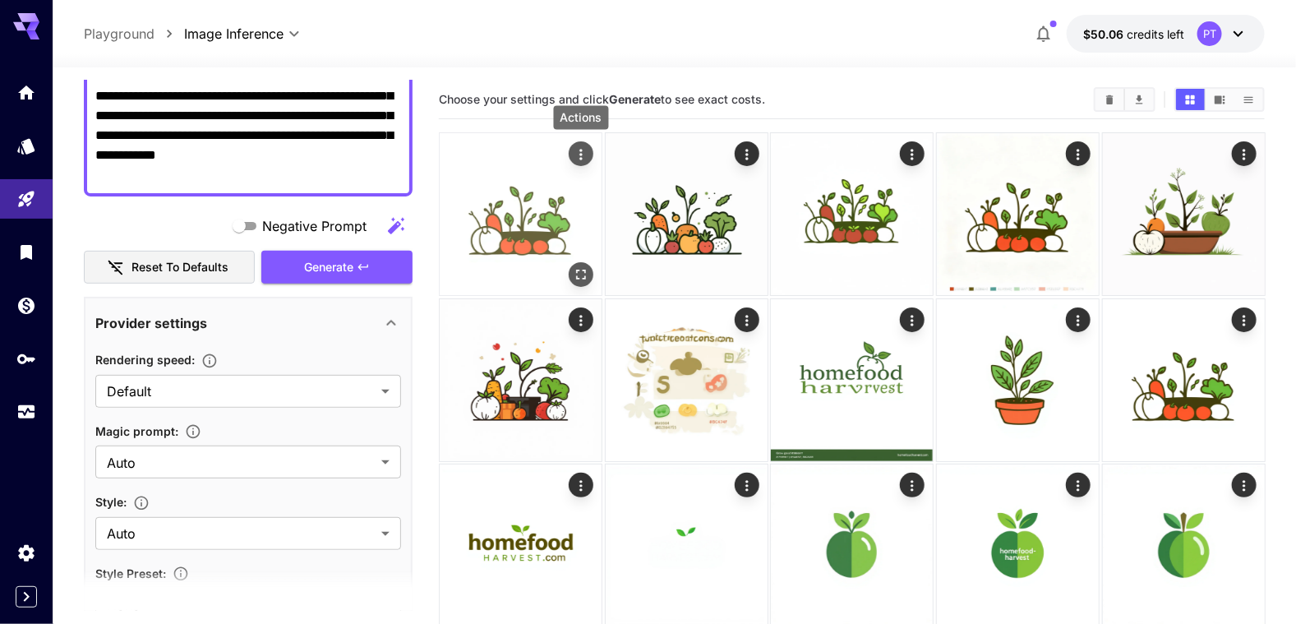
click at [584, 152] on icon "Actions" at bounding box center [580, 154] width 16 height 16
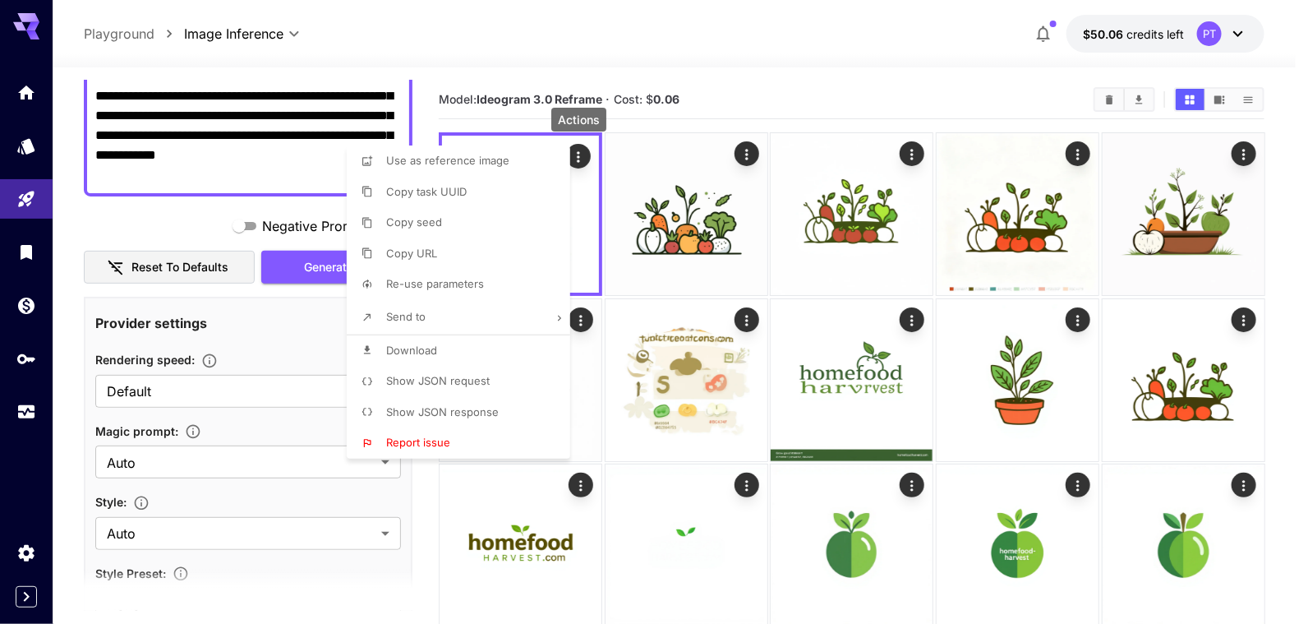
click at [486, 166] on span "Use as reference image" at bounding box center [447, 160] width 123 height 13
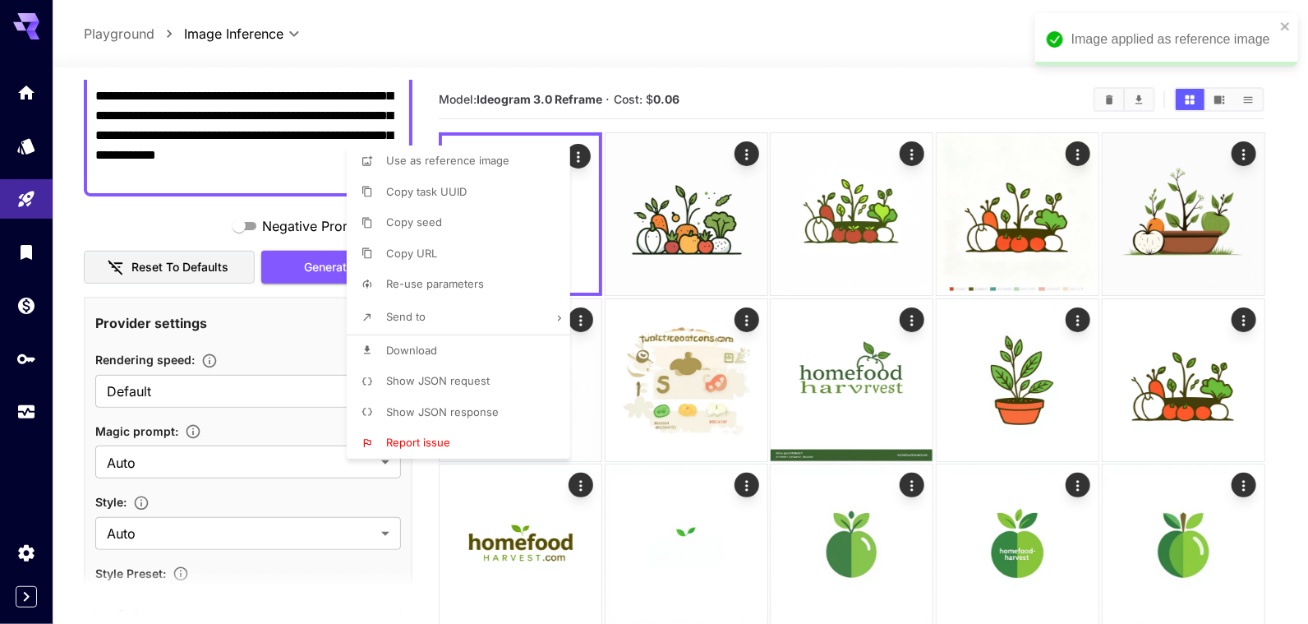
click at [155, 232] on div at bounding box center [654, 312] width 1308 height 624
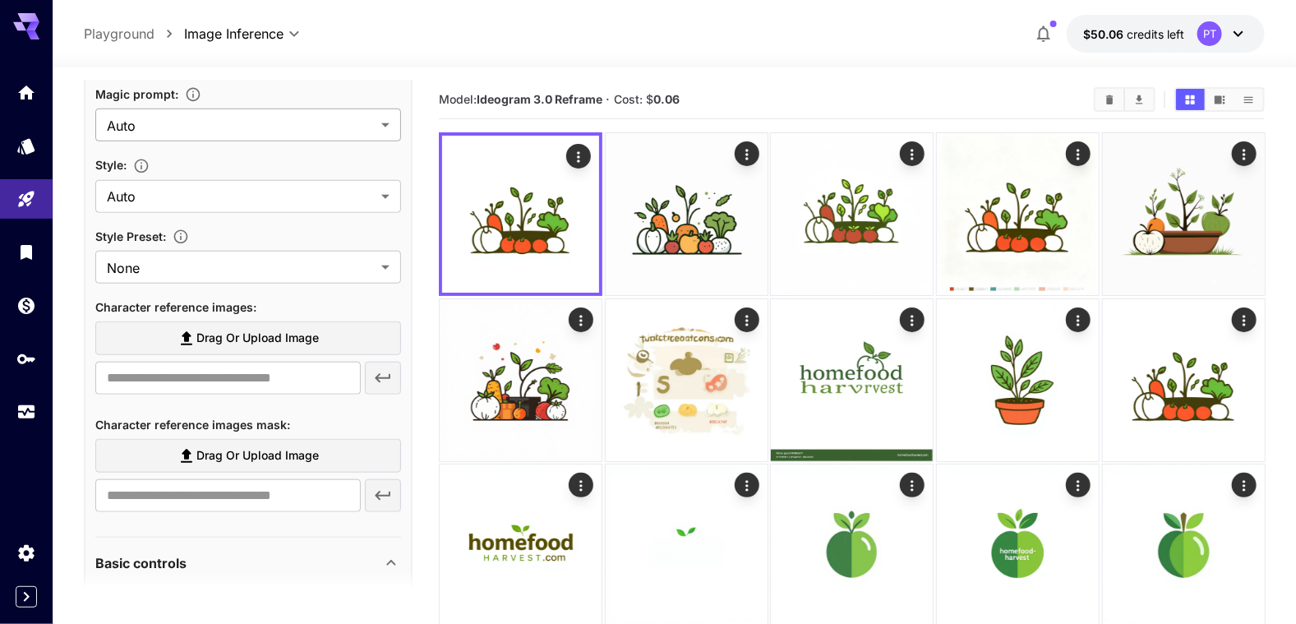
scroll to position [575, 0]
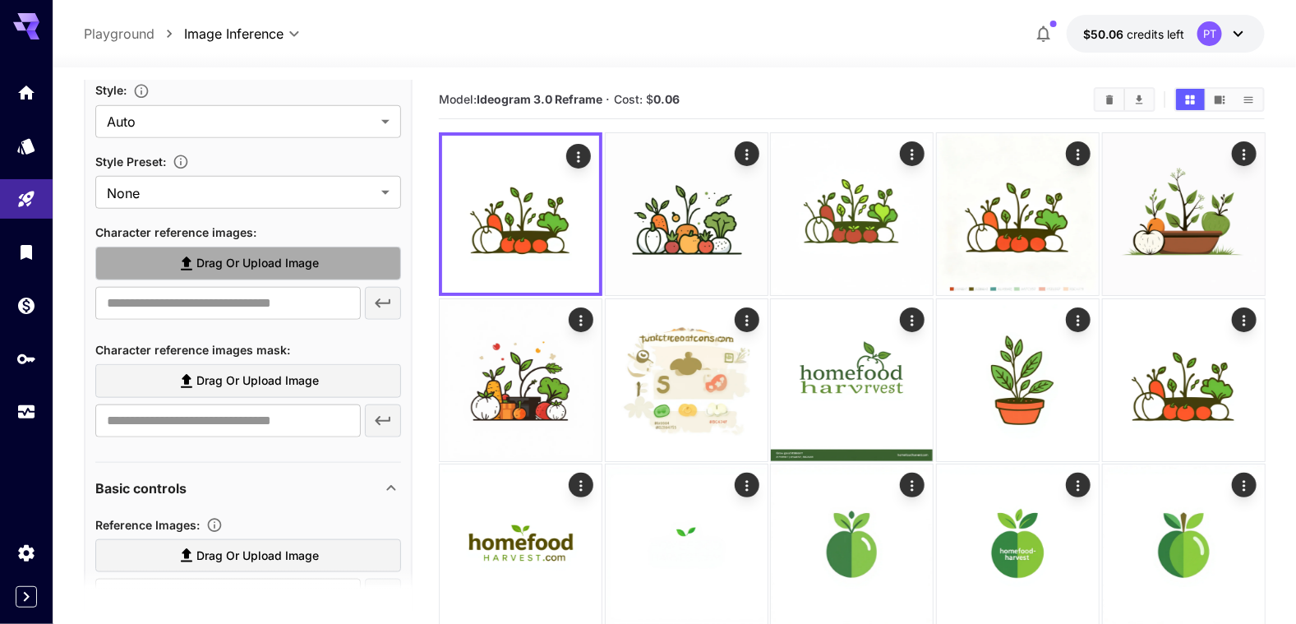
click at [305, 264] on span "Drag or upload image" at bounding box center [257, 263] width 122 height 21
click at [0, 0] on input "Drag or upload image" at bounding box center [0, 0] width 0 height 0
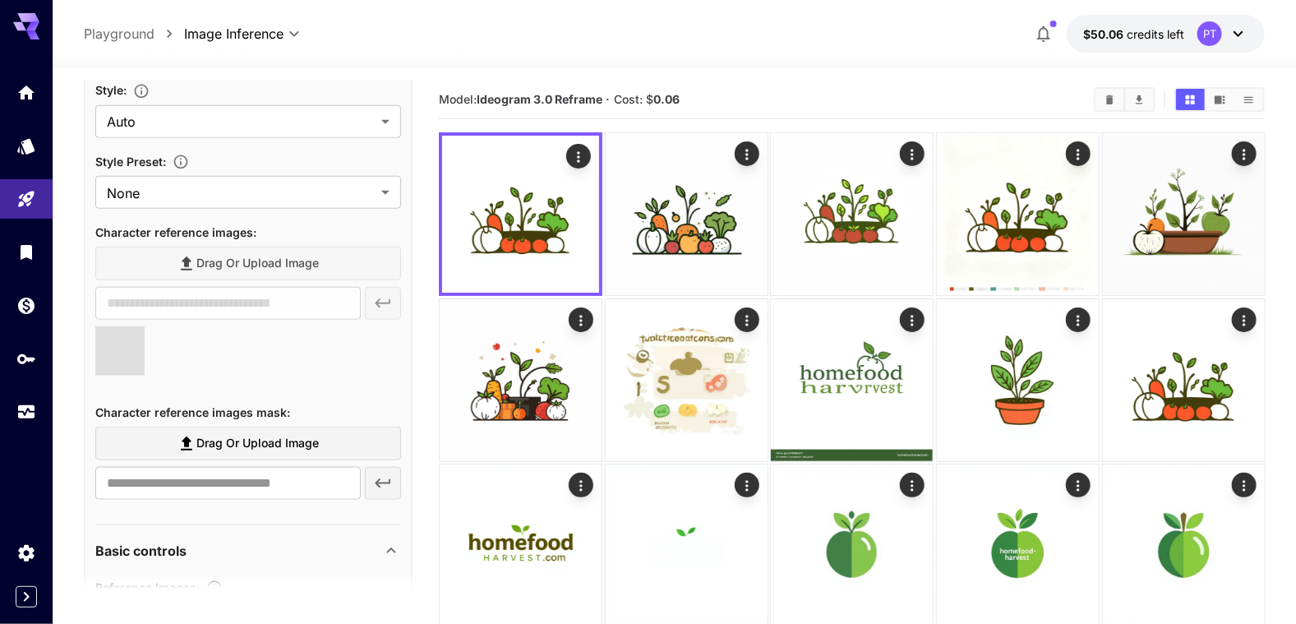
type input "**********"
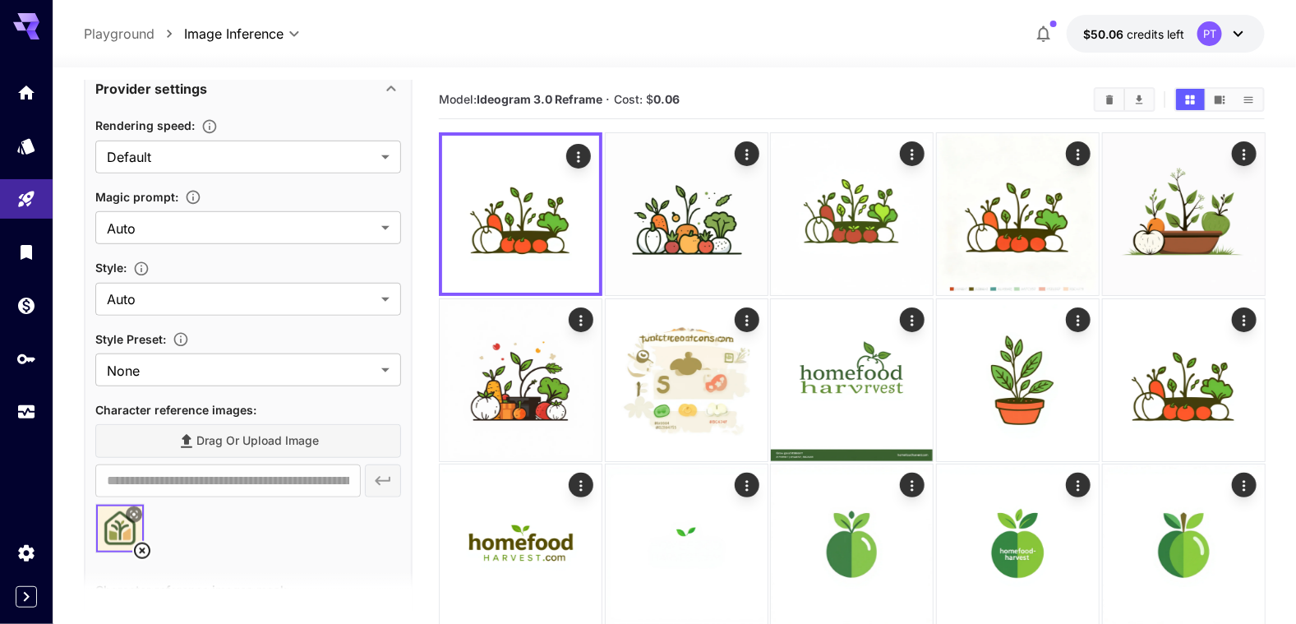
scroll to position [247, 0]
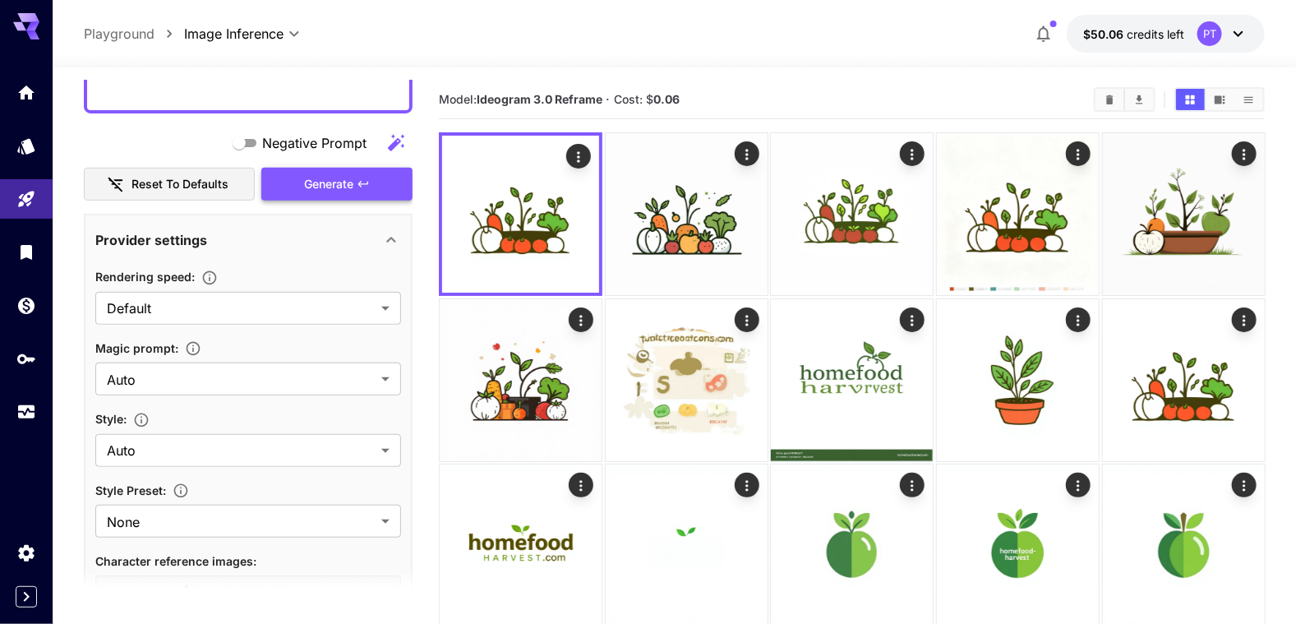
click at [338, 185] on span "Generate" at bounding box center [328, 184] width 49 height 21
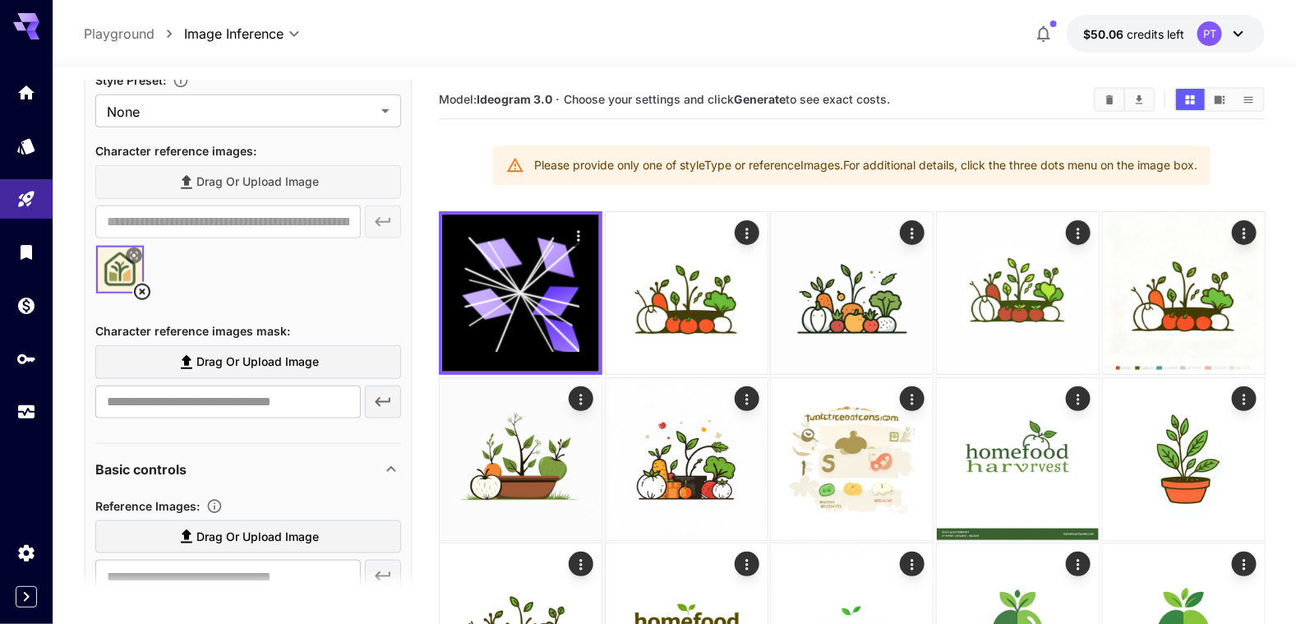
scroll to position [739, 0]
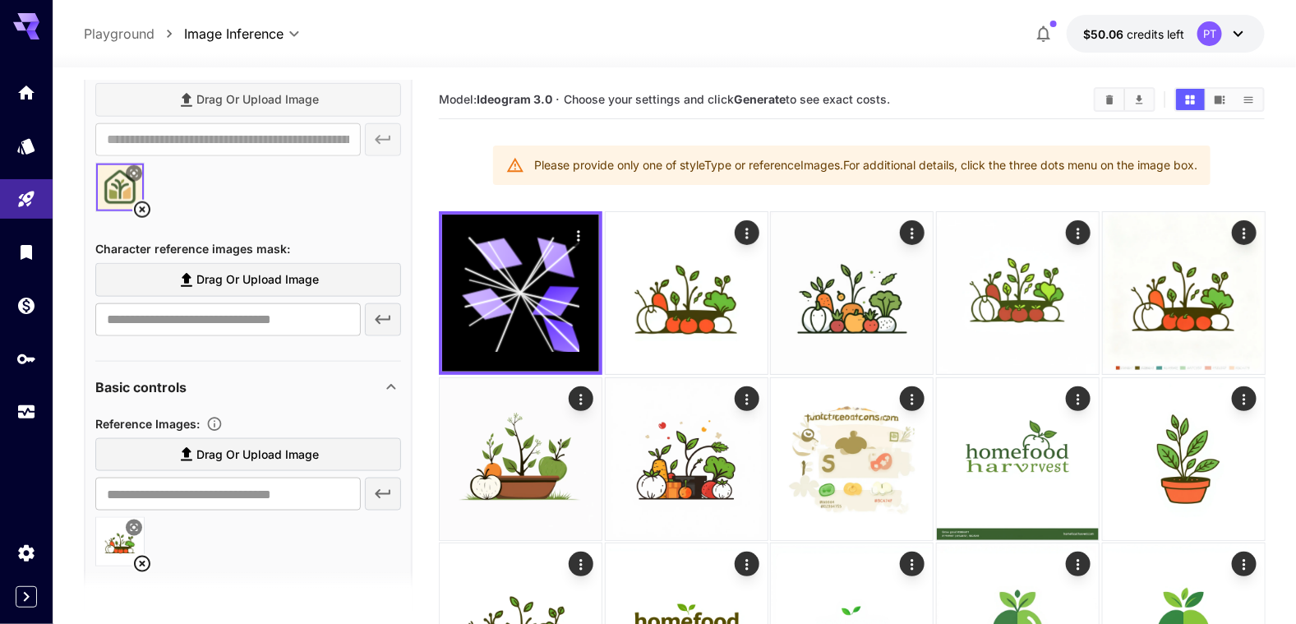
click at [141, 560] on icon at bounding box center [142, 564] width 16 height 16
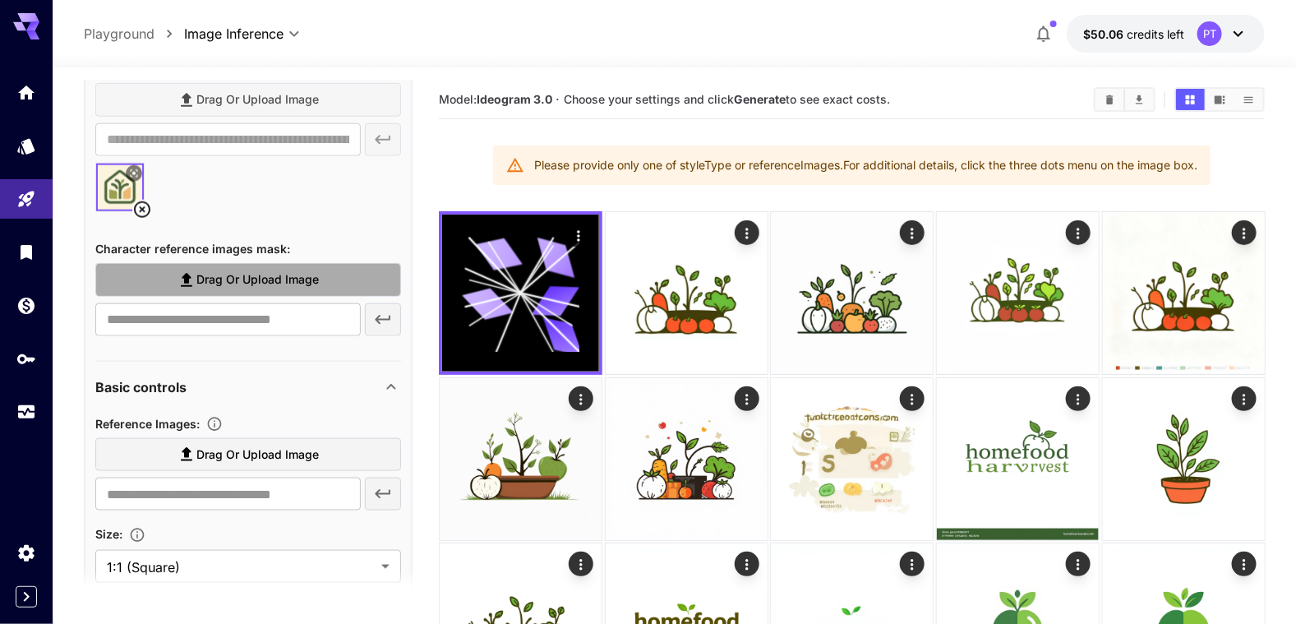
click at [209, 286] on span "Drag or upload image" at bounding box center [257, 280] width 122 height 21
click at [0, 0] on input "Drag or upload image" at bounding box center [0, 0] width 0 height 0
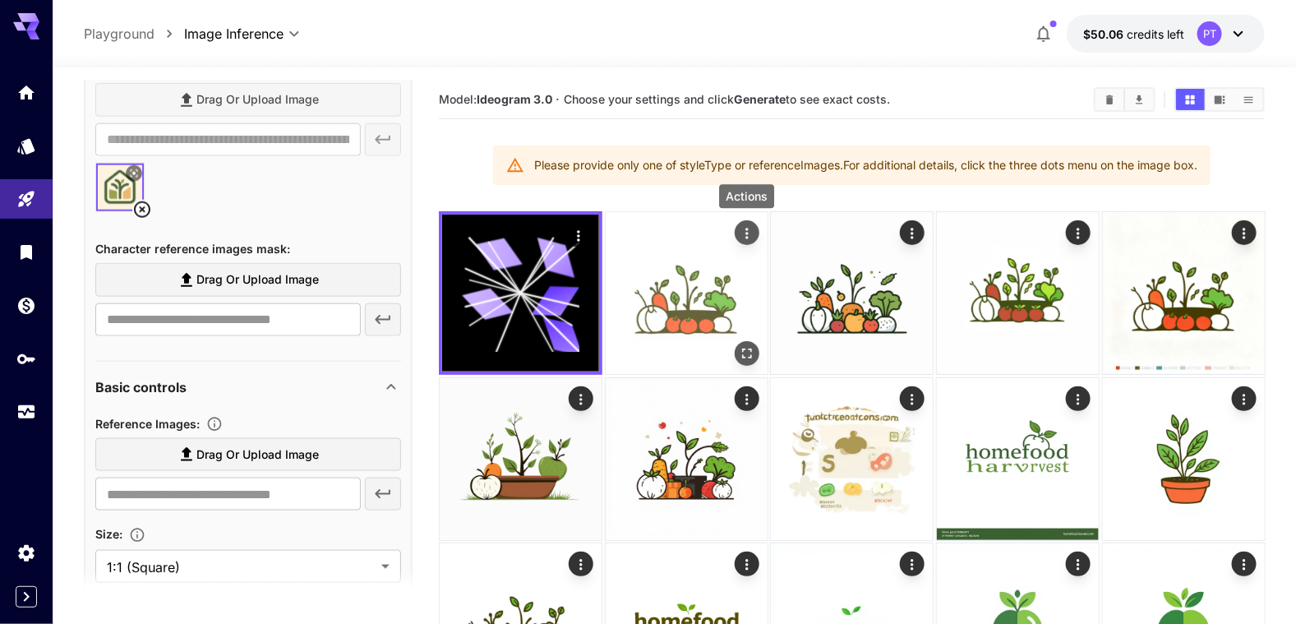
click at [741, 228] on icon "Actions" at bounding box center [746, 233] width 16 height 16
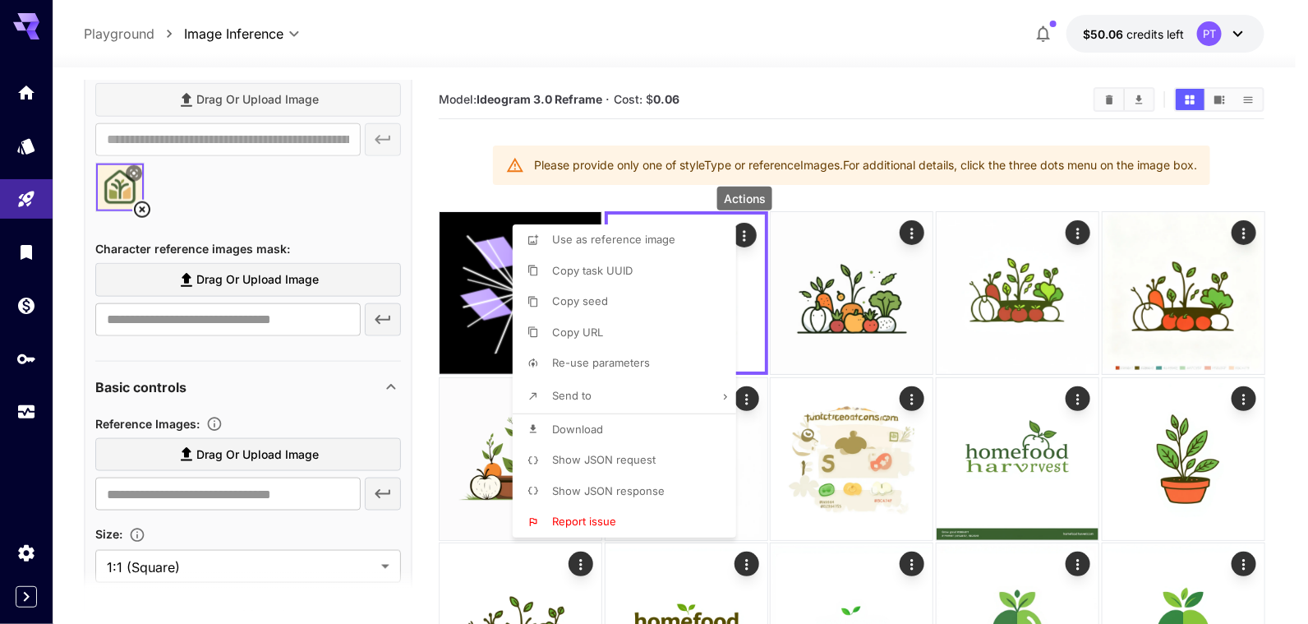
click at [584, 427] on span "Download" at bounding box center [577, 428] width 51 height 13
click at [309, 392] on div at bounding box center [654, 312] width 1308 height 624
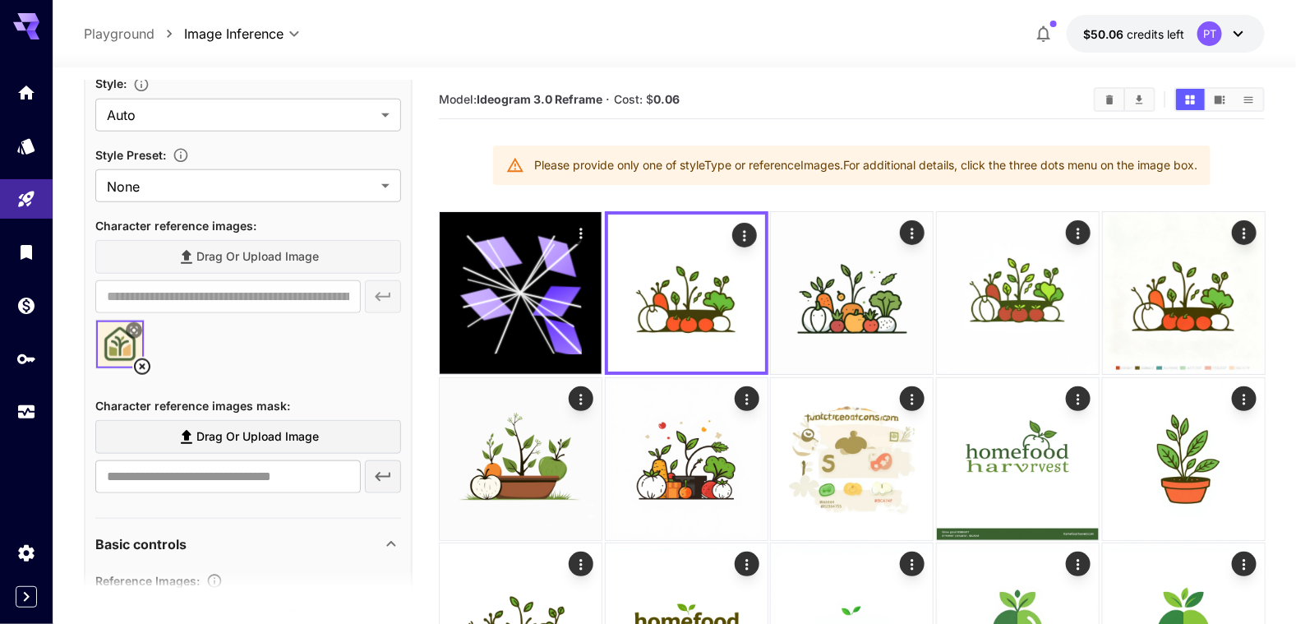
scroll to position [575, 0]
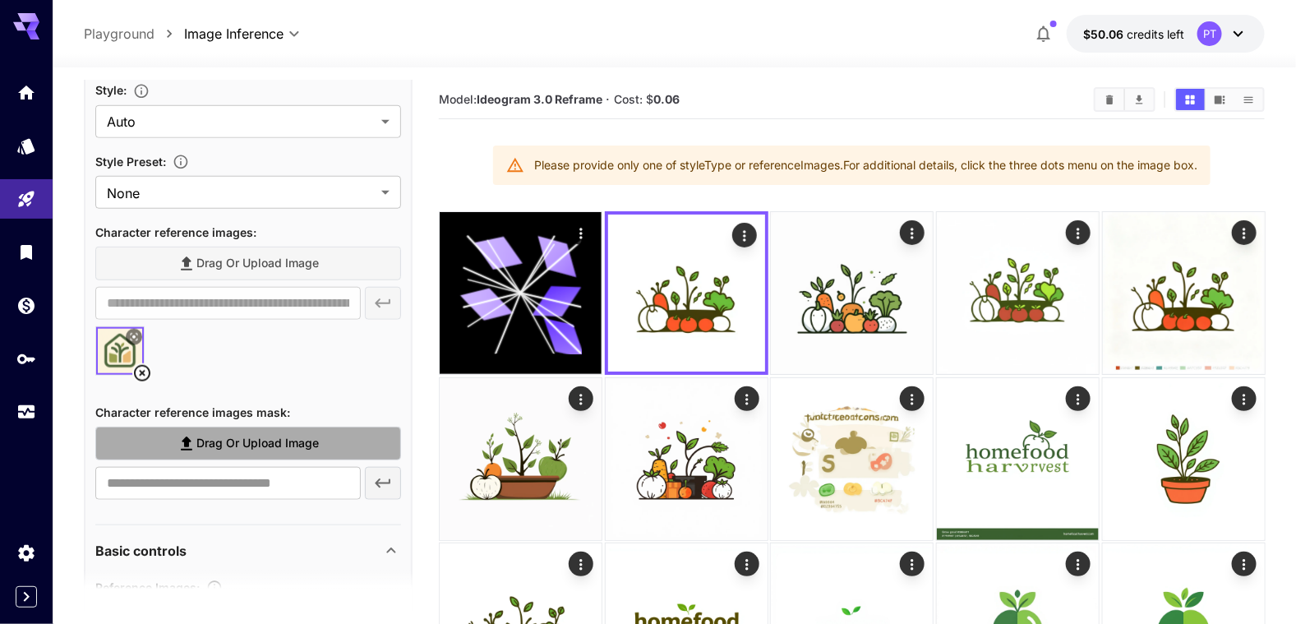
click at [271, 445] on span "Drag or upload image" at bounding box center [257, 443] width 122 height 21
click at [0, 0] on input "Drag or upload image" at bounding box center [0, 0] width 0 height 0
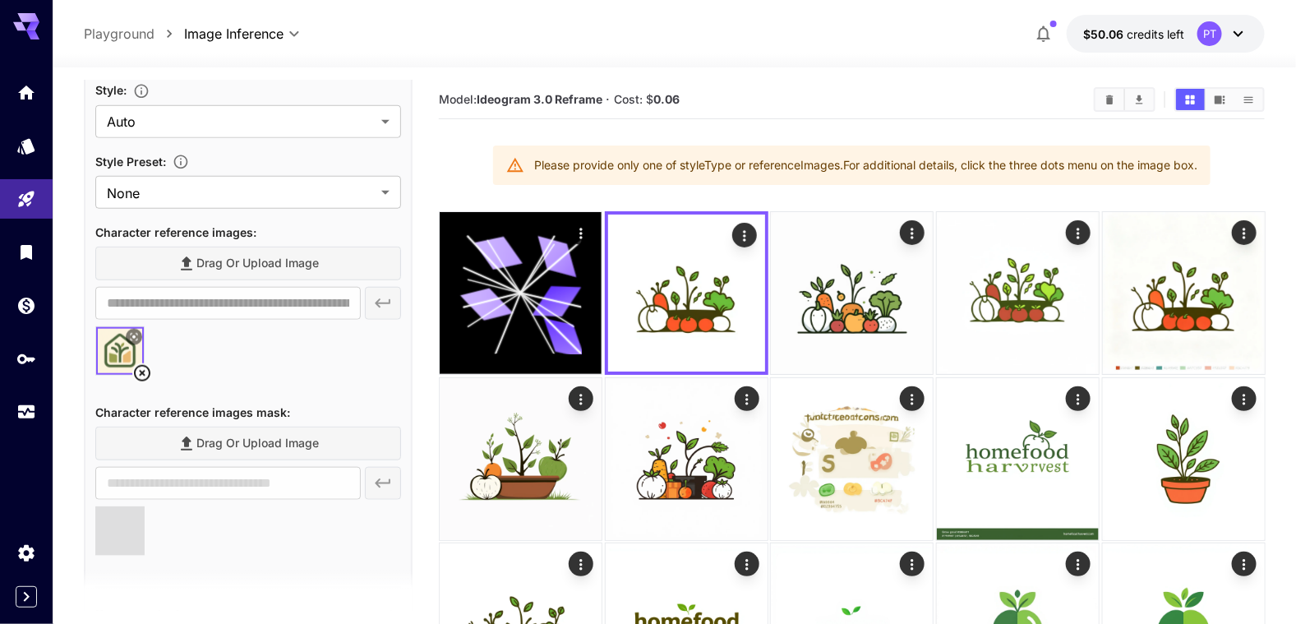
type input "**********"
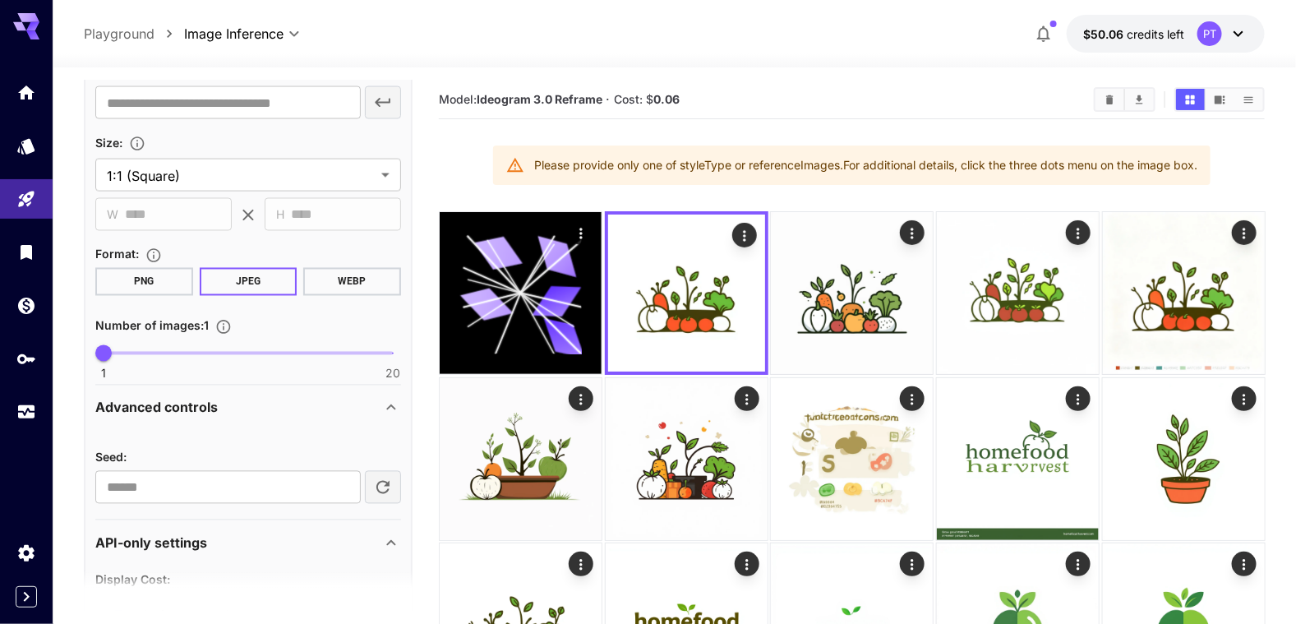
scroll to position [1233, 0]
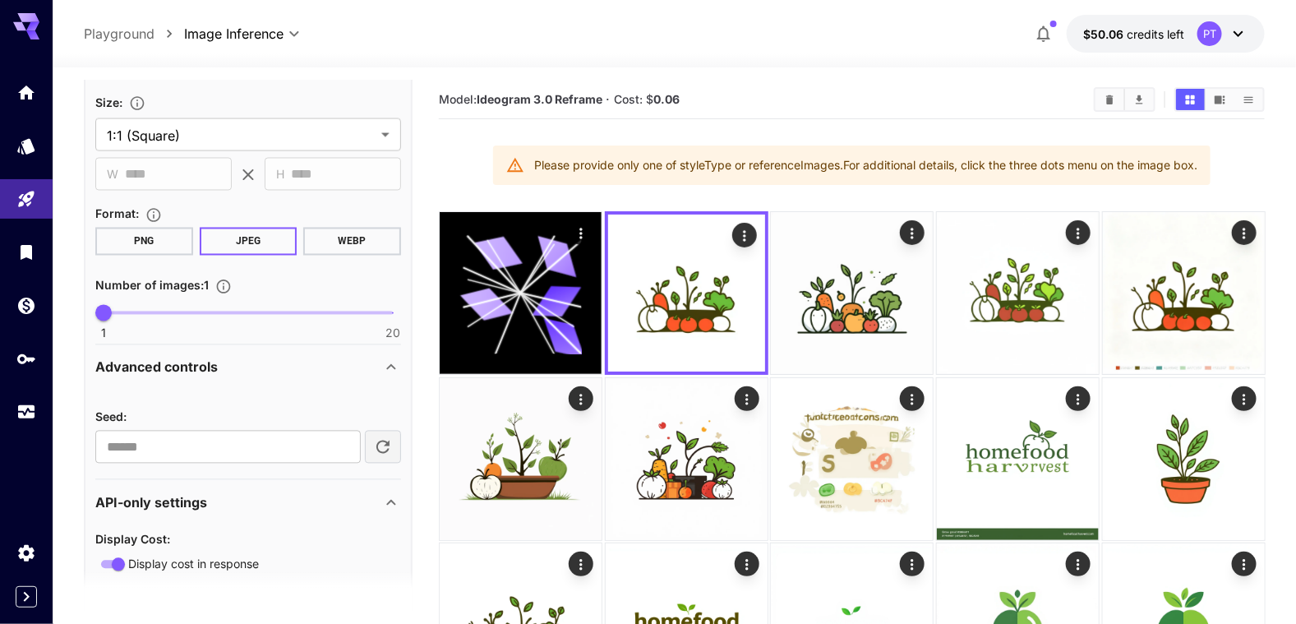
click at [360, 231] on button "WEBP" at bounding box center [352, 242] width 98 height 28
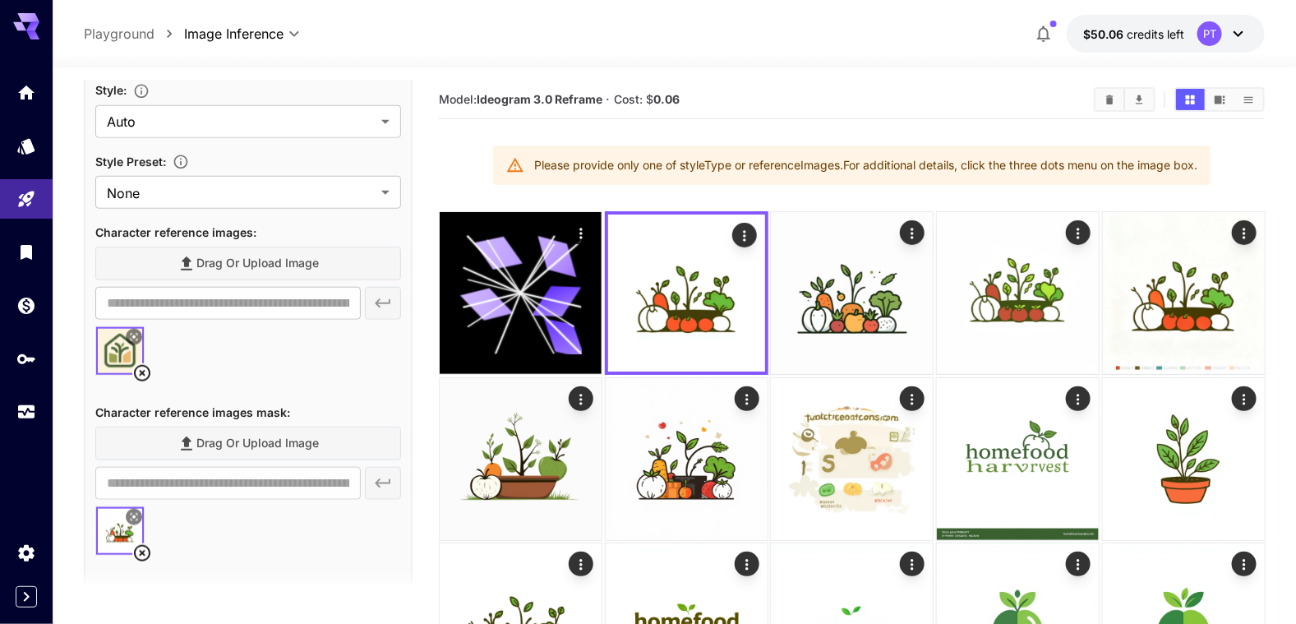
scroll to position [247, 0]
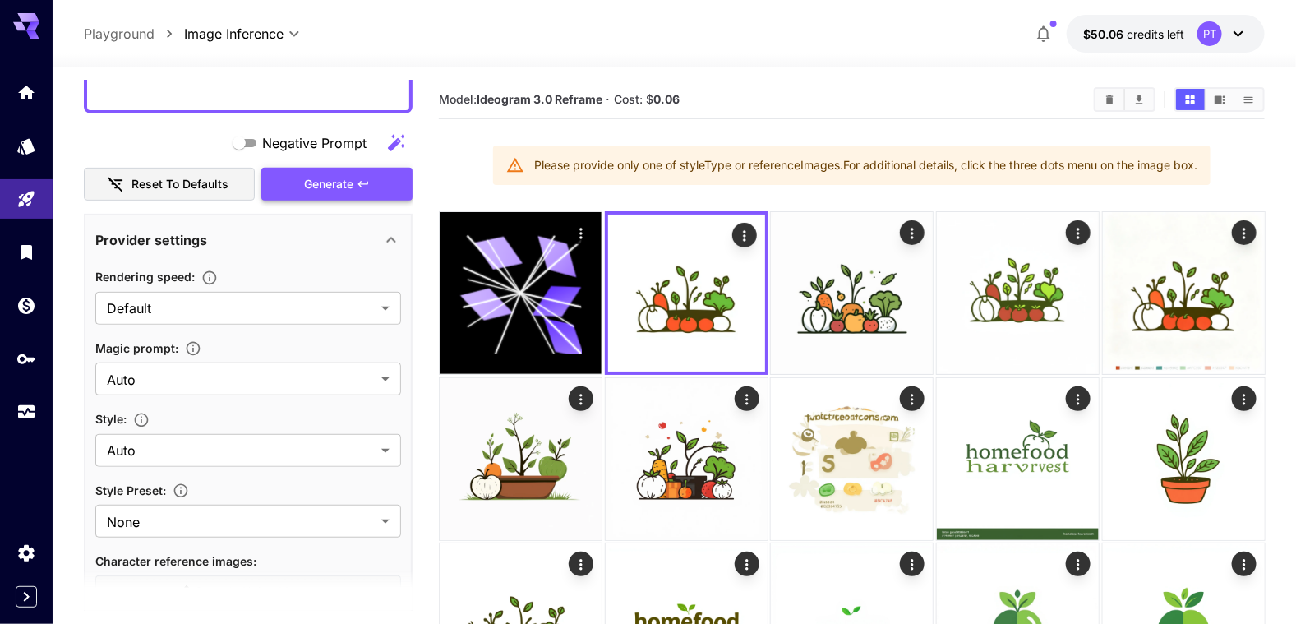
click at [346, 194] on button "Generate" at bounding box center [336, 185] width 151 height 34
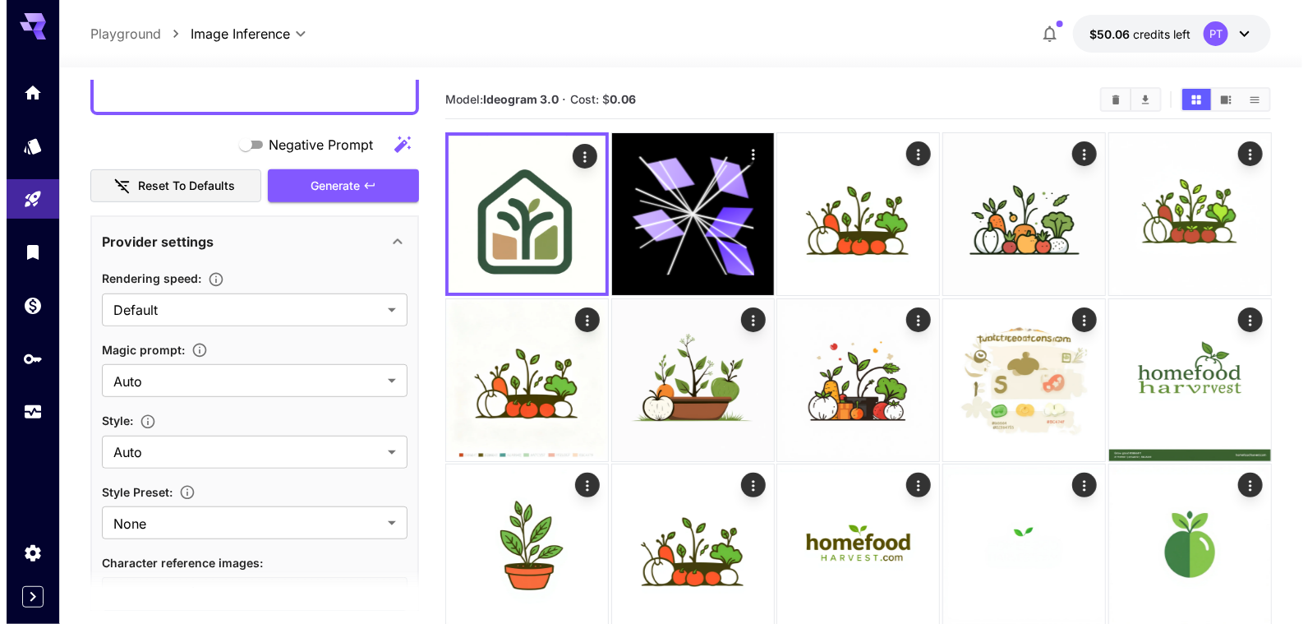
scroll to position [0, 0]
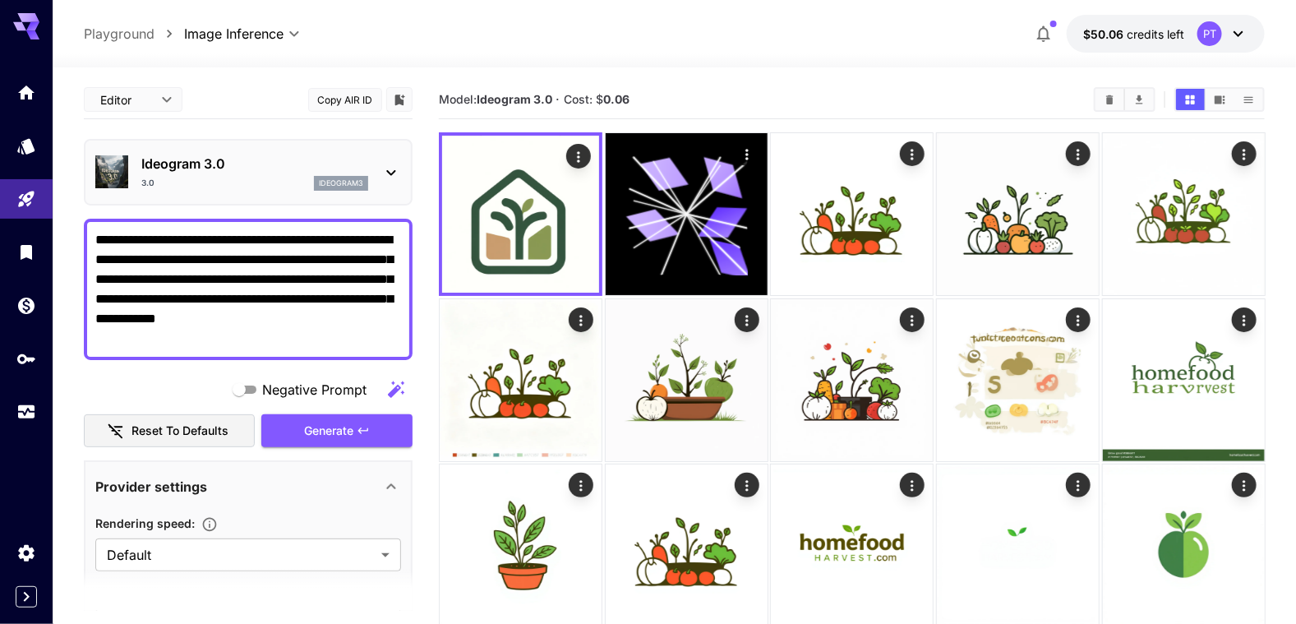
click at [331, 164] on p "Ideogram 3.0" at bounding box center [254, 164] width 227 height 20
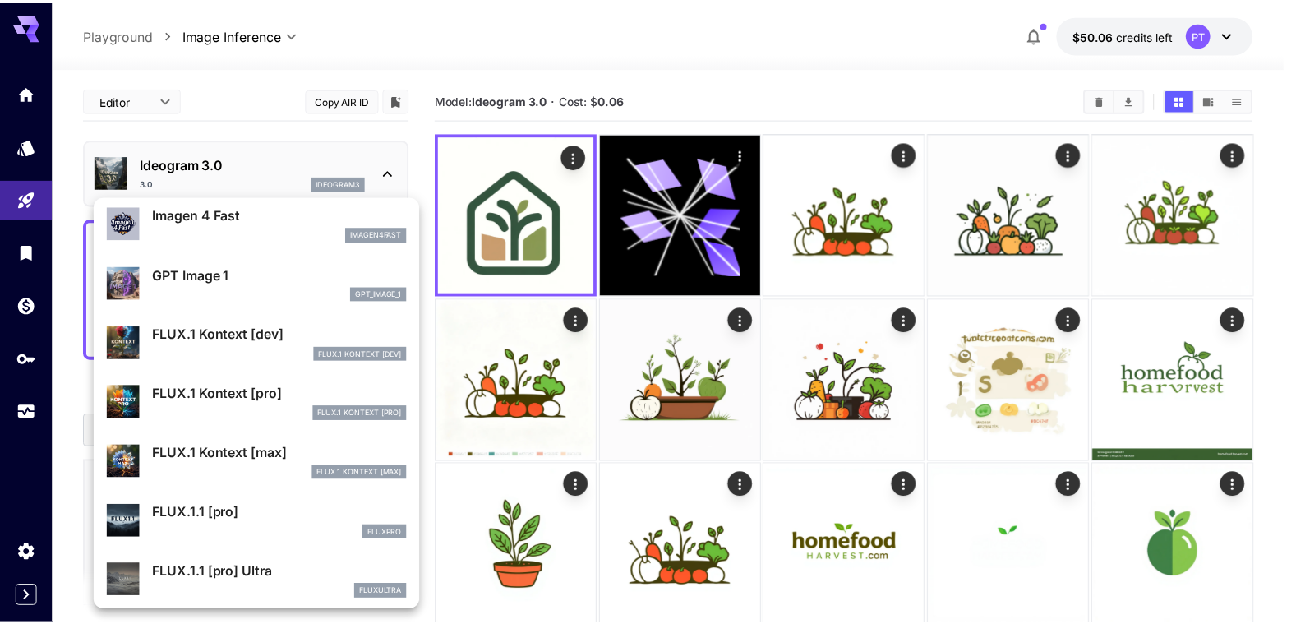
scroll to position [984, 0]
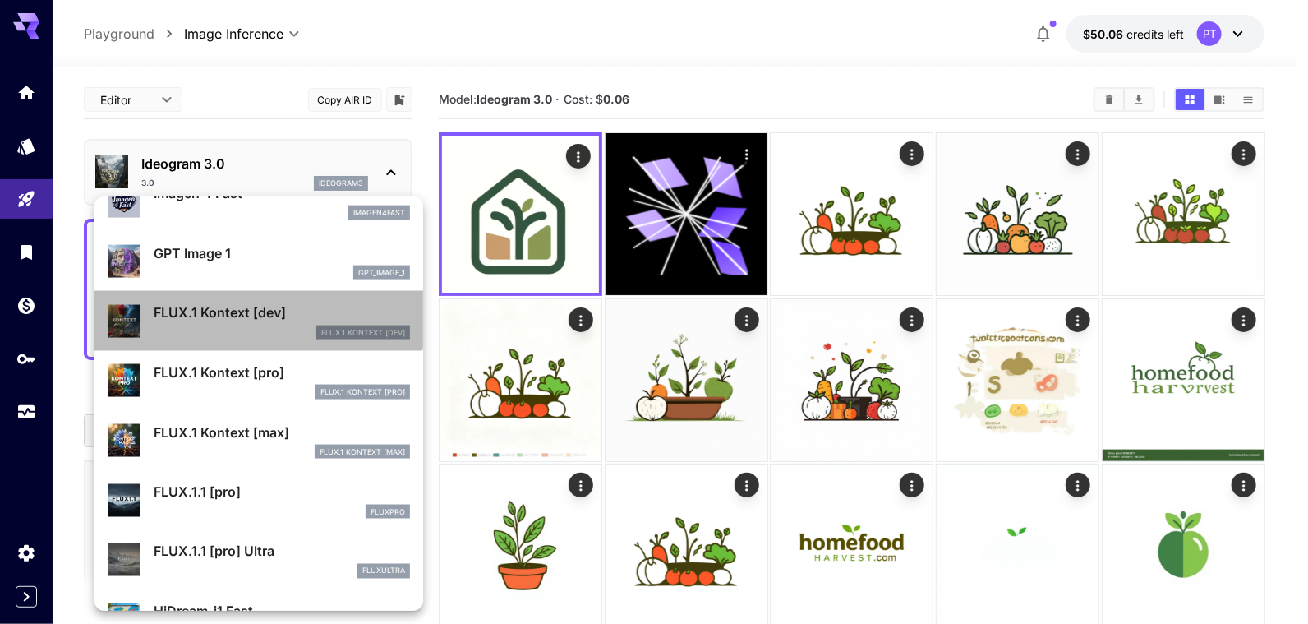
click at [258, 307] on p "FLUX.1 Kontext [dev]" at bounding box center [282, 312] width 256 height 20
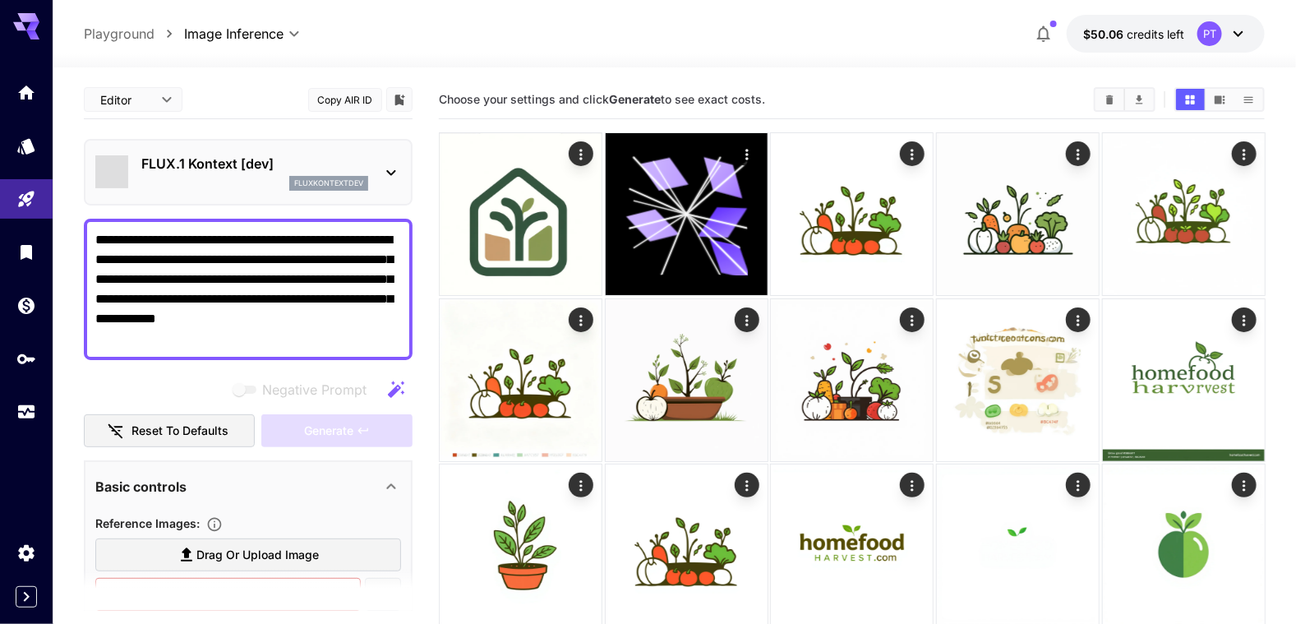
type input "****"
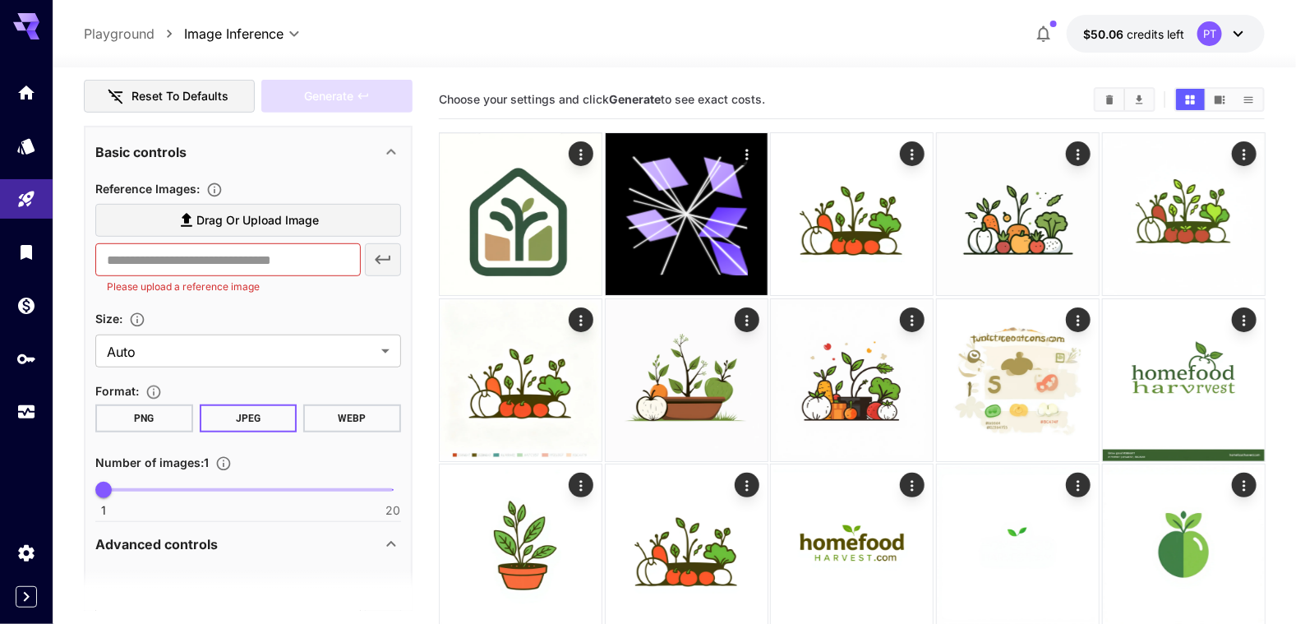
scroll to position [328, 0]
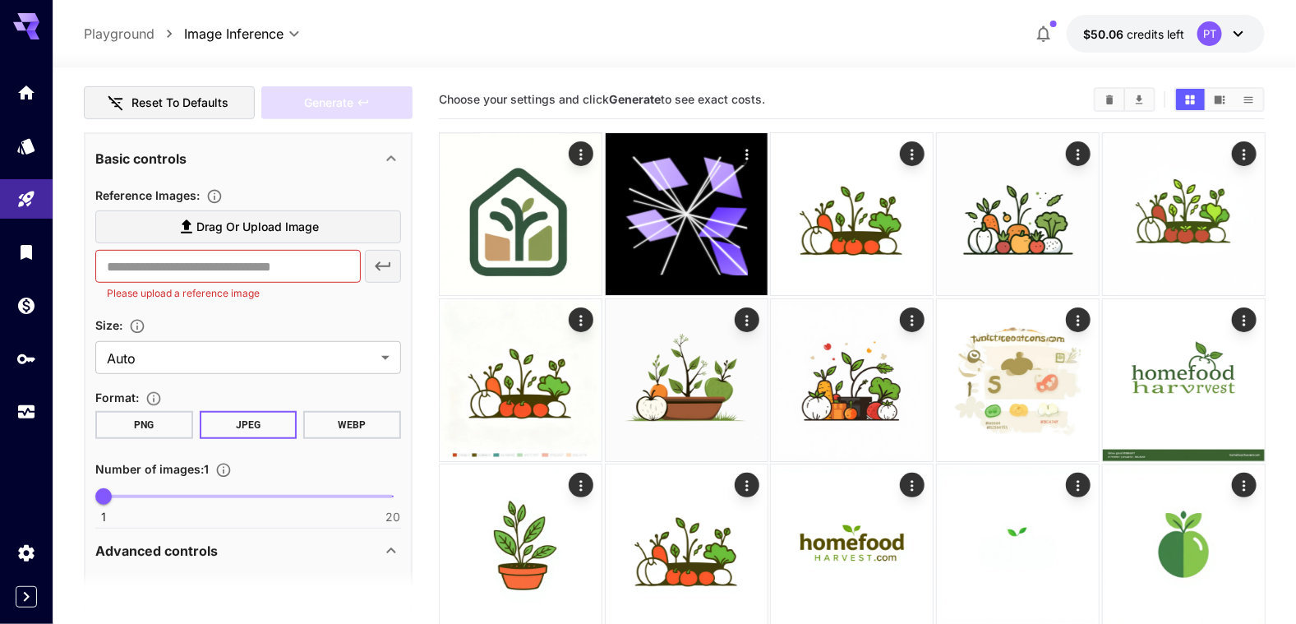
click at [343, 420] on button "WEBP" at bounding box center [352, 425] width 98 height 28
click at [223, 225] on span "Drag or upload image" at bounding box center [257, 227] width 122 height 21
click at [0, 0] on input "Drag or upload image" at bounding box center [0, 0] width 0 height 0
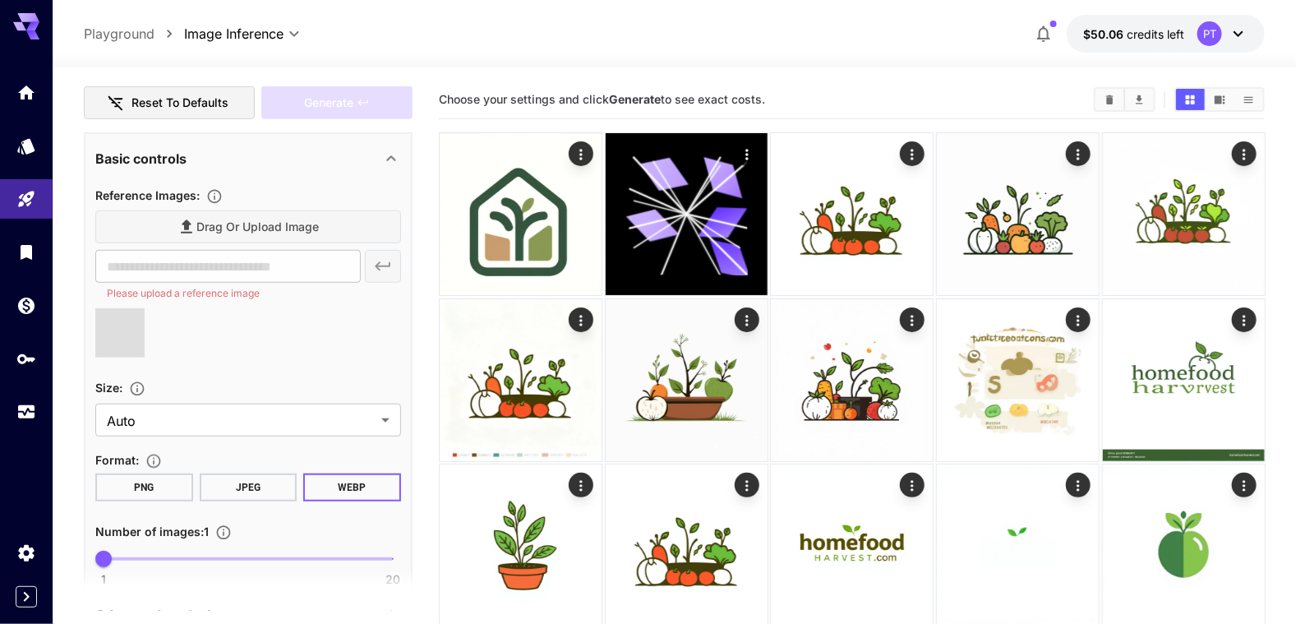
type input "**********"
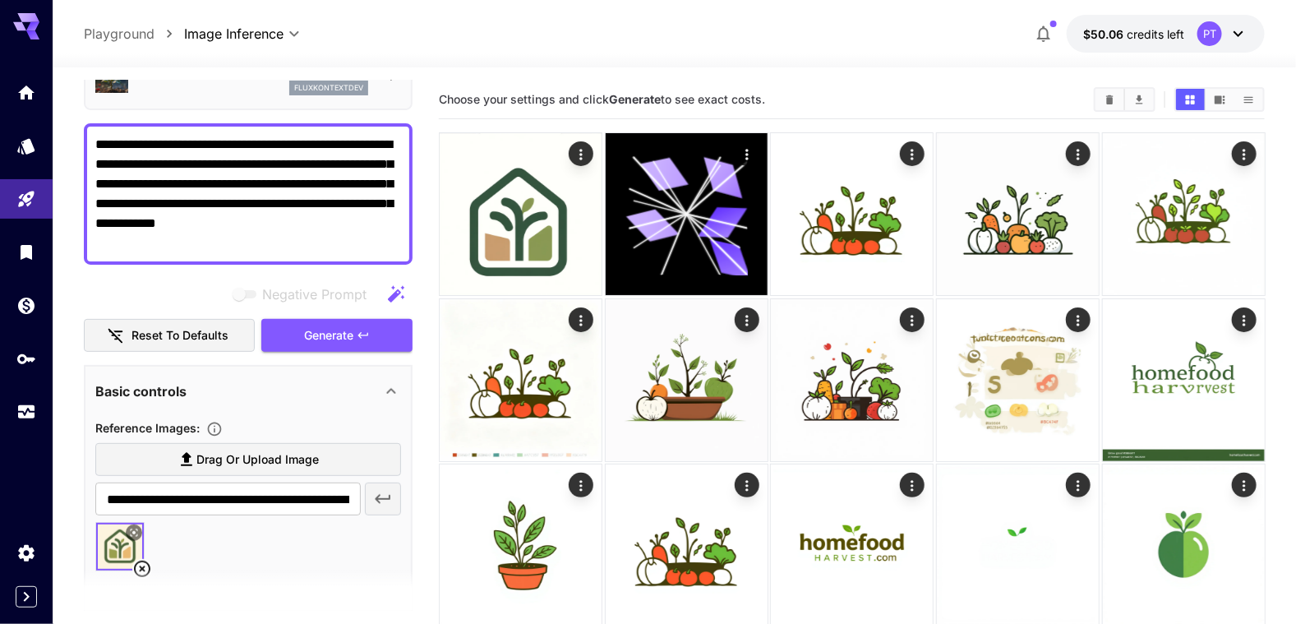
scroll to position [0, 0]
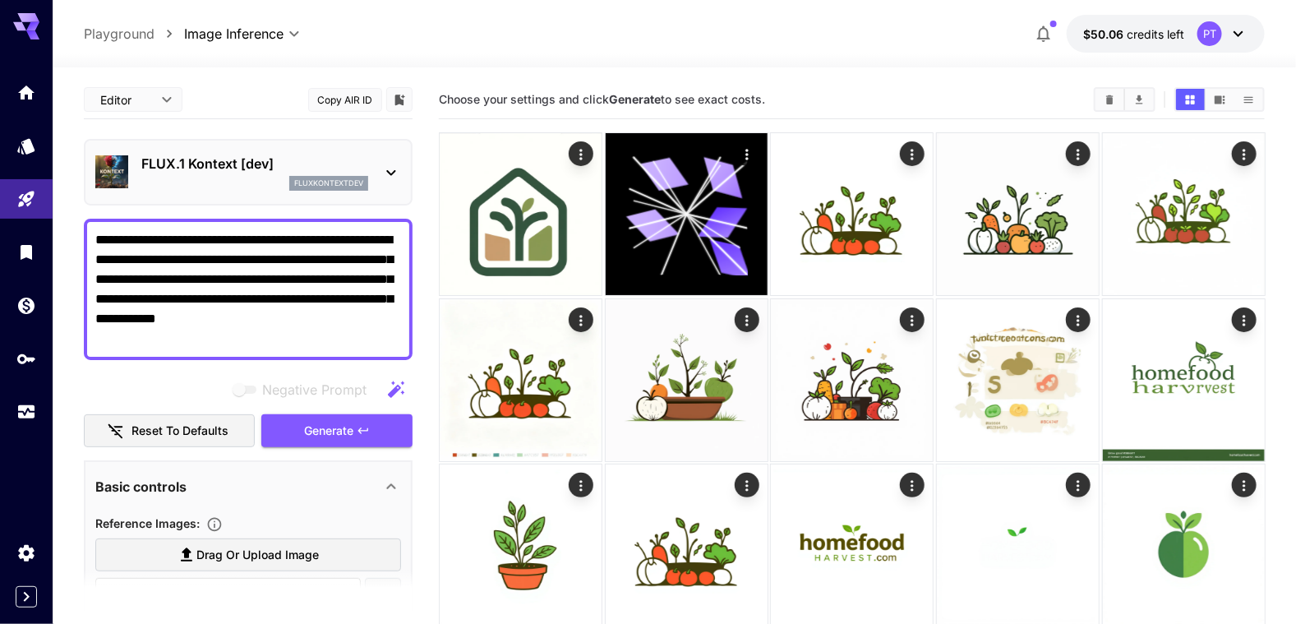
drag, startPoint x: 220, startPoint y: 341, endPoint x: 44, endPoint y: 230, distance: 208.7
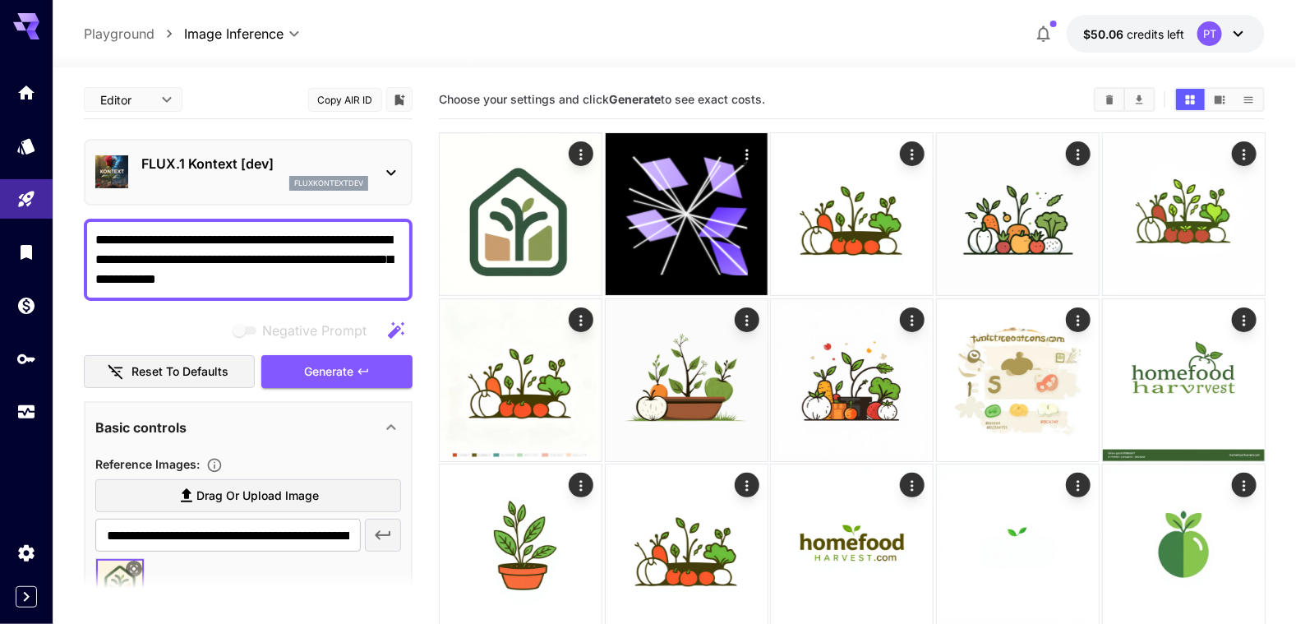
type textarea "**********"
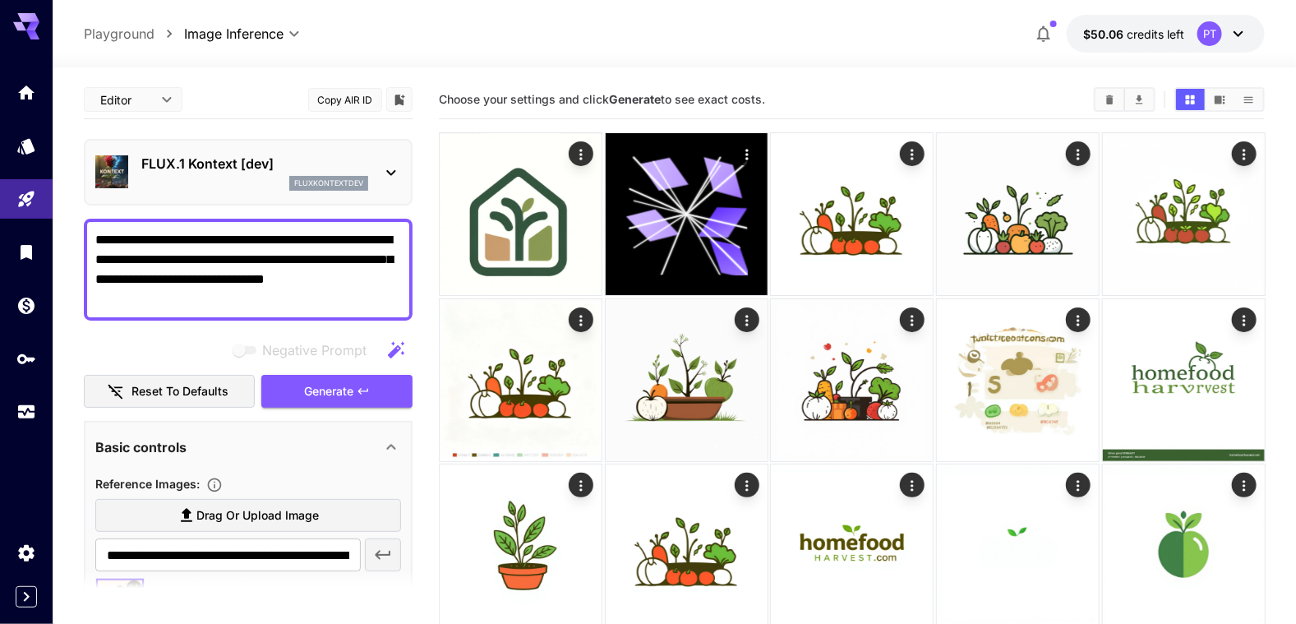
drag, startPoint x: 121, startPoint y: 298, endPoint x: 173, endPoint y: 298, distance: 51.8
click at [173, 298] on textarea "**********" at bounding box center [248, 269] width 307 height 79
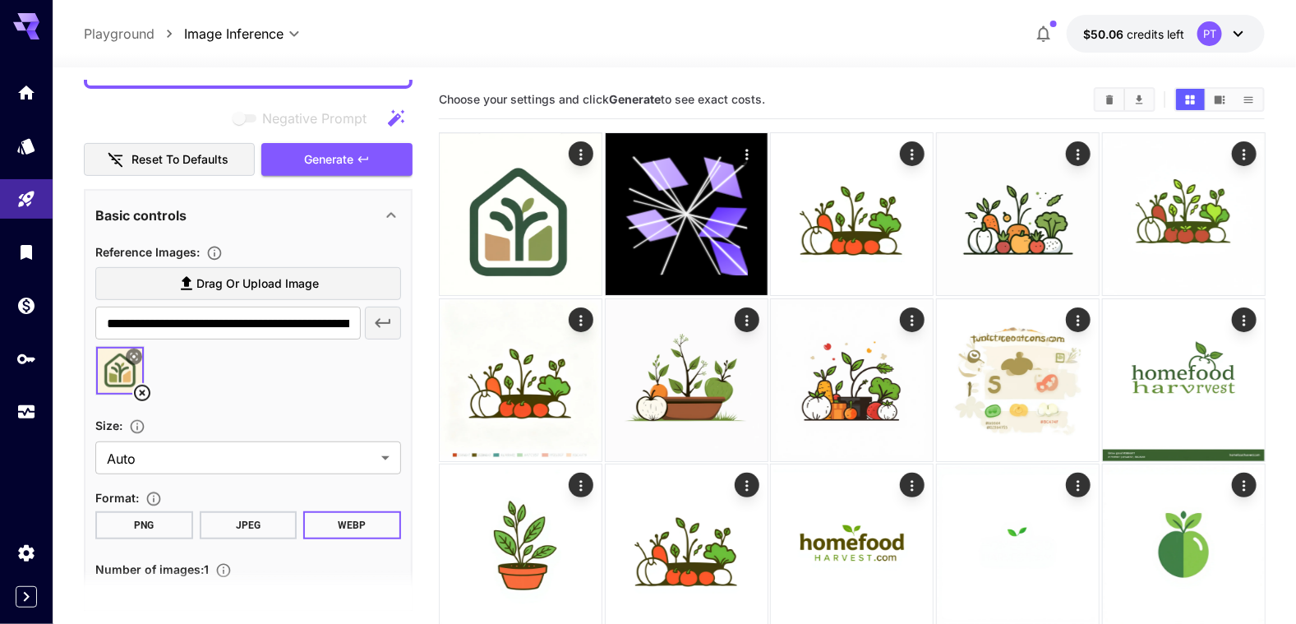
scroll to position [164, 0]
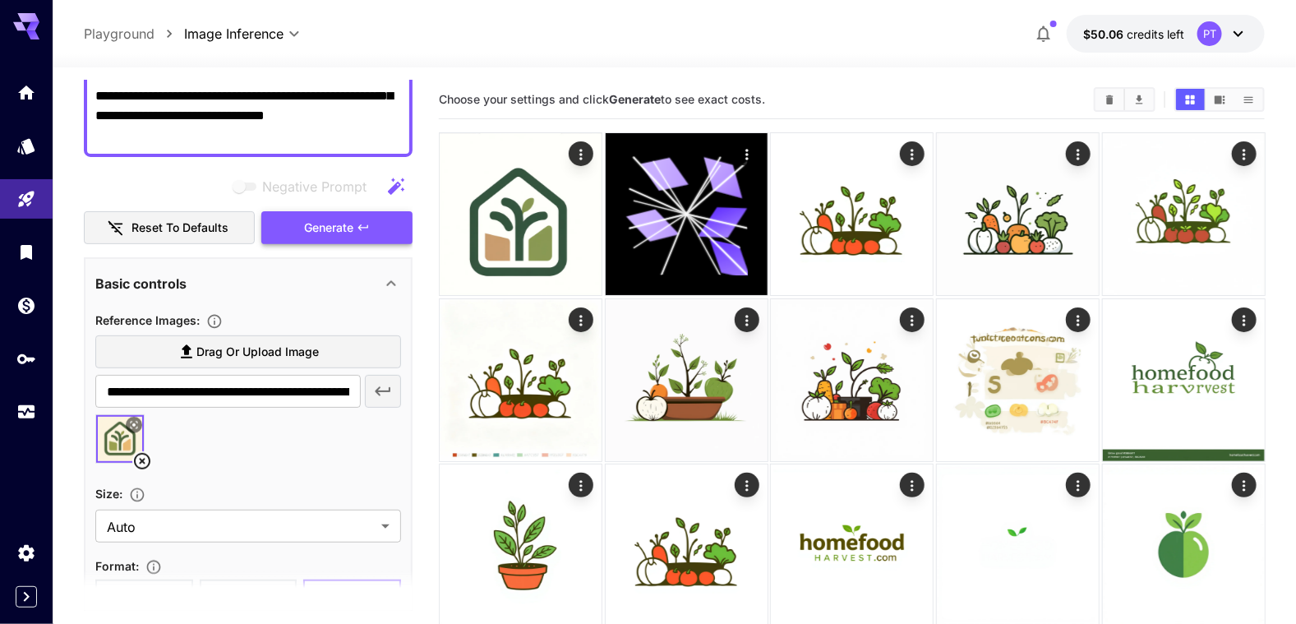
type textarea "**********"
click at [332, 223] on span "Generate" at bounding box center [328, 228] width 49 height 21
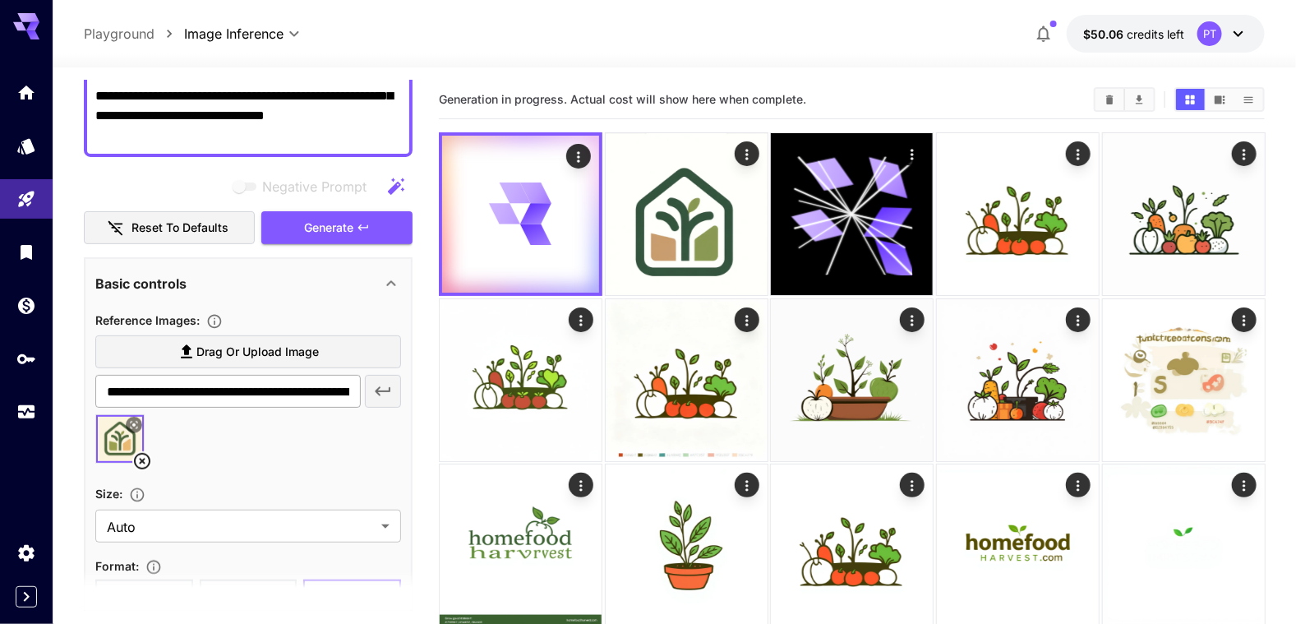
scroll to position [0, 0]
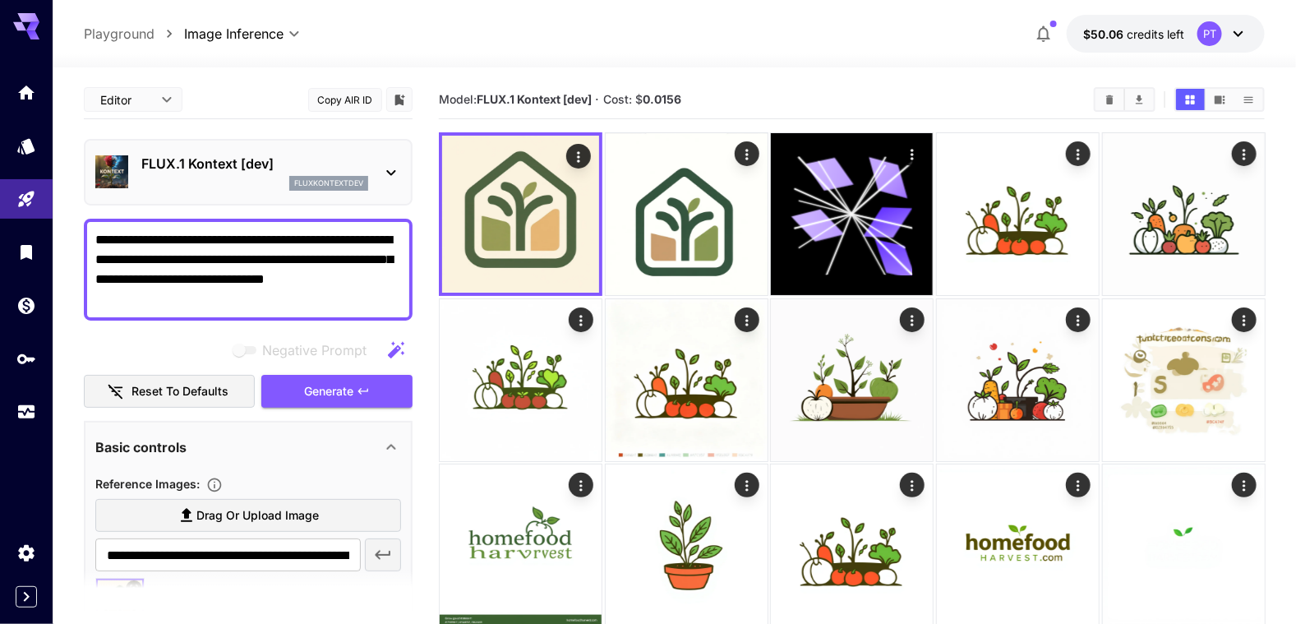
click at [110, 29] on p "Playground" at bounding box center [119, 34] width 71 height 20
click at [25, 418] on div "Usage" at bounding box center [27, 433] width 52 height 37
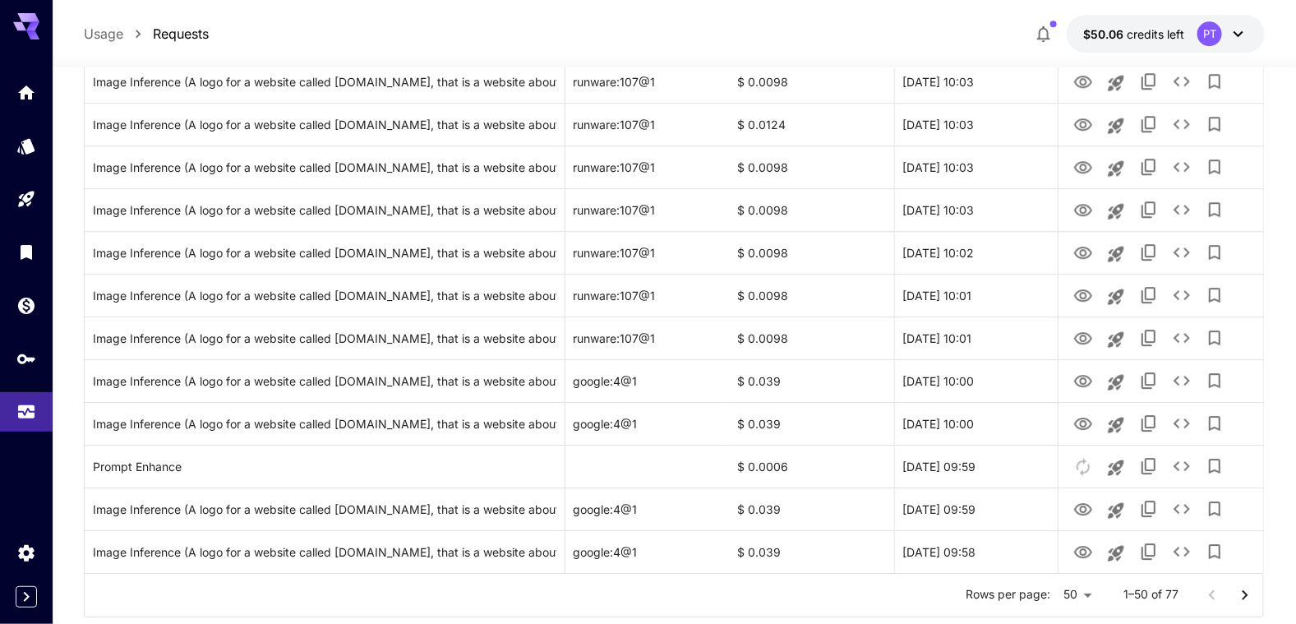
scroll to position [1928, 0]
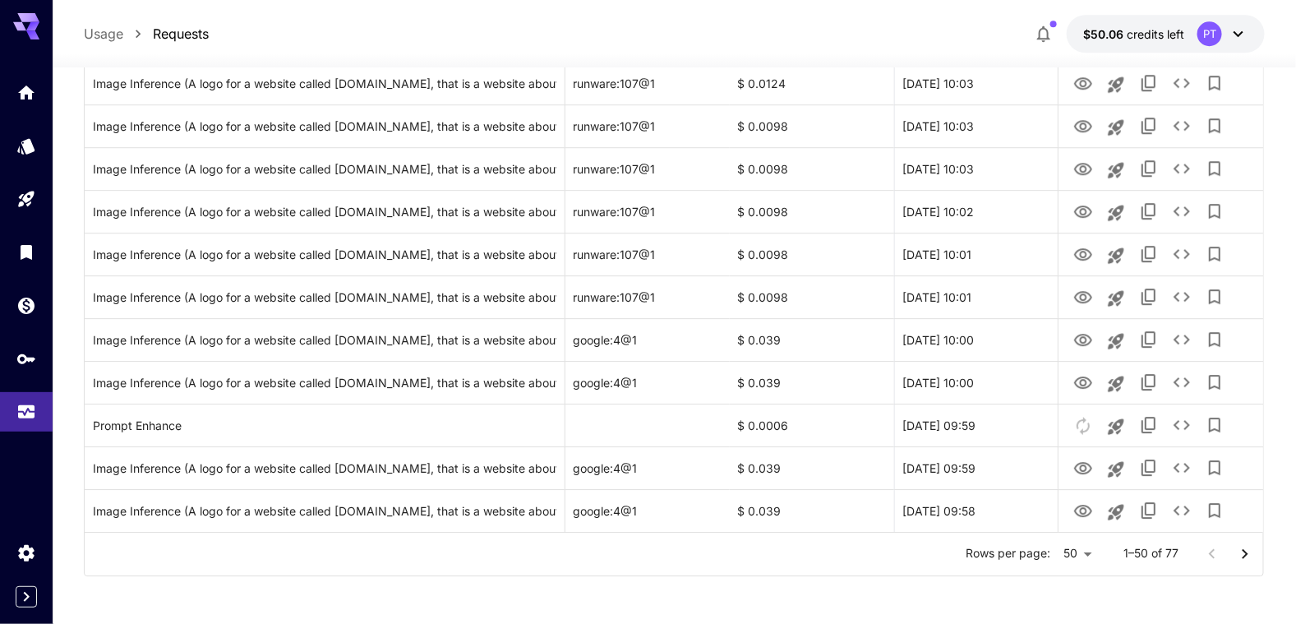
click at [1250, 559] on icon "Go to next page" at bounding box center [1245, 554] width 20 height 20
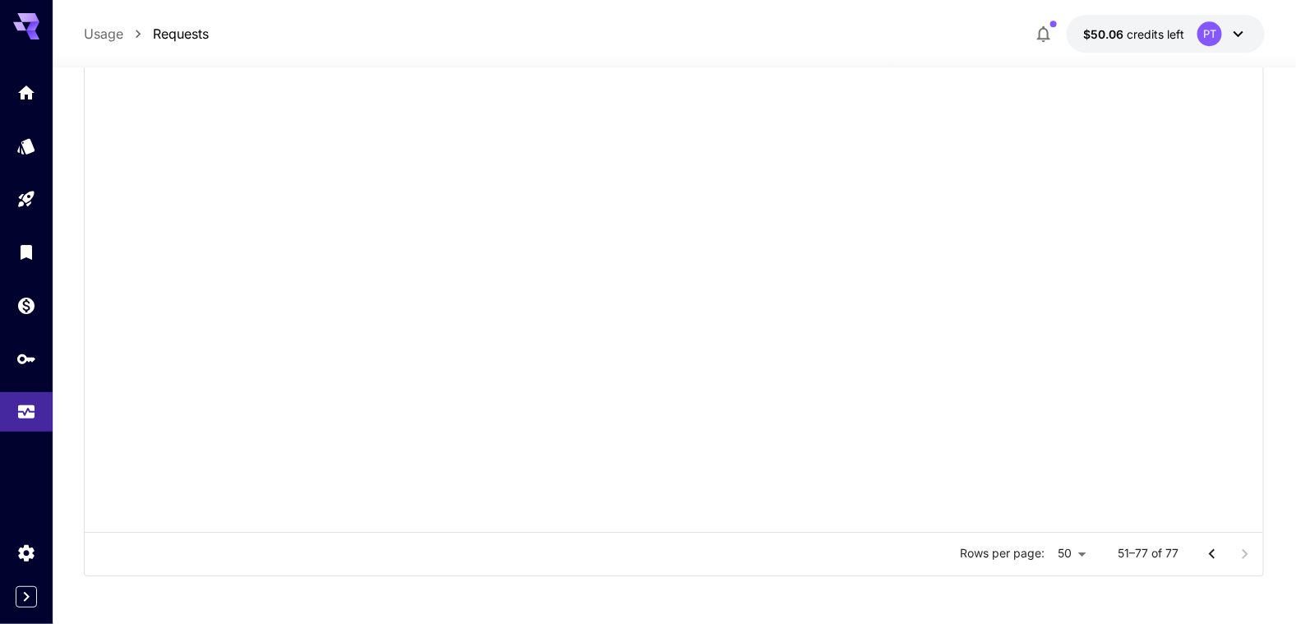
scroll to position [945, 0]
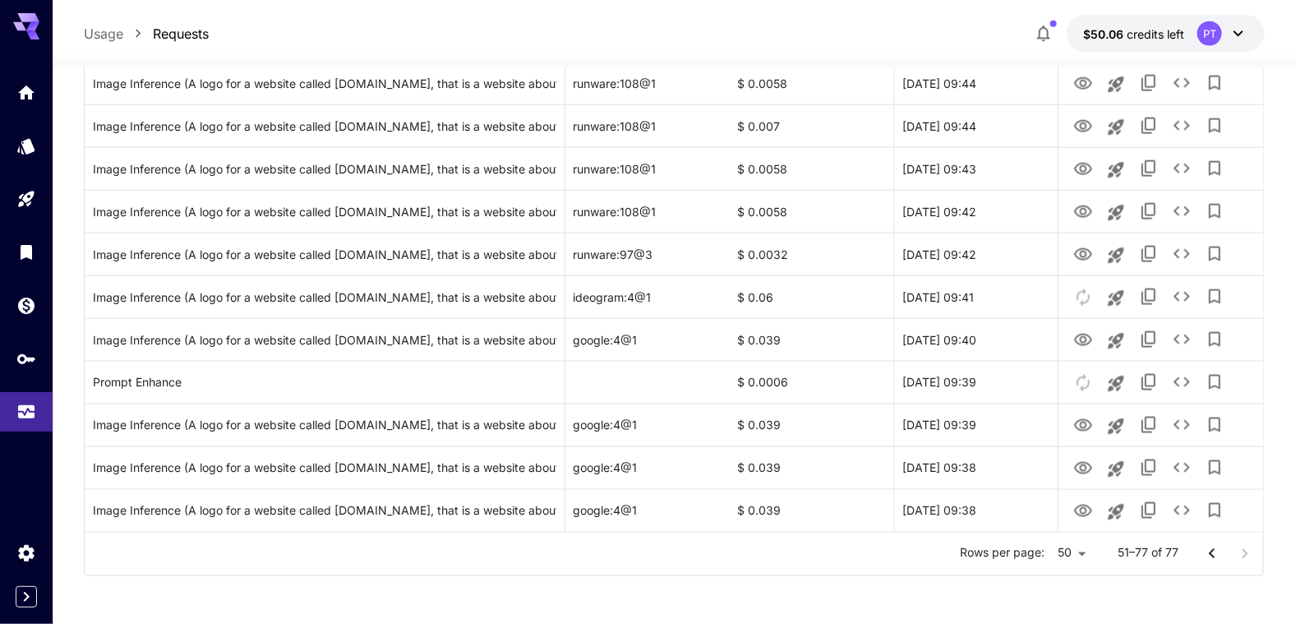
click at [1250, 551] on div at bounding box center [1229, 554] width 66 height 33
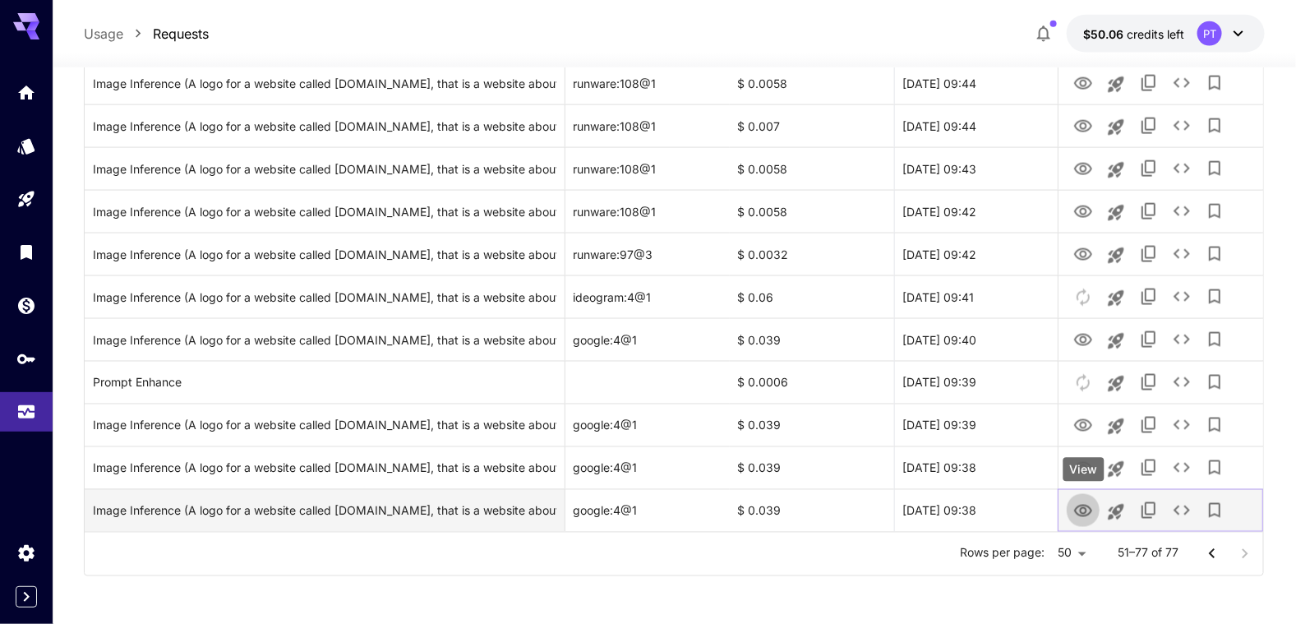
click at [1084, 510] on icon "View" at bounding box center [1083, 511] width 20 height 20
click at [1114, 506] on icon "Launch in playground" at bounding box center [1116, 512] width 16 height 16
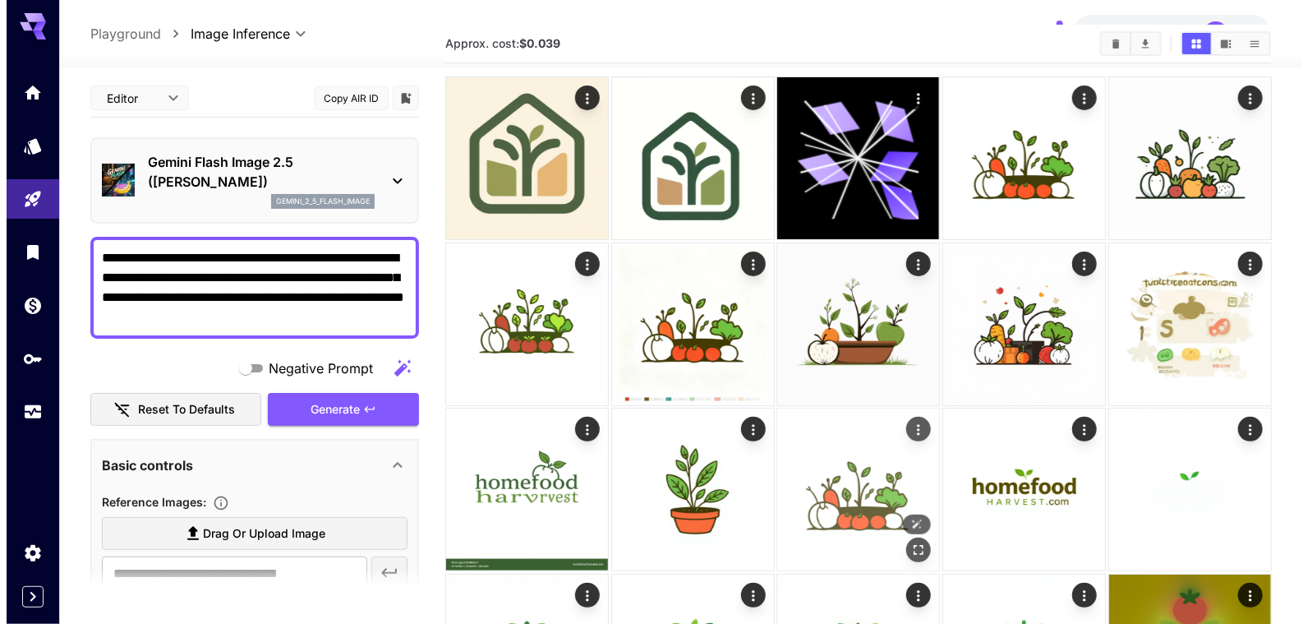
scroll to position [81, 0]
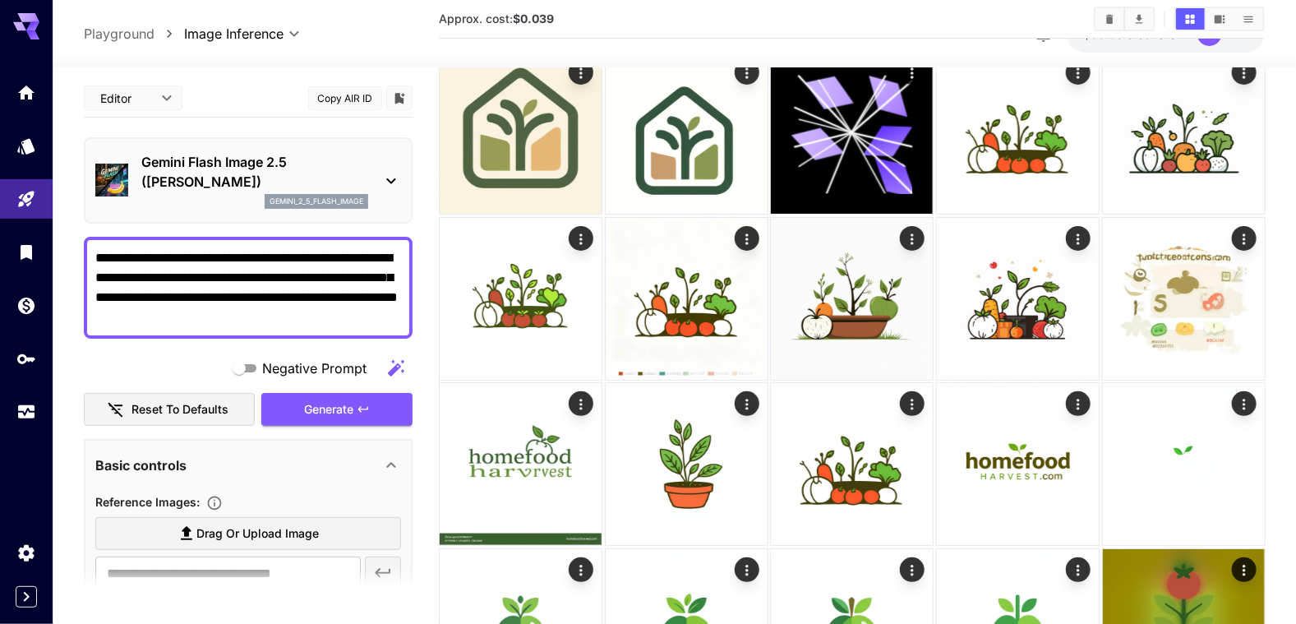
click at [391, 183] on icon at bounding box center [391, 181] width 20 height 20
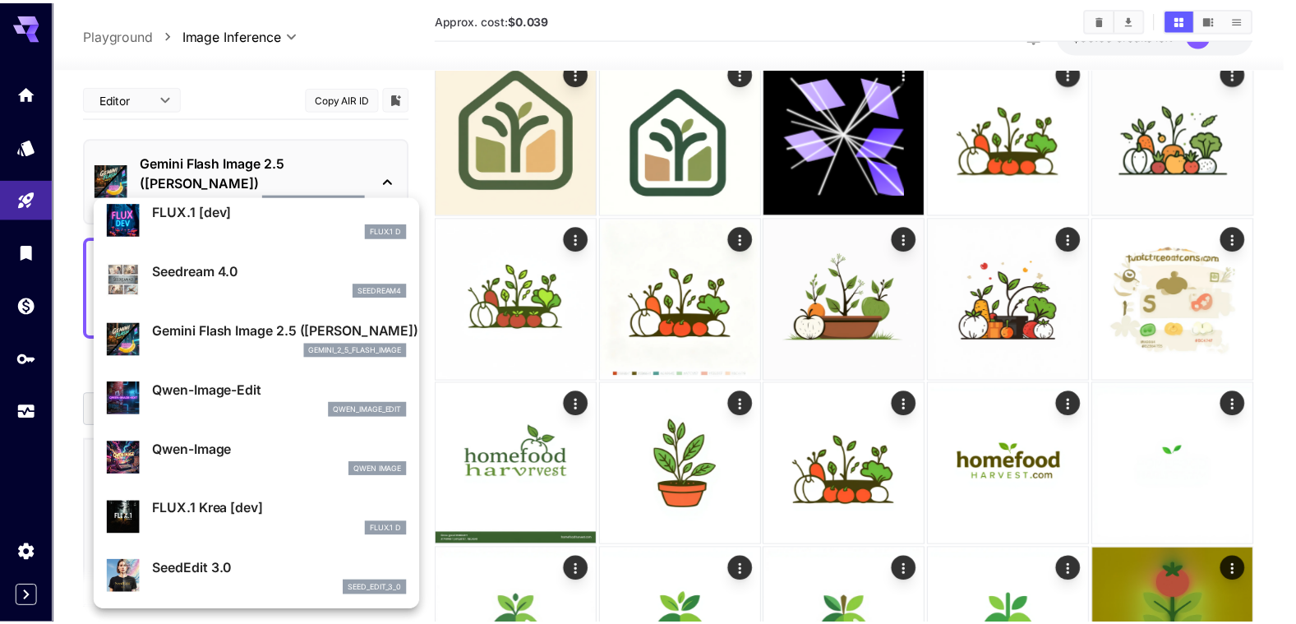
scroll to position [164, 0]
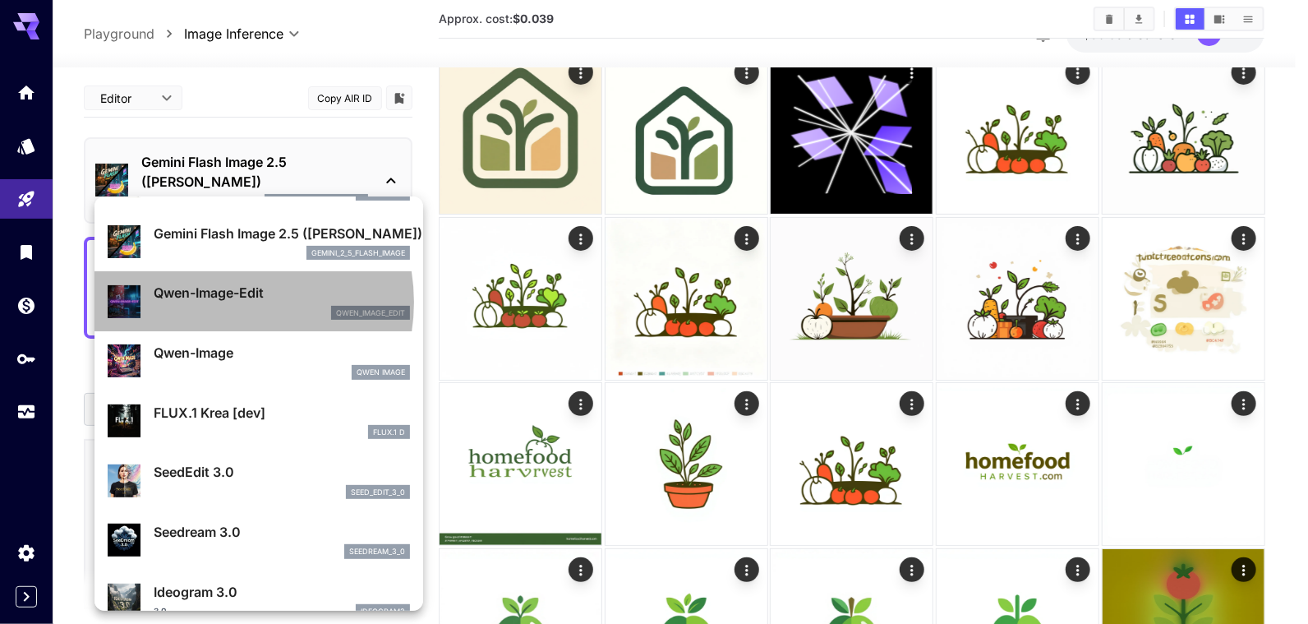
click at [225, 301] on p "Qwen-Image-Edit" at bounding box center [282, 293] width 256 height 20
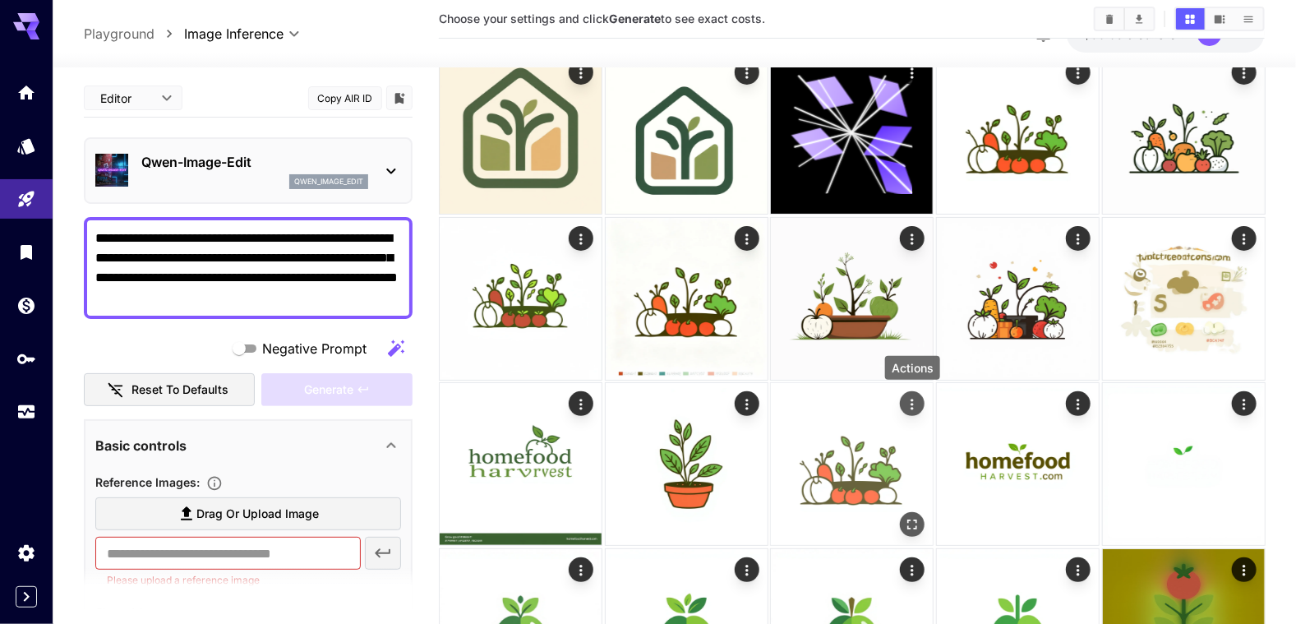
click at [914, 407] on icon "Actions" at bounding box center [912, 404] width 16 height 16
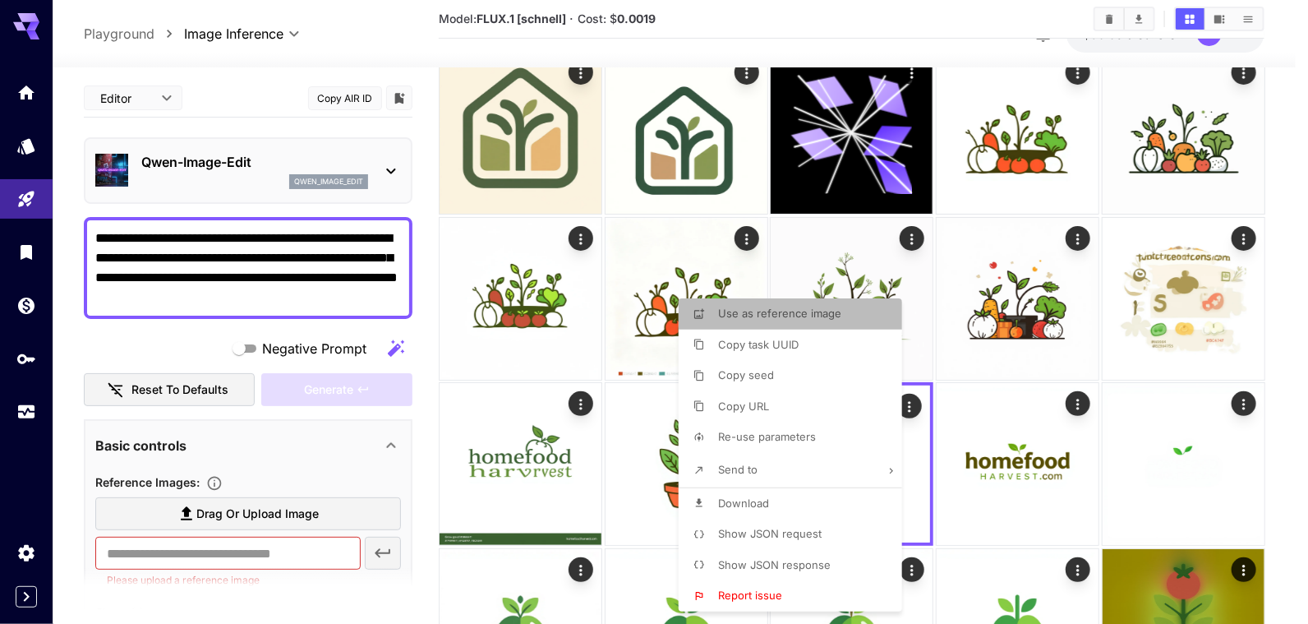
click at [745, 320] on span "Use as reference image" at bounding box center [779, 313] width 123 height 13
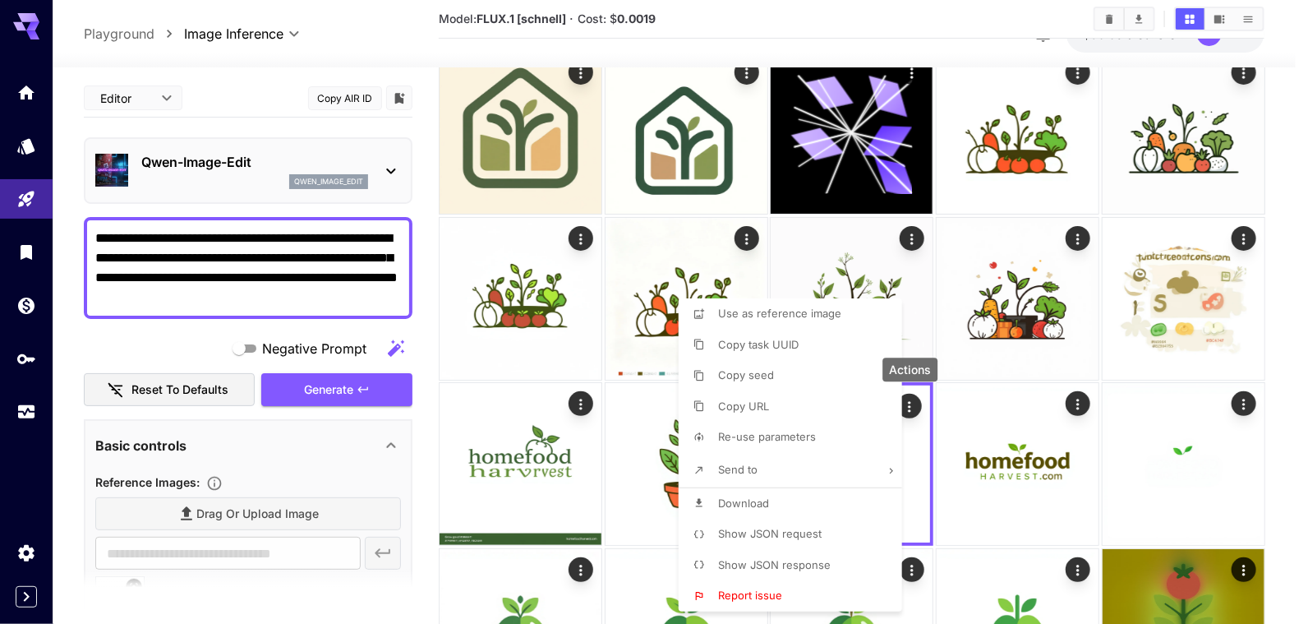
click at [369, 472] on div at bounding box center [654, 312] width 1308 height 624
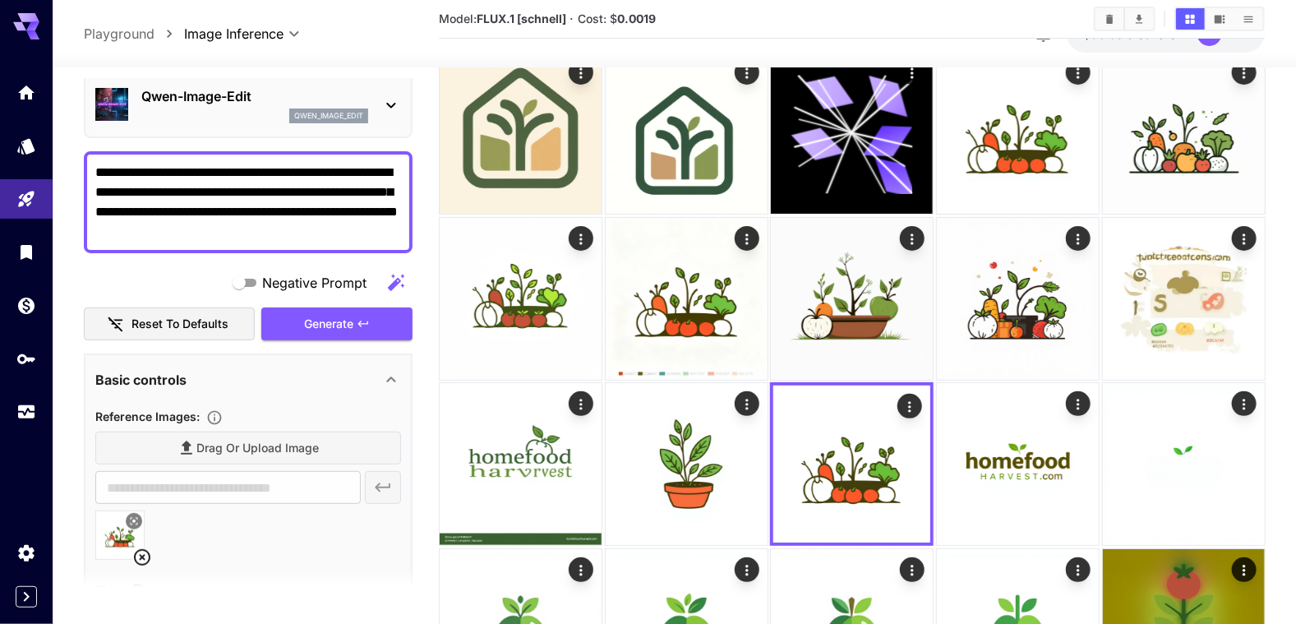
scroll to position [328, 0]
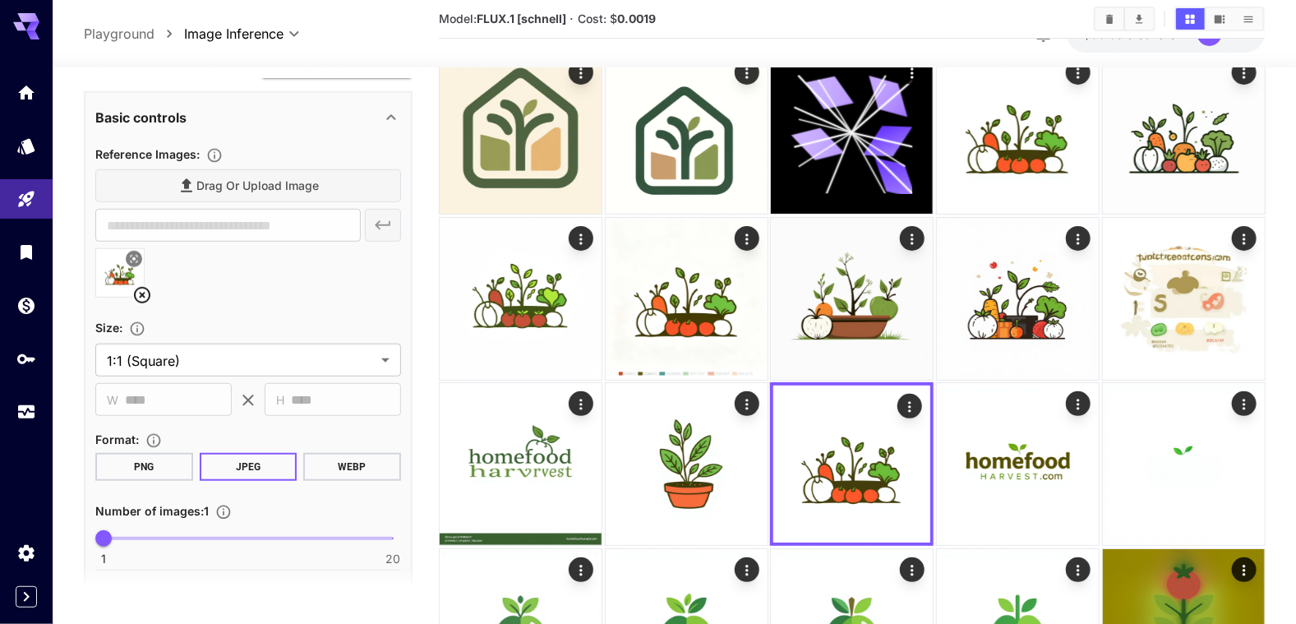
click at [354, 466] on button "WEBP" at bounding box center [352, 467] width 98 height 28
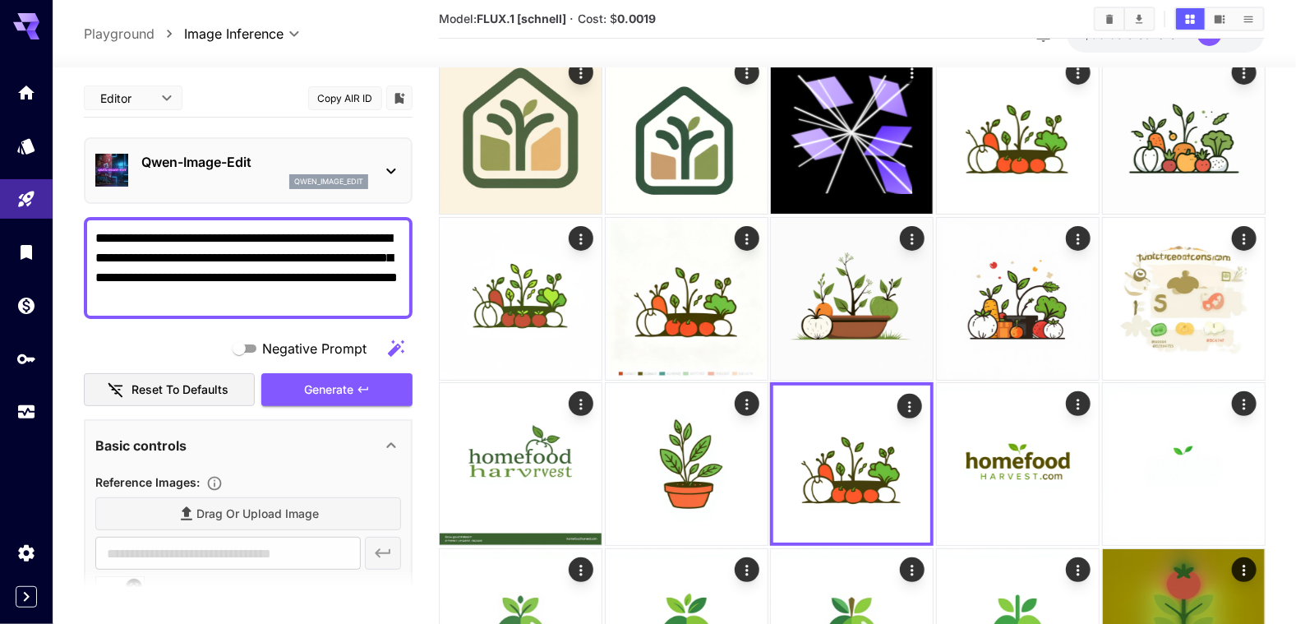
drag, startPoint x: 353, startPoint y: 293, endPoint x: 76, endPoint y: 238, distance: 283.2
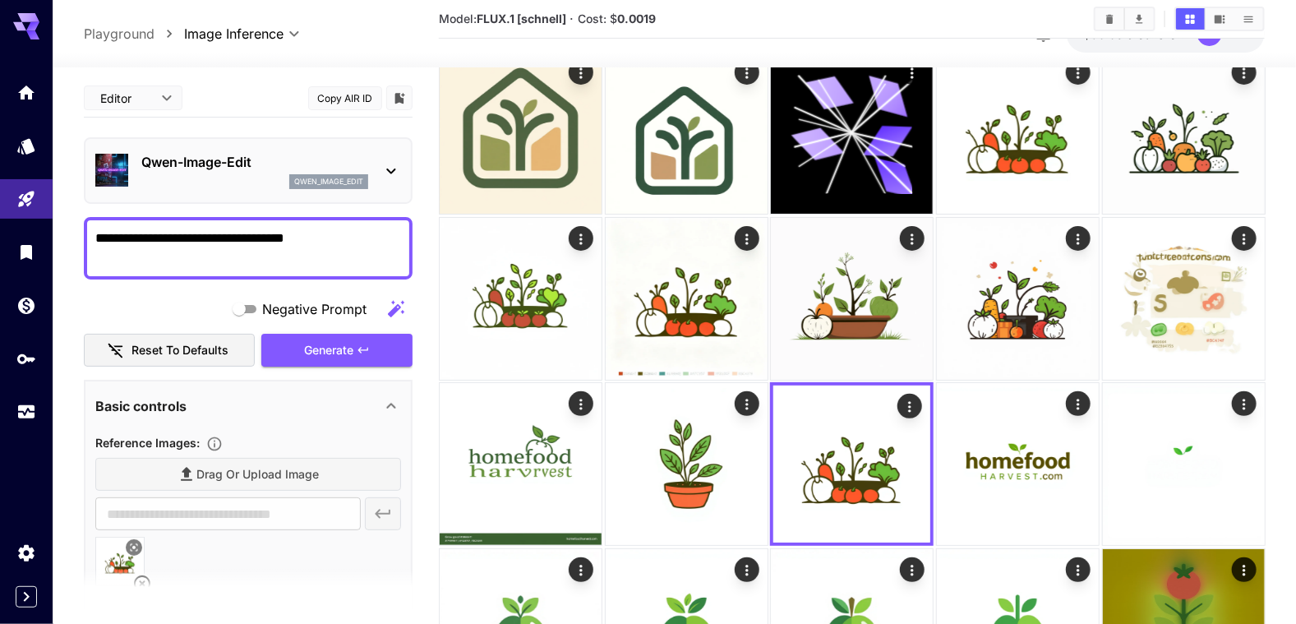
click at [393, 306] on icon "button" at bounding box center [396, 308] width 16 height 16
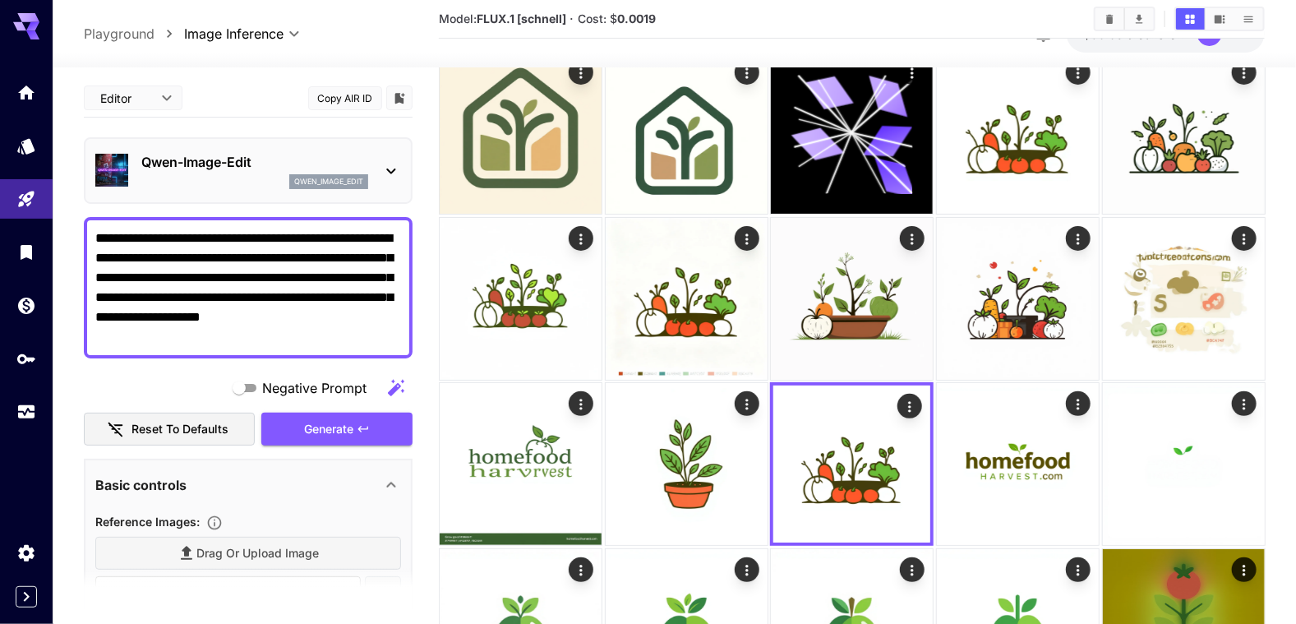
drag, startPoint x: 168, startPoint y: 252, endPoint x: 284, endPoint y: 358, distance: 157.1
click at [284, 357] on div "**********" at bounding box center [248, 576] width 329 height 994
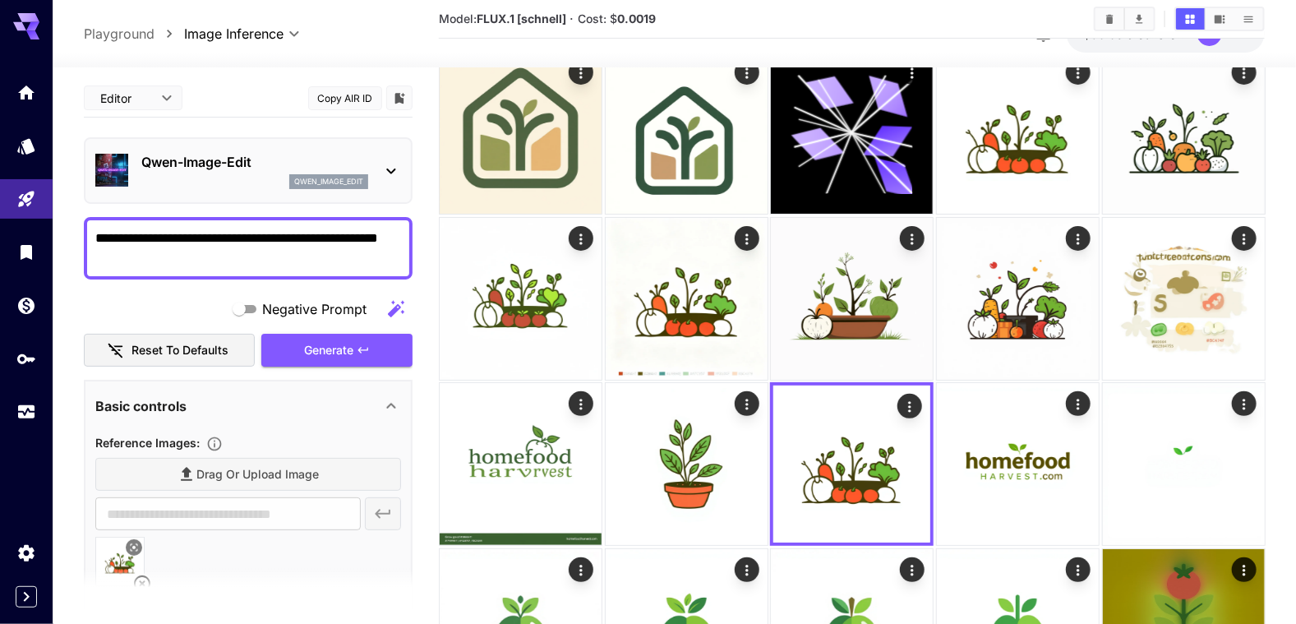
drag, startPoint x: 317, startPoint y: 231, endPoint x: 349, endPoint y: 239, distance: 33.1
click at [349, 239] on textarea "**********" at bounding box center [248, 247] width 307 height 39
type textarea "**********"
click at [316, 343] on span "Generate" at bounding box center [328, 350] width 49 height 21
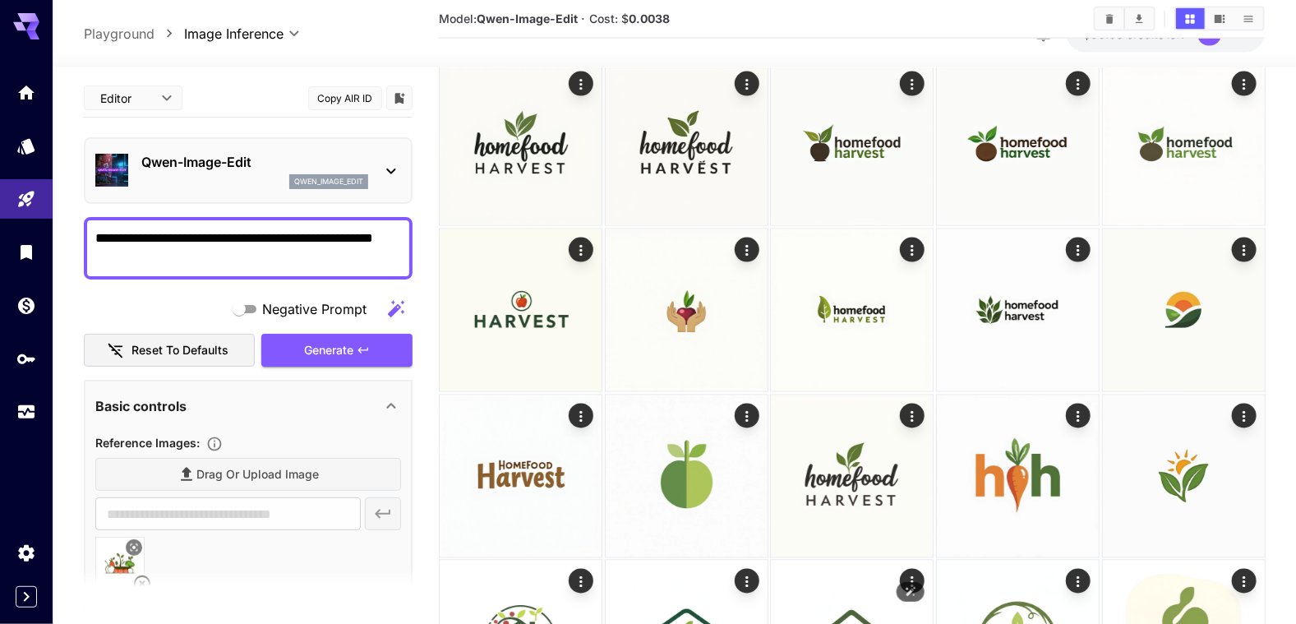
scroll to position [1068, 0]
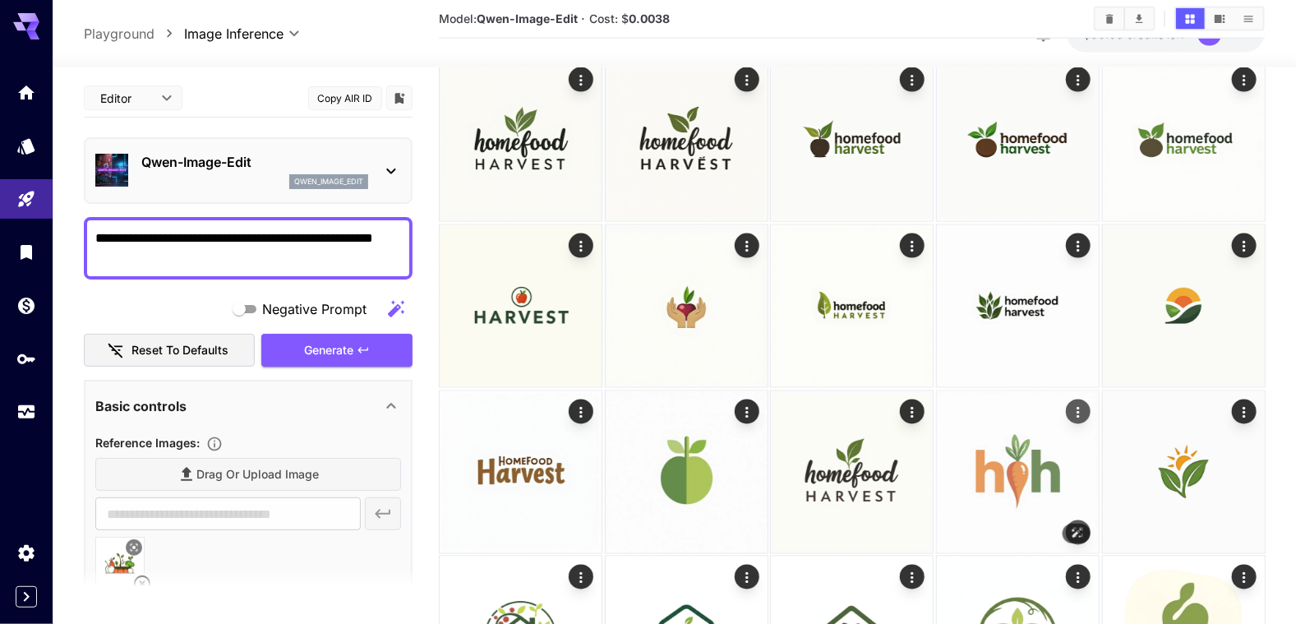
click at [1031, 498] on img at bounding box center [1018, 472] width 162 height 162
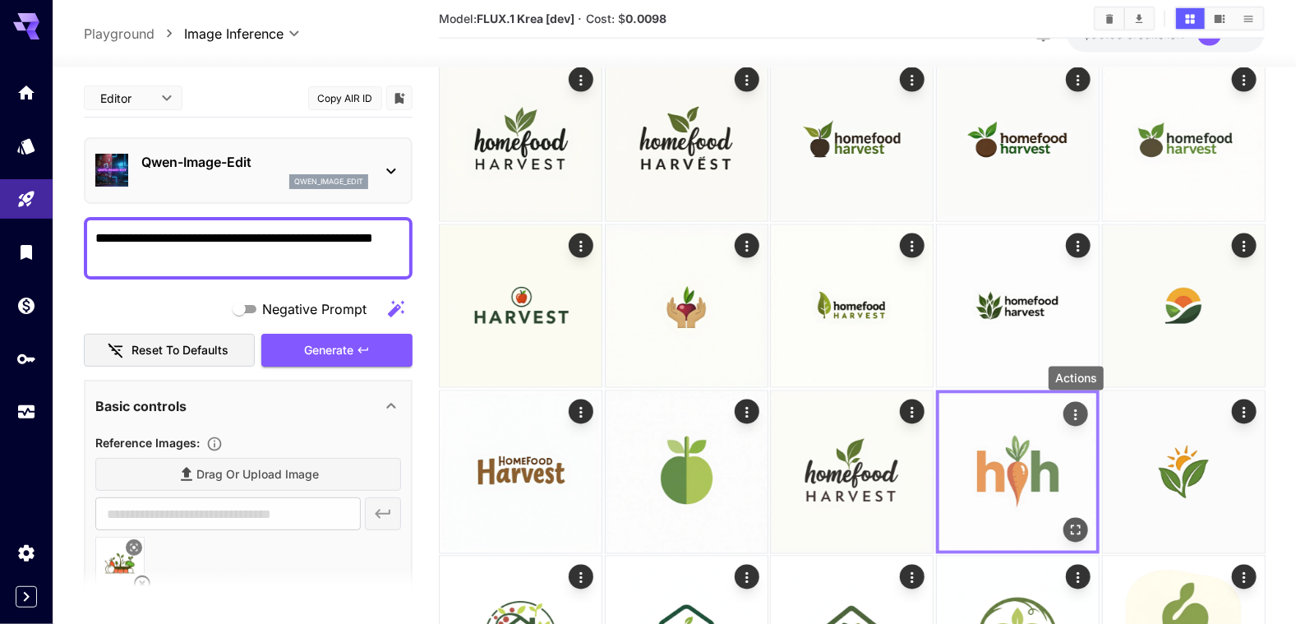
click at [1073, 416] on icon "Actions" at bounding box center [1075, 415] width 16 height 16
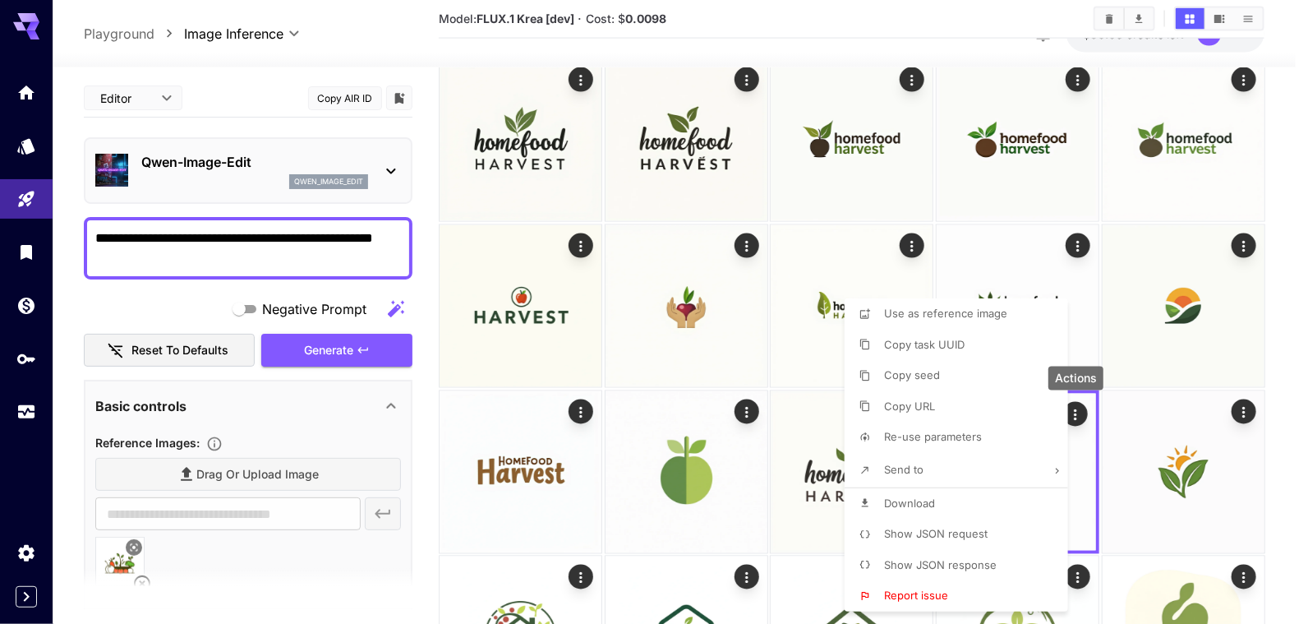
click at [964, 433] on span "Re-use parameters" at bounding box center [933, 436] width 98 height 13
type input "*********"
type input "*"
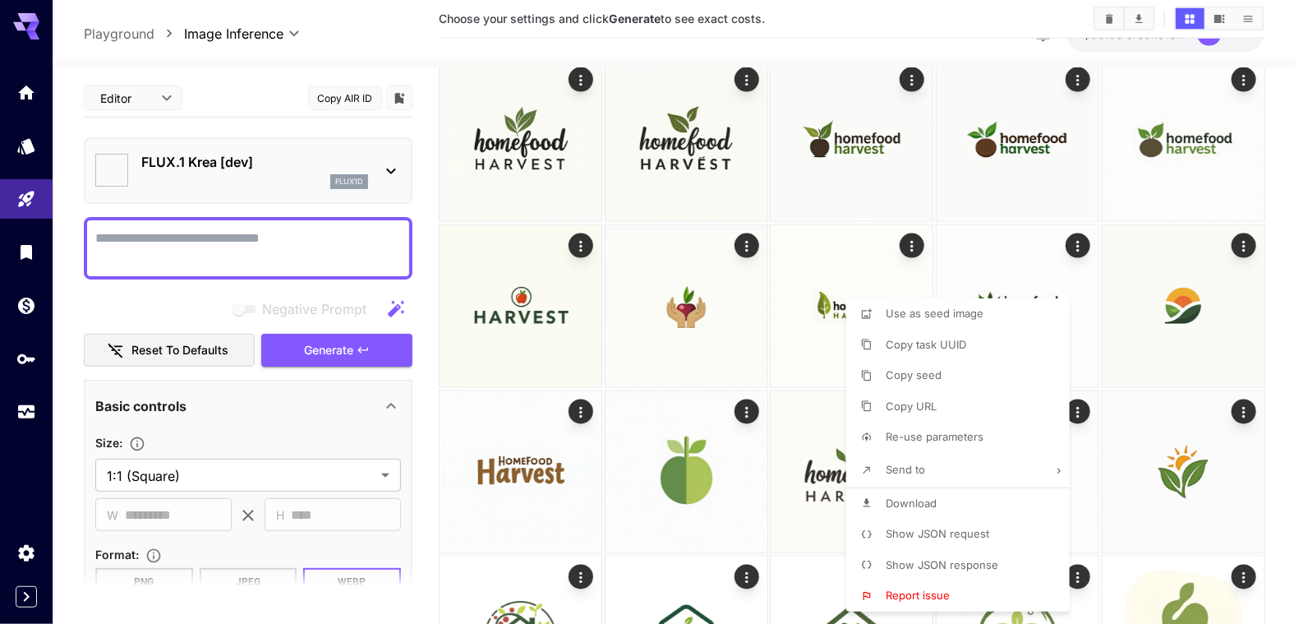
type textarea "**********"
type input "**********"
type input "****"
type input "**"
type input "***"
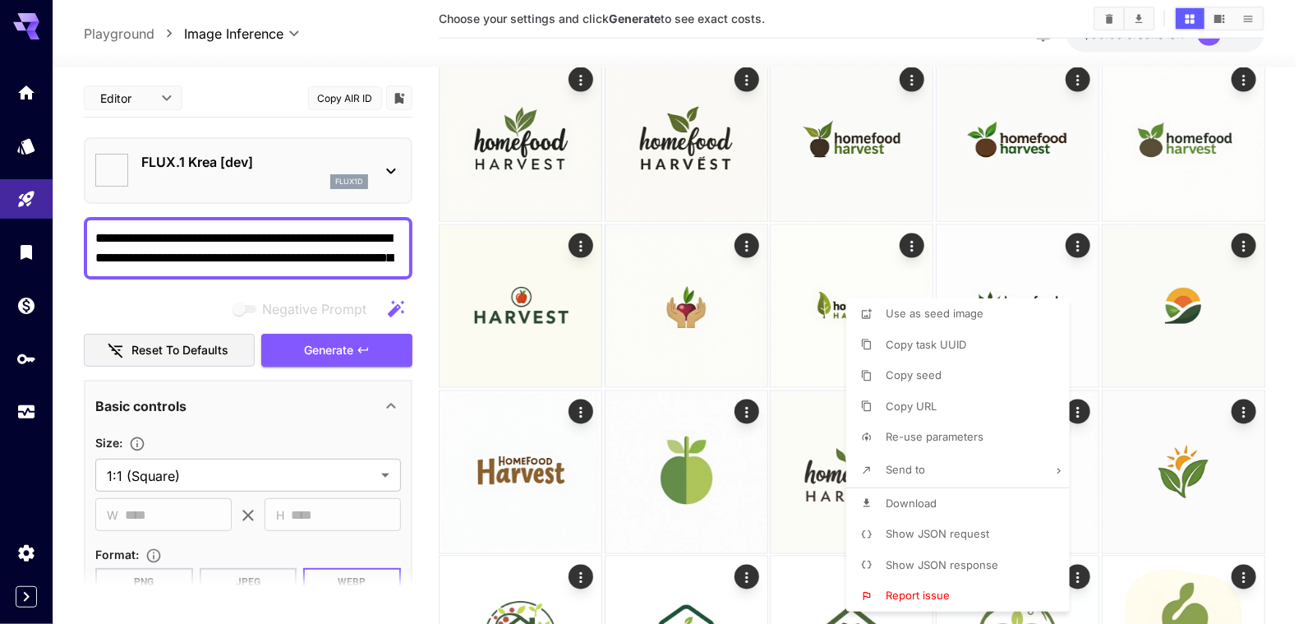
type input "*******"
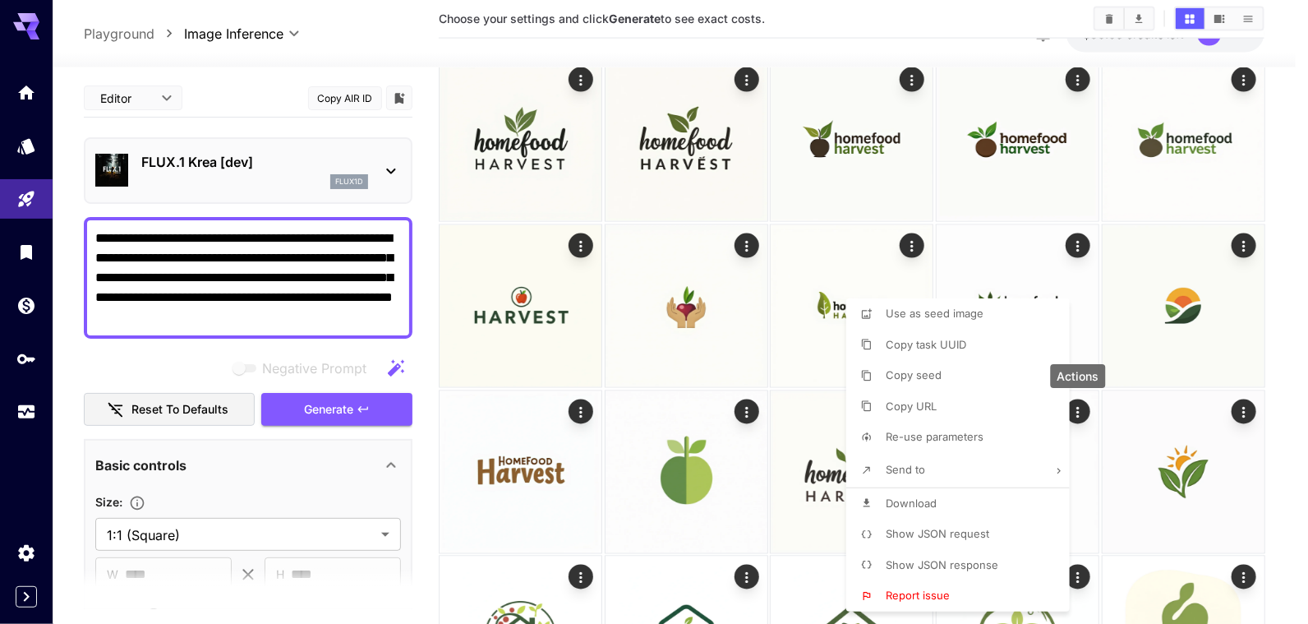
click at [340, 408] on div at bounding box center [654, 312] width 1308 height 624
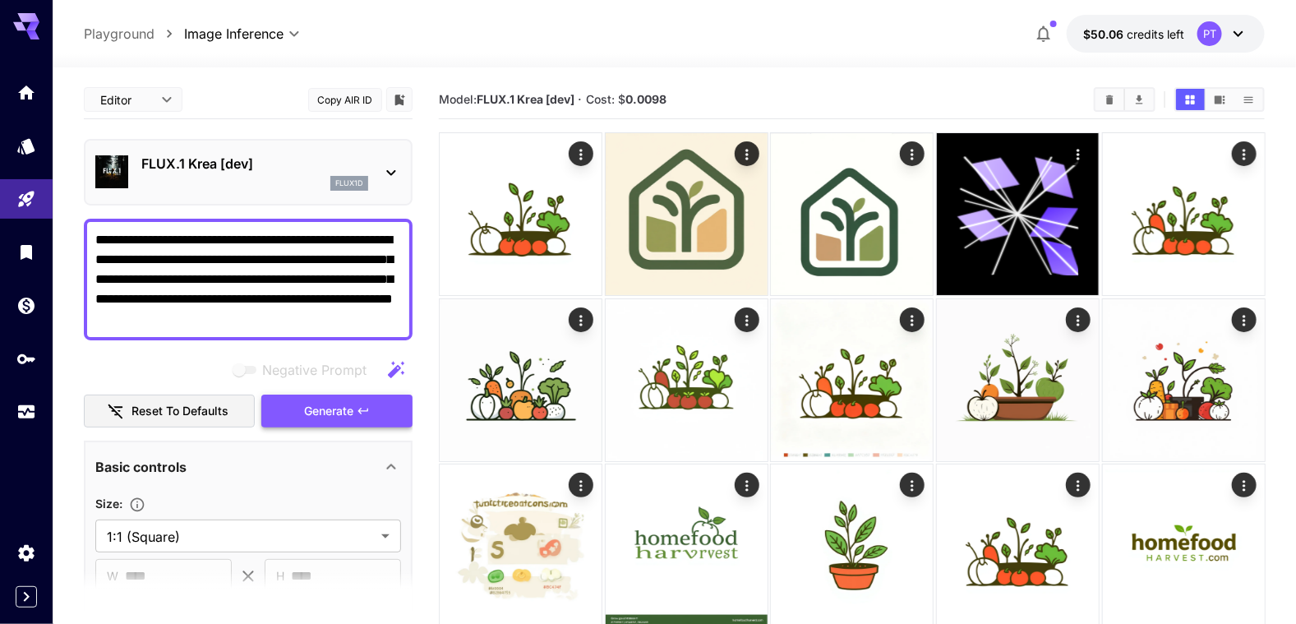
click at [346, 412] on span "Generate" at bounding box center [328, 411] width 49 height 21
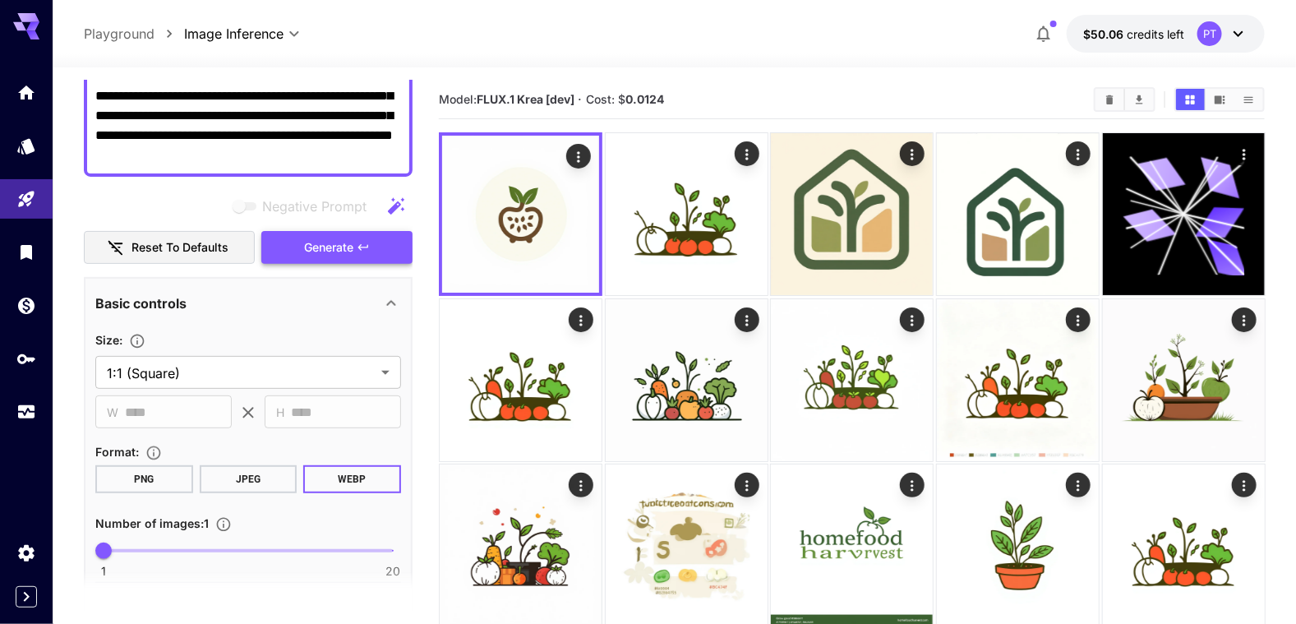
scroll to position [493, 0]
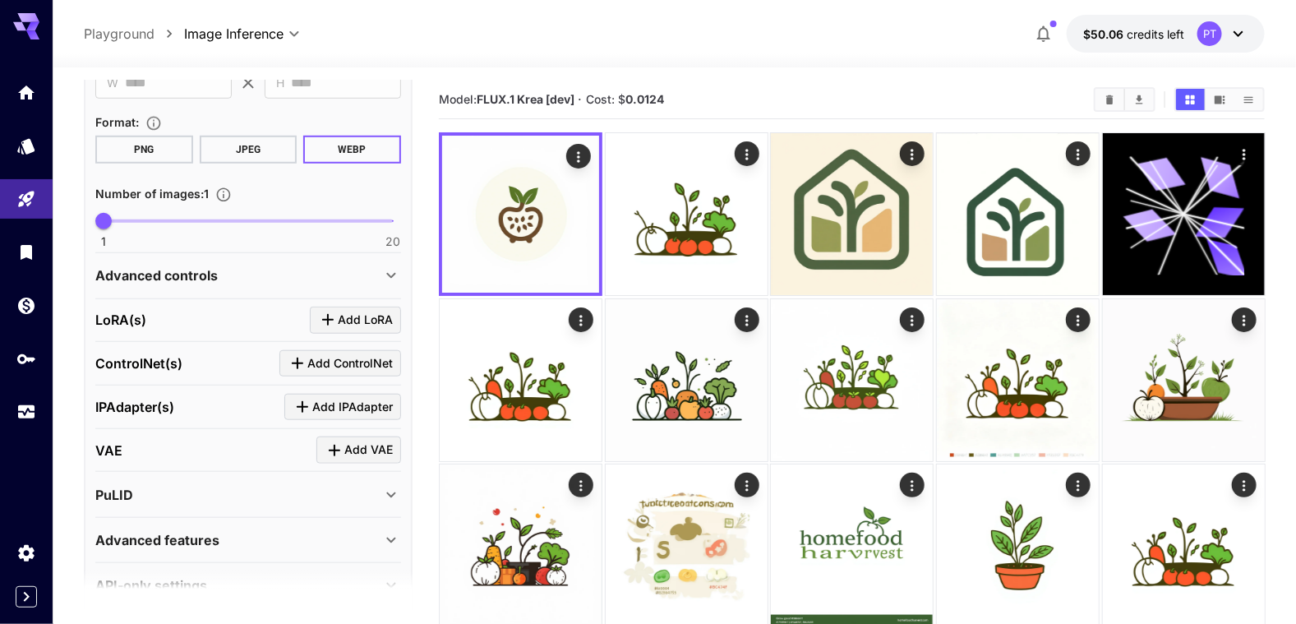
click at [391, 270] on icon at bounding box center [391, 275] width 20 height 20
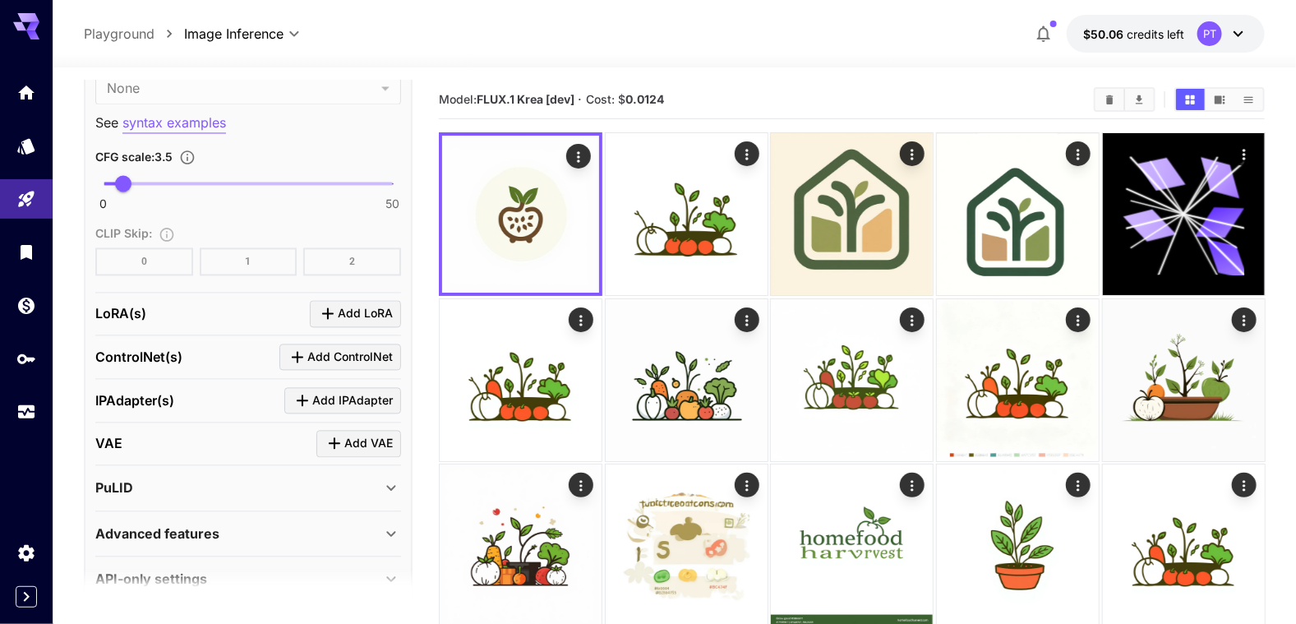
scroll to position [1341, 0]
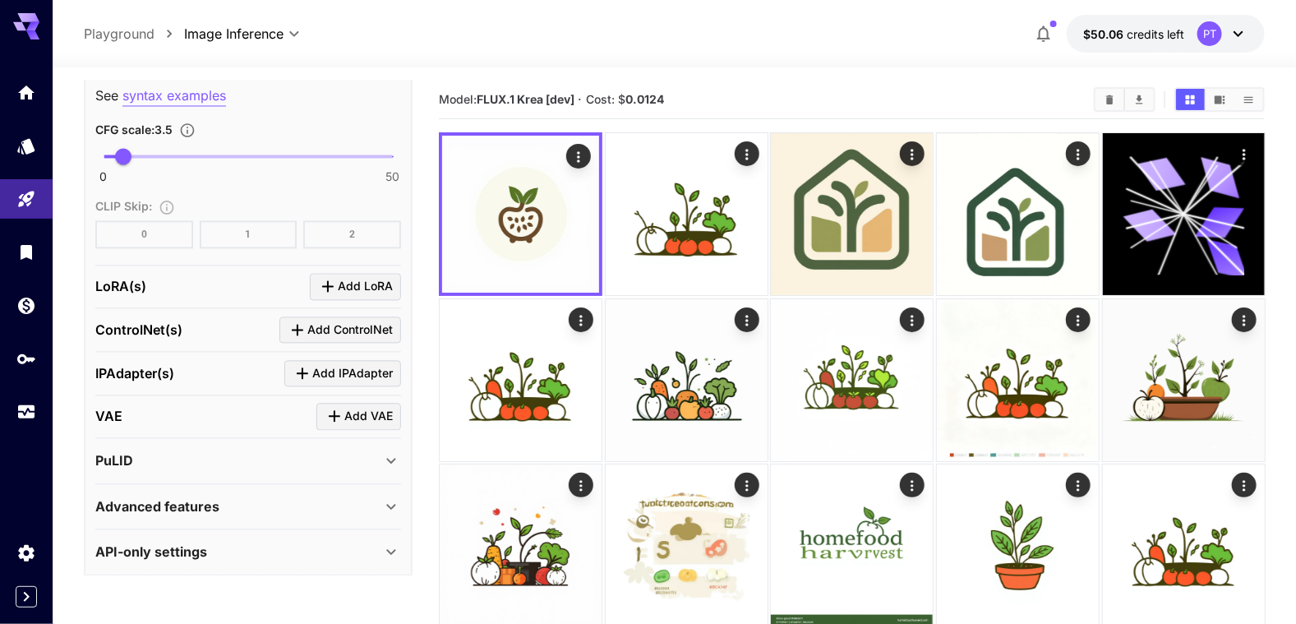
click at [398, 502] on icon at bounding box center [391, 507] width 20 height 20
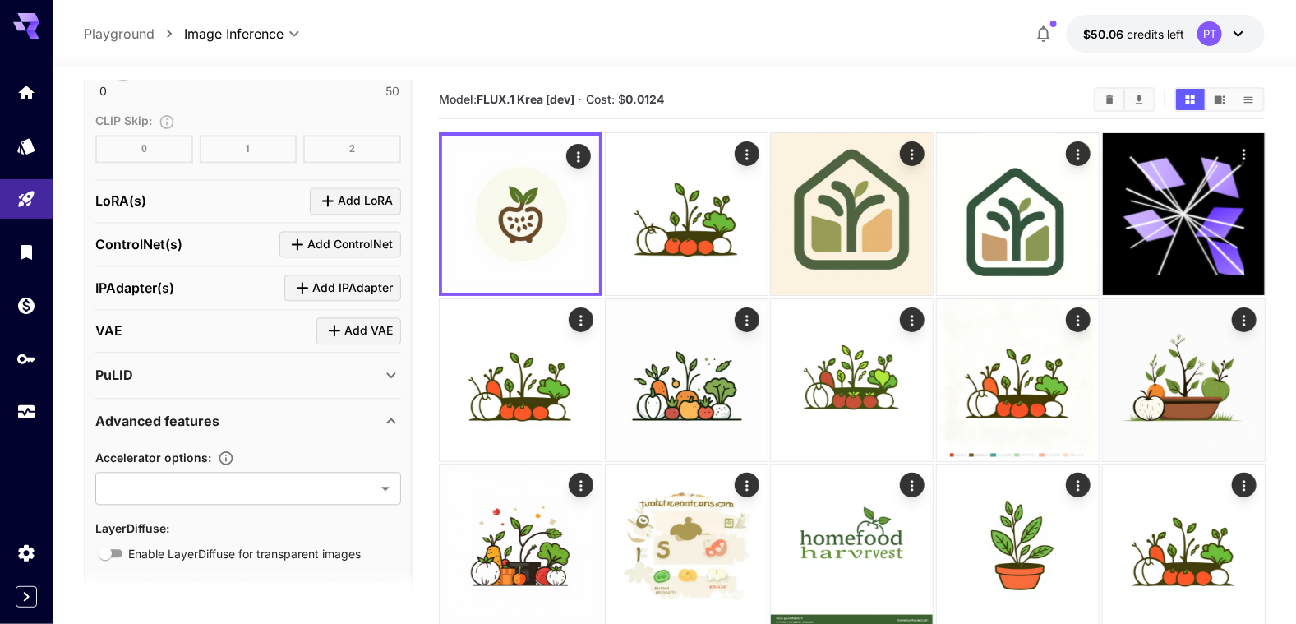
scroll to position [1477, 0]
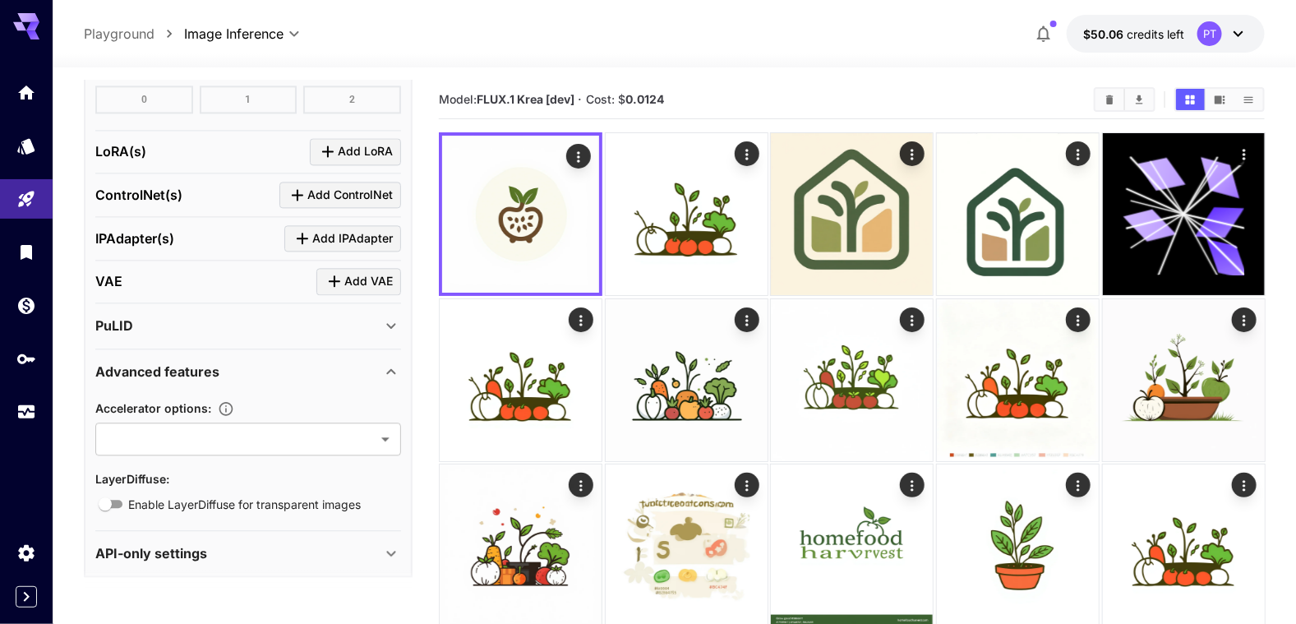
click at [389, 543] on icon at bounding box center [391, 553] width 20 height 20
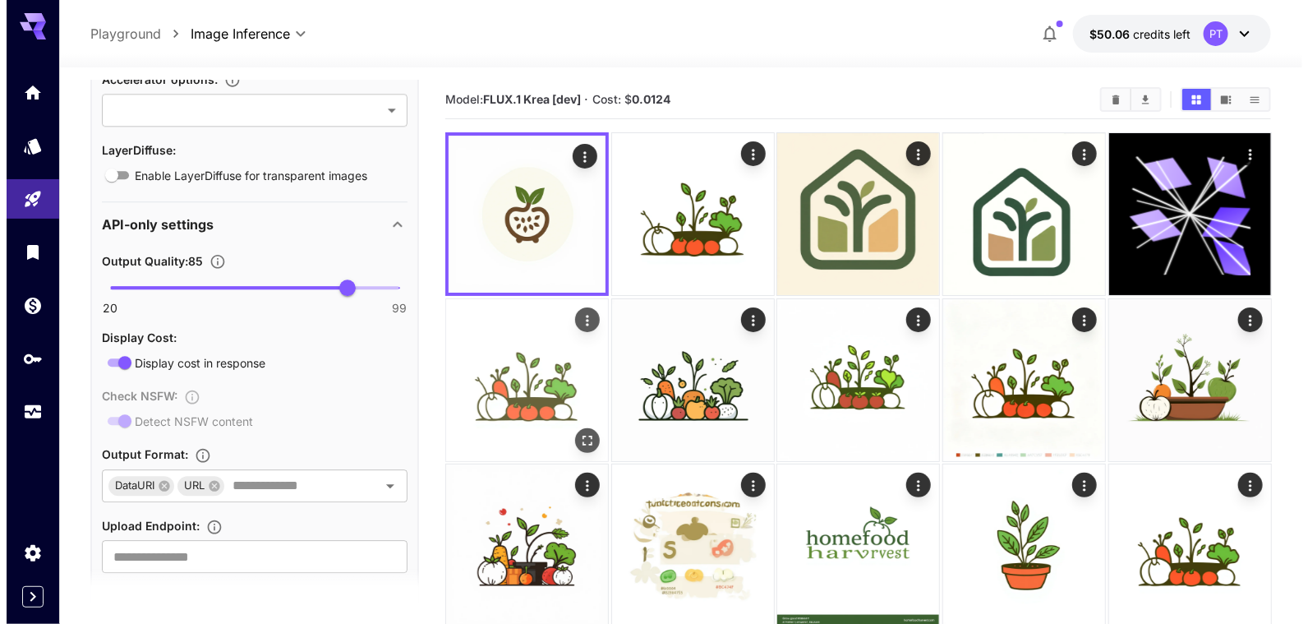
scroll to position [1724, 0]
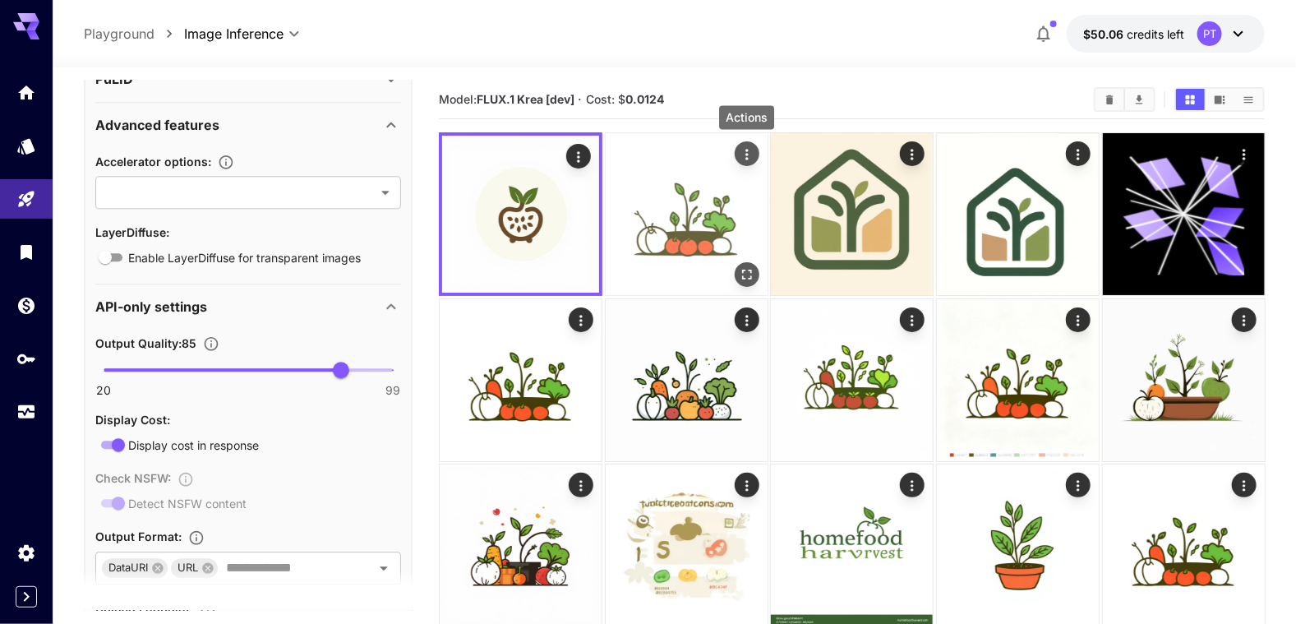
click at [745, 157] on icon "Actions" at bounding box center [746, 154] width 2 height 11
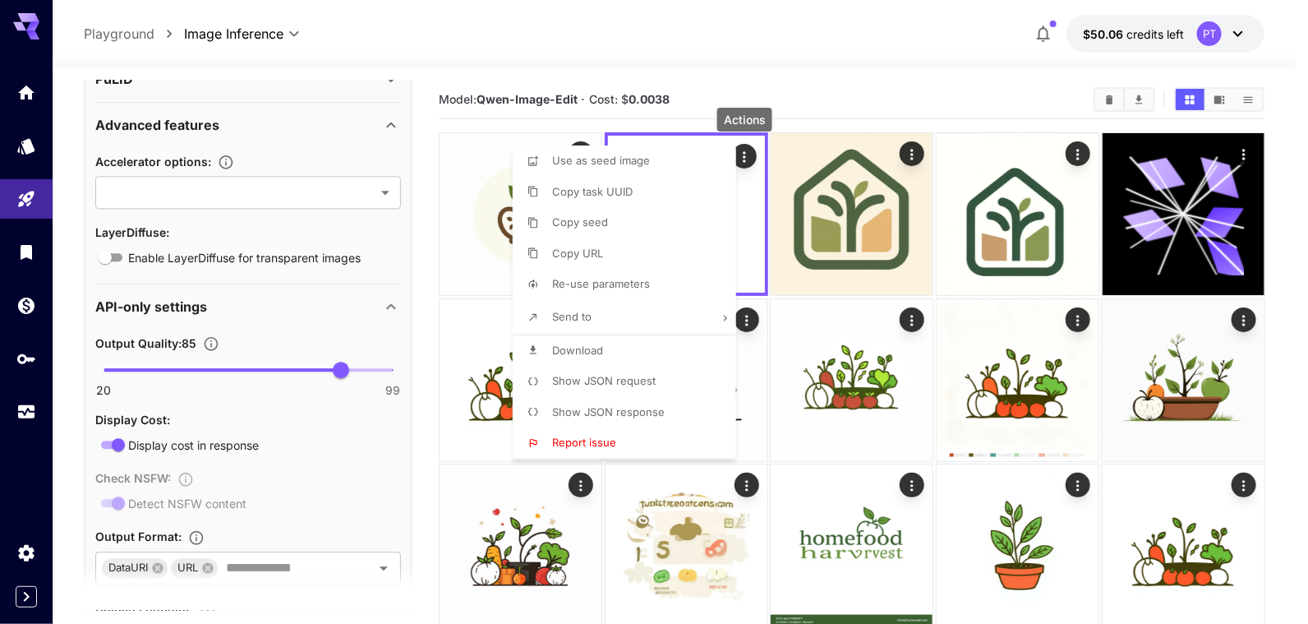
click at [637, 169] on li "Use as seed image" at bounding box center [629, 160] width 233 height 31
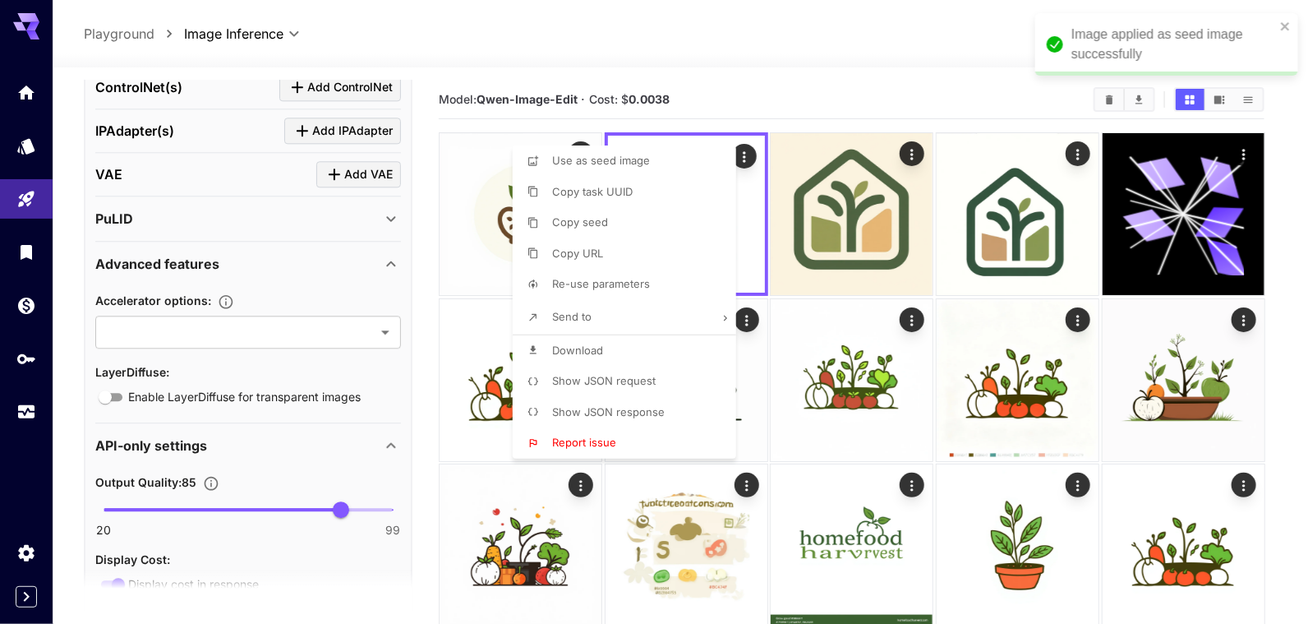
type input "**********"
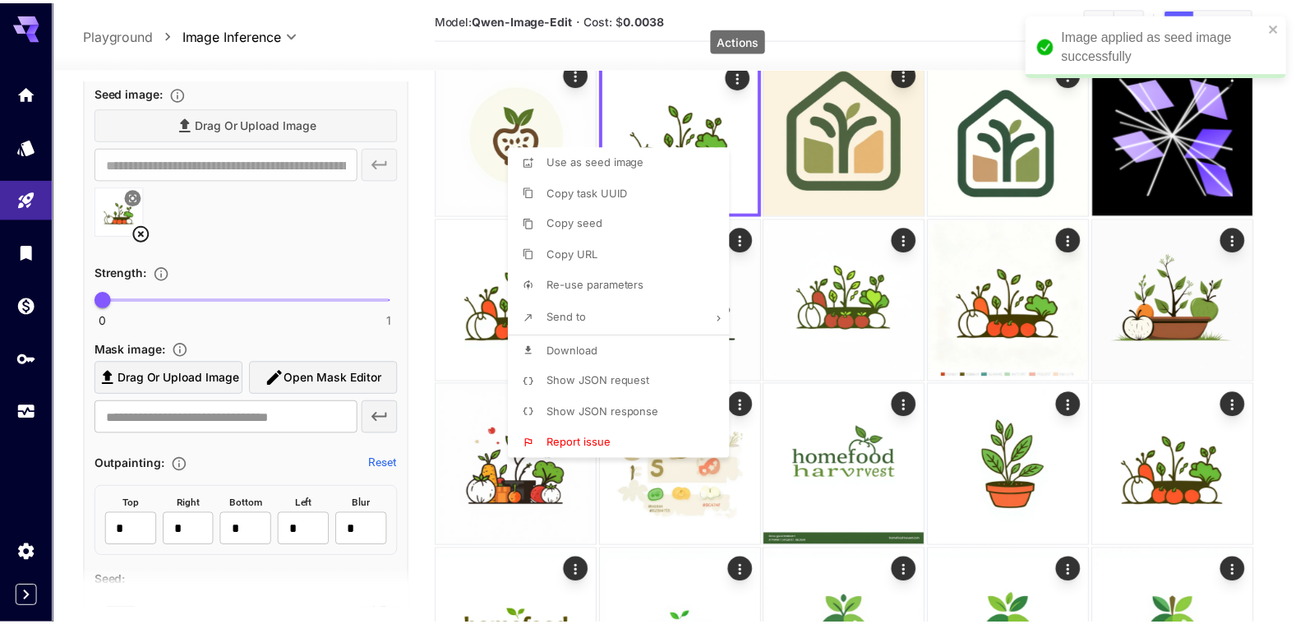
scroll to position [665, 0]
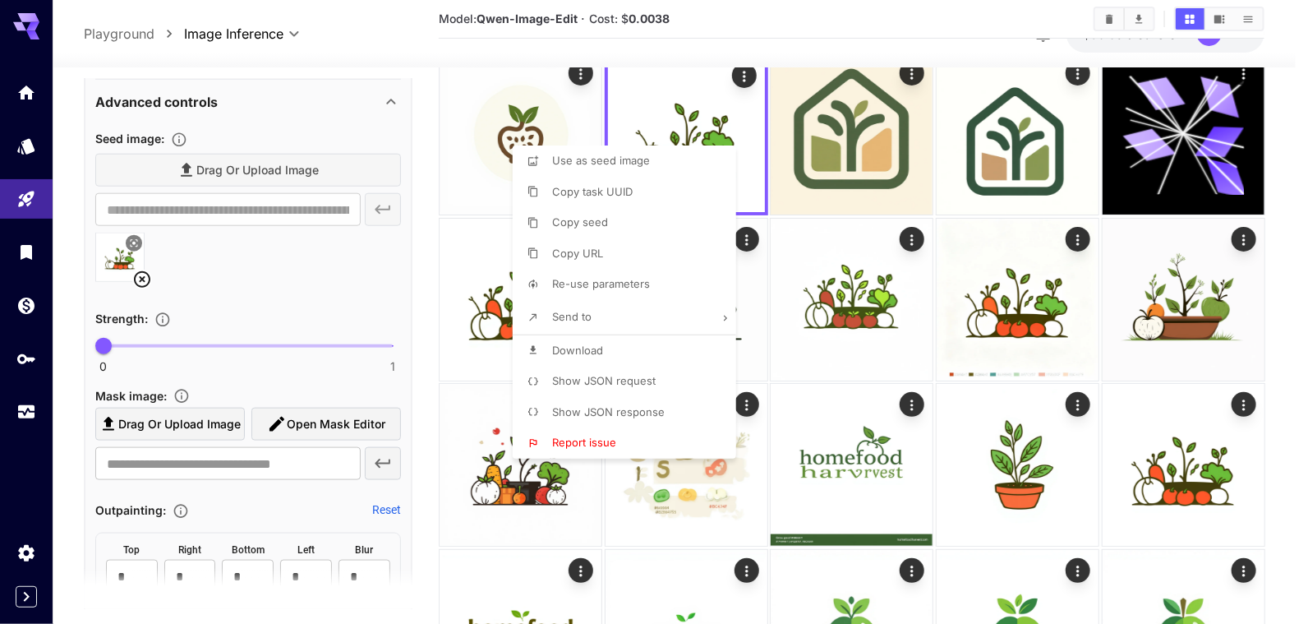
click at [422, 289] on div at bounding box center [654, 312] width 1308 height 624
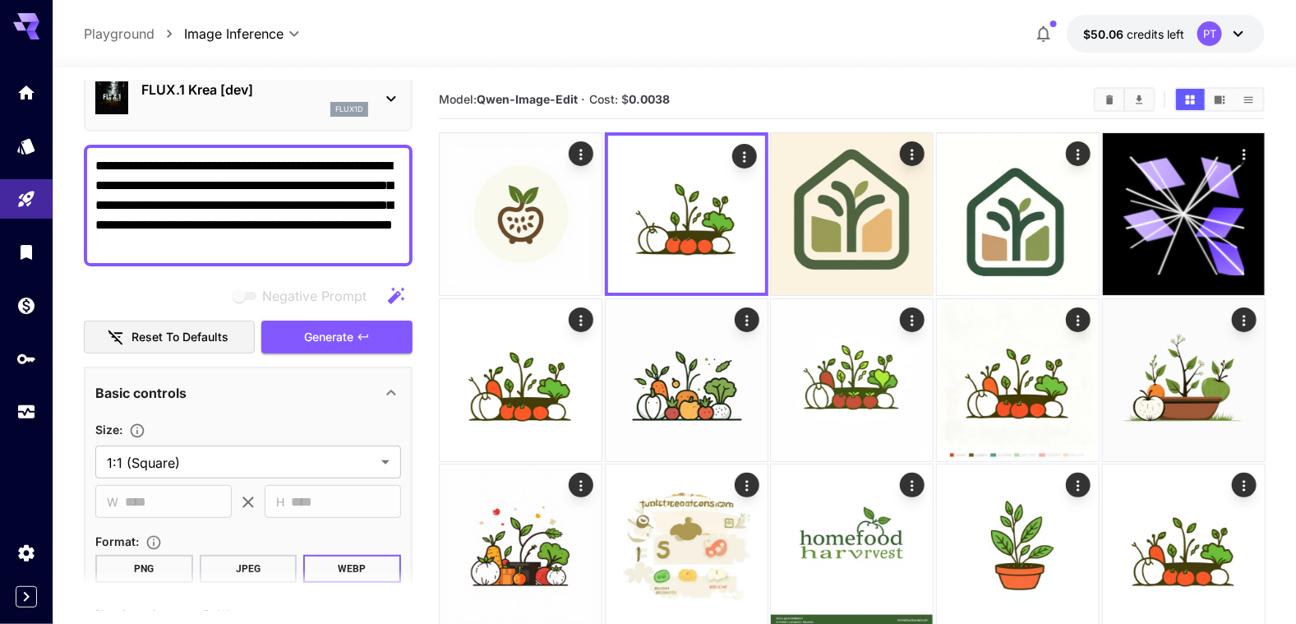
scroll to position [8, 0]
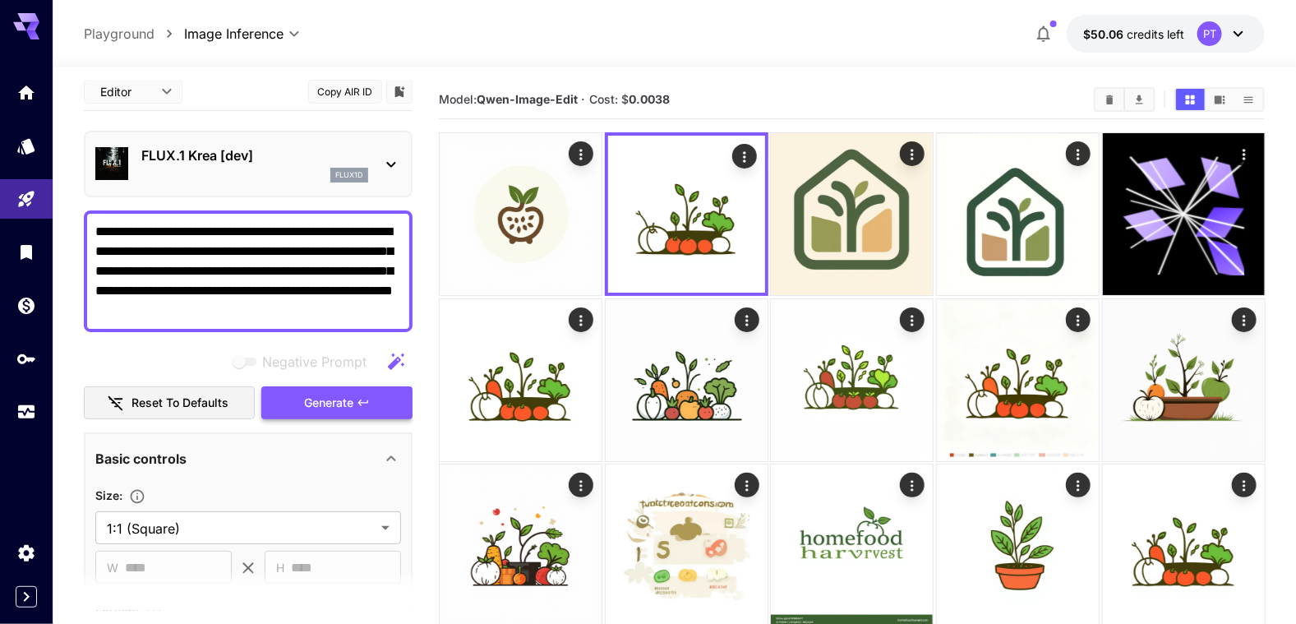
click at [338, 399] on span "Generate" at bounding box center [328, 403] width 49 height 21
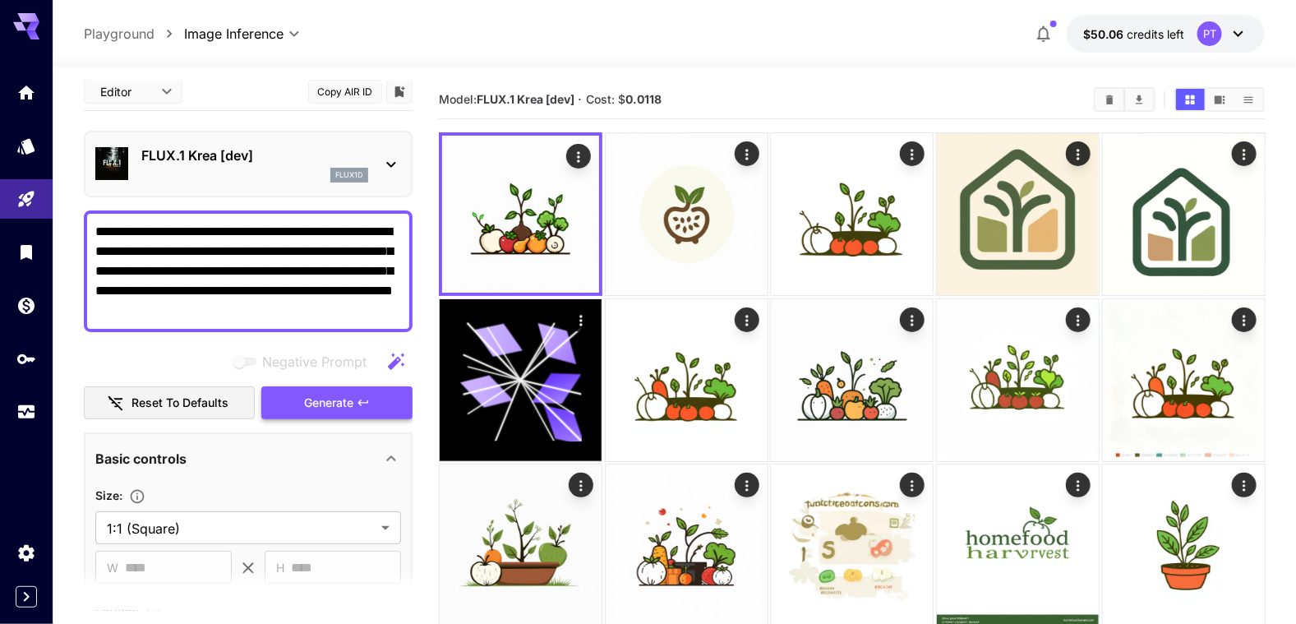
click at [341, 388] on button "Generate" at bounding box center [336, 403] width 151 height 34
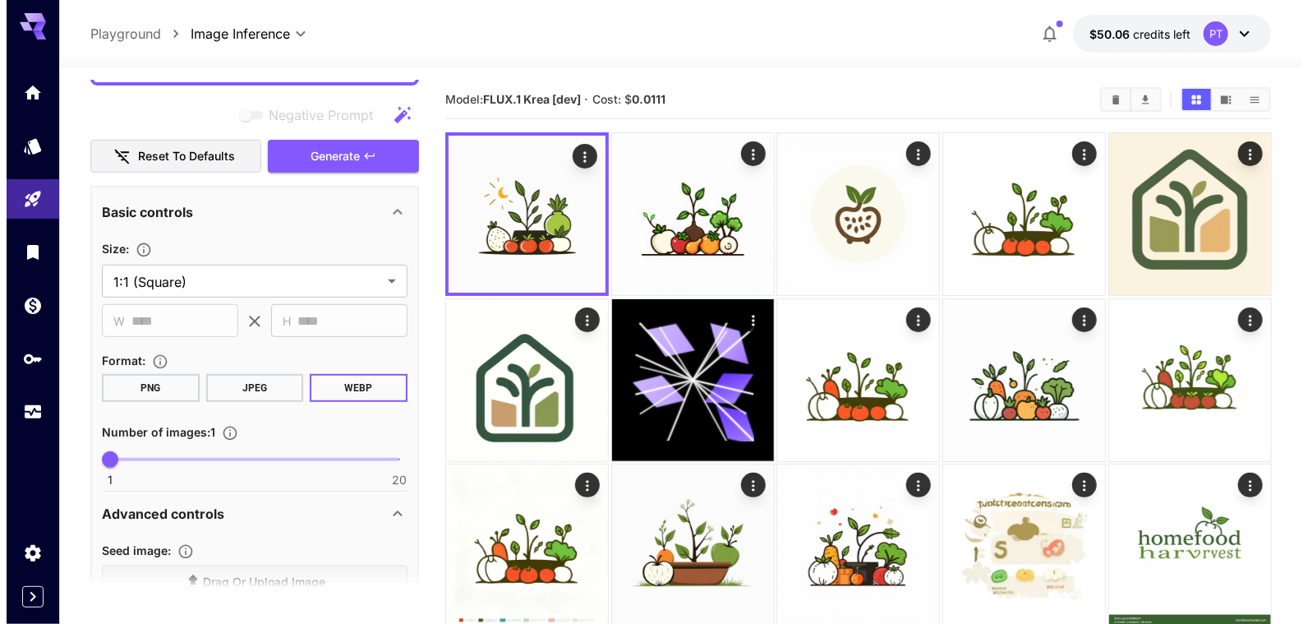
scroll to position [0, 0]
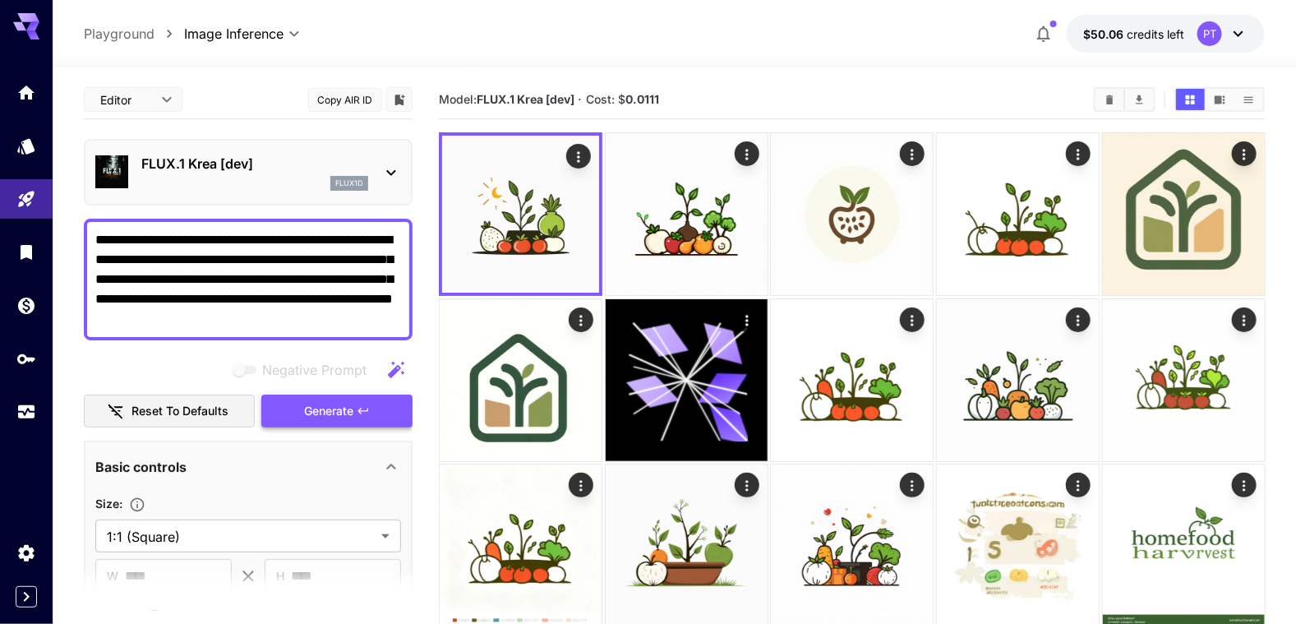
click at [346, 410] on span "Generate" at bounding box center [328, 411] width 49 height 21
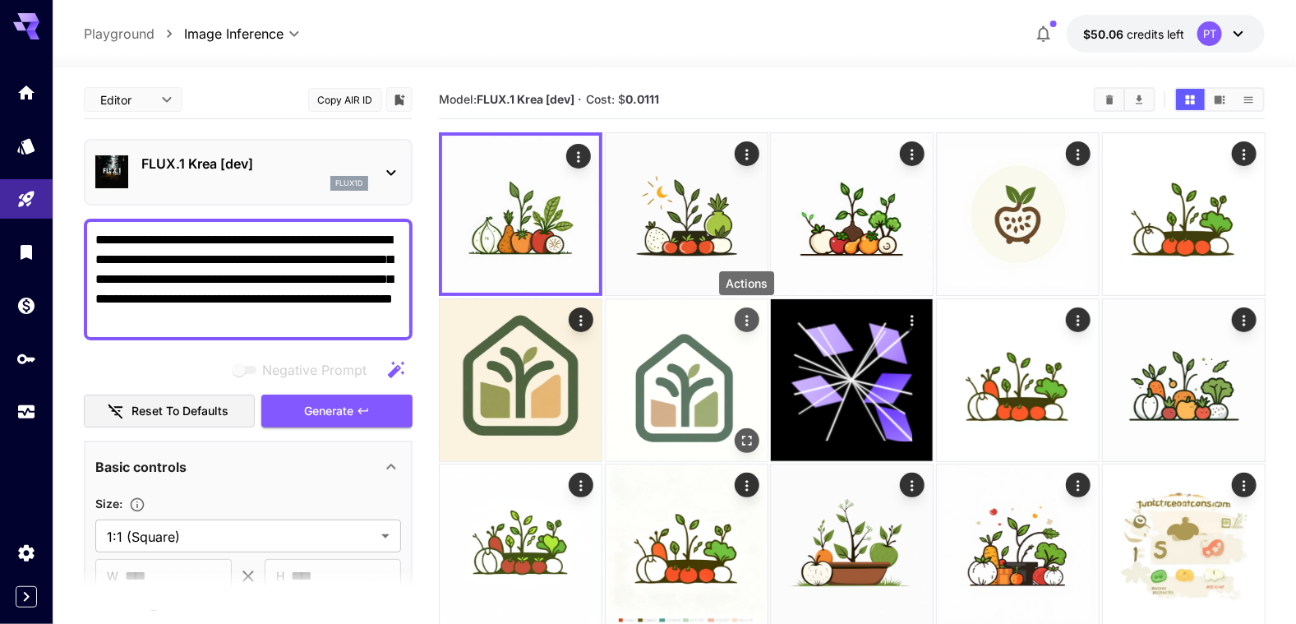
click at [746, 321] on icon "Actions" at bounding box center [746, 320] width 2 height 11
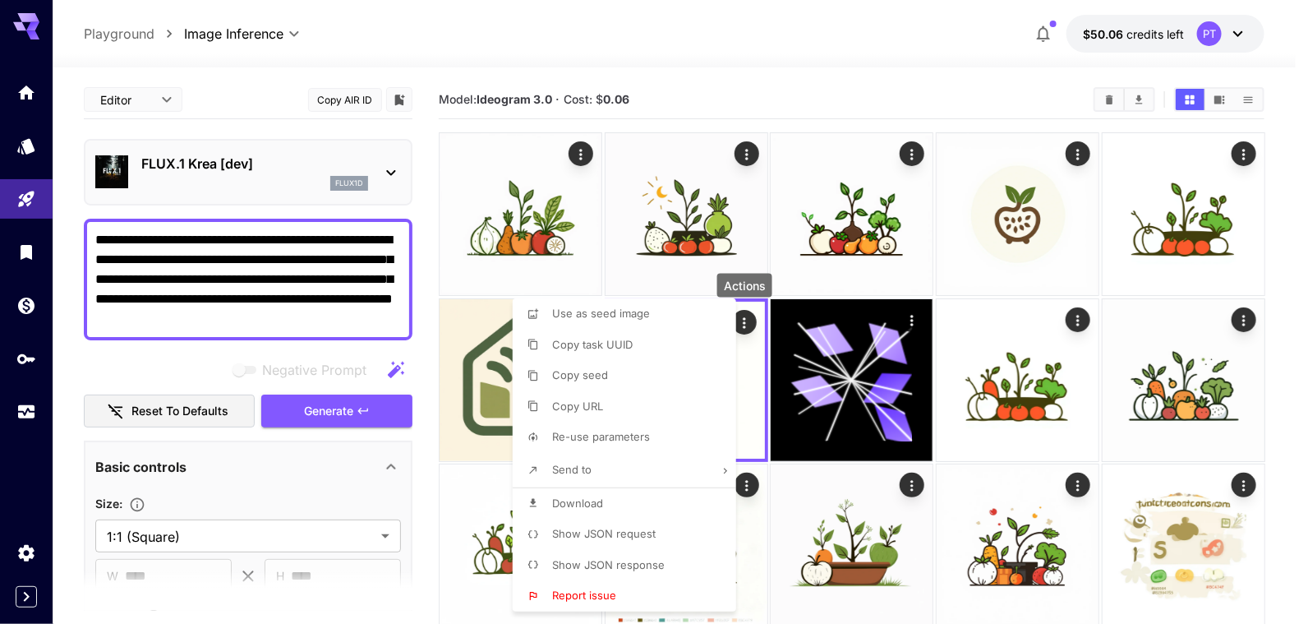
click at [615, 313] on span "Use as seed image" at bounding box center [601, 313] width 98 height 13
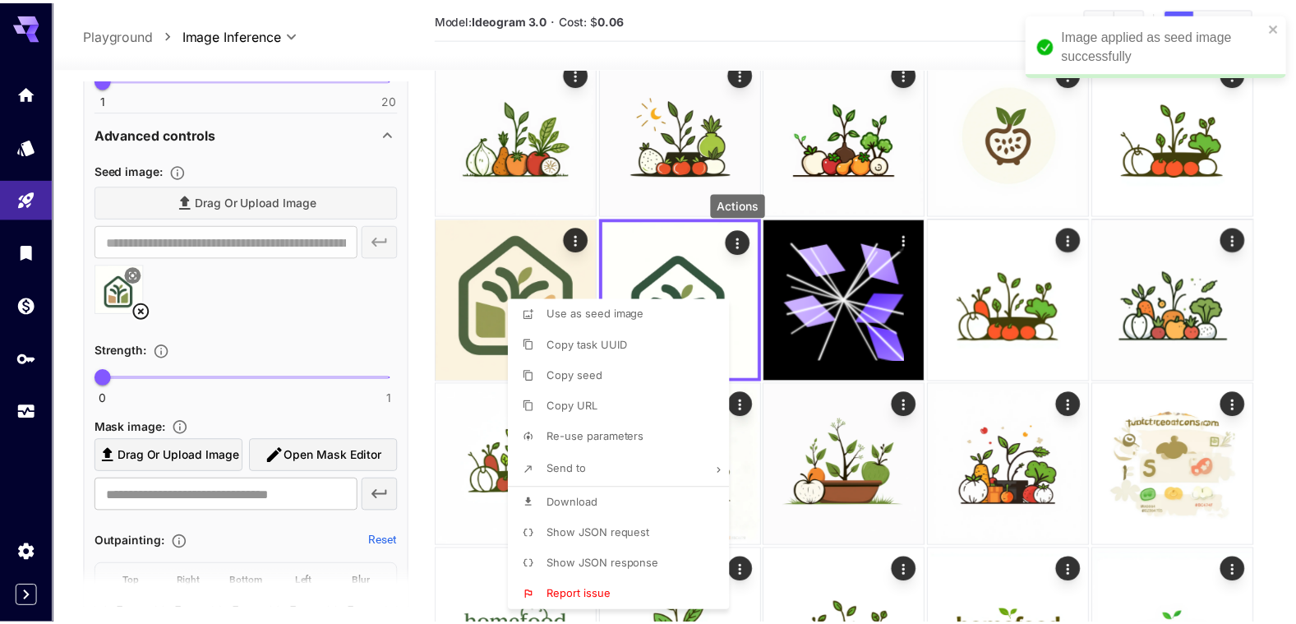
scroll to position [665, 0]
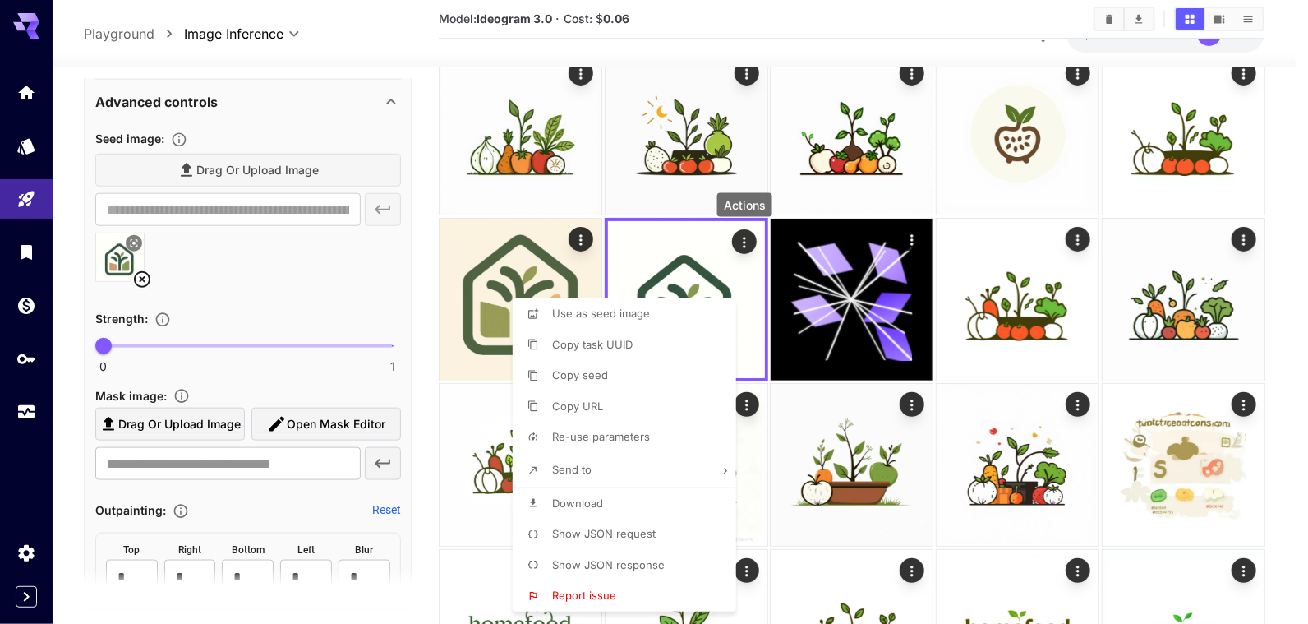
click at [418, 331] on div at bounding box center [654, 312] width 1308 height 624
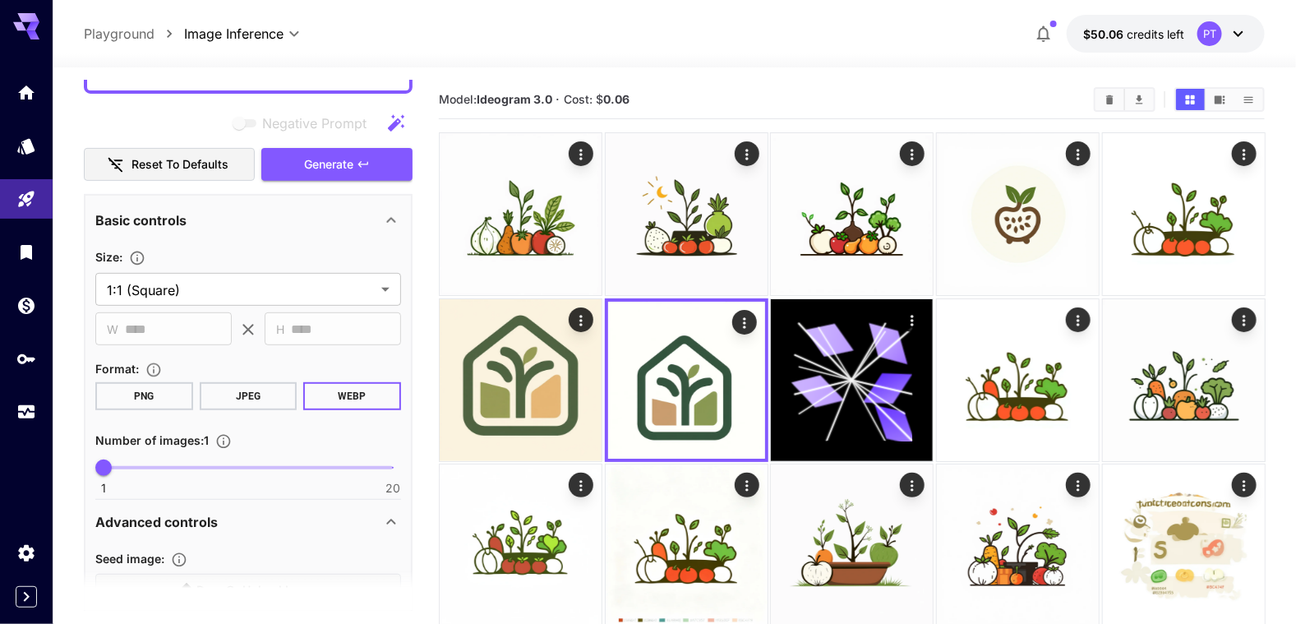
scroll to position [8, 0]
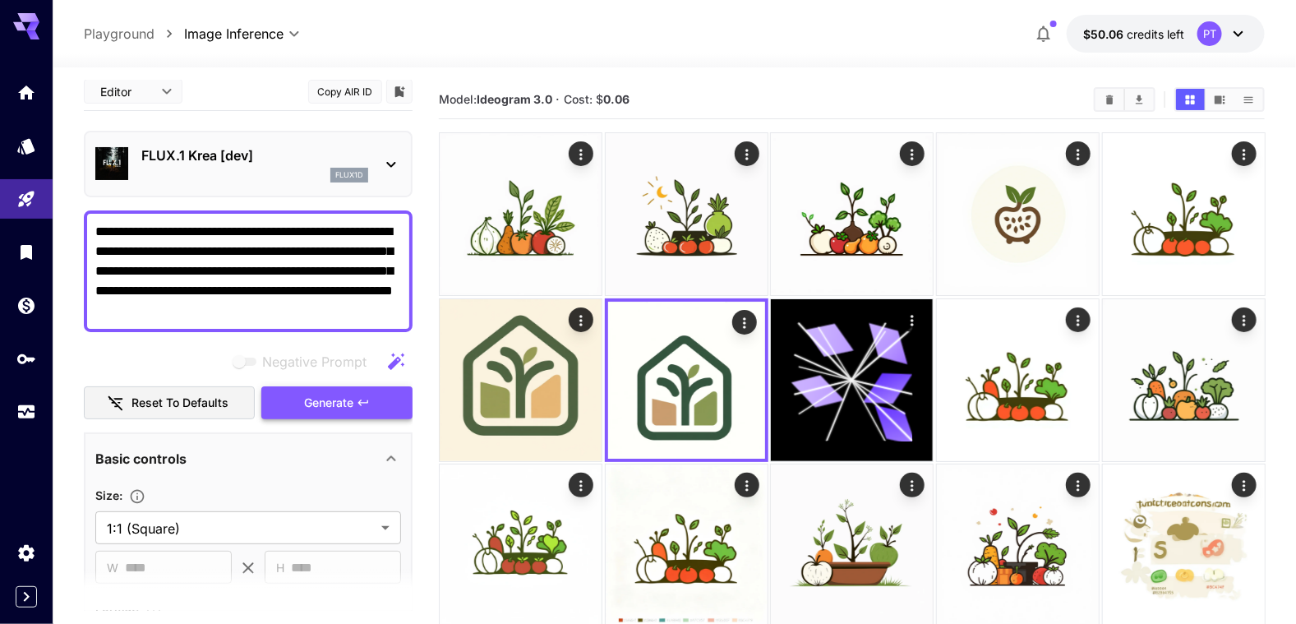
click at [321, 399] on span "Generate" at bounding box center [328, 403] width 49 height 21
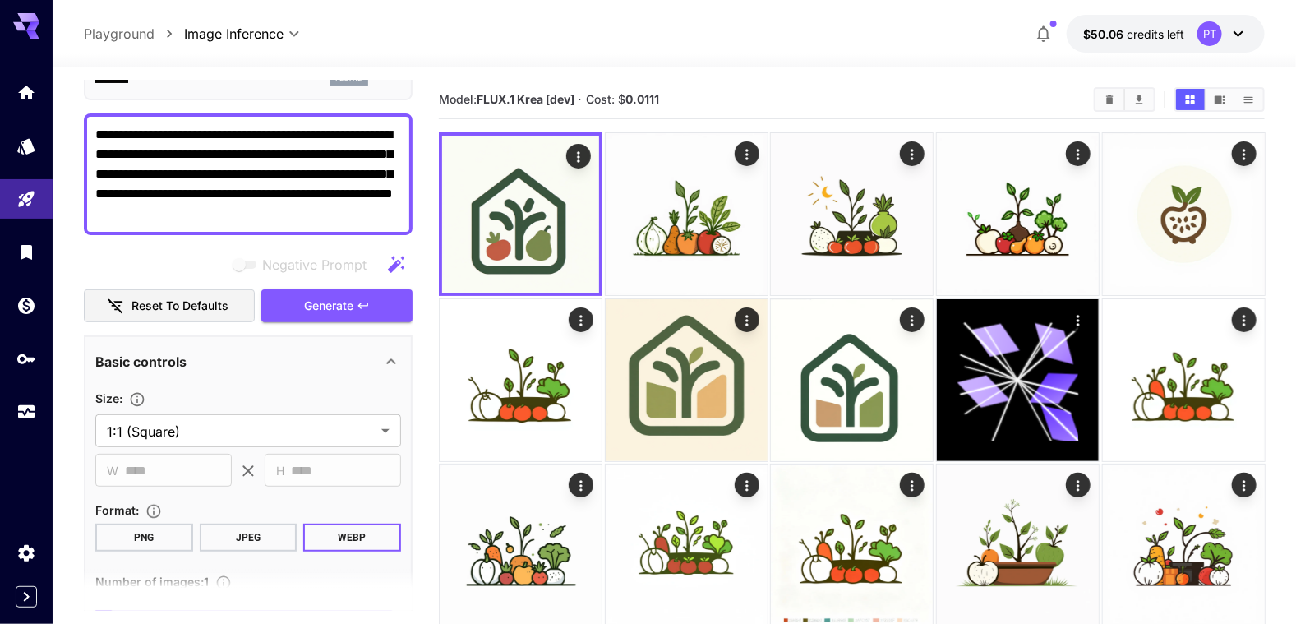
scroll to position [90, 0]
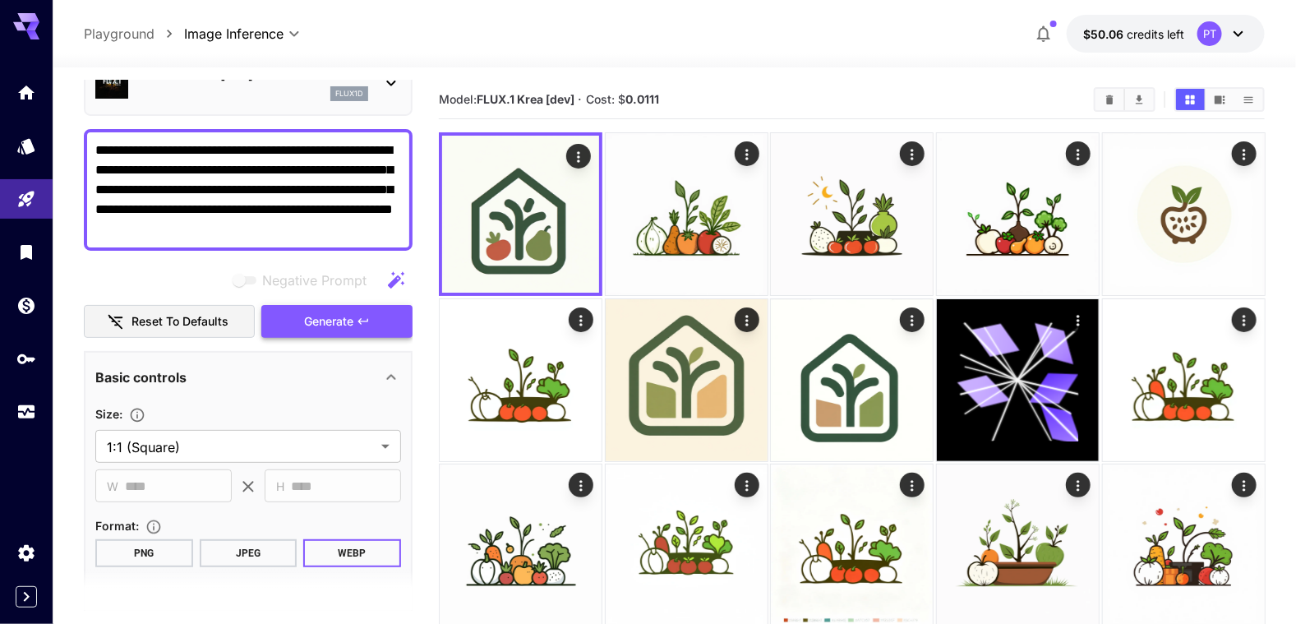
click at [337, 326] on span "Generate" at bounding box center [328, 321] width 49 height 21
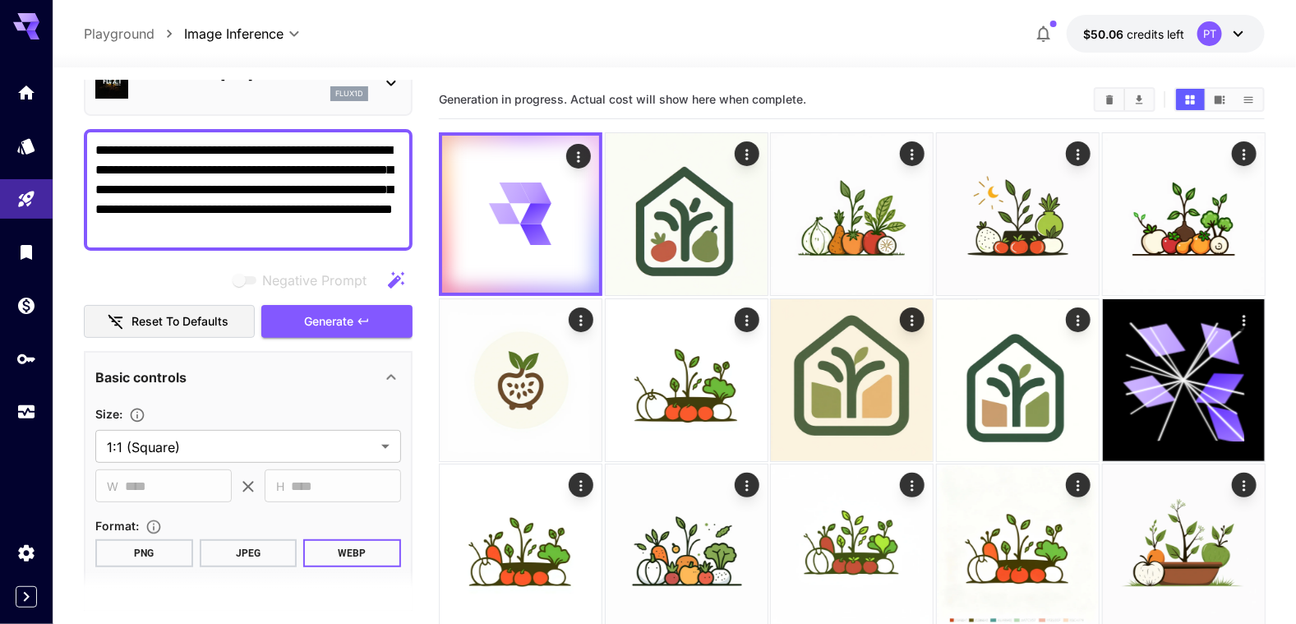
scroll to position [0, 0]
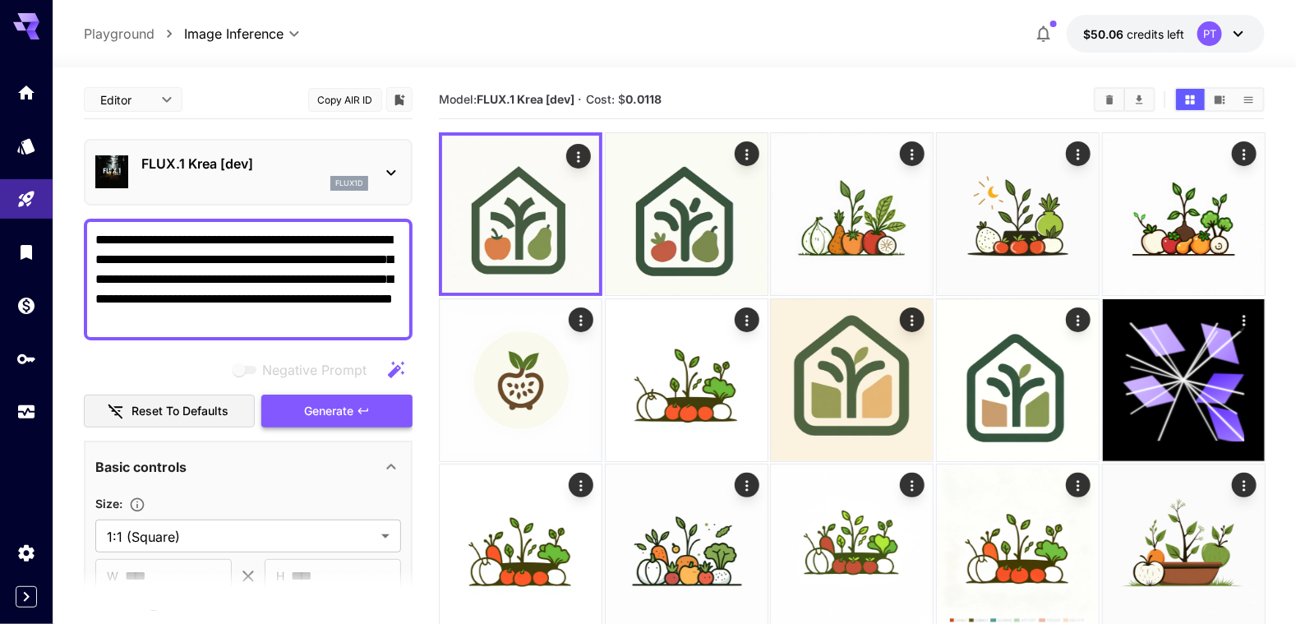
click at [342, 413] on span "Generate" at bounding box center [328, 411] width 49 height 21
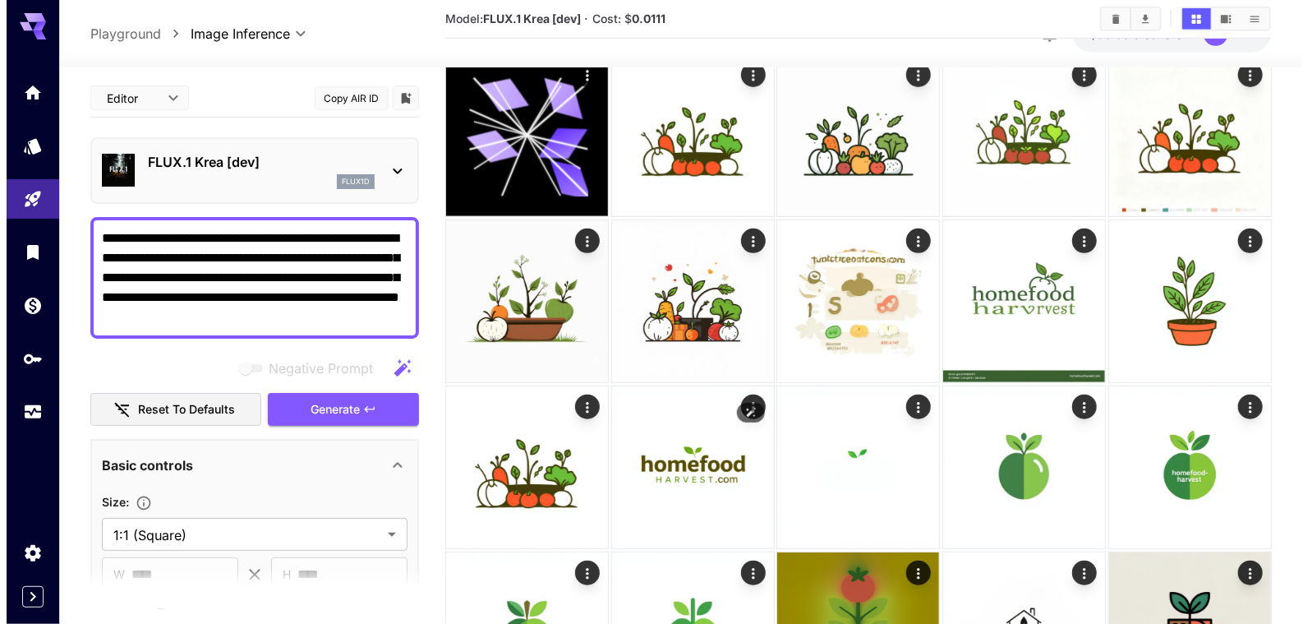
scroll to position [821, 0]
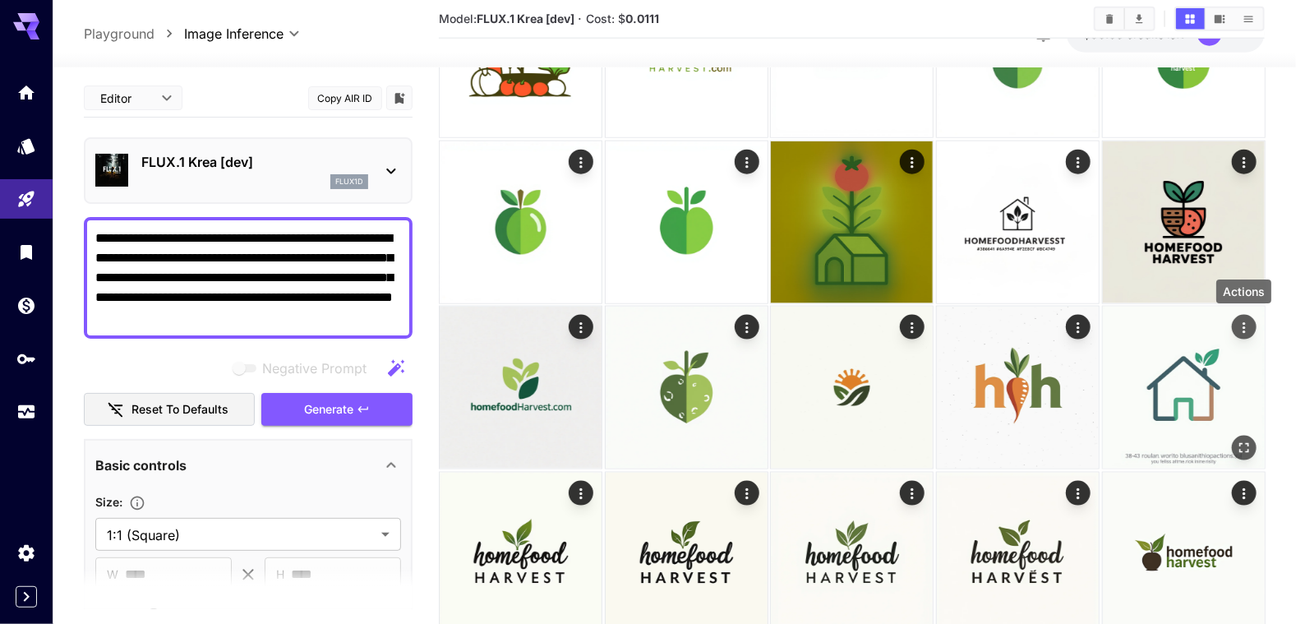
click at [1245, 332] on icon "Actions" at bounding box center [1243, 328] width 16 height 16
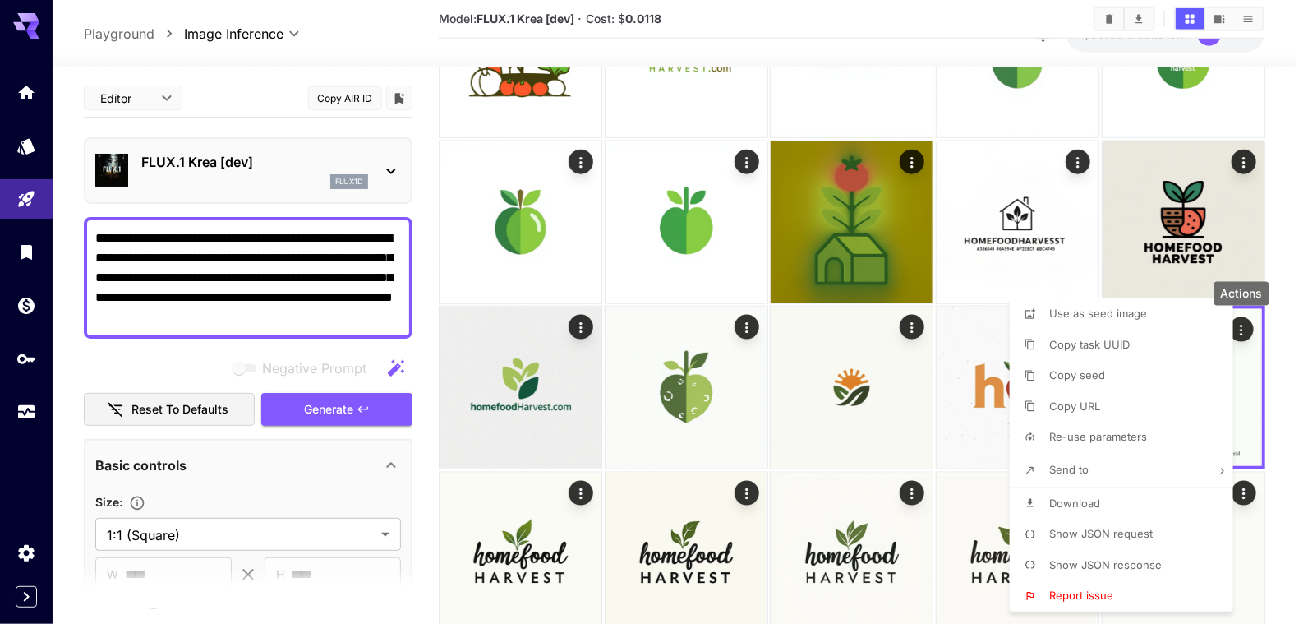
click at [1099, 320] on span "Use as seed image" at bounding box center [1099, 313] width 98 height 13
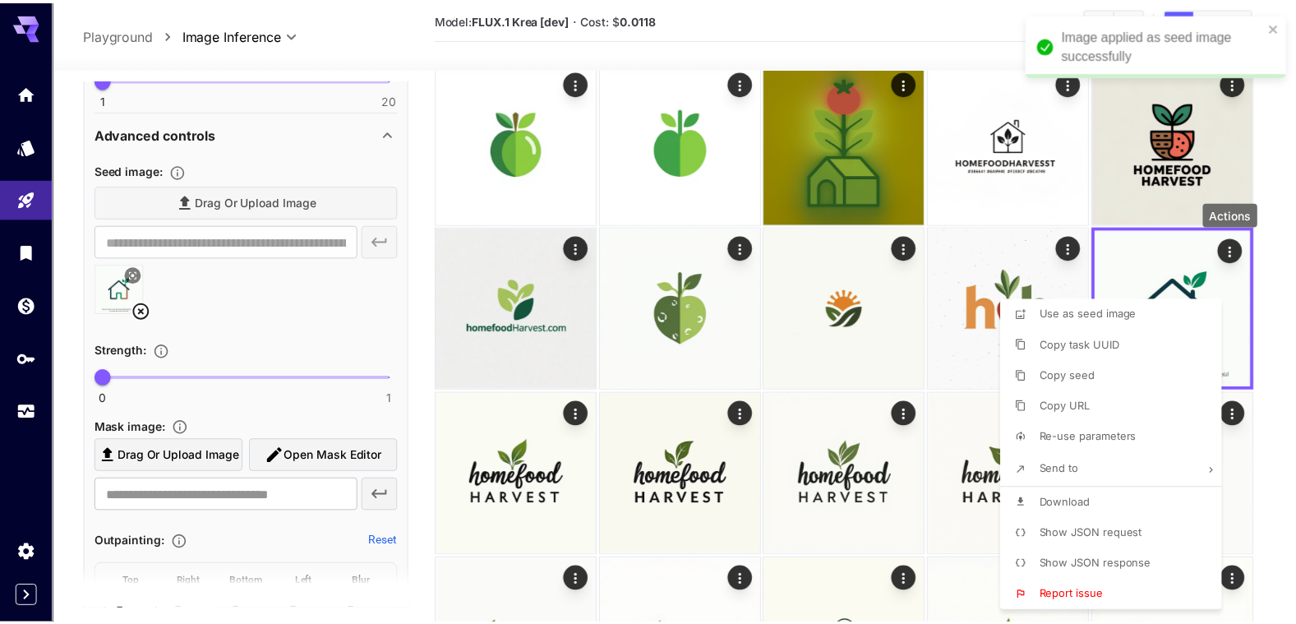
scroll to position [665, 0]
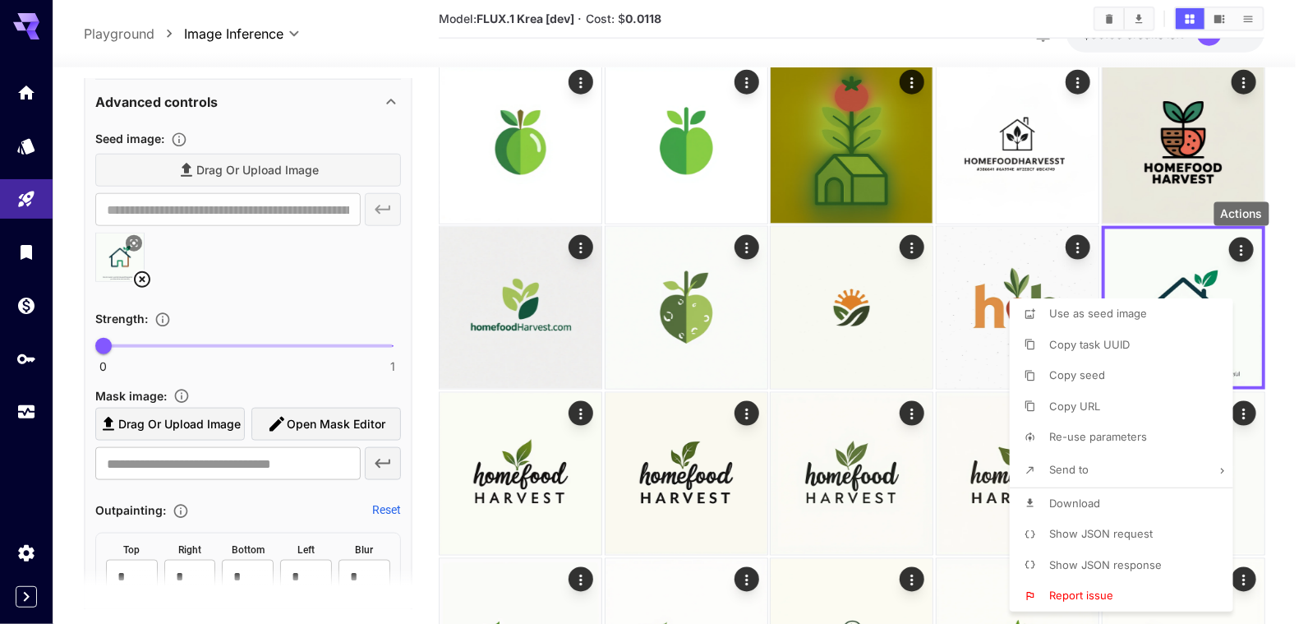
click at [165, 317] on div at bounding box center [654, 312] width 1308 height 624
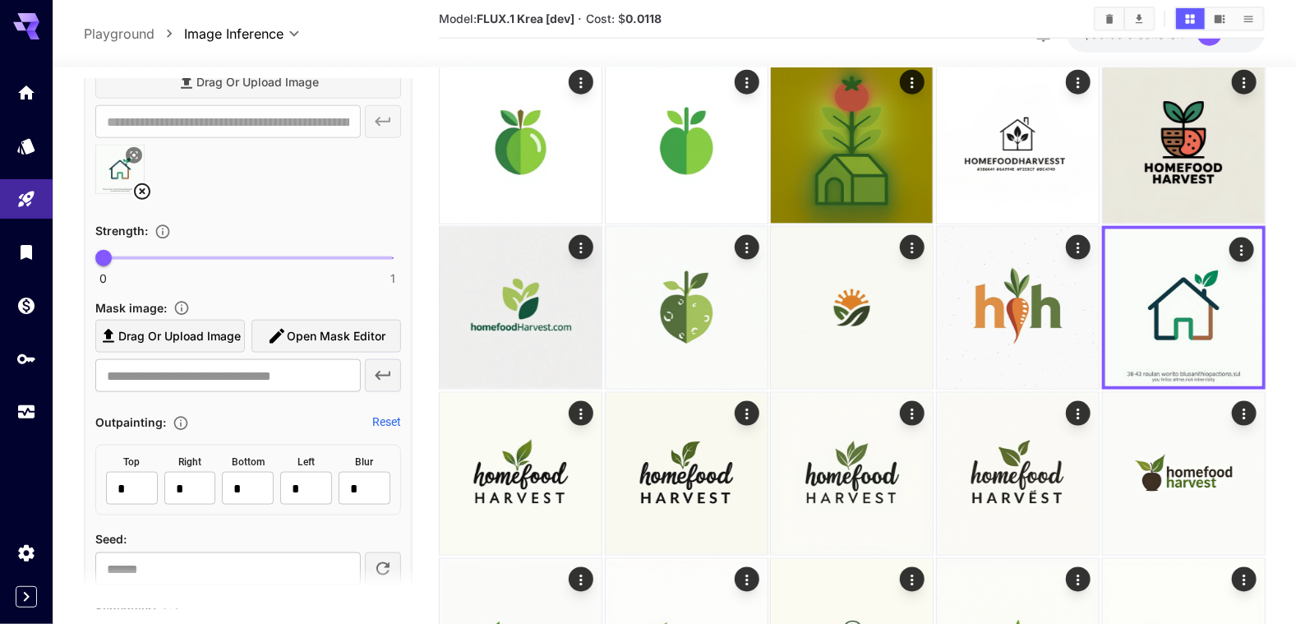
scroll to position [829, 0]
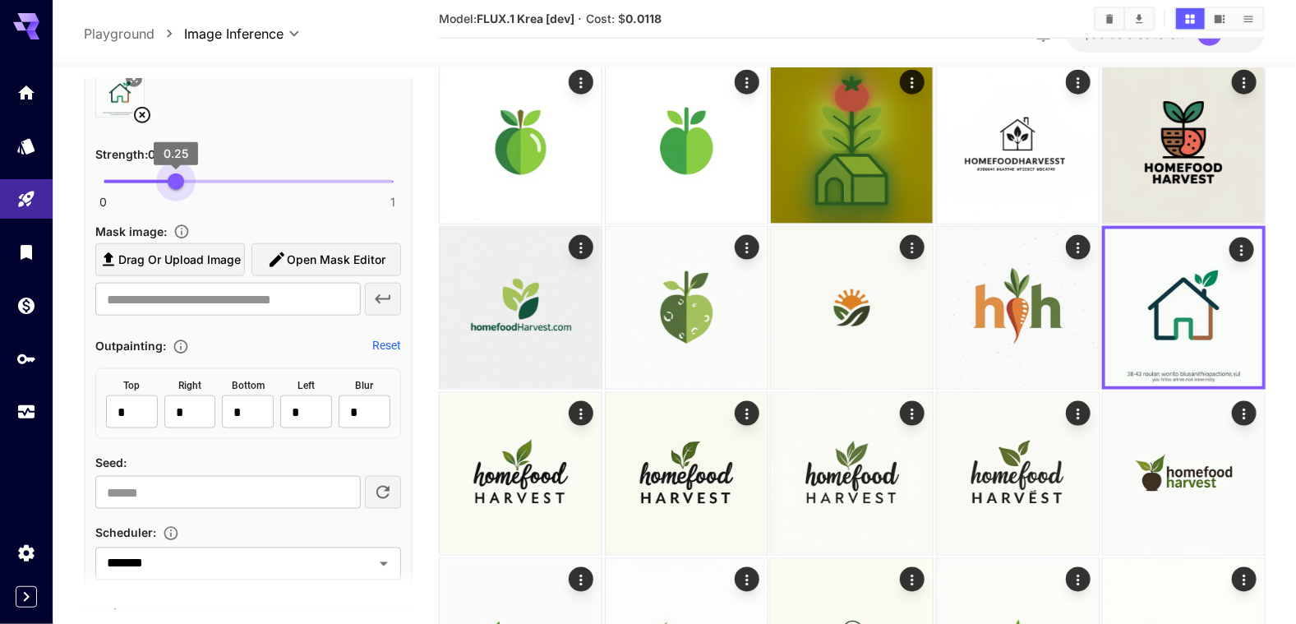
drag, startPoint x: 112, startPoint y: 181, endPoint x: 174, endPoint y: 183, distance: 62.5
click at [174, 183] on span "0.25" at bounding box center [176, 181] width 16 height 16
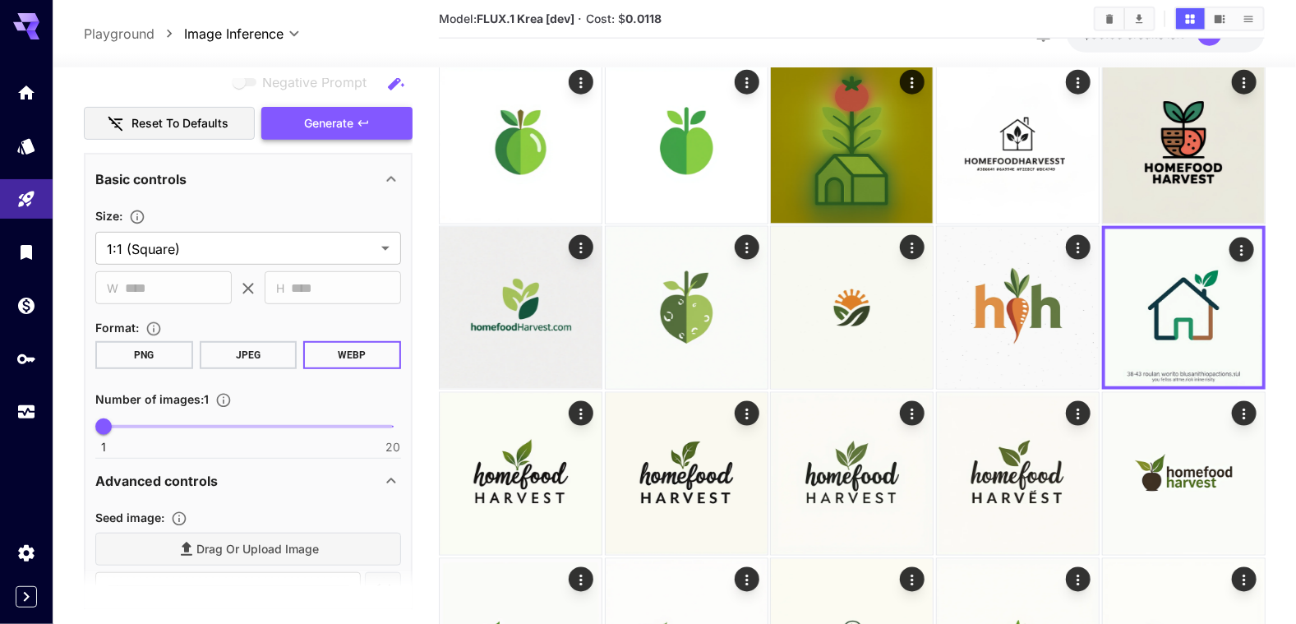
scroll to position [172, 0]
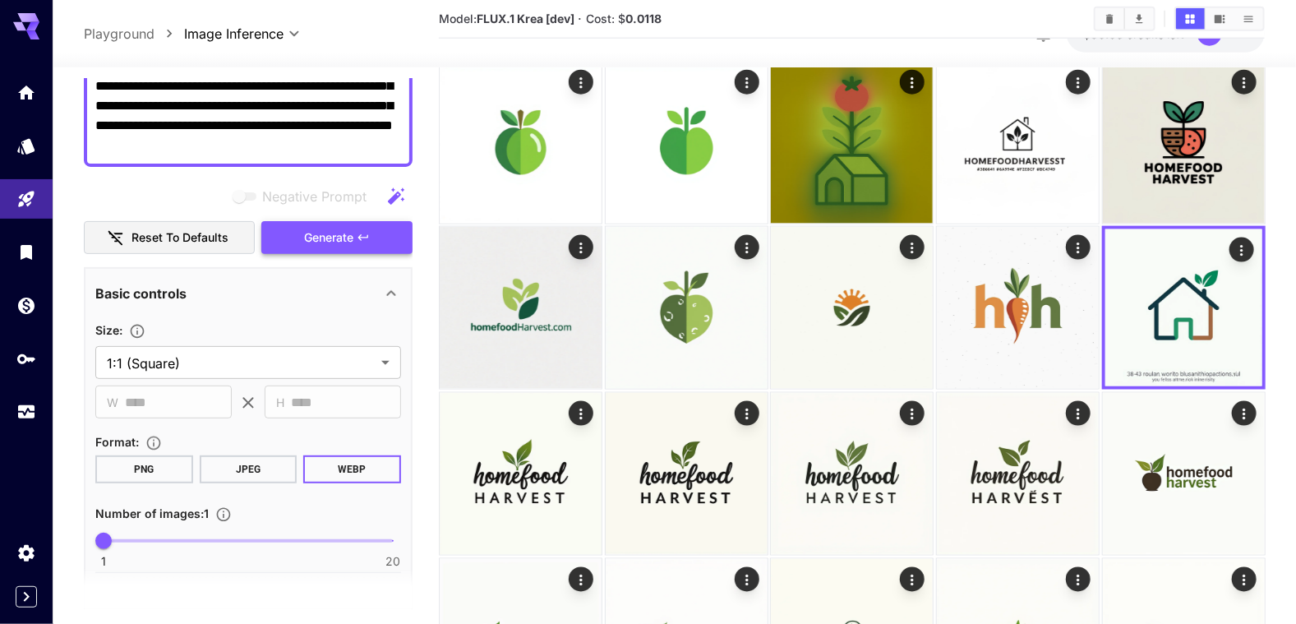
click at [336, 235] on span "Generate" at bounding box center [328, 238] width 49 height 21
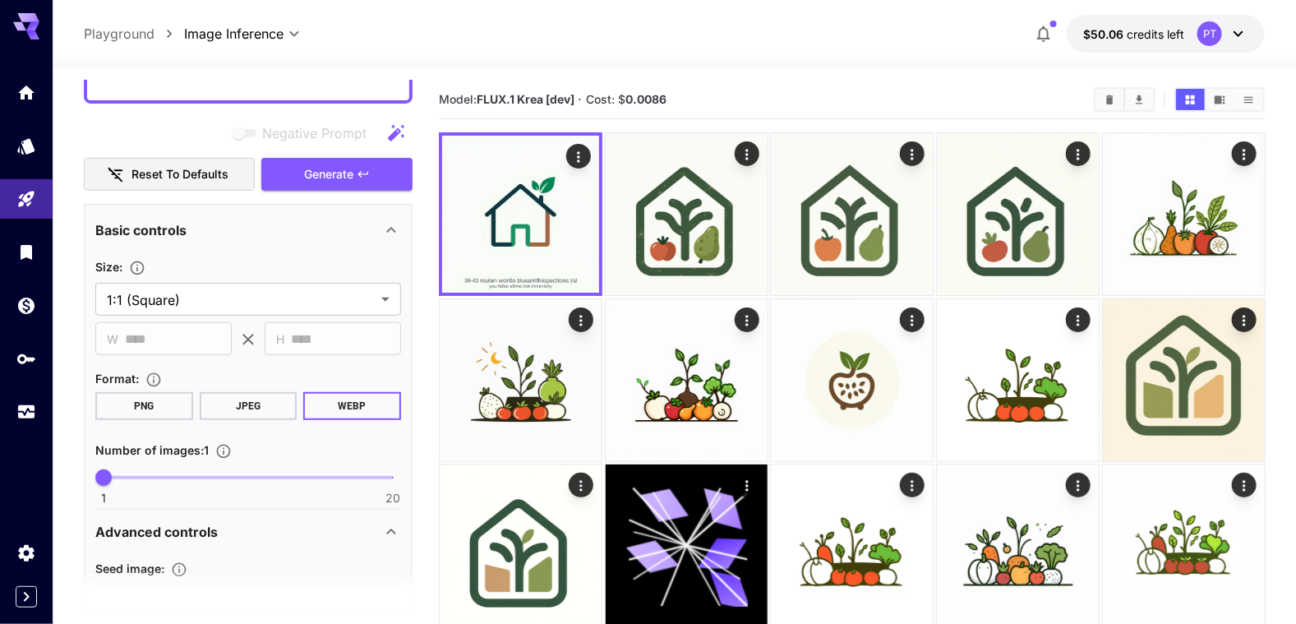
scroll to position [164, 0]
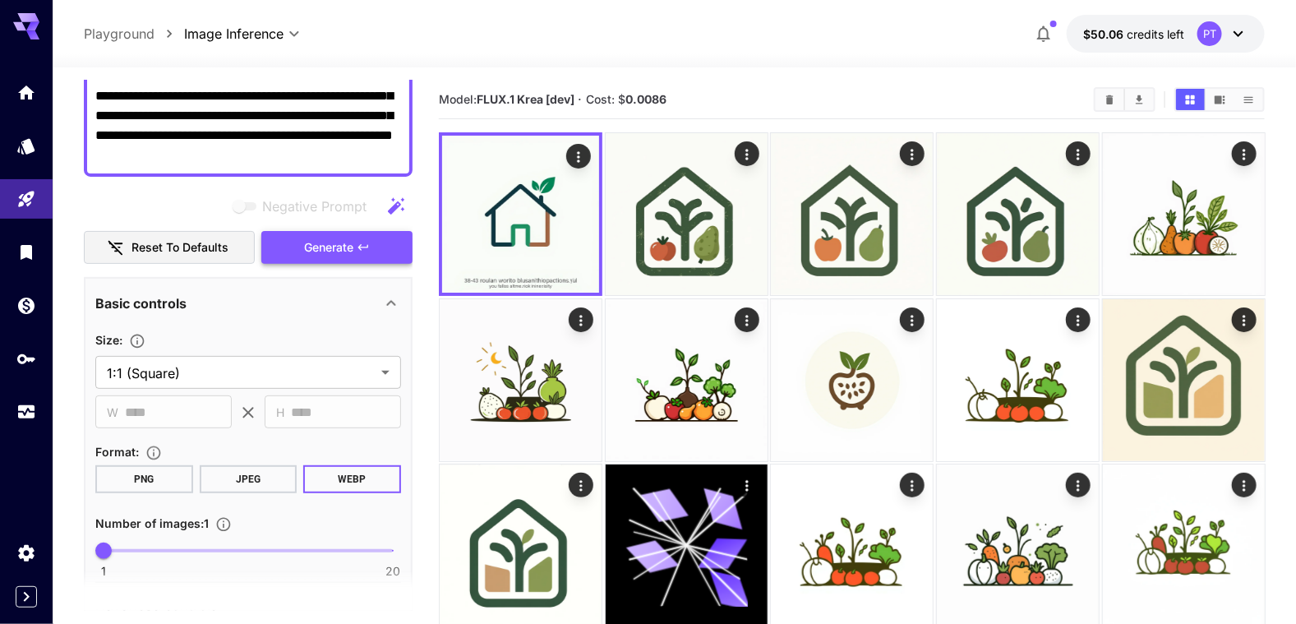
click at [329, 247] on span "Generate" at bounding box center [328, 248] width 49 height 21
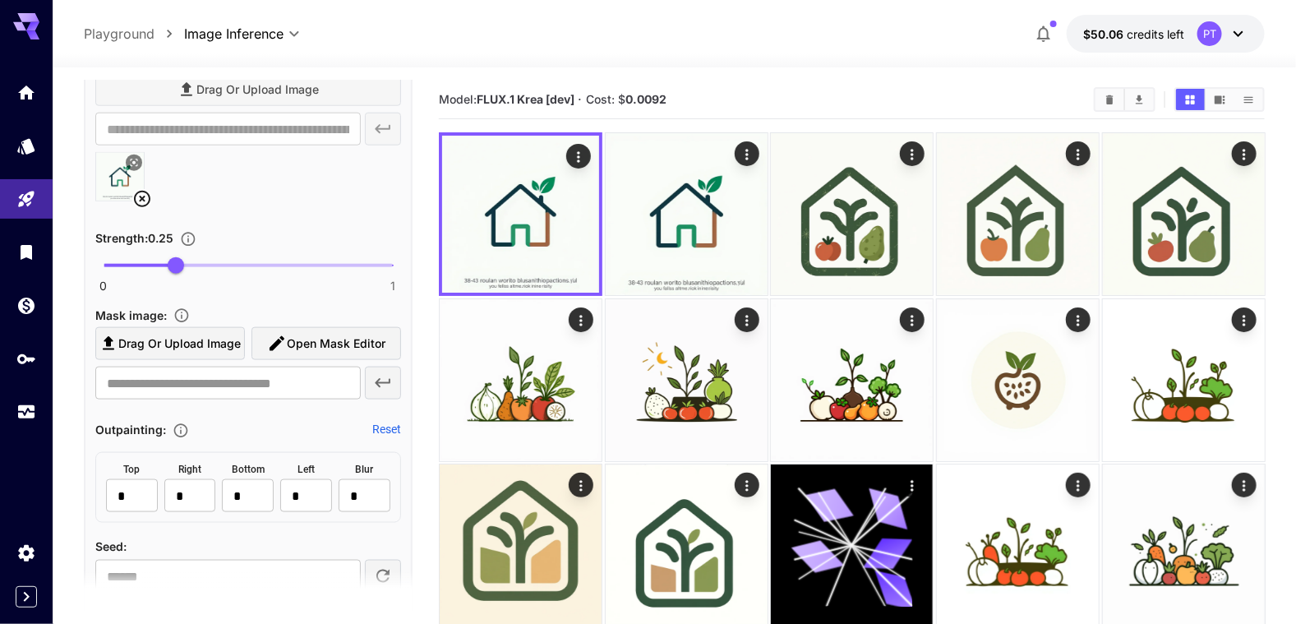
scroll to position [739, 0]
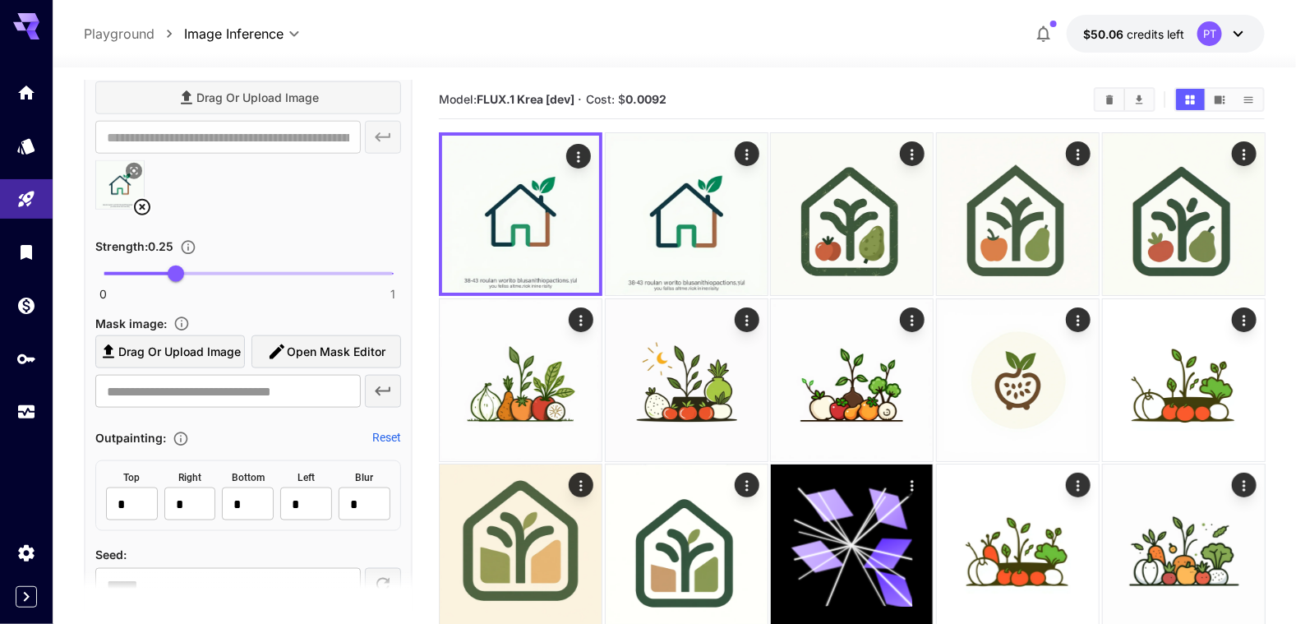
click at [252, 236] on div "Strength : 0.25" at bounding box center [248, 246] width 306 height 20
type input "****"
drag, startPoint x: 178, startPoint y: 270, endPoint x: 355, endPoint y: 264, distance: 177.6
click at [355, 265] on span "0.87" at bounding box center [355, 273] width 16 height 16
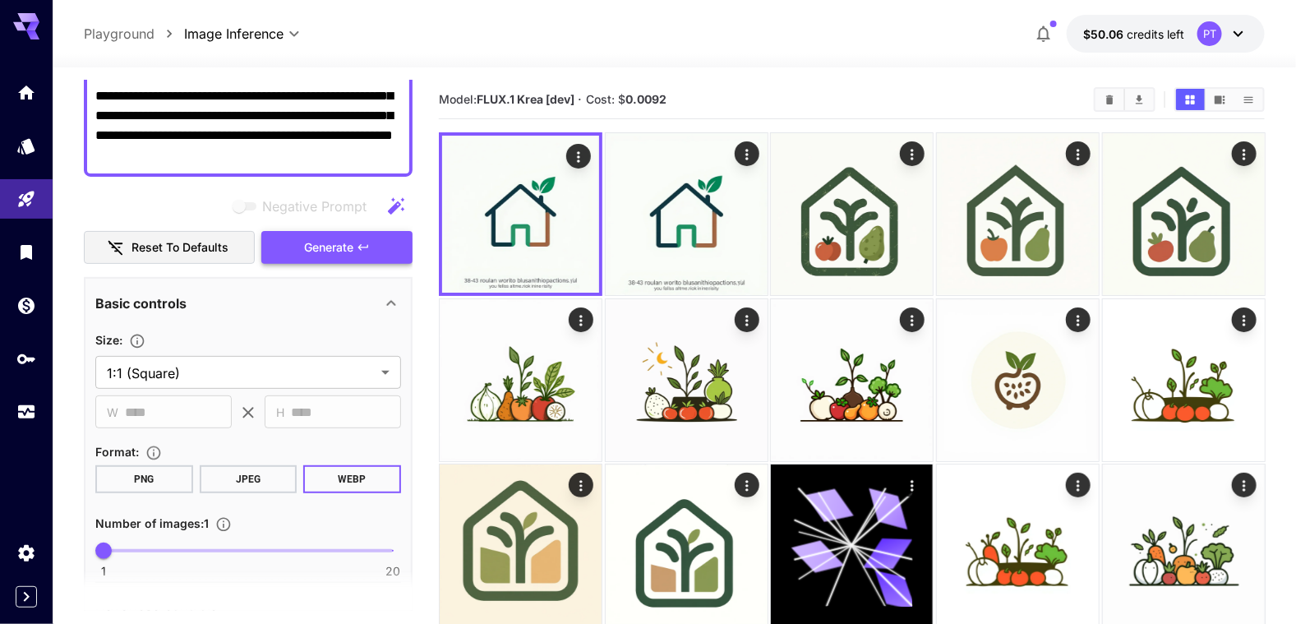
click at [356, 231] on button "Generate" at bounding box center [336, 248] width 151 height 34
